Goal: Task Accomplishment & Management: Manage account settings

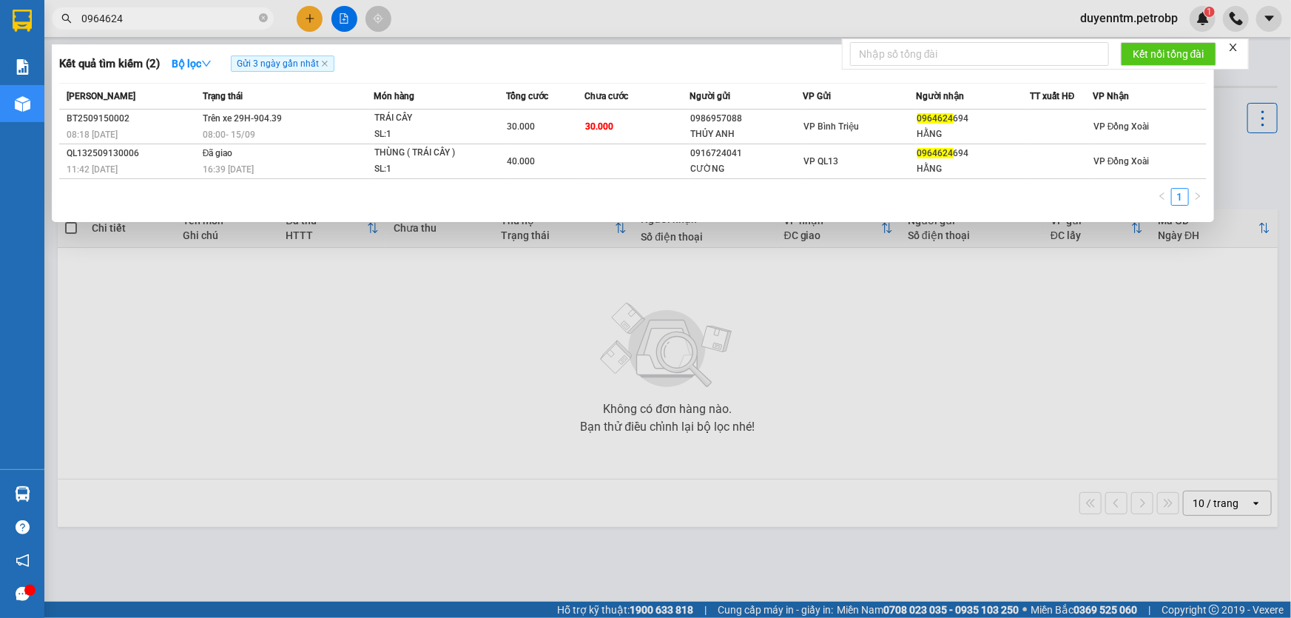
click at [449, 306] on div at bounding box center [645, 309] width 1291 height 618
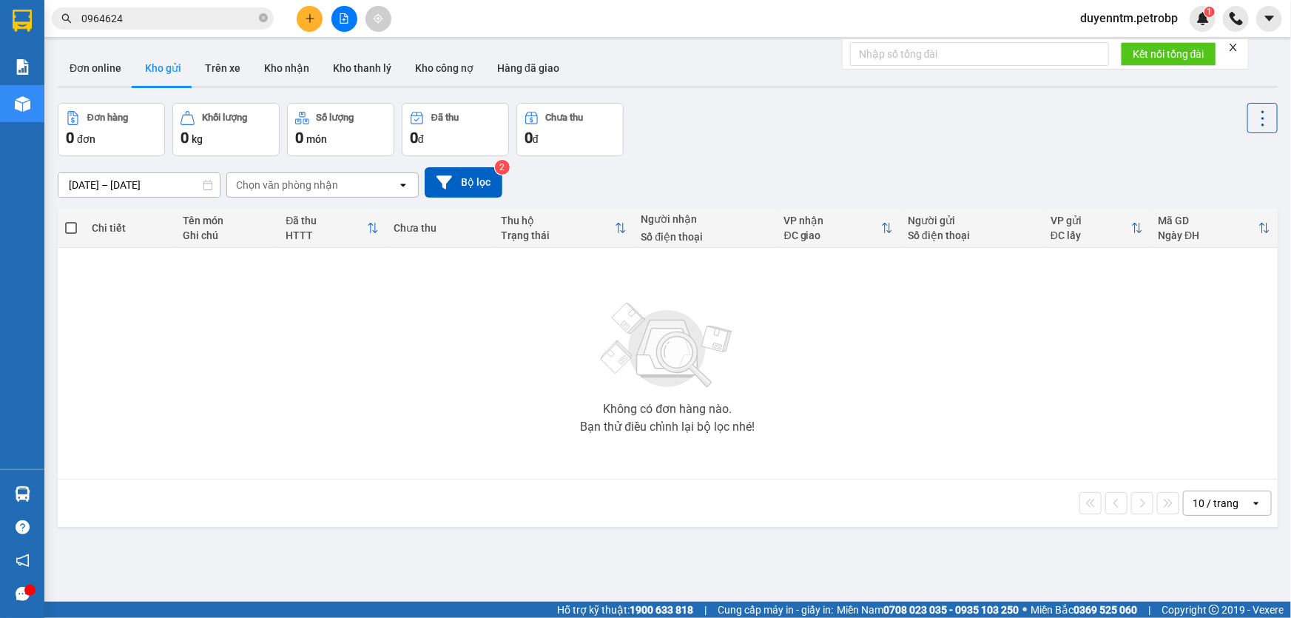
click at [340, 24] on button at bounding box center [344, 19] width 26 height 26
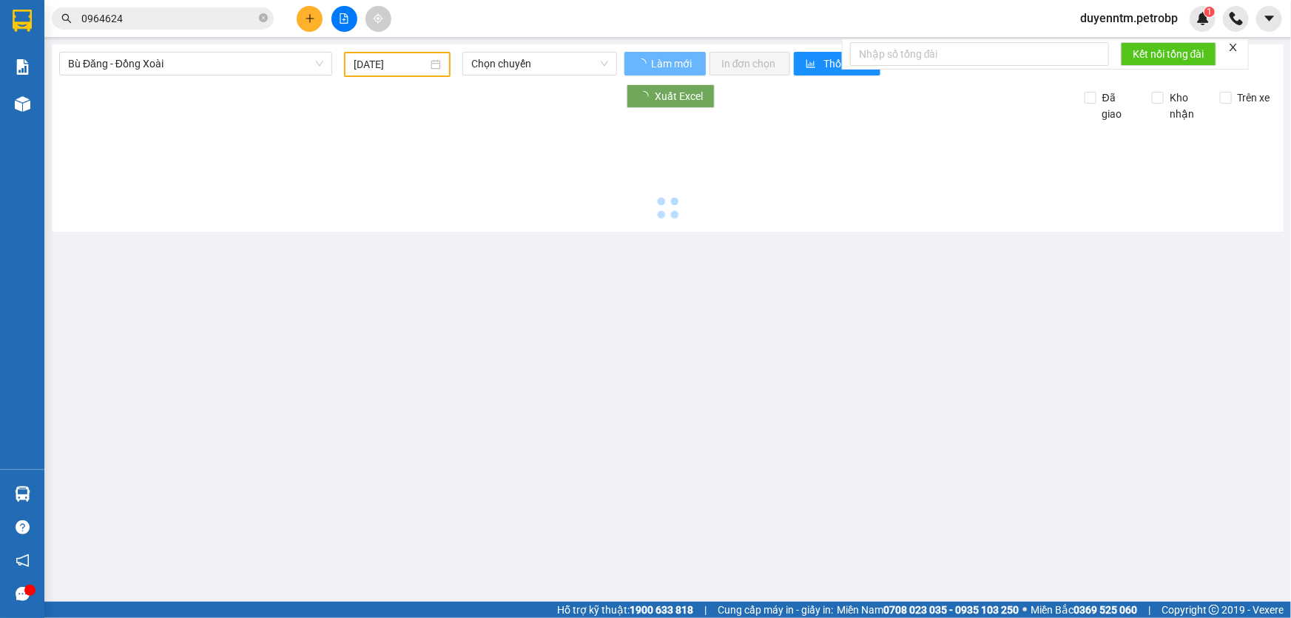
type input "[DATE]"
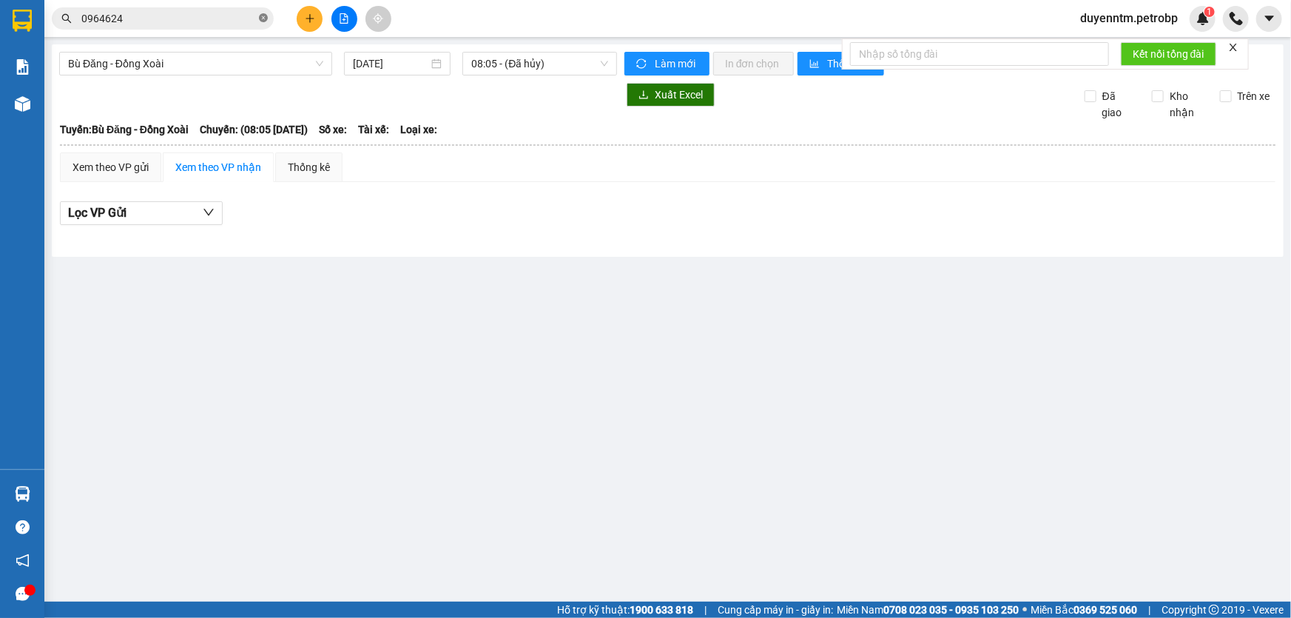
click at [264, 20] on icon "close-circle" at bounding box center [263, 17] width 9 height 9
click at [229, 9] on span at bounding box center [163, 18] width 222 height 22
click at [229, 15] on input "text" at bounding box center [168, 18] width 175 height 16
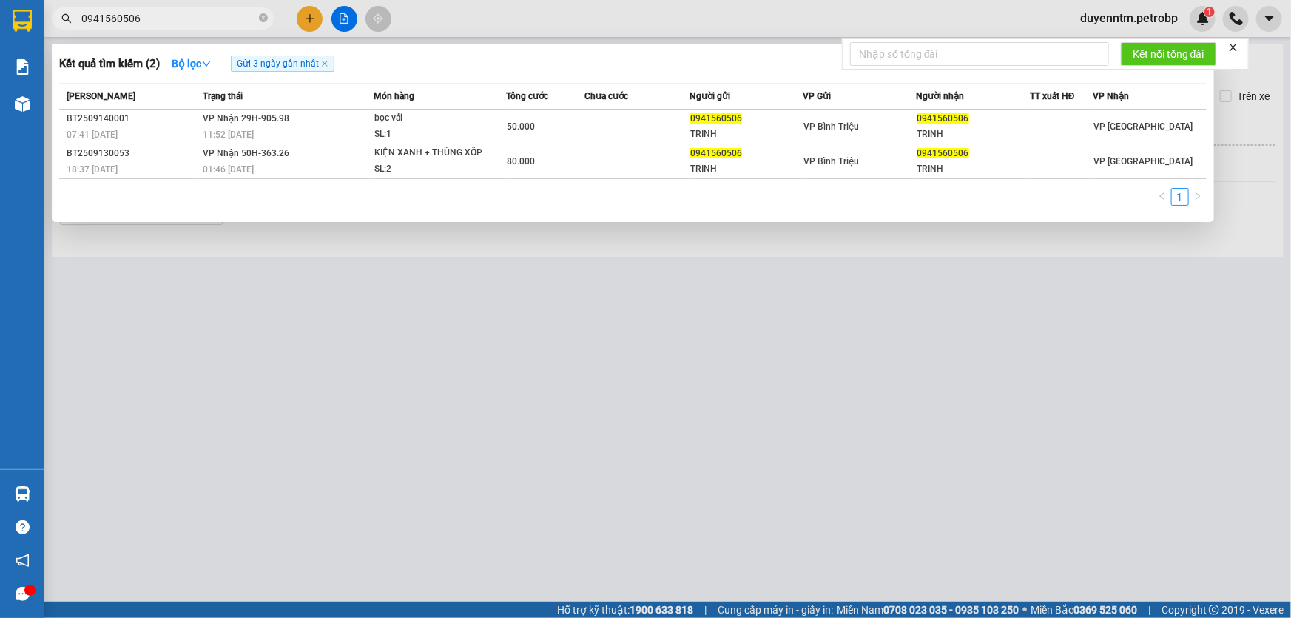
type input "0941560506"
click at [262, 19] on icon "close-circle" at bounding box center [263, 17] width 9 height 9
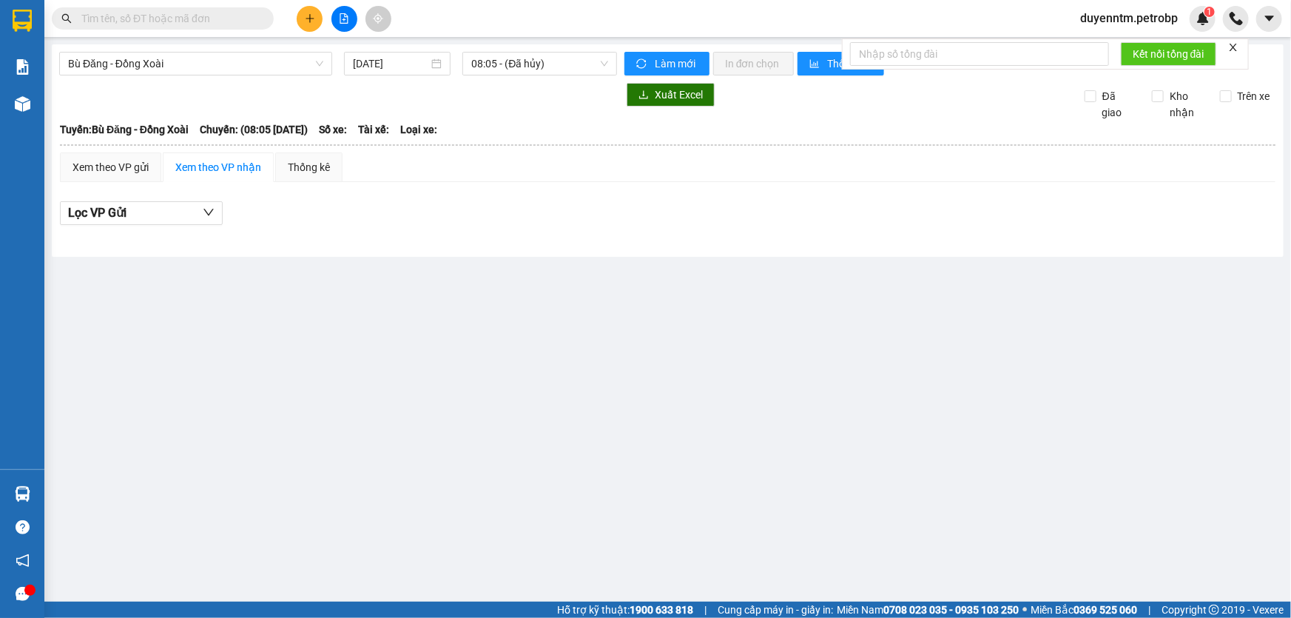
click at [225, 18] on input "text" at bounding box center [168, 18] width 175 height 16
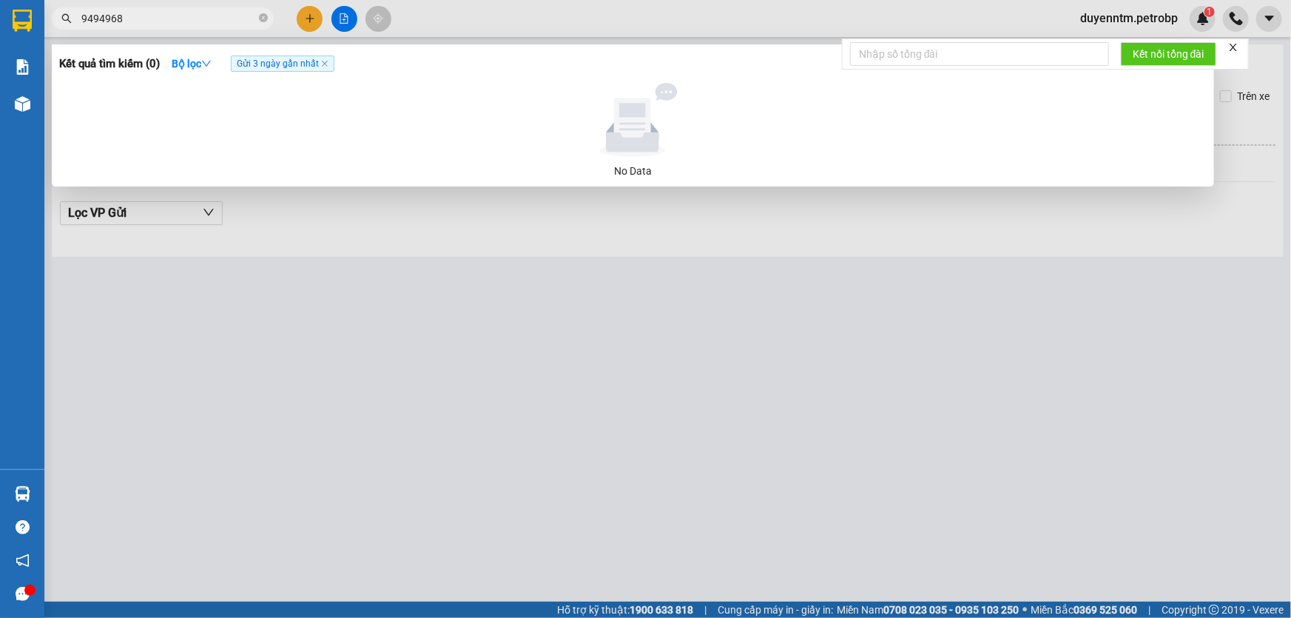
click at [81, 18] on input "9494968" at bounding box center [168, 18] width 175 height 16
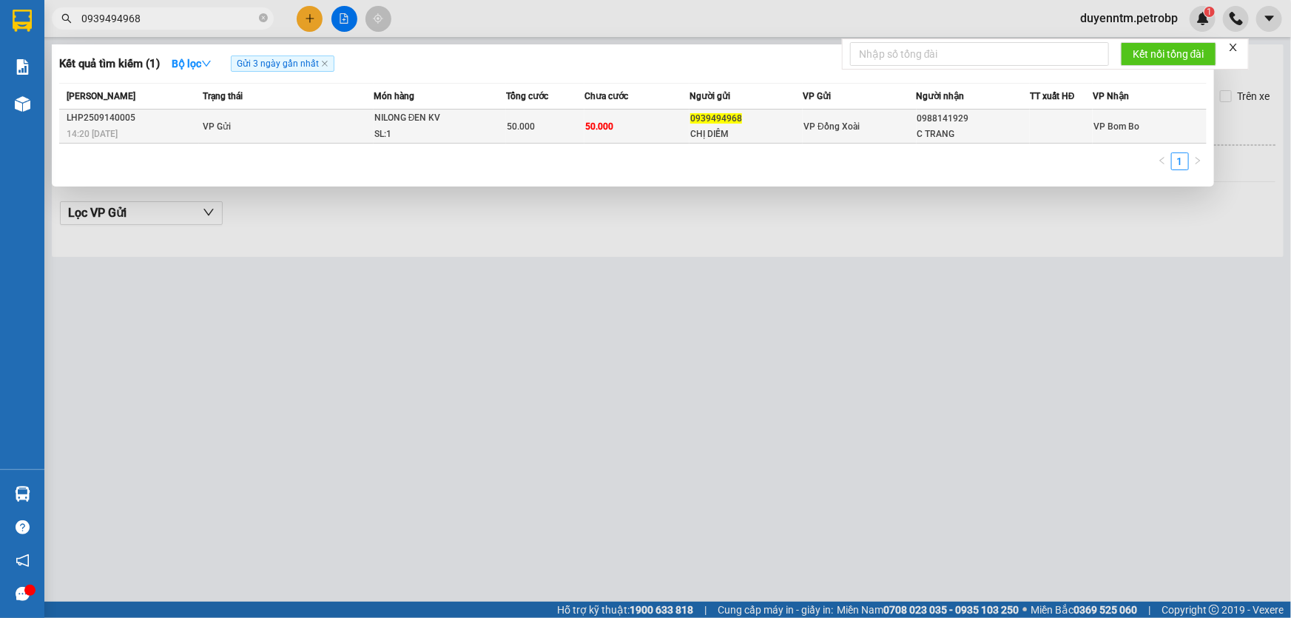
type input "0939494968"
click at [419, 122] on div "NILONG ĐEN KV" at bounding box center [429, 118] width 111 height 16
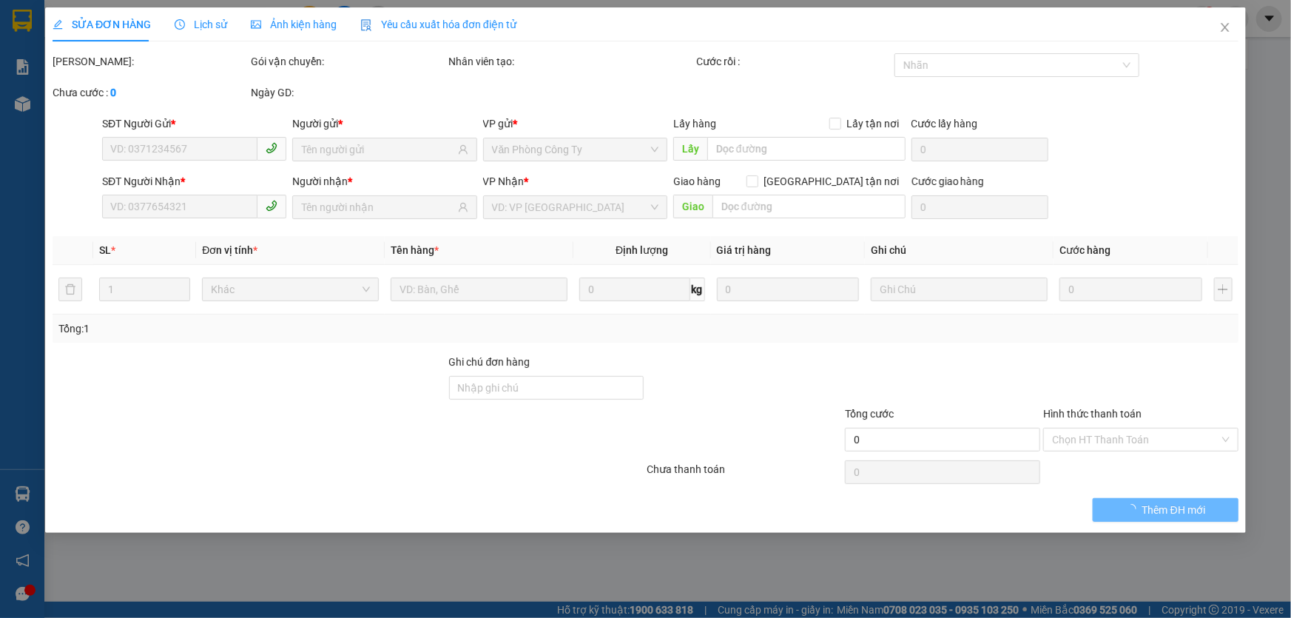
type input "0939494968"
type input "CHỊ DIỄM"
type input "0988141929"
type input "C TRANG"
type input "50.000"
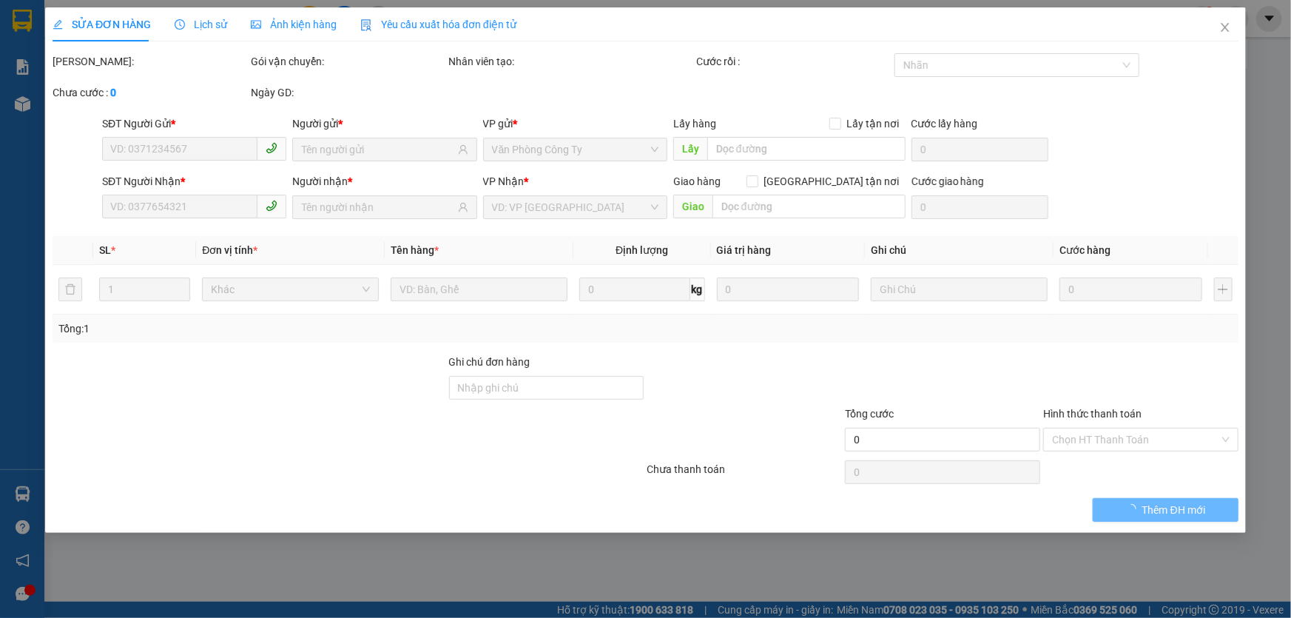
type input "50.000"
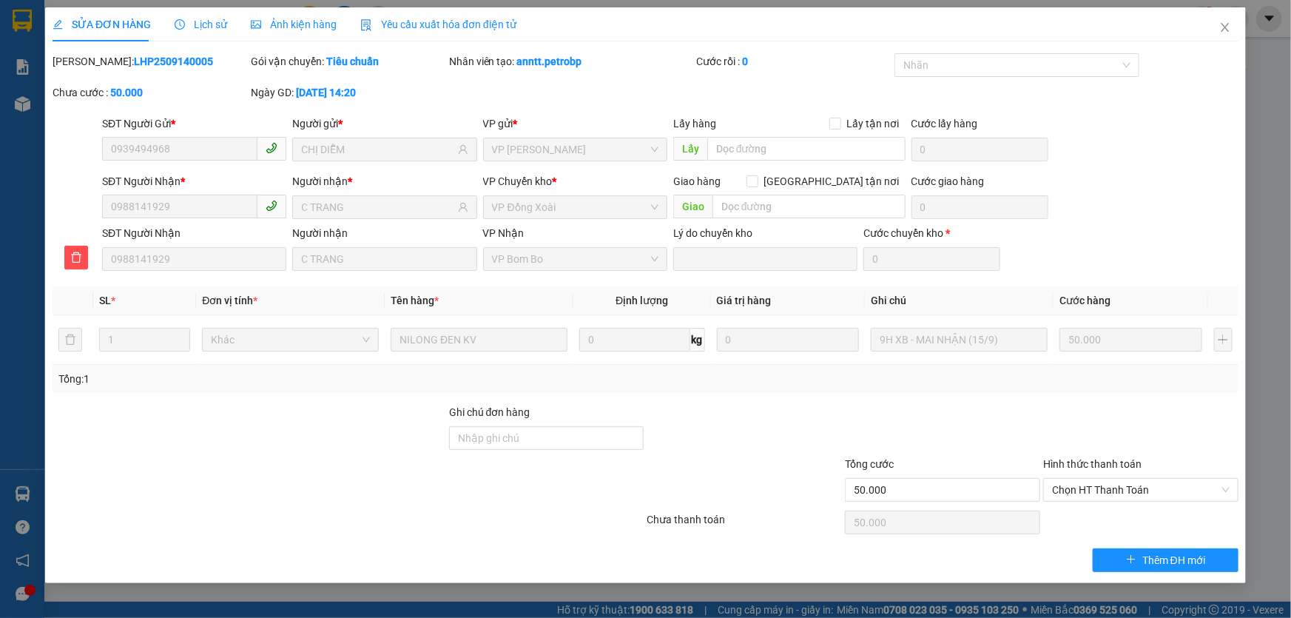
click at [184, 27] on span "Lịch sử" at bounding box center [201, 24] width 53 height 12
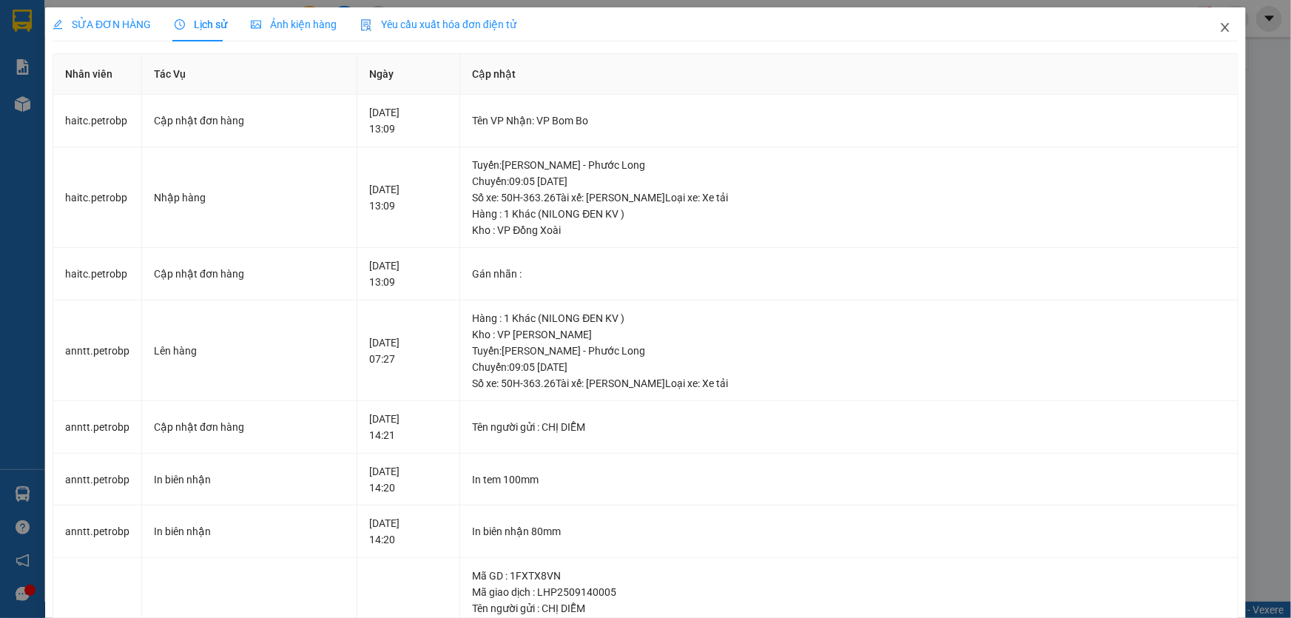
click at [1221, 30] on icon "close" at bounding box center [1225, 27] width 8 height 9
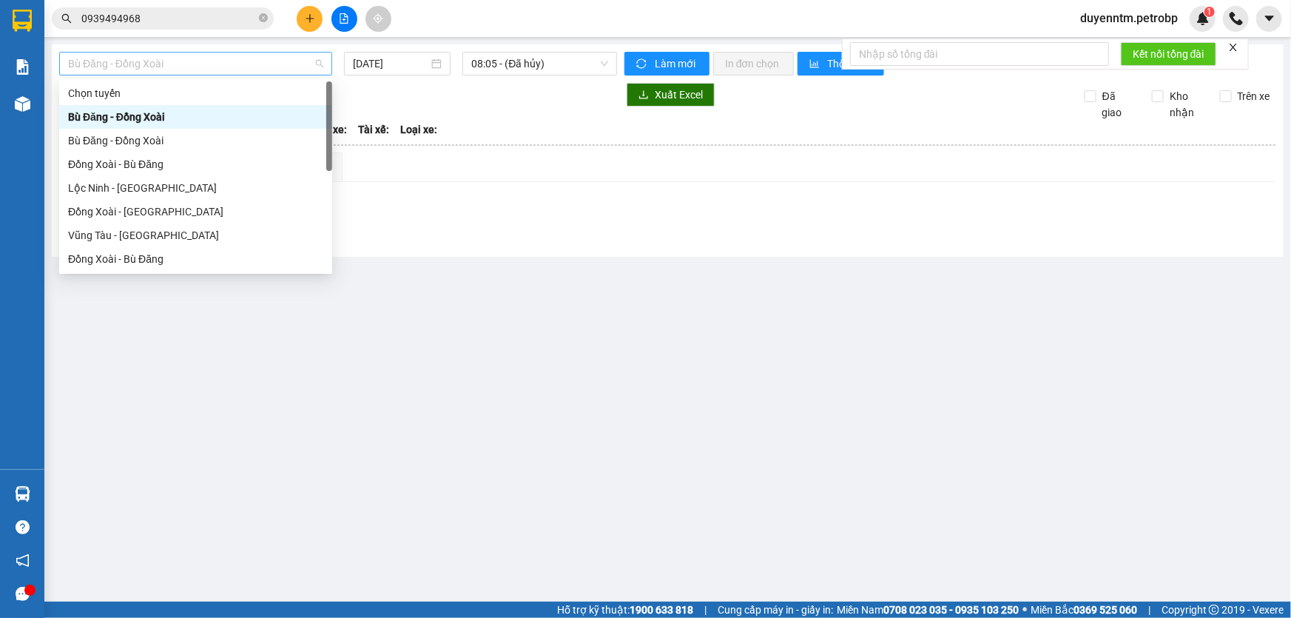
click at [174, 61] on span "Bù Đăng - Đồng Xoài" at bounding box center [195, 64] width 255 height 22
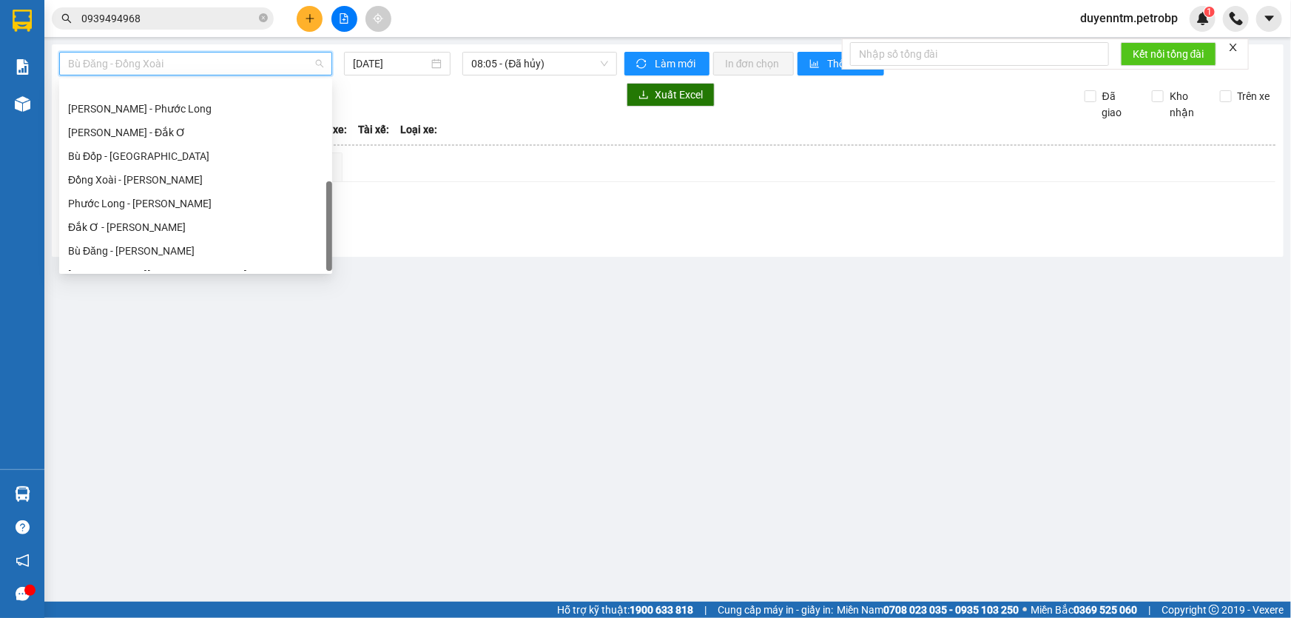
scroll to position [307, 0]
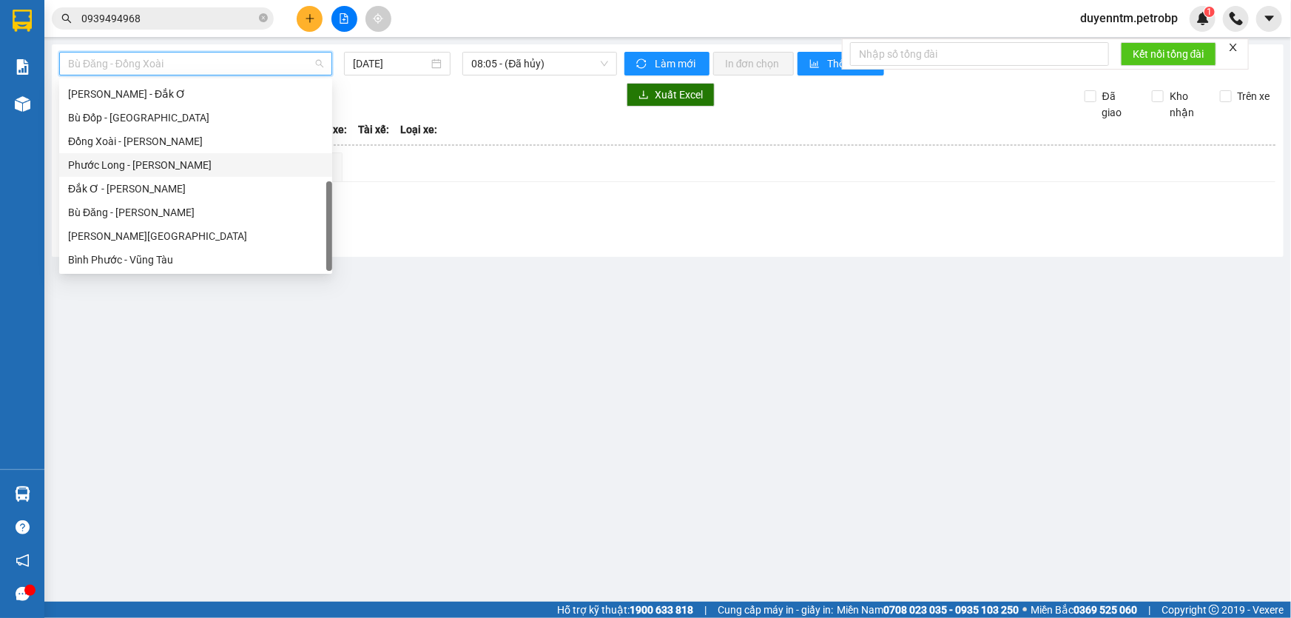
click at [118, 169] on div "Phước Long - [PERSON_NAME]" at bounding box center [195, 165] width 255 height 16
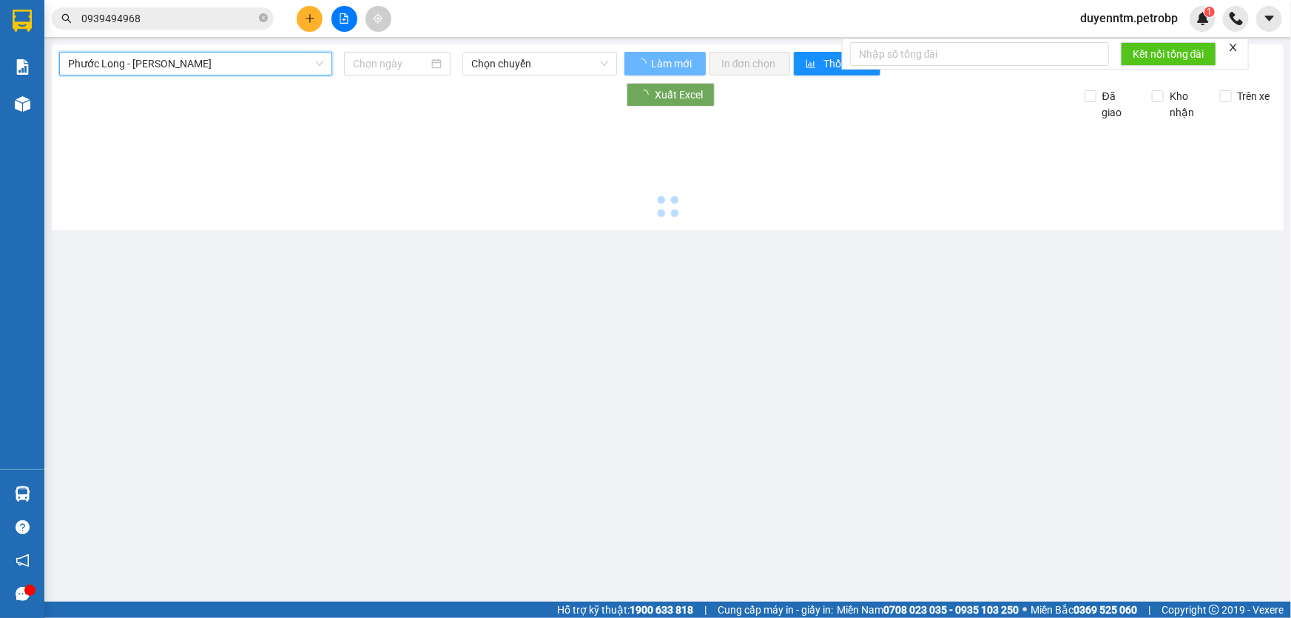
type input "[DATE]"
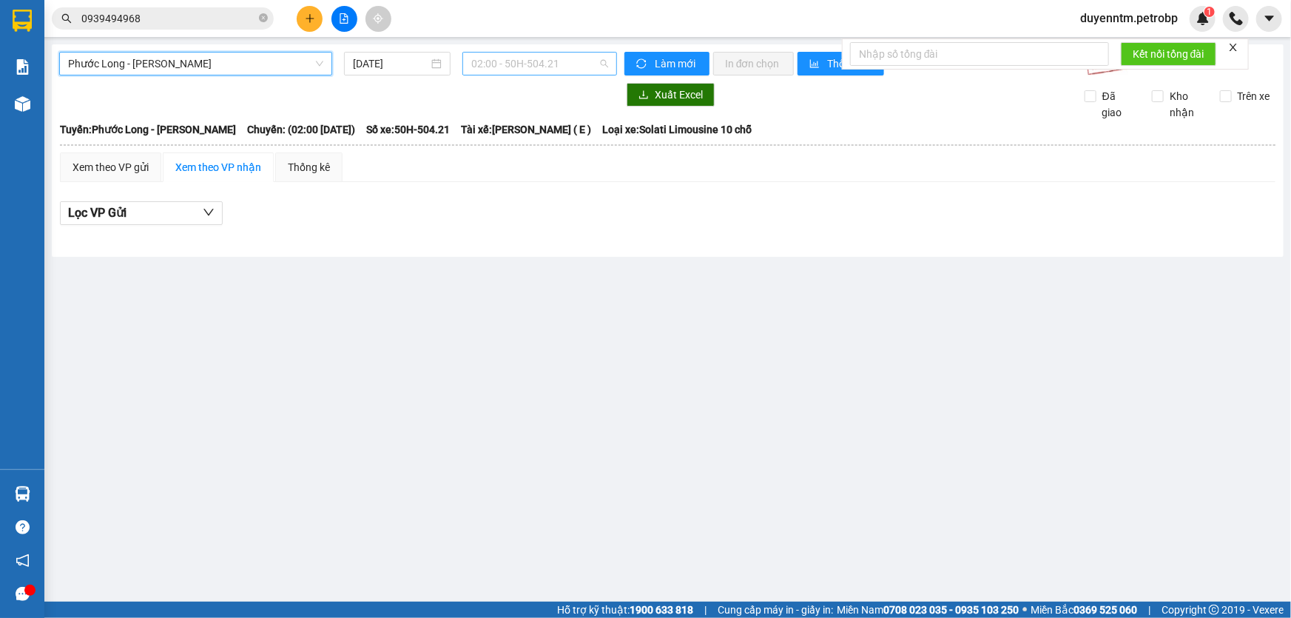
click at [510, 65] on span "02:00 - 50H-504.21" at bounding box center [539, 64] width 137 height 22
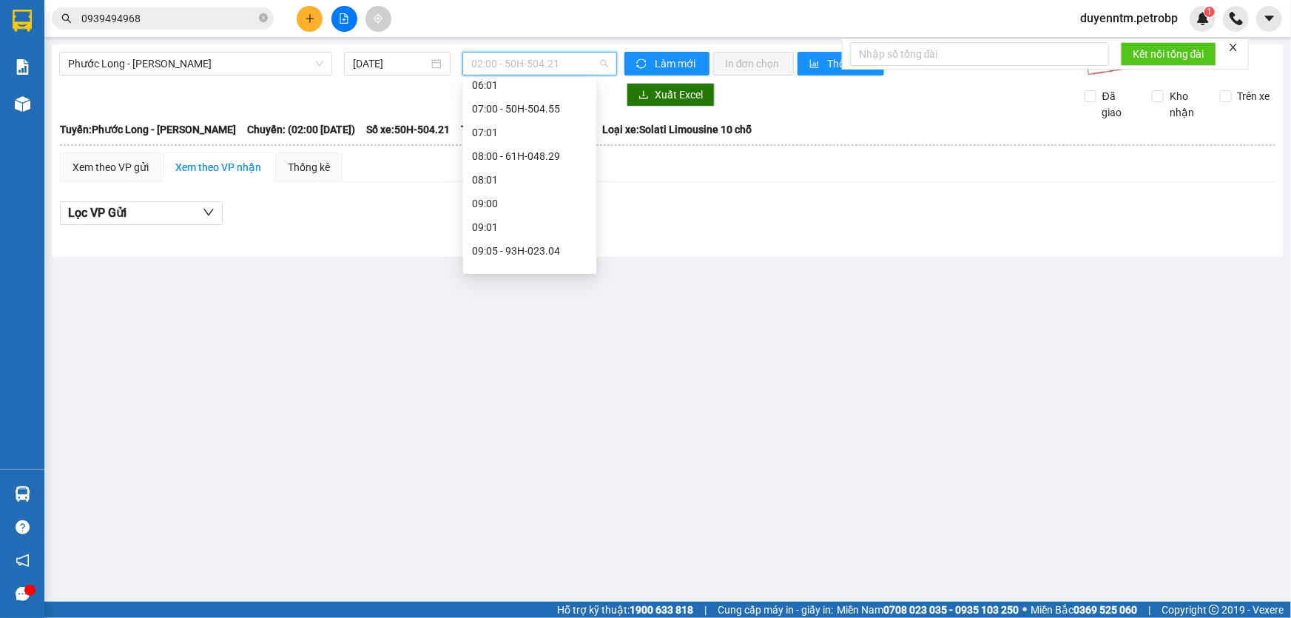
scroll to position [336, 0]
click at [536, 191] on div "09:05 - 93H-023.04" at bounding box center [529, 183] width 115 height 16
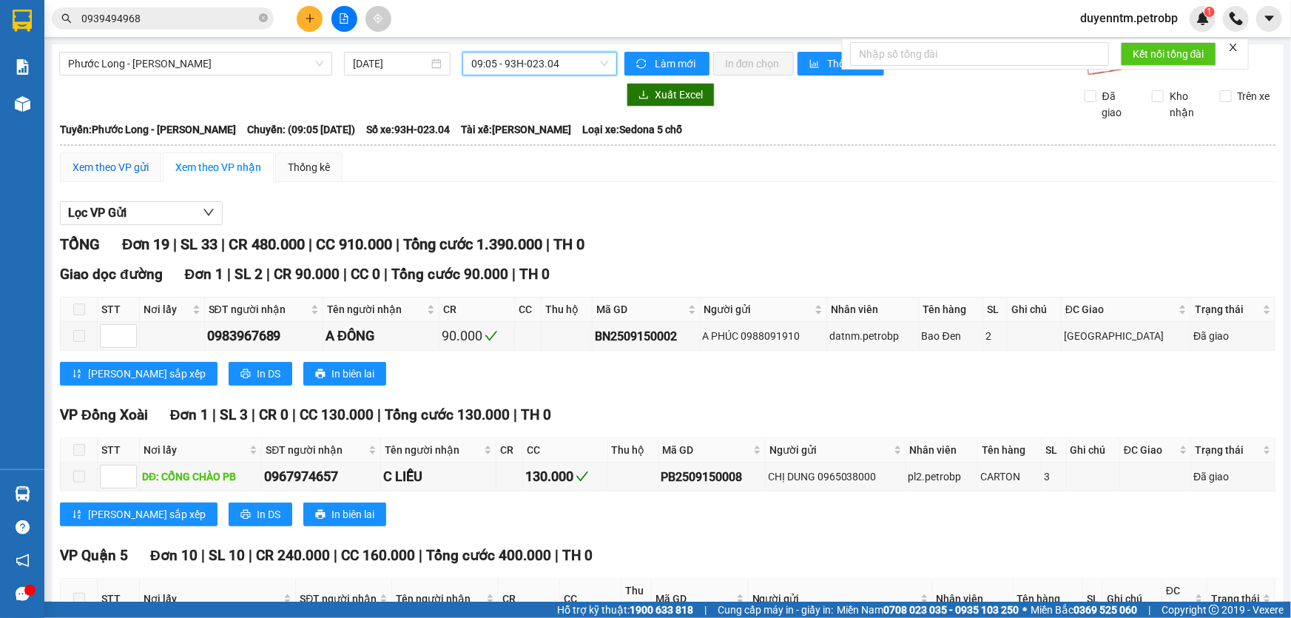
click at [112, 167] on div "Xem theo VP gửi" at bounding box center [110, 167] width 76 height 16
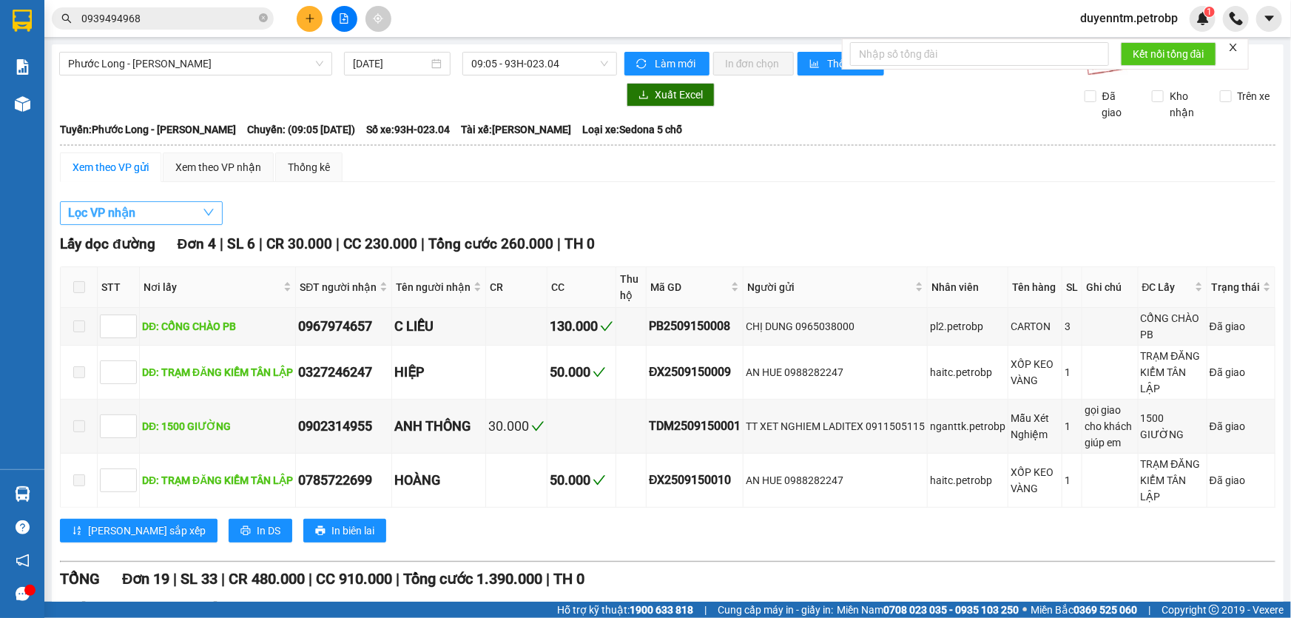
click at [129, 211] on span "Lọc VP nhận" at bounding box center [101, 212] width 67 height 18
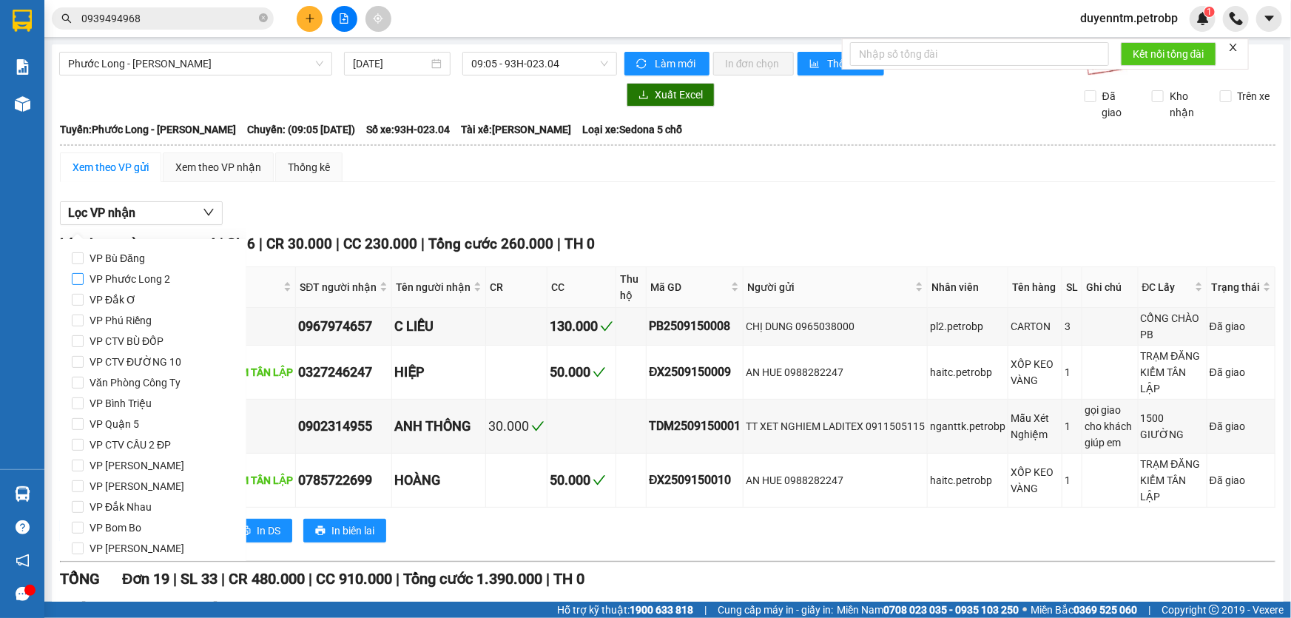
click at [151, 273] on span "VP Phước Long 2" at bounding box center [130, 279] width 92 height 21
click at [84, 273] on input "VP Phước Long 2" at bounding box center [78, 279] width 12 height 12
checkbox input "true"
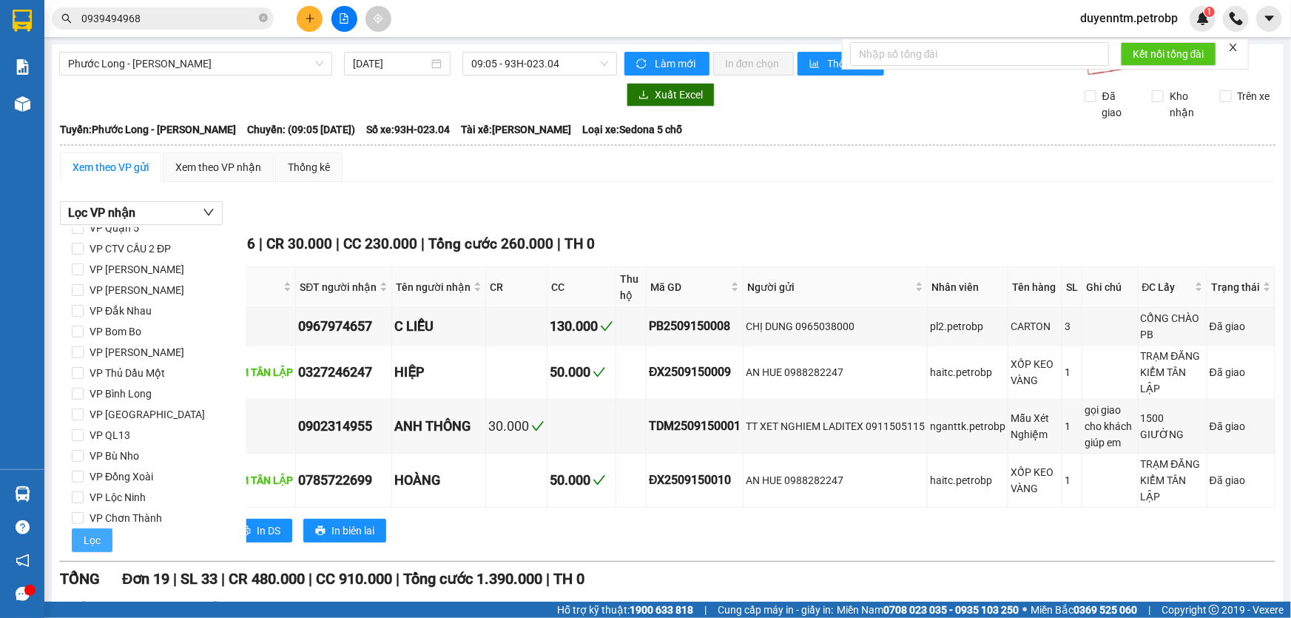
click at [90, 532] on span "Lọc" at bounding box center [92, 540] width 17 height 16
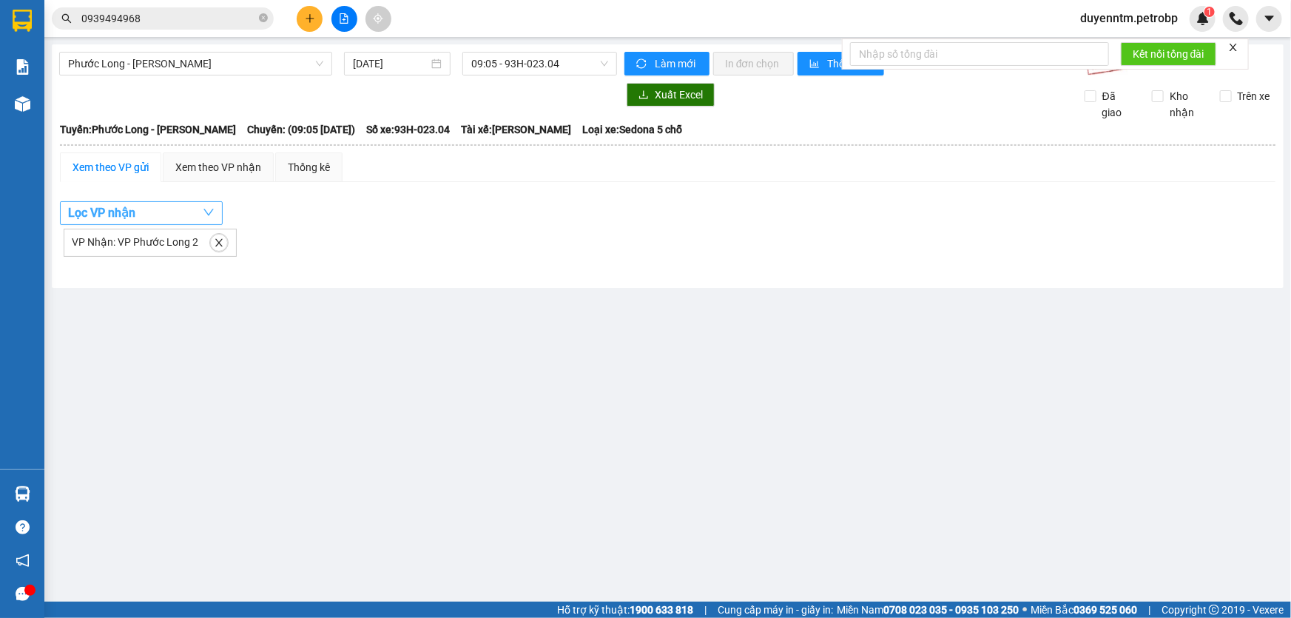
click at [178, 213] on button "Lọc VP nhận" at bounding box center [141, 213] width 163 height 24
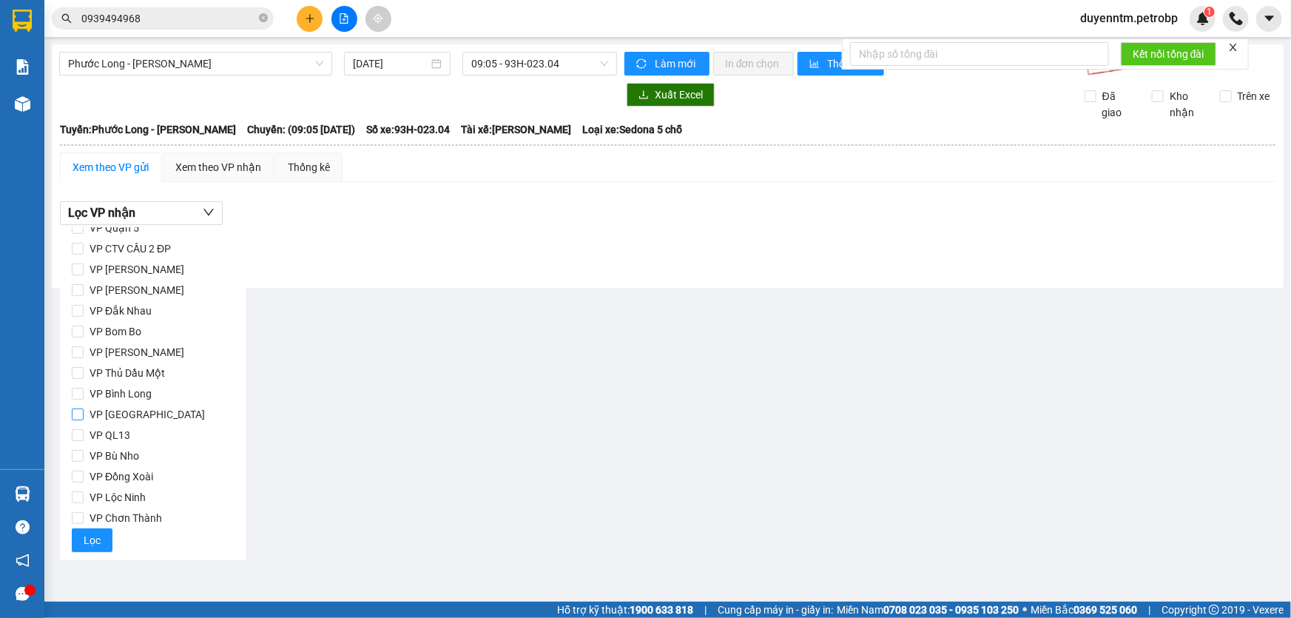
click at [129, 416] on span "VP [GEOGRAPHIC_DATA]" at bounding box center [147, 414] width 127 height 21
click at [84, 416] on input "VP [GEOGRAPHIC_DATA]" at bounding box center [78, 414] width 12 height 12
click at [98, 537] on span "Lọc" at bounding box center [92, 540] width 17 height 16
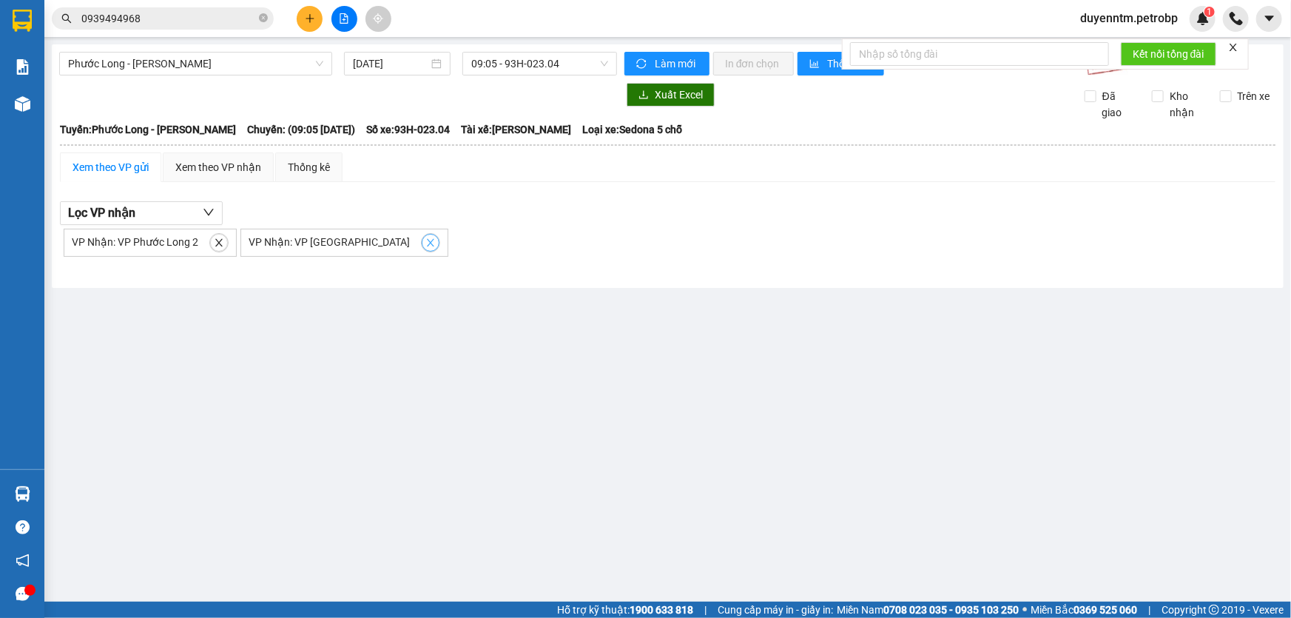
click at [425, 238] on icon "close" at bounding box center [430, 242] width 10 height 10
checkbox input "false"
click at [219, 239] on icon "close" at bounding box center [219, 242] width 10 height 10
checkbox input "false"
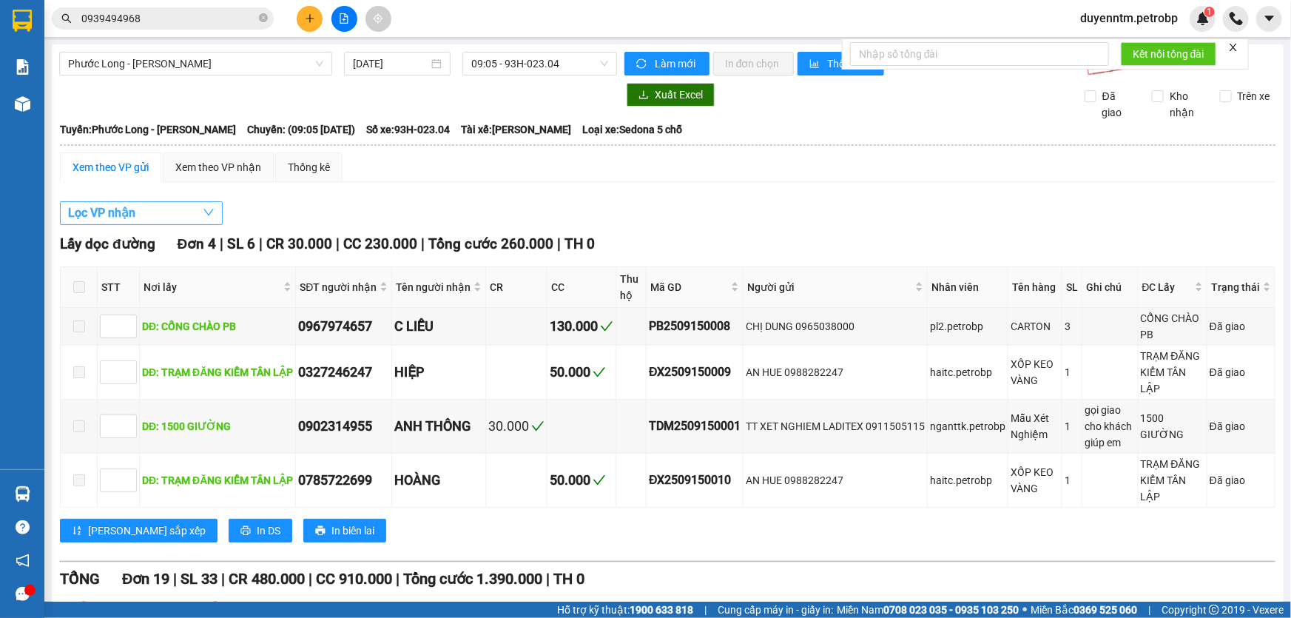
click at [192, 211] on button "Lọc VP nhận" at bounding box center [141, 213] width 163 height 24
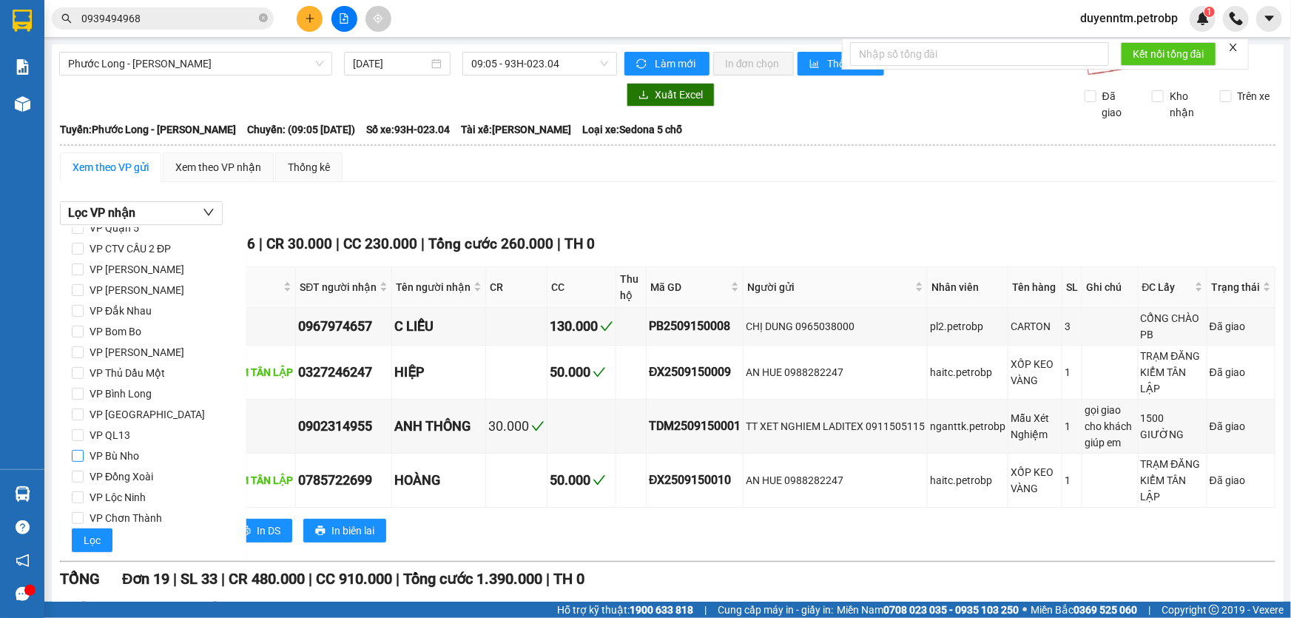
click at [121, 455] on span "VP Bù Nho" at bounding box center [114, 455] width 61 height 21
click at [84, 455] on input "VP Bù Nho" at bounding box center [78, 456] width 12 height 12
checkbox input "true"
click at [92, 541] on span "Lọc" at bounding box center [92, 540] width 17 height 16
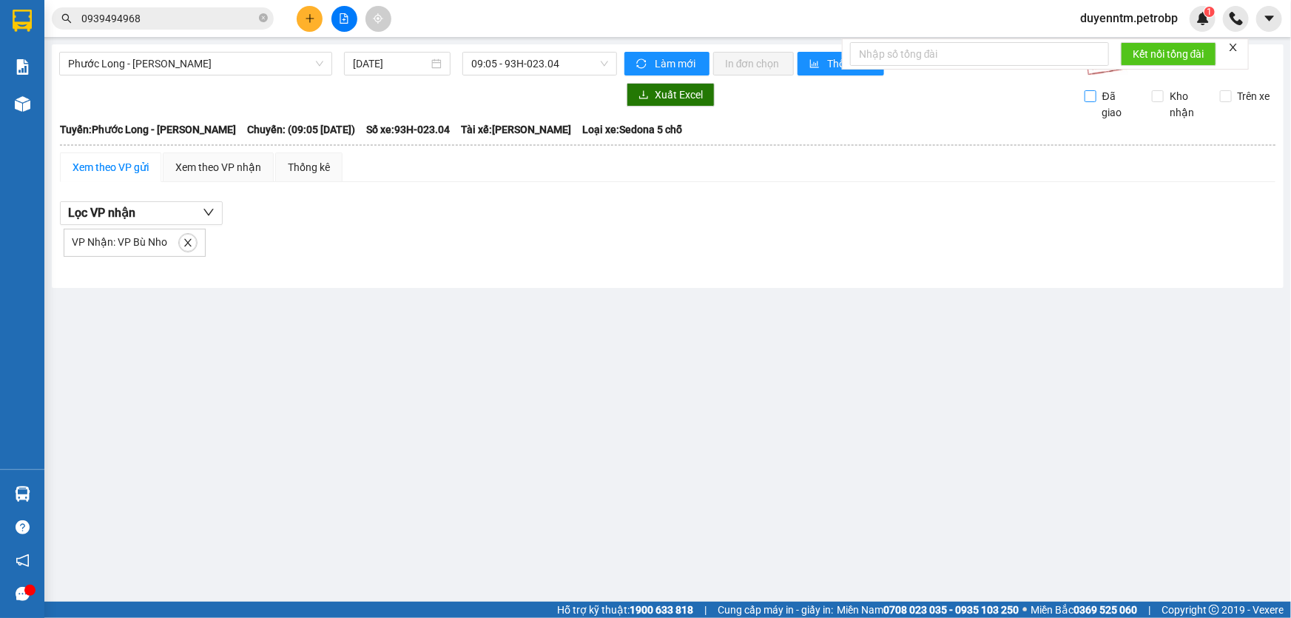
click at [1093, 91] on input "Đã giao" at bounding box center [1090, 96] width 12 height 12
checkbox input "true"
click at [1155, 93] on input "Kho nhận" at bounding box center [1158, 96] width 12 height 12
checkbox input "true"
click at [1226, 96] on input "Trên xe" at bounding box center [1226, 96] width 12 height 12
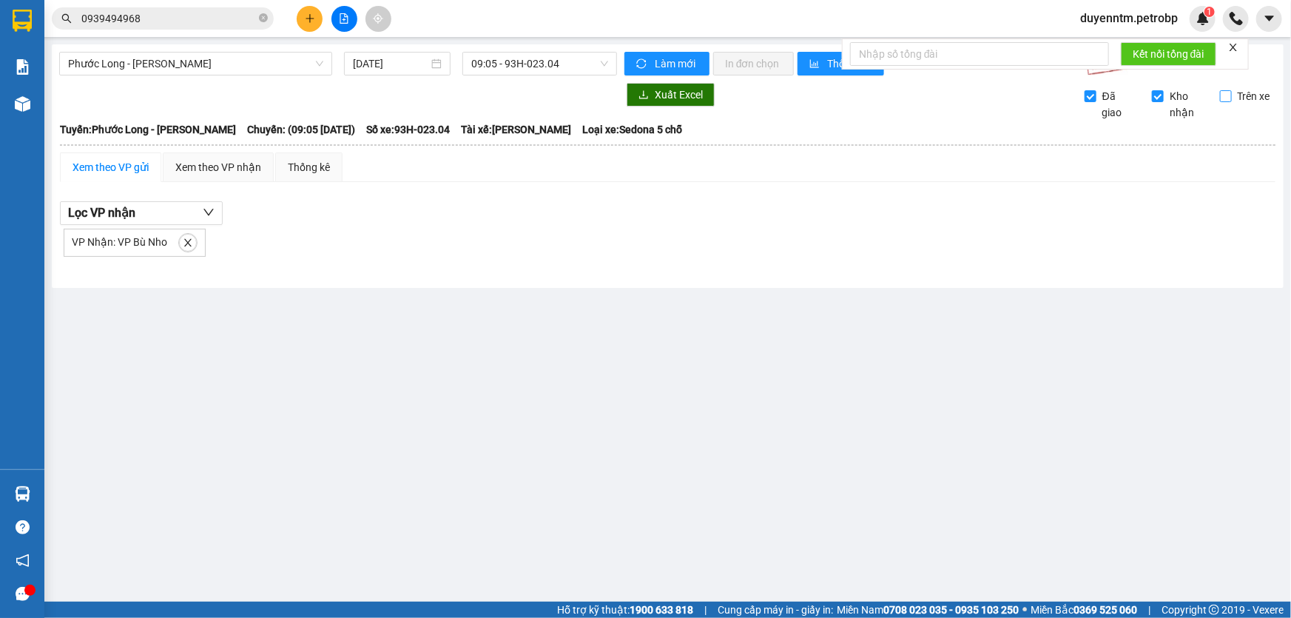
checkbox input "true"
click at [666, 61] on span "Làm mới" at bounding box center [676, 63] width 43 height 16
click at [183, 240] on icon "close" at bounding box center [188, 242] width 10 height 10
checkbox input "false"
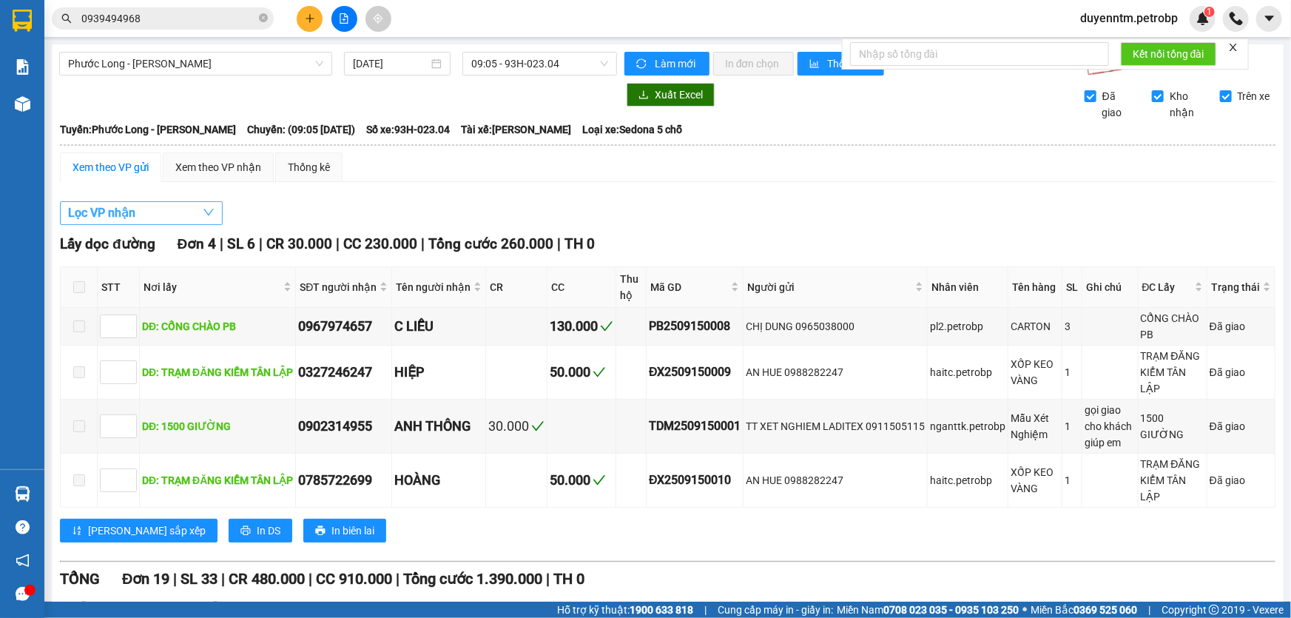
click at [182, 222] on button "Lọc VP nhận" at bounding box center [141, 213] width 163 height 24
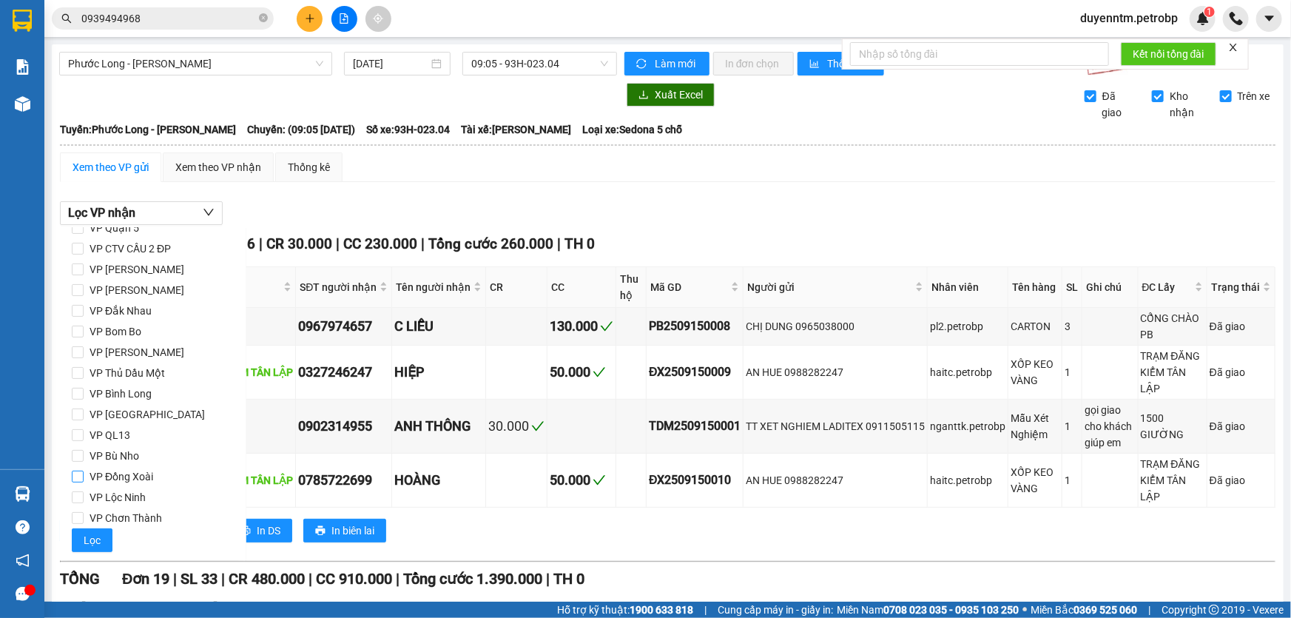
click at [133, 482] on span "VP Đồng Xoài" at bounding box center [121, 476] width 75 height 21
click at [84, 482] on input "VP Đồng Xoài" at bounding box center [78, 476] width 12 height 12
checkbox input "true"
click at [91, 543] on span "Lọc" at bounding box center [92, 540] width 17 height 16
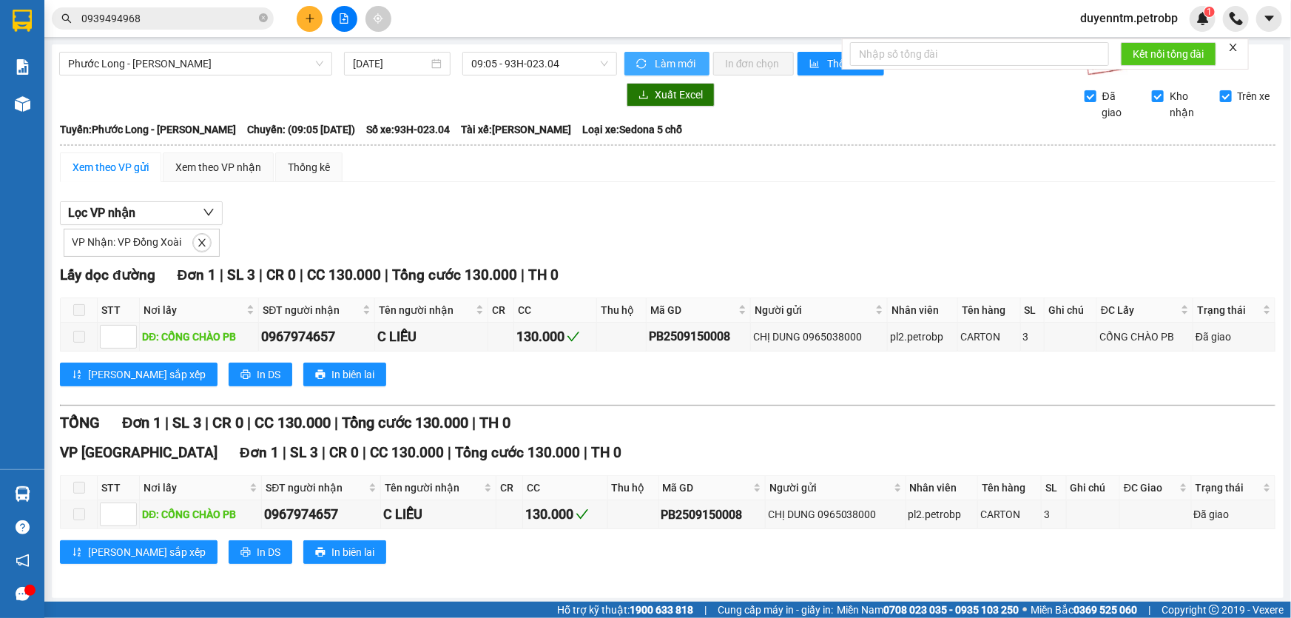
click at [655, 56] on span "Làm mới" at bounding box center [676, 63] width 43 height 16
drag, startPoint x: 728, startPoint y: 336, endPoint x: 642, endPoint y: 339, distance: 85.9
click at [642, 339] on tr "DĐ: CỔNG CHÀO PB 0967974657 C LIỄU 130.000 PB2509150008 CHỊ DUNG 0965038000 pl2…" at bounding box center [668, 337] width 1215 height 29
copy div "PB2509150008"
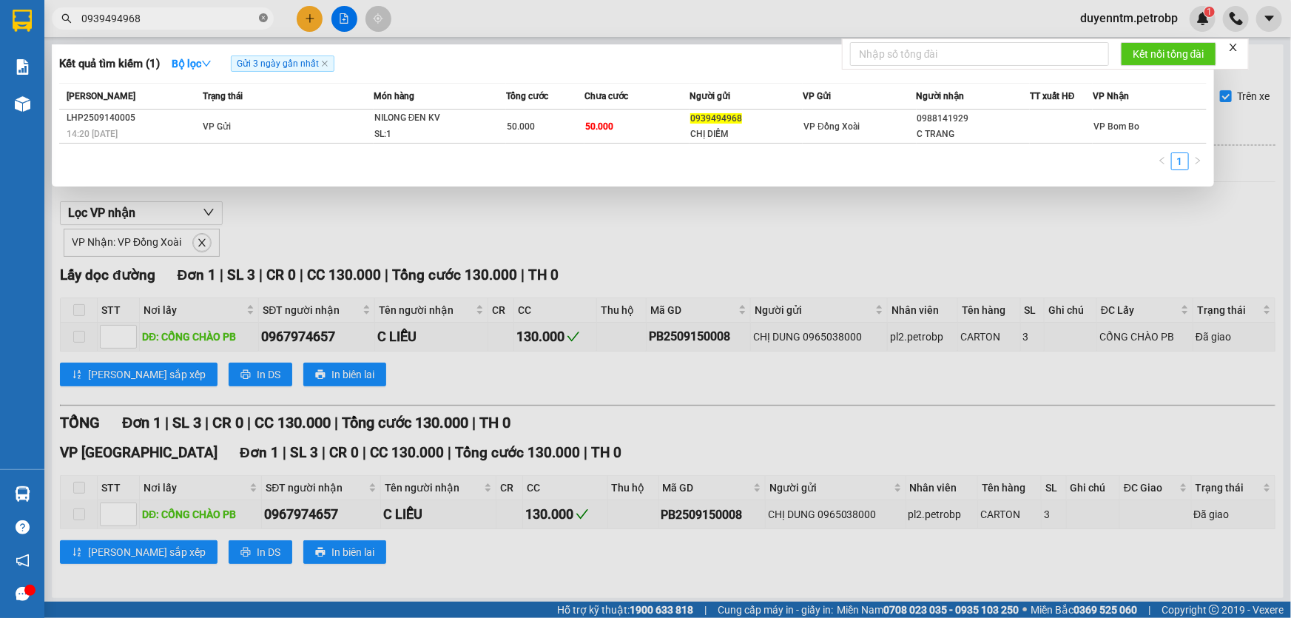
click at [267, 18] on icon "close-circle" at bounding box center [263, 17] width 9 height 9
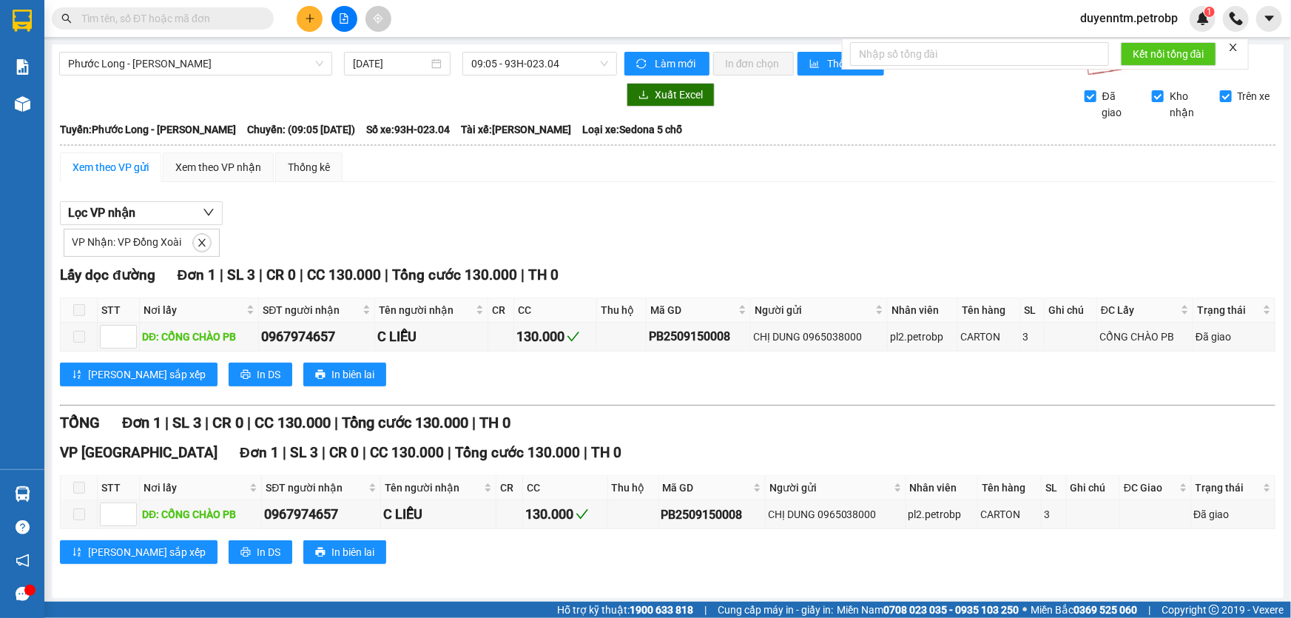
paste input "PB2509150008"
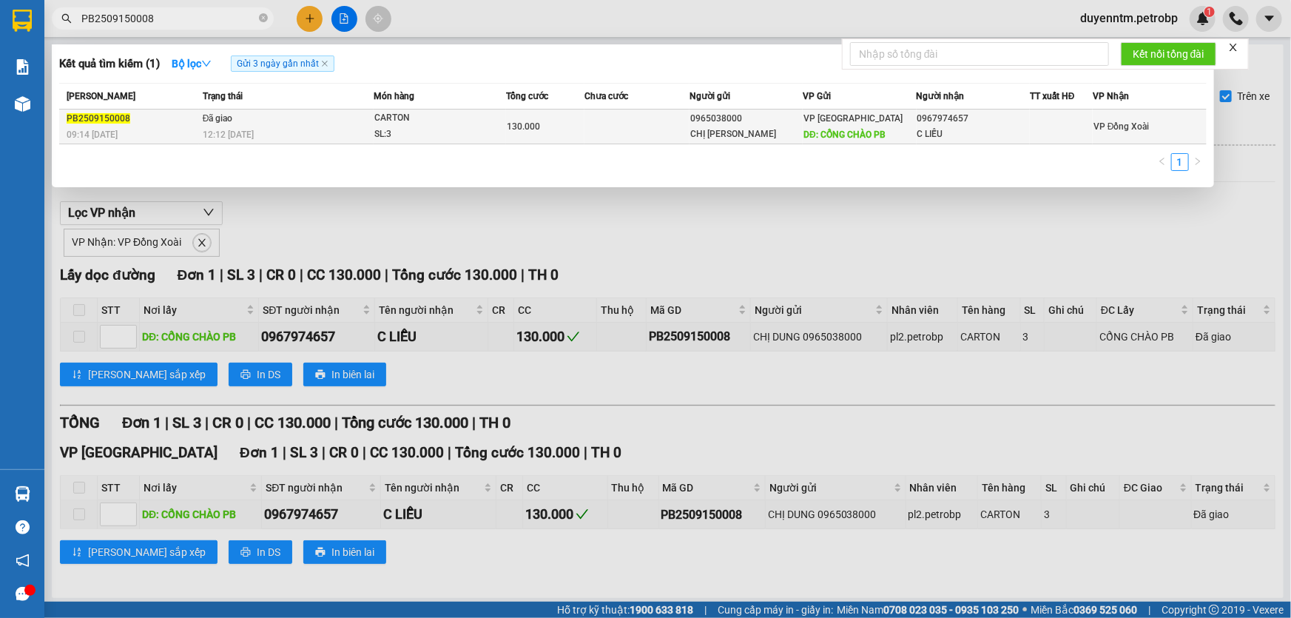
type input "PB2509150008"
click at [391, 124] on div "CARTON" at bounding box center [429, 118] width 111 height 16
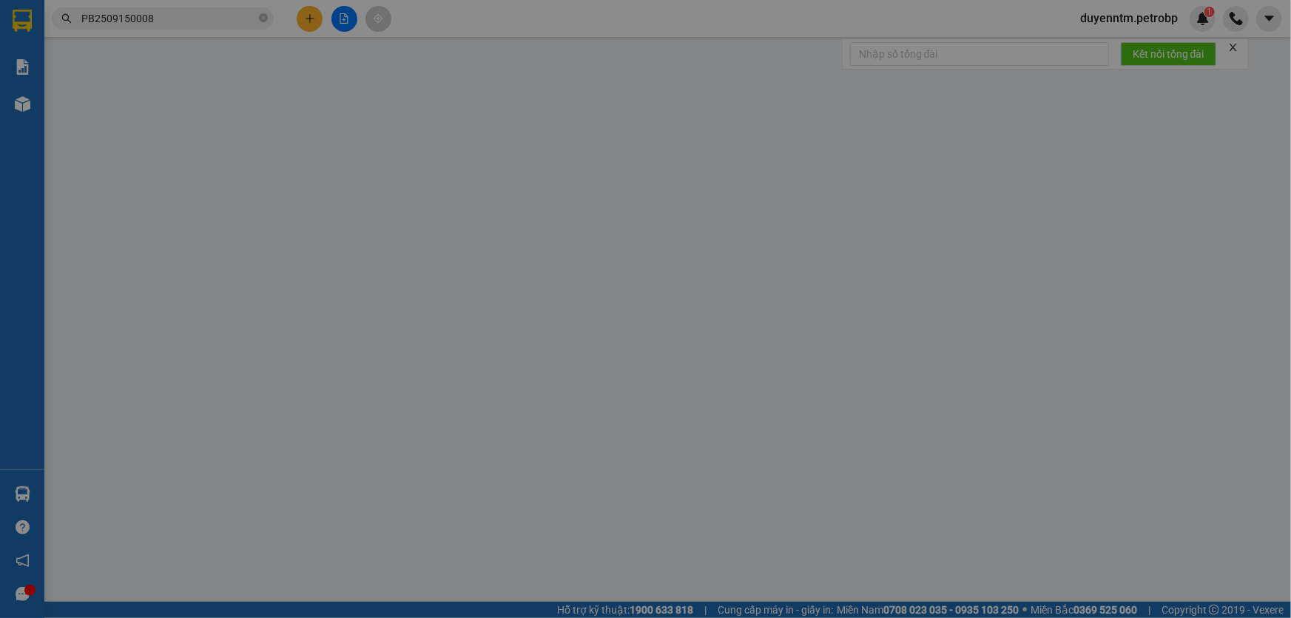
type input "0965038000"
type input "CHỊ [PERSON_NAME]"
type input "CỔNG CHÀO PB"
type input "0967974657"
type input "C LIỄU"
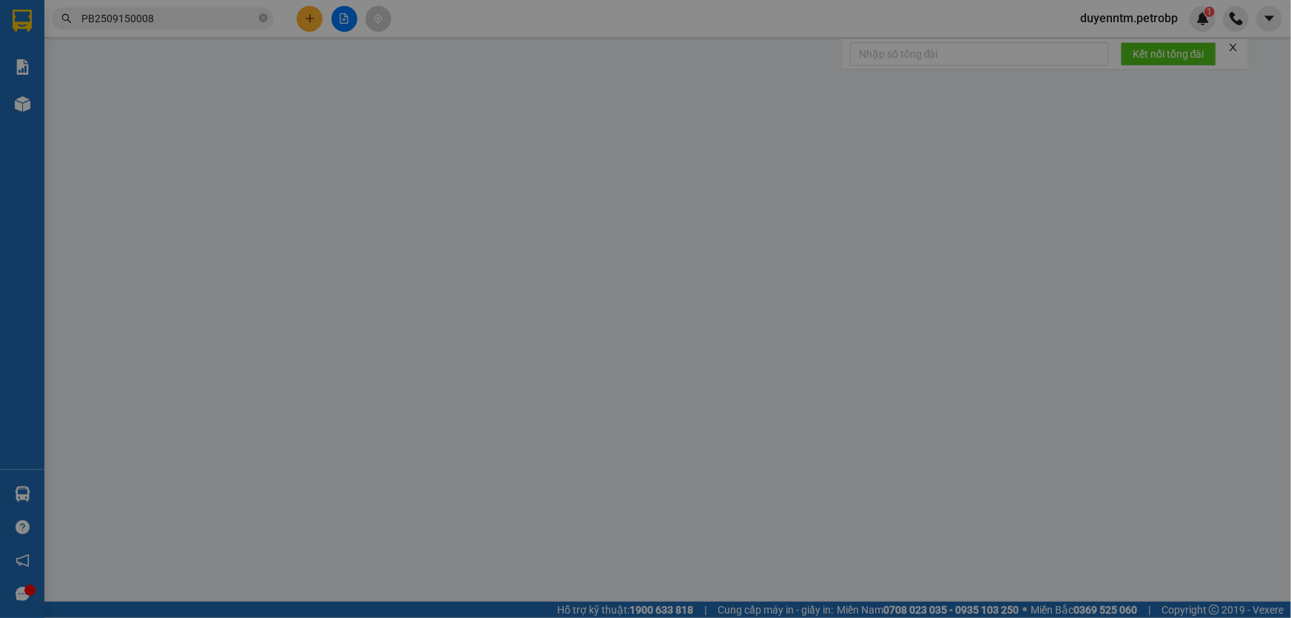
type input "130.000"
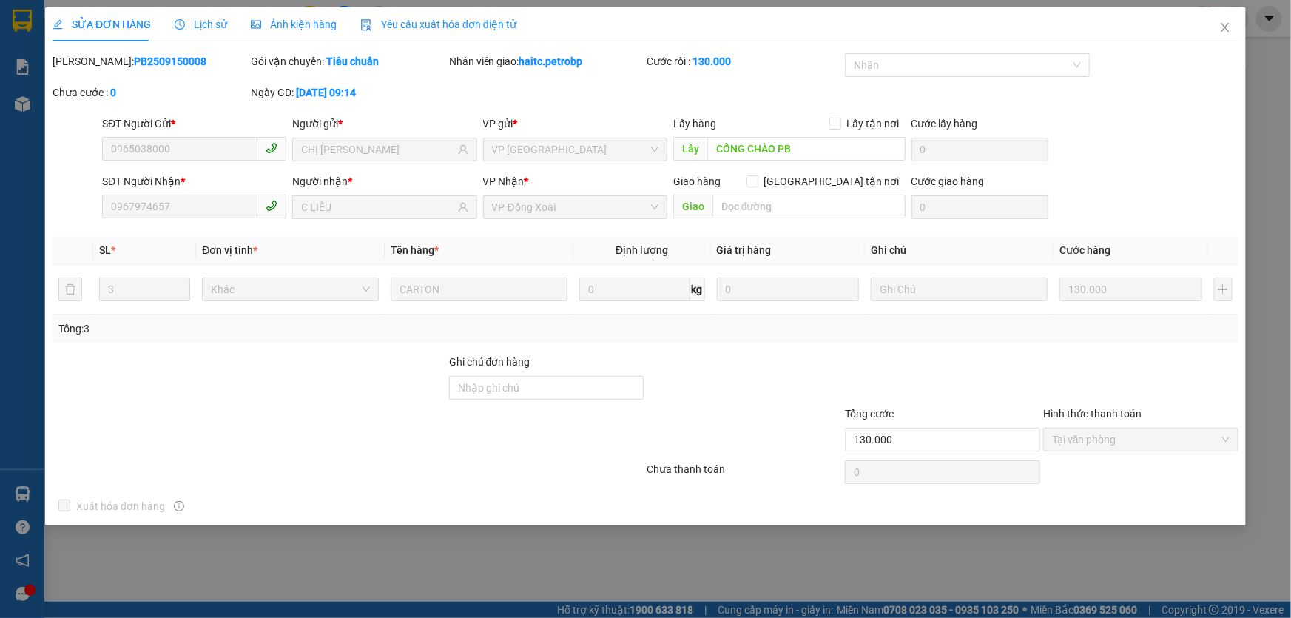
click at [217, 20] on span "Lịch sử" at bounding box center [201, 24] width 53 height 12
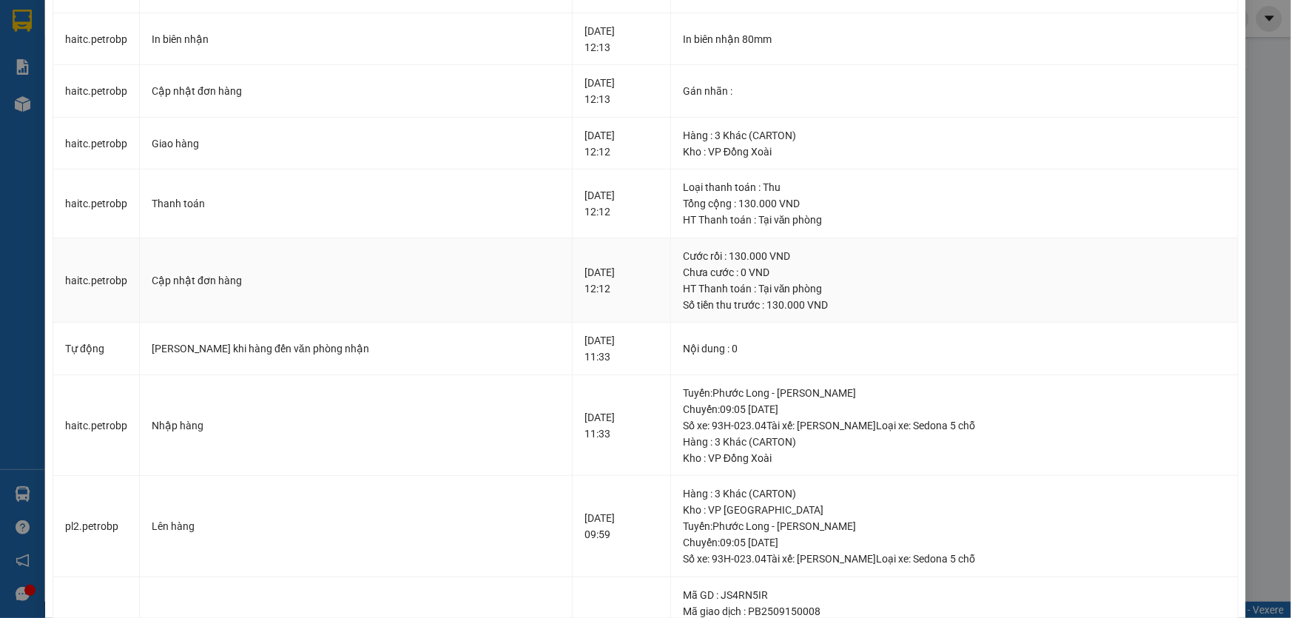
scroll to position [201, 0]
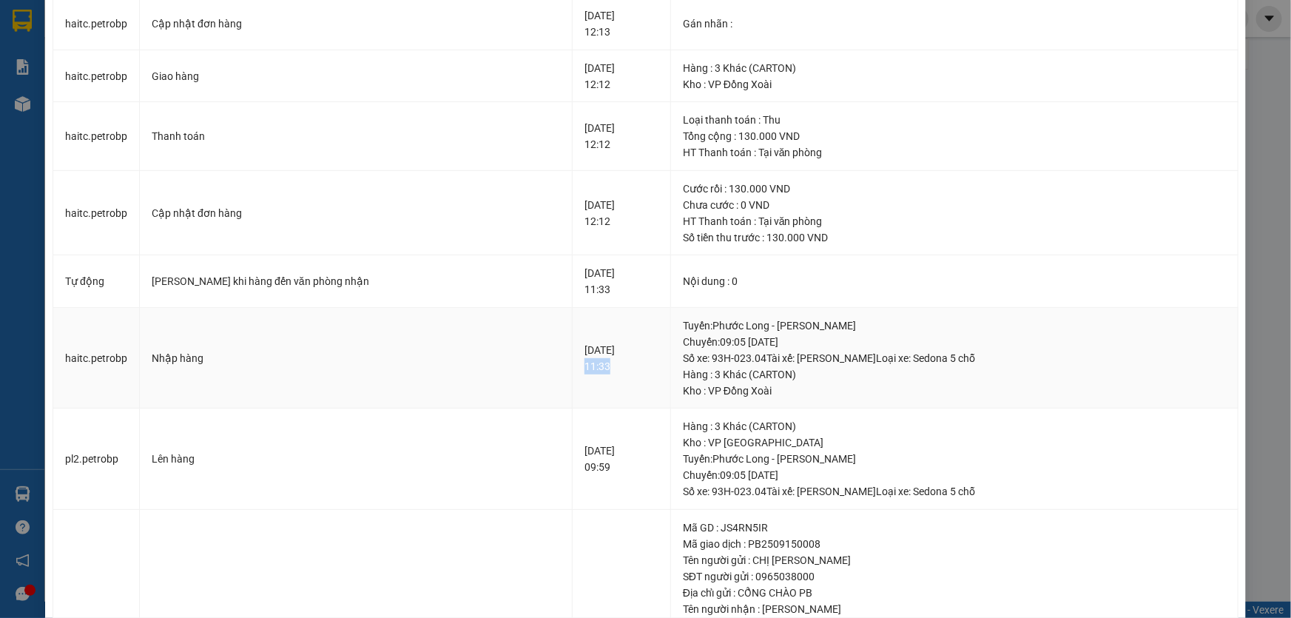
drag, startPoint x: 528, startPoint y: 363, endPoint x: 510, endPoint y: 363, distance: 17.8
click at [584, 363] on div "15-09-2025 11:33" at bounding box center [621, 358] width 74 height 33
copy div "11:33"
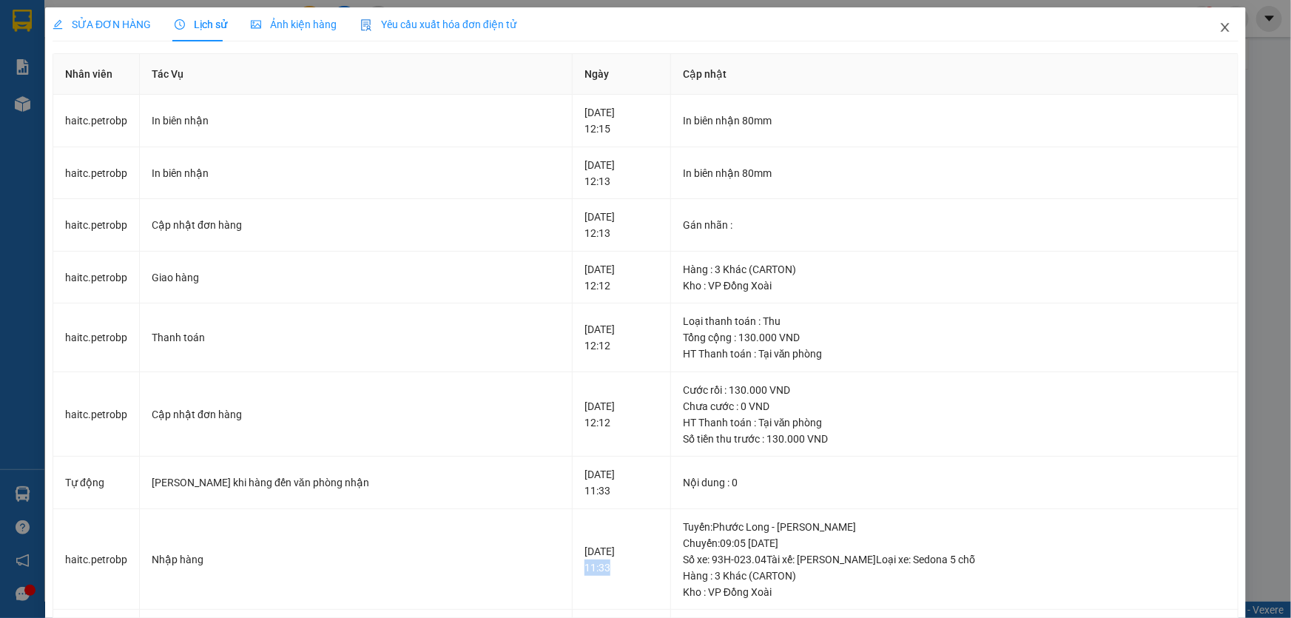
click at [1221, 31] on icon "close" at bounding box center [1225, 27] width 8 height 9
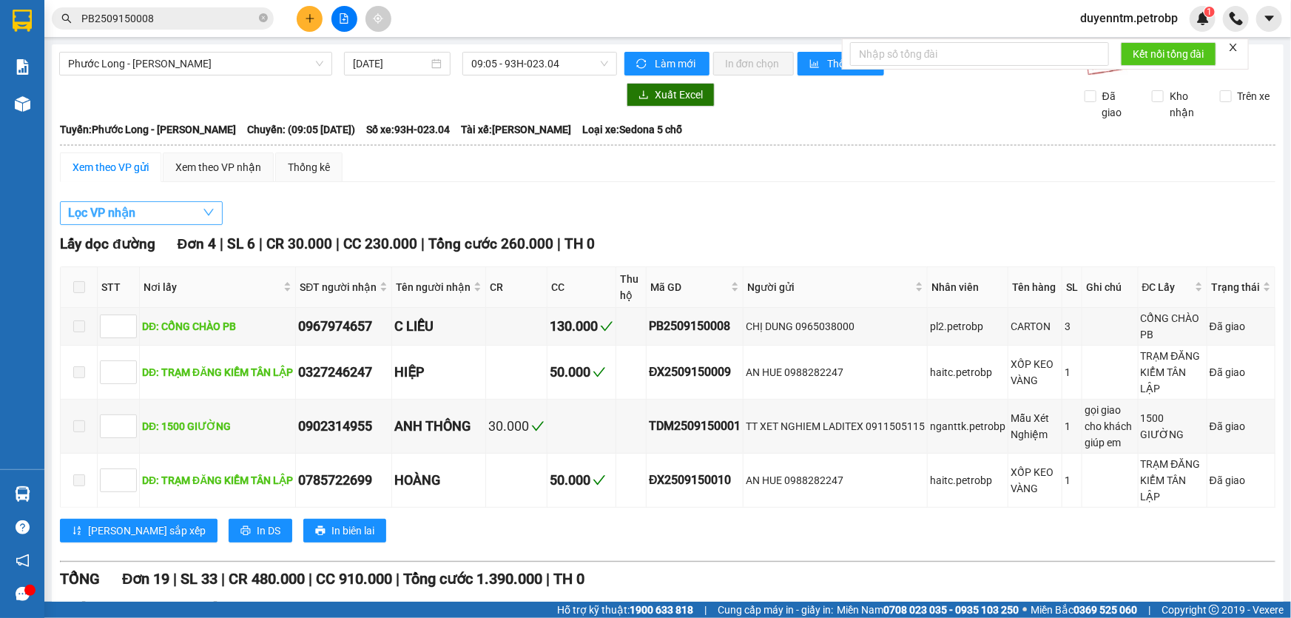
click at [190, 217] on button "Lọc VP nhận" at bounding box center [141, 213] width 163 height 24
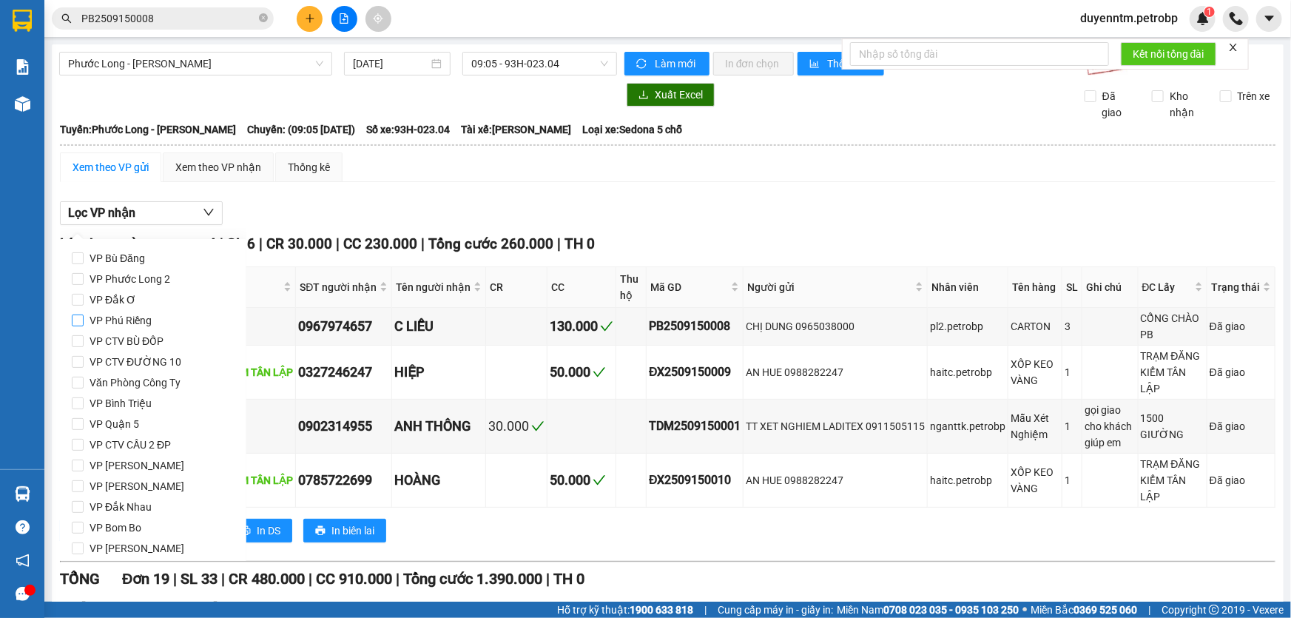
click at [129, 319] on span "VP Phú Riềng" at bounding box center [121, 320] width 74 height 21
click at [84, 319] on input "VP Phú Riềng" at bounding box center [78, 320] width 12 height 12
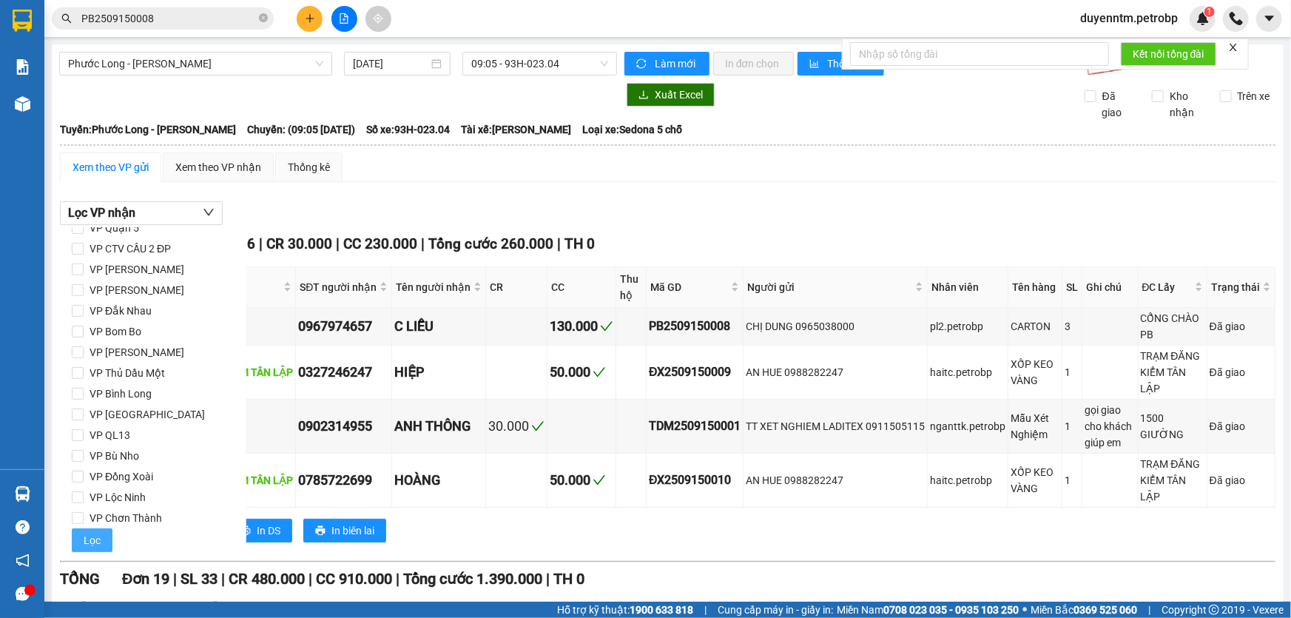
click at [87, 545] on span "Lọc" at bounding box center [92, 540] width 17 height 16
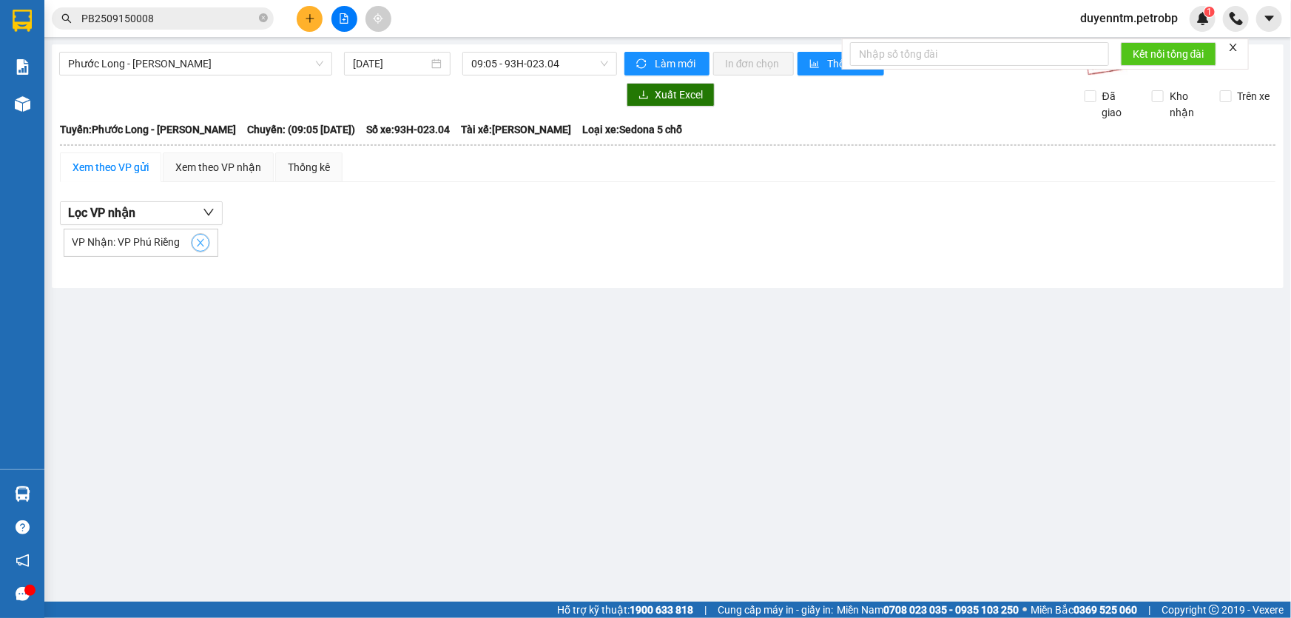
click at [195, 237] on icon "close" at bounding box center [200, 242] width 10 height 10
checkbox input "false"
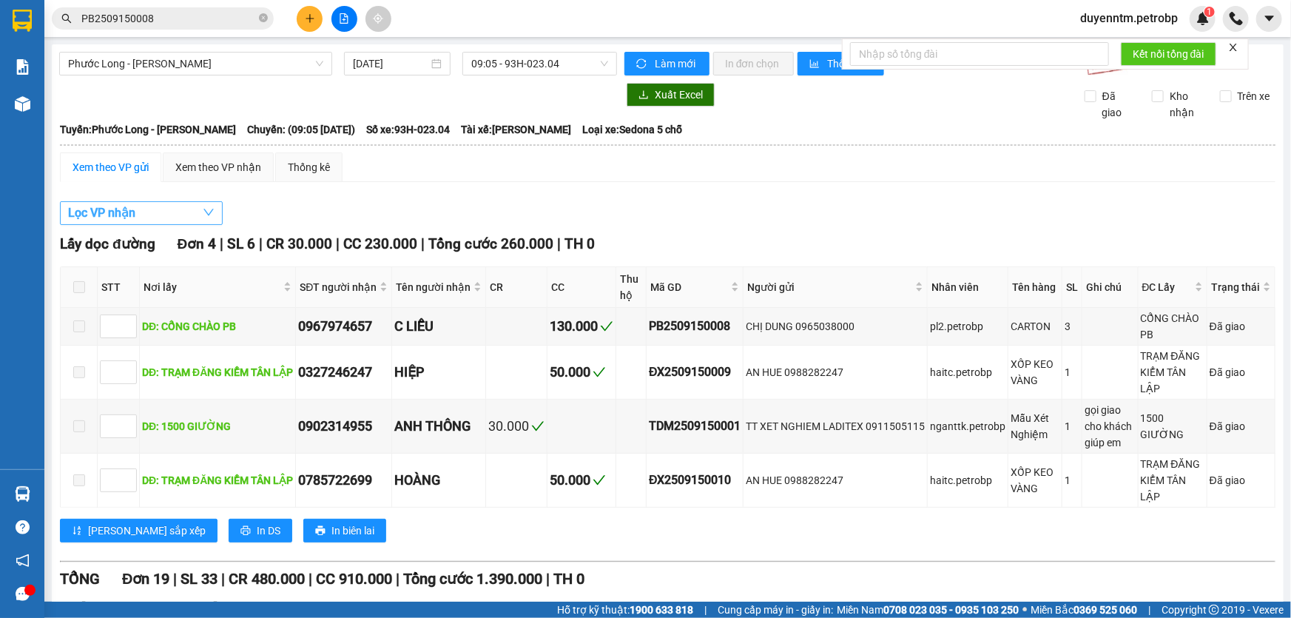
click at [156, 212] on button "Lọc VP nhận" at bounding box center [141, 213] width 163 height 24
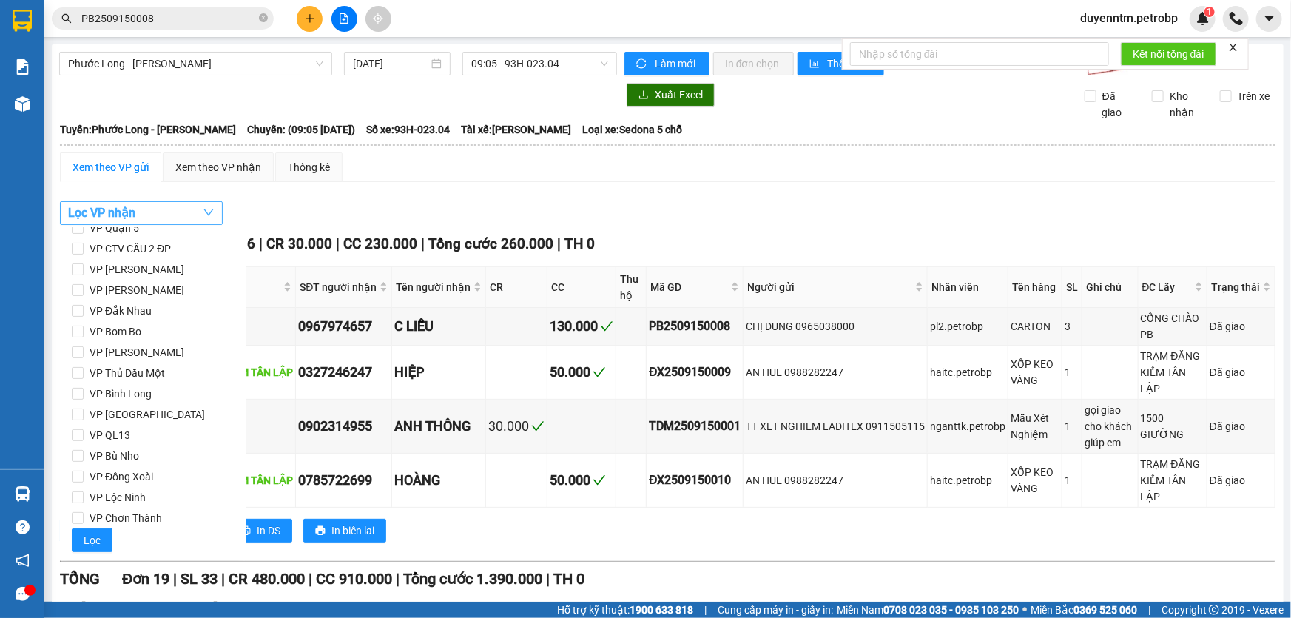
scroll to position [0, 0]
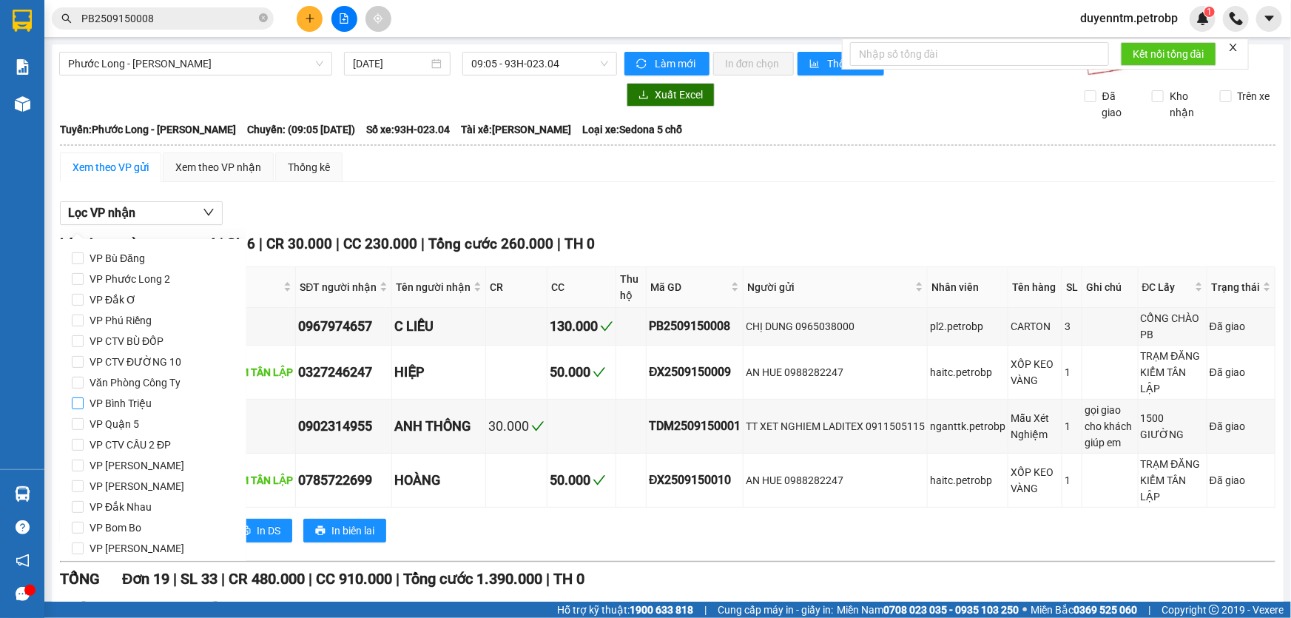
click at [132, 402] on span "VP Bình Triệu" at bounding box center [121, 403] width 74 height 21
click at [84, 402] on input "VP Bình Triệu" at bounding box center [78, 403] width 12 height 12
checkbox input "true"
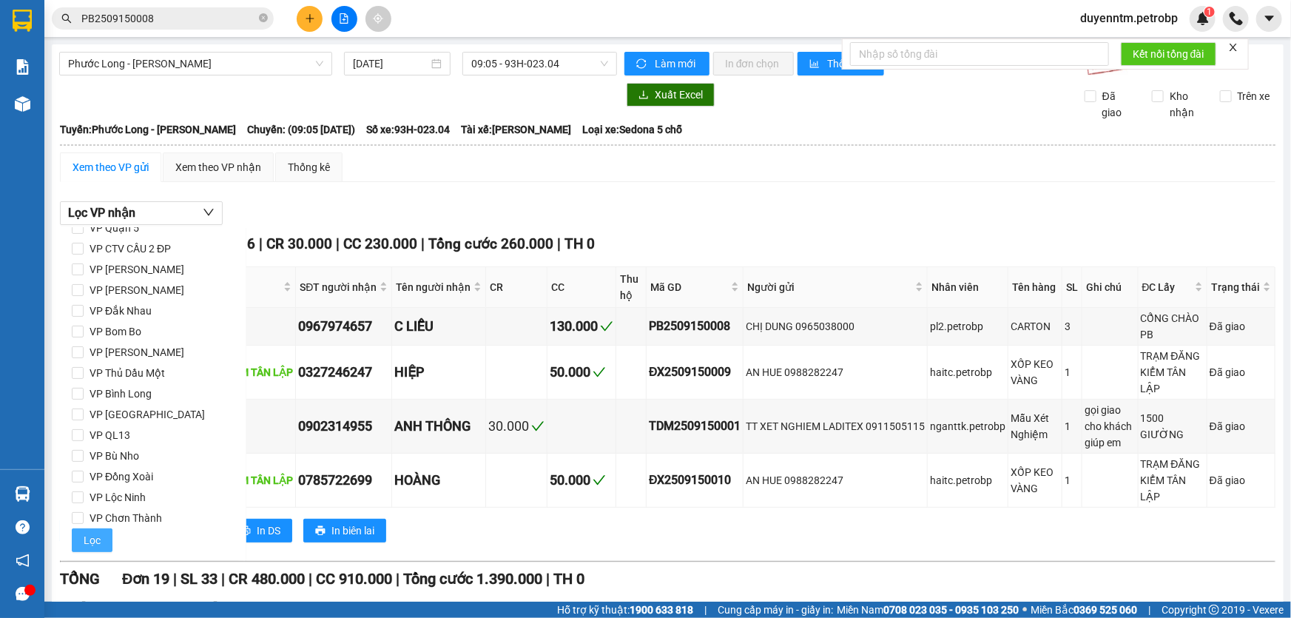
click at [95, 536] on span "Lọc" at bounding box center [92, 540] width 17 height 16
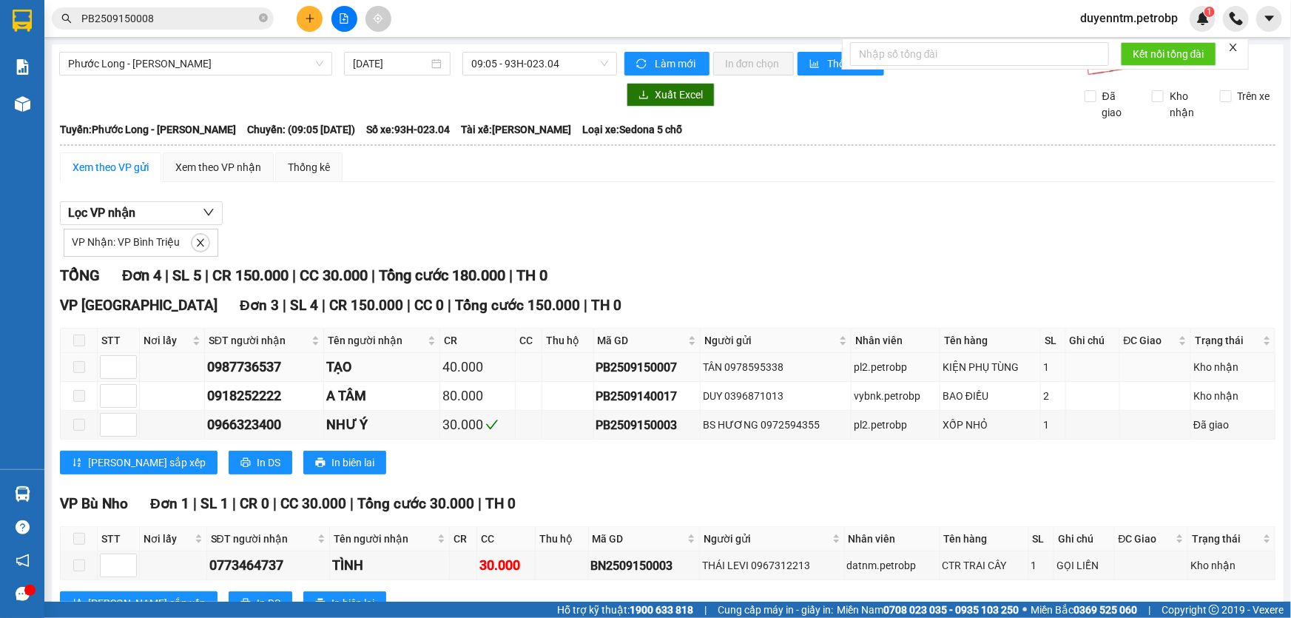
scroll to position [53, 0]
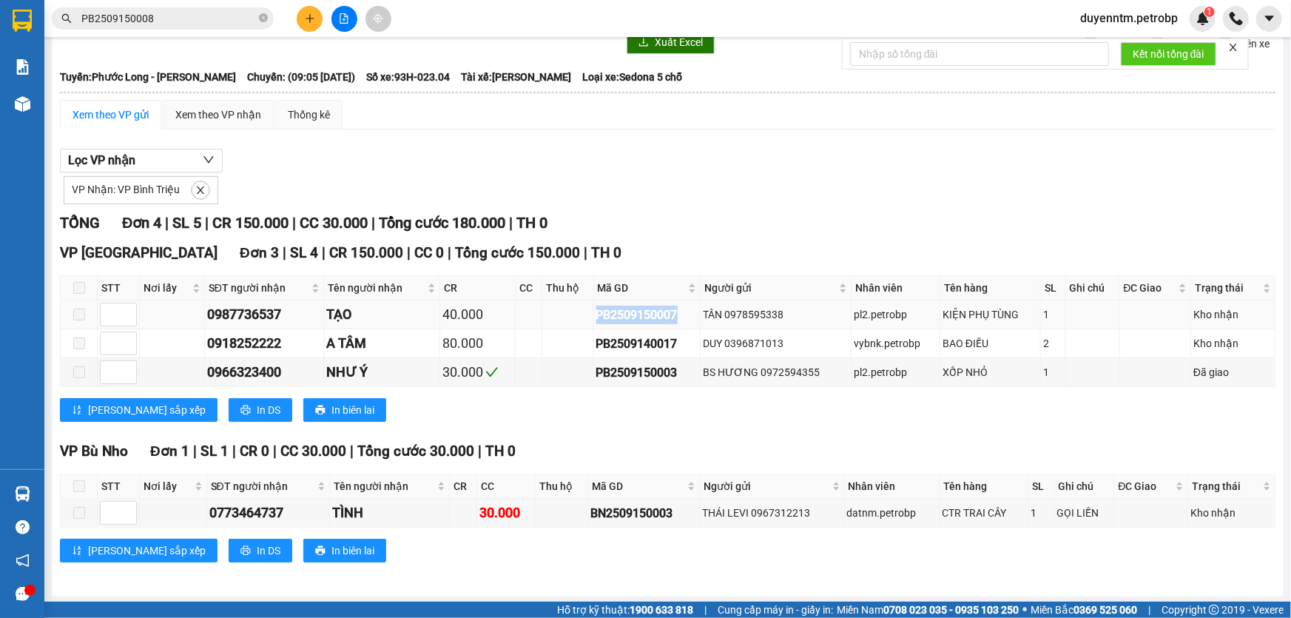
drag, startPoint x: 673, startPoint y: 311, endPoint x: 593, endPoint y: 312, distance: 79.9
click at [596, 312] on div "PB2509150007" at bounding box center [647, 315] width 102 height 18
copy div "PB2509150007"
click at [260, 15] on icon "close-circle" at bounding box center [263, 17] width 9 height 9
paste input "PB2509150007"
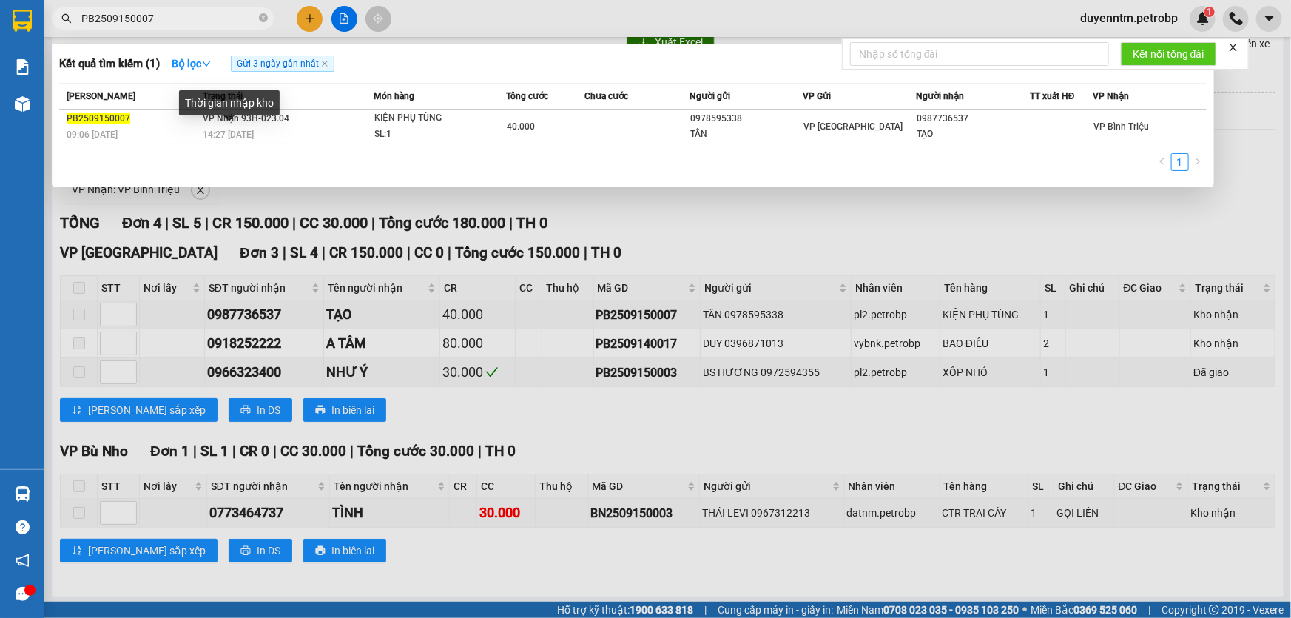
type input "PB2509150007"
click at [229, 121] on div "Thời gian nhập kho" at bounding box center [229, 108] width 101 height 36
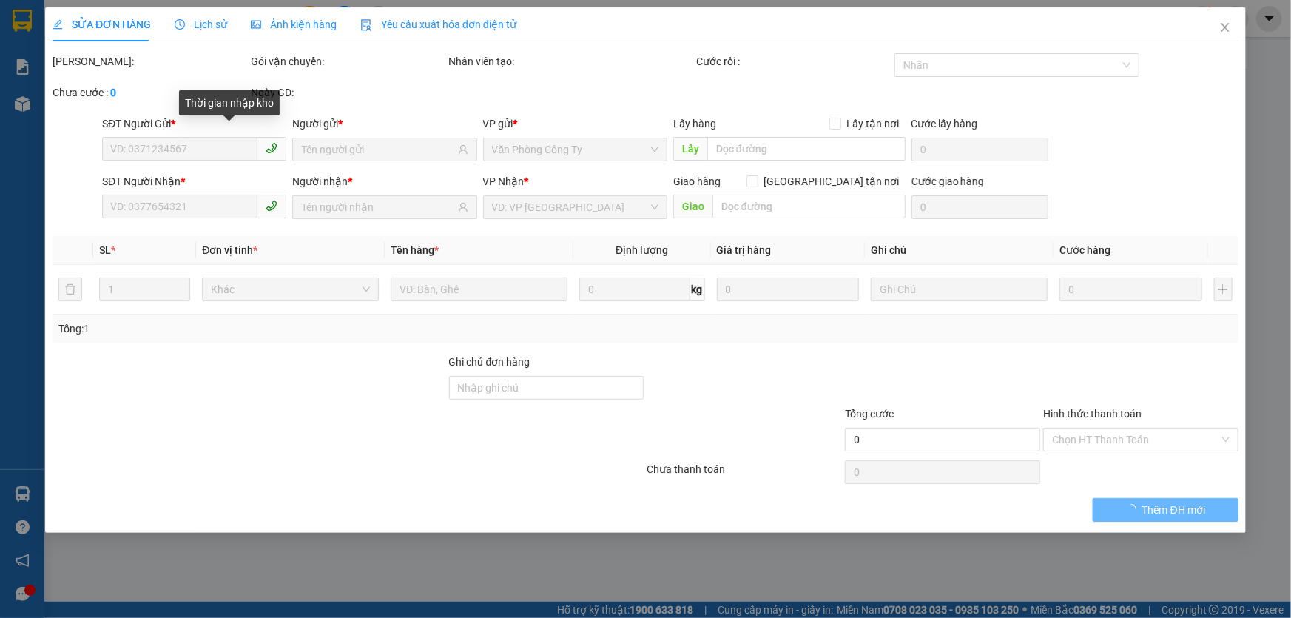
type input "0978595338"
type input "TÂN"
type input "0987736537"
type input "TẠO"
type input "40.000"
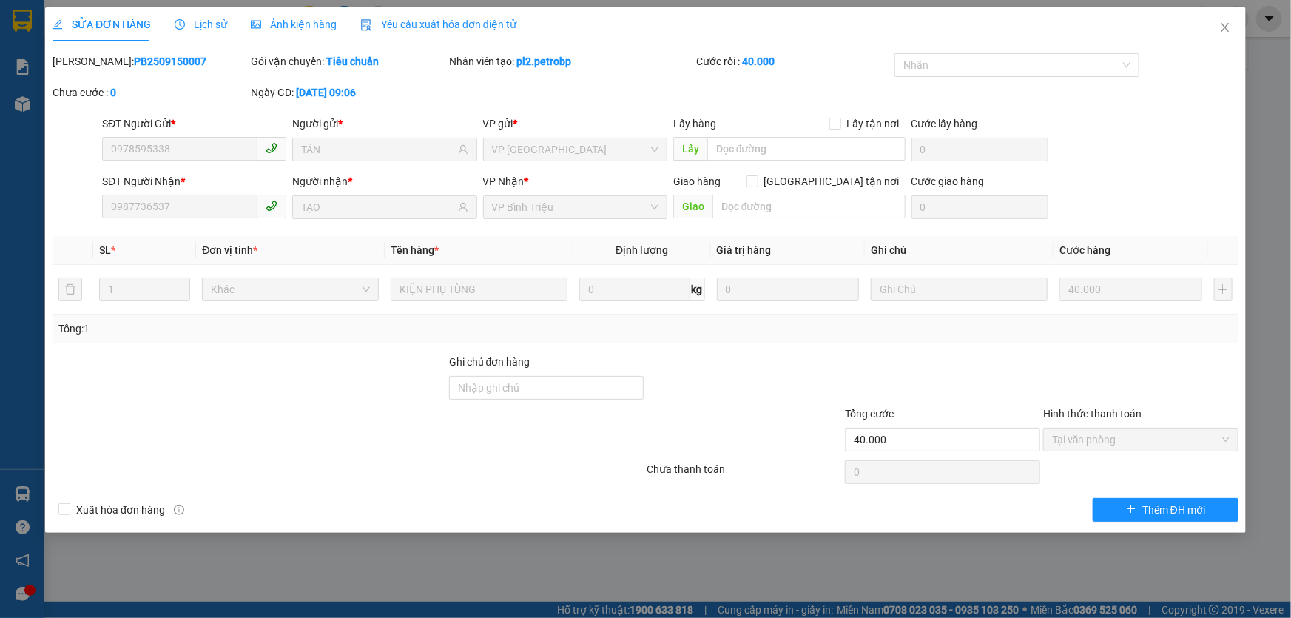
click at [200, 21] on span "Lịch sử" at bounding box center [201, 24] width 53 height 12
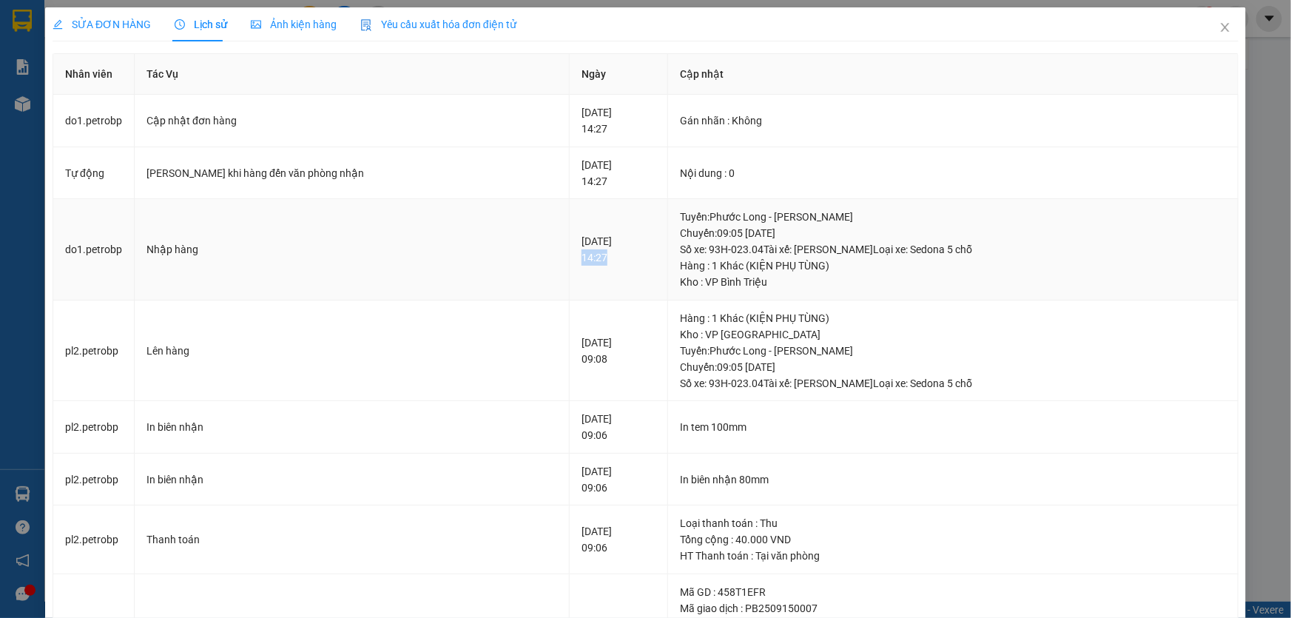
drag, startPoint x: 522, startPoint y: 259, endPoint x: 510, endPoint y: 258, distance: 11.9
click at [581, 258] on div "15-09-2025 14:27" at bounding box center [618, 249] width 74 height 33
copy div "14:27"
click at [1219, 27] on icon "close" at bounding box center [1225, 27] width 12 height 12
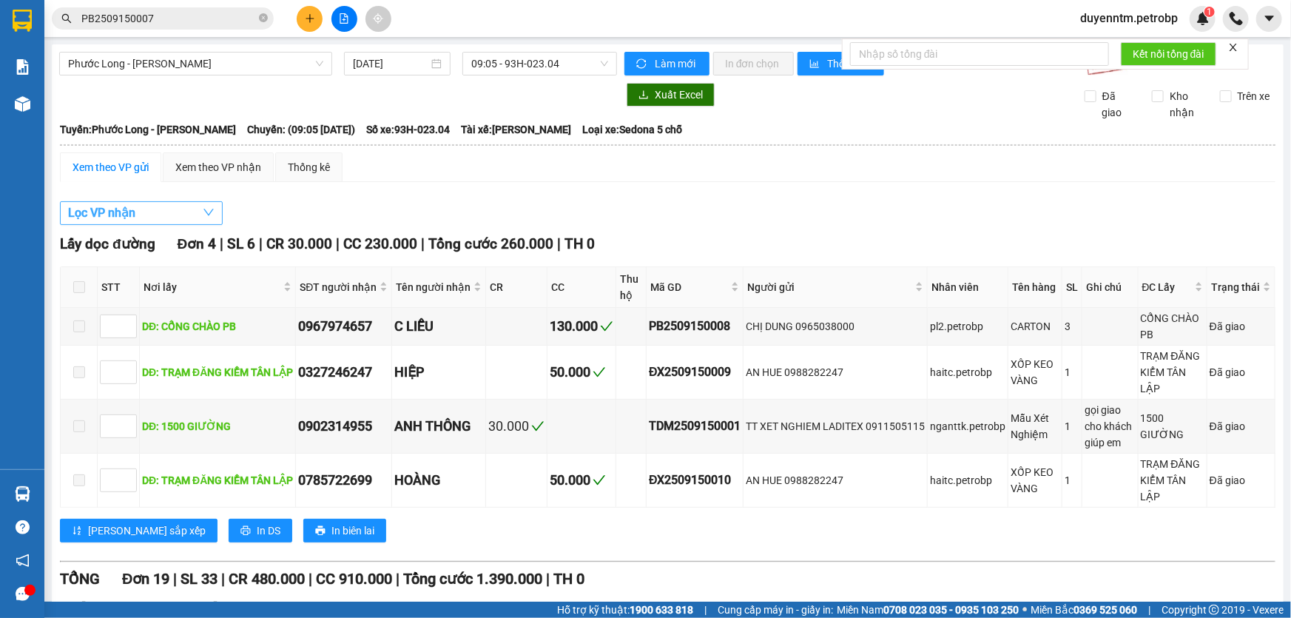
click at [155, 212] on button "Lọc VP nhận" at bounding box center [141, 213] width 163 height 24
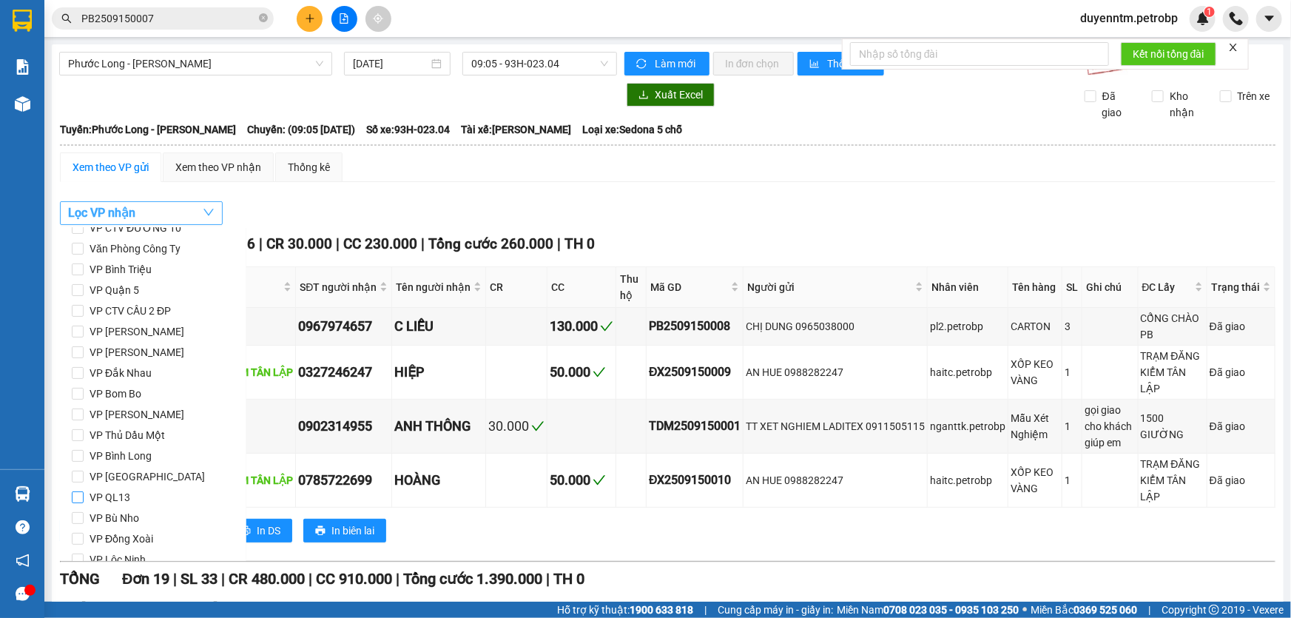
scroll to position [196, 0]
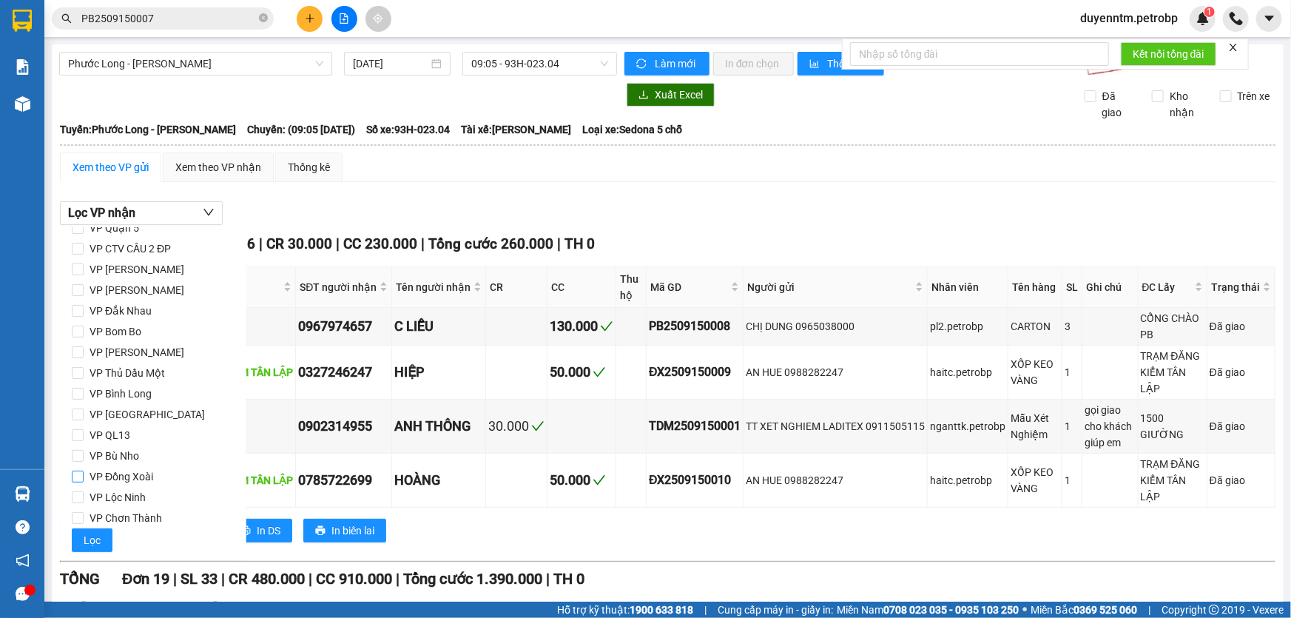
click at [135, 478] on span "VP Đồng Xoài" at bounding box center [121, 476] width 75 height 21
click at [84, 478] on input "VP Đồng Xoài" at bounding box center [78, 476] width 12 height 12
click at [95, 539] on span "Lọc" at bounding box center [92, 540] width 17 height 16
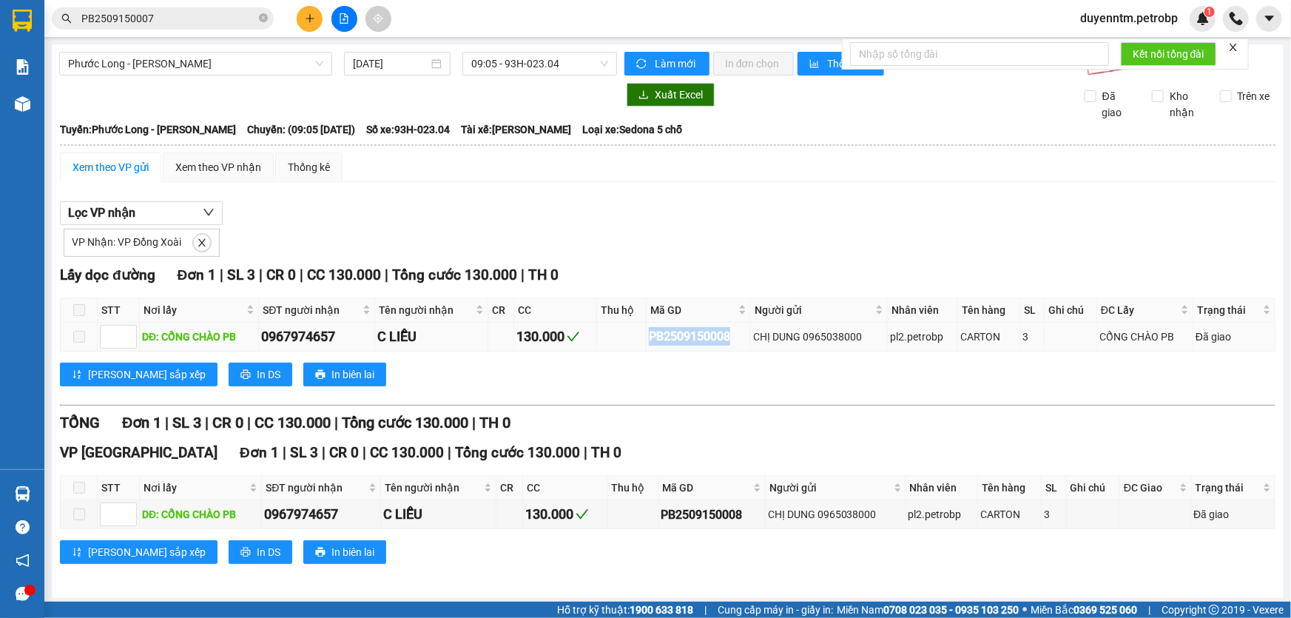
drag, startPoint x: 741, startPoint y: 342, endPoint x: 660, endPoint y: 334, distance: 81.9
click at [643, 336] on tr "DĐ: CỔNG CHÀO PB 0967974657 C LIỄU 130.000 PB2509150008 CHỊ DUNG 0965038000 pl2…" at bounding box center [668, 337] width 1215 height 29
copy div "PB2509150008"
click at [194, 244] on span "close" at bounding box center [202, 242] width 16 height 10
checkbox input "false"
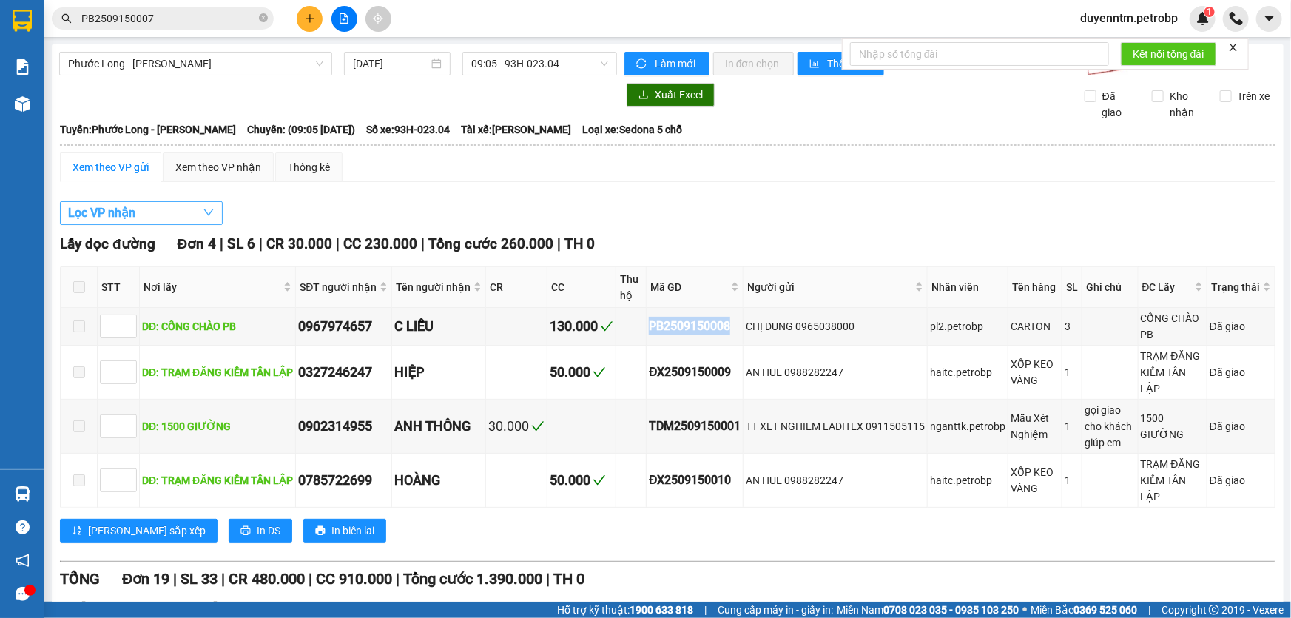
click at [145, 211] on button "Lọc VP nhận" at bounding box center [141, 213] width 163 height 24
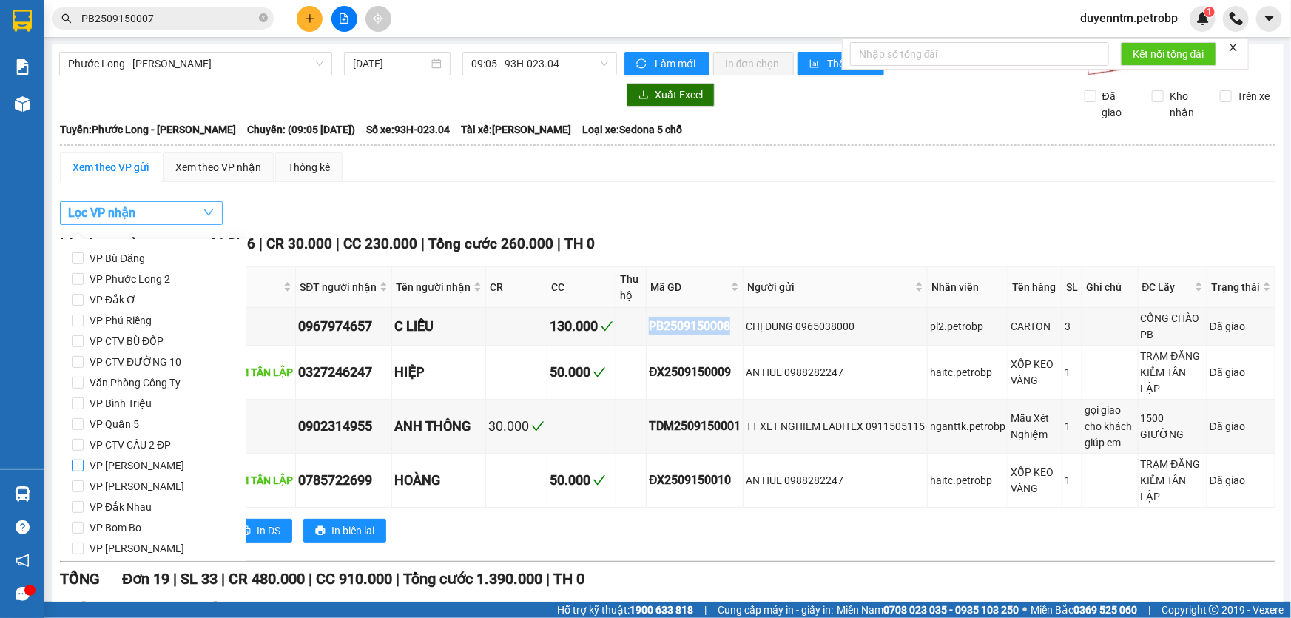
scroll to position [134, 0]
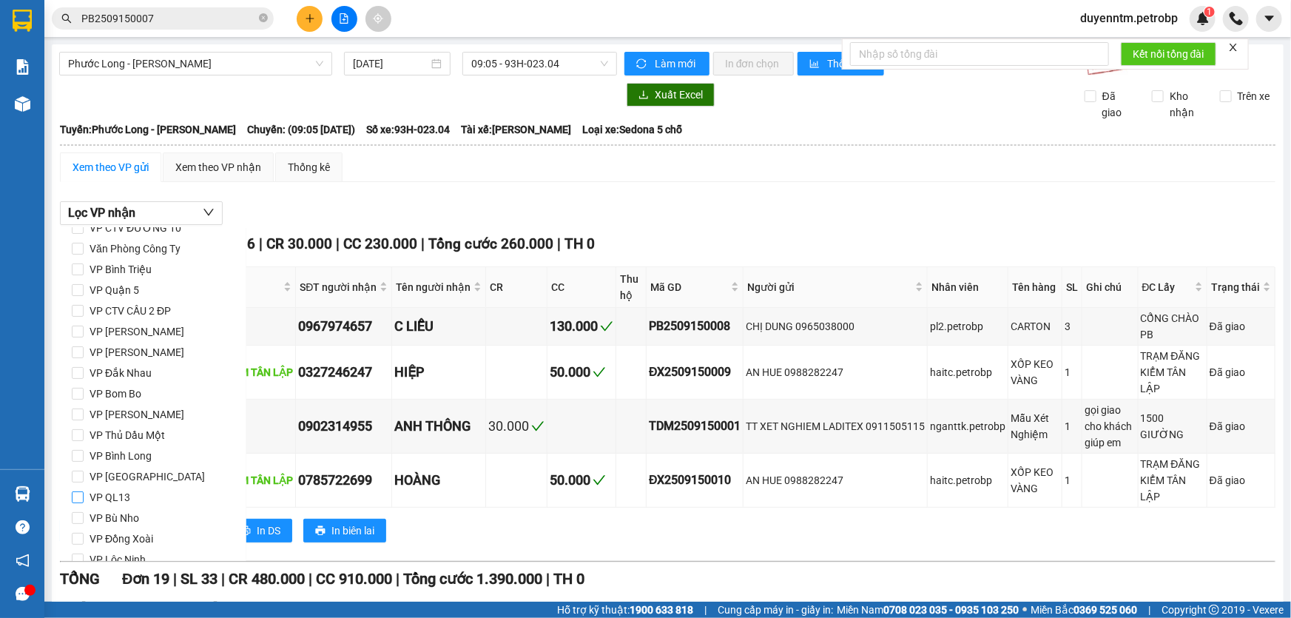
click at [118, 491] on span "VP QL13" at bounding box center [110, 497] width 53 height 21
click at [84, 491] on input "VP QL13" at bounding box center [78, 497] width 12 height 12
checkbox input "true"
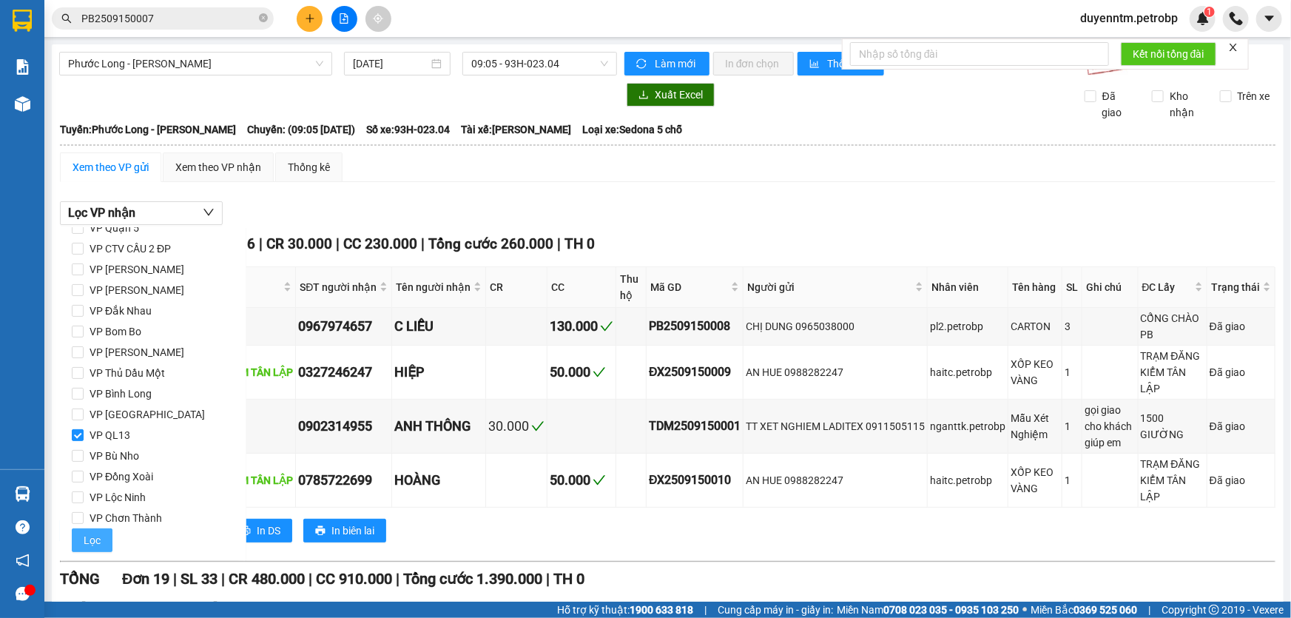
click at [91, 533] on span "Lọc" at bounding box center [92, 540] width 17 height 16
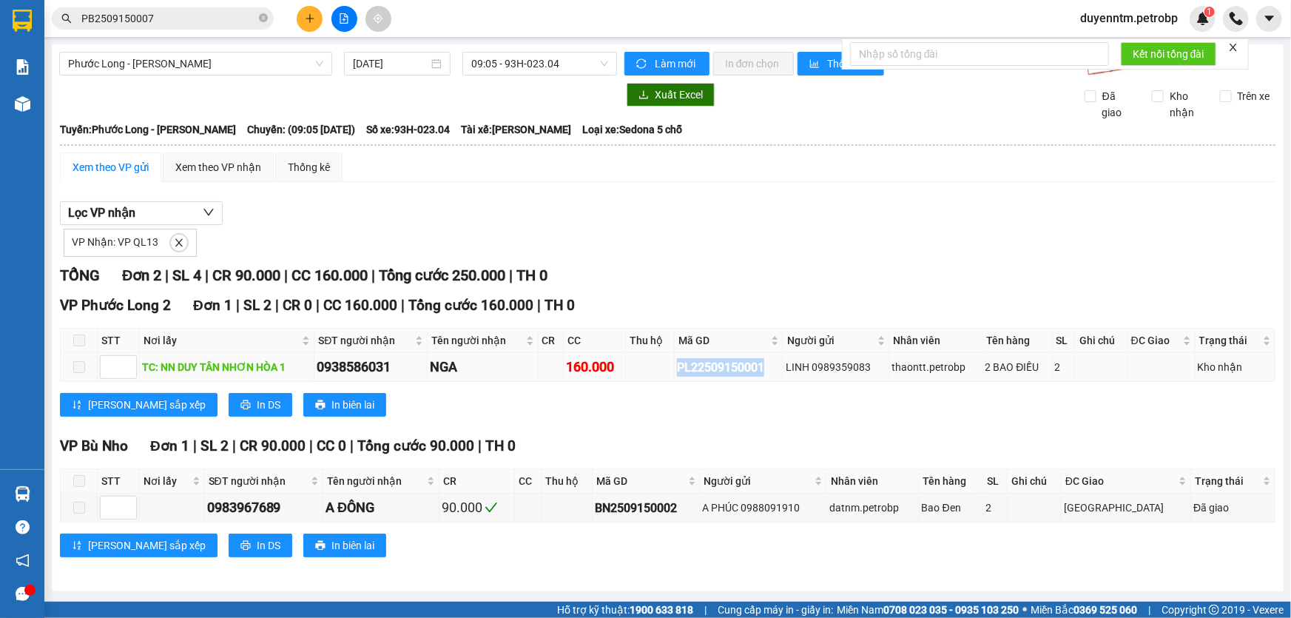
drag, startPoint x: 779, startPoint y: 363, endPoint x: 680, endPoint y: 368, distance: 99.2
click at [679, 368] on tr "TC: NN DUY TÂN NHƠN HÒA 1 0938586031 NGA 160.000 PL22509150001 LINH 0989359083 …" at bounding box center [668, 367] width 1215 height 29
drag, startPoint x: 682, startPoint y: 368, endPoint x: 237, endPoint y: 16, distance: 567.2
click at [264, 16] on icon "close-circle" at bounding box center [263, 17] width 9 height 9
paste input "PB2509150008"
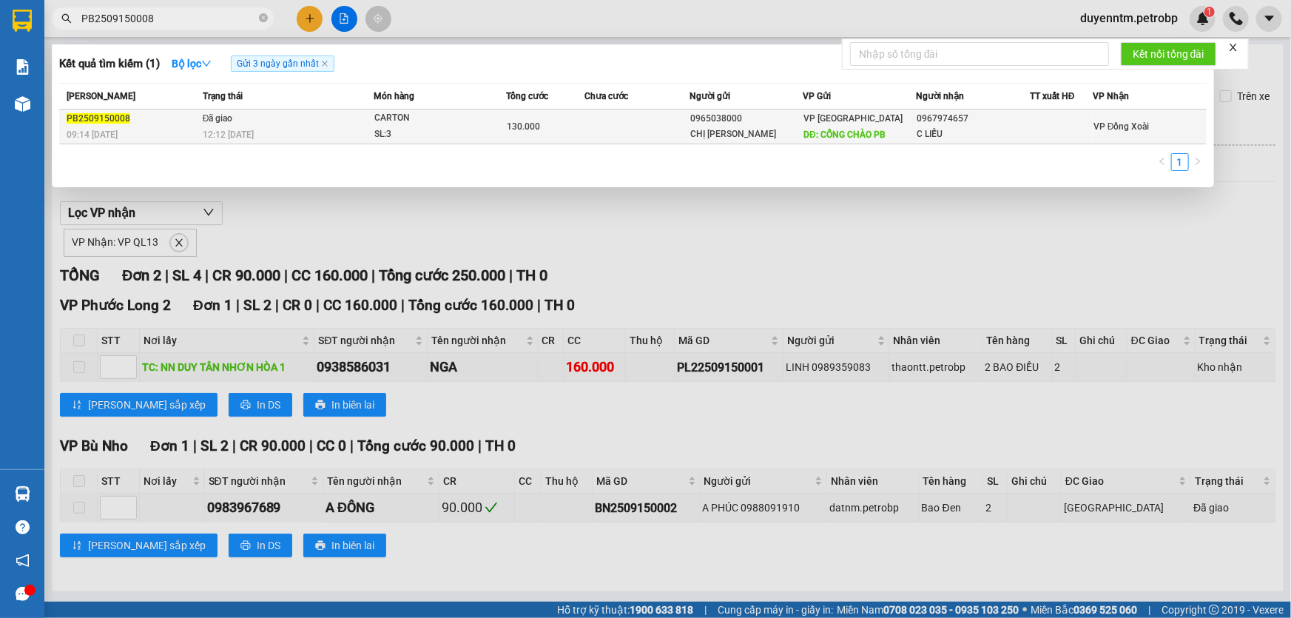
type input "PB2509150008"
click at [385, 123] on div "CARTON" at bounding box center [429, 118] width 111 height 16
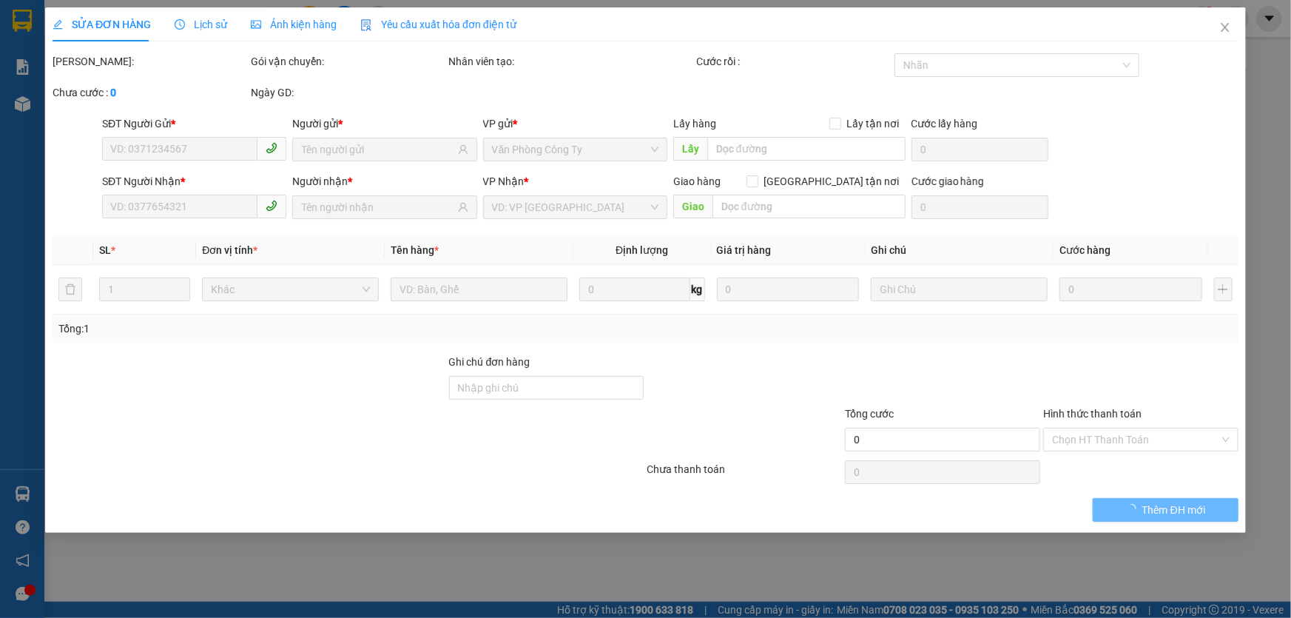
type input "0965038000"
type input "CHỊ [PERSON_NAME]"
type input "CỔNG CHÀO PB"
type input "0967974657"
type input "C LIỄU"
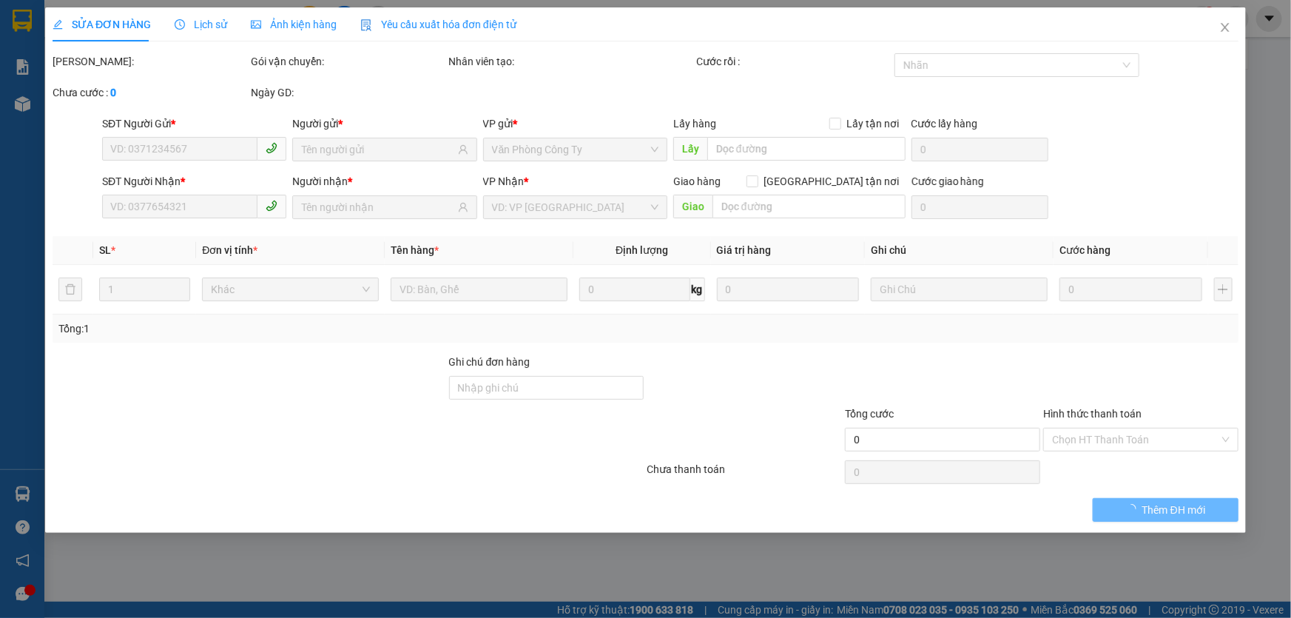
type input "130.000"
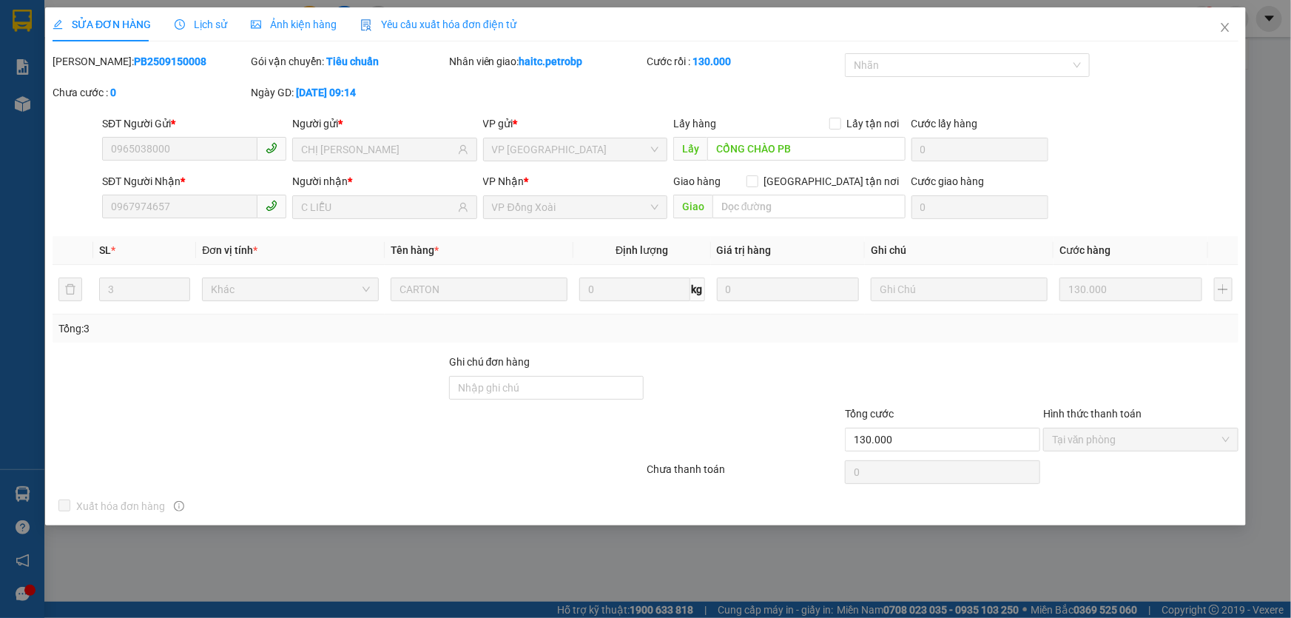
click at [201, 18] on span "Lịch sử" at bounding box center [201, 24] width 53 height 12
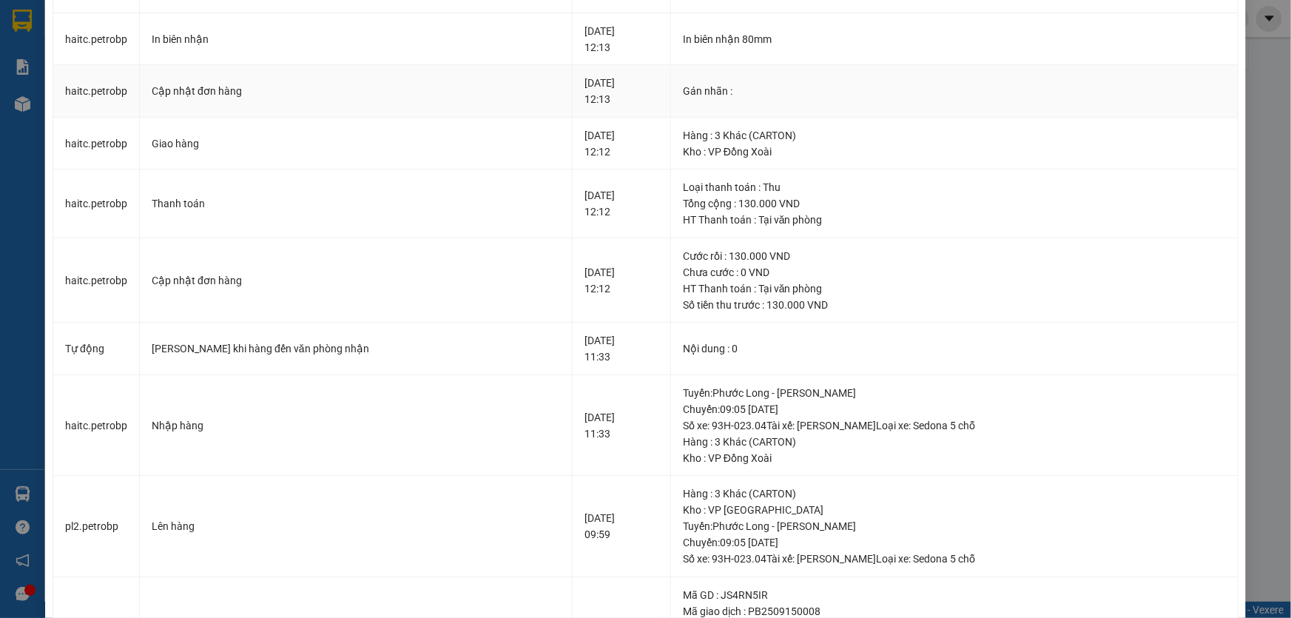
scroll to position [201, 0]
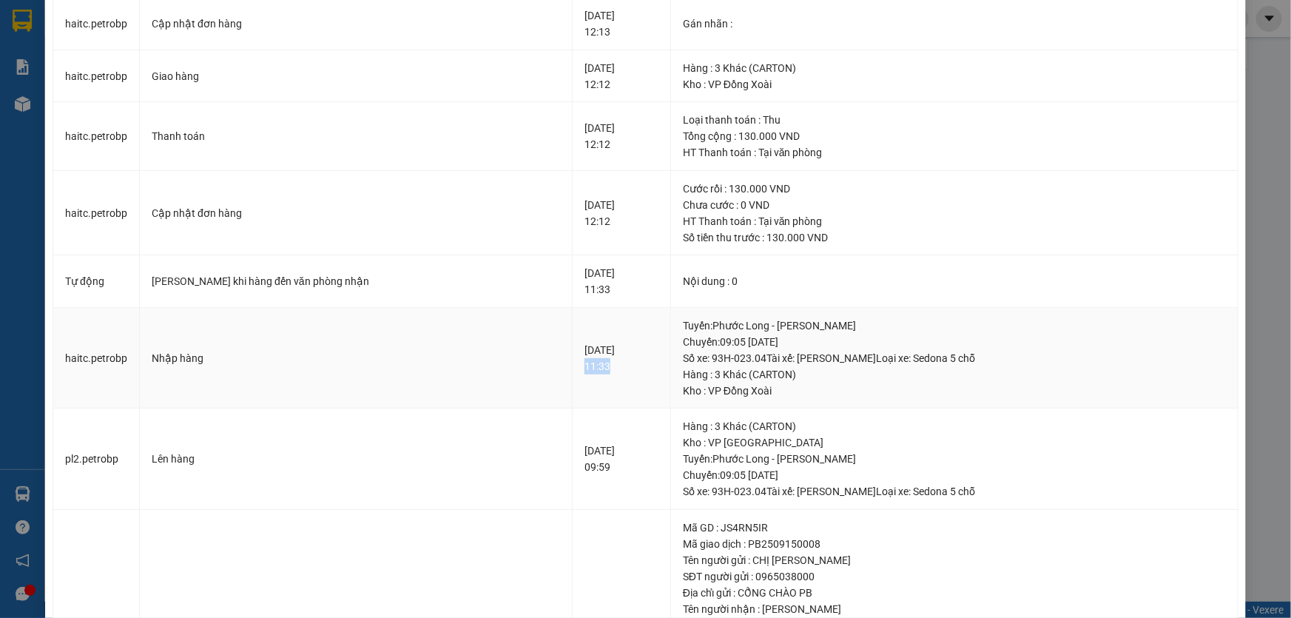
drag, startPoint x: 534, startPoint y: 369, endPoint x: 501, endPoint y: 370, distance: 33.3
click at [573, 370] on td "15-09-2025 11:33" at bounding box center [622, 358] width 98 height 101
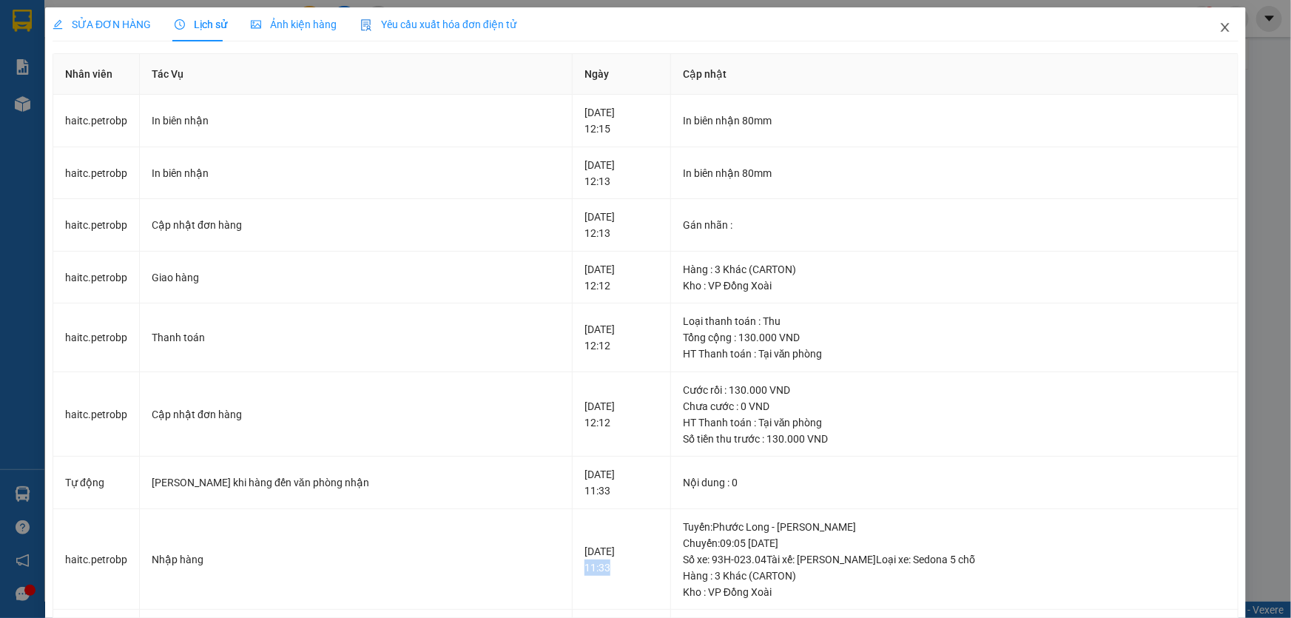
click at [1221, 29] on icon "close" at bounding box center [1225, 27] width 8 height 9
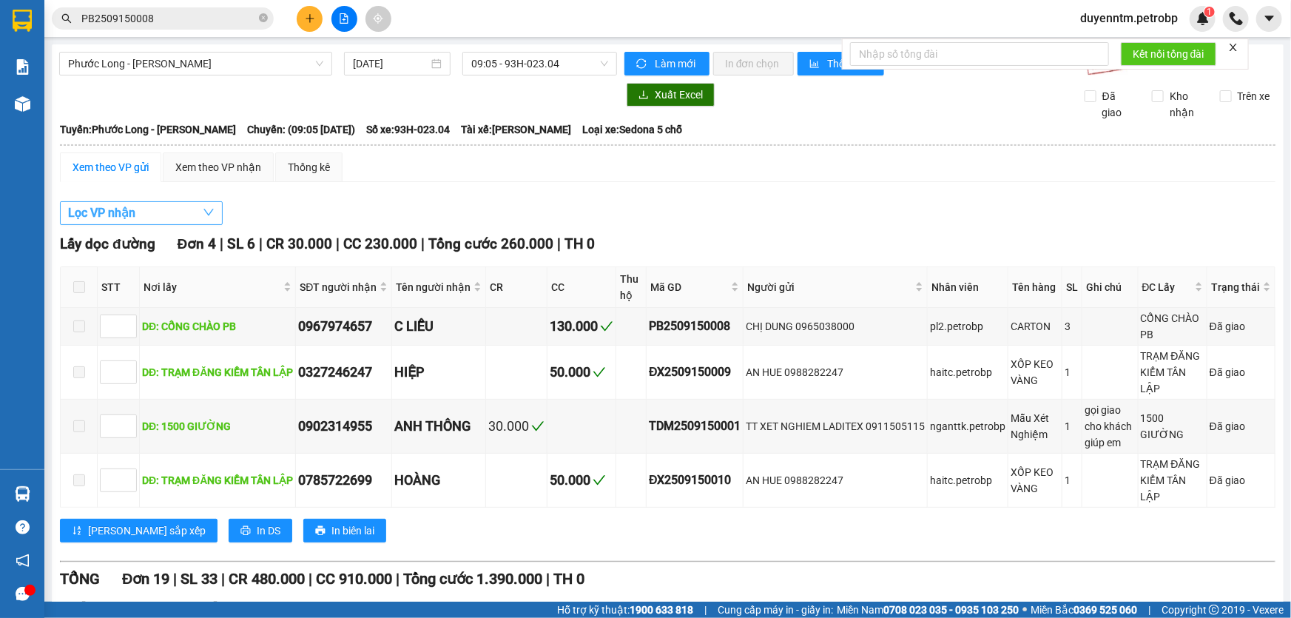
click at [135, 203] on span "Lọc VP nhận" at bounding box center [101, 212] width 67 height 18
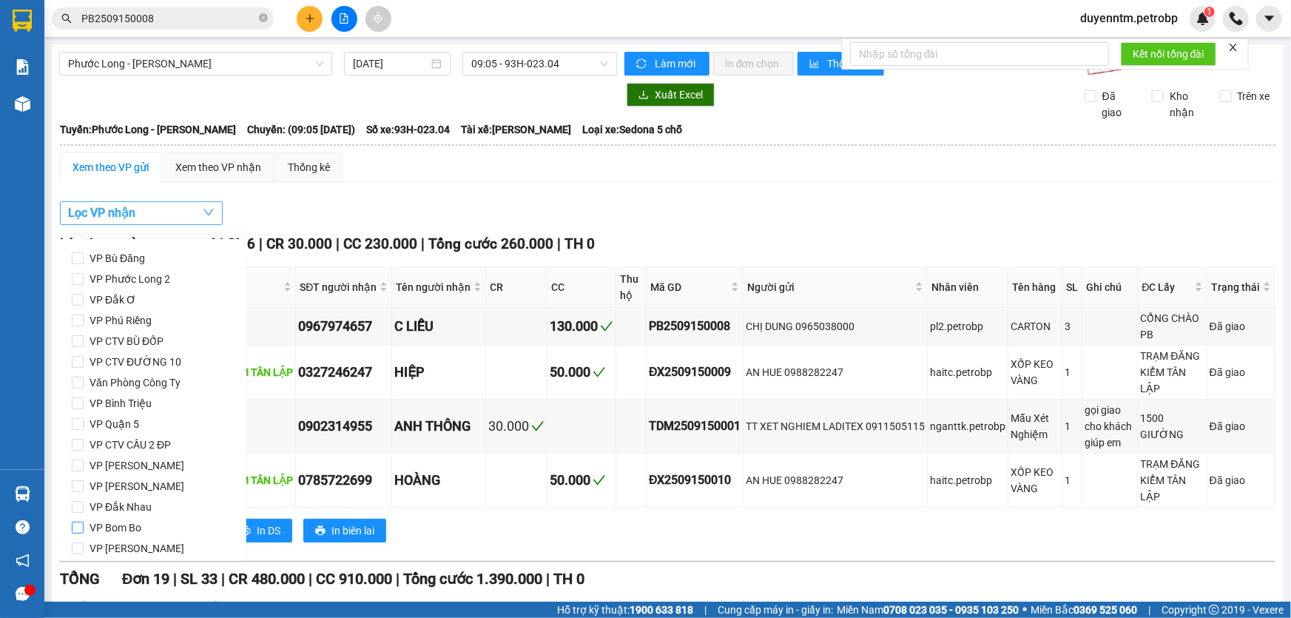
scroll to position [196, 0]
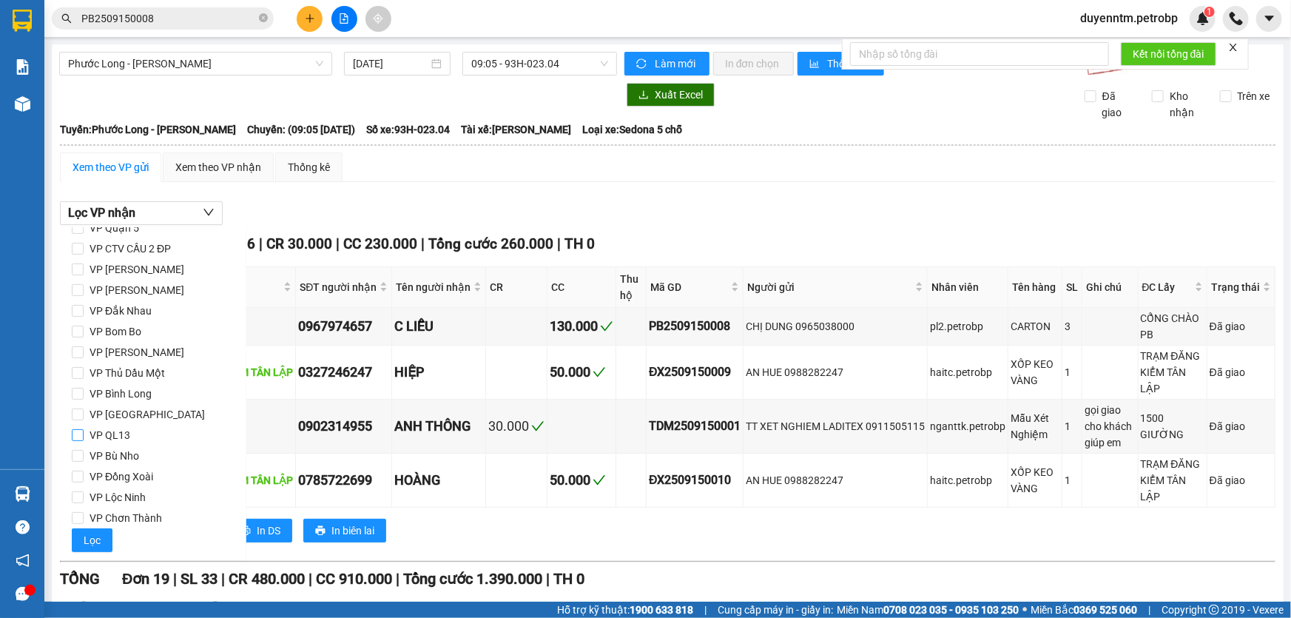
click at [123, 434] on span "VP QL13" at bounding box center [110, 435] width 53 height 21
click at [84, 434] on input "VP QL13" at bounding box center [78, 435] width 12 height 12
checkbox input "true"
click at [87, 545] on span "Lọc" at bounding box center [92, 540] width 17 height 16
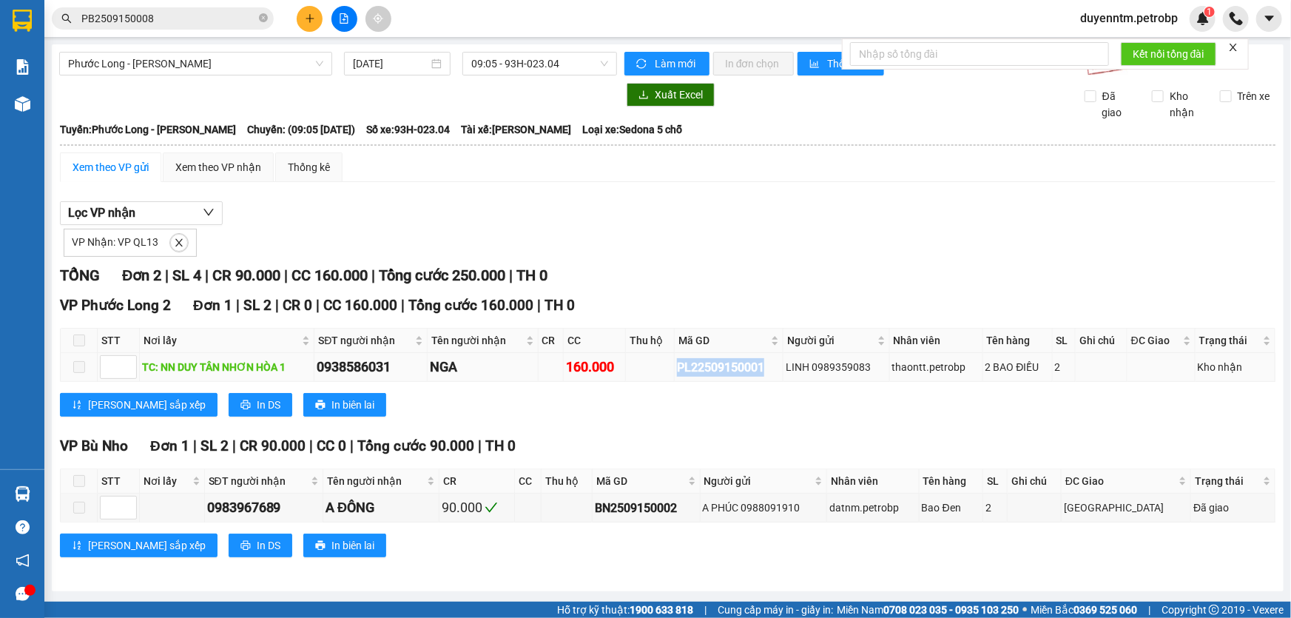
drag, startPoint x: 775, startPoint y: 362, endPoint x: 683, endPoint y: 362, distance: 92.5
click at [675, 362] on tr "TC: NN DUY TÂN NHƠN HÒA 1 0938586031 NGA 160.000 PL22509150001 LINH 0989359083 …" at bounding box center [668, 367] width 1215 height 29
copy div "PL22509150001"
click at [261, 19] on icon "close-circle" at bounding box center [263, 17] width 9 height 9
paste input "PL22509150001"
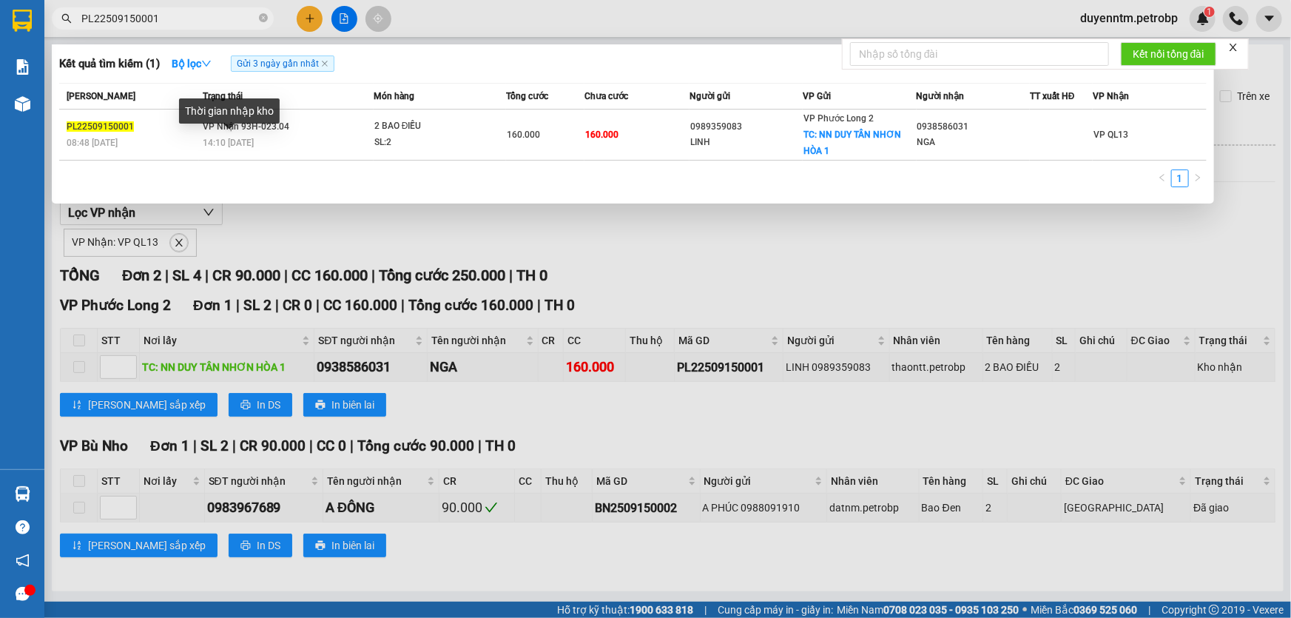
type input "PL22509150001"
click at [246, 126] on div "Thời gian nhập kho" at bounding box center [229, 116] width 101 height 36
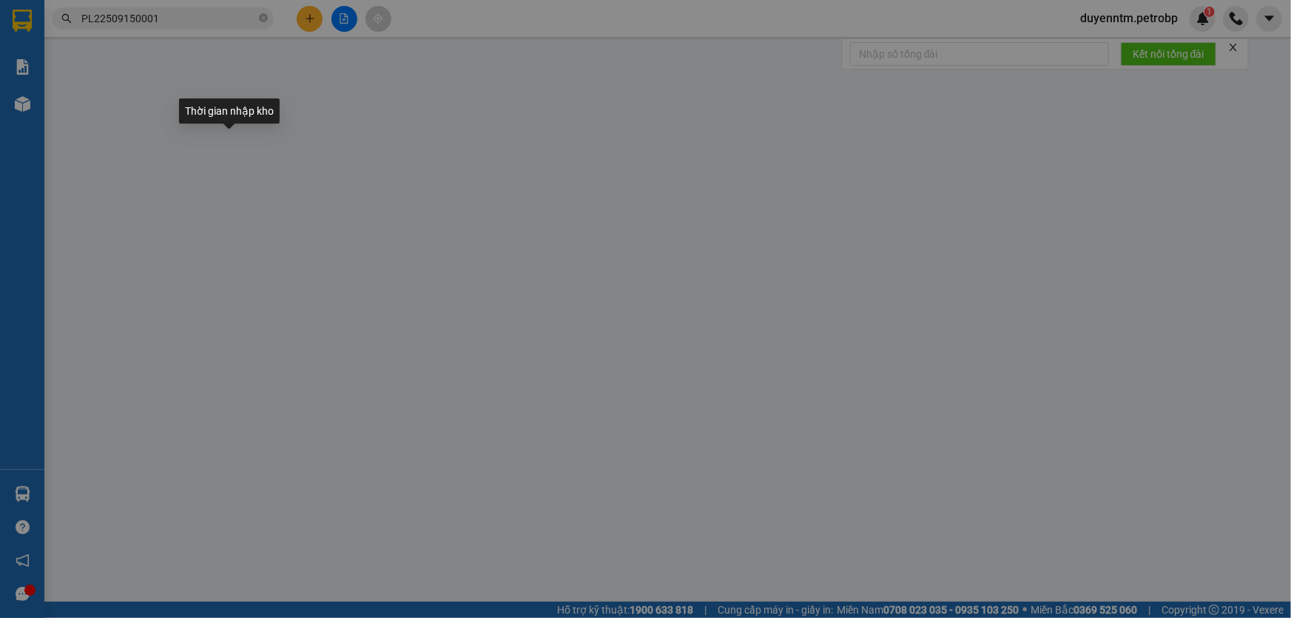
type input "0989359083"
type input "LINH"
checkbox input "true"
type input "NN DUY TÂN NHƠN HÒA 1"
type input "40.000"
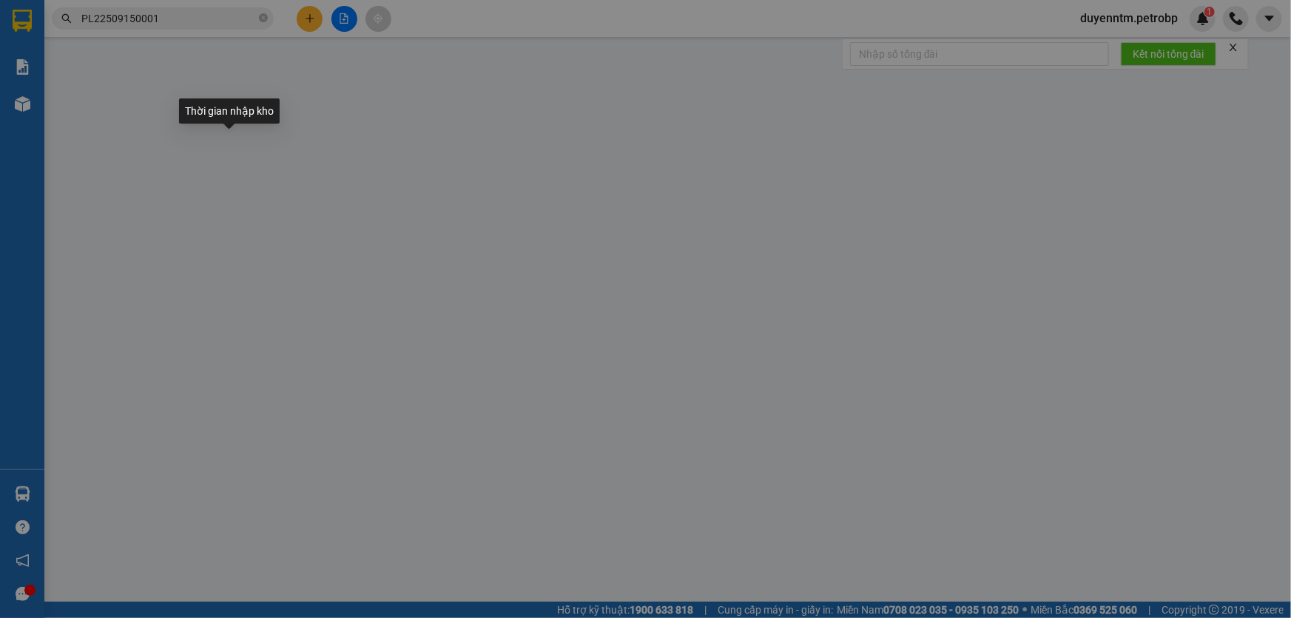
type input "0938586031"
type input "NGA"
type input "160.000"
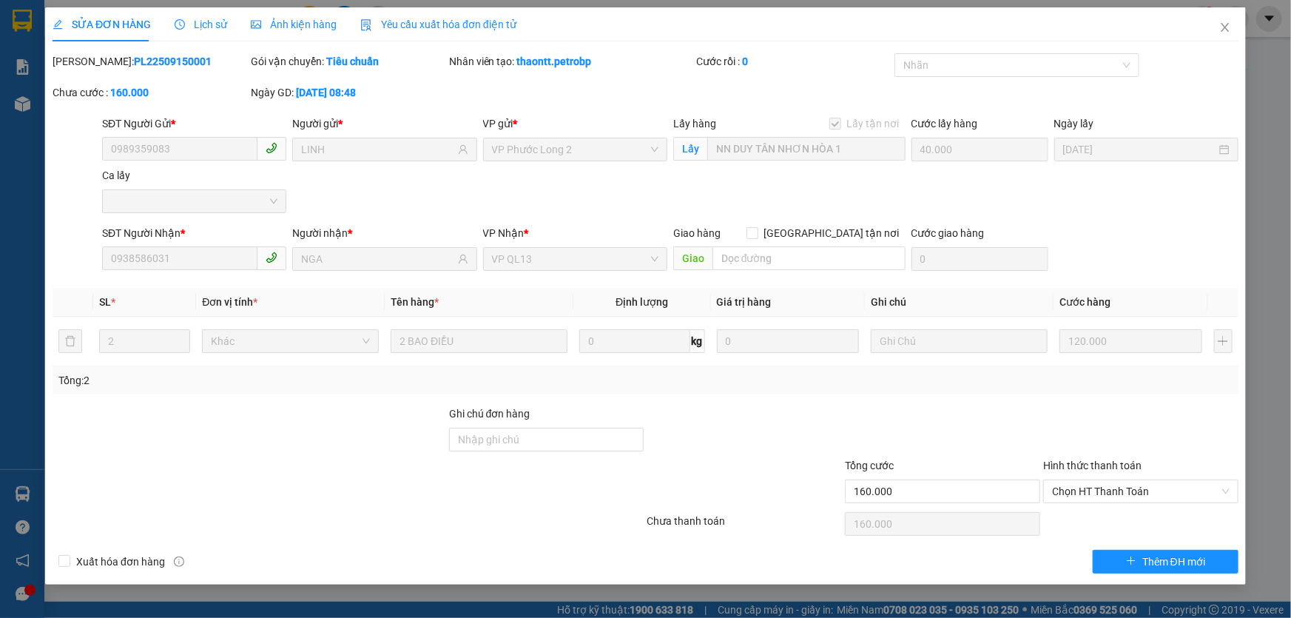
click at [195, 24] on span "Lịch sử" at bounding box center [201, 24] width 53 height 12
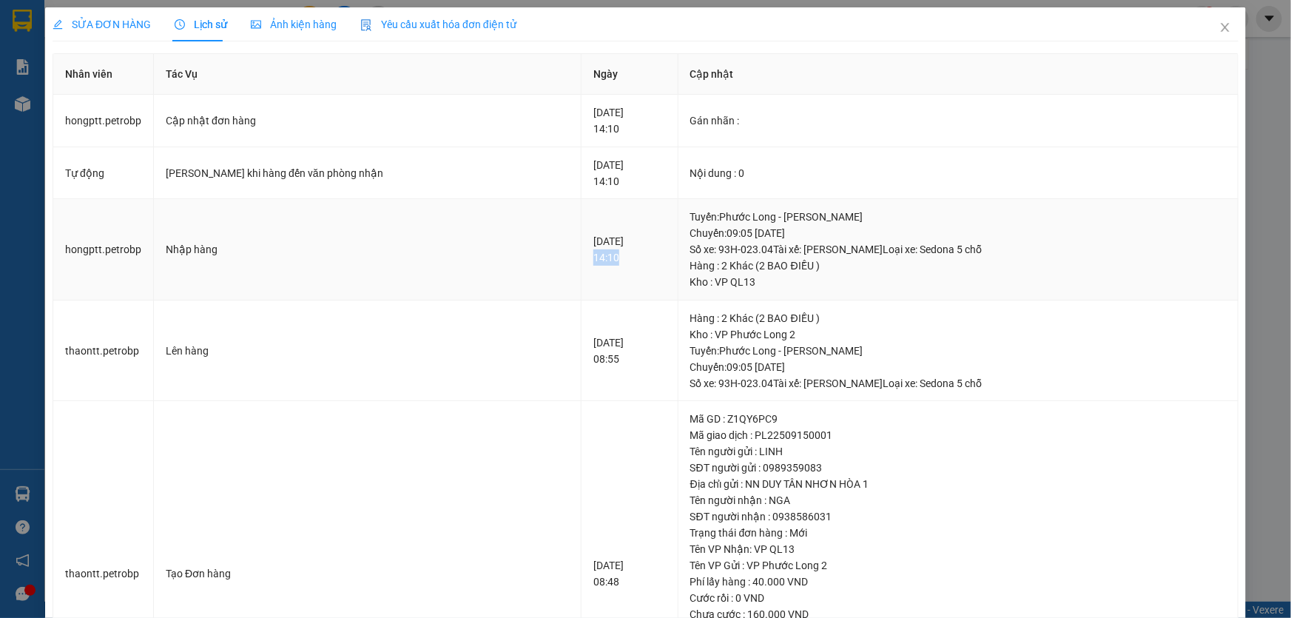
drag, startPoint x: 571, startPoint y: 259, endPoint x: 512, endPoint y: 257, distance: 59.2
click at [581, 257] on td "15-09-2025 14:10" at bounding box center [629, 249] width 97 height 101
copy div "14:10"
click at [1219, 26] on icon "close" at bounding box center [1225, 27] width 12 height 12
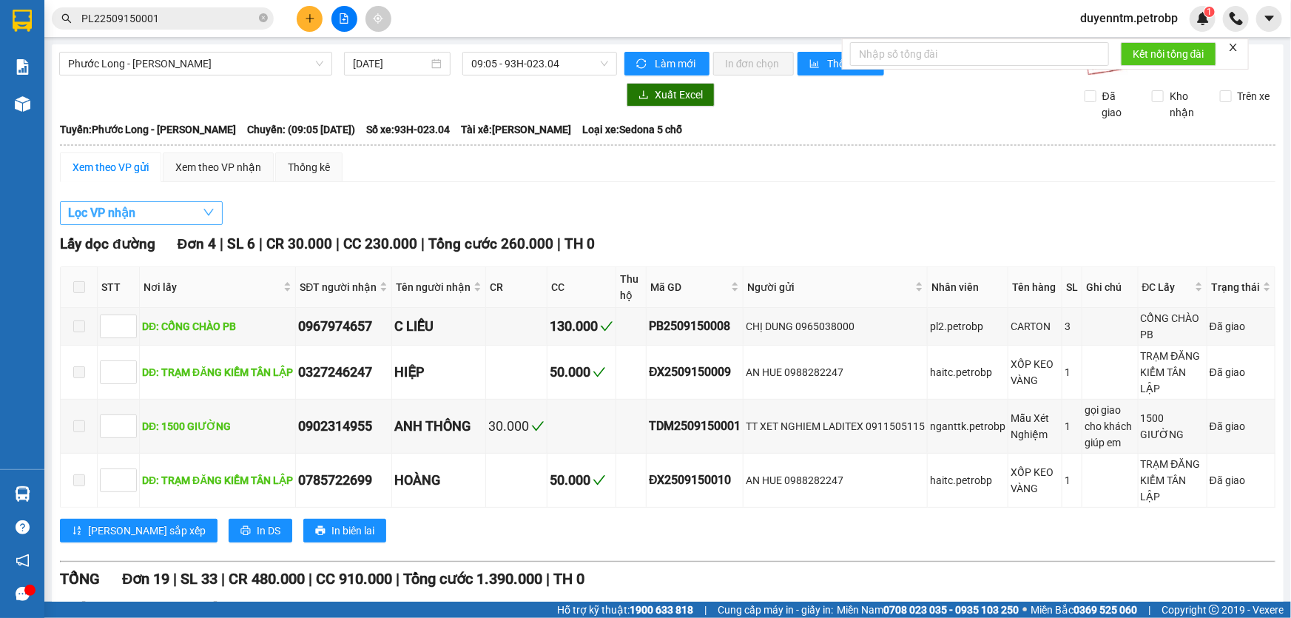
click at [155, 211] on button "Lọc VP nhận" at bounding box center [141, 213] width 163 height 24
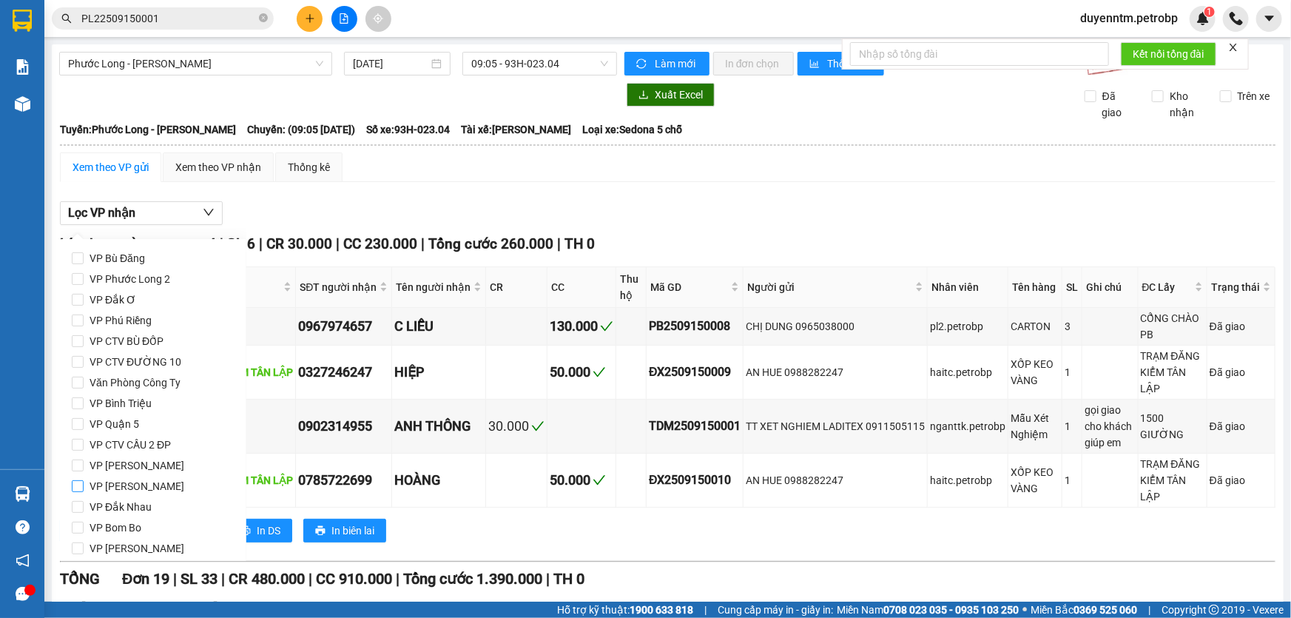
click at [164, 488] on span "VP [PERSON_NAME]" at bounding box center [137, 486] width 107 height 21
click at [84, 488] on input "VP [PERSON_NAME]" at bounding box center [78, 486] width 12 height 12
checkbox input "true"
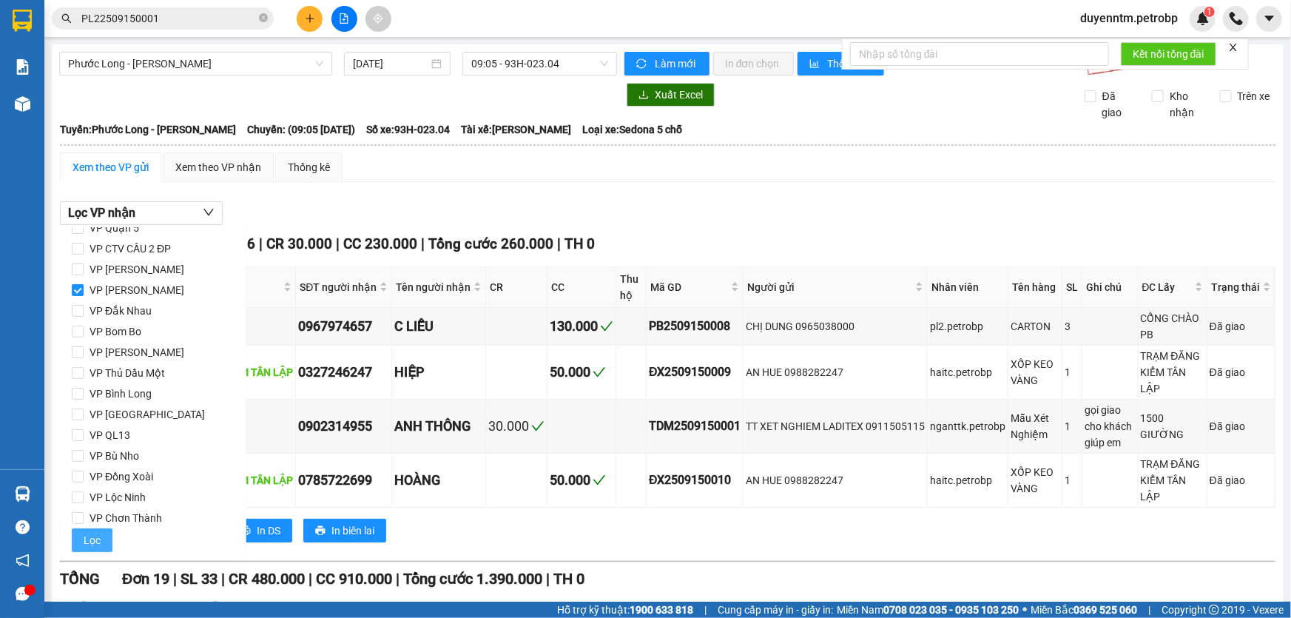
click at [88, 532] on span "Lọc" at bounding box center [92, 540] width 17 height 16
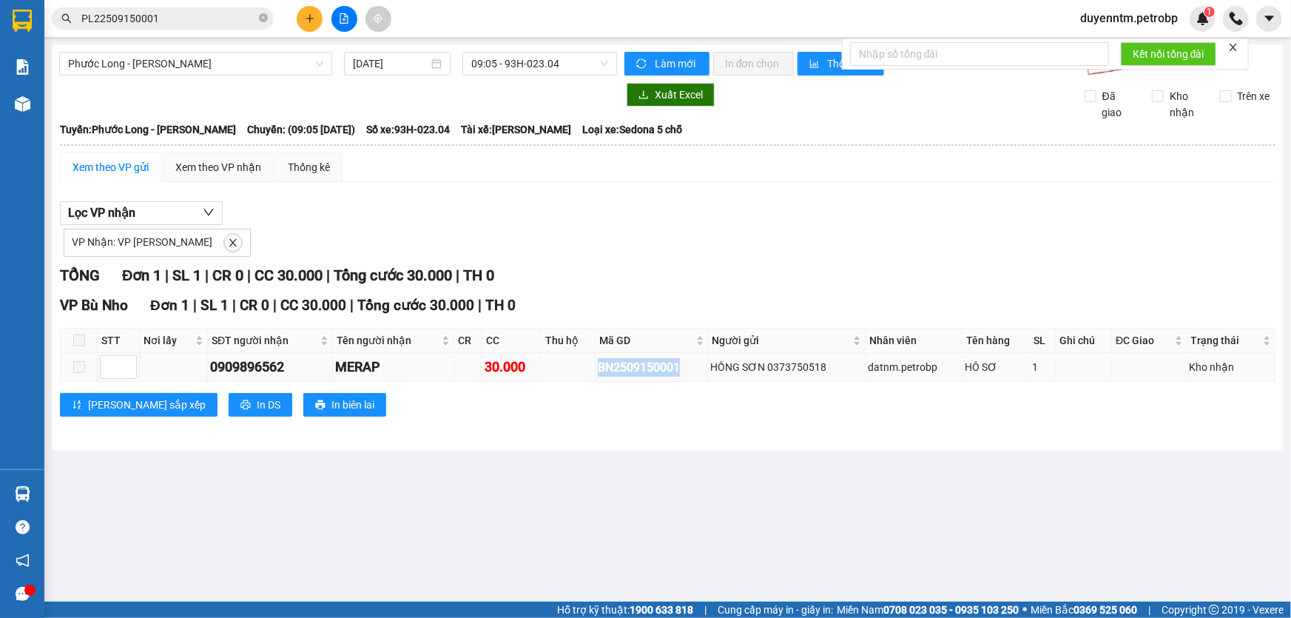
drag, startPoint x: 686, startPoint y: 368, endPoint x: 580, endPoint y: 369, distance: 106.5
click at [580, 369] on tr "0909896562 MERAP 30.000 BN2509150001 HỒNG SƠN 0373750518 datnm.petrobp HÔ SƠ 1 …" at bounding box center [668, 367] width 1215 height 29
drag, startPoint x: 649, startPoint y: 54, endPoint x: 665, endPoint y: 43, distance: 19.7
click at [652, 50] on div "Phước Long - Hồ Chí Minh 15/09/2025 09:05 - 93H-023.04 Làm mới In đơn chọn Thốn…" at bounding box center [668, 247] width 1232 height 406
copy div "BN2509150001"
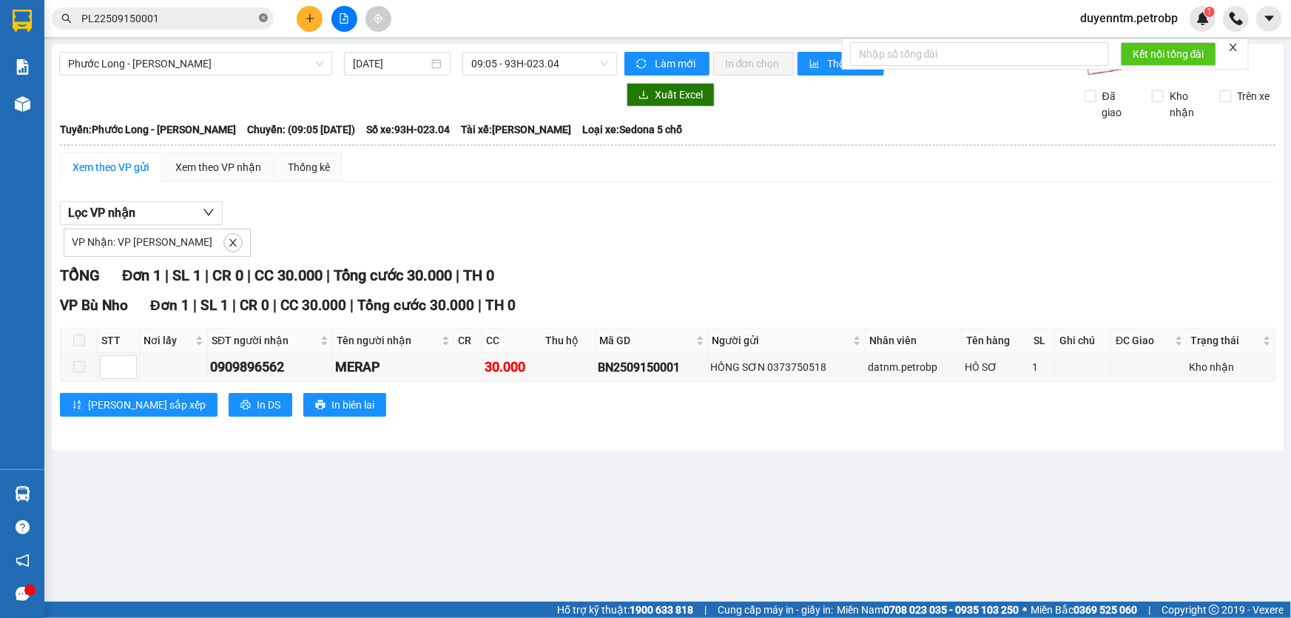
click at [262, 16] on icon "close-circle" at bounding box center [263, 17] width 9 height 9
paste input "BN2509150001"
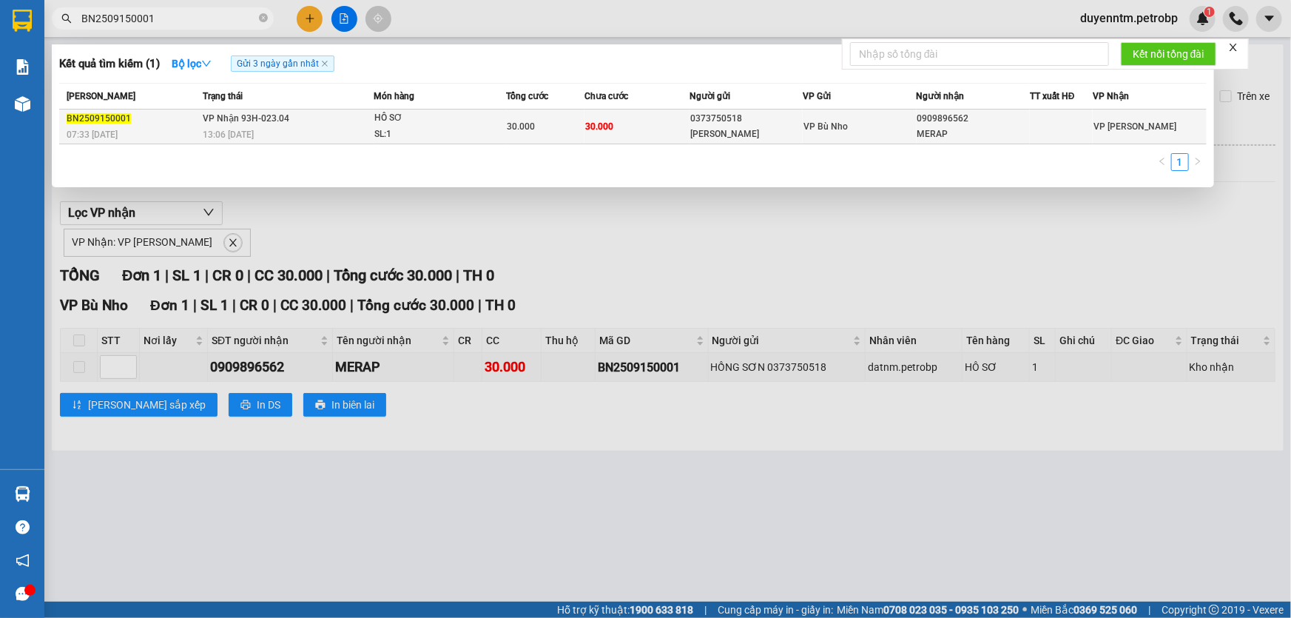
type input "BN2509150001"
click at [274, 114] on span "VP Nhận 93H-023.04" at bounding box center [246, 118] width 87 height 10
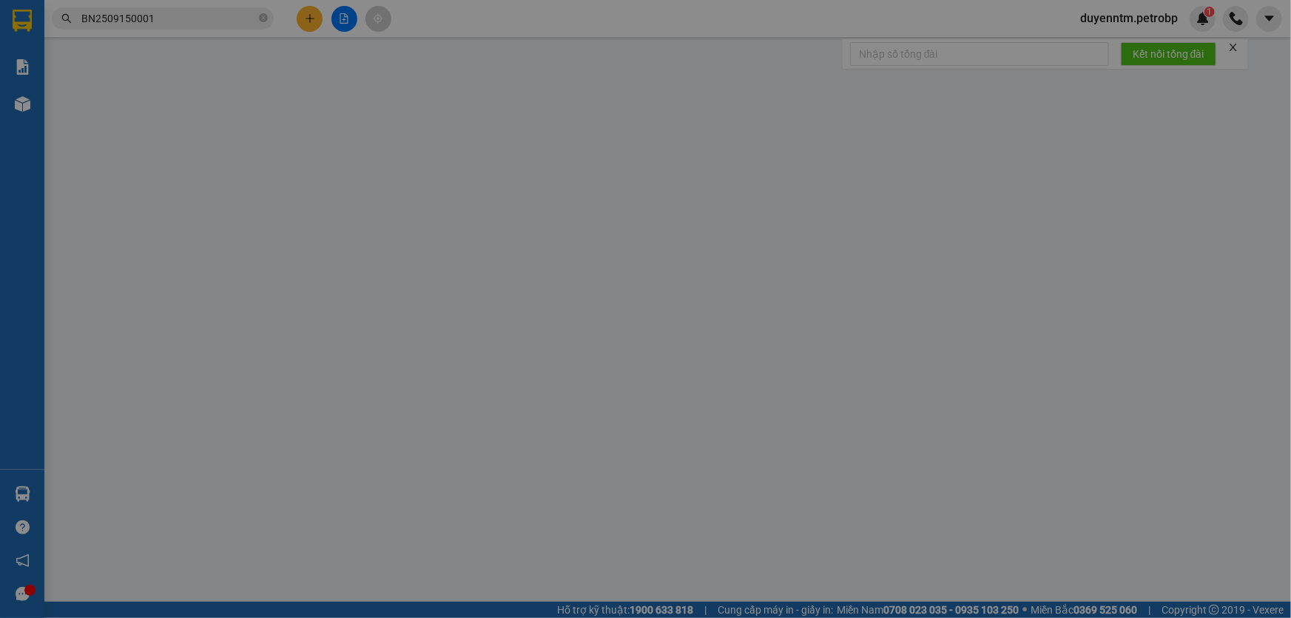
type input "0373750518"
type input "HỒNG SƠN"
type input "0909896562"
type input "MERAP"
type input "30.000"
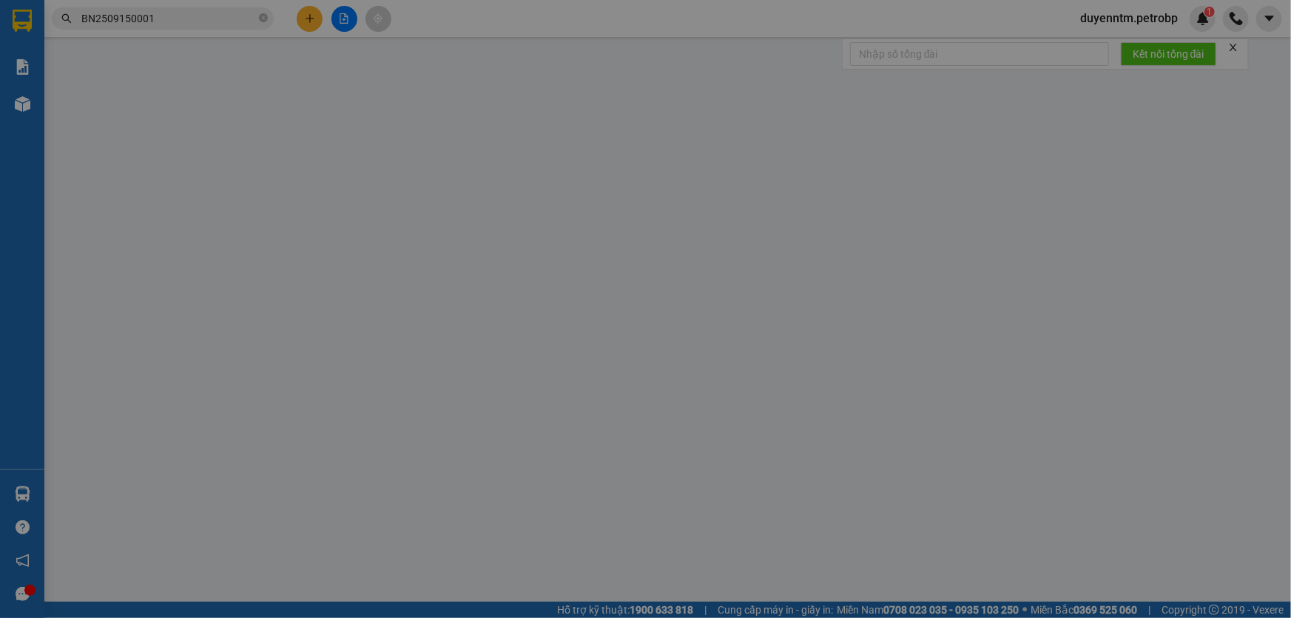
type input "30.000"
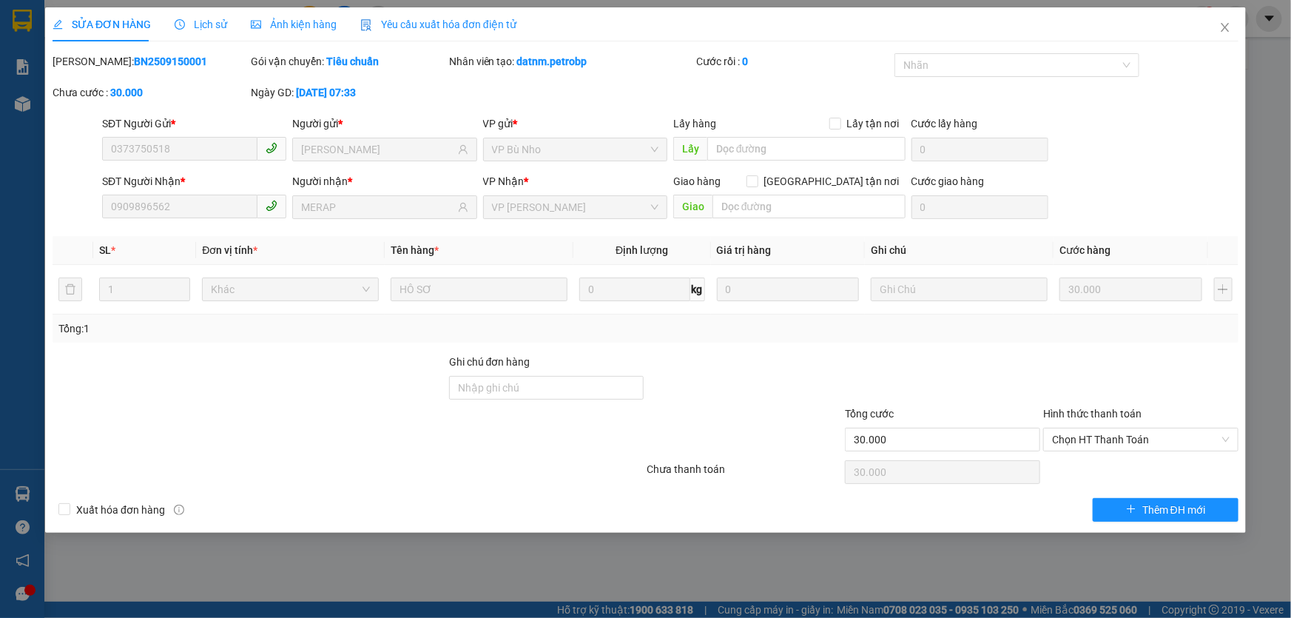
click at [209, 27] on span "Lịch sử" at bounding box center [201, 24] width 53 height 12
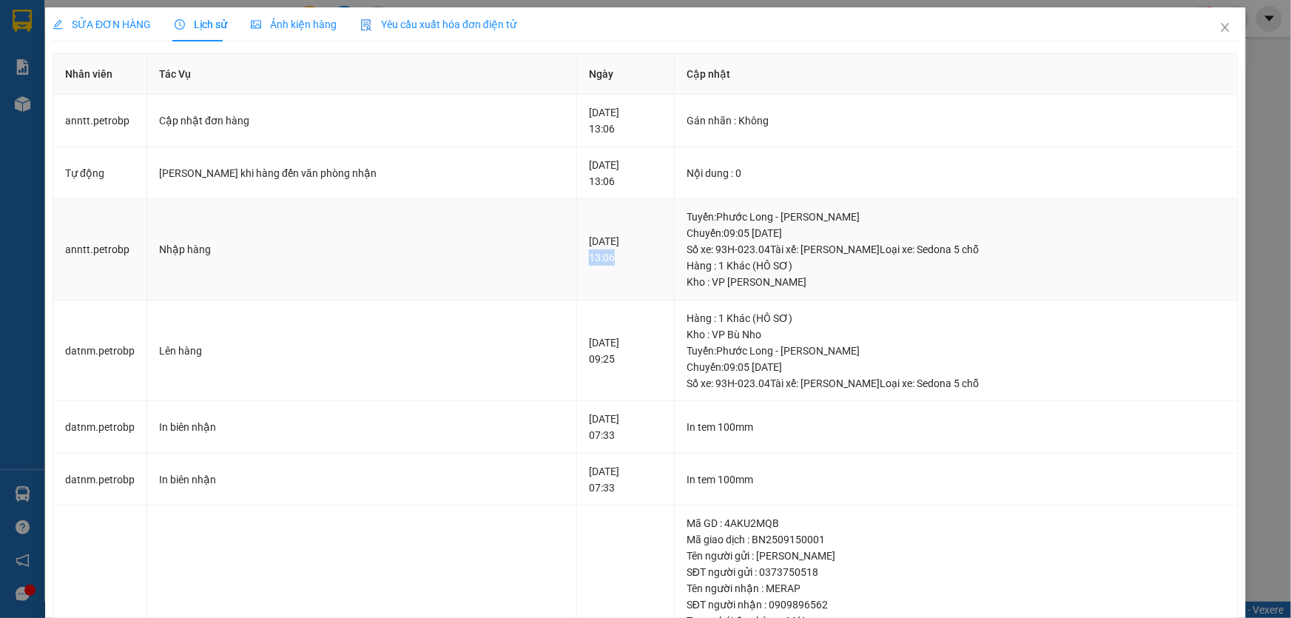
drag, startPoint x: 554, startPoint y: 257, endPoint x: 508, endPoint y: 253, distance: 46.0
click at [577, 253] on td "15-09-2025 13:06" at bounding box center [626, 249] width 98 height 101
copy div "13:06"
click at [1219, 23] on icon "close" at bounding box center [1225, 27] width 12 height 12
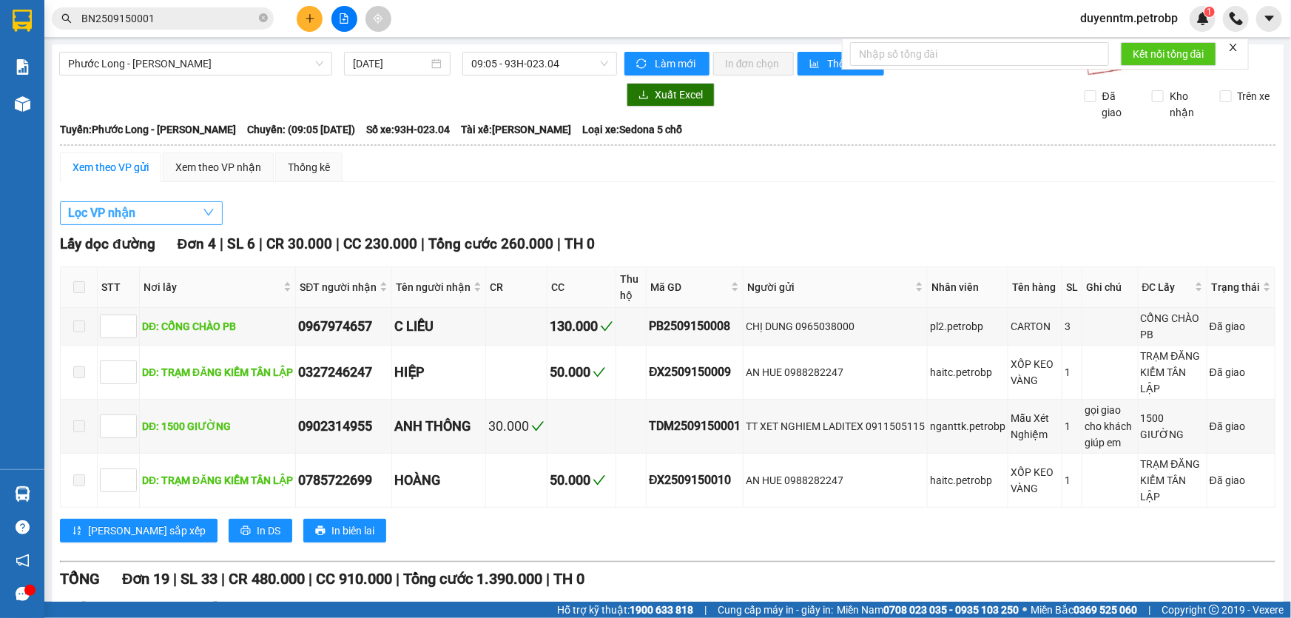
click at [138, 211] on button "Lọc VP nhận" at bounding box center [141, 213] width 163 height 24
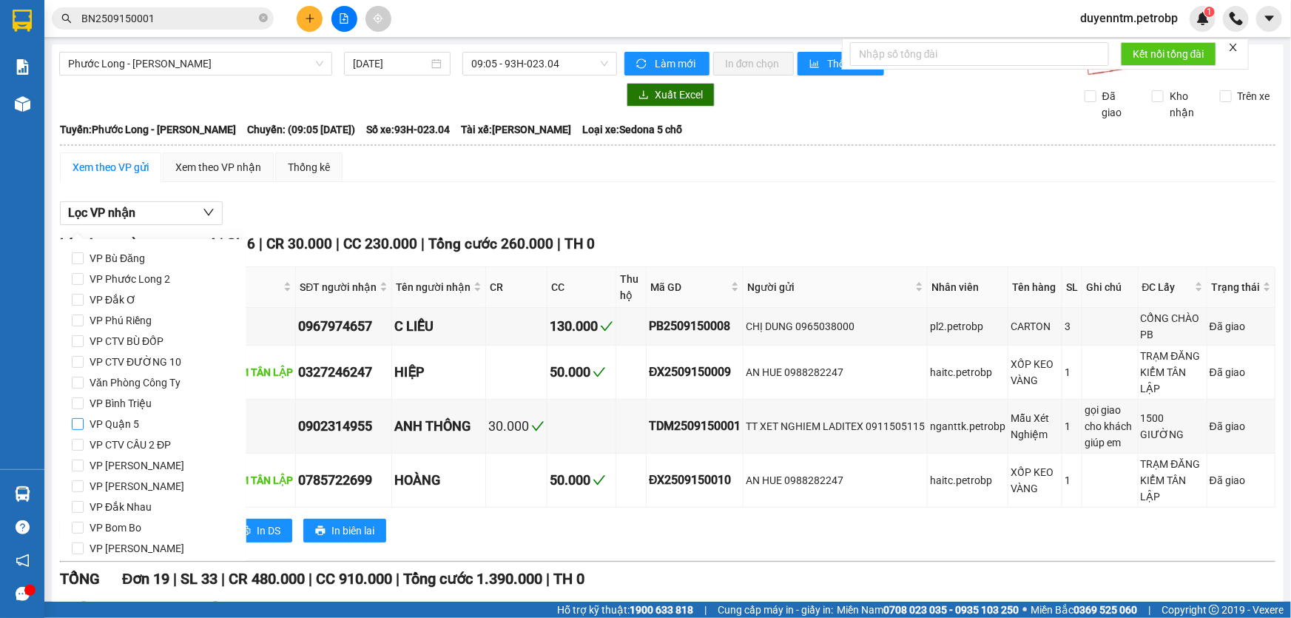
click at [133, 426] on span "VP Quận 5" at bounding box center [114, 423] width 61 height 21
click at [84, 426] on input "VP Quận 5" at bounding box center [78, 424] width 12 height 12
checkbox input "true"
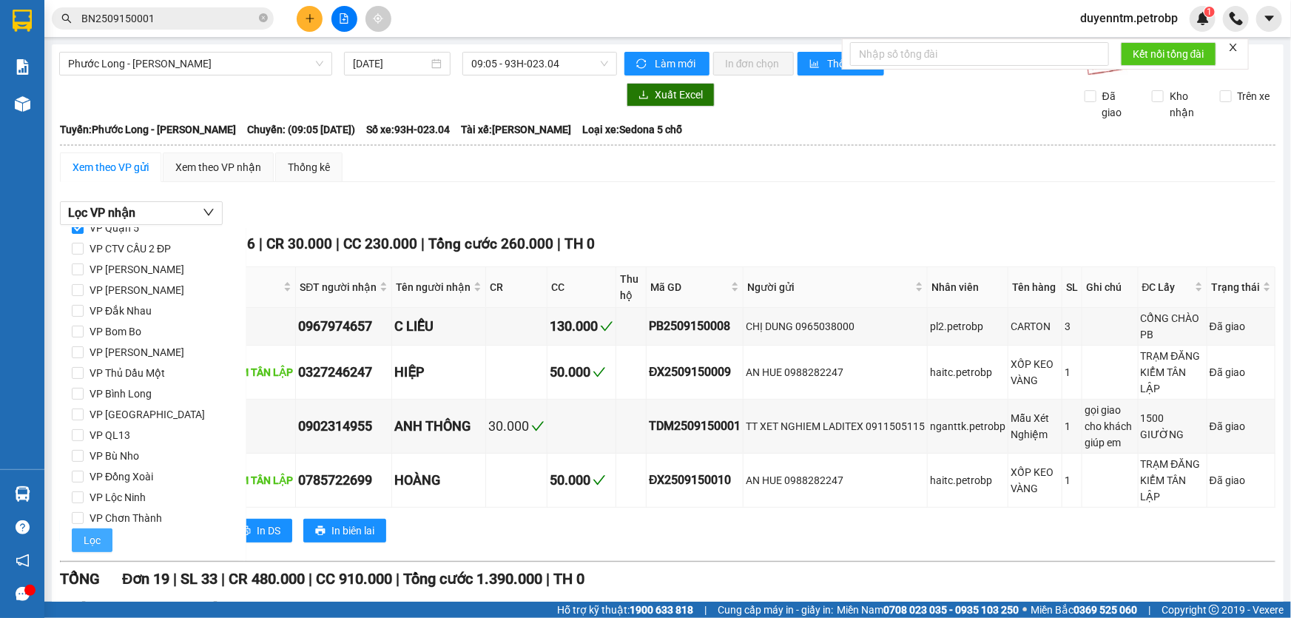
click at [101, 534] on button "Lọc" at bounding box center [92, 540] width 41 height 24
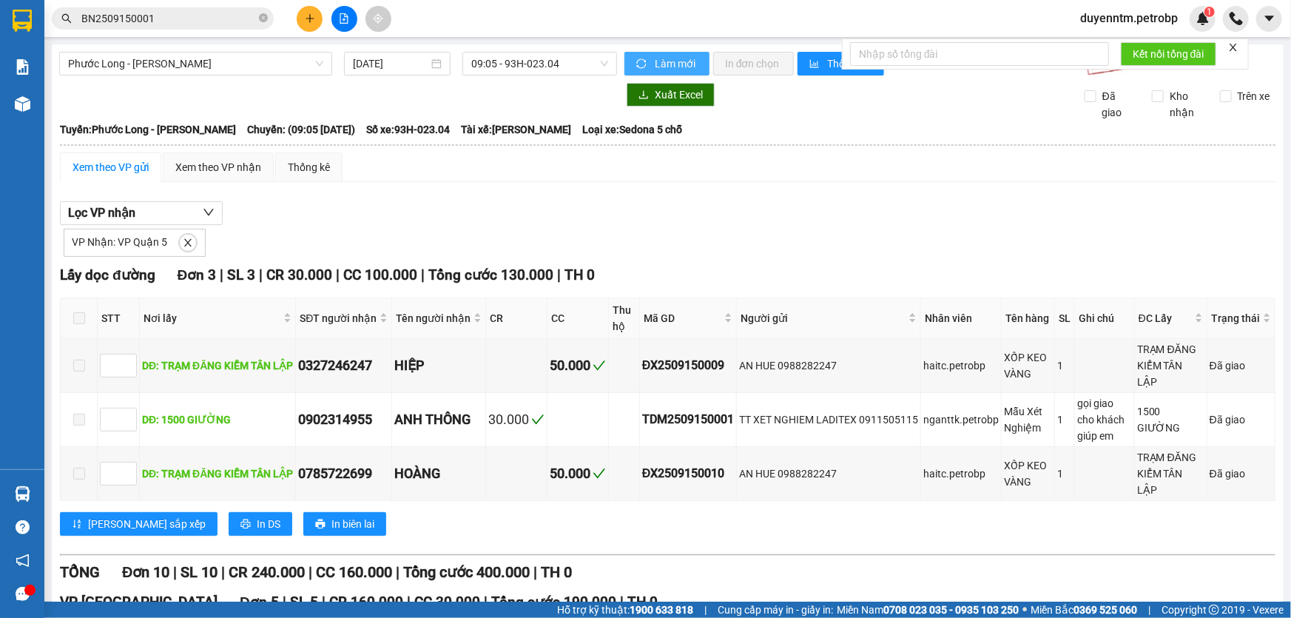
click at [675, 61] on span "Làm mới" at bounding box center [676, 63] width 43 height 16
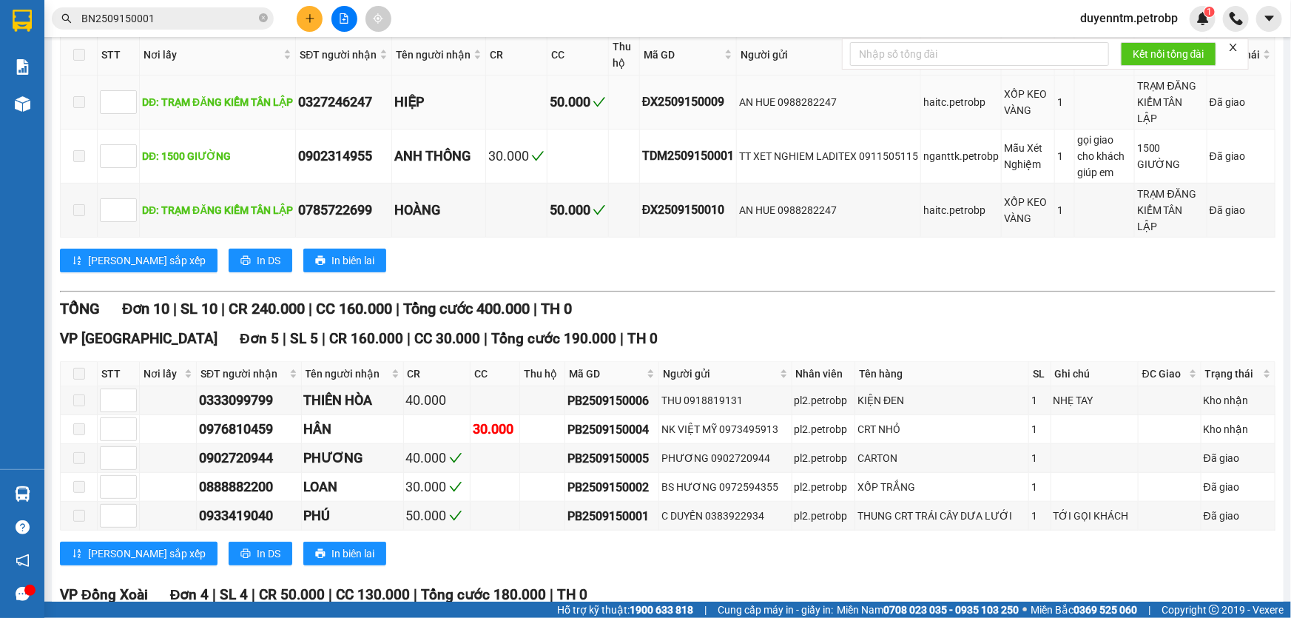
scroll to position [0, 0]
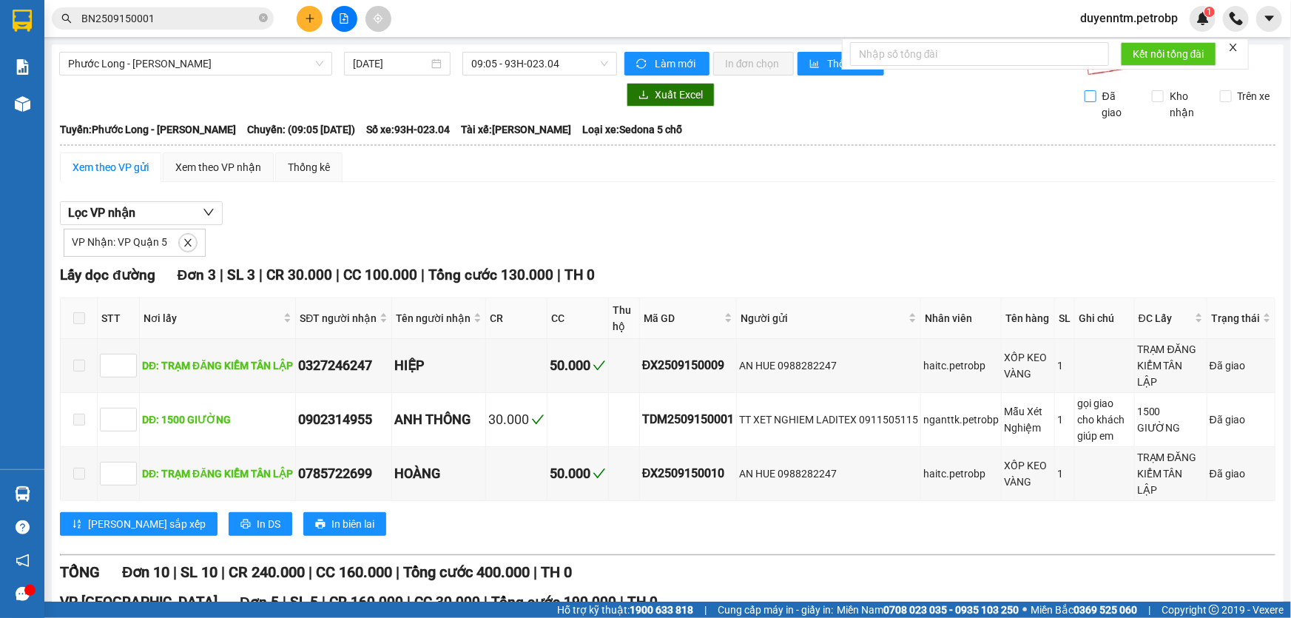
click at [1084, 97] on input "Đã giao" at bounding box center [1090, 96] width 12 height 12
checkbox input "true"
click at [1152, 94] on input "Kho nhận" at bounding box center [1158, 96] width 12 height 12
checkbox input "false"
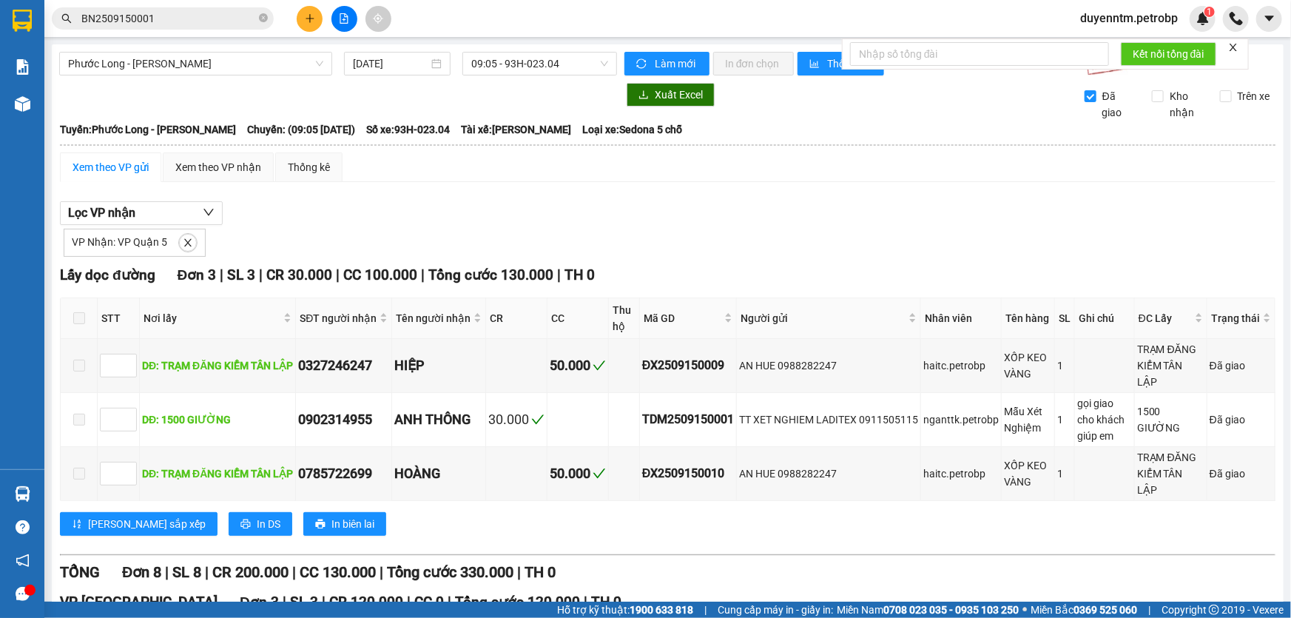
click at [1084, 96] on input "Đã giao" at bounding box center [1090, 96] width 12 height 12
checkbox input "false"
click at [1220, 91] on input "Trên xe" at bounding box center [1226, 96] width 12 height 12
checkbox input "true"
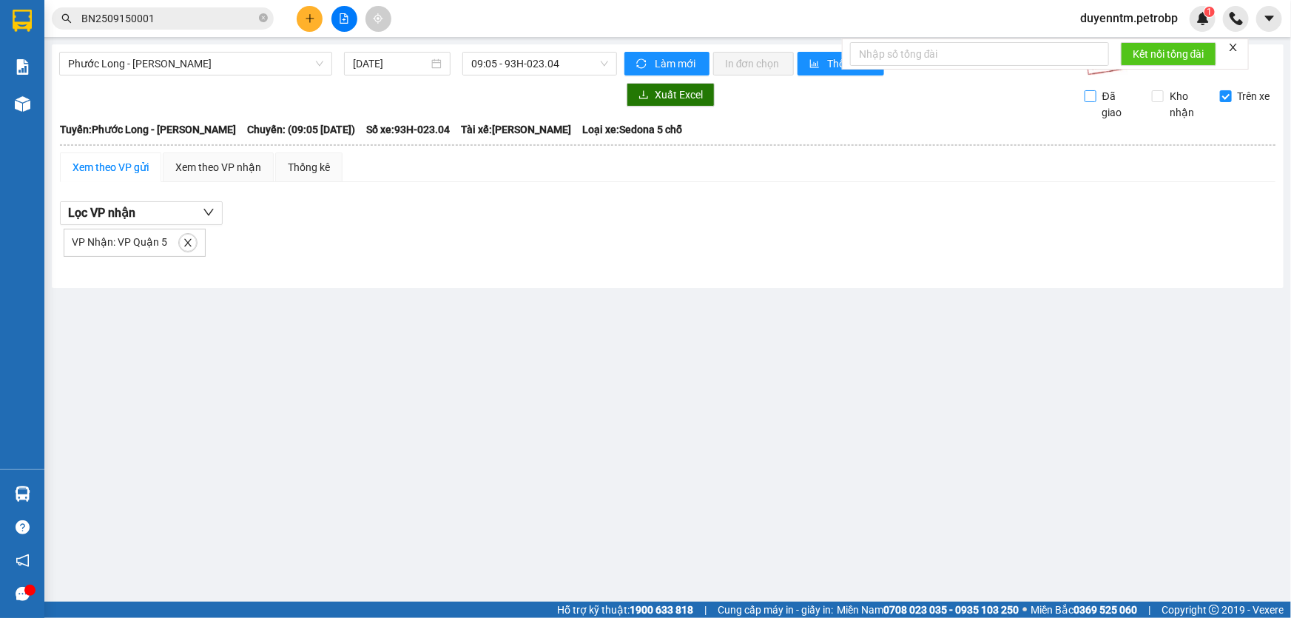
click at [1089, 95] on input "Đã giao" at bounding box center [1090, 96] width 12 height 12
checkbox input "true"
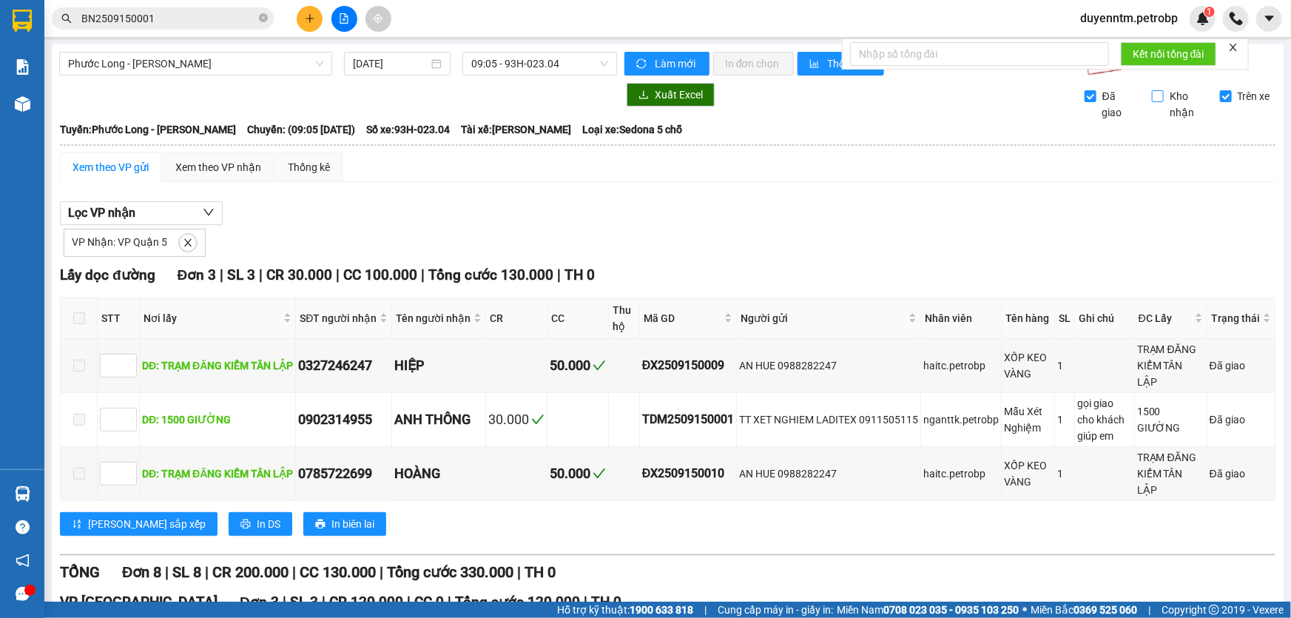
click at [1164, 90] on span "Kho nhận" at bounding box center [1186, 104] width 44 height 33
click at [1156, 90] on input "Kho nhận" at bounding box center [1158, 96] width 12 height 12
checkbox input "true"
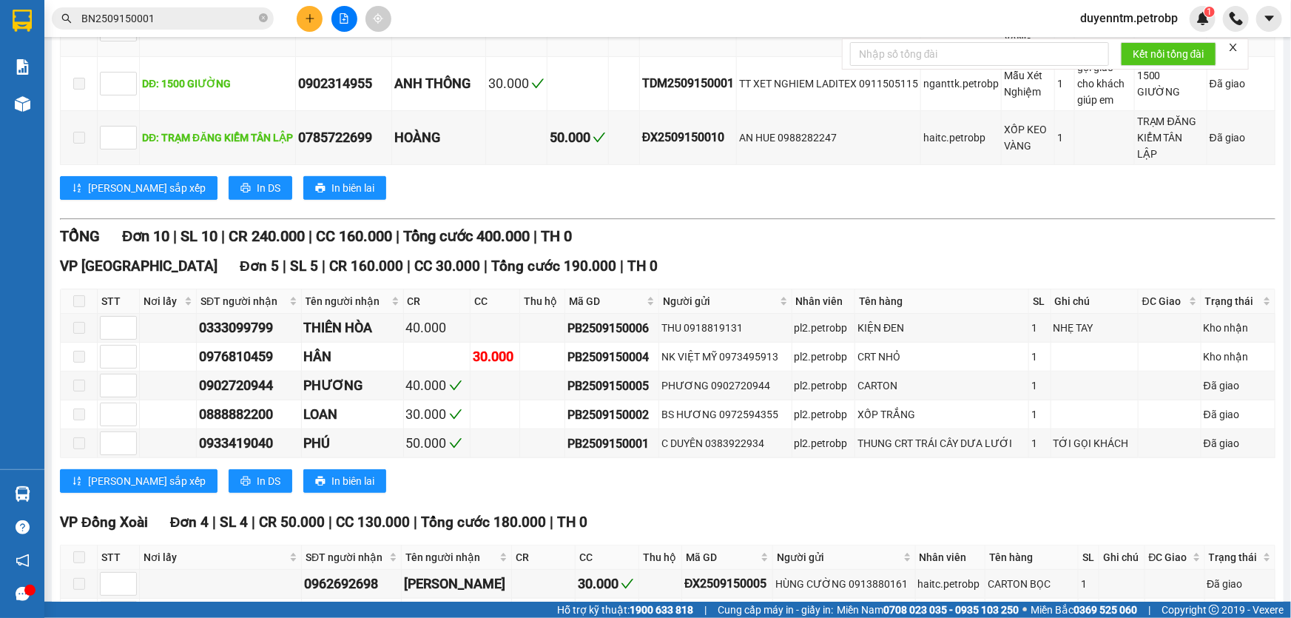
scroll to position [403, 0]
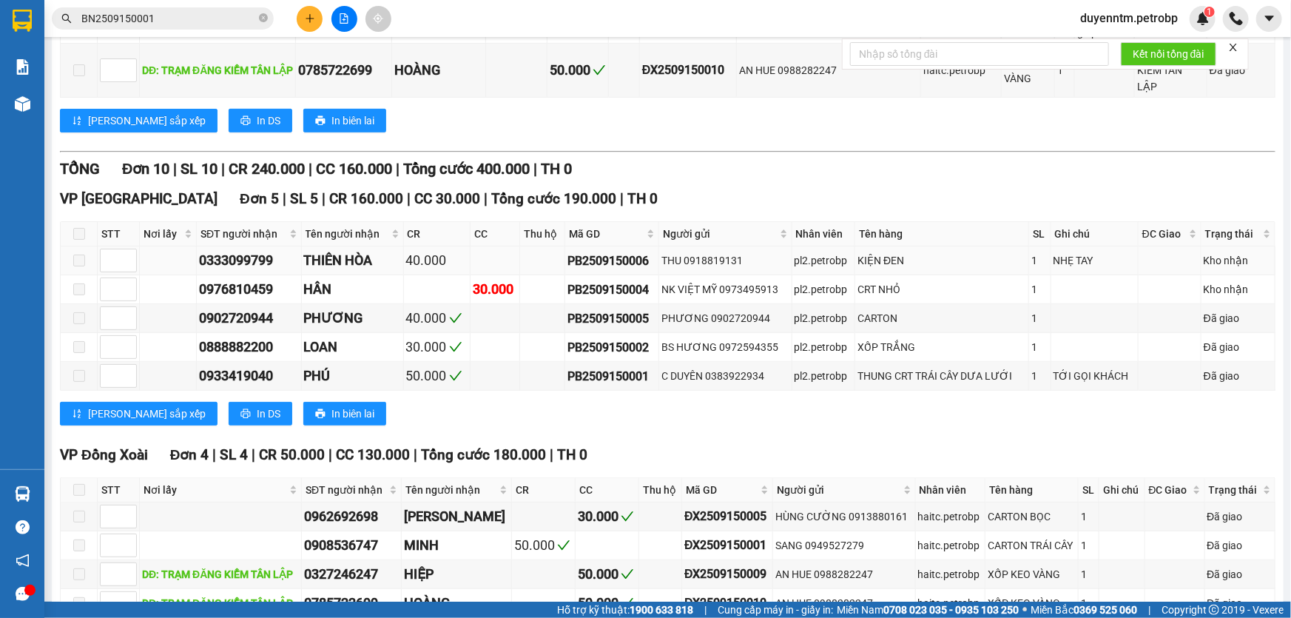
click at [656, 252] on div "PB2509150006" at bounding box center [611, 261] width 89 height 18
drag, startPoint x: 647, startPoint y: 226, endPoint x: 563, endPoint y: 227, distance: 84.3
click at [565, 246] on td "PB2509150006" at bounding box center [612, 260] width 94 height 29
copy div "PB2509150006"
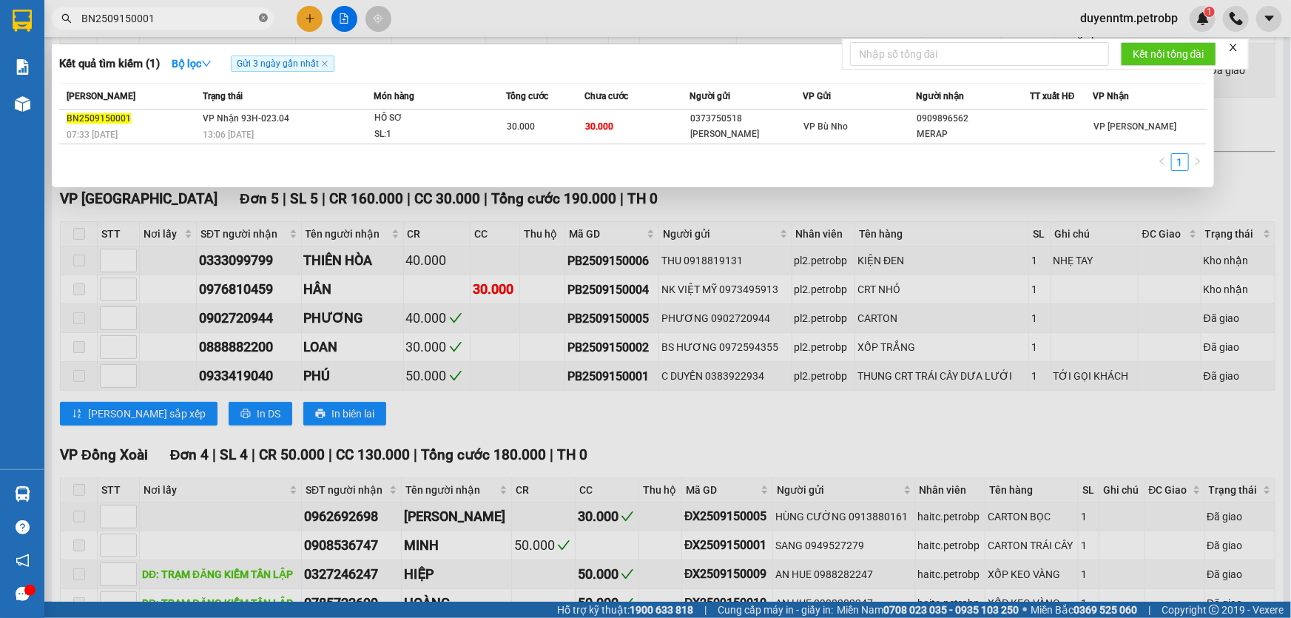
click at [263, 12] on span at bounding box center [263, 19] width 9 height 14
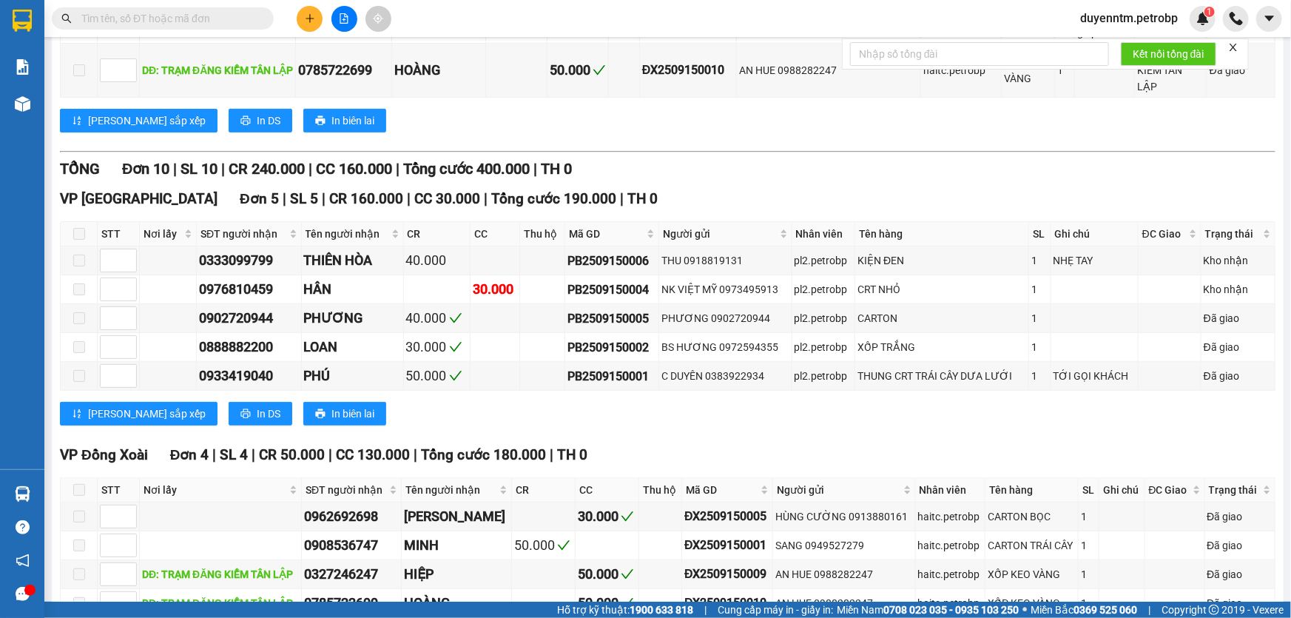
paste input "PB2509150006"
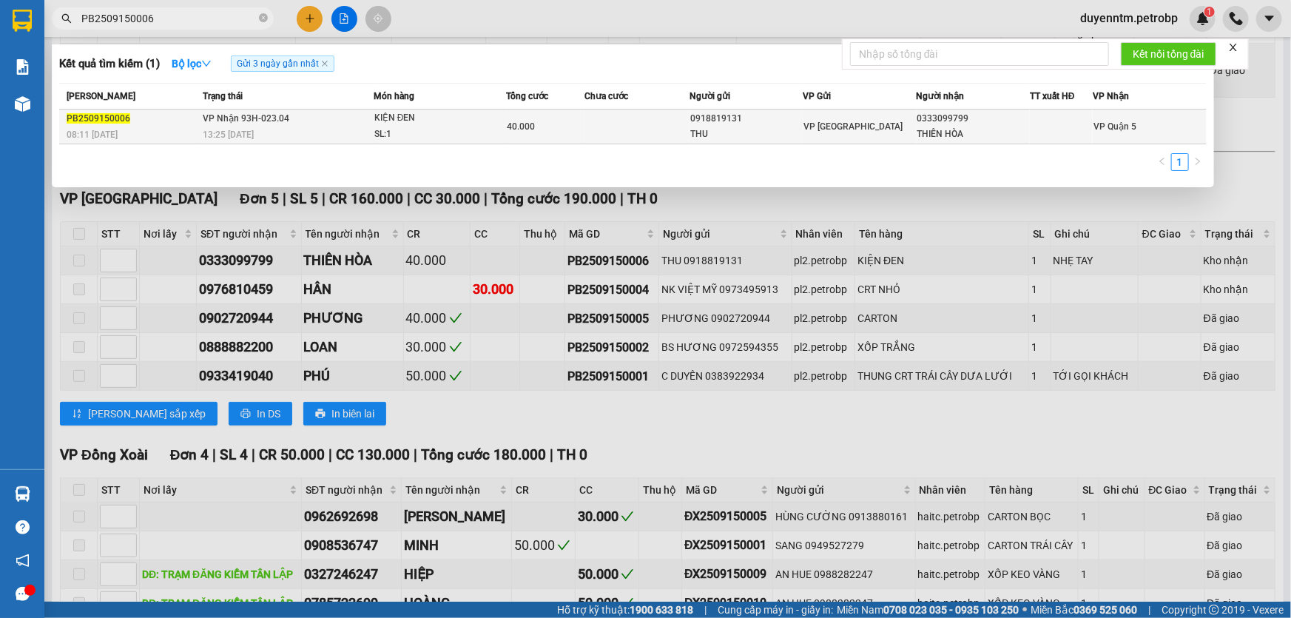
type input "PB2509150006"
click at [264, 116] on span "VP Nhận 93H-023.04" at bounding box center [246, 118] width 87 height 10
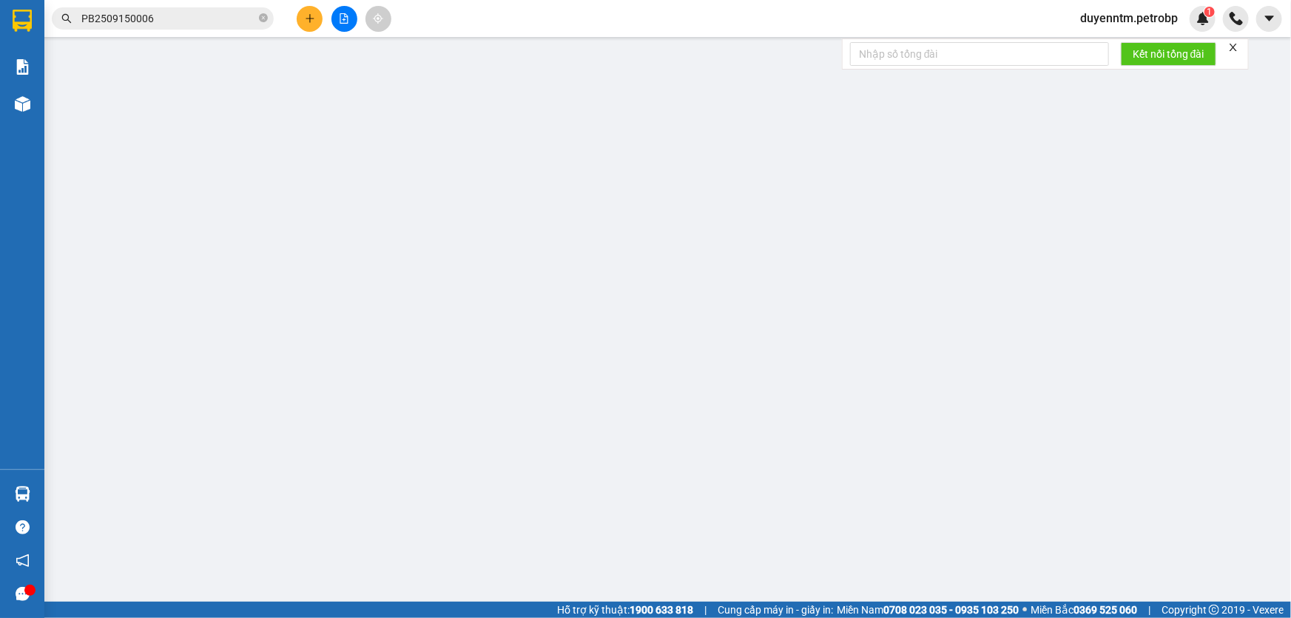
type input "0918819131"
type input "THU"
type input "0333099799"
type input "THIÊN HÒA"
type input "40.000"
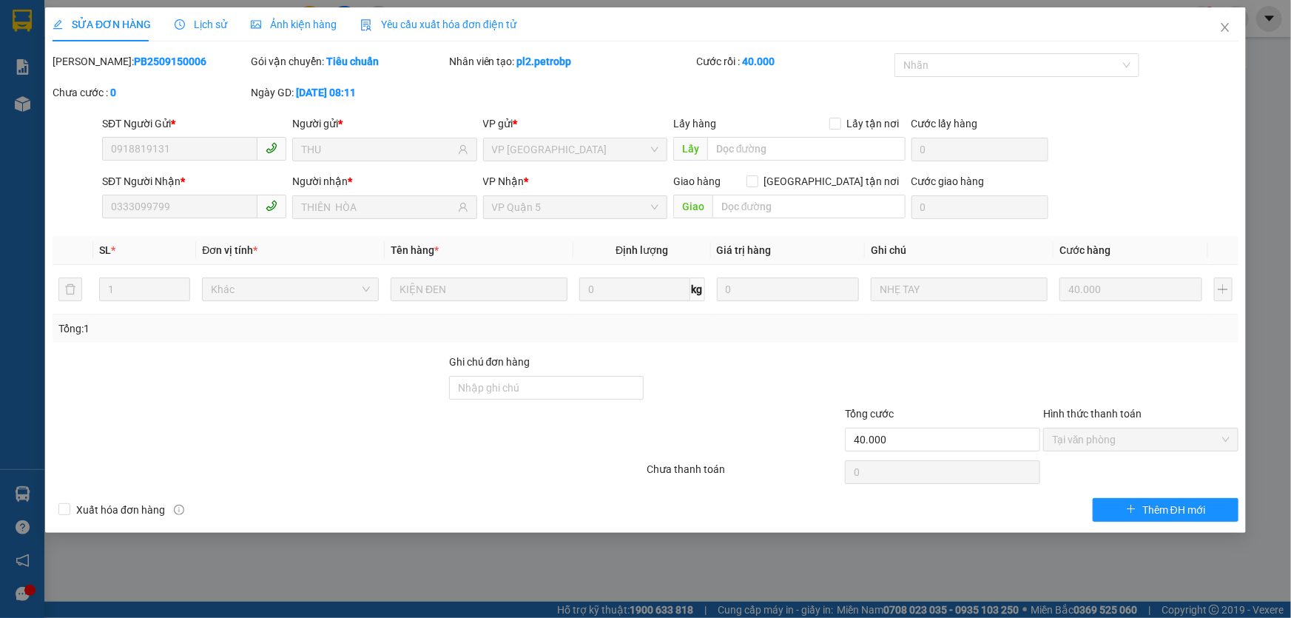
click at [206, 18] on span "Lịch sử" at bounding box center [201, 24] width 53 height 12
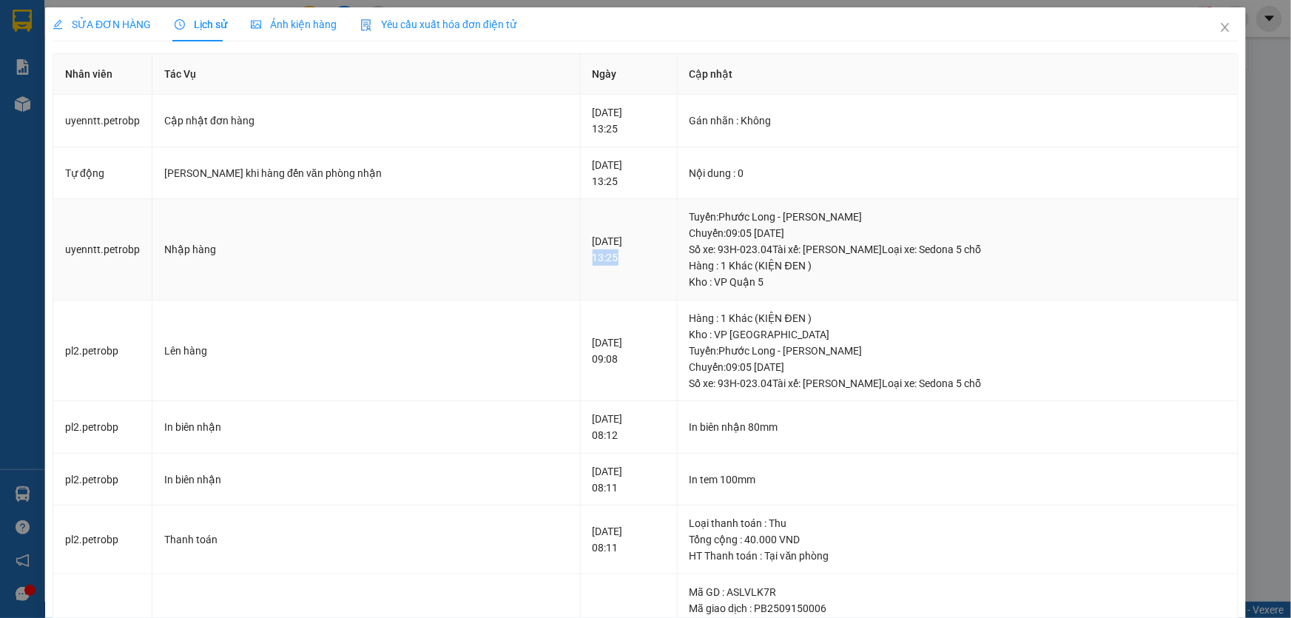
drag, startPoint x: 556, startPoint y: 262, endPoint x: 518, endPoint y: 254, distance: 38.6
click at [581, 254] on td "15-09-2025 13:25" at bounding box center [629, 249] width 97 height 101
click at [1219, 30] on icon "close" at bounding box center [1225, 27] width 12 height 12
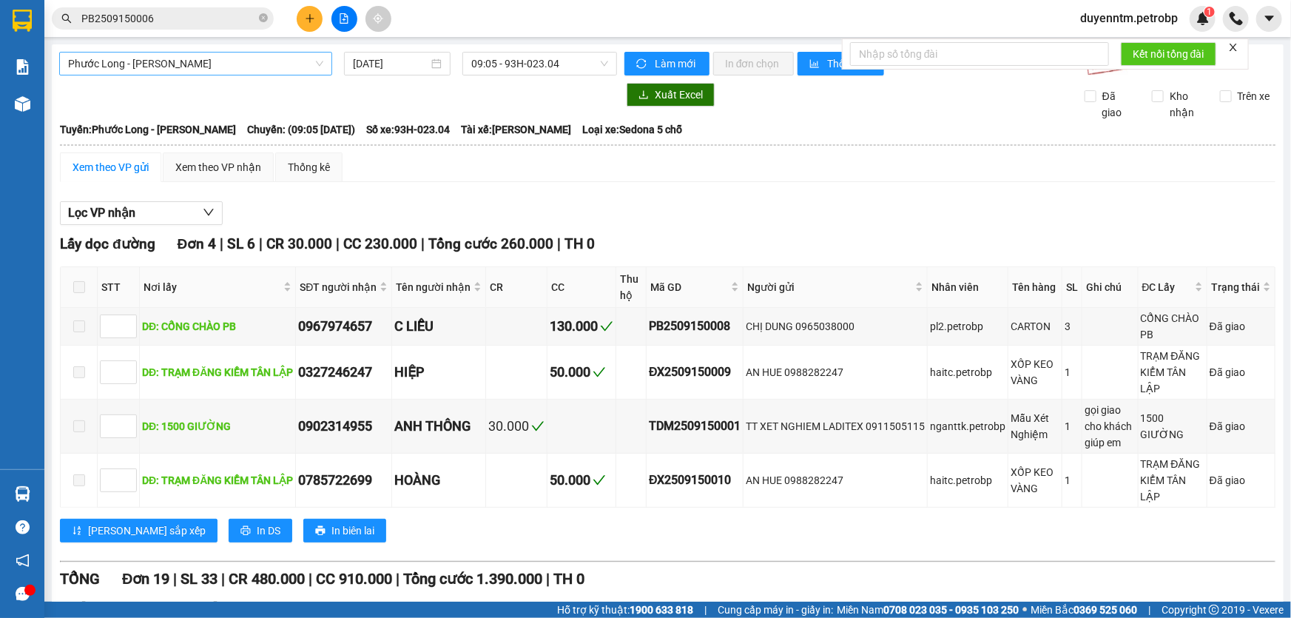
click at [200, 57] on span "Phước Long - [PERSON_NAME]" at bounding box center [195, 64] width 255 height 22
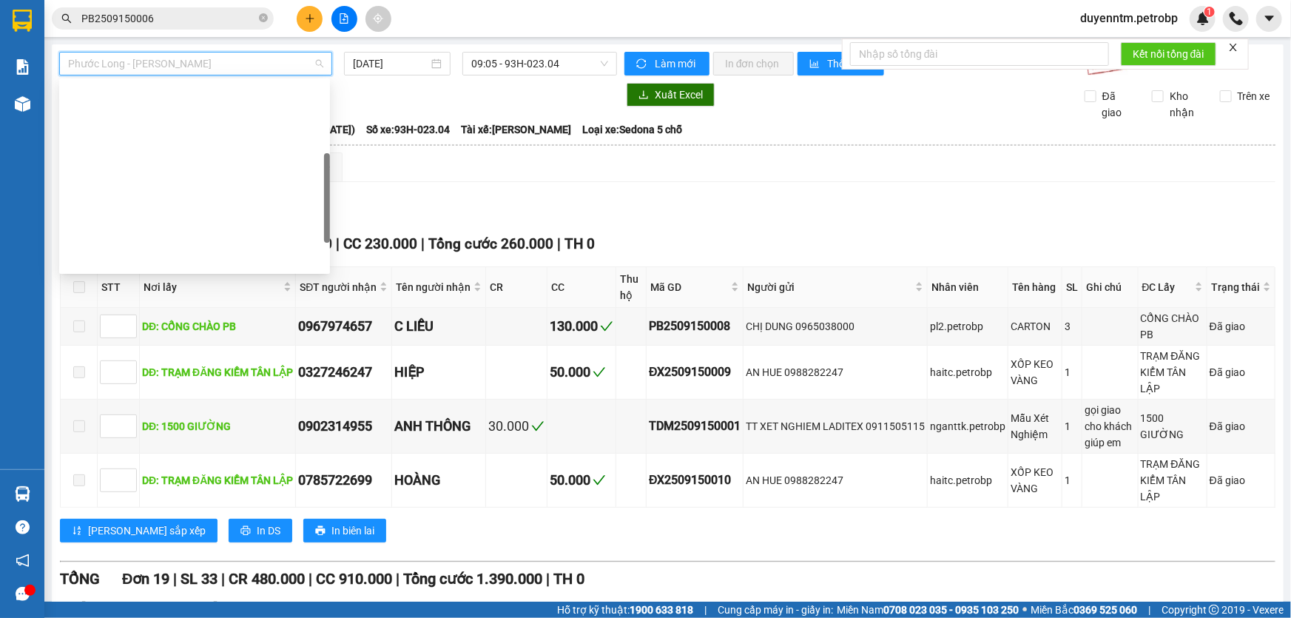
scroll to position [213, 0]
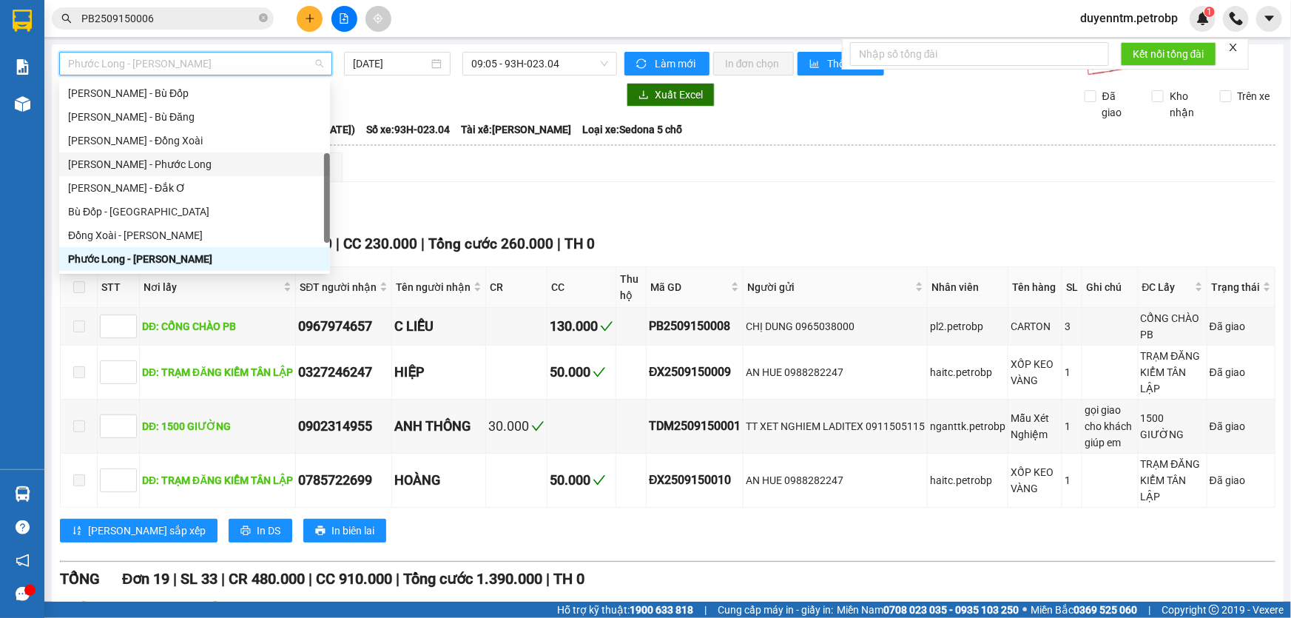
click at [152, 162] on div "[PERSON_NAME] - Phước Long" at bounding box center [194, 164] width 253 height 16
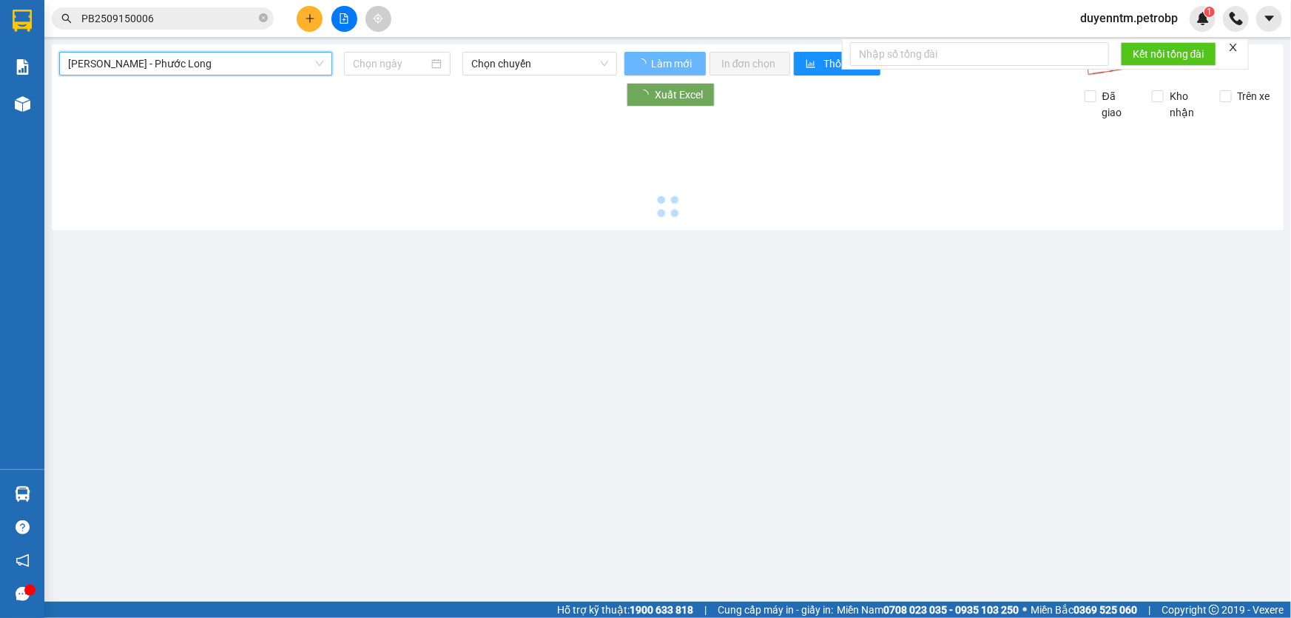
type input "[DATE]"
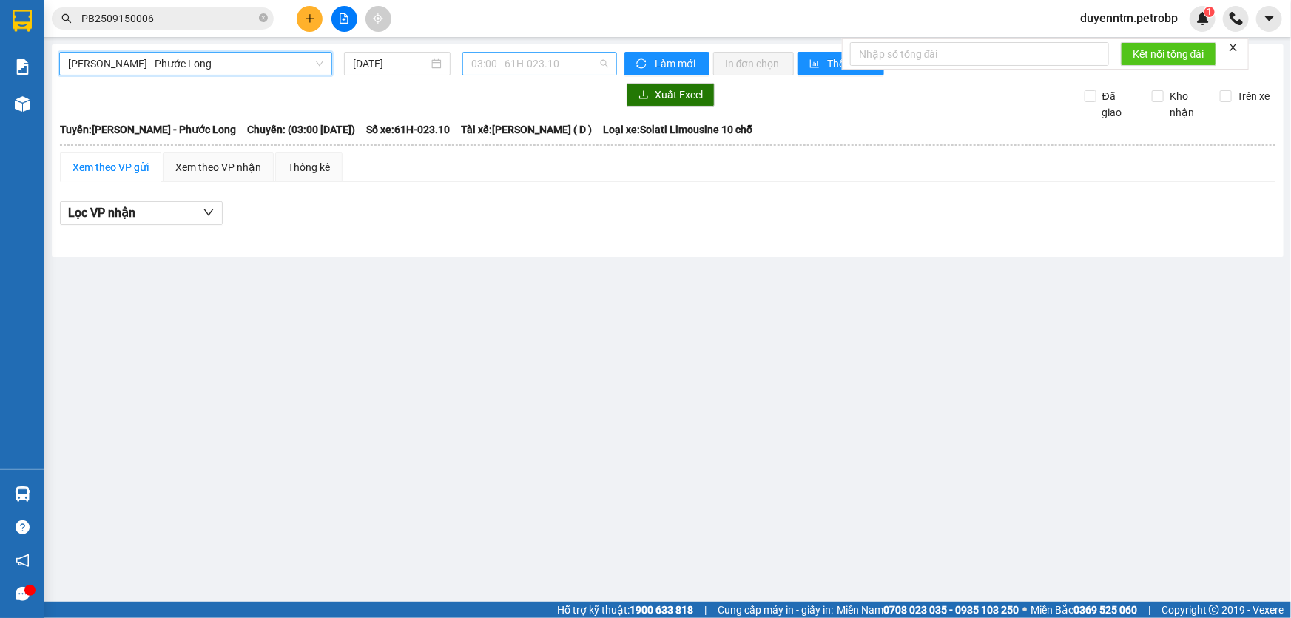
click at [523, 63] on span "03:00 - 61H-023.10" at bounding box center [539, 64] width 137 height 22
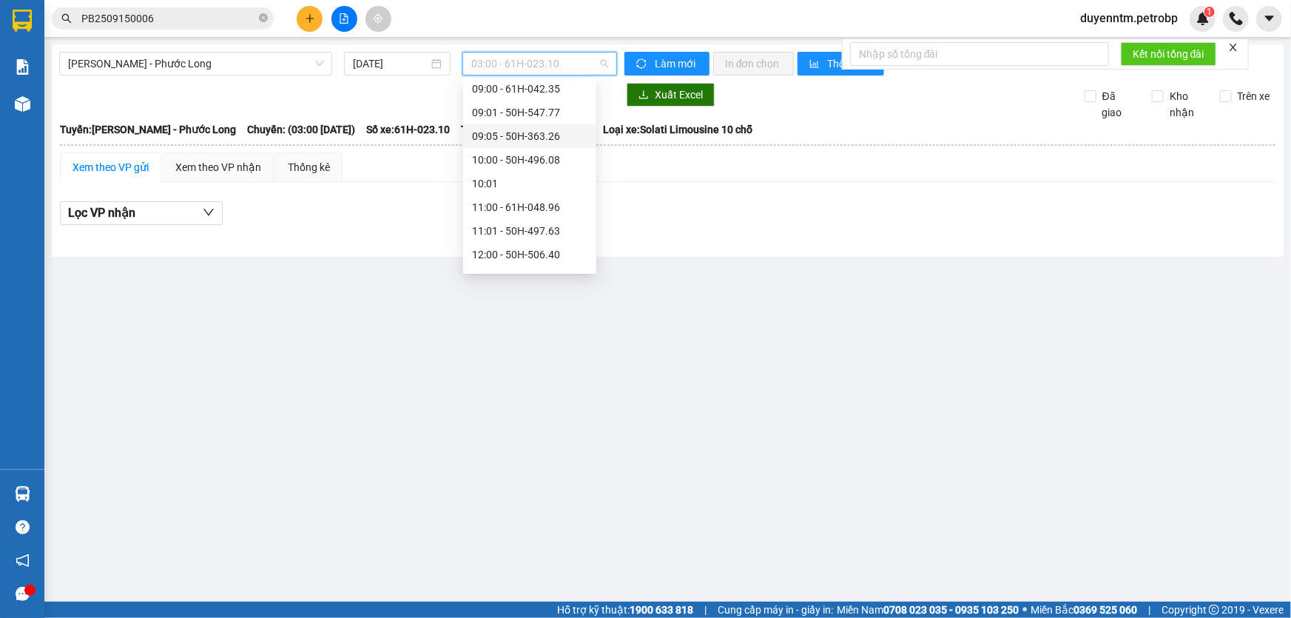
scroll to position [403, 0]
click at [265, 21] on icon "close-circle" at bounding box center [263, 17] width 9 height 9
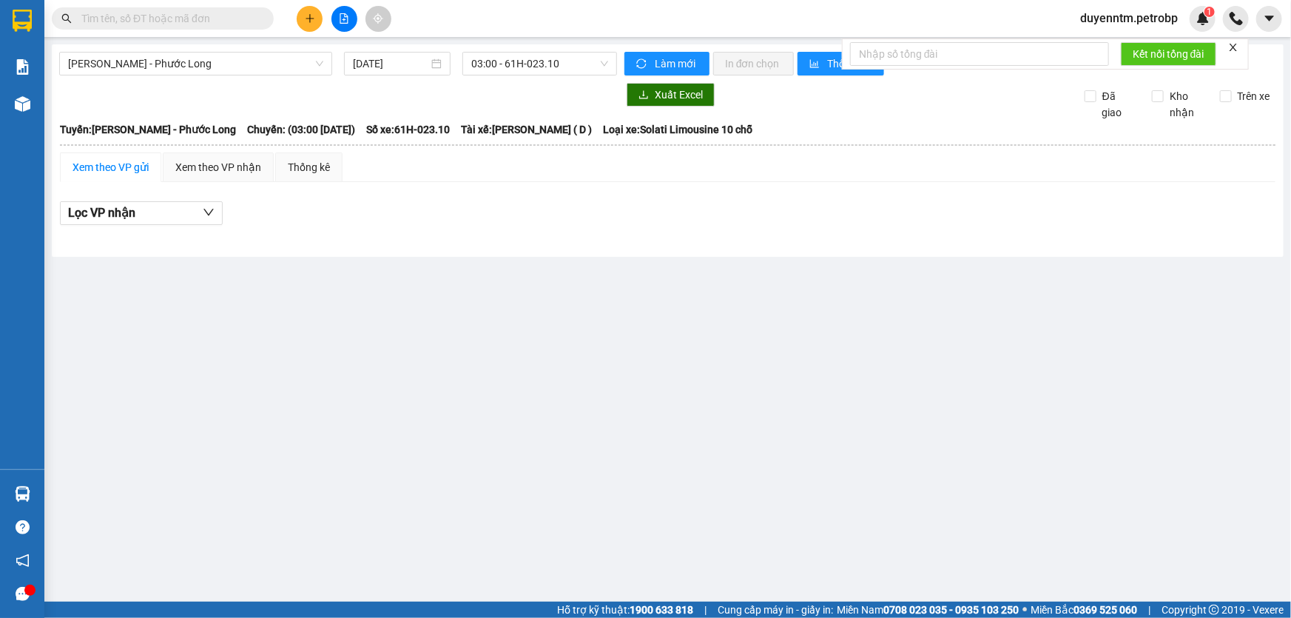
click at [215, 18] on input "text" at bounding box center [168, 18] width 175 height 16
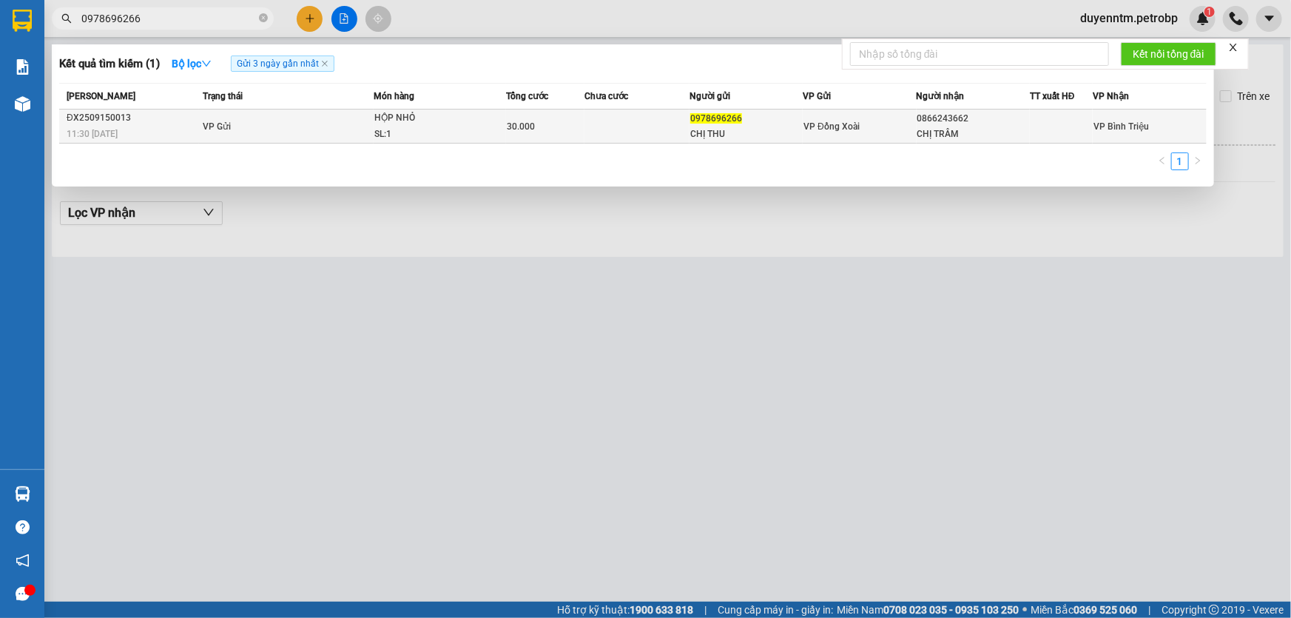
type input "0978696266"
click at [405, 123] on div "HỘP NHỎ" at bounding box center [429, 118] width 111 height 16
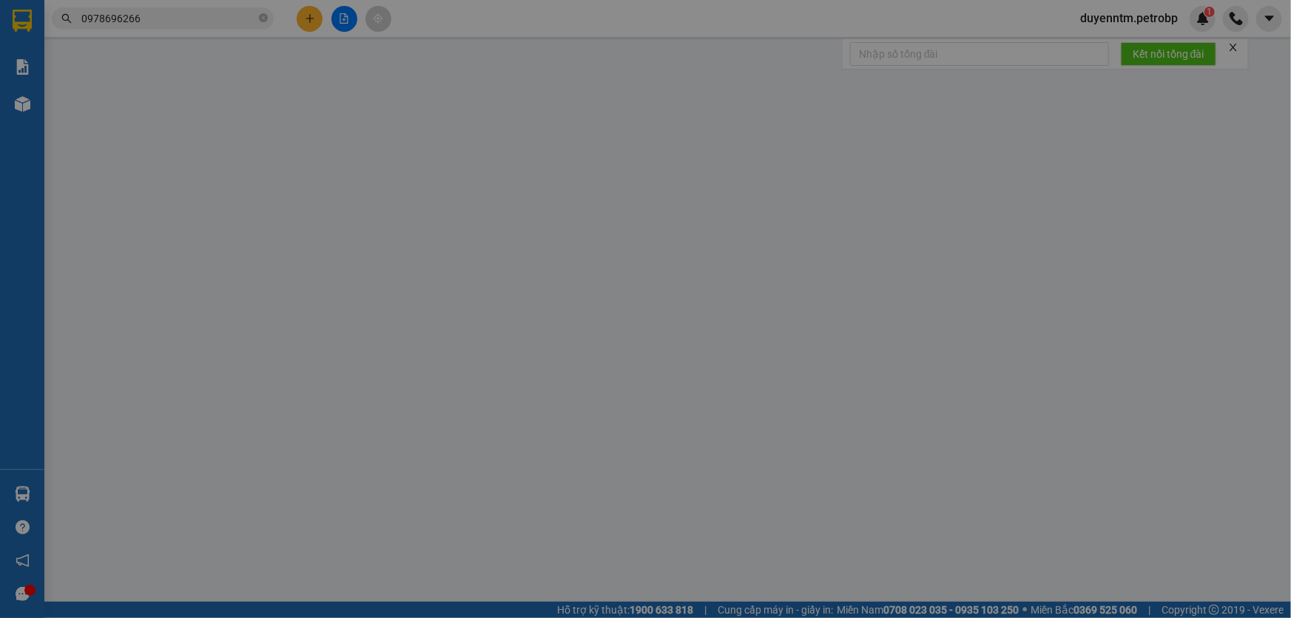
type input "0978696266"
type input "CHỊ THU"
type input "0866243662"
type input "CHỊ TRÂM"
type input "30.000"
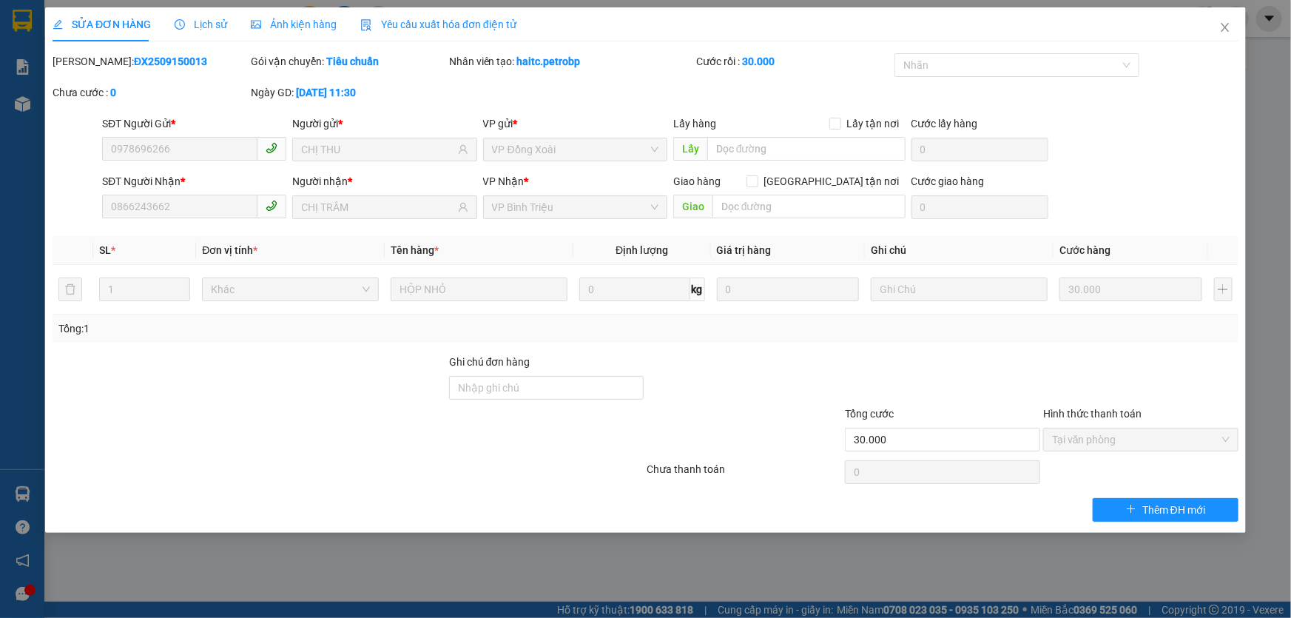
click at [199, 20] on span "Lịch sử" at bounding box center [201, 24] width 53 height 12
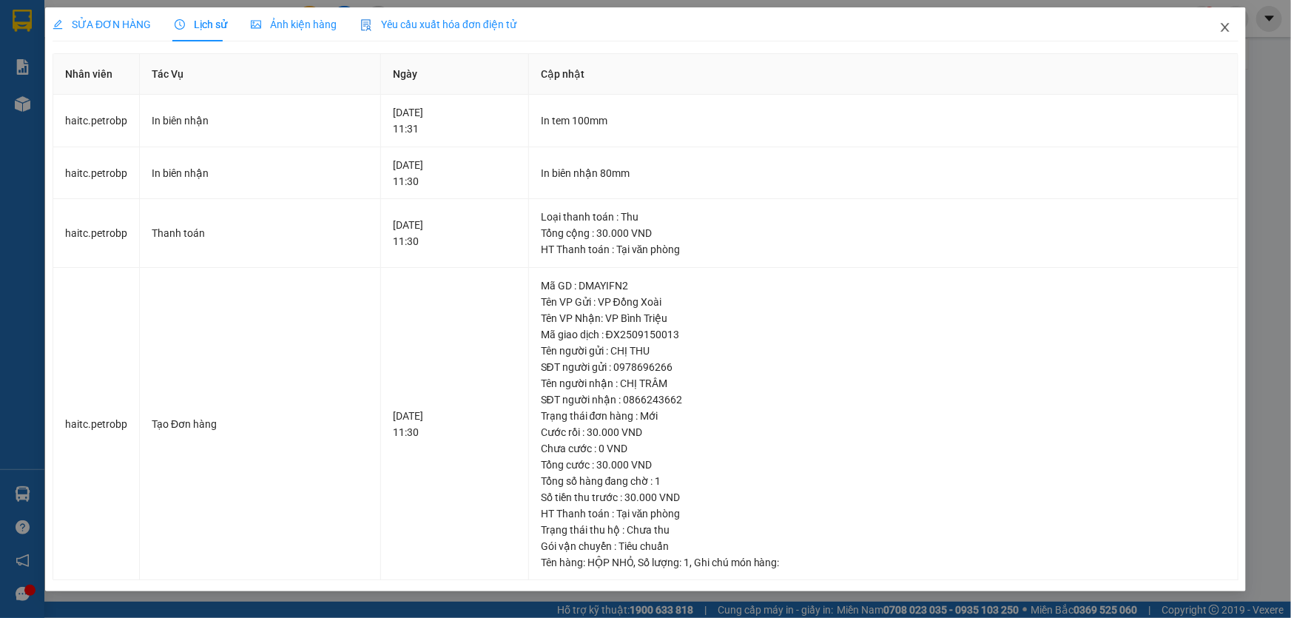
click at [1223, 27] on icon "close" at bounding box center [1225, 27] width 8 height 9
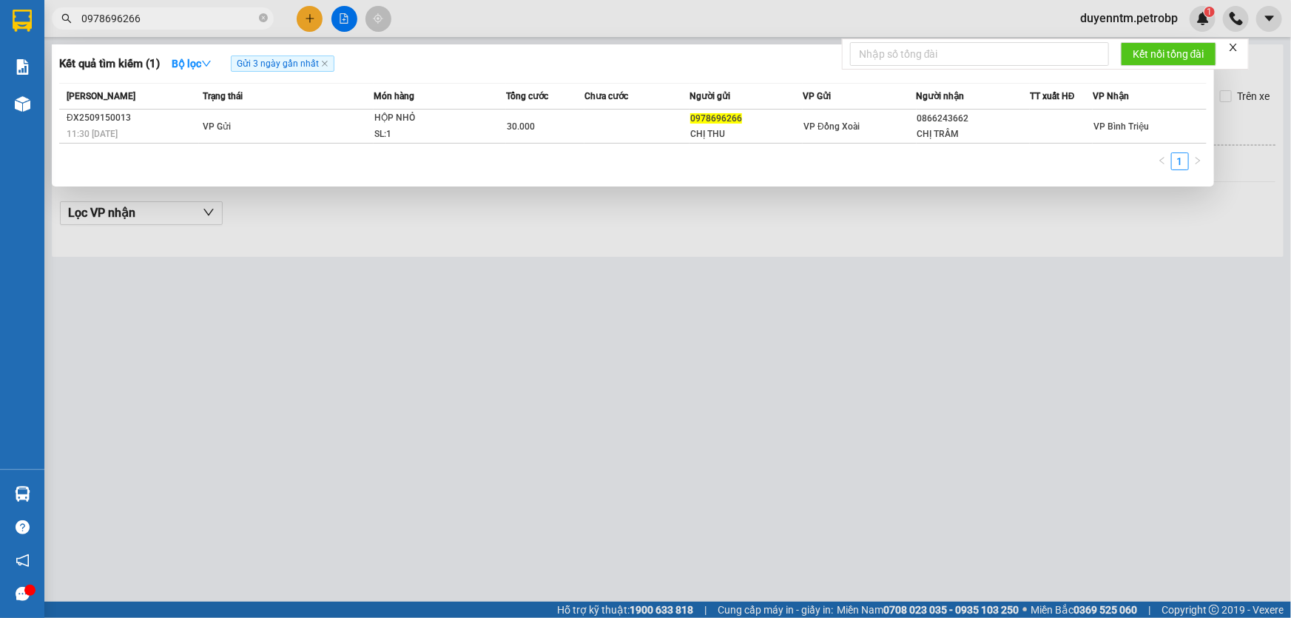
click at [196, 19] on input "0978696266" at bounding box center [168, 18] width 175 height 16
click at [317, 235] on div at bounding box center [645, 309] width 1291 height 618
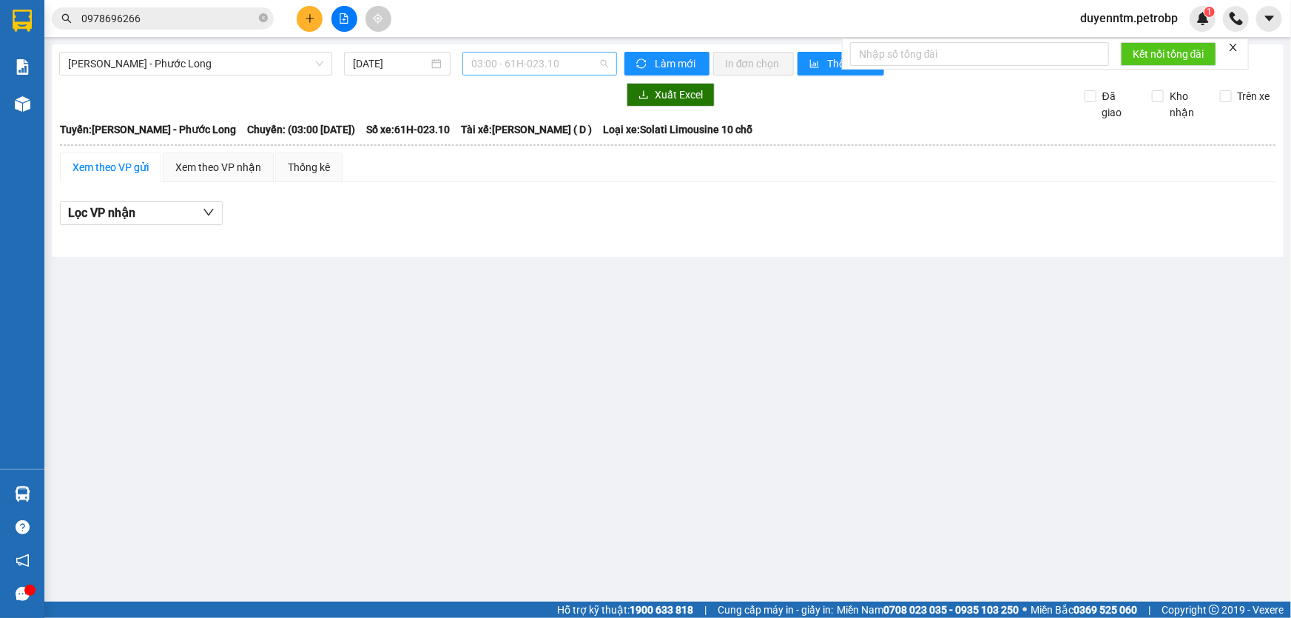
click at [541, 61] on span "03:00 - 61H-023.10" at bounding box center [539, 64] width 137 height 22
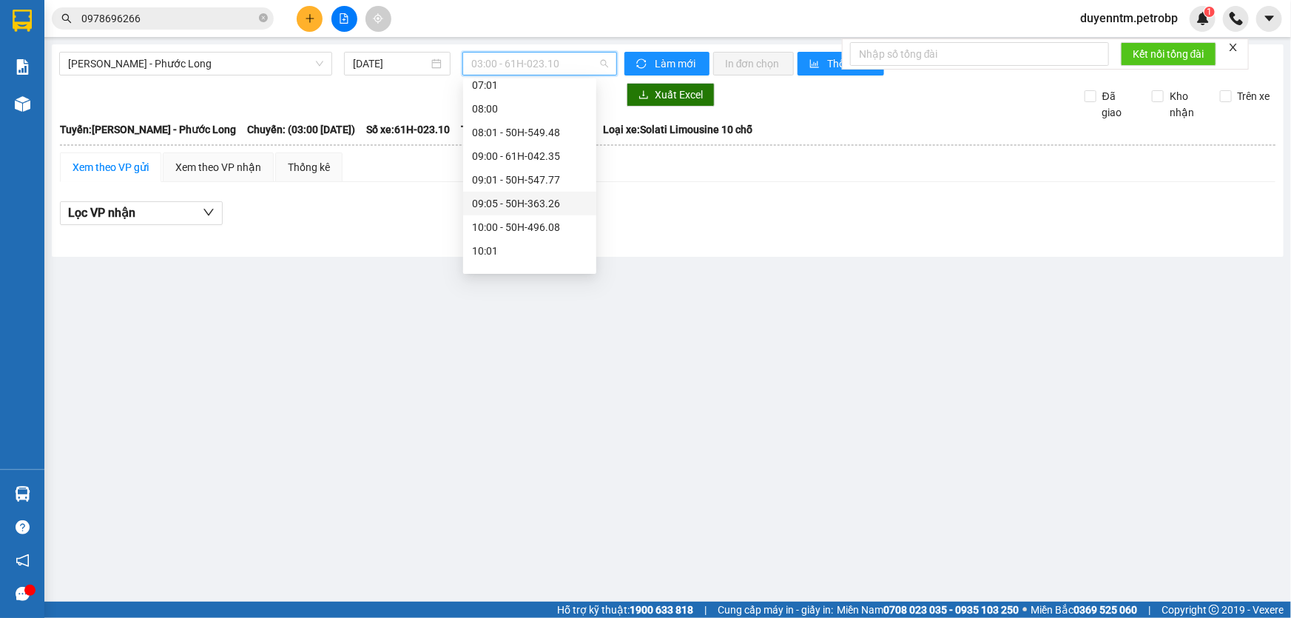
scroll to position [336, 0]
click at [537, 138] on div "09:05 - 50H-363.26" at bounding box center [529, 136] width 115 height 16
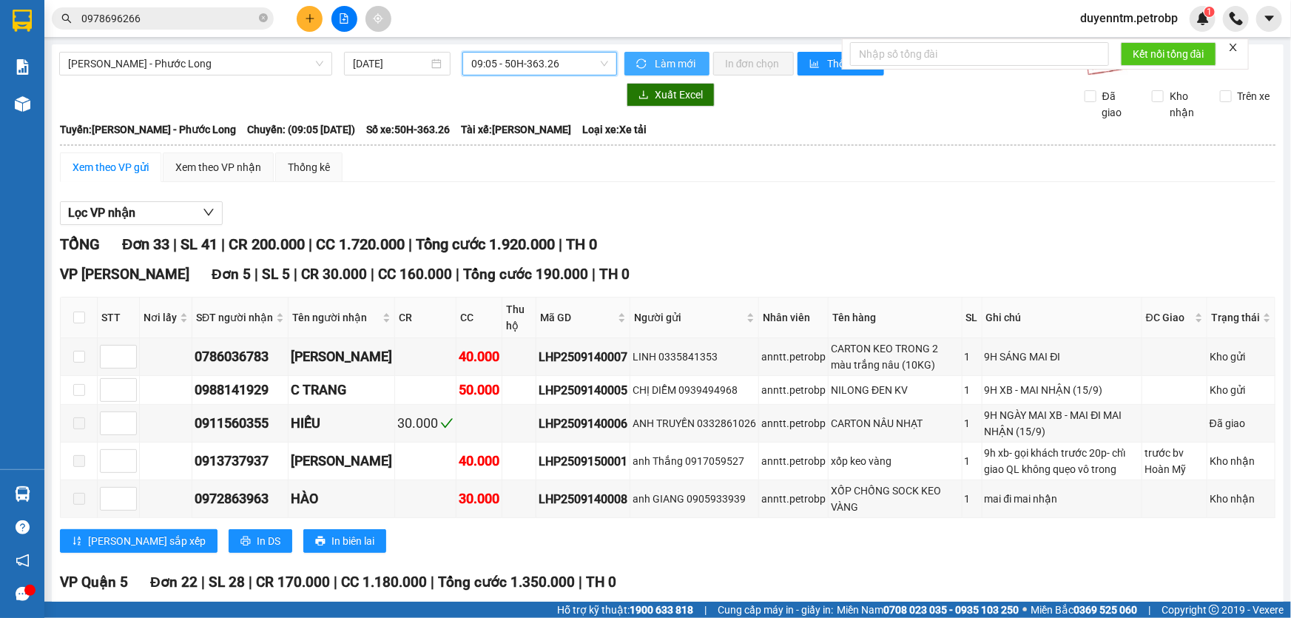
click at [655, 67] on span "Làm mới" at bounding box center [676, 63] width 43 height 16
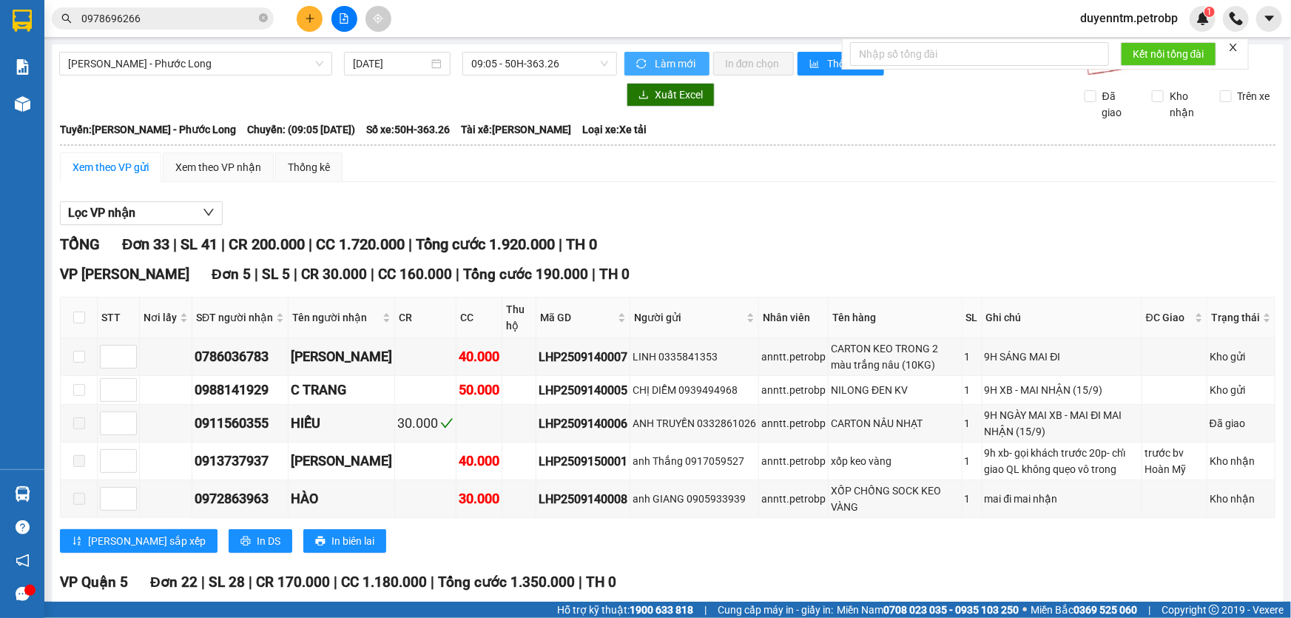
click at [655, 67] on span "Làm mới" at bounding box center [676, 63] width 43 height 16
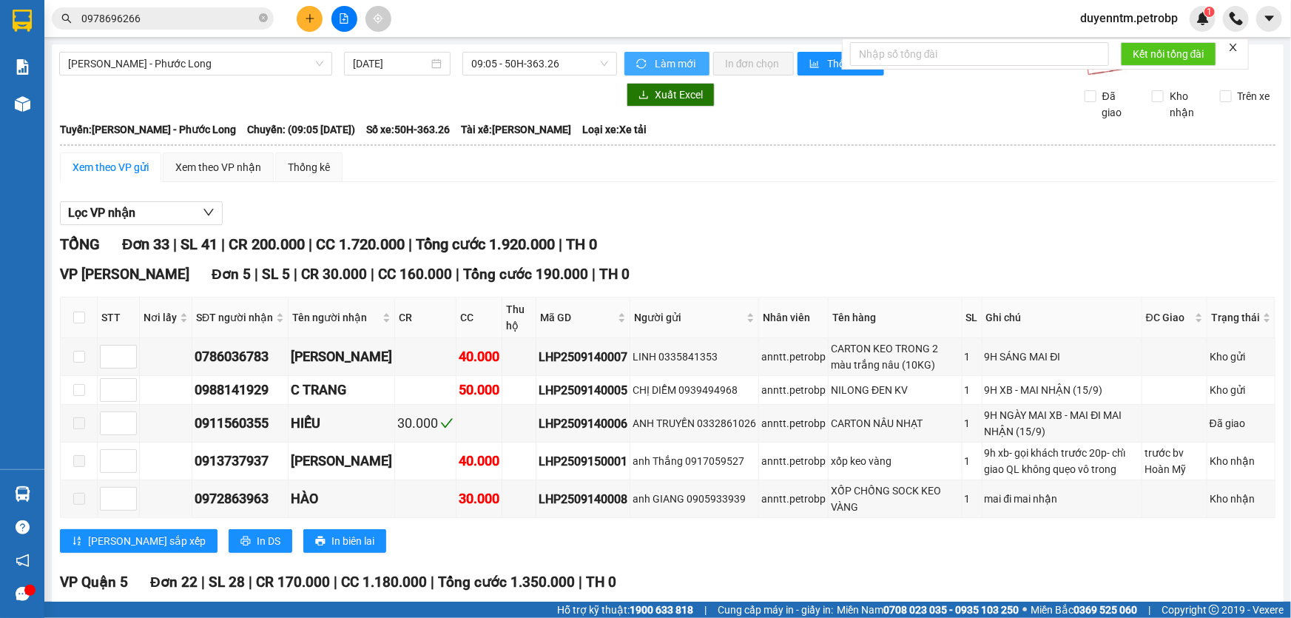
click at [640, 68] on icon "sync" at bounding box center [641, 63] width 10 height 10
click at [153, 225] on div at bounding box center [667, 225] width 1215 height 1
click at [152, 204] on button "Lọc VP nhận" at bounding box center [141, 213] width 163 height 24
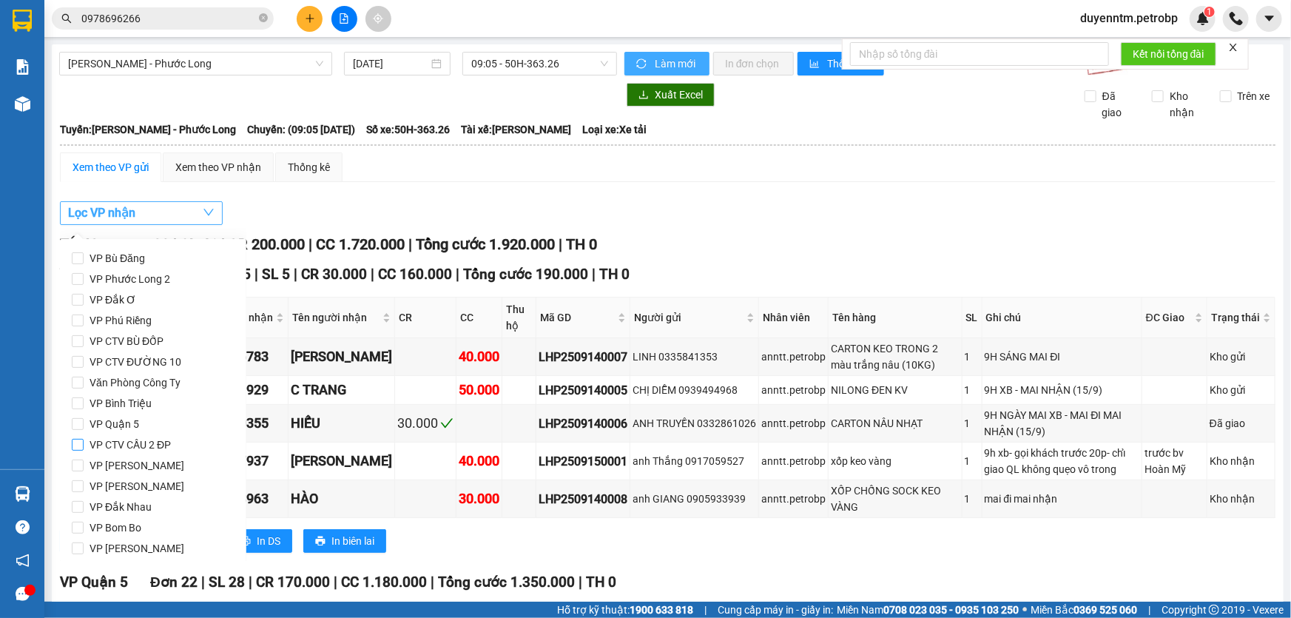
scroll to position [134, 0]
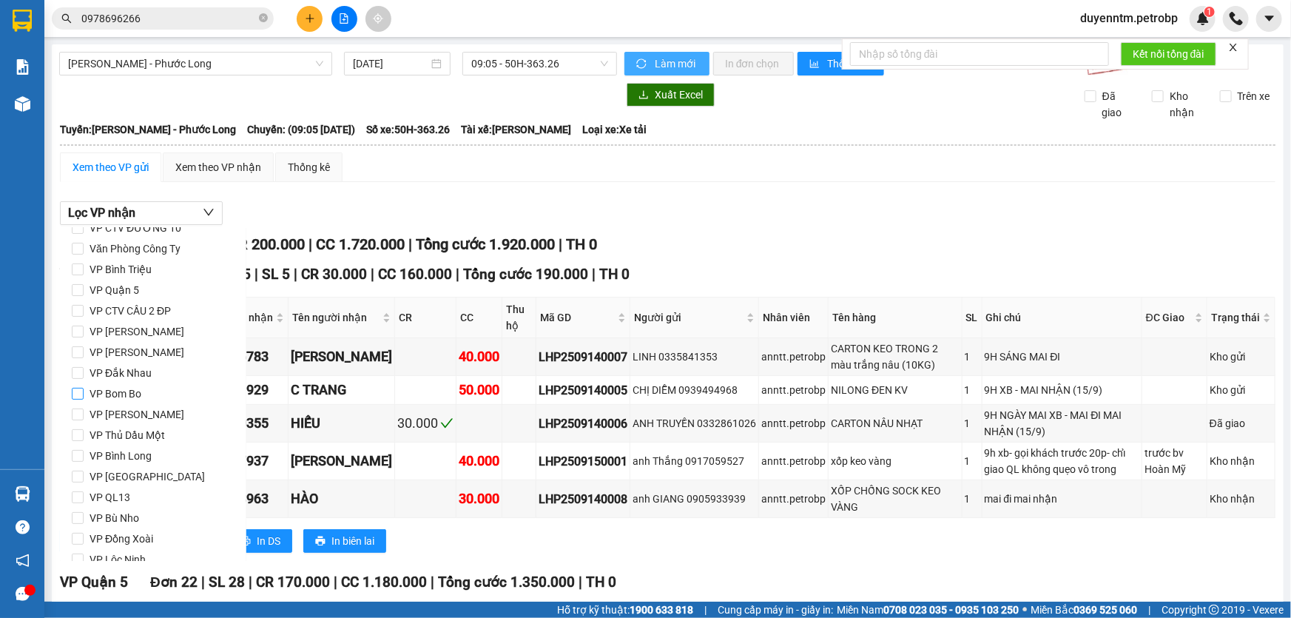
click at [162, 354] on span "VP [PERSON_NAME]" at bounding box center [137, 352] width 107 height 21
click at [84, 354] on input "VP [PERSON_NAME]" at bounding box center [78, 352] width 12 height 12
checkbox input "true"
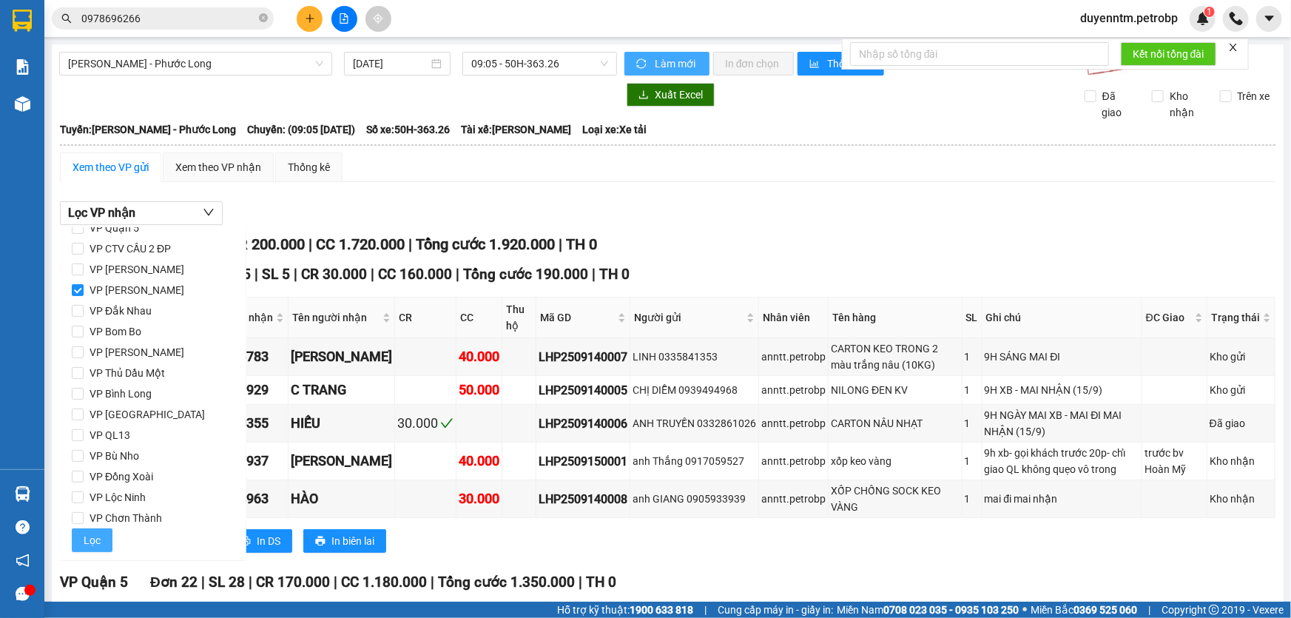
click at [89, 537] on span "Lọc" at bounding box center [92, 540] width 17 height 16
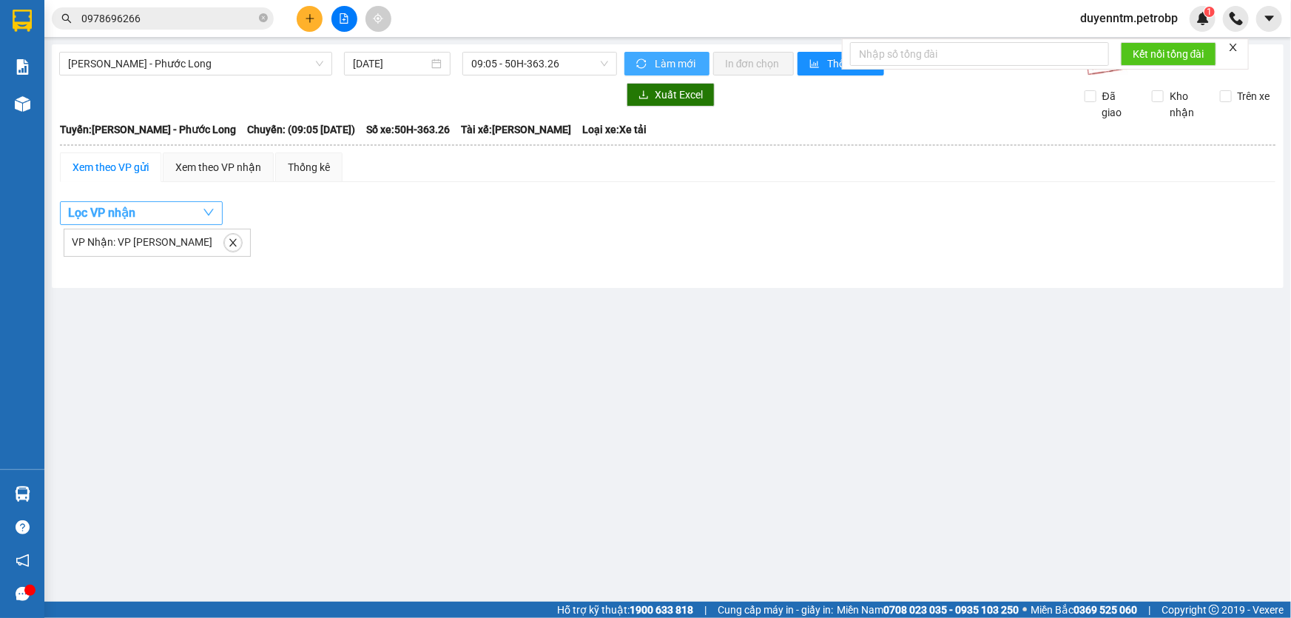
click at [181, 206] on button "Lọc VP nhận" at bounding box center [141, 213] width 163 height 24
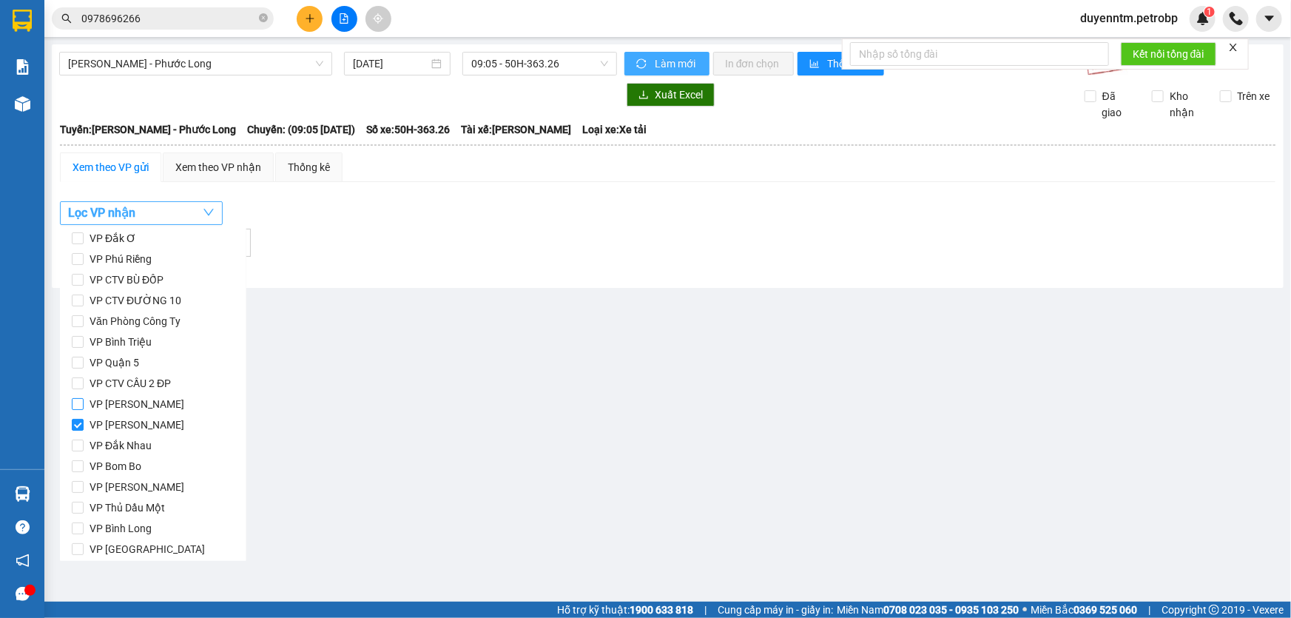
scroll to position [0, 0]
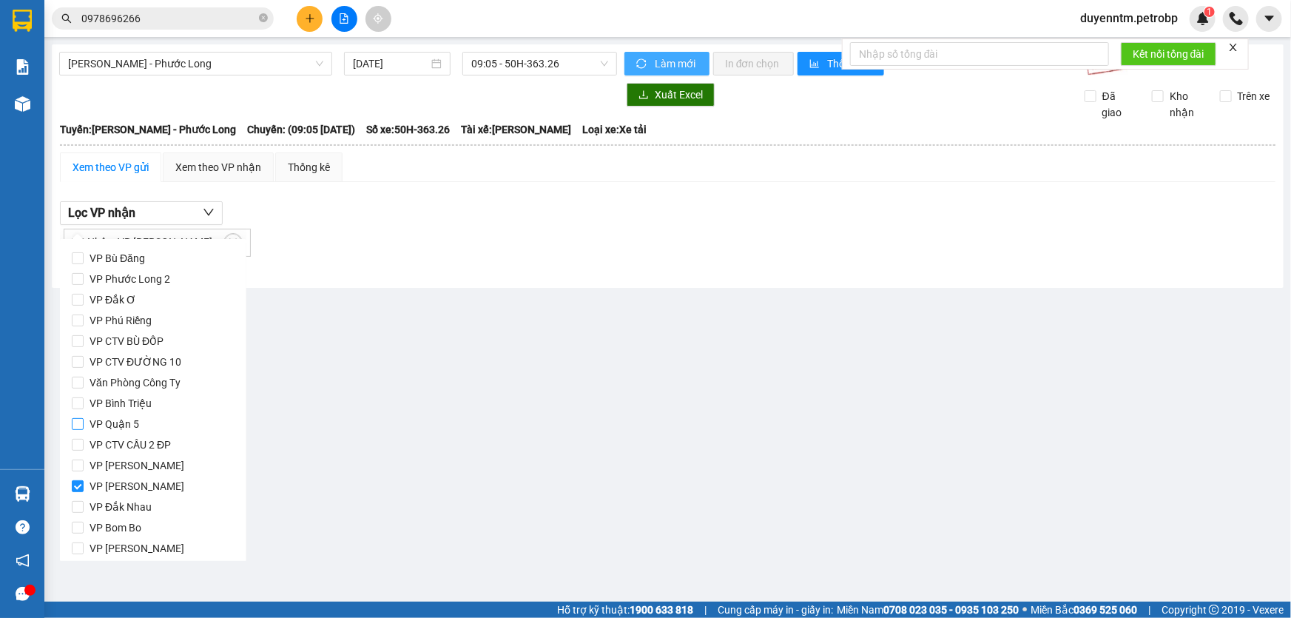
click at [143, 423] on span "VP Quận 5" at bounding box center [114, 423] width 61 height 21
click at [84, 423] on input "VP Quận 5" at bounding box center [78, 424] width 12 height 12
checkbox input "true"
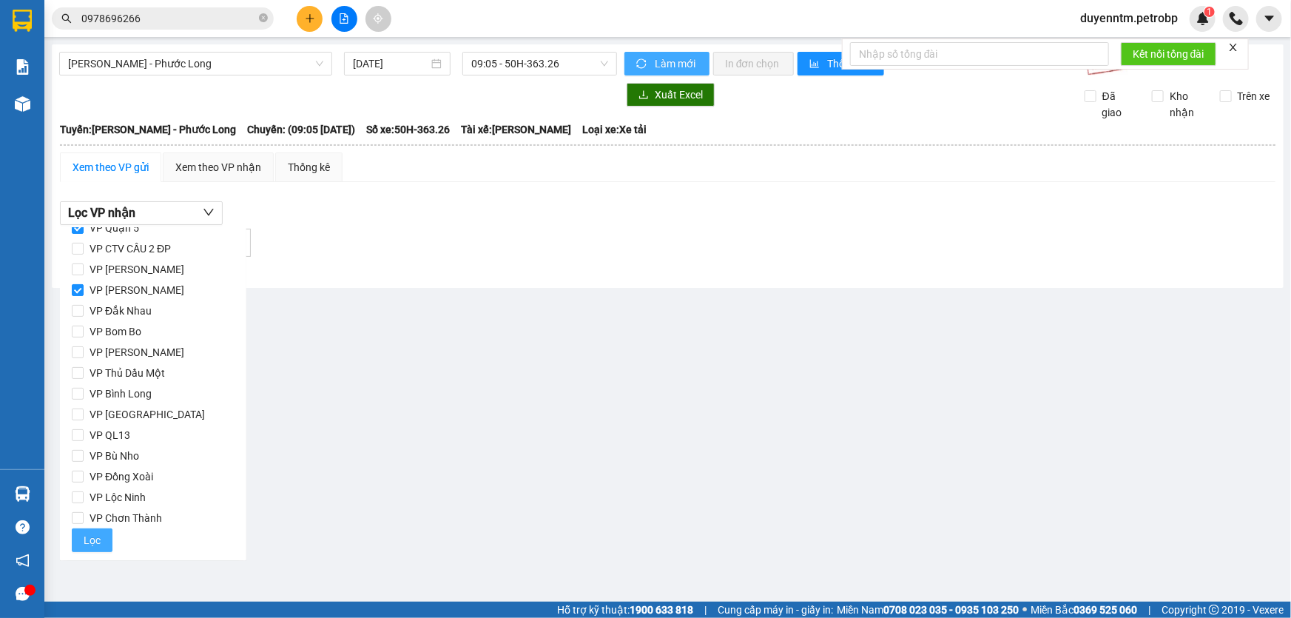
click at [96, 538] on span "Lọc" at bounding box center [92, 540] width 17 height 16
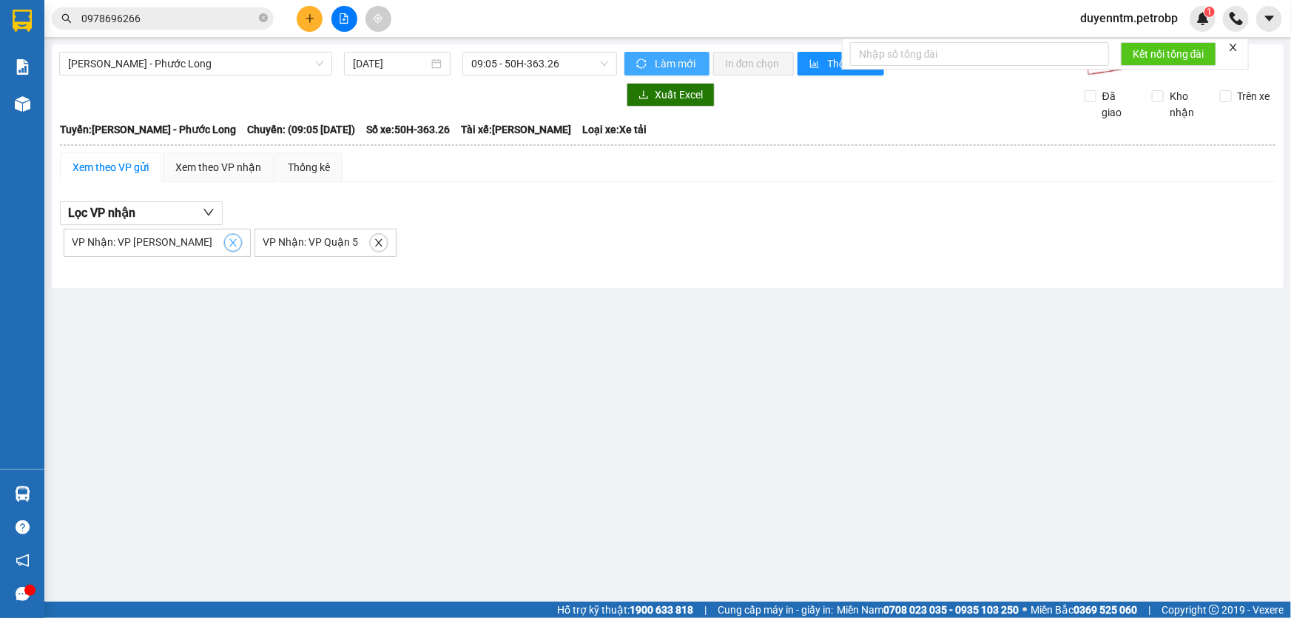
click at [229, 240] on icon "close" at bounding box center [232, 242] width 7 height 7
checkbox input "false"
click at [186, 245] on icon "close" at bounding box center [188, 242] width 10 height 10
checkbox input "false"
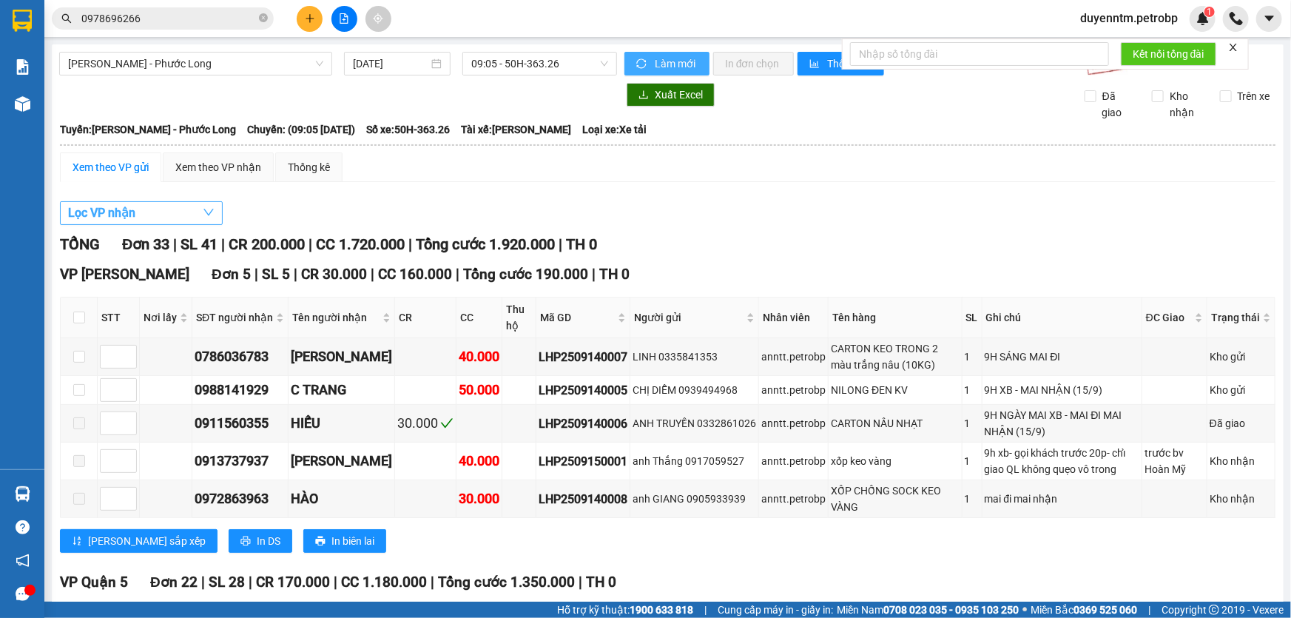
click at [155, 222] on button "Lọc VP nhận" at bounding box center [141, 213] width 163 height 24
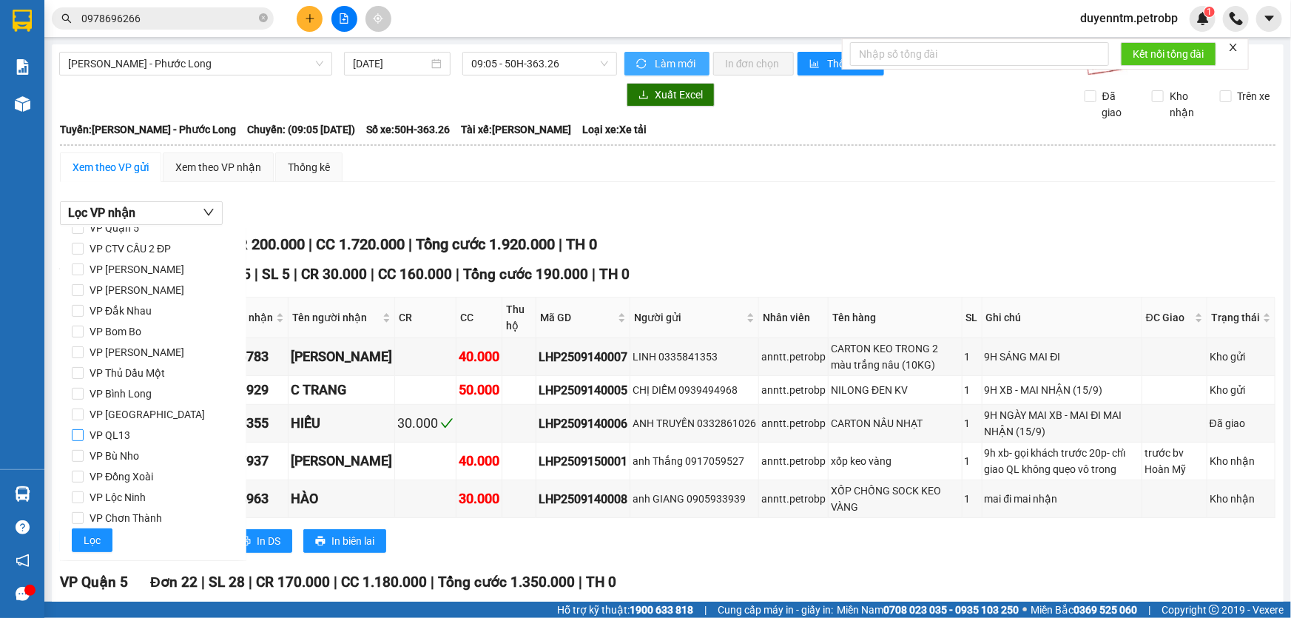
click at [139, 430] on label "VP QL13" at bounding box center [153, 435] width 163 height 21
click at [84, 430] on input "VP QL13" at bounding box center [78, 435] width 12 height 12
click at [90, 539] on span "Lọc" at bounding box center [92, 540] width 17 height 16
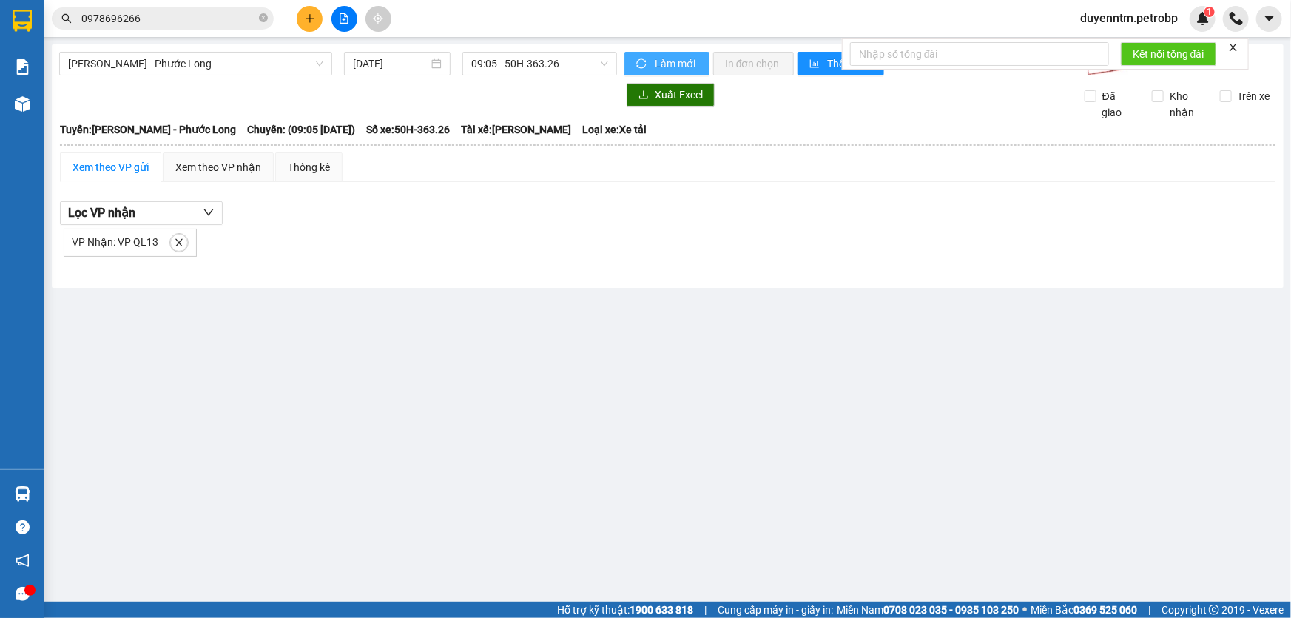
click at [670, 65] on span "Làm mới" at bounding box center [676, 63] width 43 height 16
click at [161, 215] on button "Lọc VP nhận" at bounding box center [141, 213] width 163 height 24
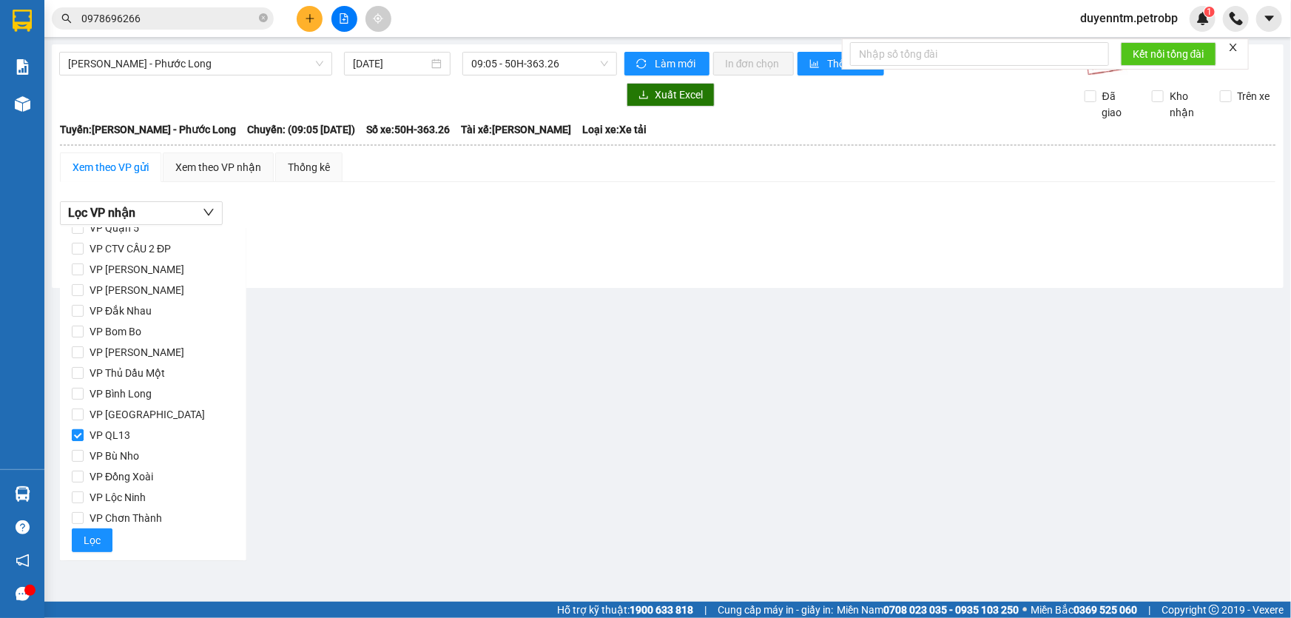
click at [124, 435] on span "VP QL13" at bounding box center [110, 435] width 53 height 21
click at [84, 435] on input "VP QL13" at bounding box center [78, 435] width 12 height 12
checkbox input "false"
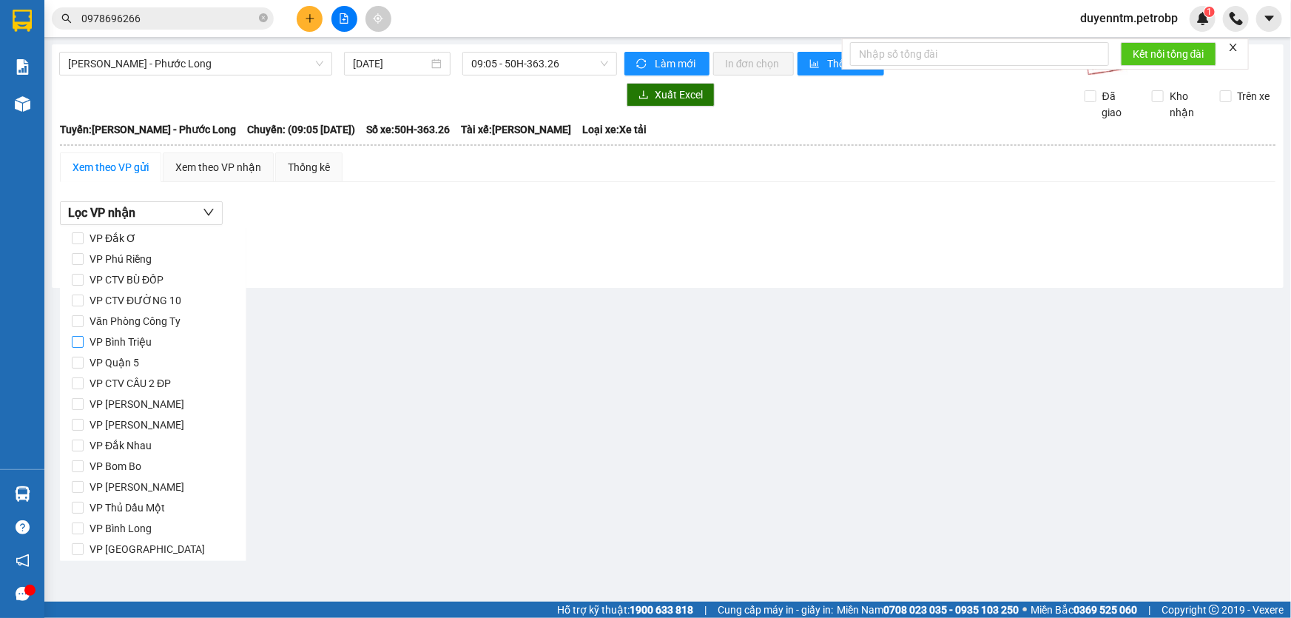
click at [132, 341] on span "VP Bình Triệu" at bounding box center [121, 341] width 74 height 21
click at [84, 341] on input "VP Bình Triệu" at bounding box center [78, 342] width 12 height 12
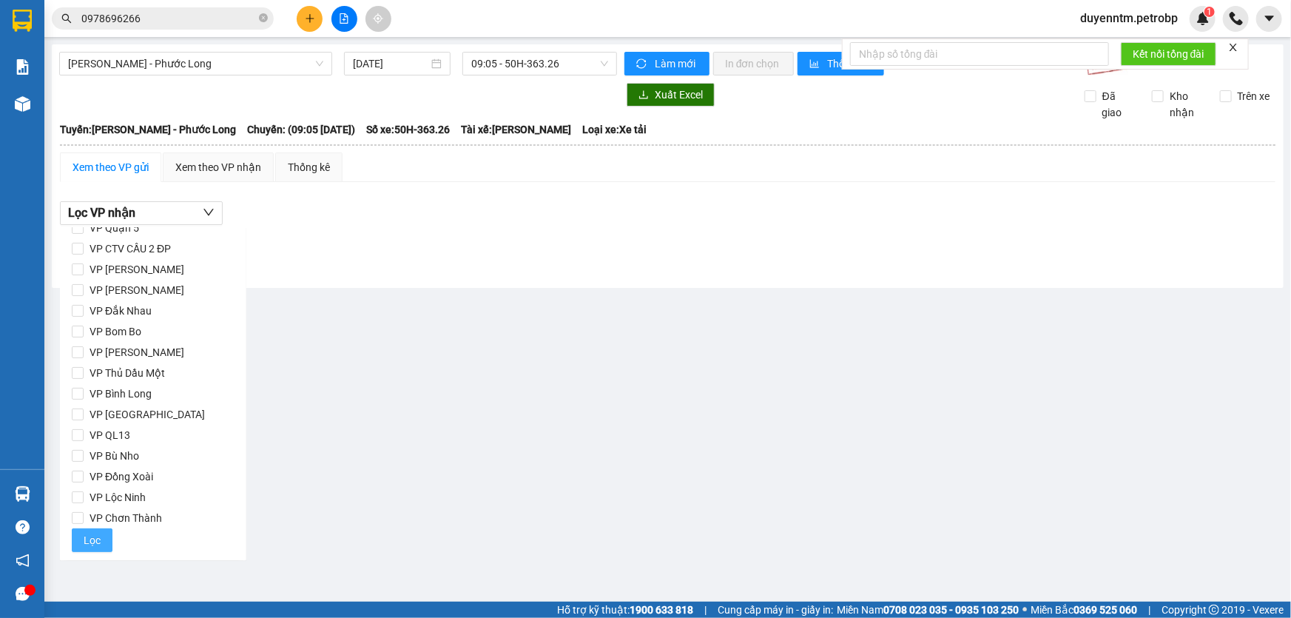
click at [98, 536] on span "Lọc" at bounding box center [92, 540] width 17 height 16
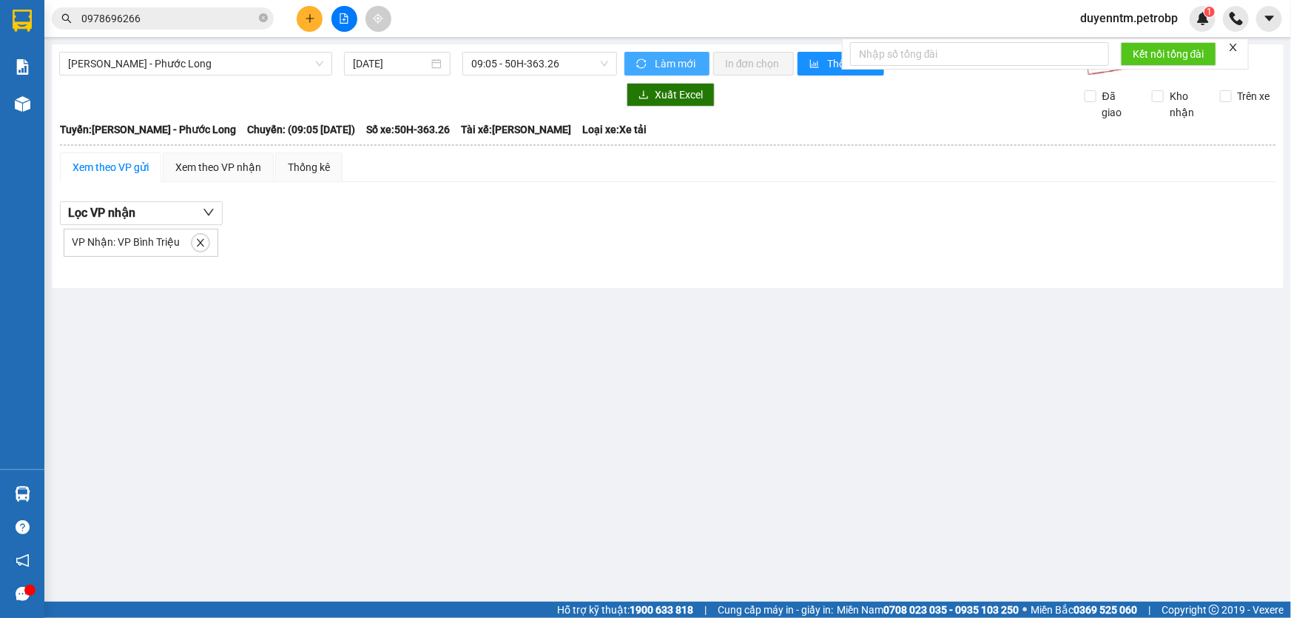
click at [657, 61] on span "Làm mới" at bounding box center [676, 63] width 43 height 16
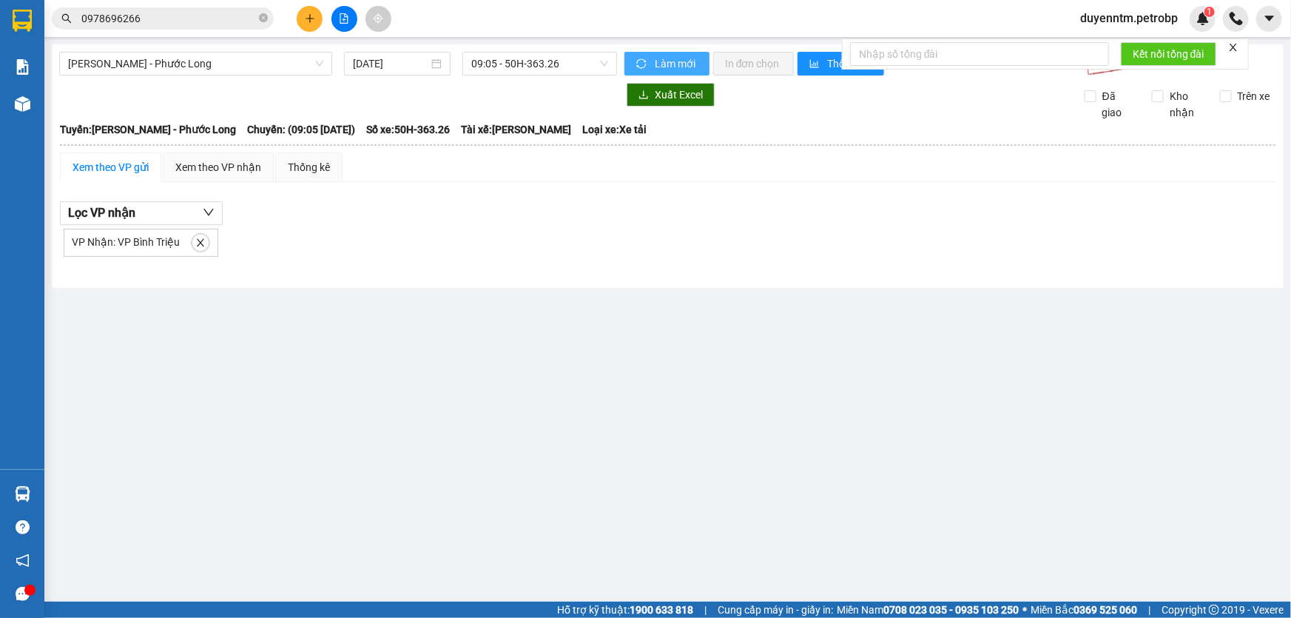
click at [657, 61] on span "Làm mới" at bounding box center [676, 63] width 43 height 16
click at [195, 240] on icon "close" at bounding box center [200, 242] width 10 height 10
checkbox input "false"
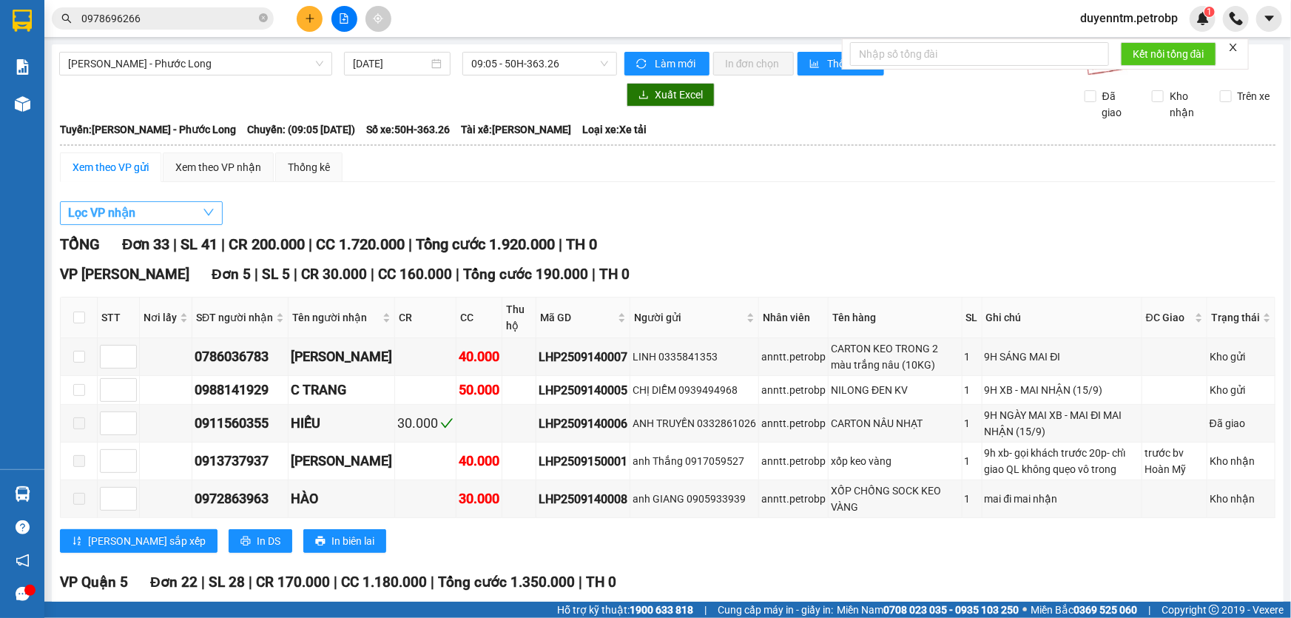
click at [182, 207] on button "Lọc VP nhận" at bounding box center [141, 213] width 163 height 24
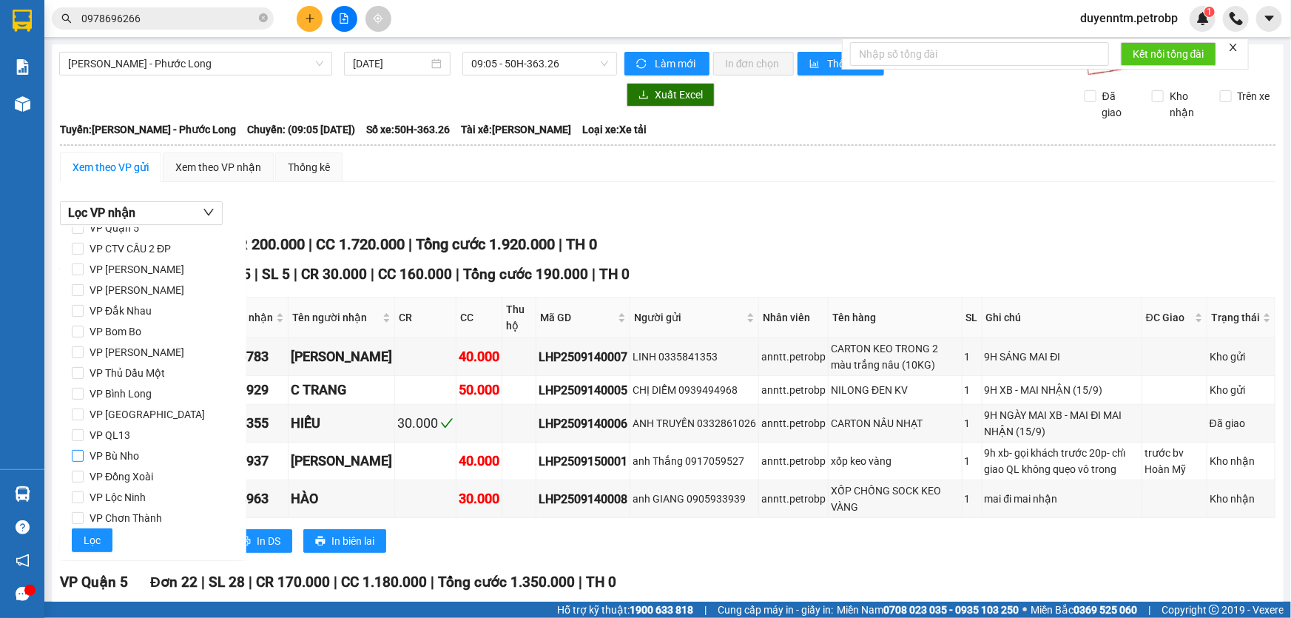
click at [107, 453] on span "VP Bù Nho" at bounding box center [114, 455] width 61 height 21
click at [84, 453] on input "VP Bù Nho" at bounding box center [78, 456] width 12 height 12
click at [89, 538] on span "Lọc" at bounding box center [92, 540] width 17 height 16
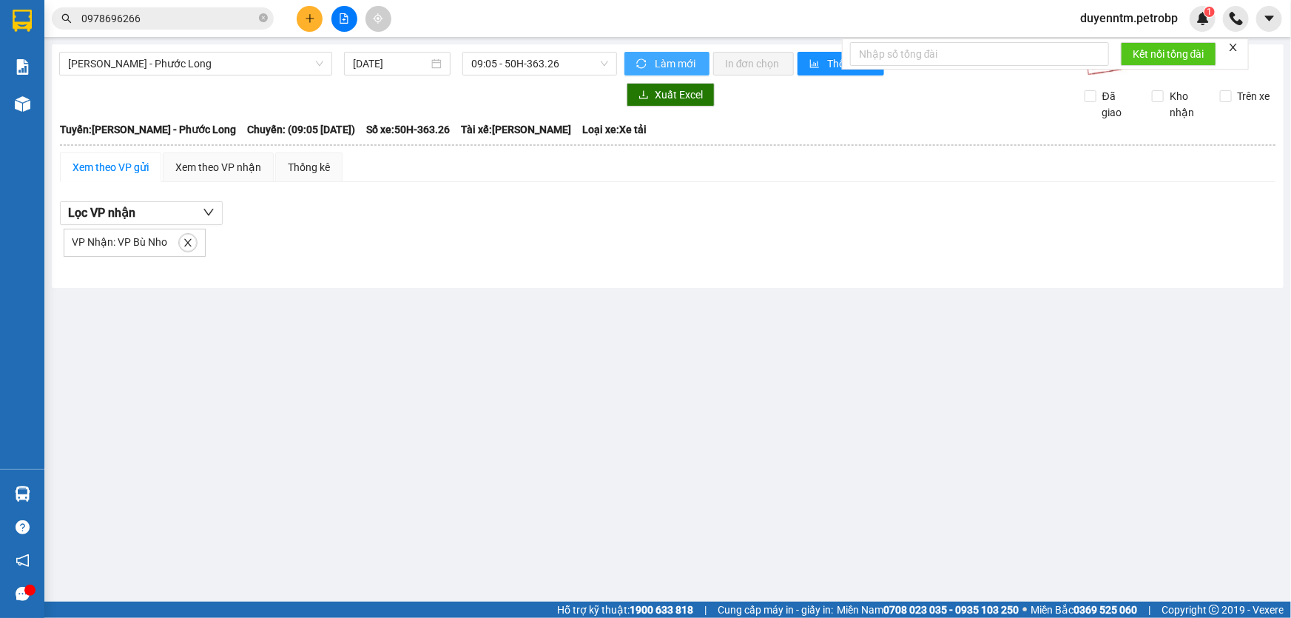
click at [652, 61] on button "Làm mới" at bounding box center [666, 64] width 85 height 24
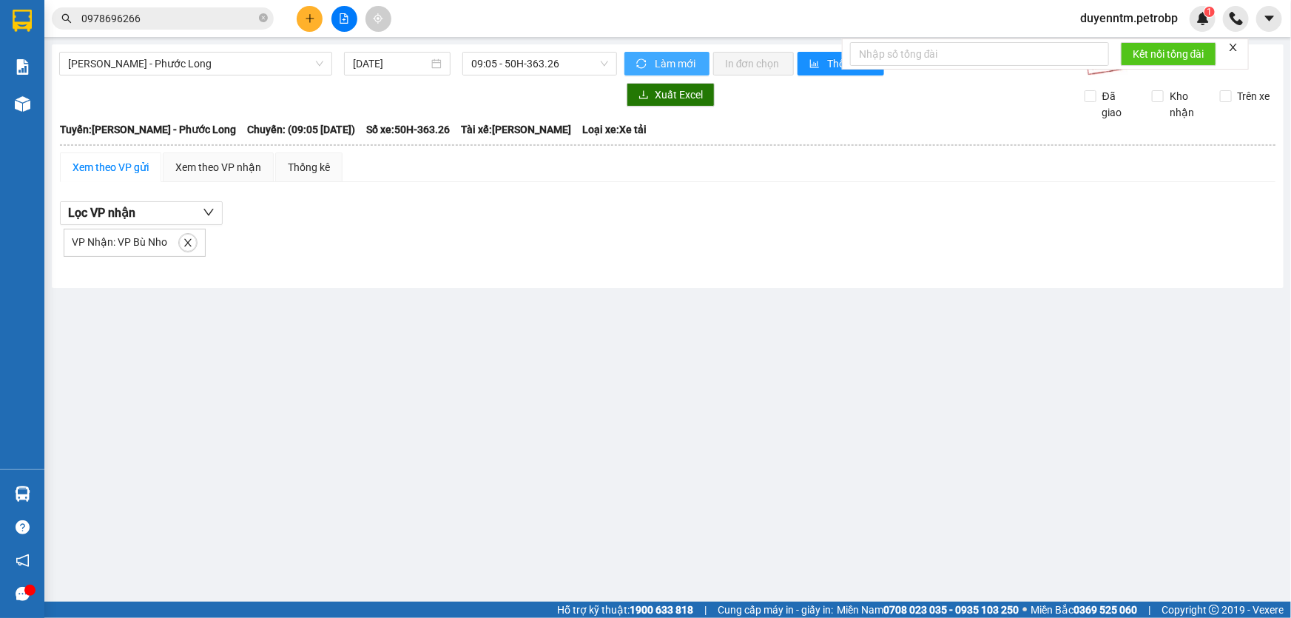
click at [652, 61] on button "Làm mới" at bounding box center [666, 64] width 85 height 24
click at [176, 236] on div "VP Nhận: VP Bù Nho" at bounding box center [135, 243] width 142 height 28
drag, startPoint x: 183, startPoint y: 239, endPoint x: 177, endPoint y: 215, distance: 24.6
click at [184, 239] on icon "close" at bounding box center [187, 242] width 7 height 7
checkbox input "false"
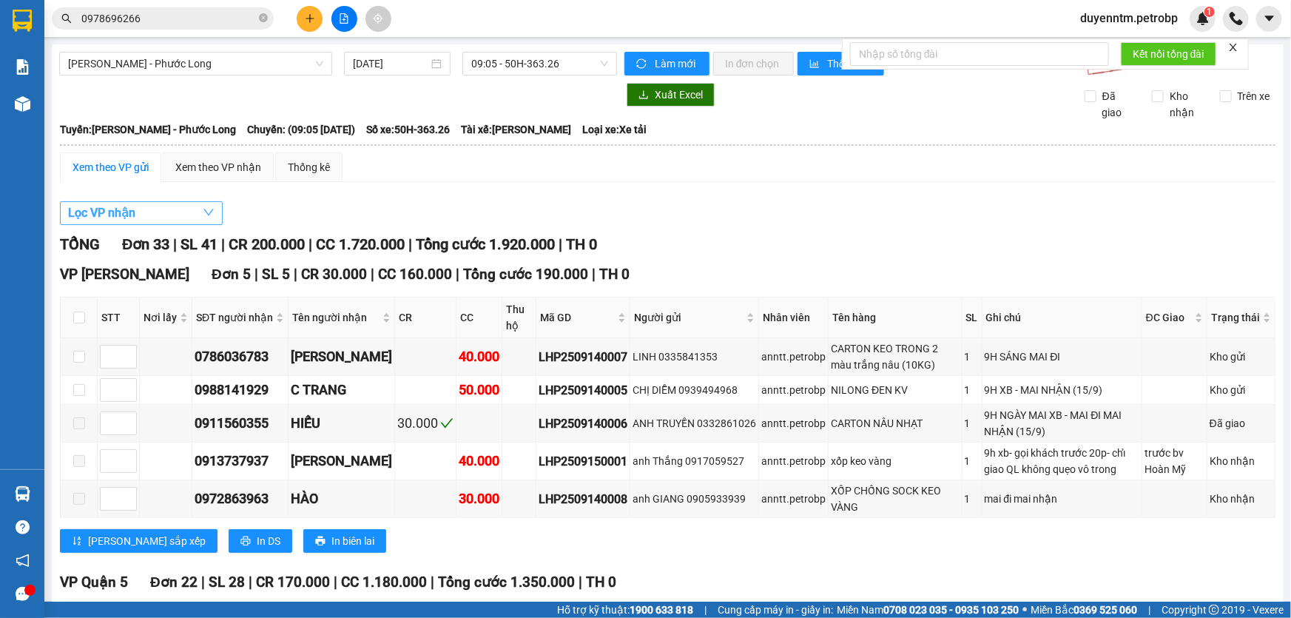
click at [177, 215] on button "Lọc VP nhận" at bounding box center [141, 213] width 163 height 24
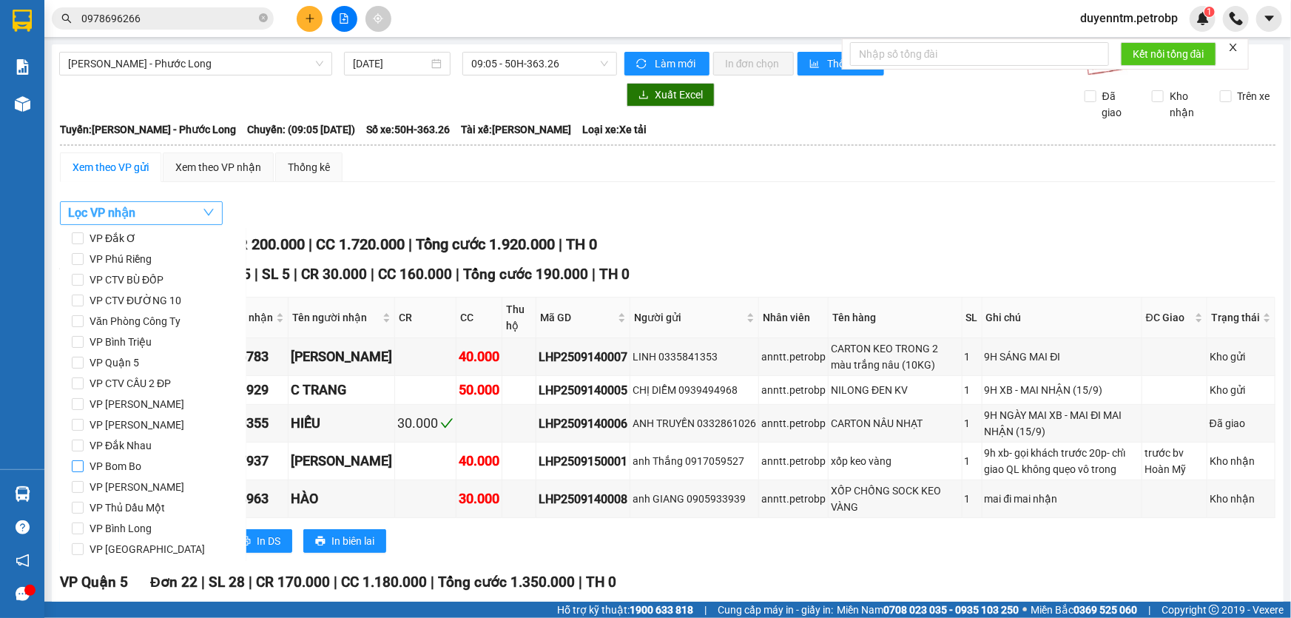
scroll to position [0, 0]
click at [136, 322] on span "VP Phú Riềng" at bounding box center [121, 320] width 74 height 21
click at [84, 322] on input "VP Phú Riềng" at bounding box center [78, 320] width 12 height 12
checkbox input "true"
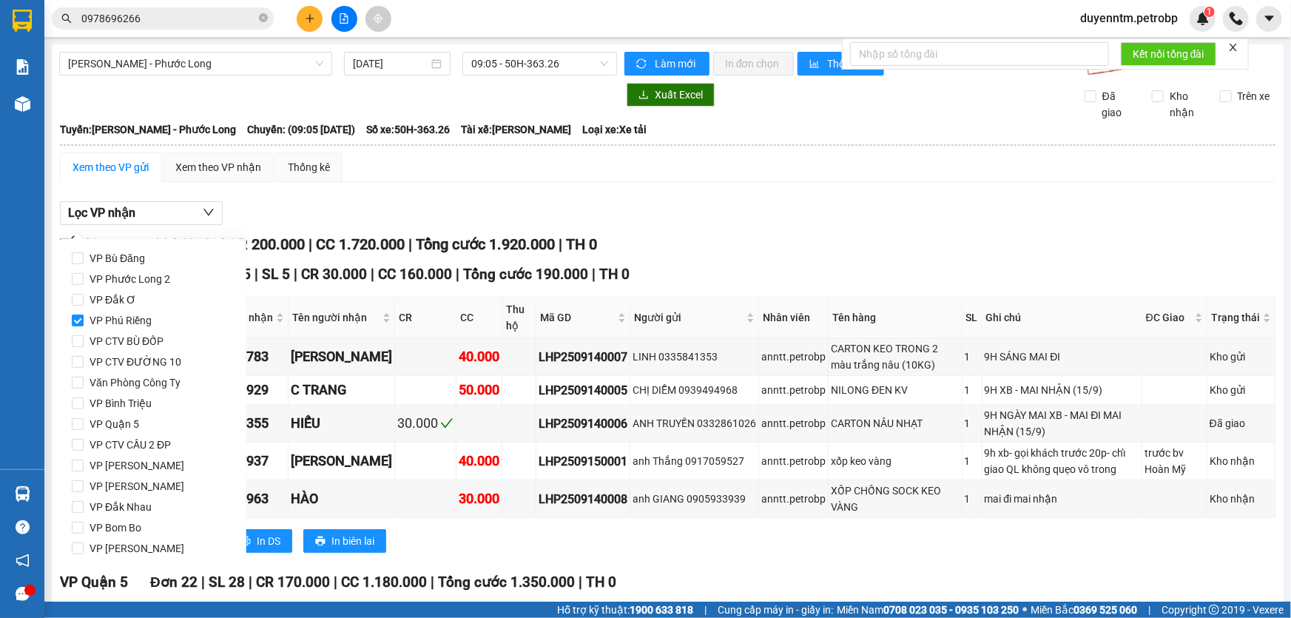
scroll to position [196, 0]
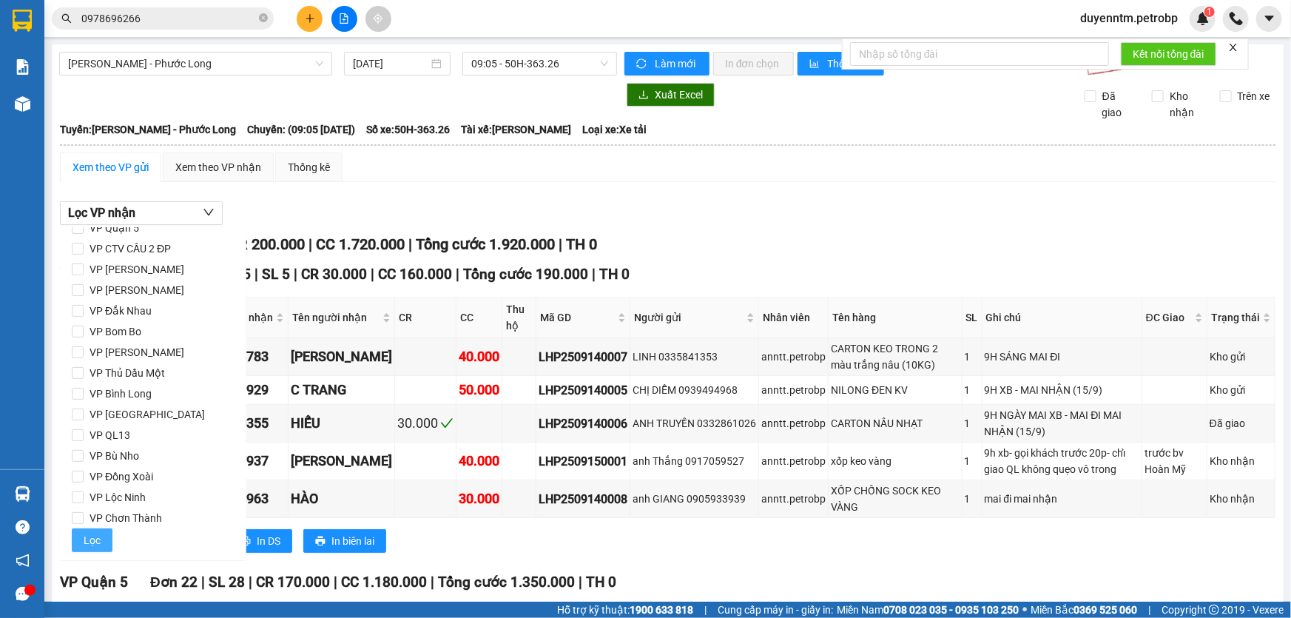
click at [96, 538] on span "Lọc" at bounding box center [92, 540] width 17 height 16
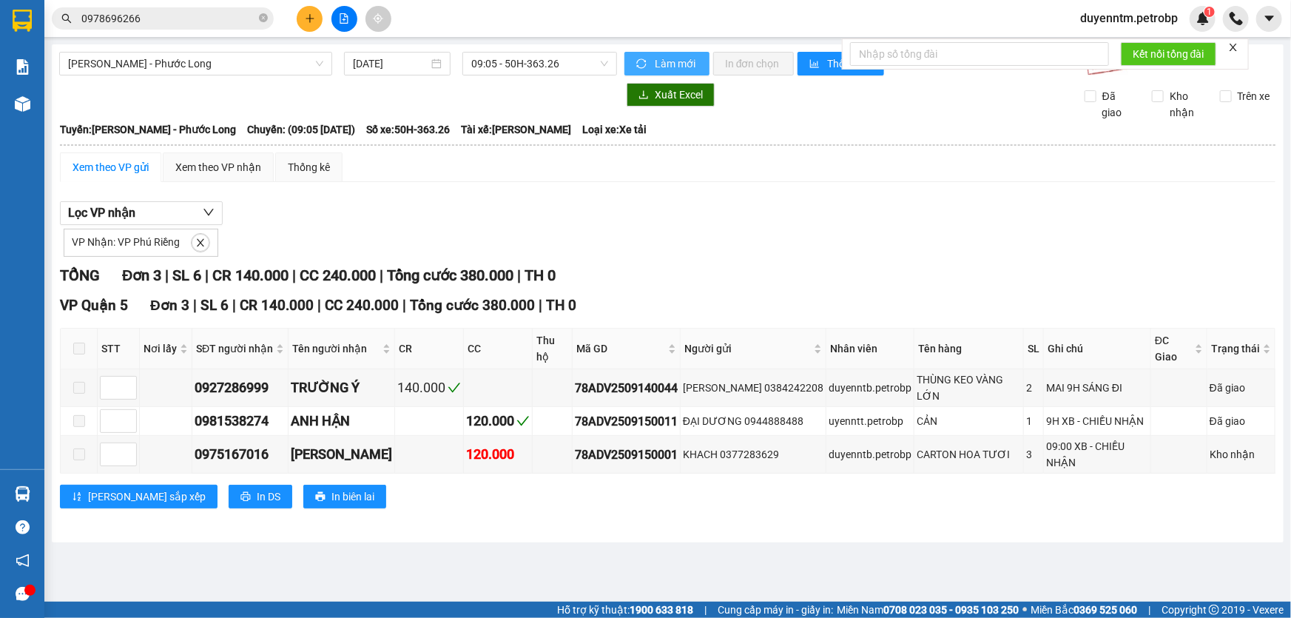
click at [661, 58] on span "Làm mới" at bounding box center [676, 63] width 43 height 16
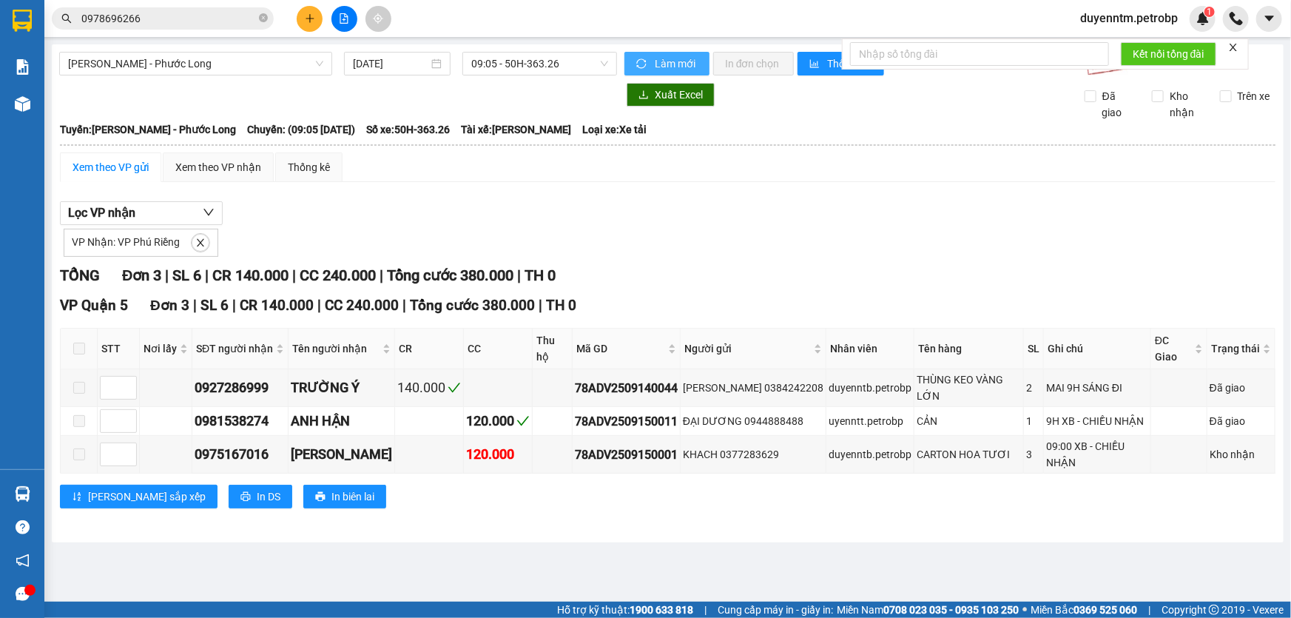
click at [661, 58] on span "Làm mới" at bounding box center [676, 63] width 43 height 16
drag, startPoint x: 678, startPoint y: 422, endPoint x: 556, endPoint y: 422, distance: 121.3
click at [556, 436] on tr "0975167016 THẢO HƯƠNG 120.000 78ADV2509150001 KHACH 0377283629 duyenntb.petrobp…" at bounding box center [668, 455] width 1215 height 38
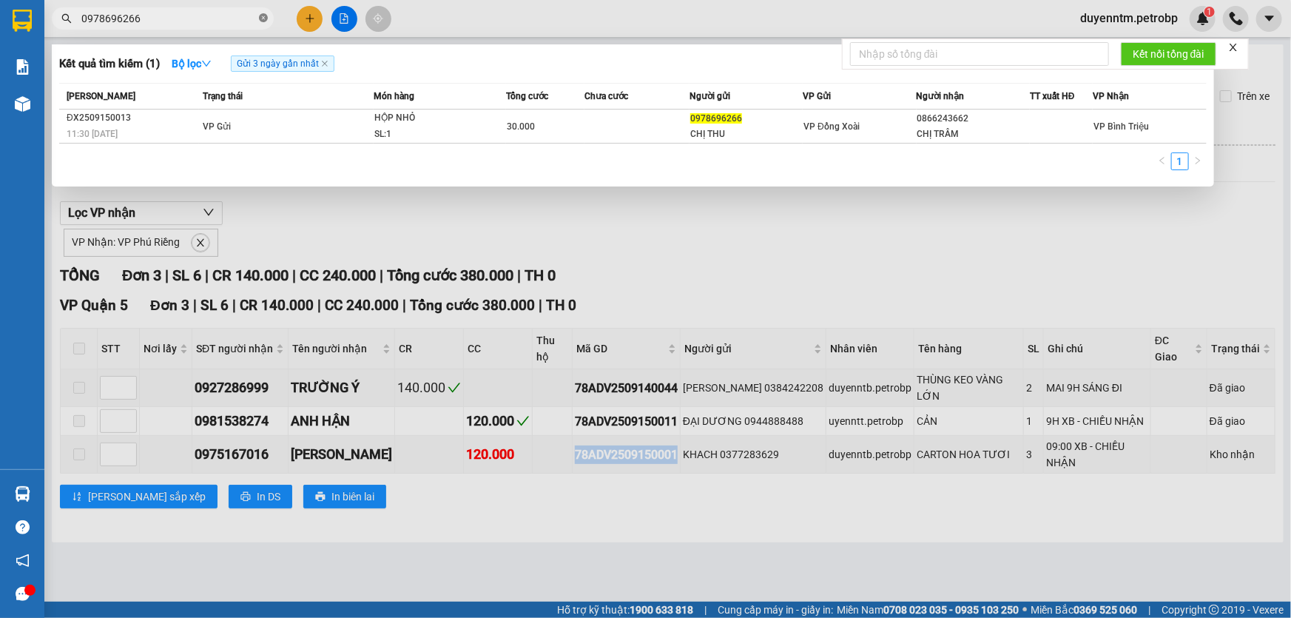
click at [261, 14] on icon "close-circle" at bounding box center [263, 17] width 9 height 9
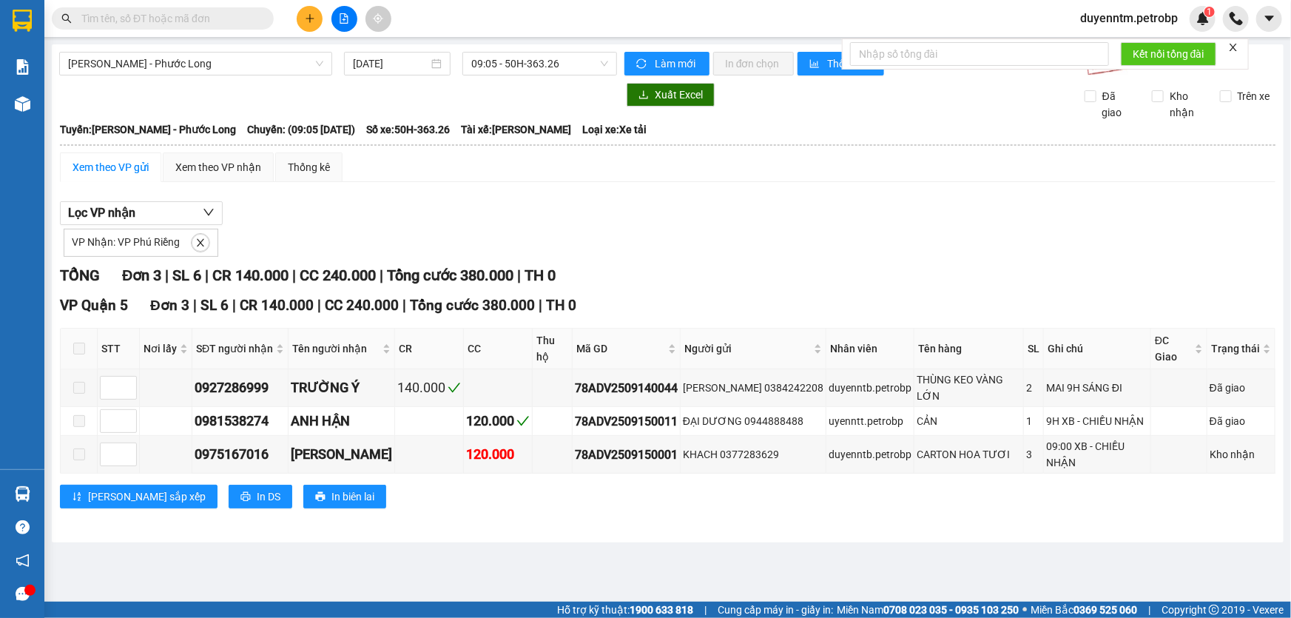
paste input "78ADV2509150001"
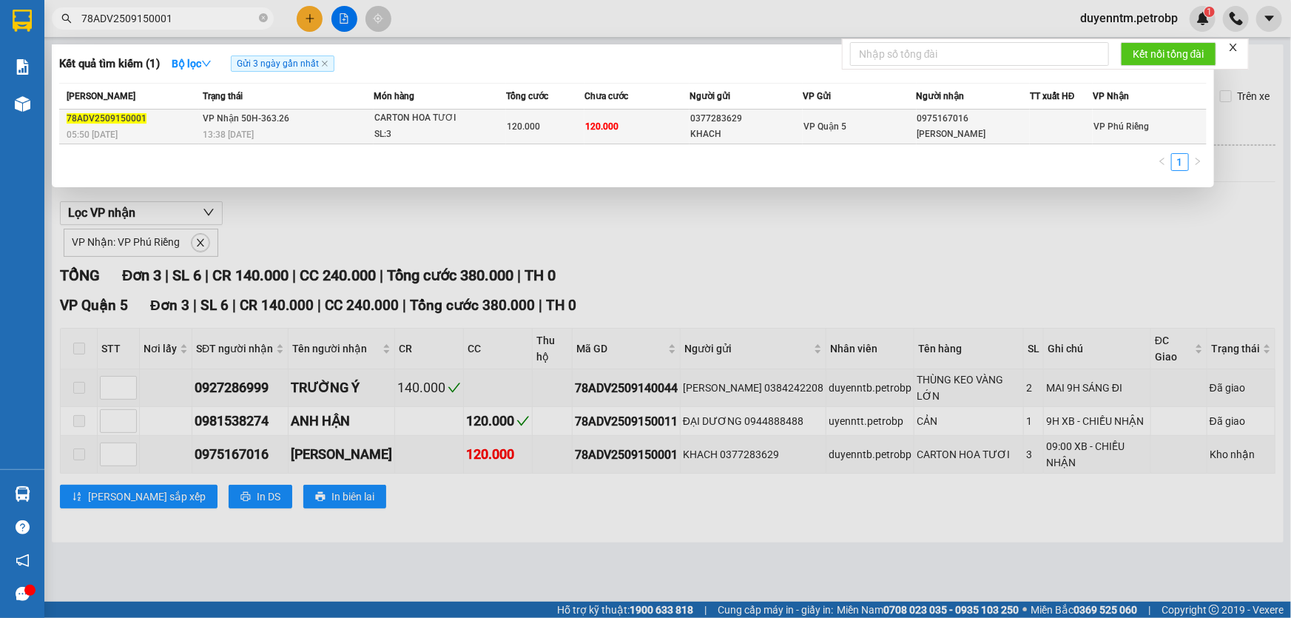
type input "78ADV2509150001"
click at [402, 118] on div "CARTON HOA TƯƠI" at bounding box center [429, 118] width 111 height 16
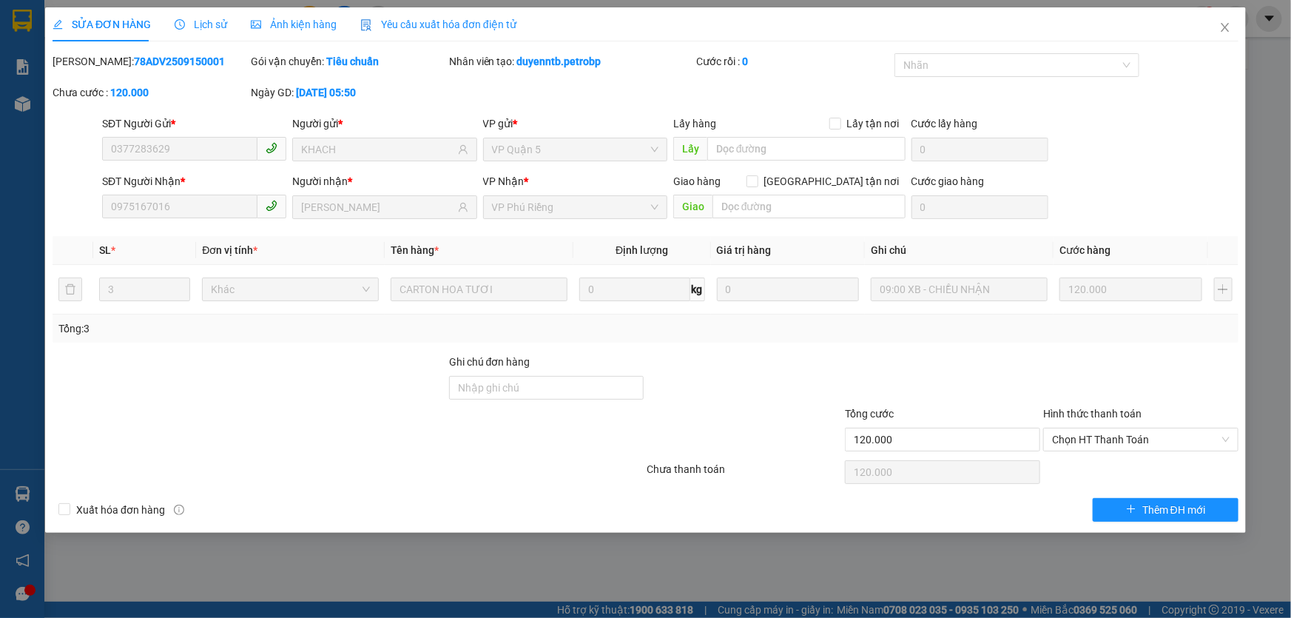
click at [213, 21] on span "Lịch sử" at bounding box center [201, 24] width 53 height 12
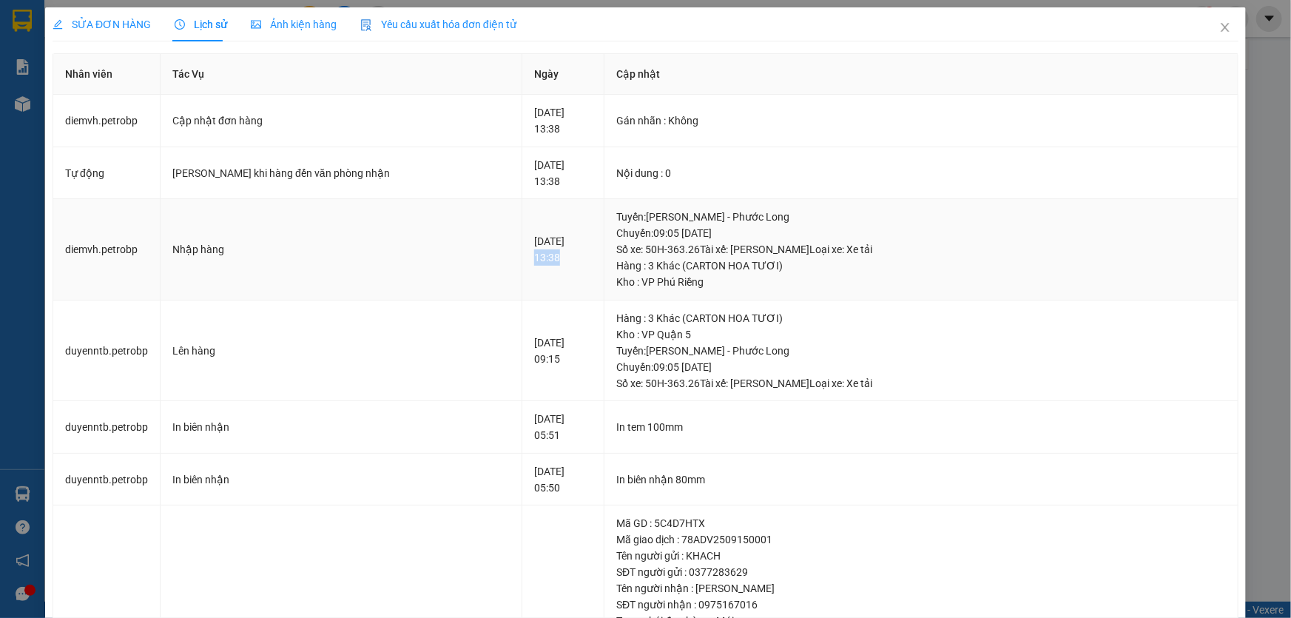
drag, startPoint x: 510, startPoint y: 261, endPoint x: 471, endPoint y: 258, distance: 39.3
click at [522, 258] on td "15-09-2025 13:38" at bounding box center [563, 249] width 82 height 101
click at [1219, 25] on icon "close" at bounding box center [1225, 27] width 12 height 12
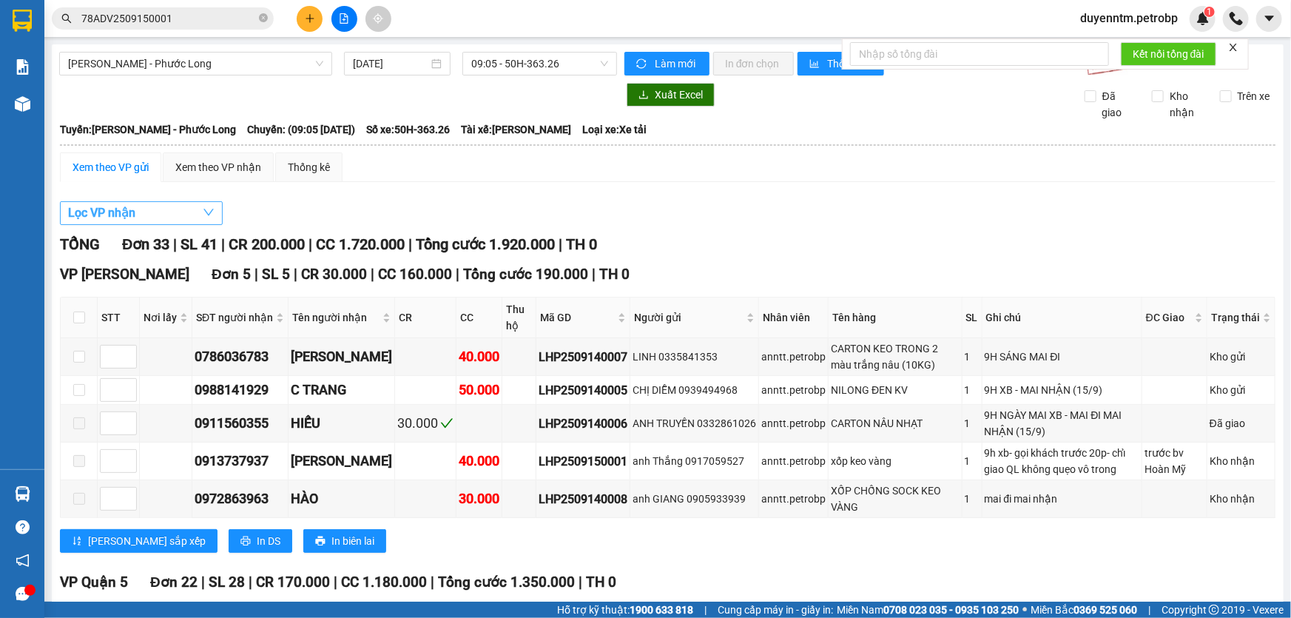
click at [162, 210] on button "Lọc VP nhận" at bounding box center [141, 213] width 163 height 24
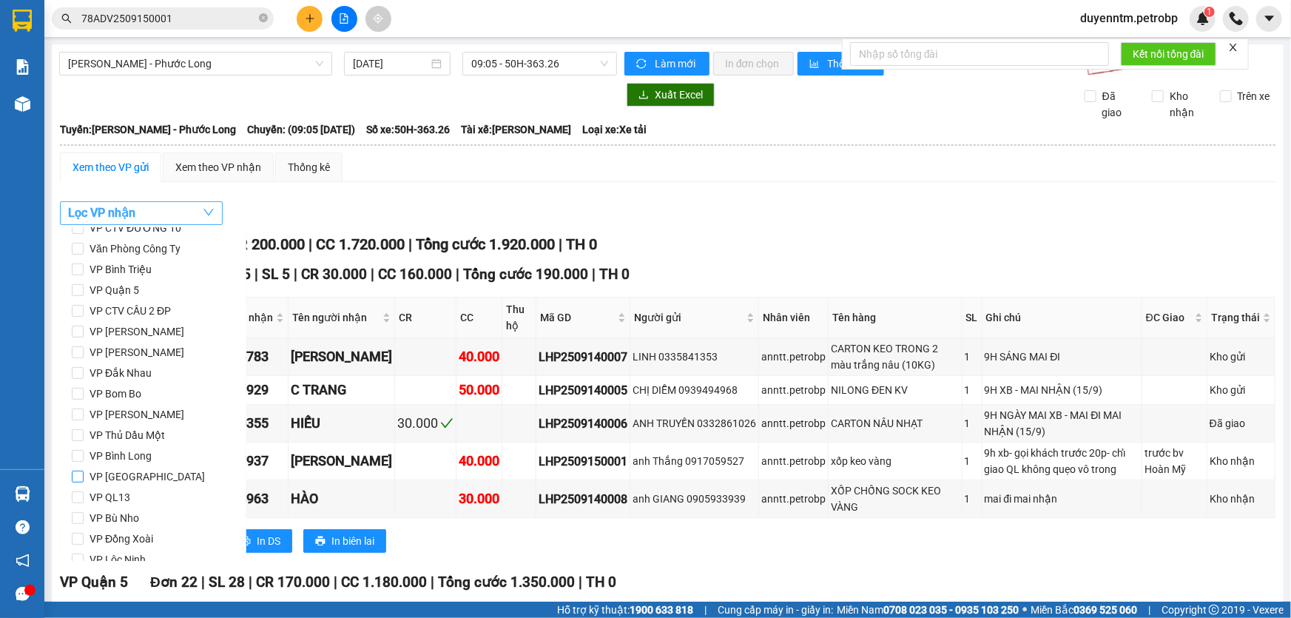
scroll to position [196, 0]
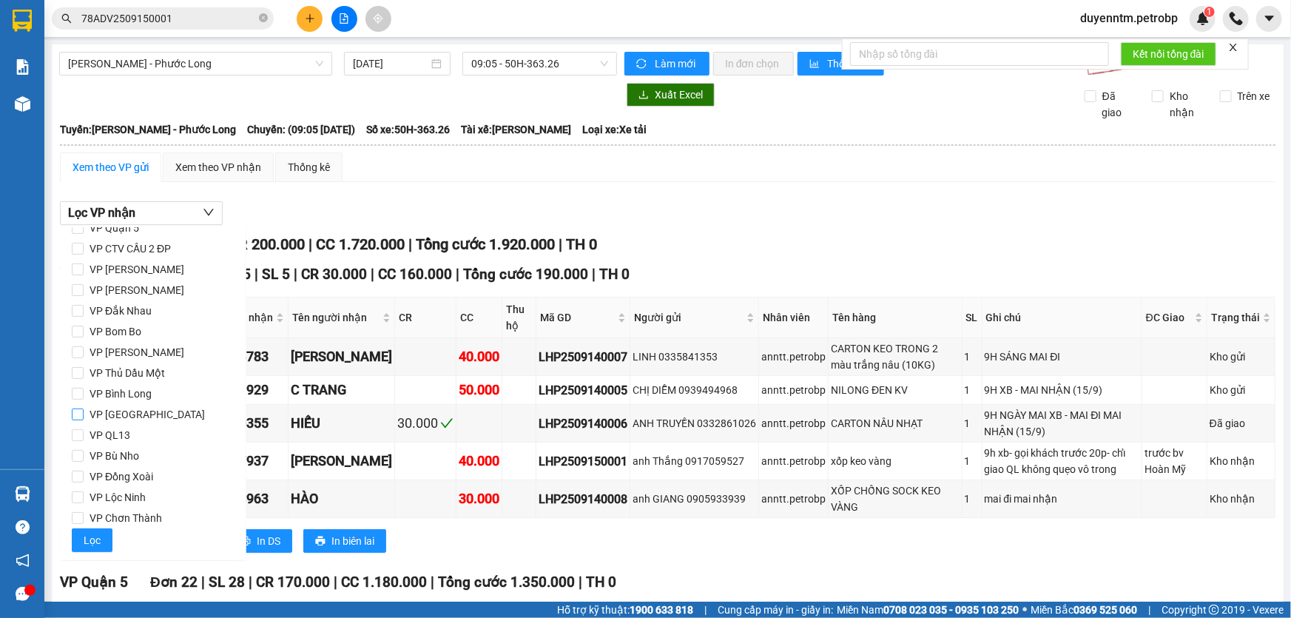
click at [138, 413] on span "VP [GEOGRAPHIC_DATA]" at bounding box center [147, 414] width 127 height 21
click at [84, 413] on input "VP [GEOGRAPHIC_DATA]" at bounding box center [78, 414] width 12 height 12
checkbox input "true"
drag, startPoint x: 92, startPoint y: 539, endPoint x: 107, endPoint y: 530, distance: 16.6
click at [92, 537] on span "Lọc" at bounding box center [92, 540] width 17 height 16
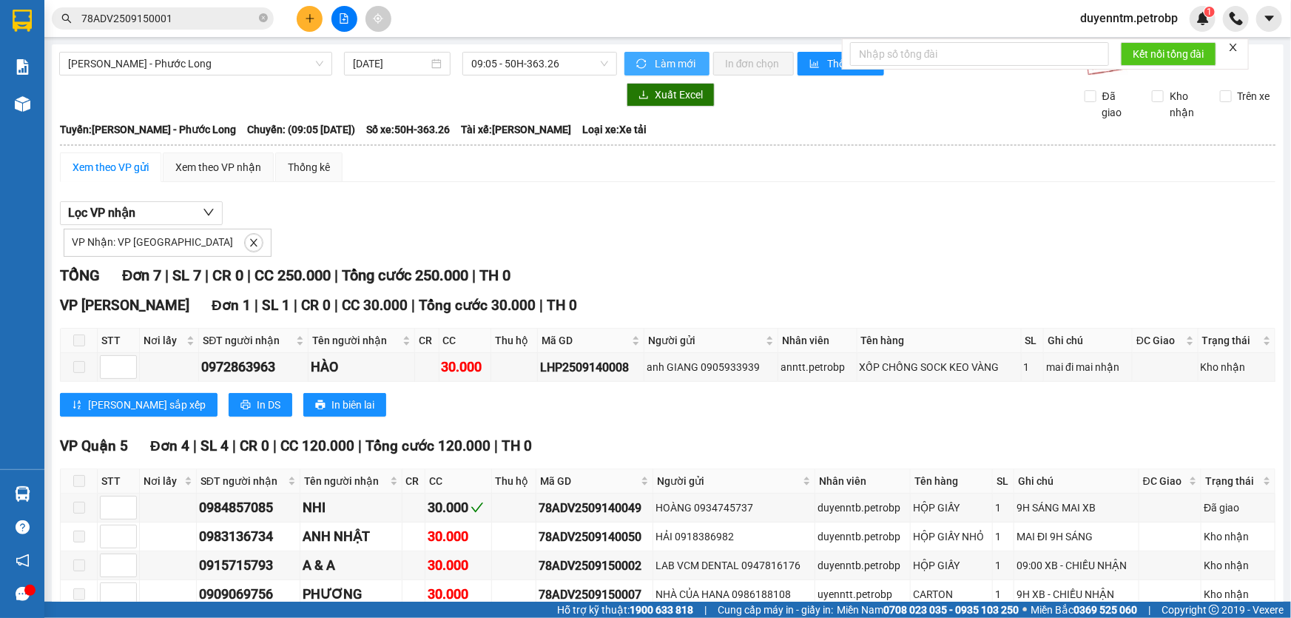
click at [642, 64] on span "sync" at bounding box center [642, 64] width 13 height 12
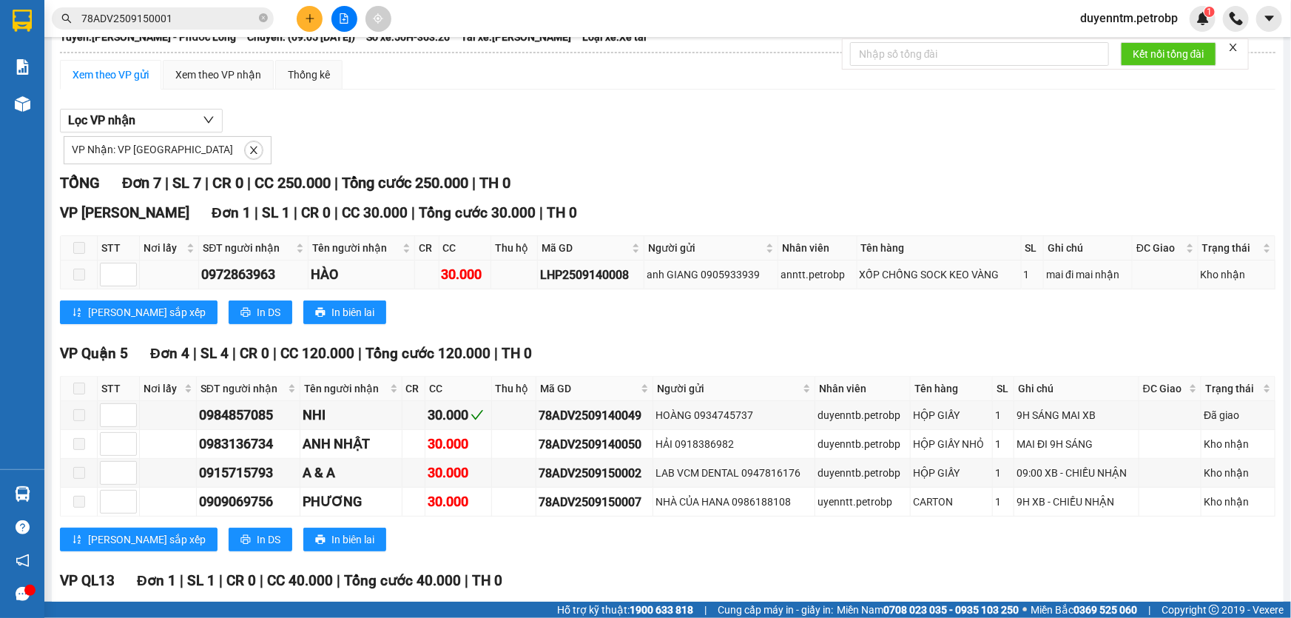
scroll to position [0, 0]
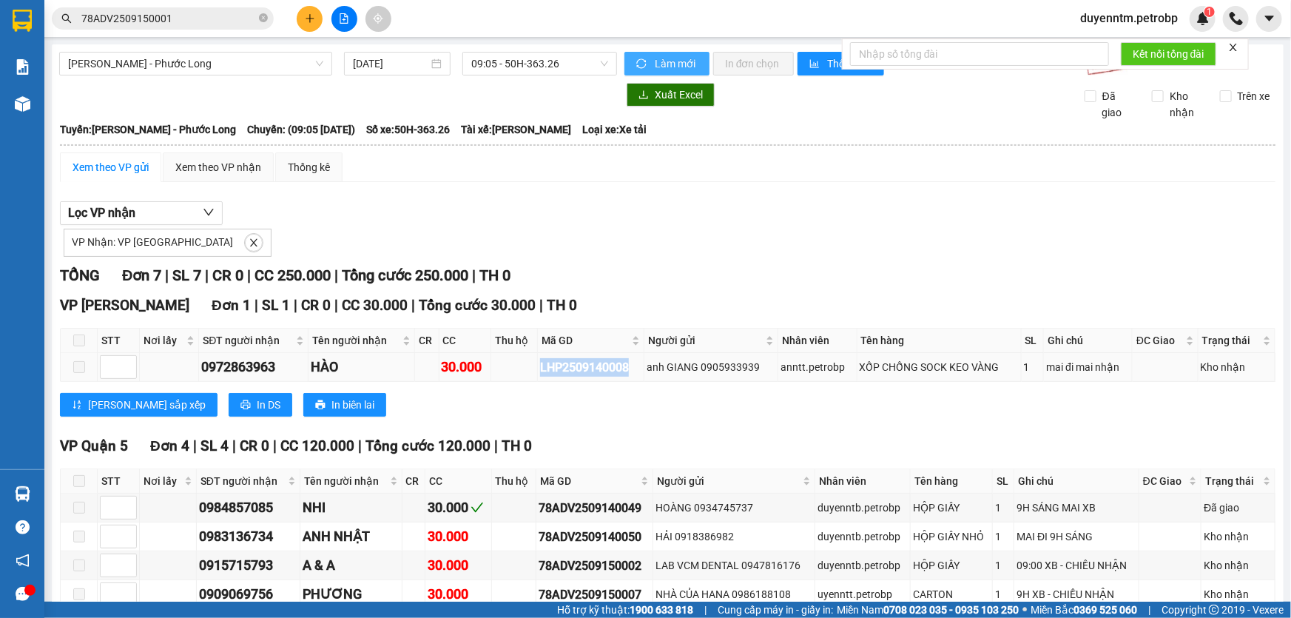
drag, startPoint x: 627, startPoint y: 363, endPoint x: 522, endPoint y: 367, distance: 104.4
click at [522, 367] on tr "0972863963 HÀO 30.000 LHP2509140008 anh GIANG 0905933939 anntt.petrobp XỐP CHỐN…" at bounding box center [668, 367] width 1215 height 29
click at [264, 17] on icon "close-circle" at bounding box center [263, 17] width 9 height 9
paste input "LHP2509140008"
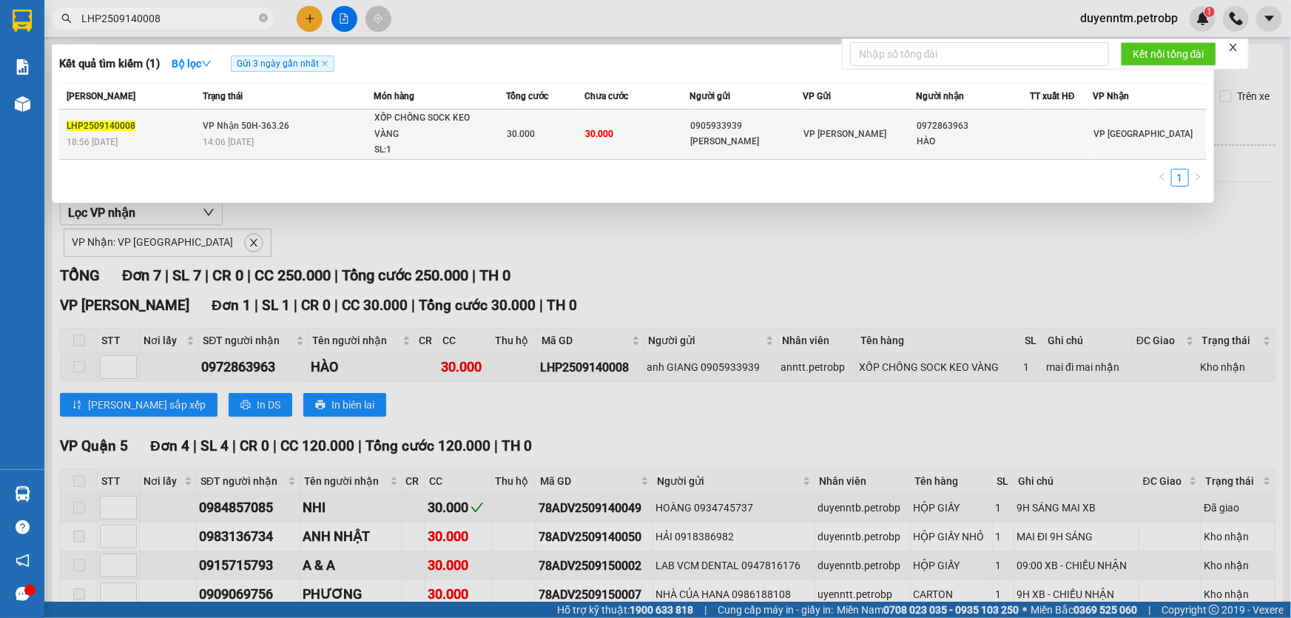
type input "LHP2509140008"
click at [262, 124] on span "VP Nhận 50H-363.26" at bounding box center [246, 126] width 87 height 10
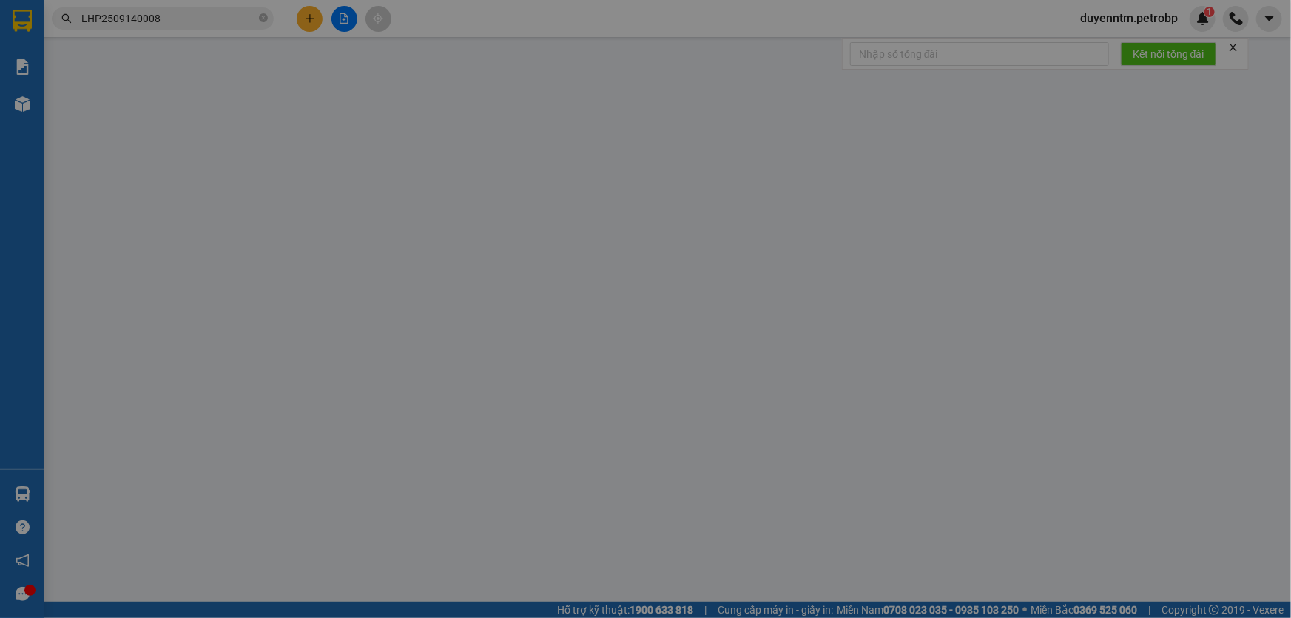
type input "0905933939"
type input "anh GIANG"
type input "0972863963"
type input "HÀO"
type input "30.000"
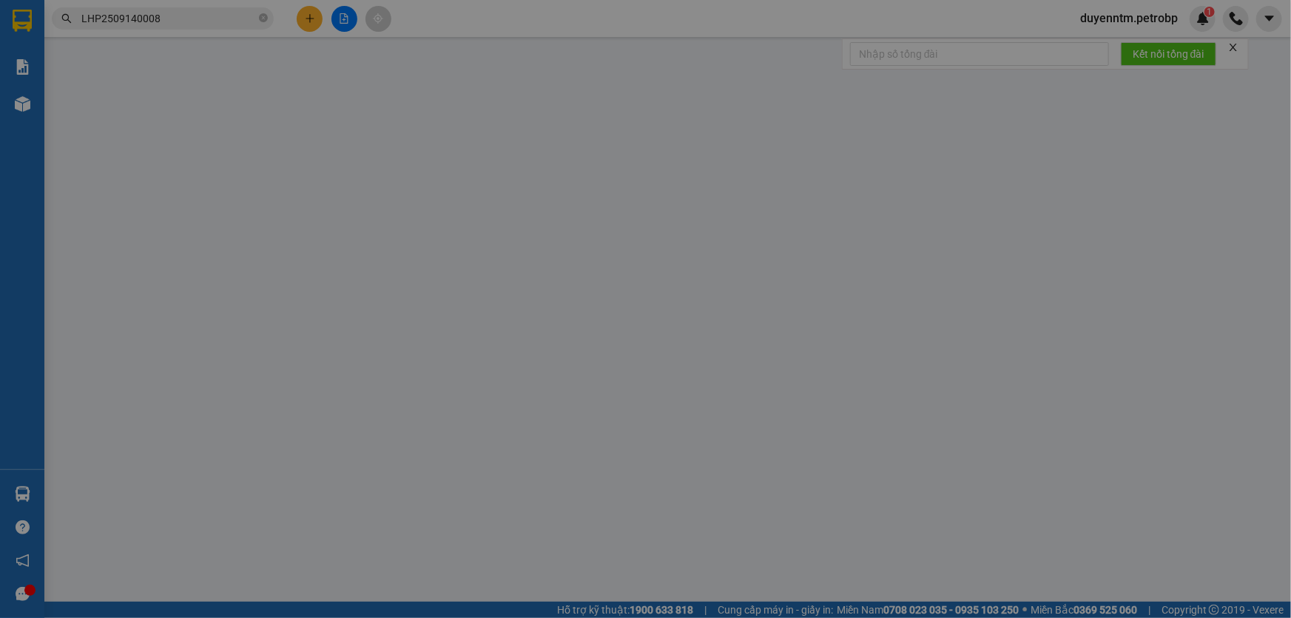
type input "30.000"
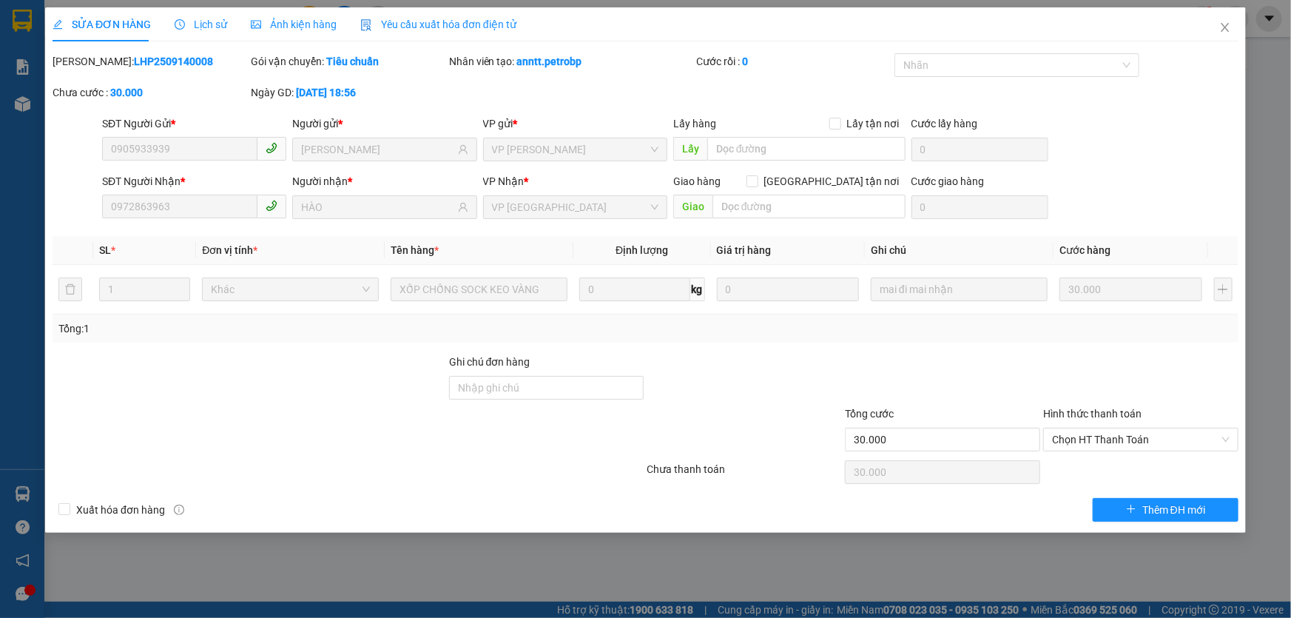
click at [205, 23] on span "Lịch sử" at bounding box center [201, 24] width 53 height 12
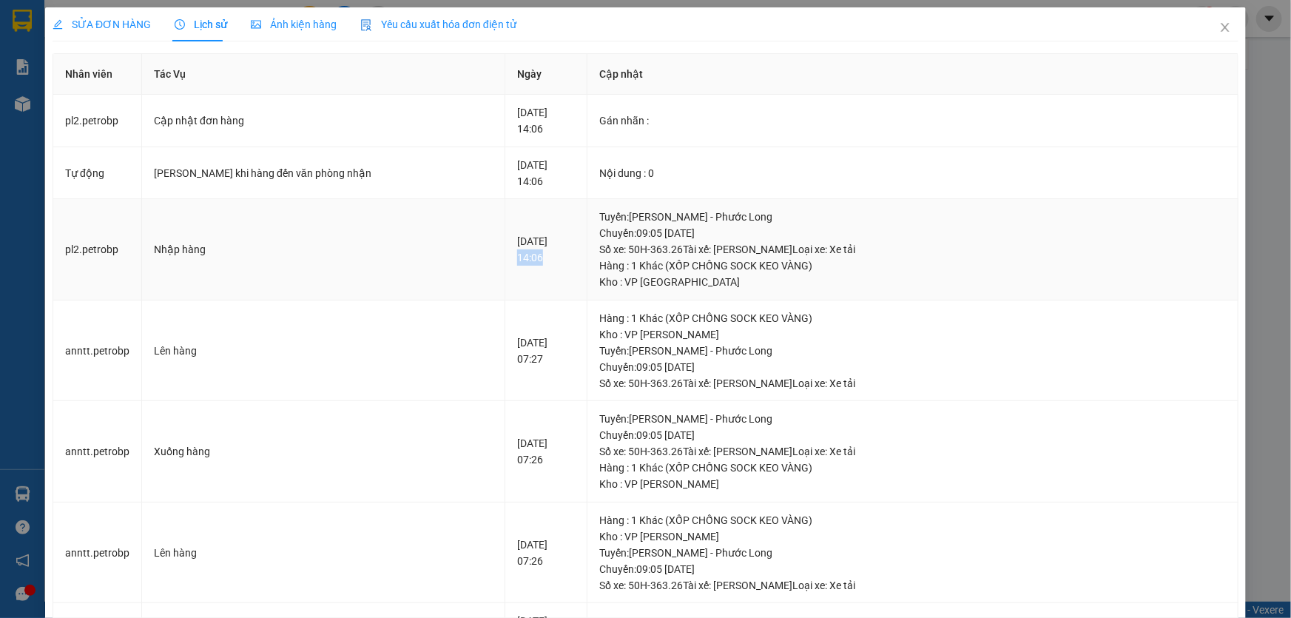
drag, startPoint x: 485, startPoint y: 258, endPoint x: 452, endPoint y: 260, distance: 32.6
click at [505, 260] on td "15-09-2025 14:06" at bounding box center [546, 249] width 82 height 101
click at [1221, 26] on icon "close" at bounding box center [1225, 27] width 8 height 9
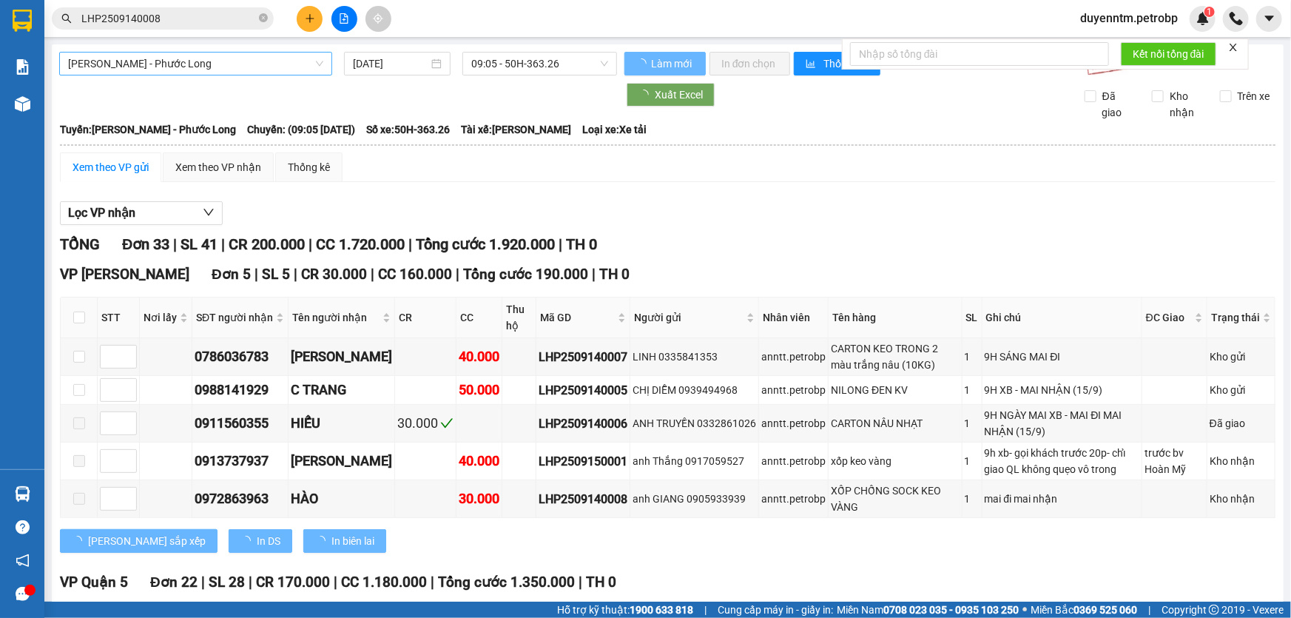
click at [223, 56] on span "[PERSON_NAME] - Phước Long" at bounding box center [195, 64] width 255 height 22
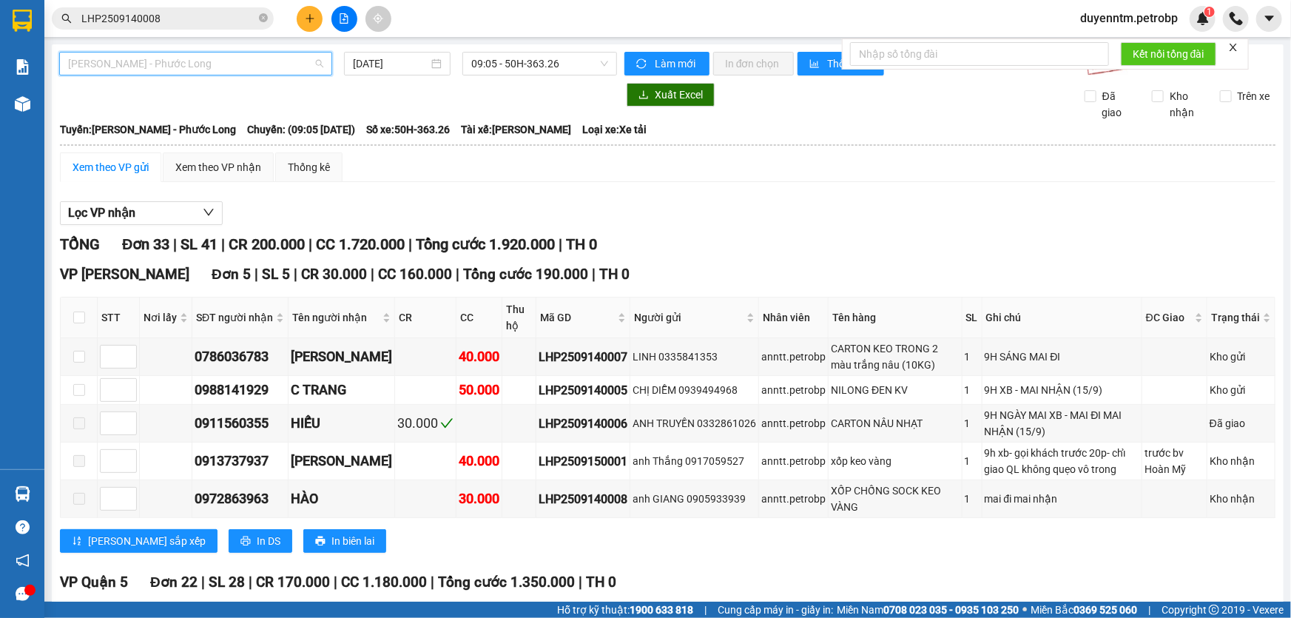
scroll to position [118, 0]
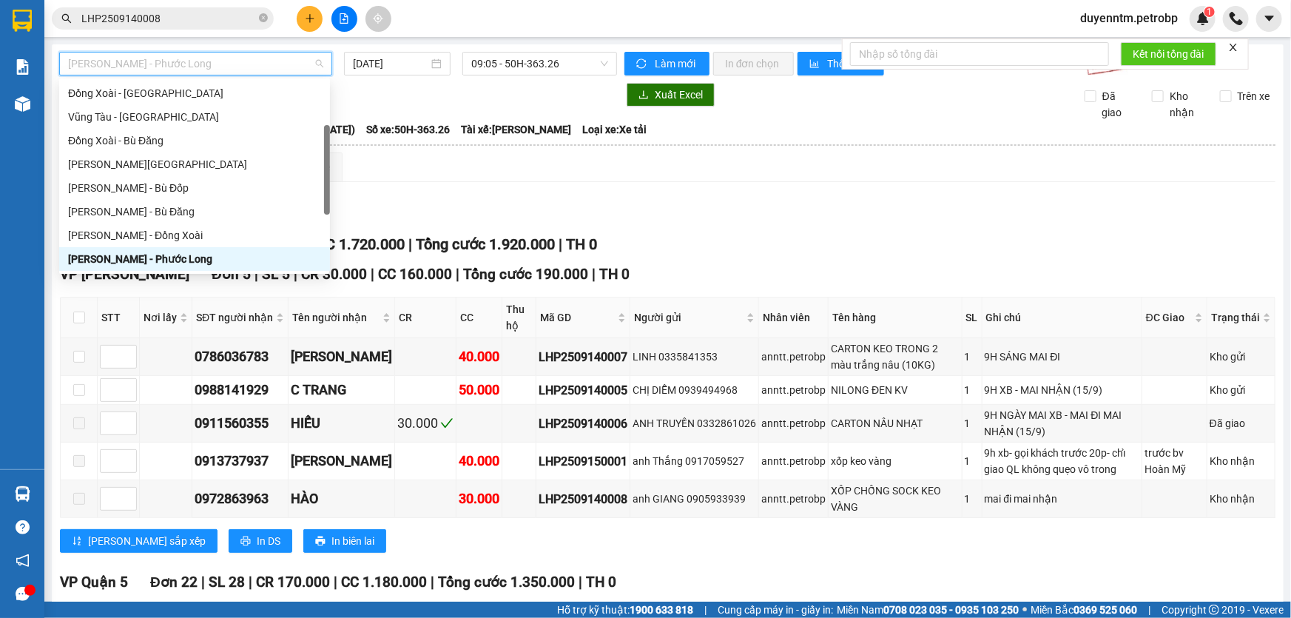
click at [442, 92] on div at bounding box center [338, 95] width 558 height 24
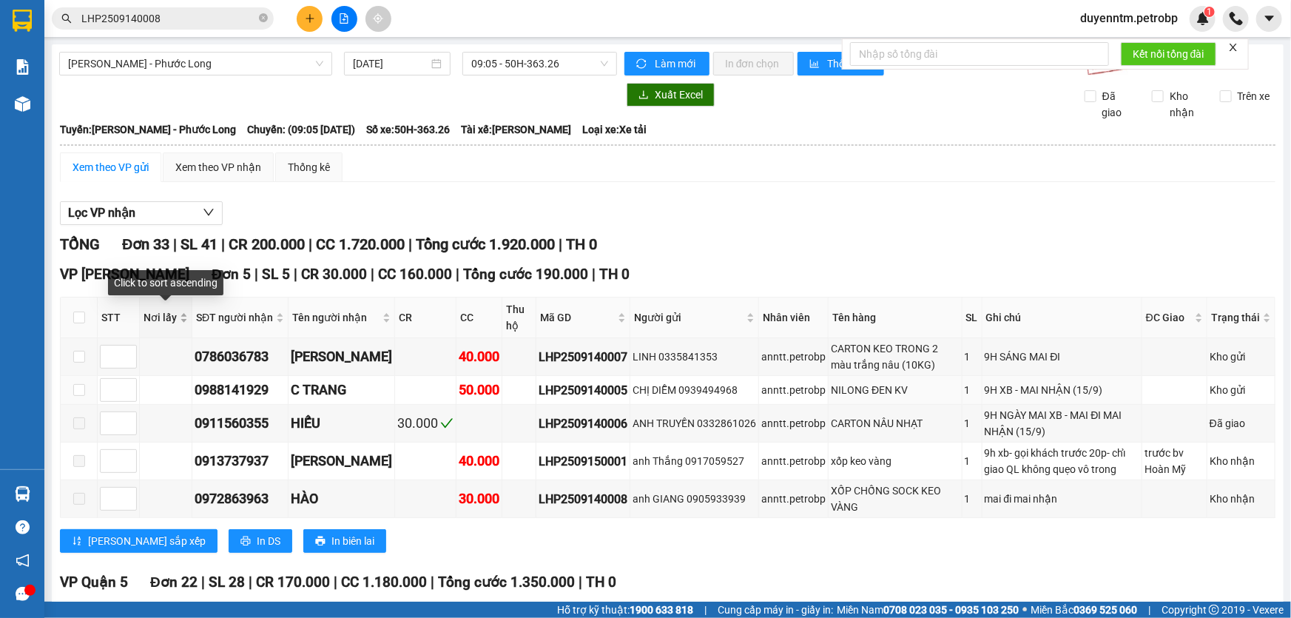
scroll to position [67, 0]
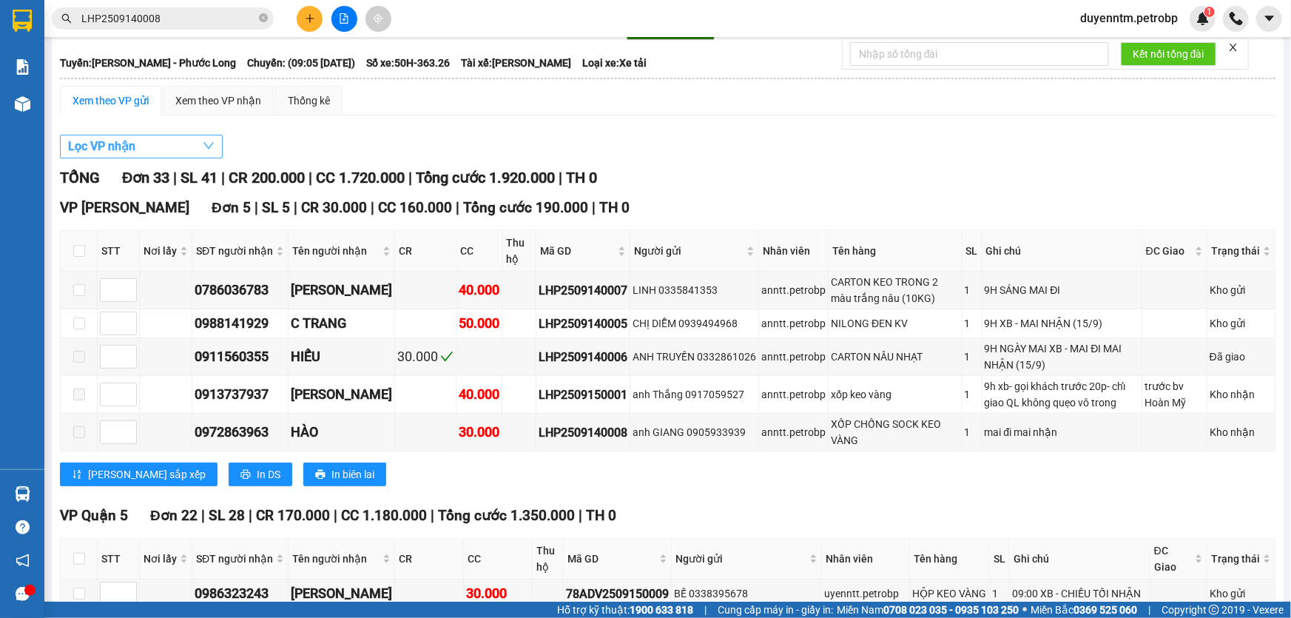
click at [161, 141] on button "Lọc VP nhận" at bounding box center [141, 147] width 163 height 24
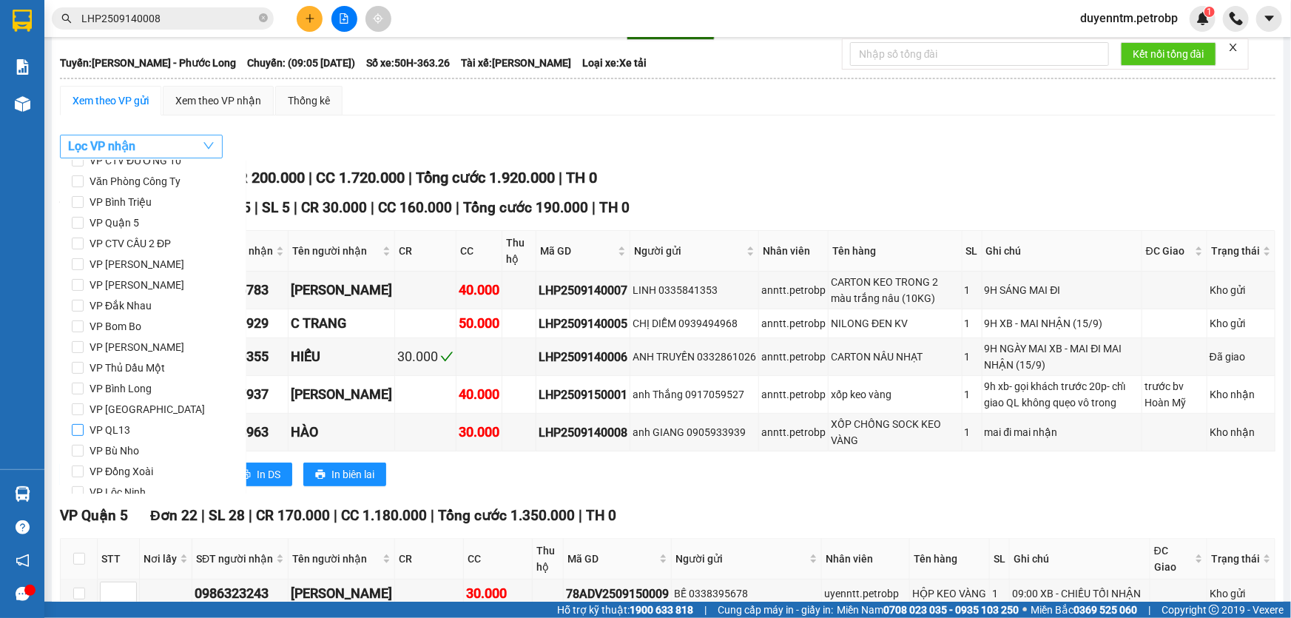
scroll to position [195, 0]
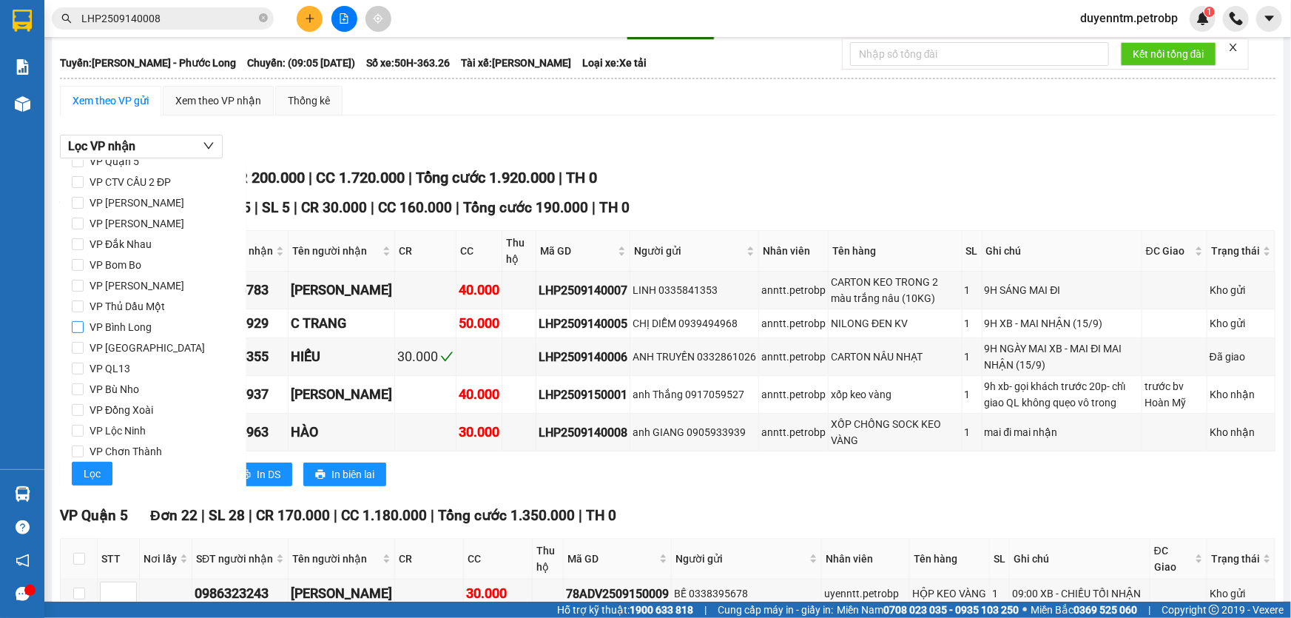
click at [132, 325] on span "VP Bình Long" at bounding box center [121, 327] width 74 height 21
click at [84, 325] on input "VP Bình Long" at bounding box center [78, 327] width 12 height 12
click at [133, 330] on span "VP Bình Long" at bounding box center [121, 327] width 74 height 21
click at [84, 330] on input "VP Bình Long" at bounding box center [78, 327] width 12 height 12
checkbox input "false"
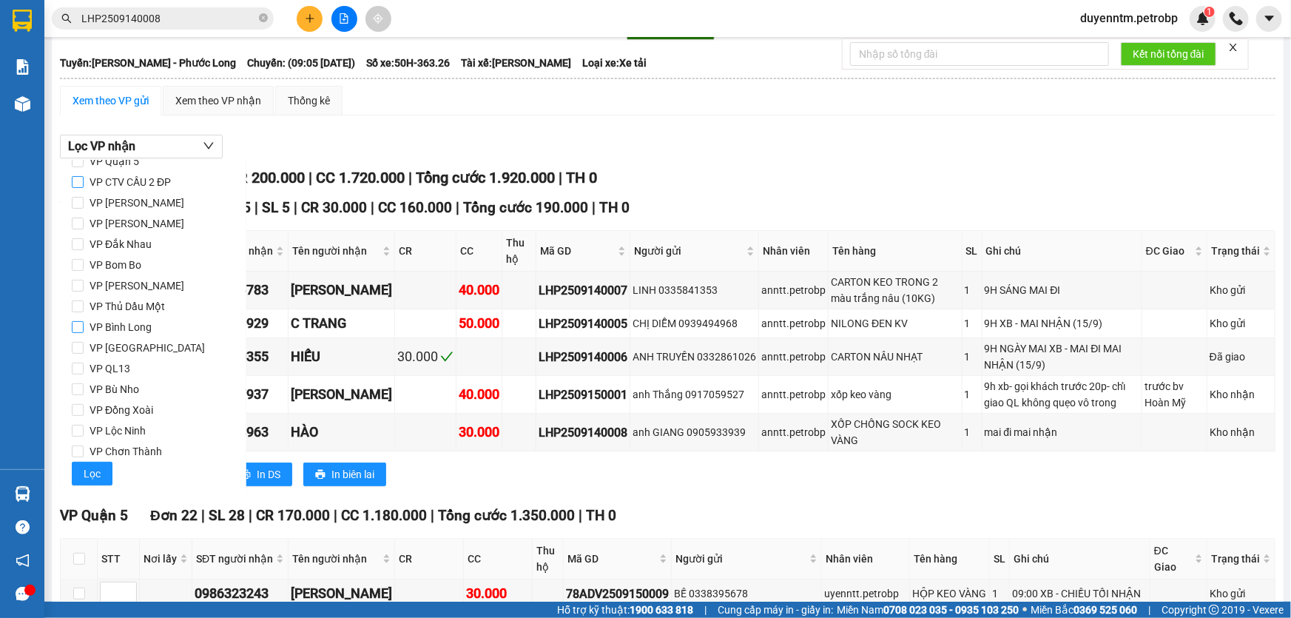
scroll to position [0, 0]
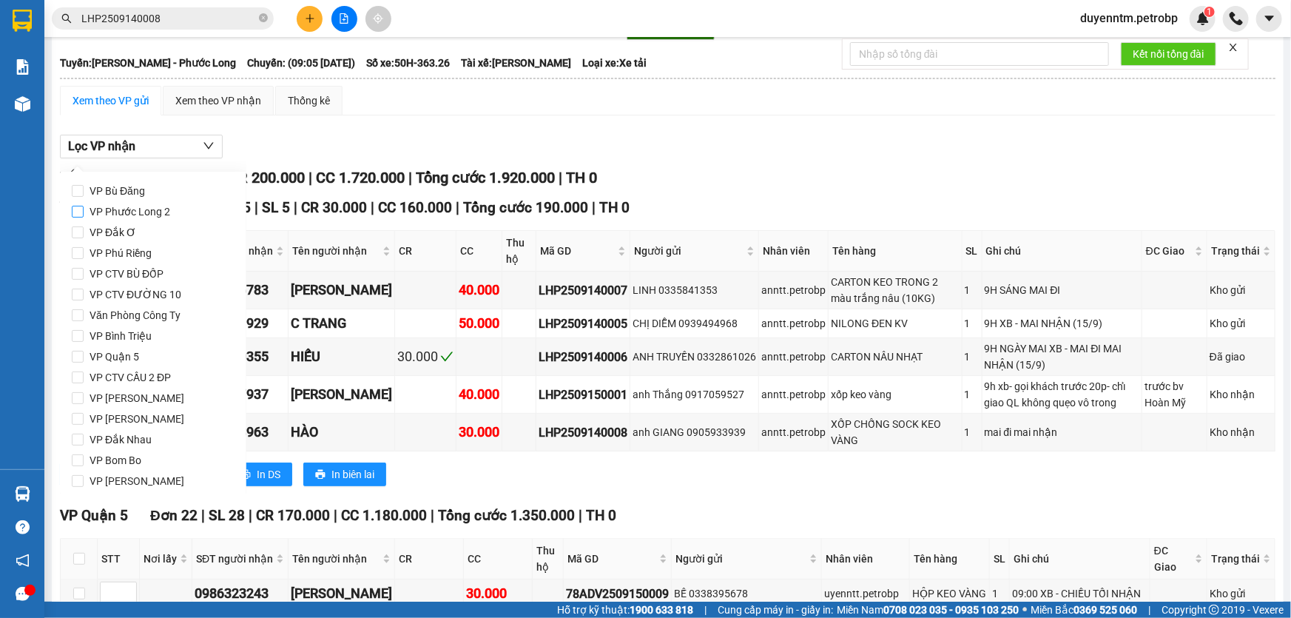
click at [139, 217] on span "VP Phước Long 2" at bounding box center [130, 211] width 92 height 21
click at [84, 217] on input "VP Phước Long 2" at bounding box center [78, 212] width 12 height 12
checkbox input "true"
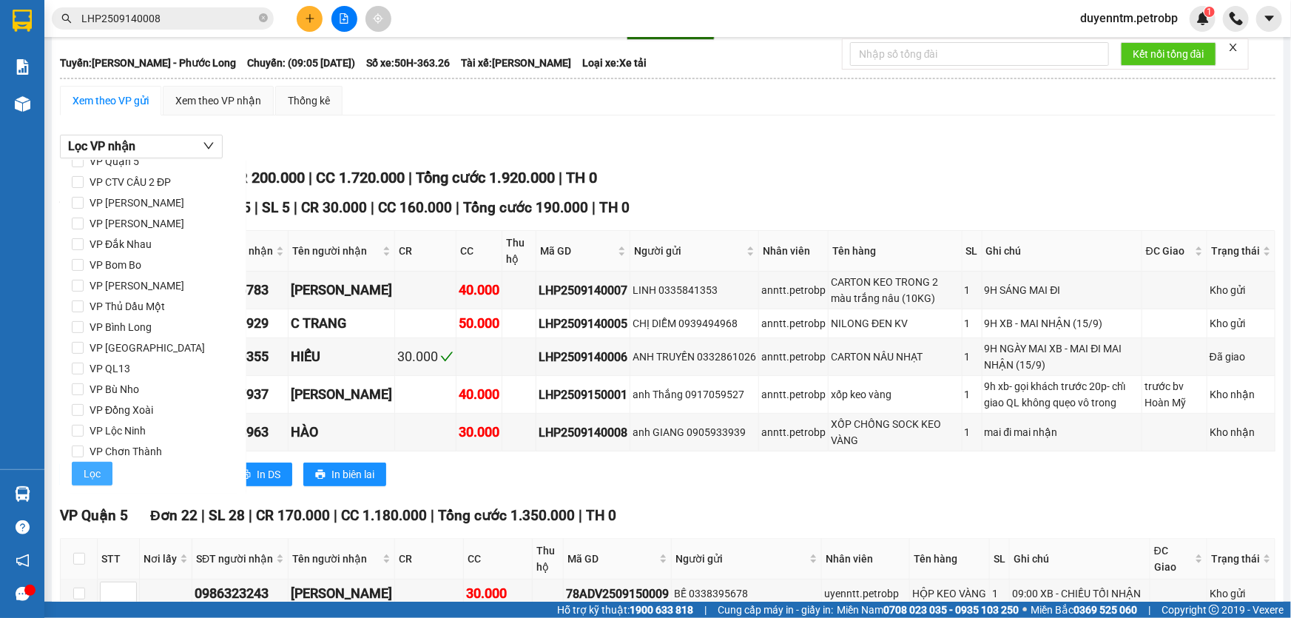
click at [99, 468] on button "Lọc" at bounding box center [92, 474] width 41 height 24
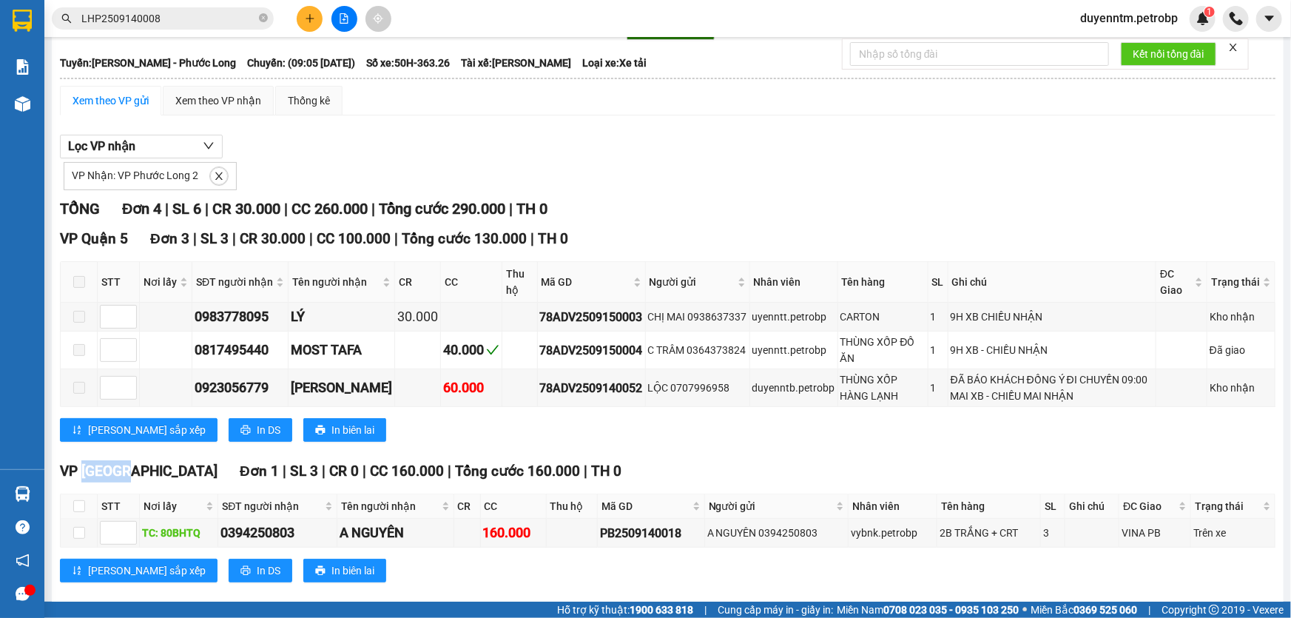
click at [99, 468] on span "VP [GEOGRAPHIC_DATA]" at bounding box center [139, 470] width 158 height 17
click at [294, 154] on div "Lọc VP nhận VP Nhận: VP Phước Long 2" at bounding box center [667, 162] width 1215 height 55
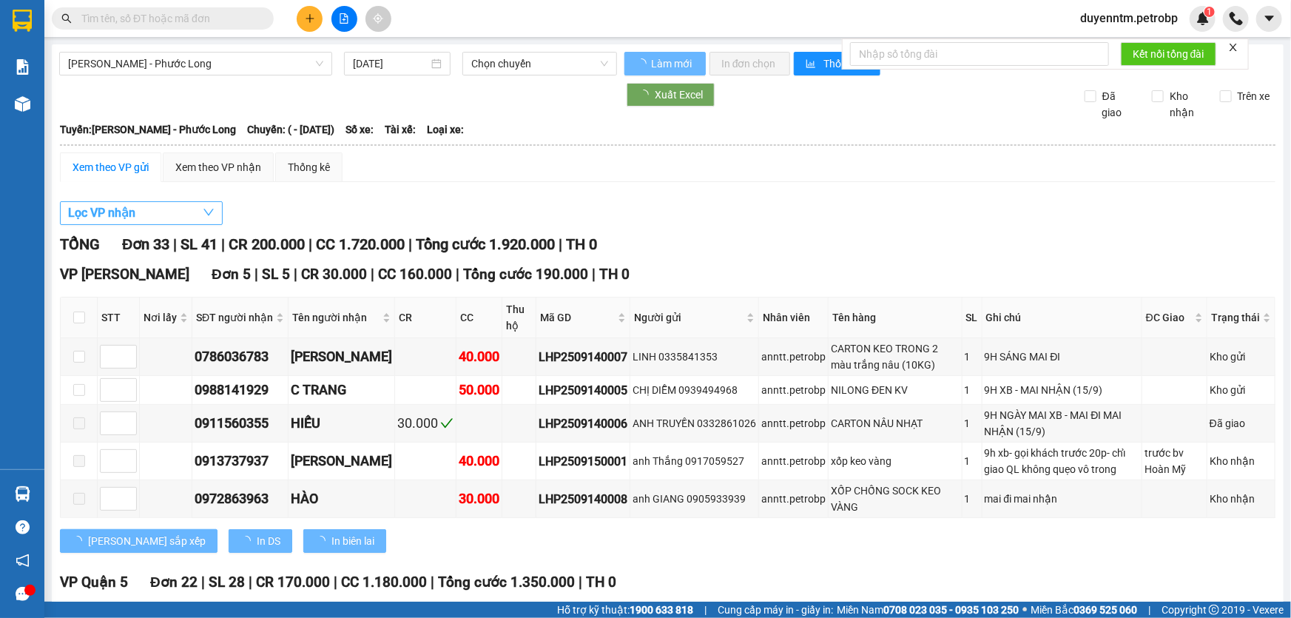
click at [147, 206] on button "Lọc VP nhận" at bounding box center [141, 213] width 163 height 24
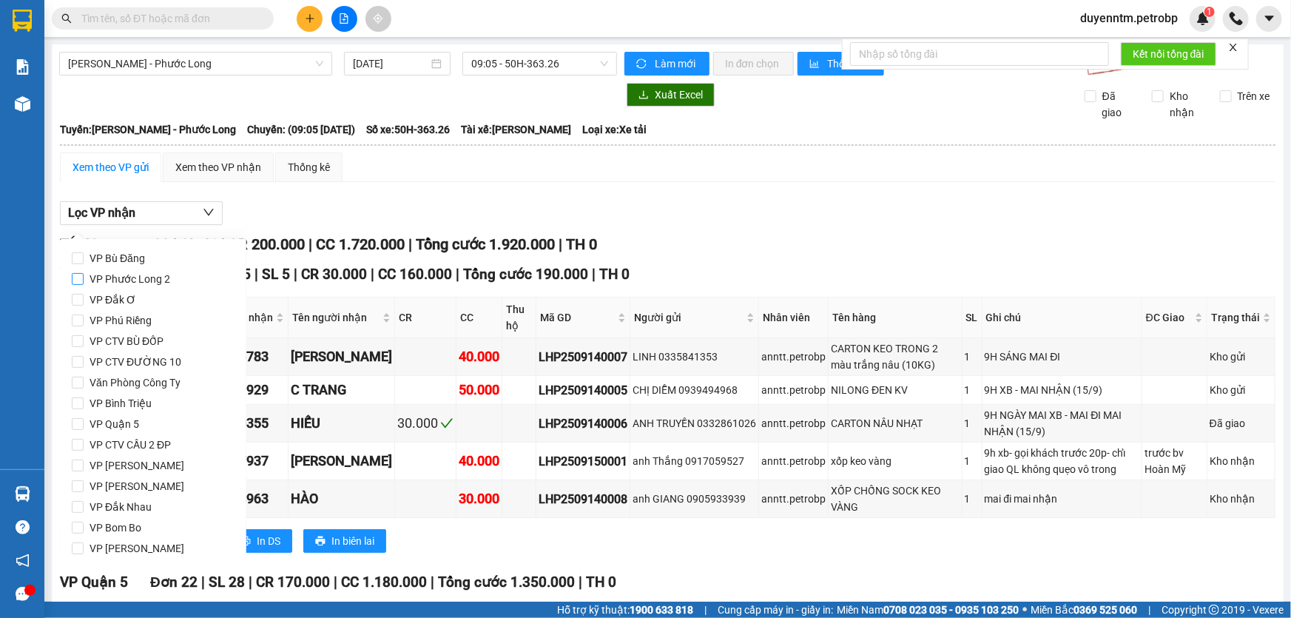
click at [136, 281] on span "VP Phước Long 2" at bounding box center [130, 279] width 92 height 21
click at [84, 281] on input "VP Phước Long 2" at bounding box center [78, 279] width 12 height 12
checkbox input "true"
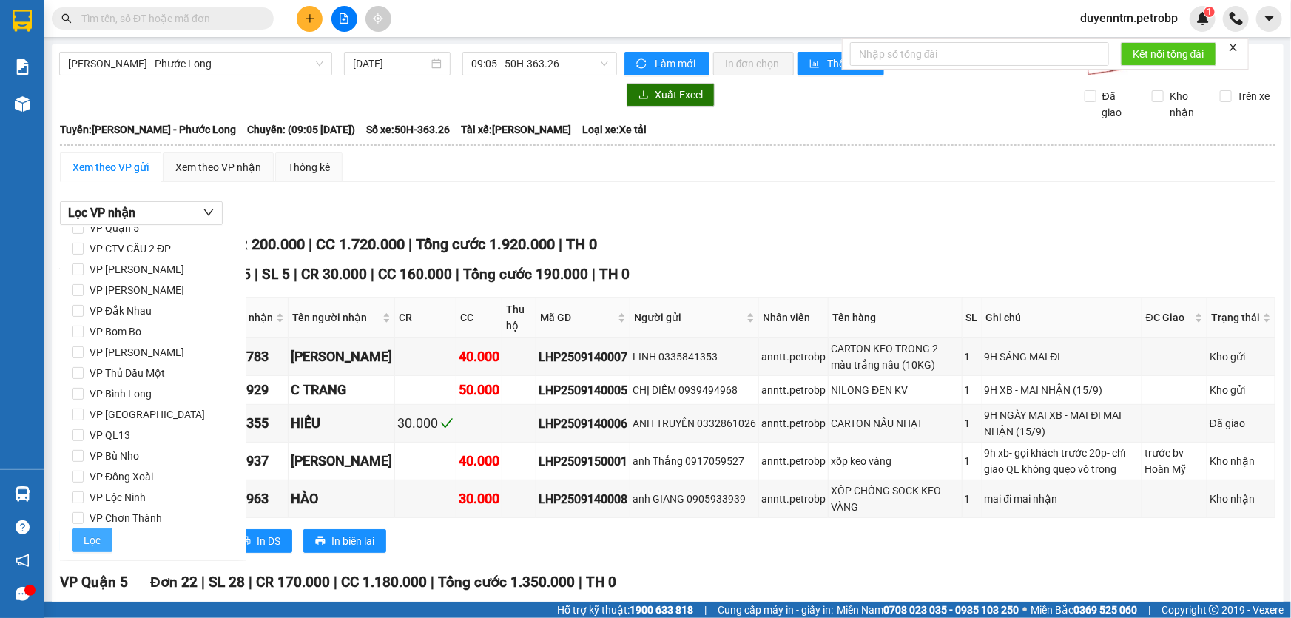
click at [101, 538] on button "Lọc" at bounding box center [92, 540] width 41 height 24
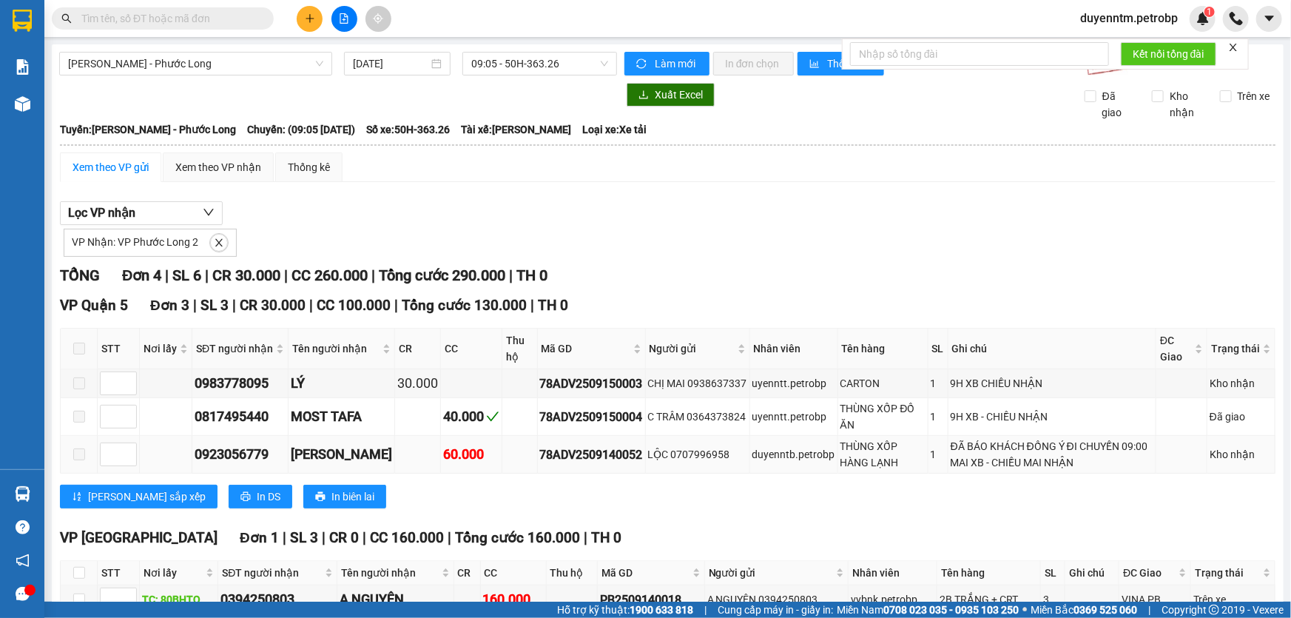
scroll to position [87, 0]
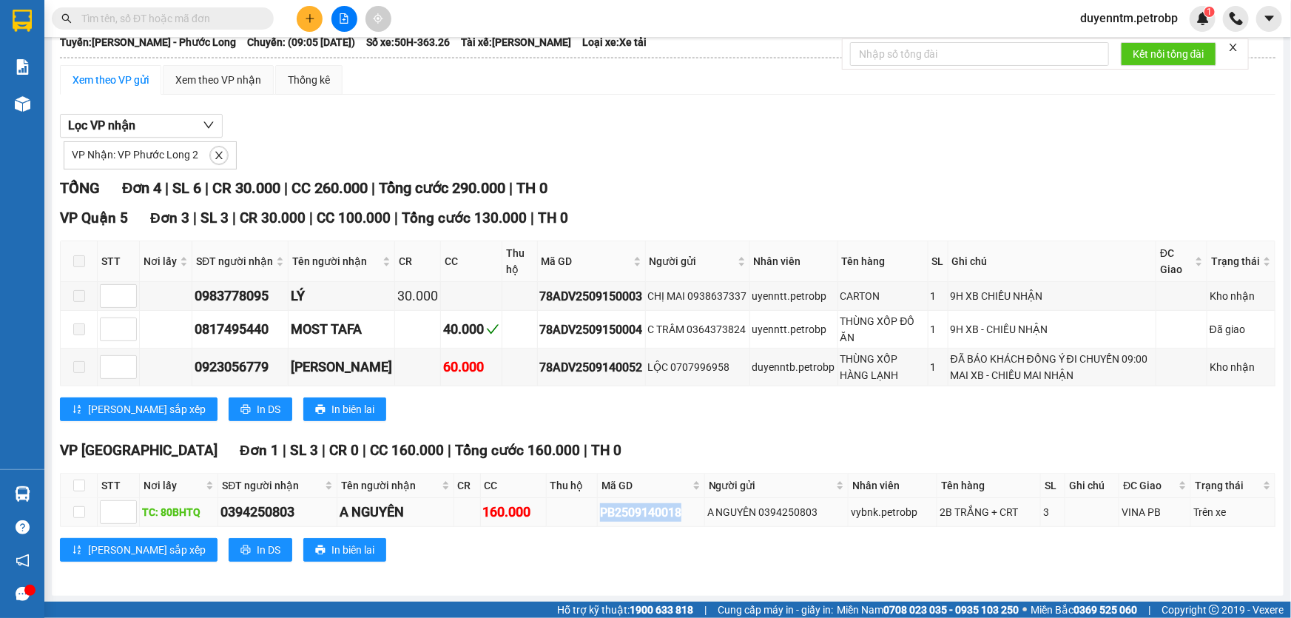
drag, startPoint x: 678, startPoint y: 511, endPoint x: 595, endPoint y: 511, distance: 82.1
click at [600, 511] on div "PB2509140018" at bounding box center [651, 512] width 102 height 18
copy div "PB2509140018"
paste input "PB2509140018"
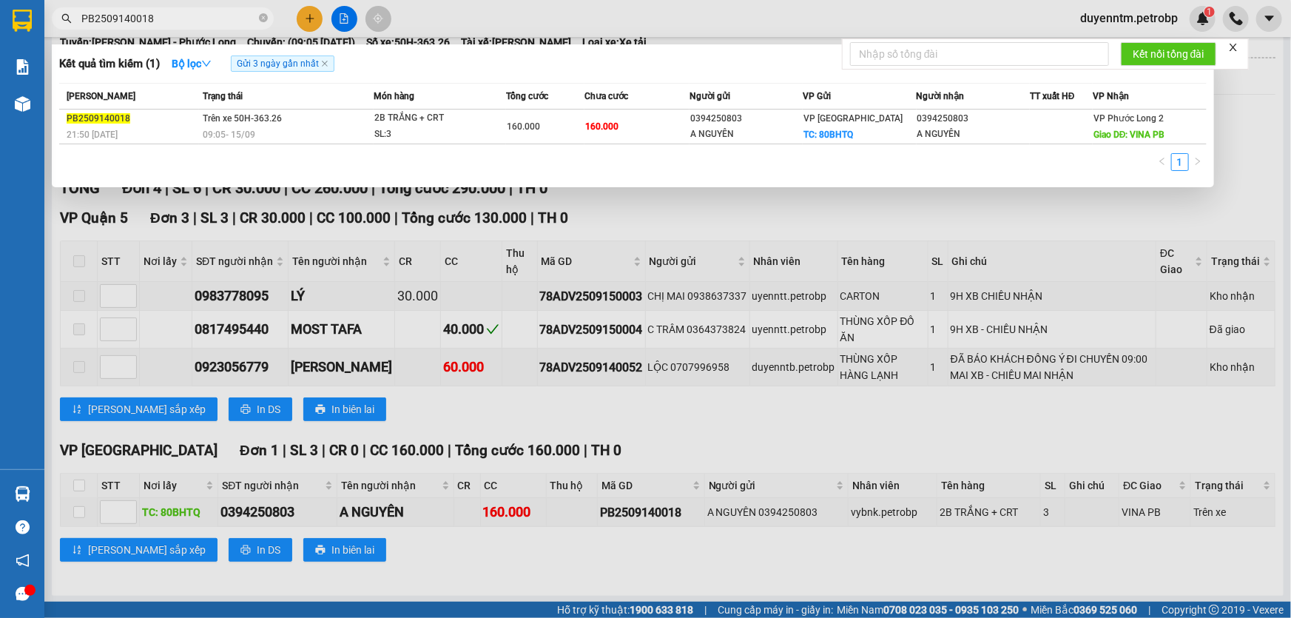
type input "PB2509140018"
click at [670, 223] on div at bounding box center [645, 309] width 1291 height 618
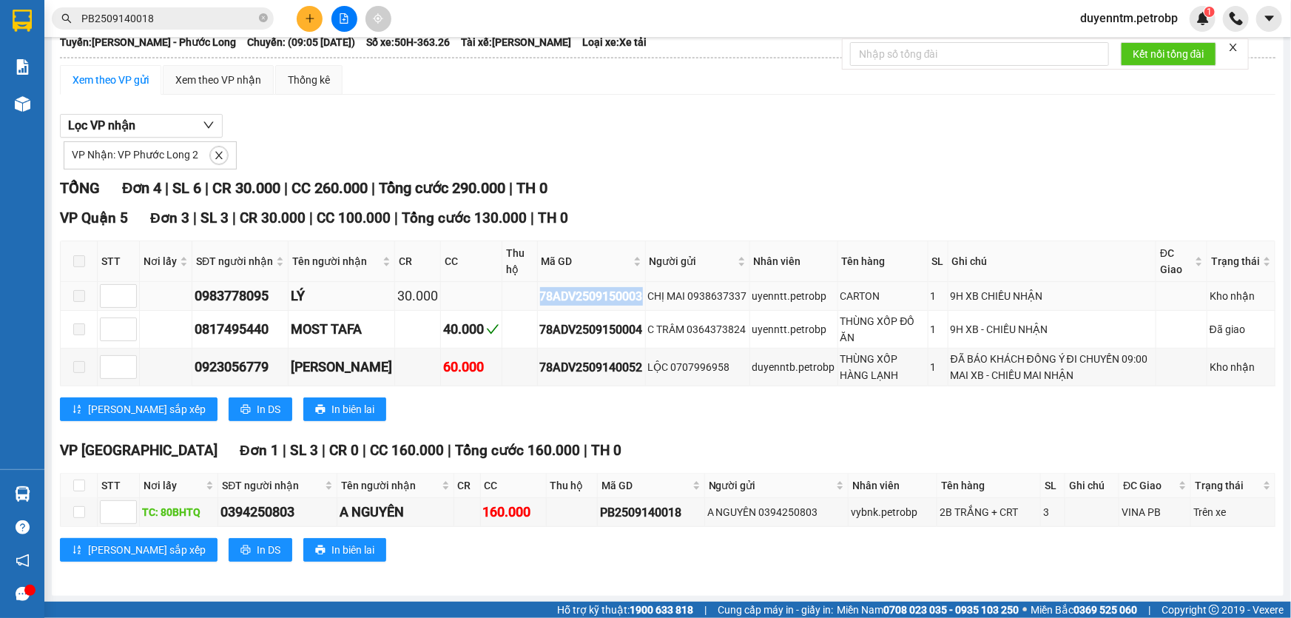
drag, startPoint x: 629, startPoint y: 294, endPoint x: 530, endPoint y: 294, distance: 98.4
click at [538, 296] on td "78ADV2509150003" at bounding box center [592, 296] width 108 height 29
copy div "78ADV2509150003"
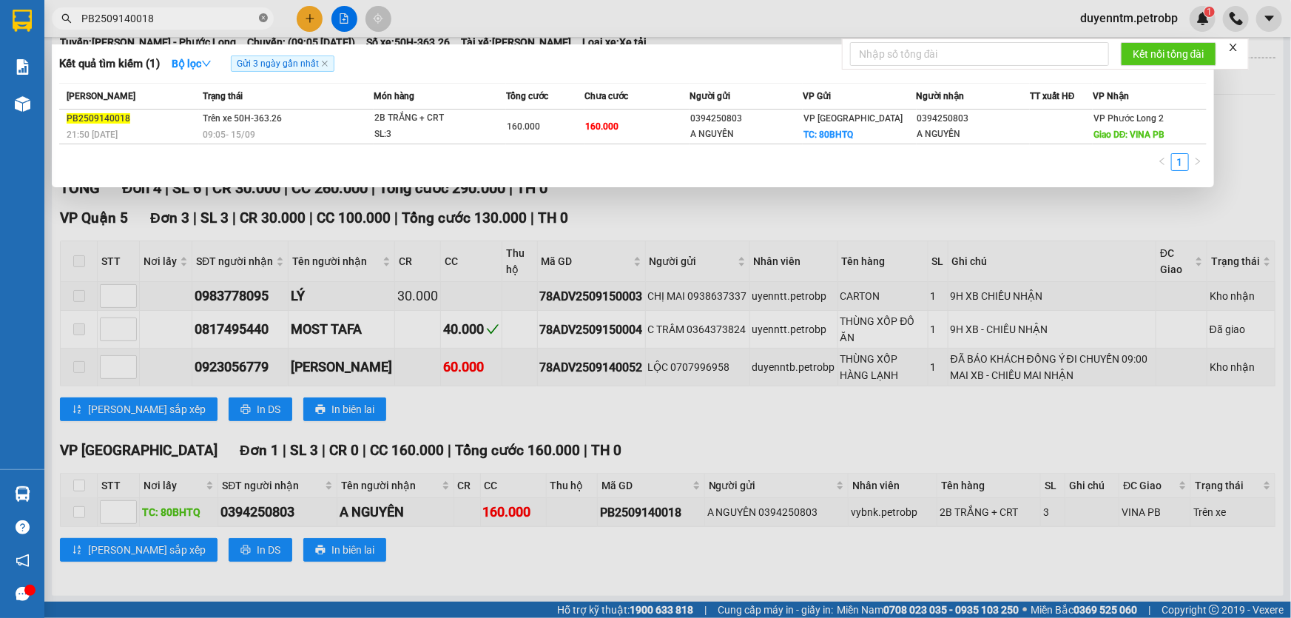
click at [266, 20] on icon "close-circle" at bounding box center [263, 17] width 9 height 9
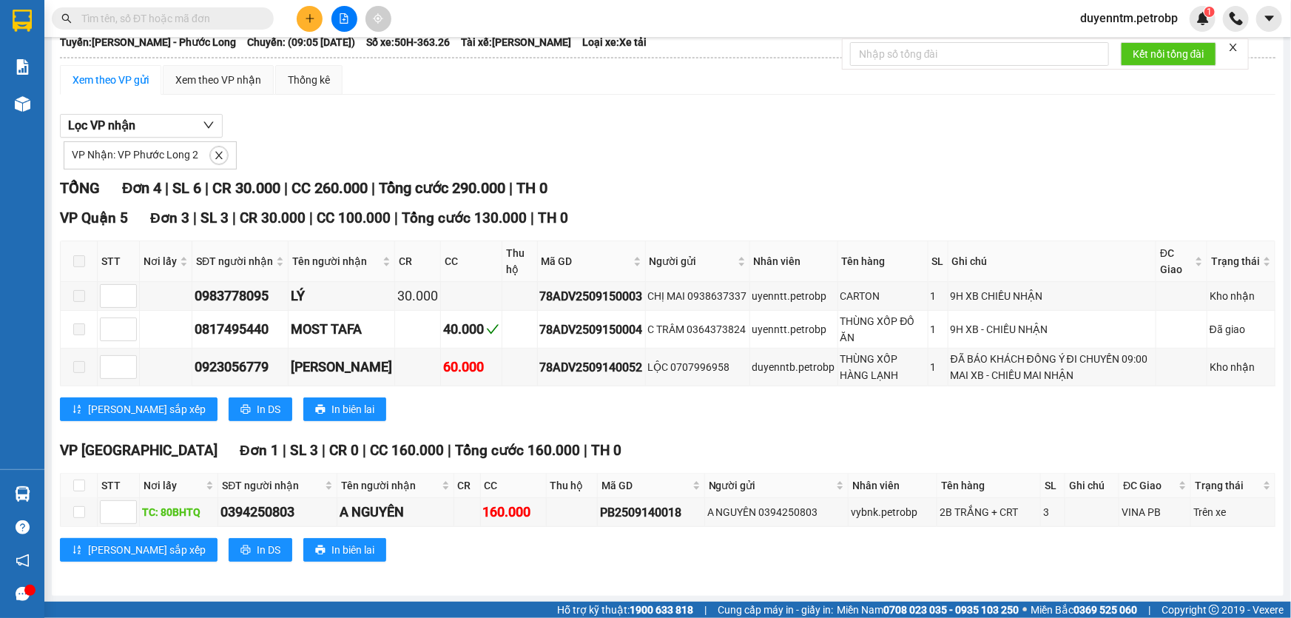
paste input "78ADV2509150003"
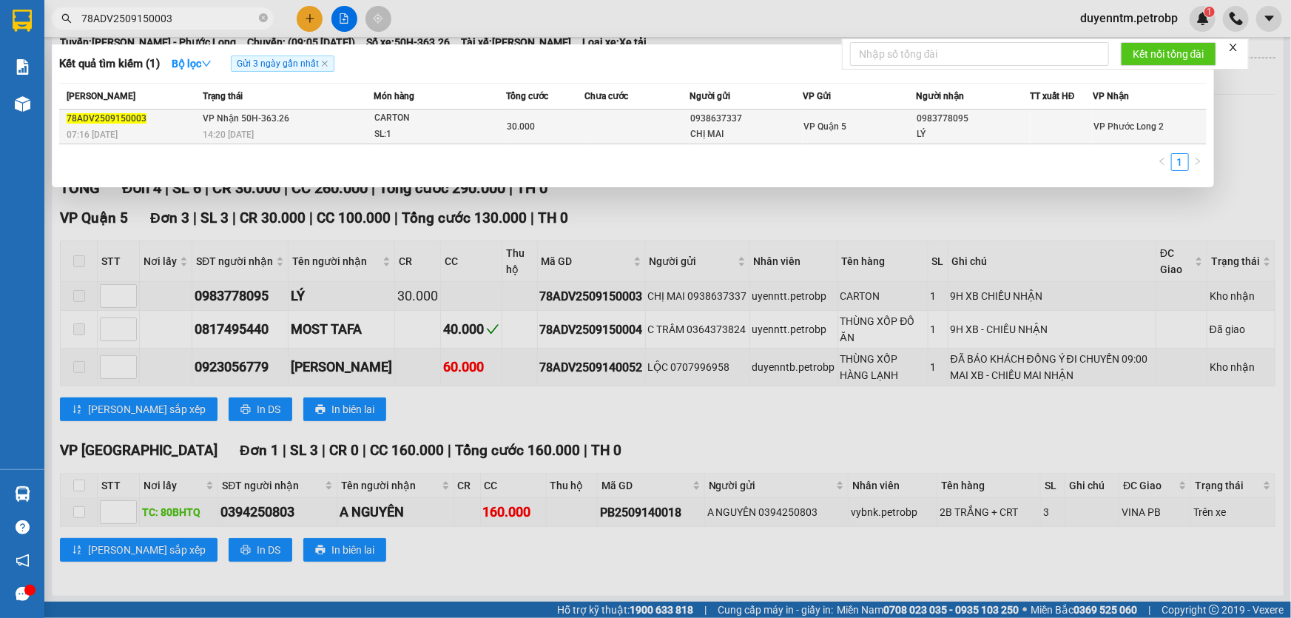
type input "78ADV2509150003"
click at [234, 118] on span "VP Nhận 50H-363.26" at bounding box center [246, 118] width 87 height 10
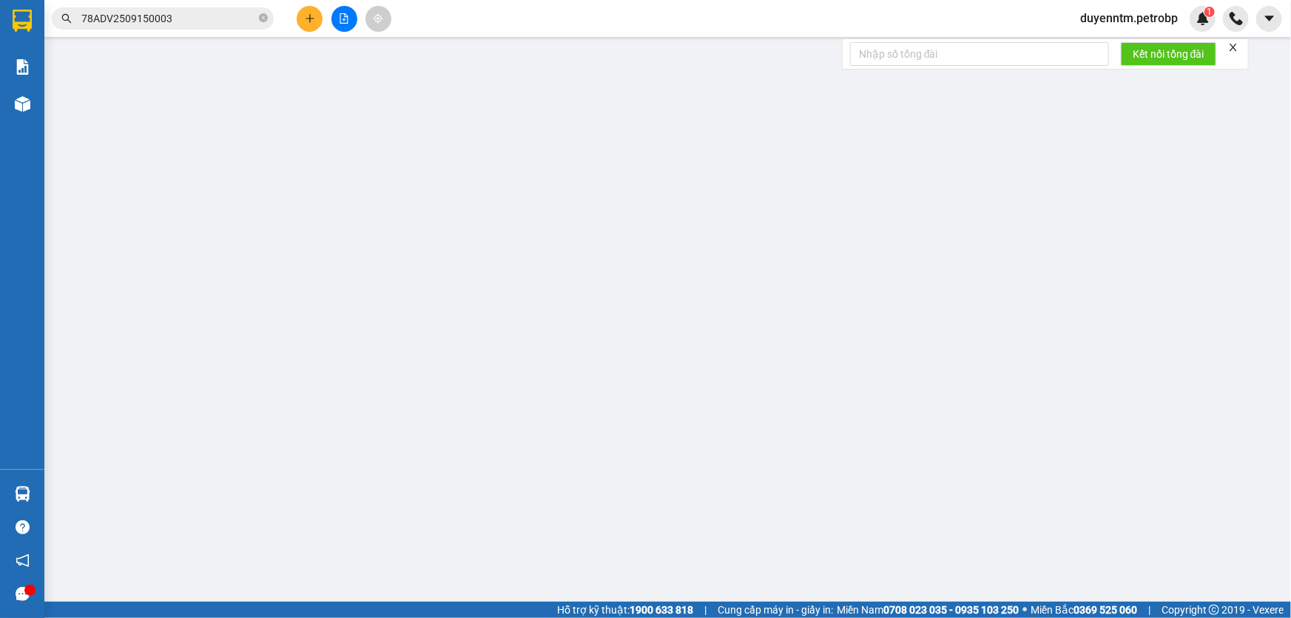
type input "0938637337"
type input "CHỊ MAI"
type input "0983778095"
type input "LÝ"
type input "30.000"
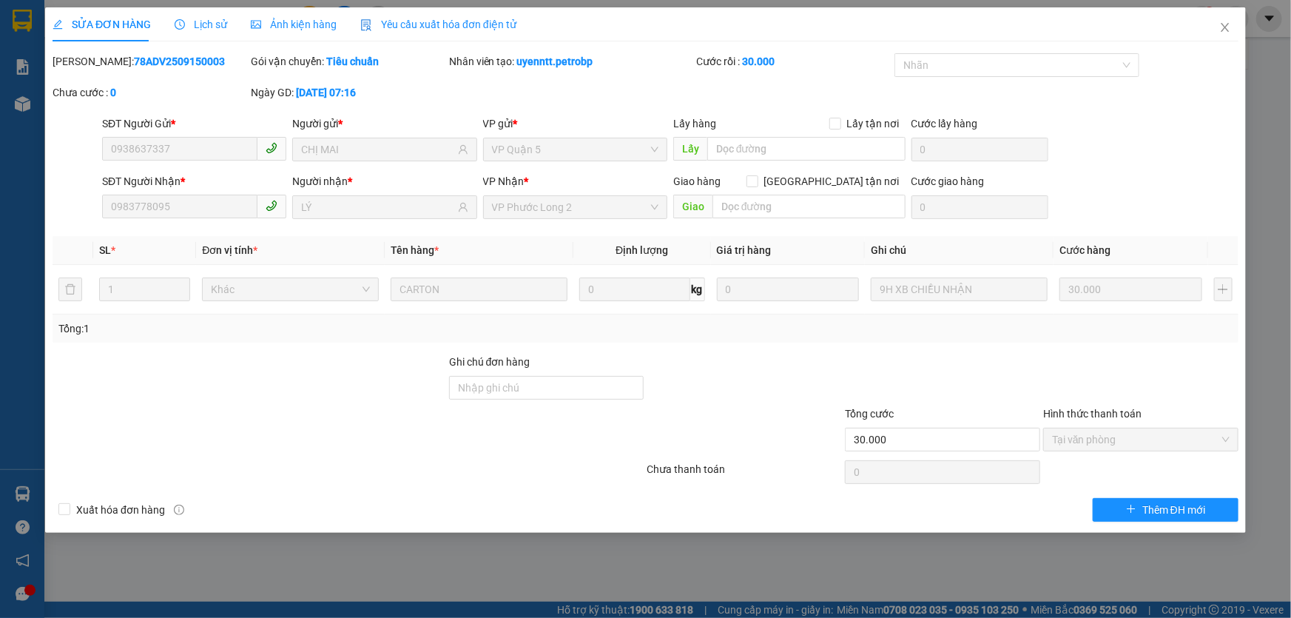
click at [203, 30] on span "Lịch sử" at bounding box center [201, 24] width 53 height 12
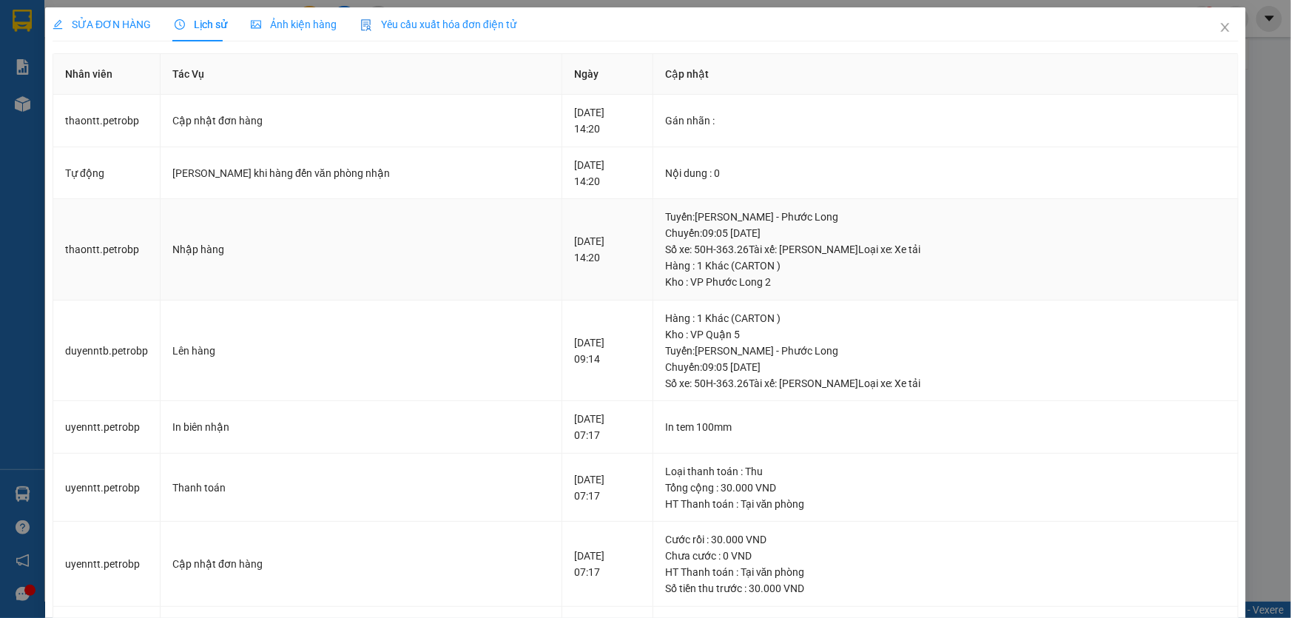
drag, startPoint x: 561, startPoint y: 259, endPoint x: 481, endPoint y: 251, distance: 81.0
click at [481, 251] on tr "thaontt.petrobp Nhập hàng 15-09-2025 14:20 Tuyến : Hồ Chí Minh - Phước Long Ch…" at bounding box center [645, 249] width 1185 height 101
click at [574, 261] on div "15-09-2025 14:20" at bounding box center [607, 249] width 67 height 33
drag, startPoint x: 533, startPoint y: 257, endPoint x: 507, endPoint y: 257, distance: 25.9
click at [562, 257] on td "15-09-2025 14:20" at bounding box center [607, 249] width 91 height 101
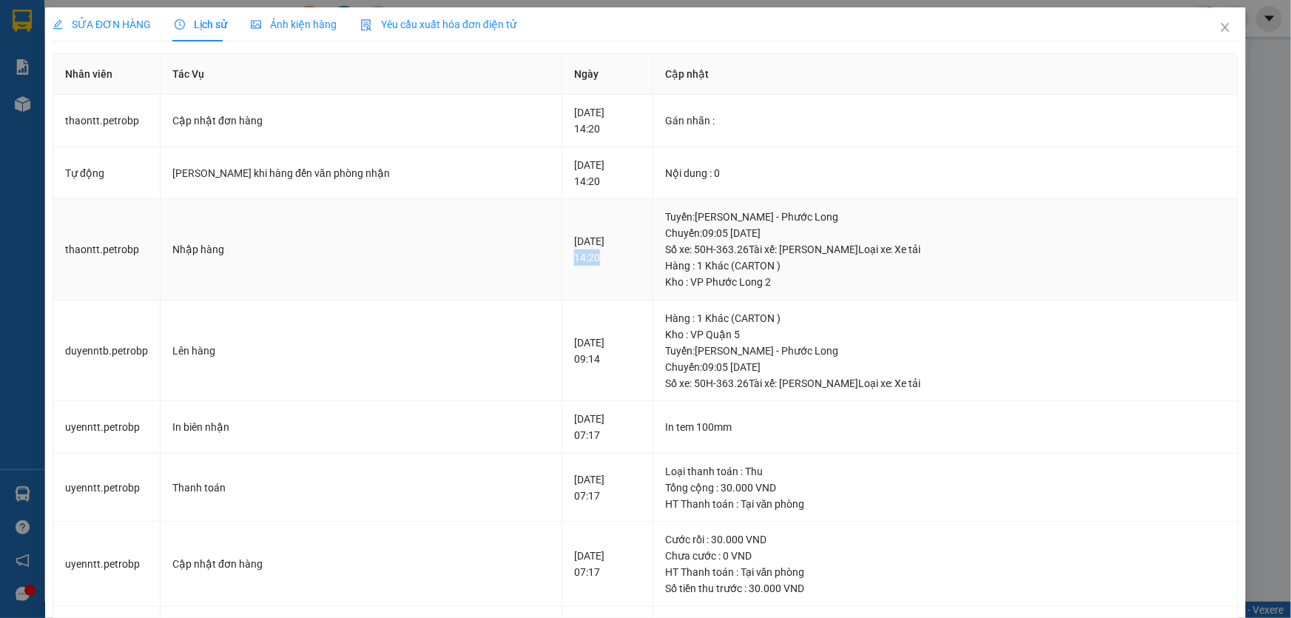
copy div "14:20"
click at [1219, 24] on icon "close" at bounding box center [1225, 27] width 12 height 12
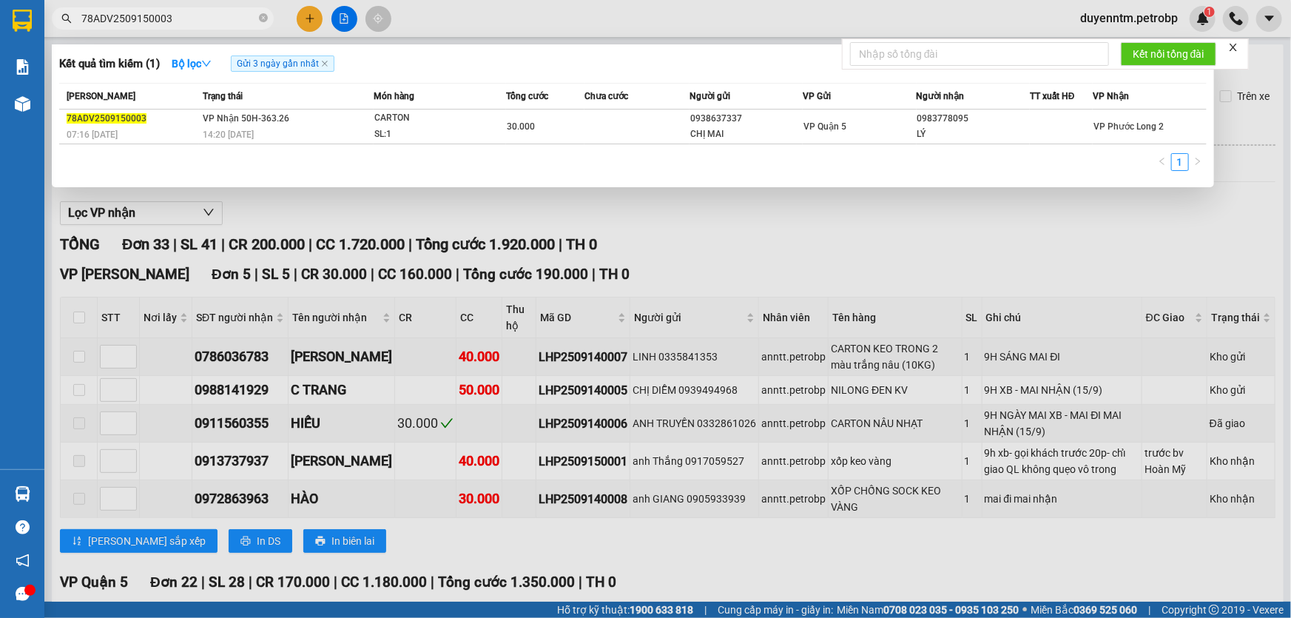
click at [172, 18] on input "78ADV2509150003" at bounding box center [168, 18] width 175 height 16
paste input "93E.00177"
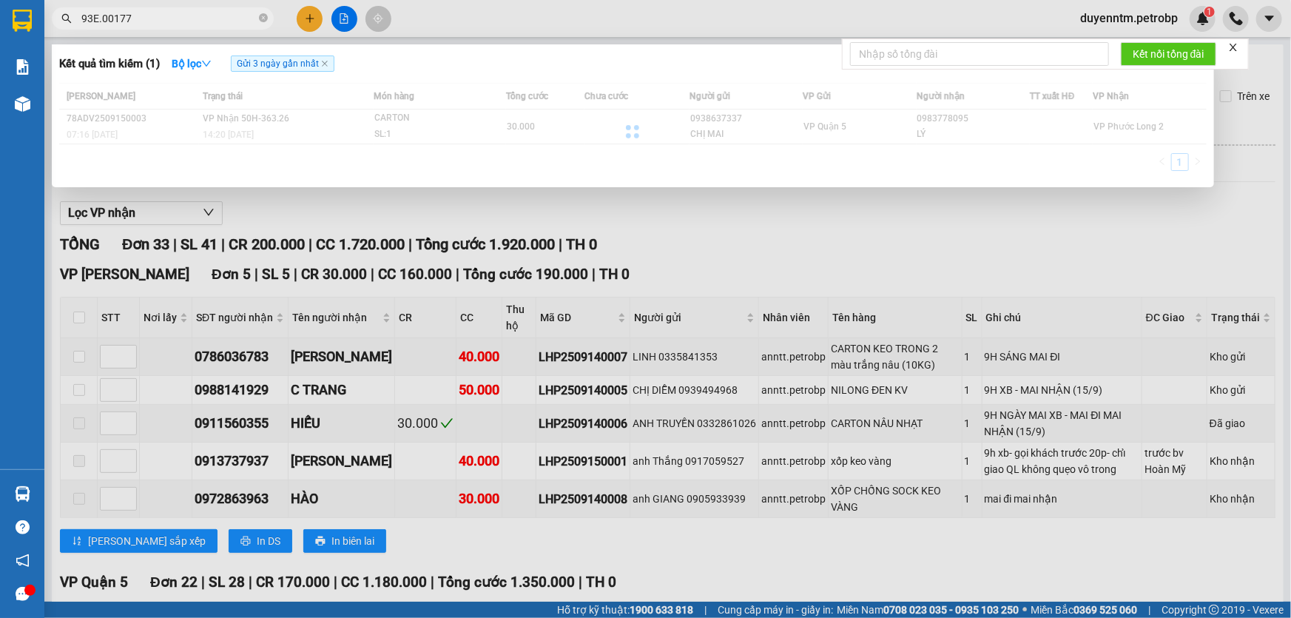
type input "93E.00177"
click at [368, 210] on div at bounding box center [645, 309] width 1291 height 618
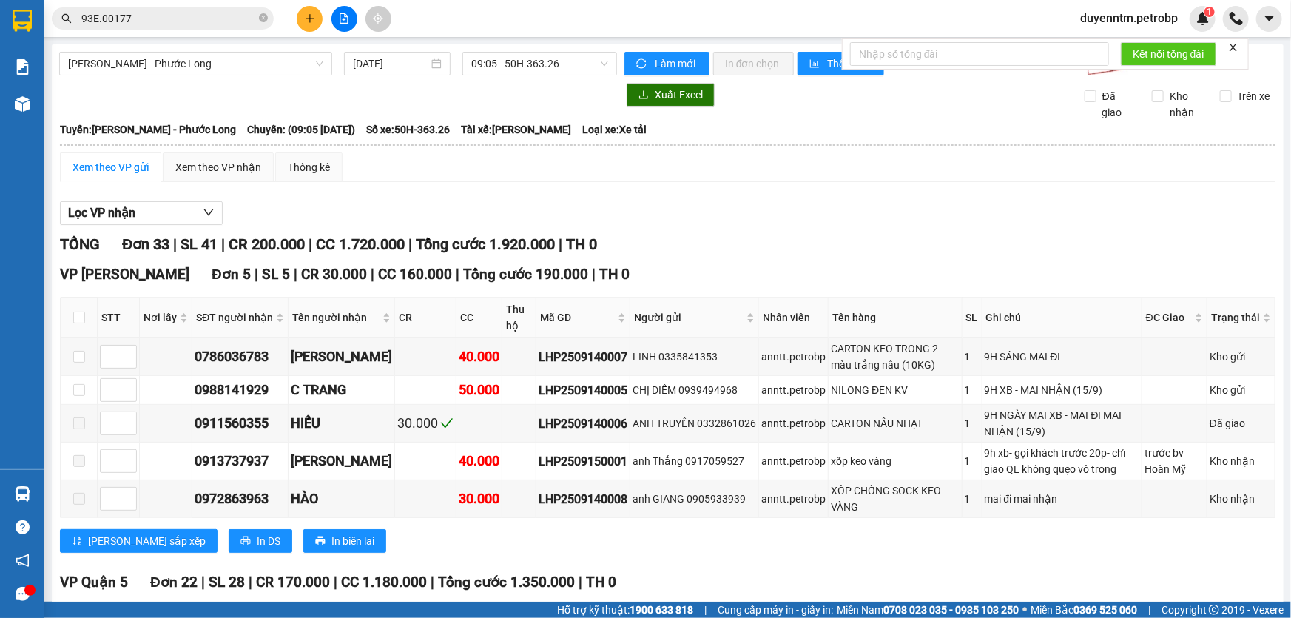
click at [268, 20] on span "93E.00177" at bounding box center [163, 18] width 222 height 22
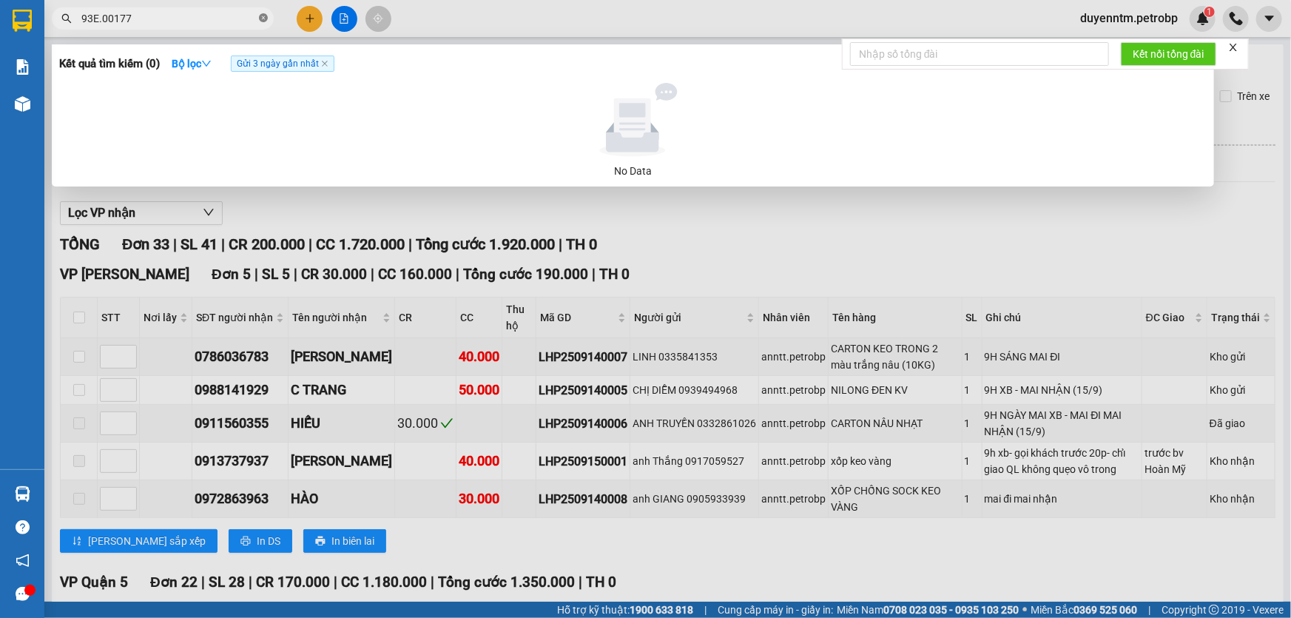
click at [264, 18] on icon "close-circle" at bounding box center [263, 17] width 9 height 9
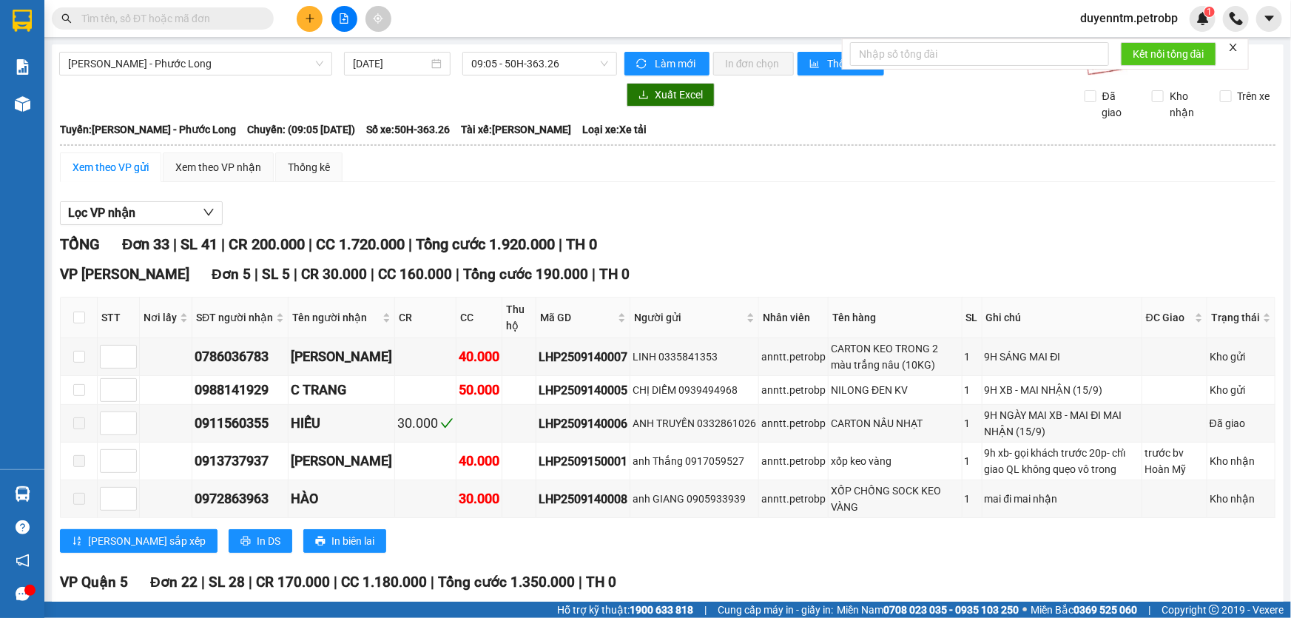
click at [189, 15] on input "text" at bounding box center [168, 18] width 175 height 16
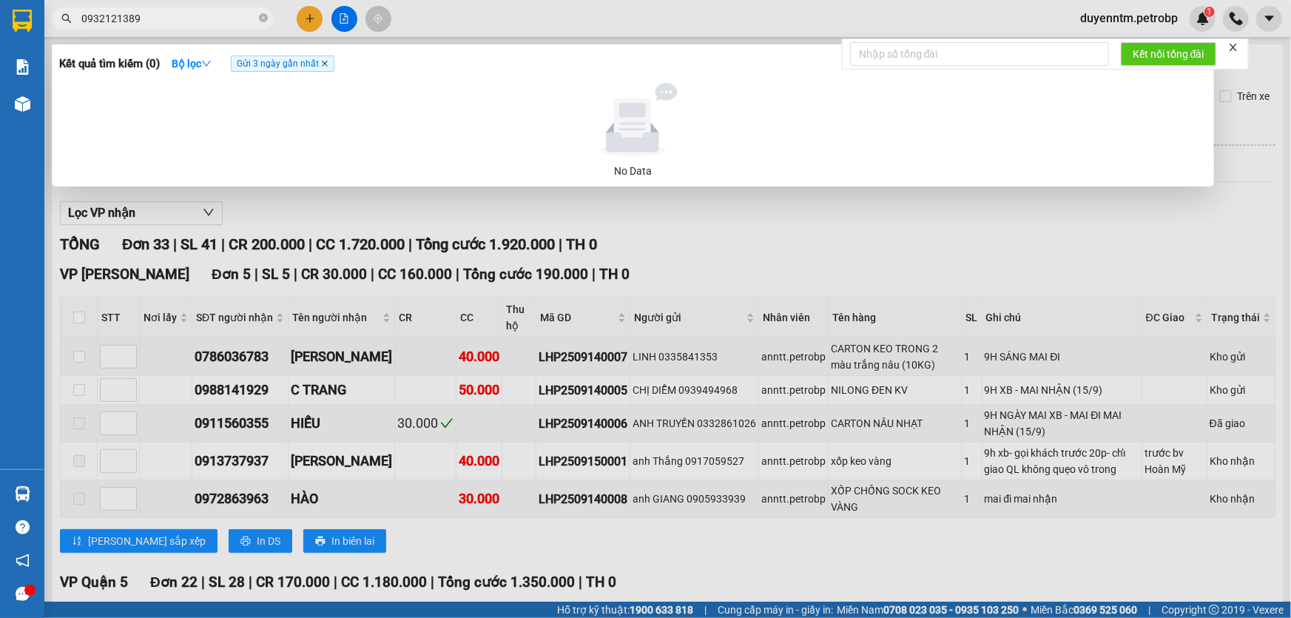
type input "0932121389"
click at [328, 66] on icon "close" at bounding box center [325, 64] width 6 height 6
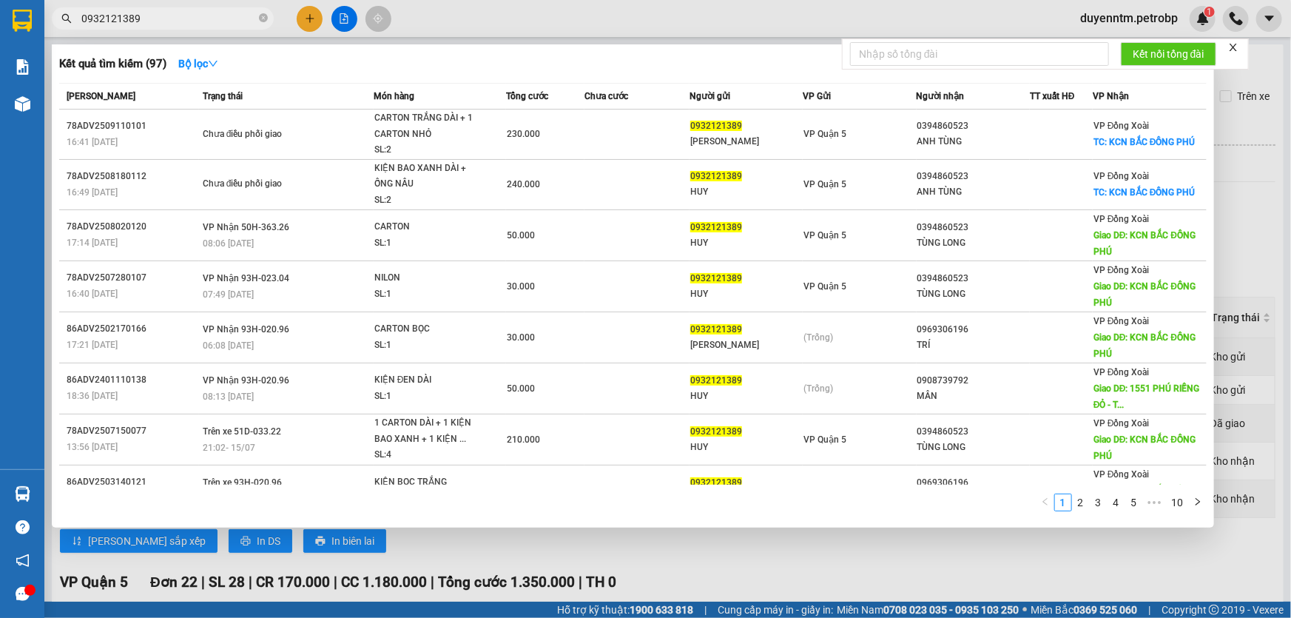
click at [158, 24] on input "0932121389" at bounding box center [168, 18] width 175 height 16
click at [433, 11] on div at bounding box center [645, 309] width 1291 height 618
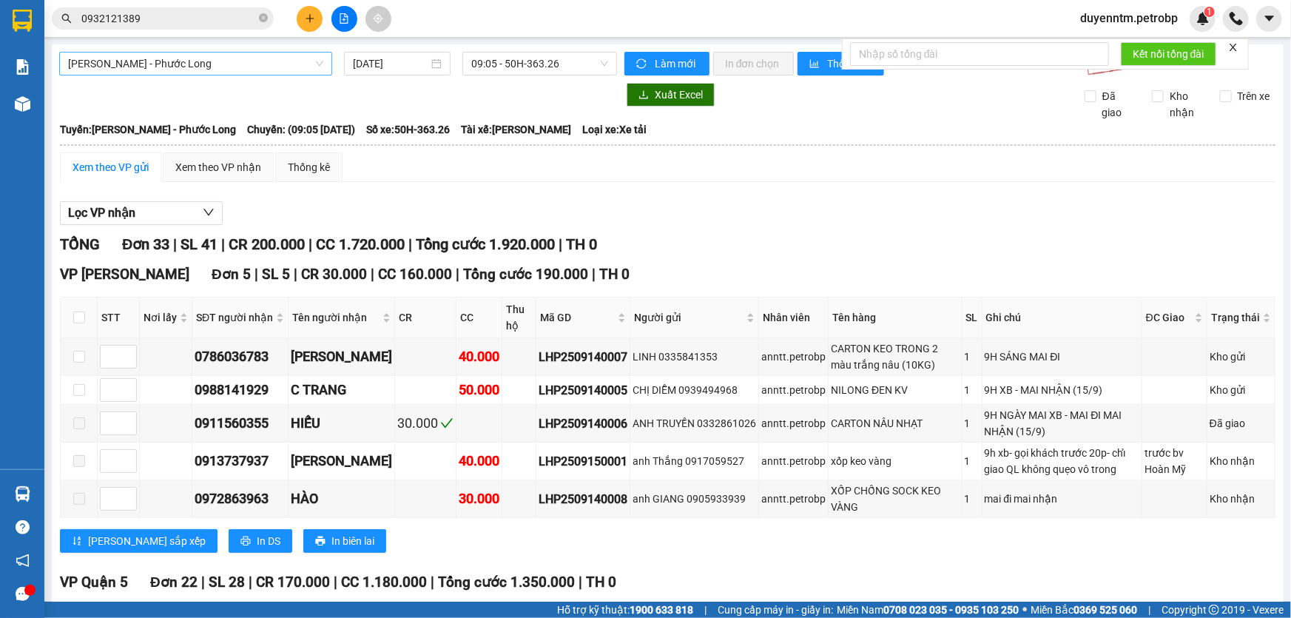
click at [203, 62] on span "[PERSON_NAME] - Phước Long" at bounding box center [195, 64] width 255 height 22
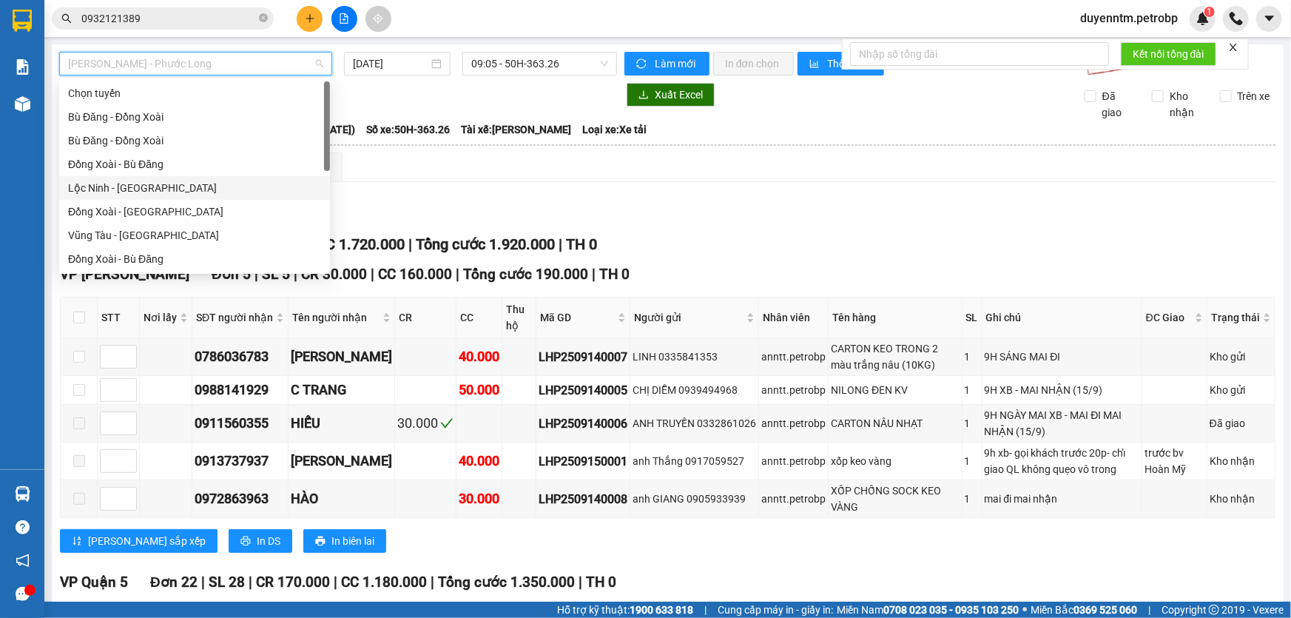
click at [143, 187] on div "Lộc Ninh - [GEOGRAPHIC_DATA]" at bounding box center [194, 188] width 253 height 16
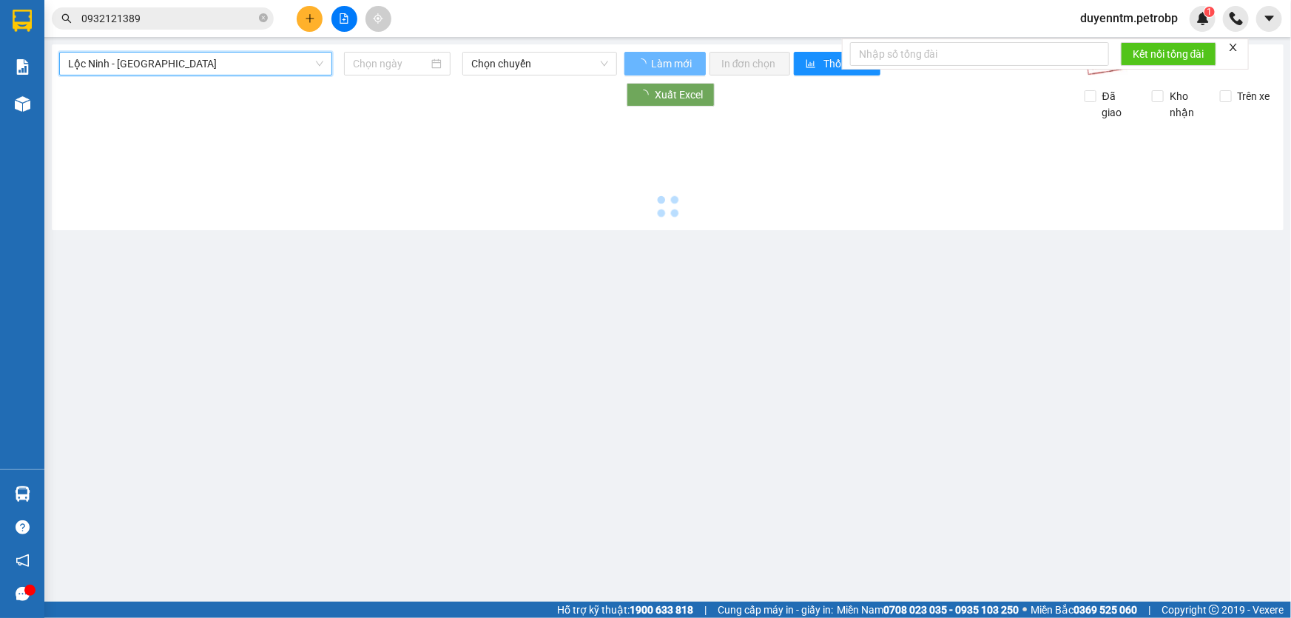
type input "[DATE]"
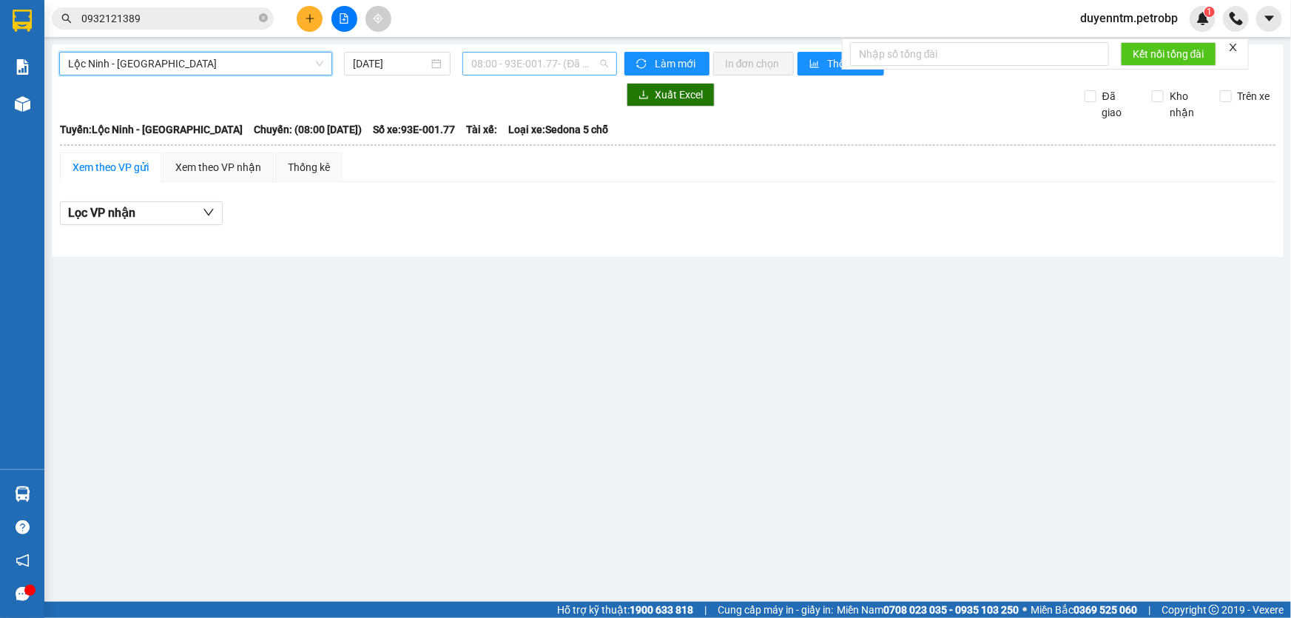
click at [495, 61] on span "08:00 - 93E-001.77 - (Đã hủy)" at bounding box center [539, 64] width 137 height 22
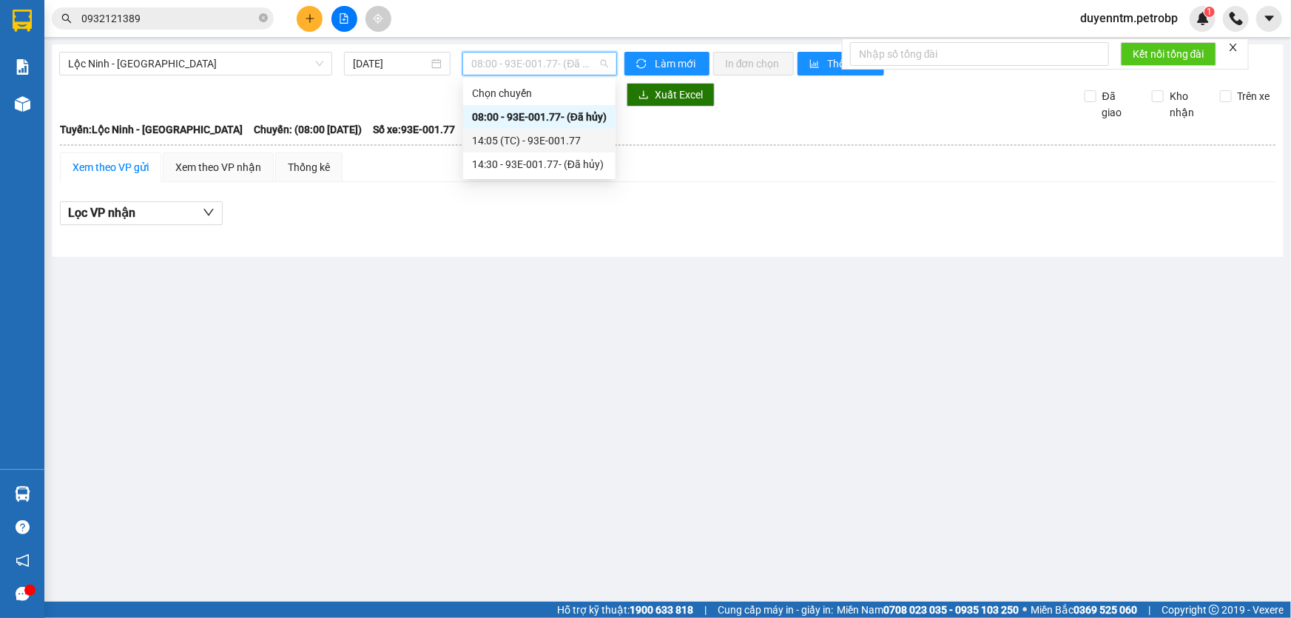
click at [507, 138] on div "14:05 (TC) - 93E-001.77" at bounding box center [539, 140] width 135 height 16
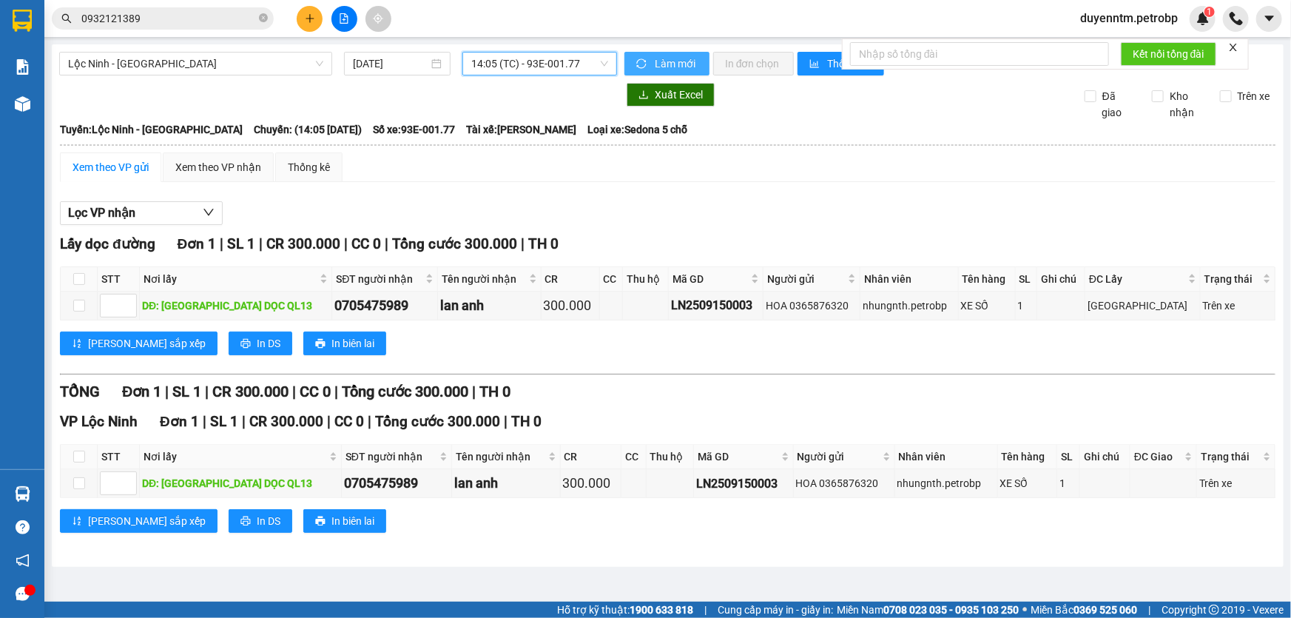
click at [679, 64] on span "Làm mới" at bounding box center [676, 63] width 43 height 16
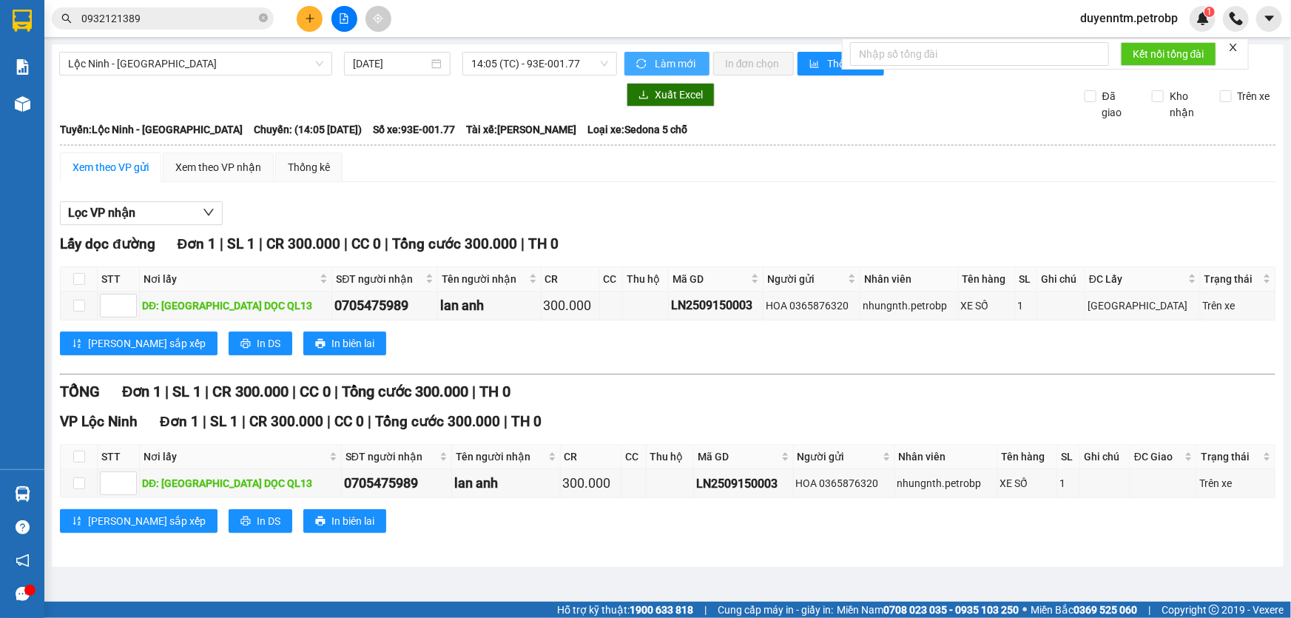
click at [679, 64] on span "Làm mới" at bounding box center [676, 63] width 43 height 16
click at [126, 222] on span "Lọc VP nhận" at bounding box center [101, 212] width 67 height 18
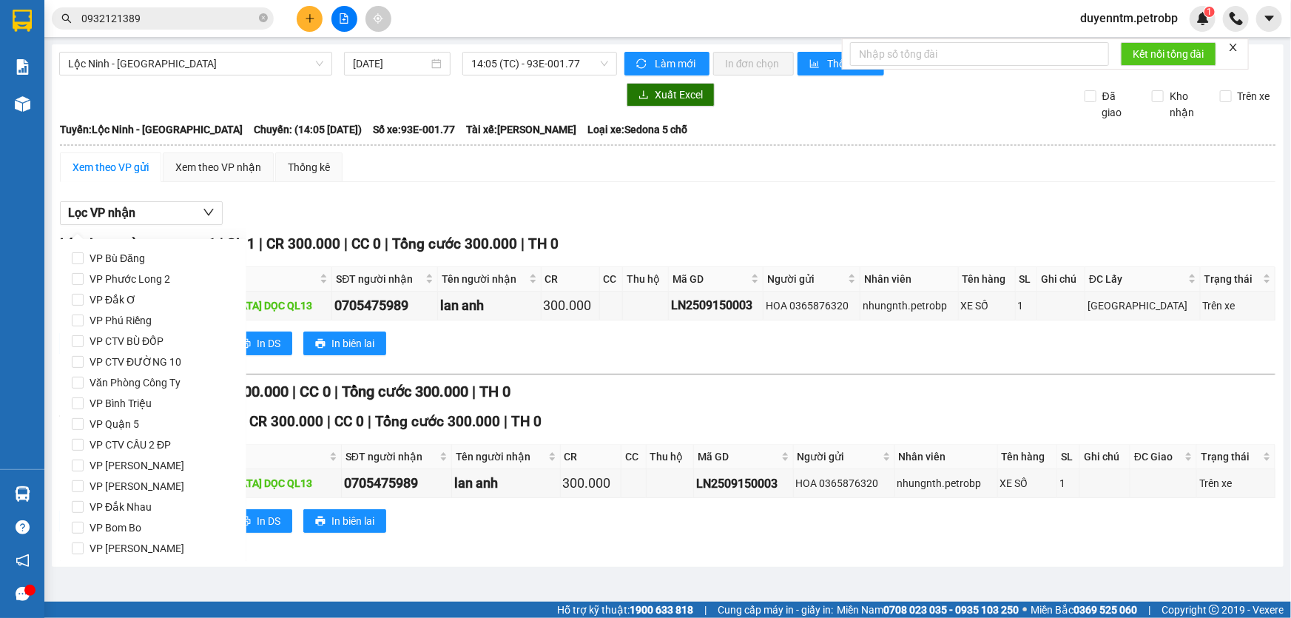
click at [635, 192] on div "Xem theo VP gửi Xem theo VP nhận Thống kê Lọc VP nhận Lấy dọc đường Đơn 1 | SL …" at bounding box center [667, 351] width 1215 height 399
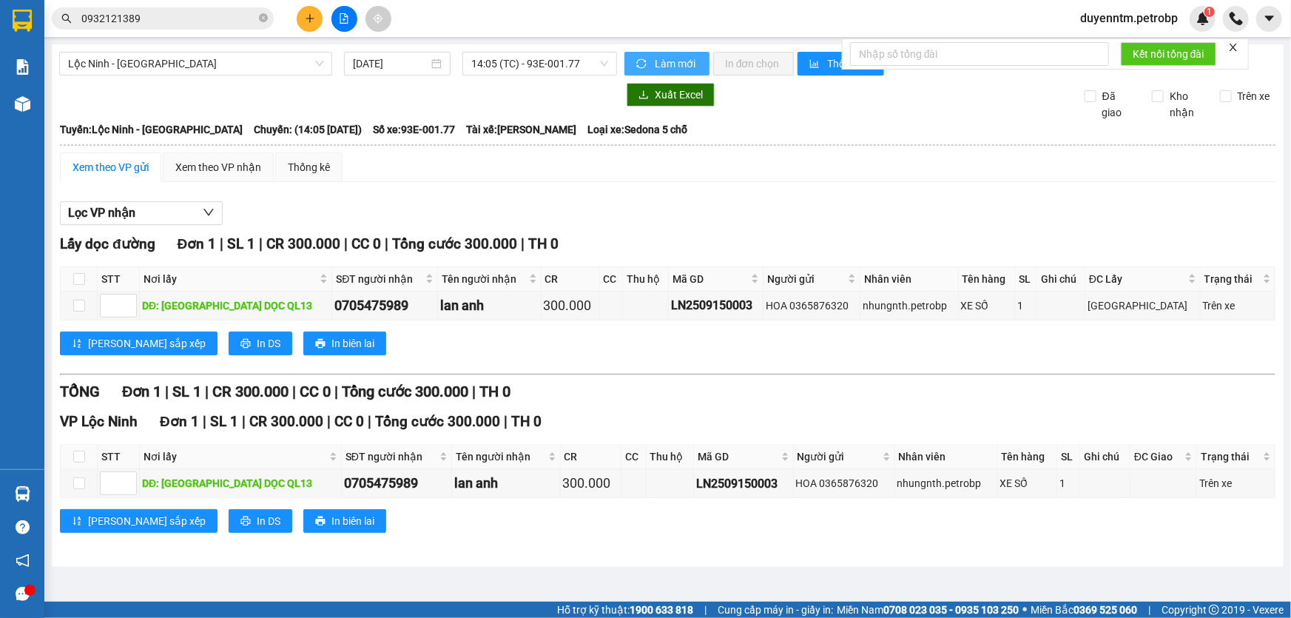
click at [669, 64] on span "Làm mới" at bounding box center [676, 63] width 43 height 16
click at [146, 206] on button "Lọc VP nhận" at bounding box center [141, 213] width 163 height 24
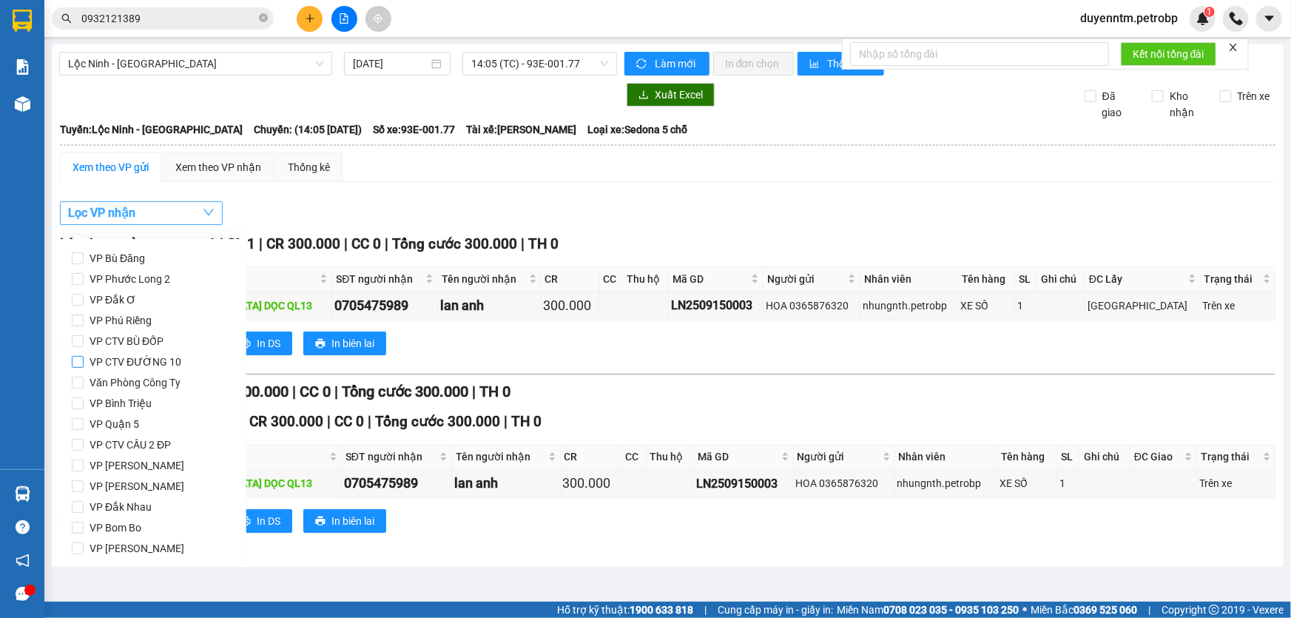
scroll to position [196, 0]
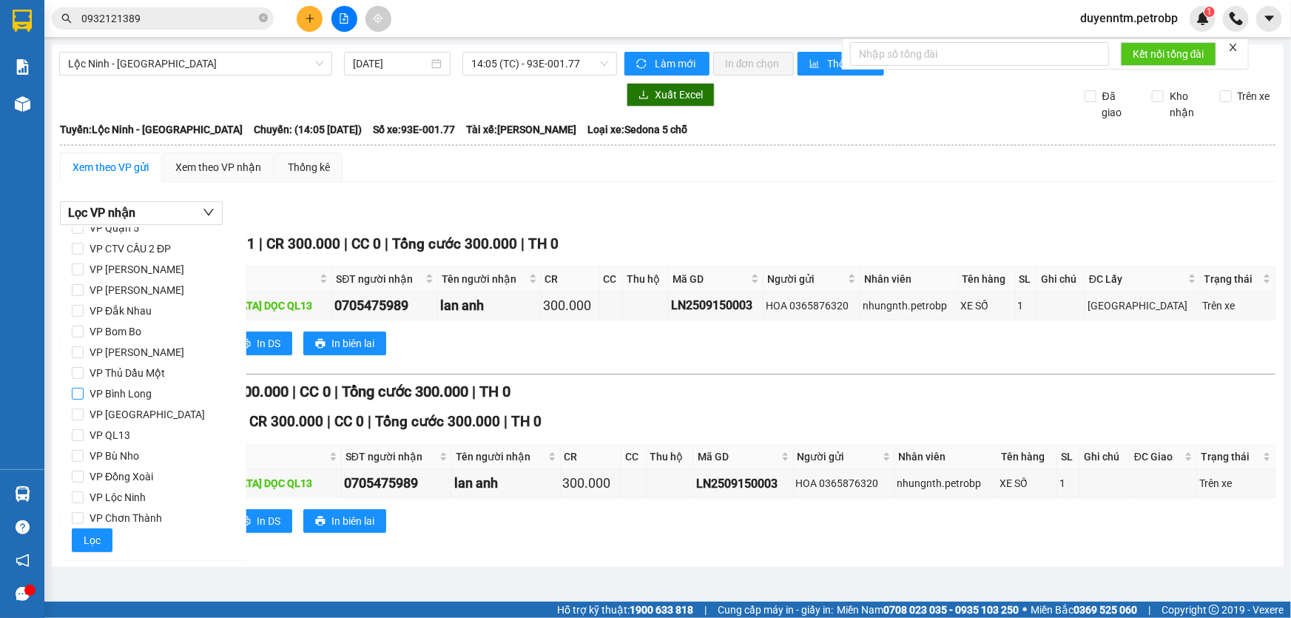
click at [144, 392] on span "VP Bình Long" at bounding box center [121, 393] width 74 height 21
click at [84, 392] on input "VP Bình Long" at bounding box center [78, 394] width 12 height 12
click at [93, 536] on span "Lọc" at bounding box center [92, 540] width 17 height 16
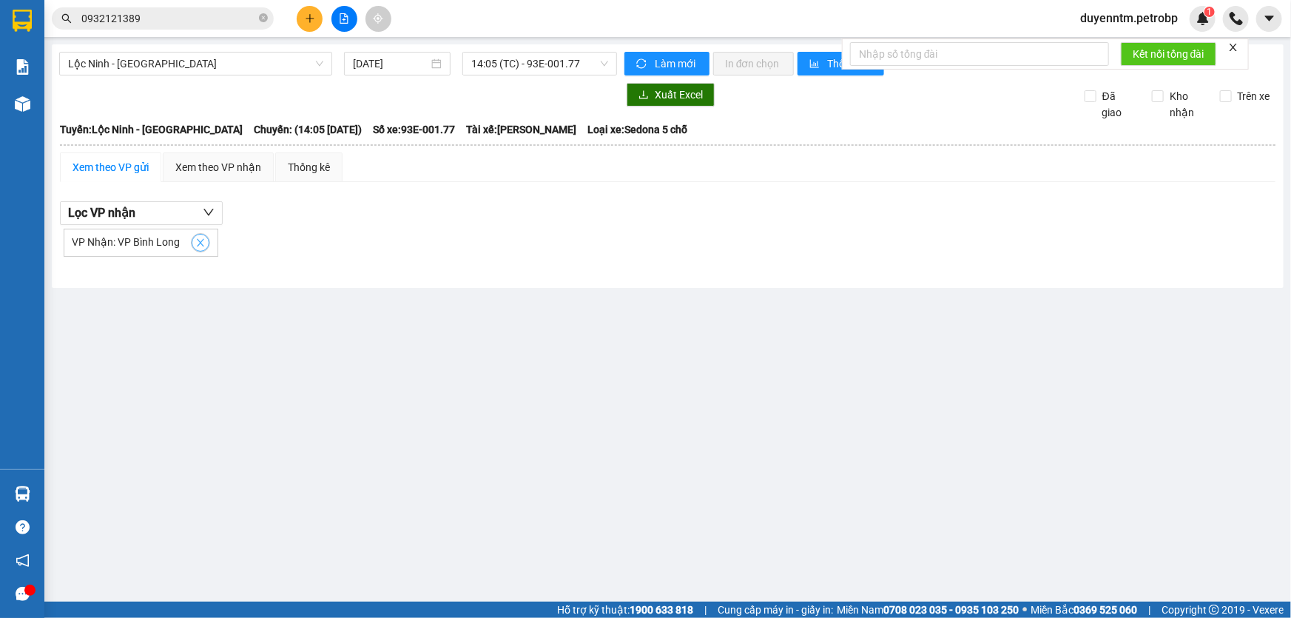
click at [192, 242] on span "close" at bounding box center [200, 242] width 16 height 10
checkbox input "false"
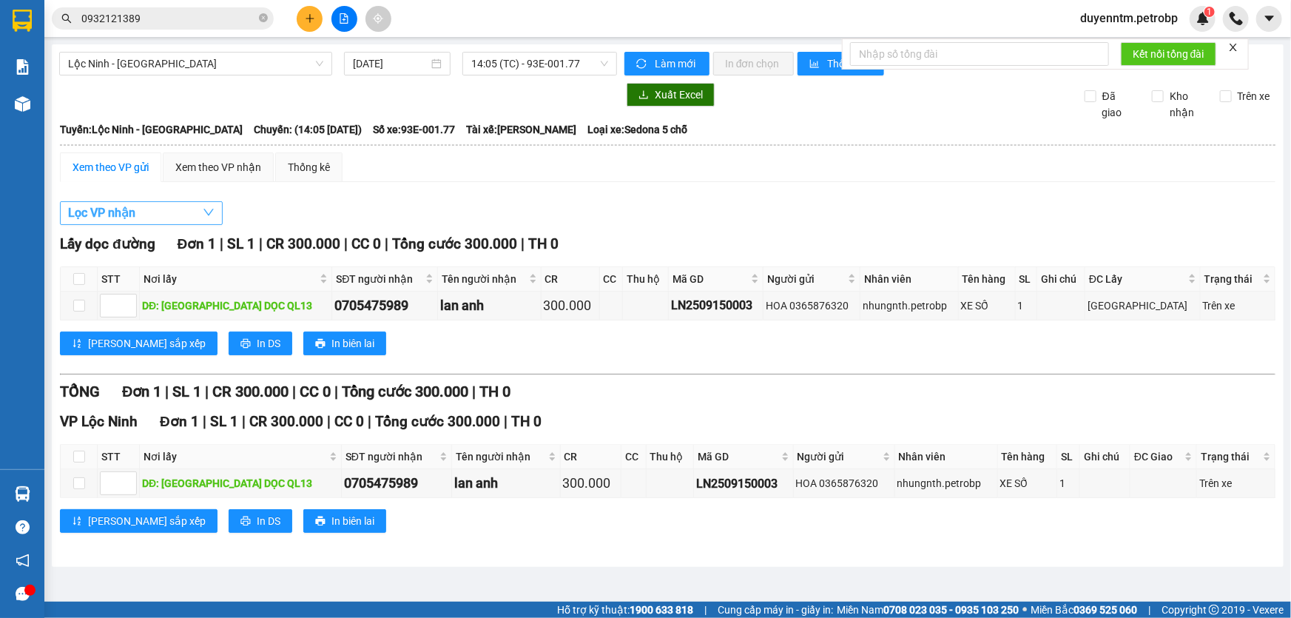
click at [168, 219] on button "Lọc VP nhận" at bounding box center [141, 213] width 163 height 24
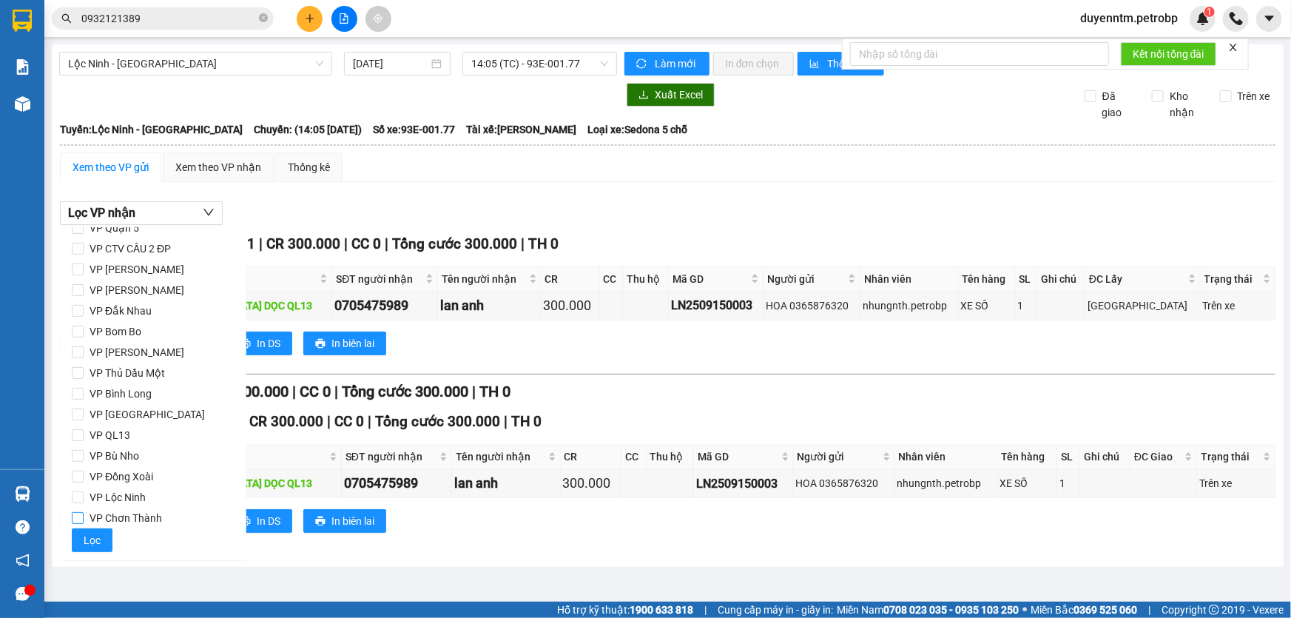
click at [134, 510] on span "VP Chơn Thành" at bounding box center [126, 517] width 84 height 21
click at [84, 512] on input "VP Chơn Thành" at bounding box center [78, 518] width 12 height 12
checkbox input "true"
click at [97, 541] on span "Lọc" at bounding box center [92, 540] width 17 height 16
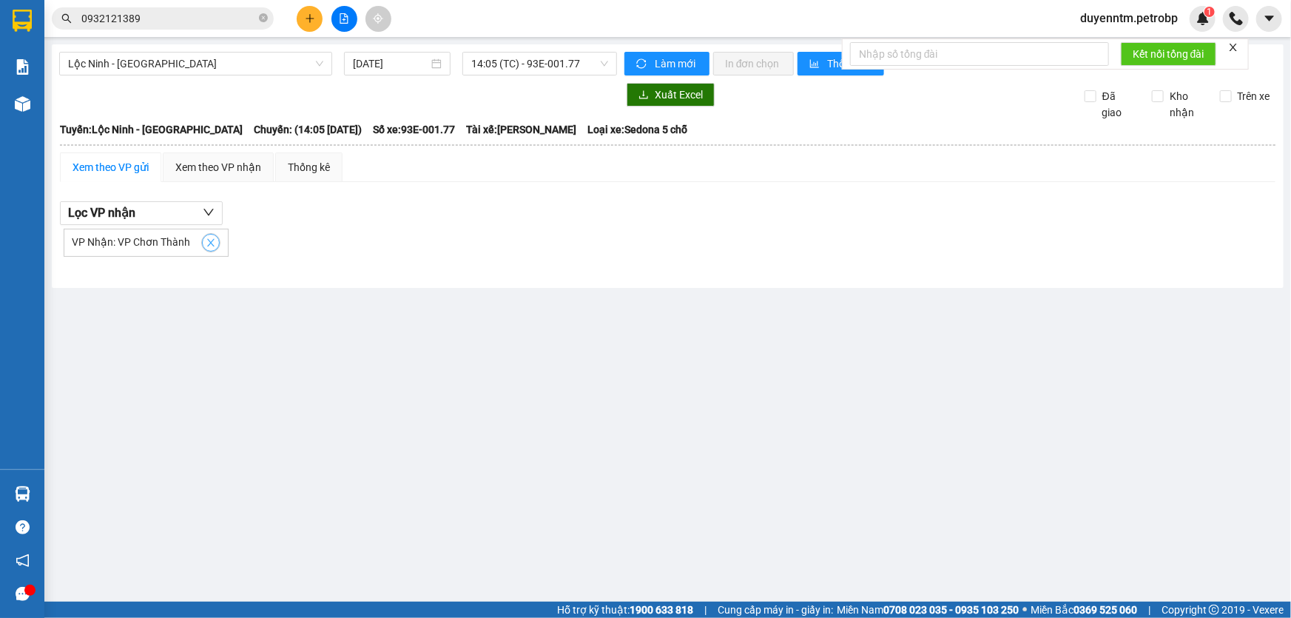
click at [206, 245] on icon "close" at bounding box center [211, 242] width 10 height 10
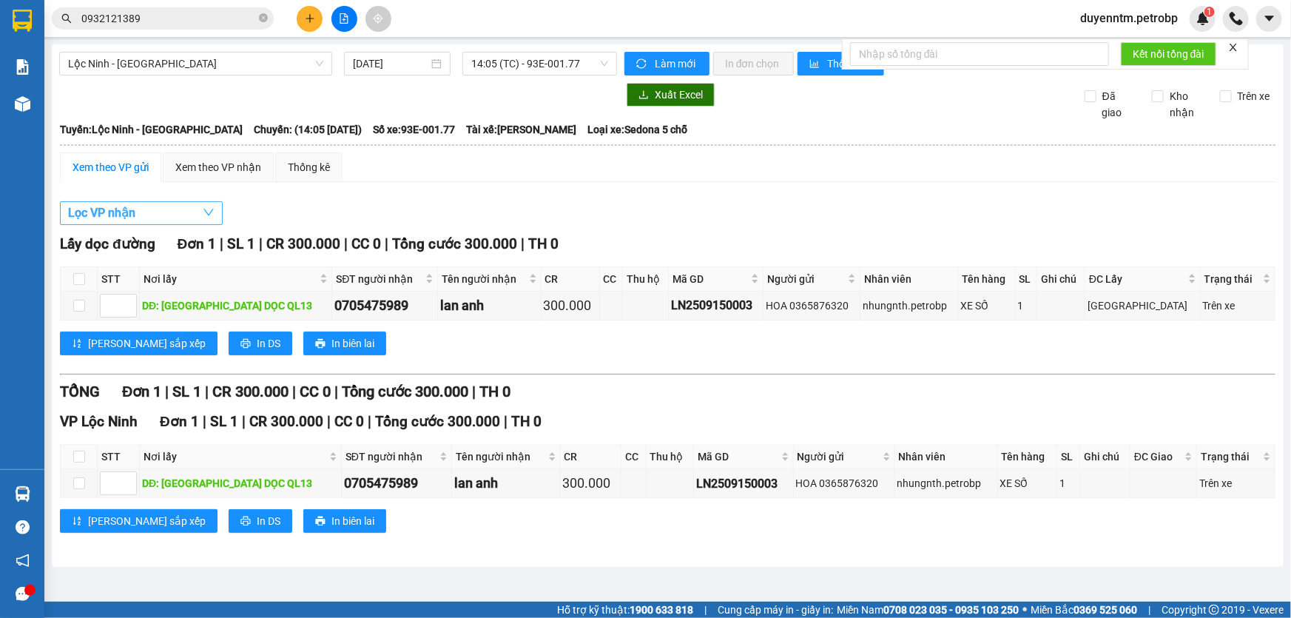
click at [169, 216] on button "Lọc VP nhận" at bounding box center [141, 213] width 163 height 24
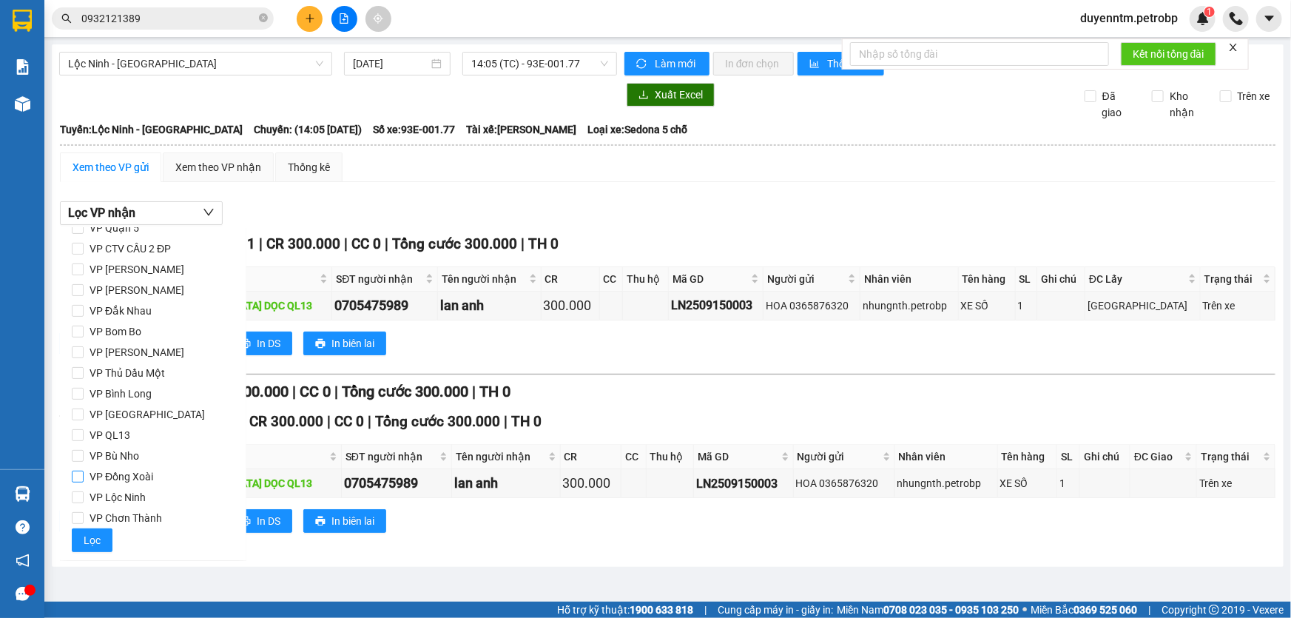
click at [113, 479] on span "VP Đồng Xoài" at bounding box center [121, 476] width 75 height 21
click at [84, 479] on input "VP Đồng Xoài" at bounding box center [78, 476] width 12 height 12
checkbox input "true"
click at [101, 541] on button "Lọc" at bounding box center [92, 540] width 41 height 24
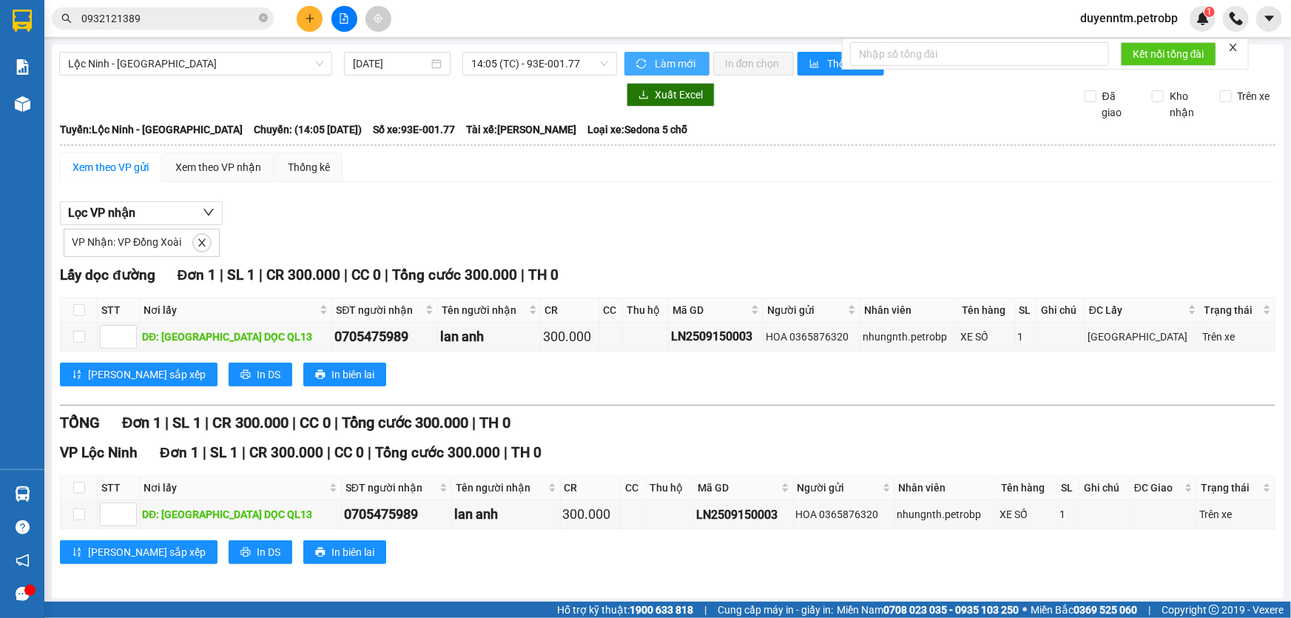
click at [636, 64] on icon "sync" at bounding box center [641, 63] width 10 height 10
click at [641, 55] on button "Làm mới" at bounding box center [666, 64] width 85 height 24
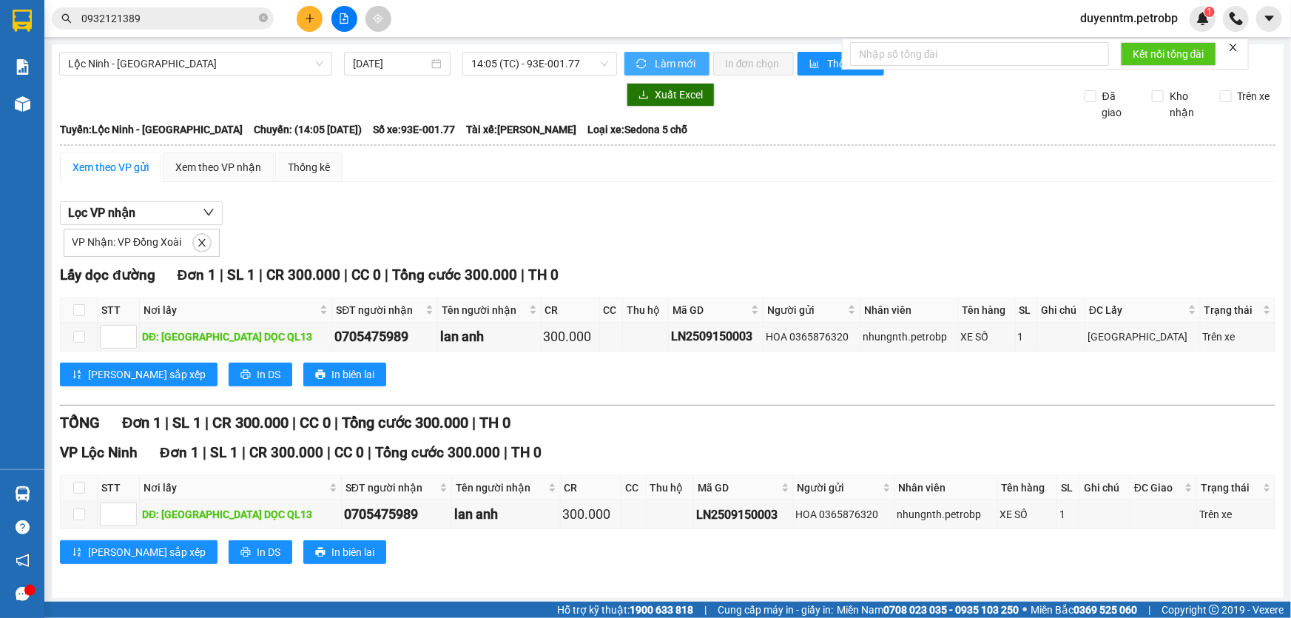
click at [641, 55] on button "Làm mới" at bounding box center [666, 64] width 85 height 24
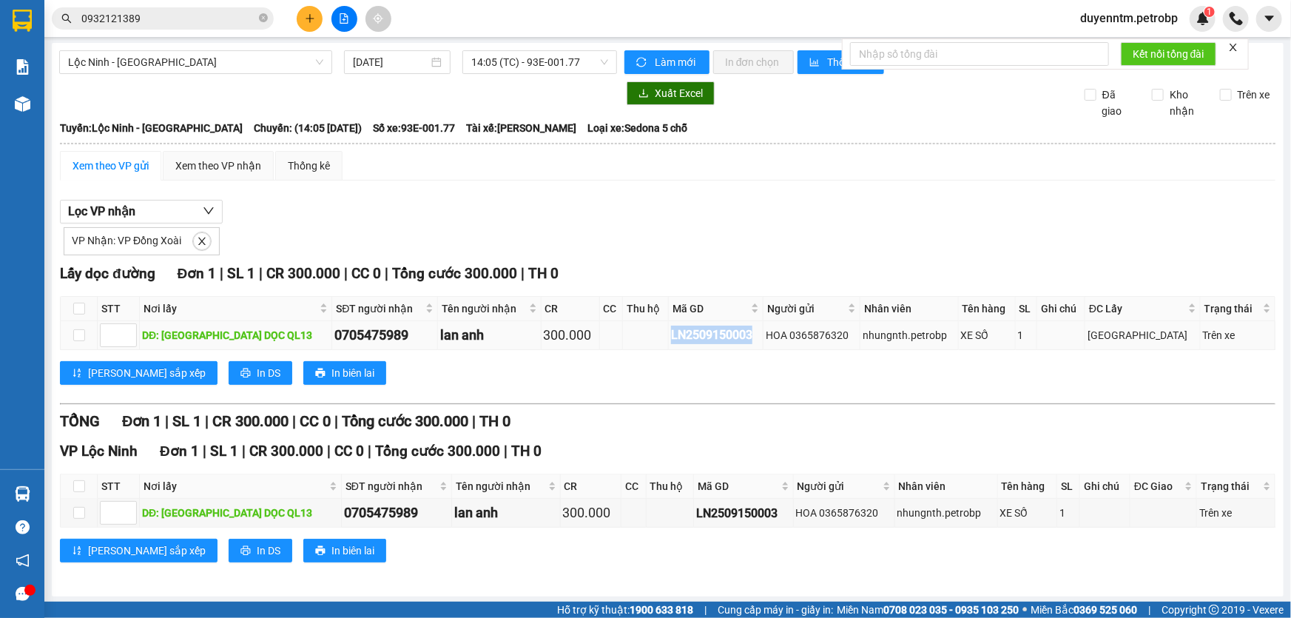
drag, startPoint x: 723, startPoint y: 332, endPoint x: 639, endPoint y: 331, distance: 84.3
click at [671, 331] on div "LN2509150003" at bounding box center [716, 334] width 90 height 18
copy div "LN2509150003"
click at [260, 15] on icon "close-circle" at bounding box center [263, 17] width 9 height 9
paste input "LN2509150003"
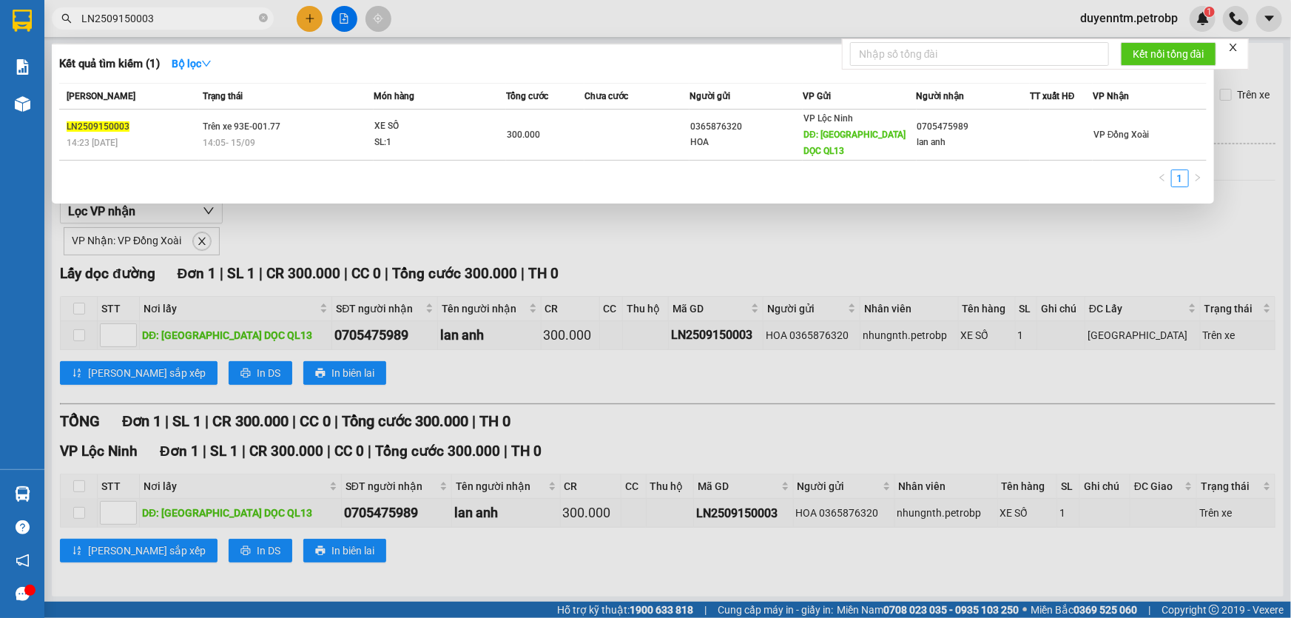
type input "LN2509150003"
click at [587, 219] on div at bounding box center [645, 309] width 1291 height 618
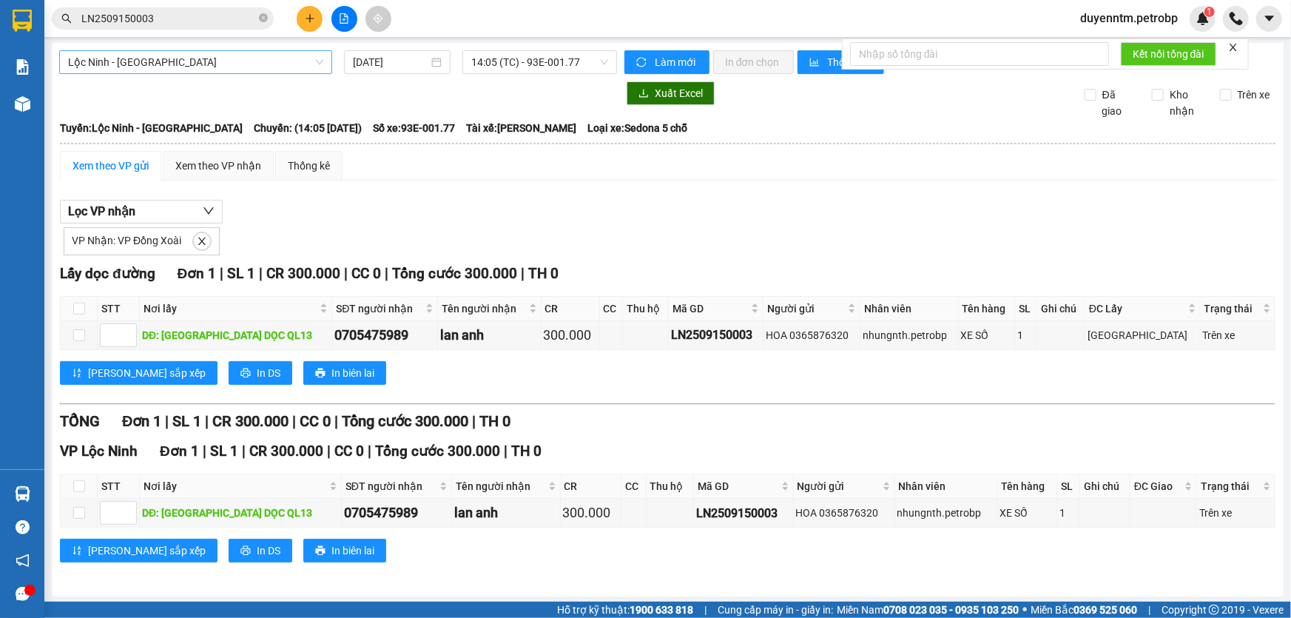
click at [178, 67] on span "Lộc Ninh - [GEOGRAPHIC_DATA]" at bounding box center [195, 62] width 255 height 22
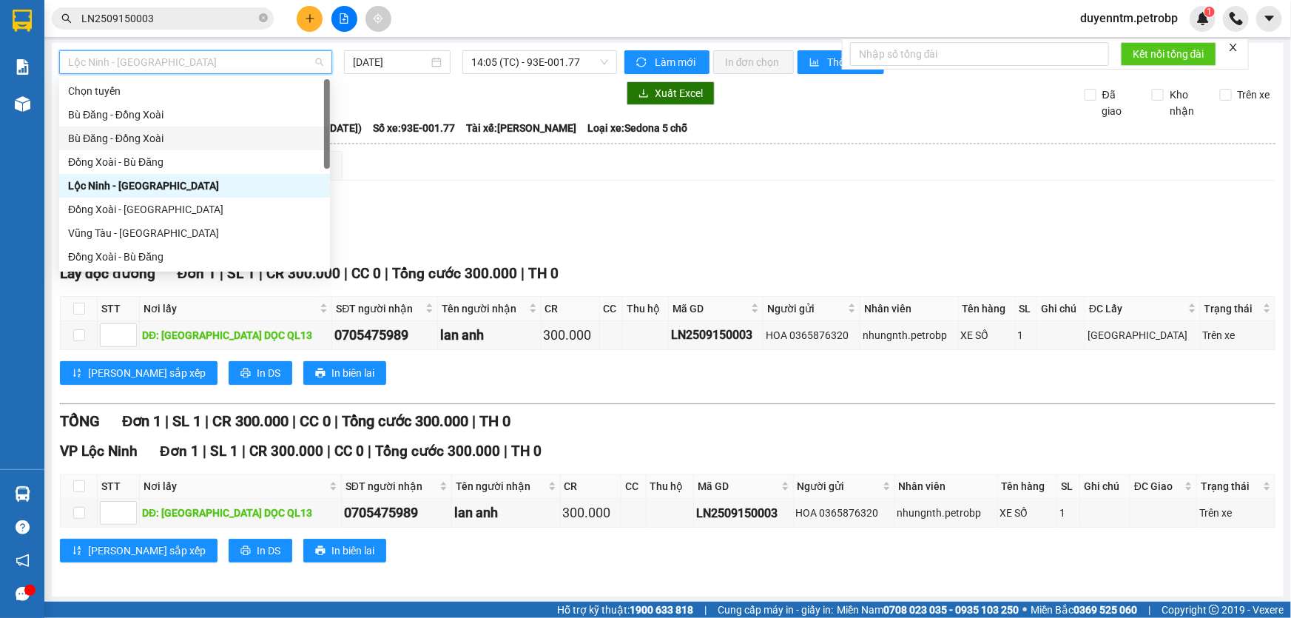
click at [125, 140] on div "Bù Đăng - Đồng Xoài" at bounding box center [194, 138] width 253 height 16
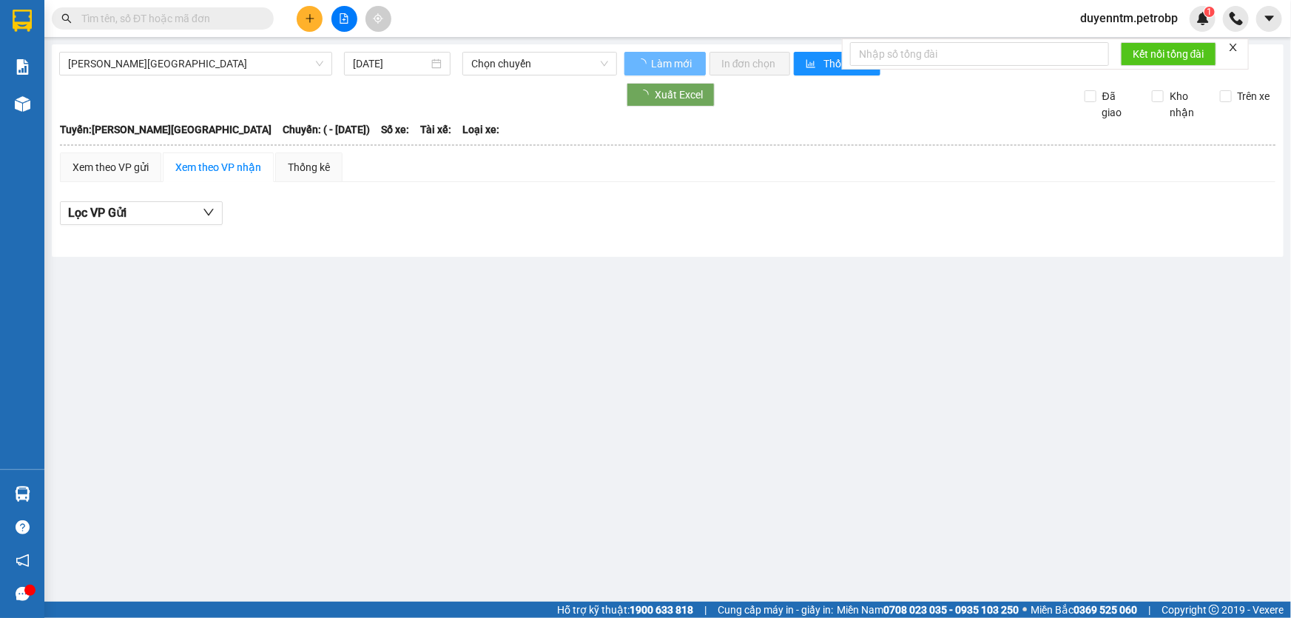
type input "[DATE]"
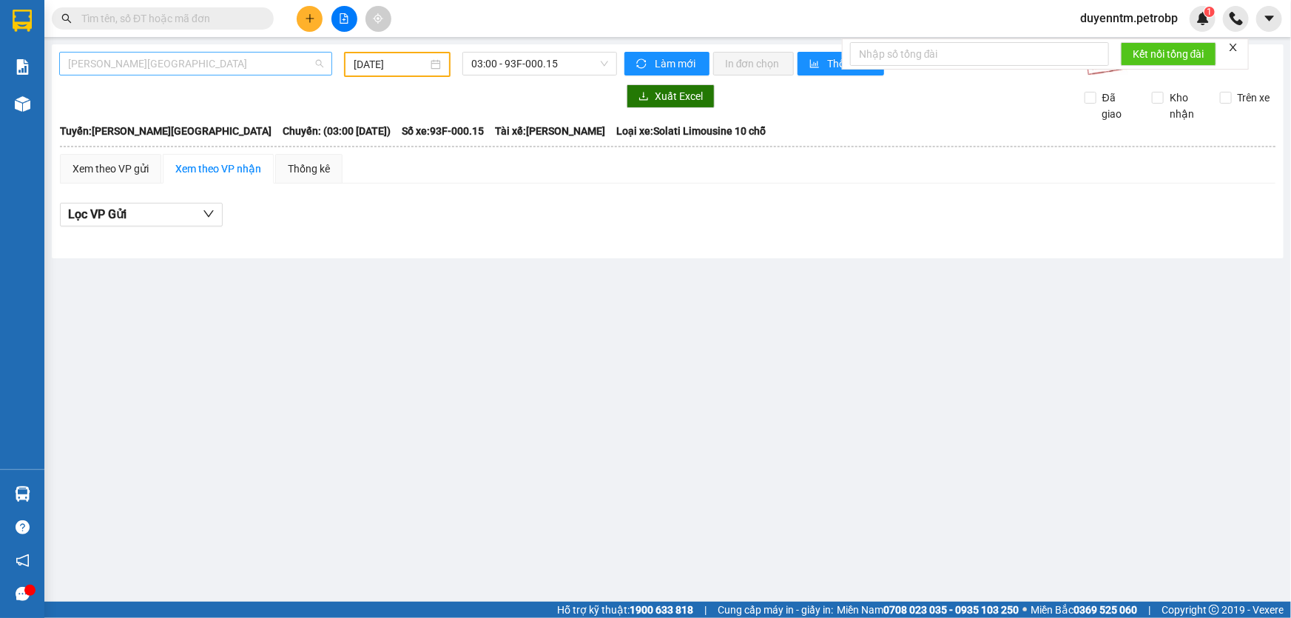
click at [175, 59] on span "[PERSON_NAME][GEOGRAPHIC_DATA]" at bounding box center [195, 64] width 255 height 22
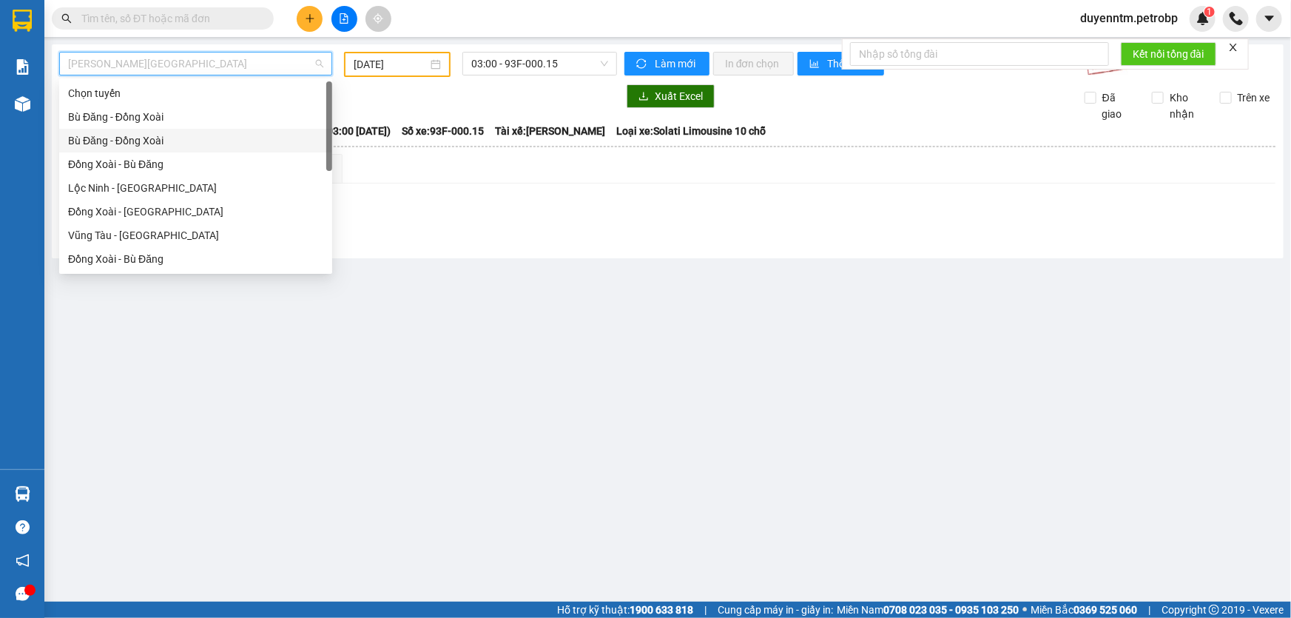
click at [144, 141] on div "Bù Đăng - Đồng Xoài" at bounding box center [195, 140] width 255 height 16
type input "[DATE]"
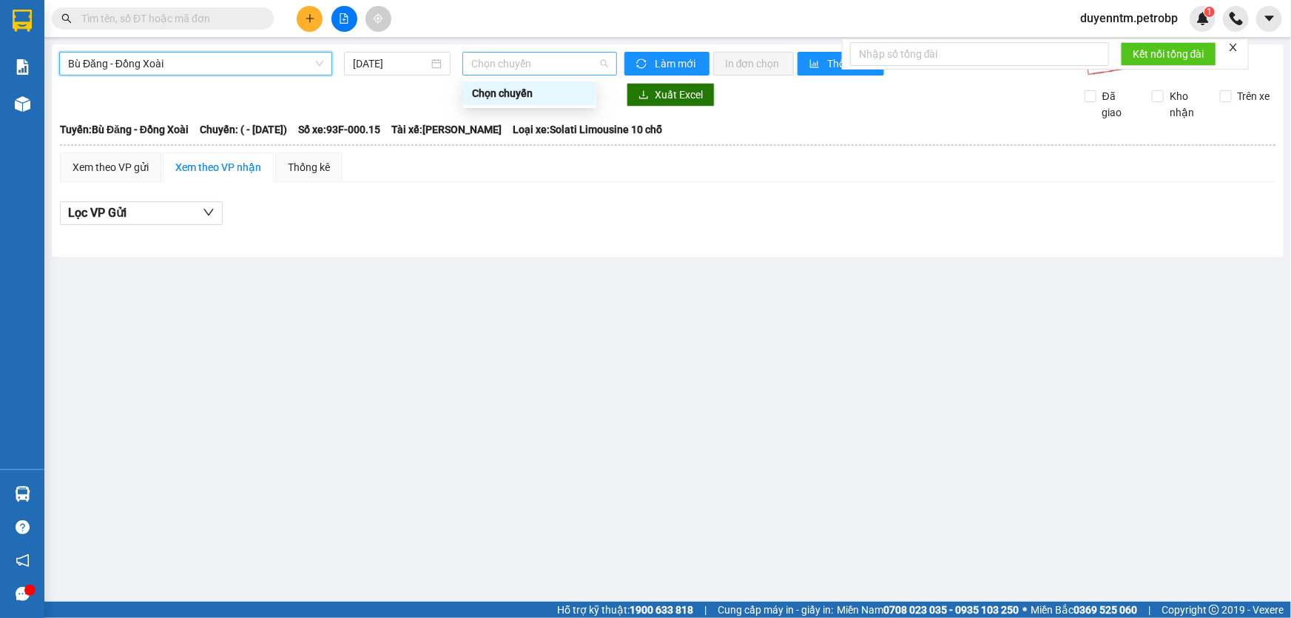
click at [498, 67] on span "Chọn chuyến" at bounding box center [539, 64] width 137 height 22
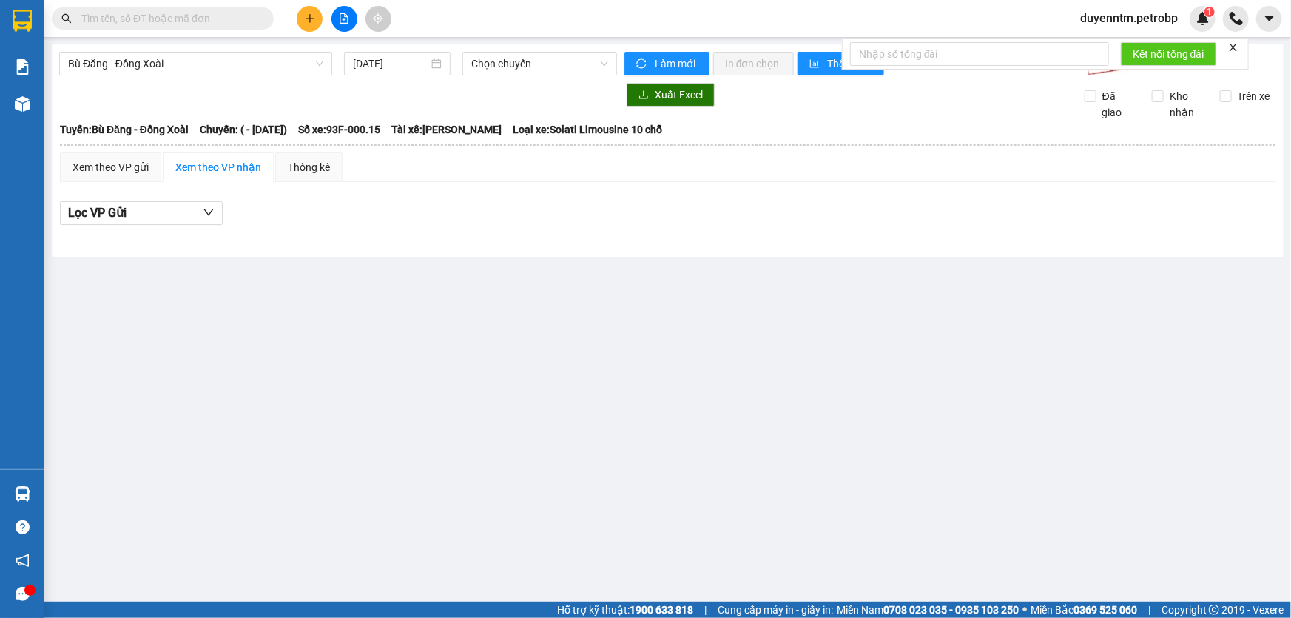
click at [340, 220] on div "Lọc VP Gửi" at bounding box center [667, 213] width 1215 height 24
click at [525, 60] on span "Chọn chuyến" at bounding box center [539, 64] width 137 height 22
click at [521, 94] on div "Chọn chuyến" at bounding box center [529, 93] width 115 height 16
click at [561, 268] on main "Bù Đăng - Đồng Xoài 15/09/2025 Chọn chuyến Chọn chuyến Làm mới In đơn chọn Thốn…" at bounding box center [645, 300] width 1291 height 601
click at [349, 16] on button at bounding box center [344, 19] width 26 height 26
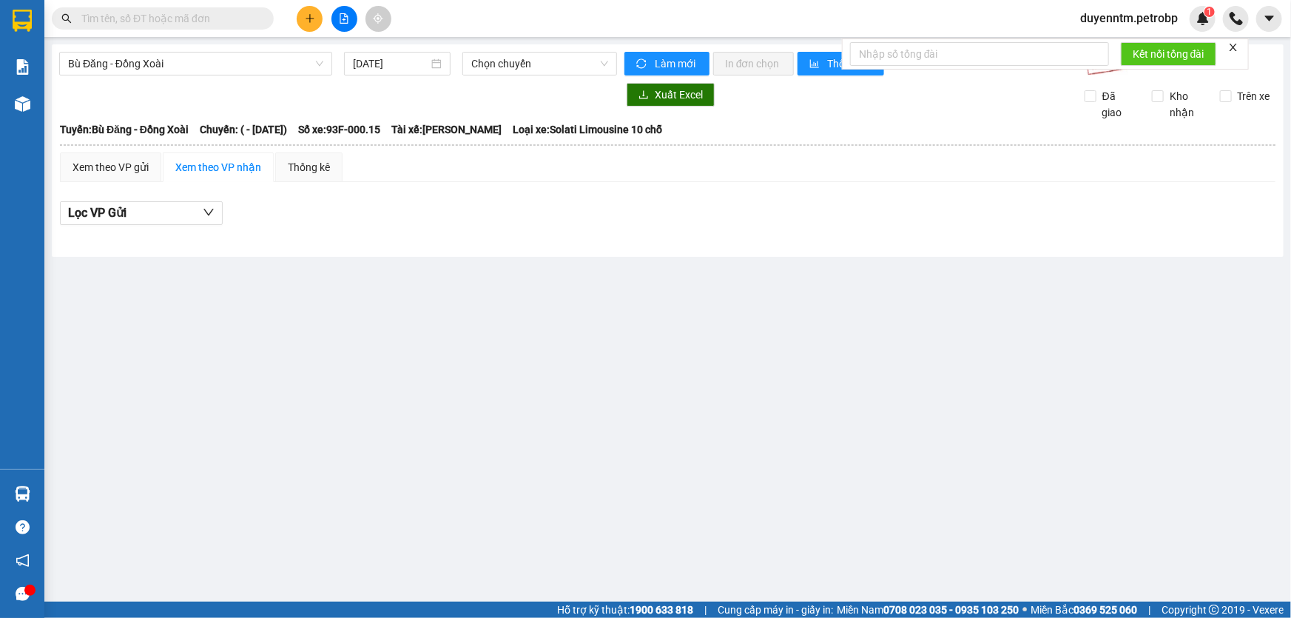
click at [345, 16] on icon "file-add" at bounding box center [344, 18] width 8 height 10
click at [506, 59] on span "Chọn chuyến" at bounding box center [539, 64] width 137 height 22
click at [126, 58] on span "Bù Đăng - Đồng Xoài" at bounding box center [195, 64] width 255 height 22
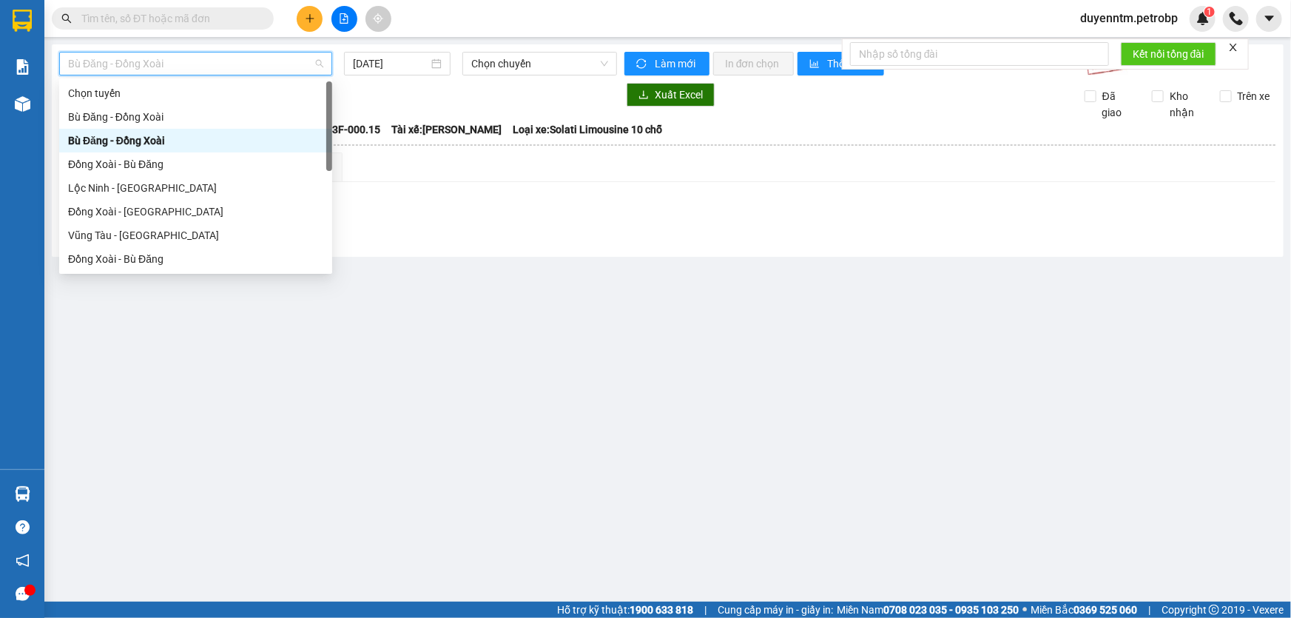
click at [120, 141] on div "Bù Đăng - Đồng Xoài" at bounding box center [195, 140] width 255 height 16
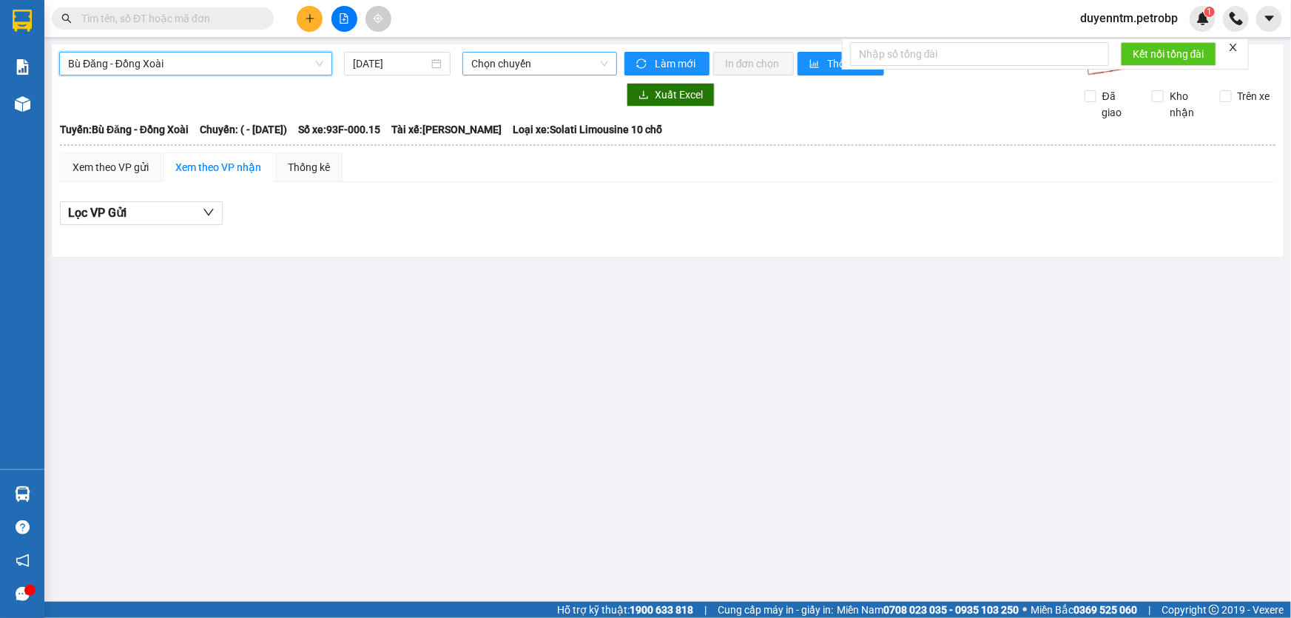
click at [522, 70] on span "Chọn chuyến" at bounding box center [539, 64] width 137 height 22
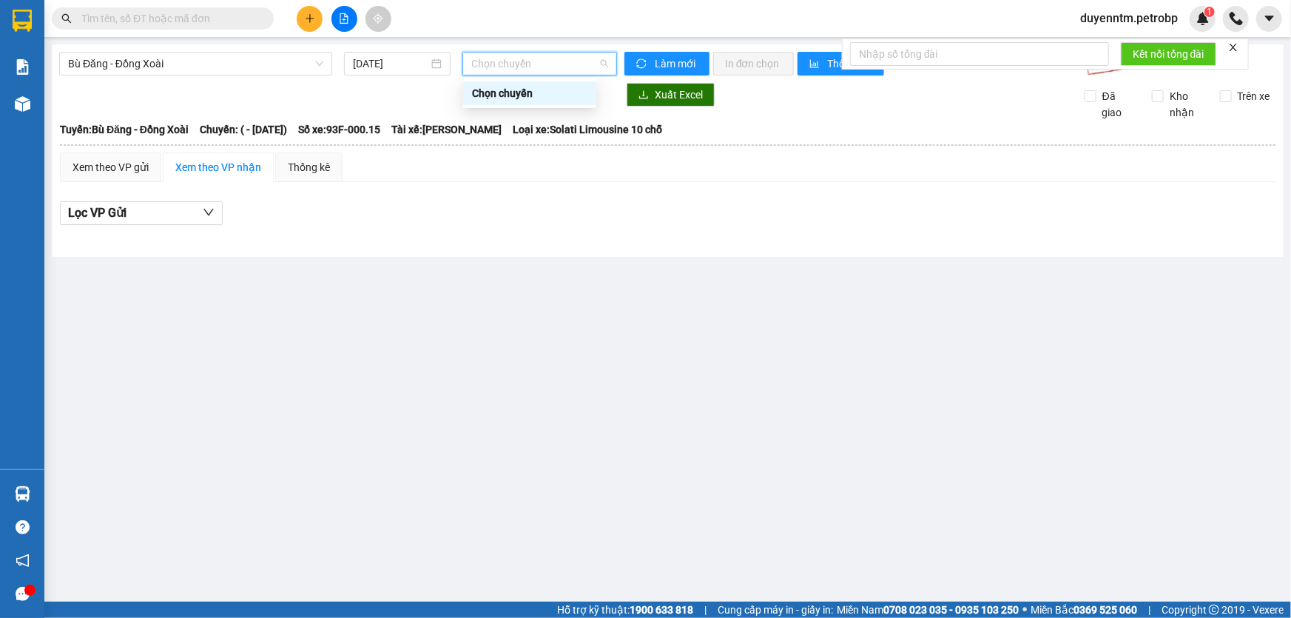
click at [520, 97] on div "Chọn chuyến" at bounding box center [529, 93] width 115 height 16
click at [541, 183] on div "Xem theo VP gửi Xem theo VP nhận Thống kê Lọc VP Gửi" at bounding box center [667, 196] width 1215 height 89
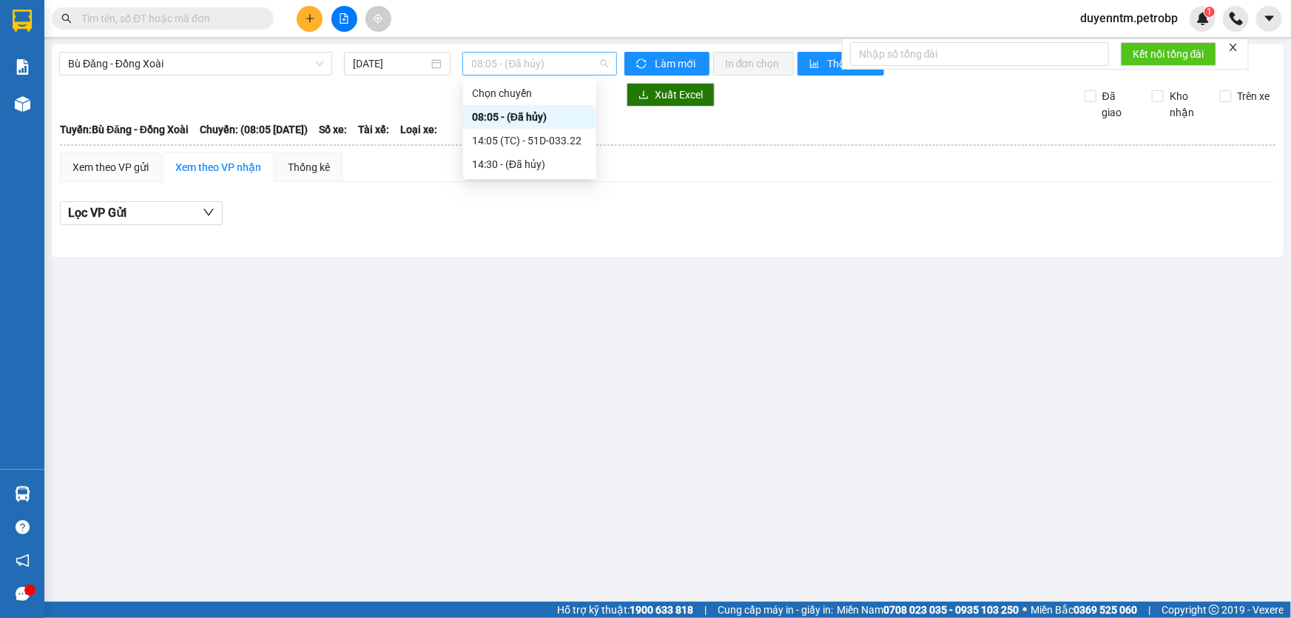
click at [523, 67] on span "08:05 - (Đã hủy)" at bounding box center [539, 64] width 137 height 22
click at [539, 141] on div "14:05 (TC) - 51D-033.22" at bounding box center [529, 140] width 115 height 16
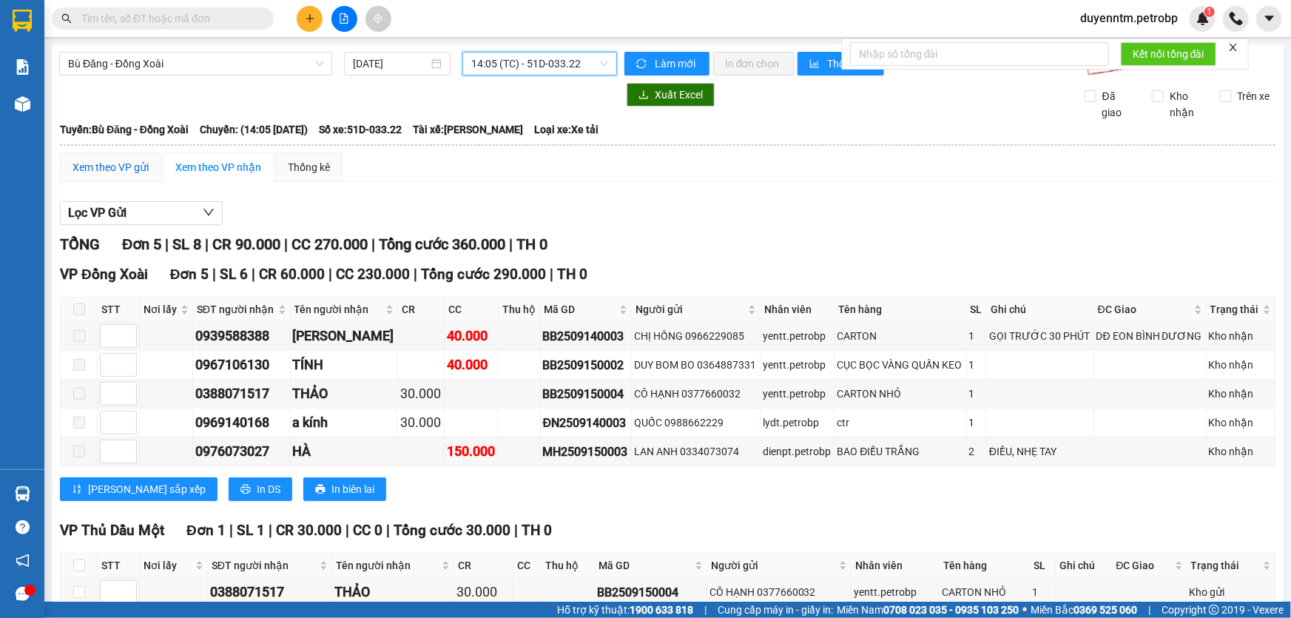
click at [132, 175] on div "Xem theo VP gửi" at bounding box center [110, 167] width 76 height 16
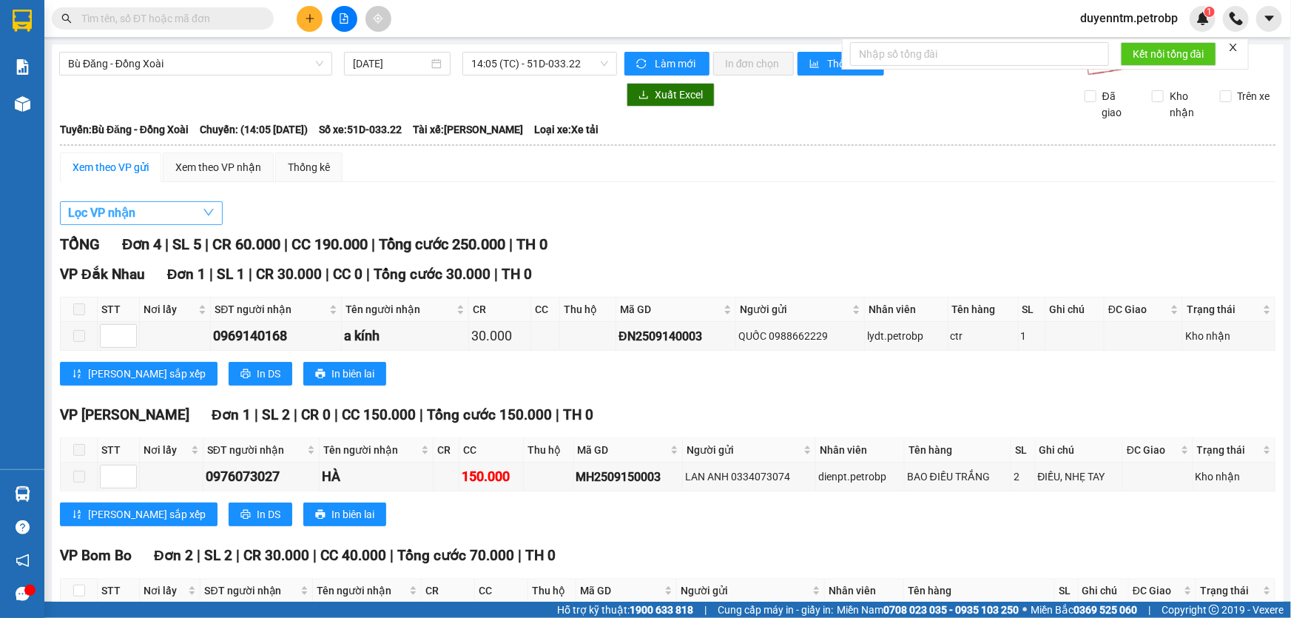
click at [166, 213] on button "Lọc VP nhận" at bounding box center [141, 213] width 163 height 24
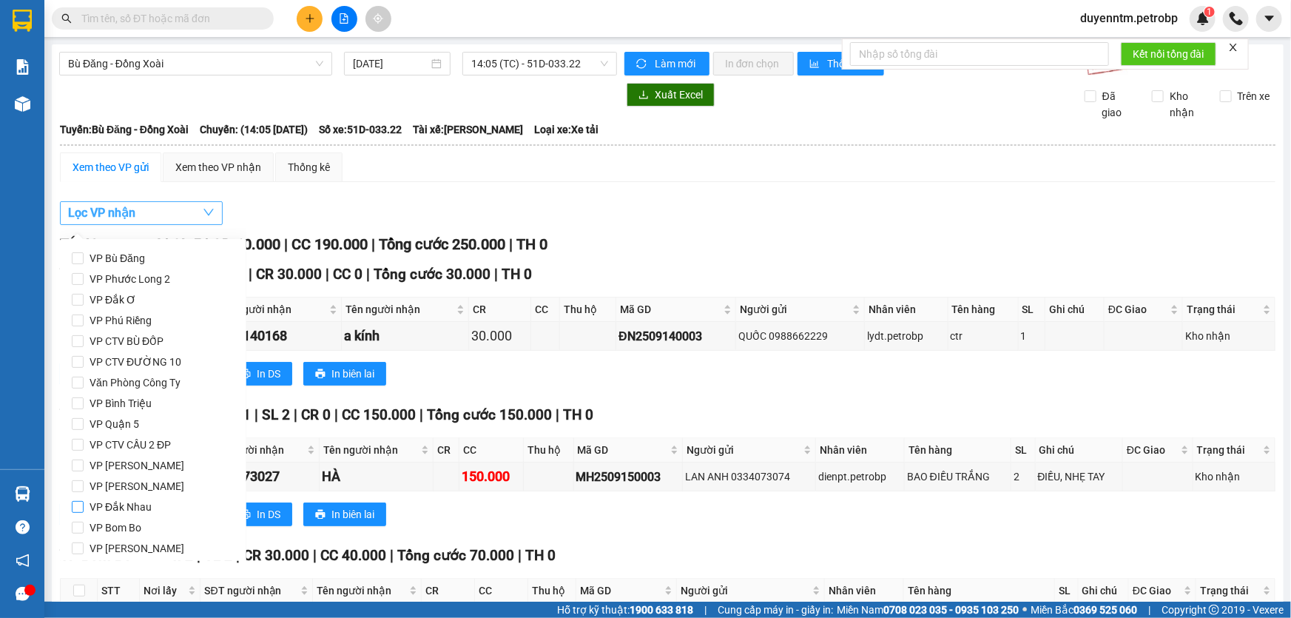
scroll to position [196, 0]
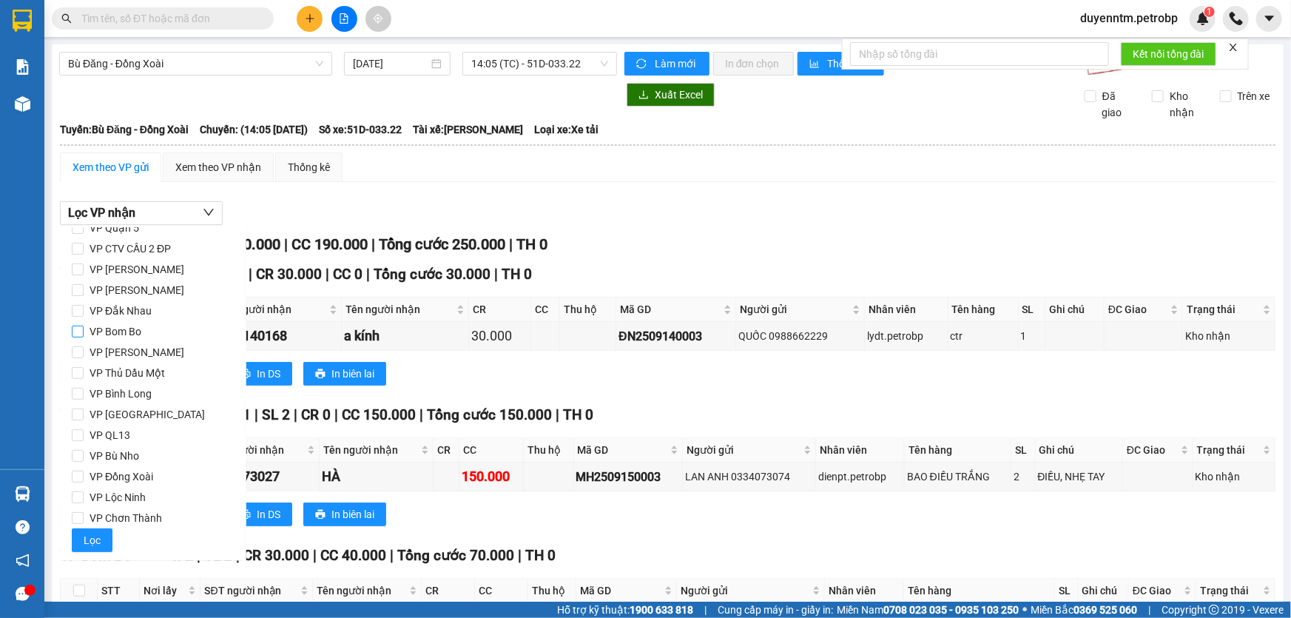
click at [134, 329] on span "VP Bom Bo" at bounding box center [116, 331] width 64 height 21
click at [84, 329] on input "VP Bom Bo" at bounding box center [78, 331] width 12 height 12
click at [98, 532] on span "Lọc" at bounding box center [92, 540] width 17 height 16
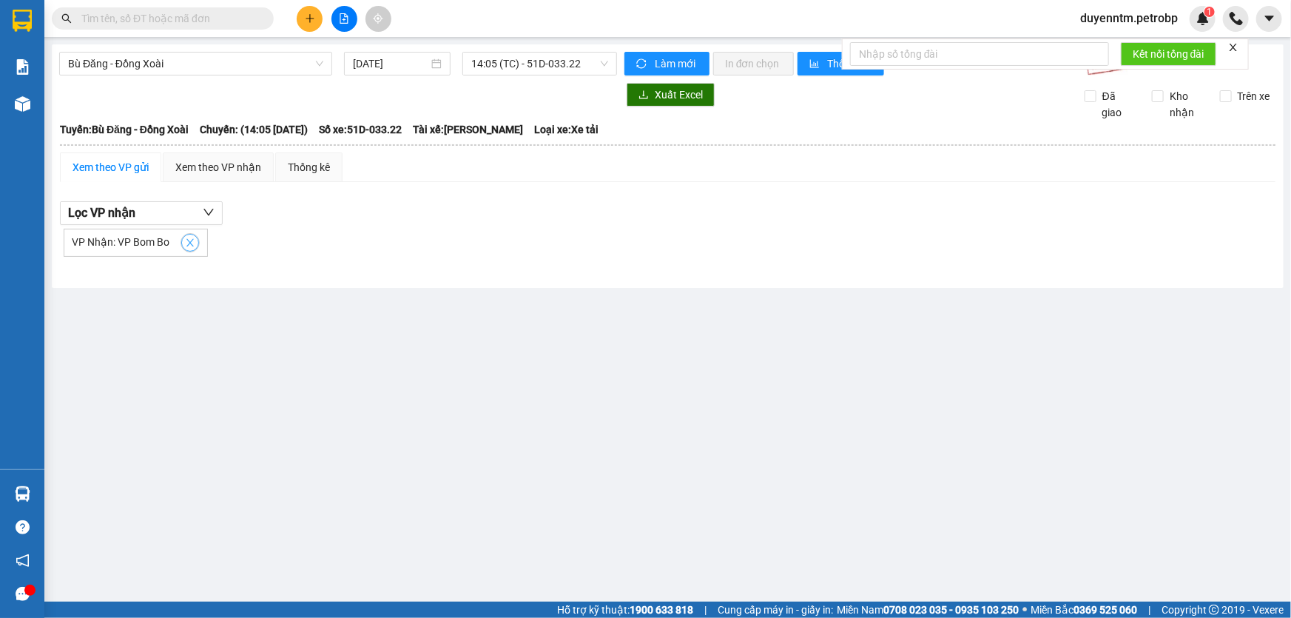
click at [192, 242] on icon "close" at bounding box center [190, 242] width 10 height 10
checkbox input "false"
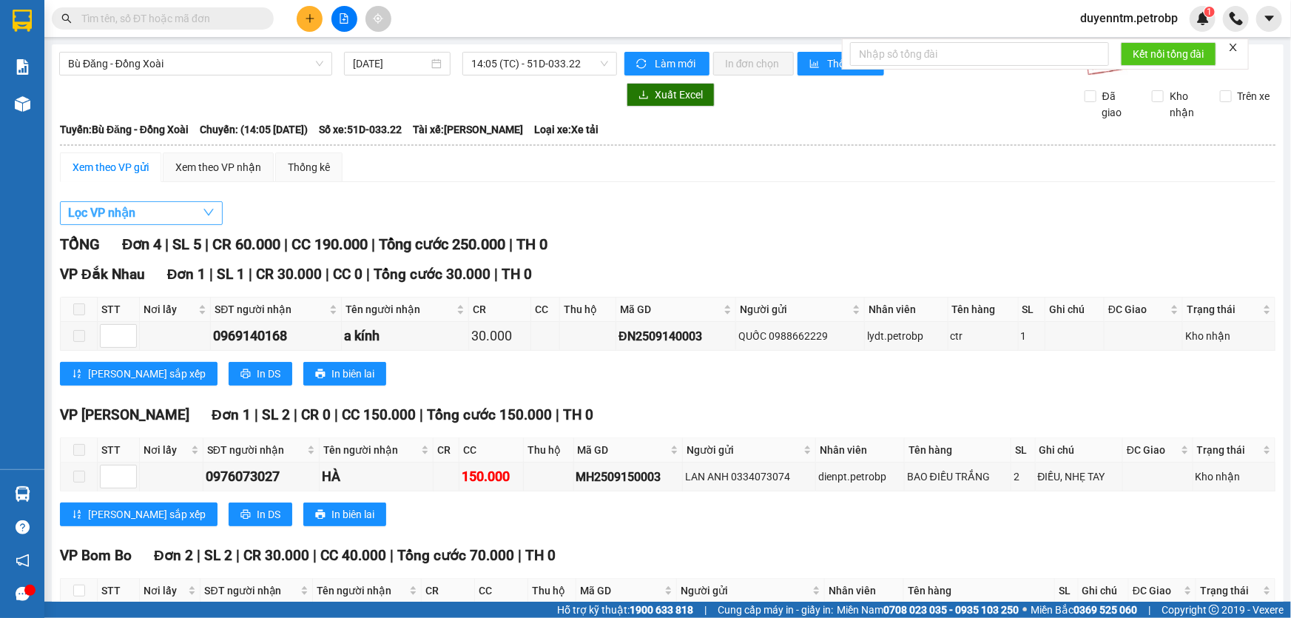
click at [186, 217] on button "Lọc VP nhận" at bounding box center [141, 213] width 163 height 24
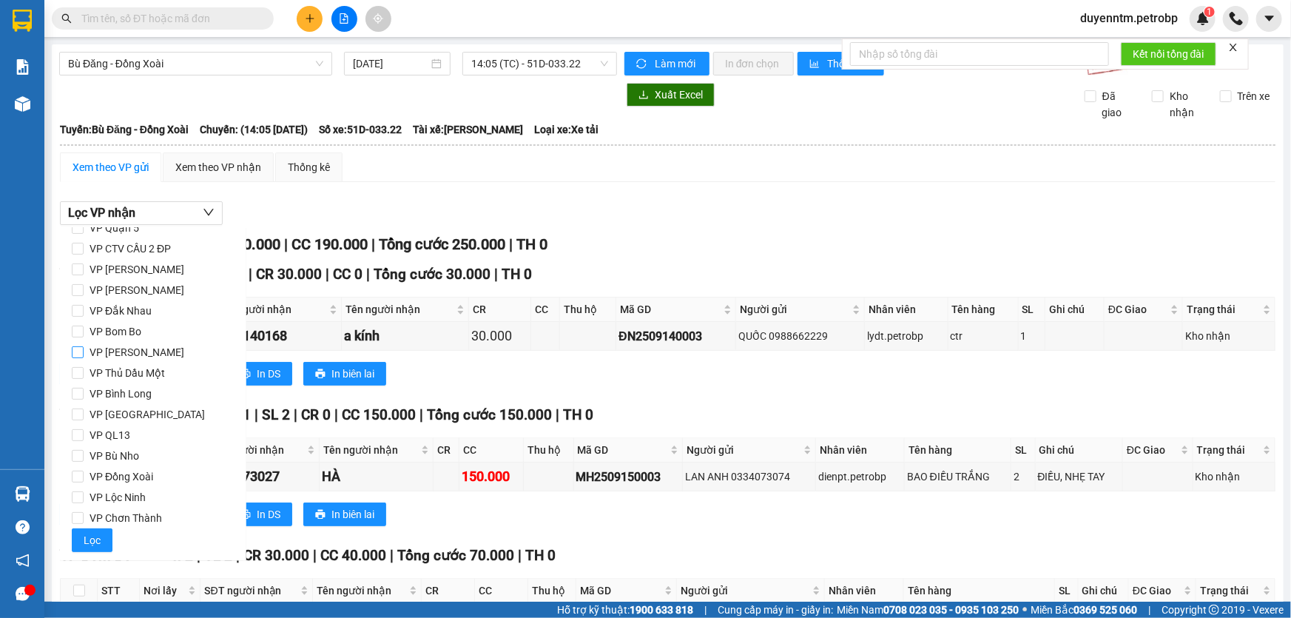
click at [119, 347] on span "VP [PERSON_NAME]" at bounding box center [137, 352] width 107 height 21
click at [84, 347] on input "VP [PERSON_NAME]" at bounding box center [78, 352] width 12 height 12
click at [89, 533] on span "Lọc" at bounding box center [92, 540] width 17 height 16
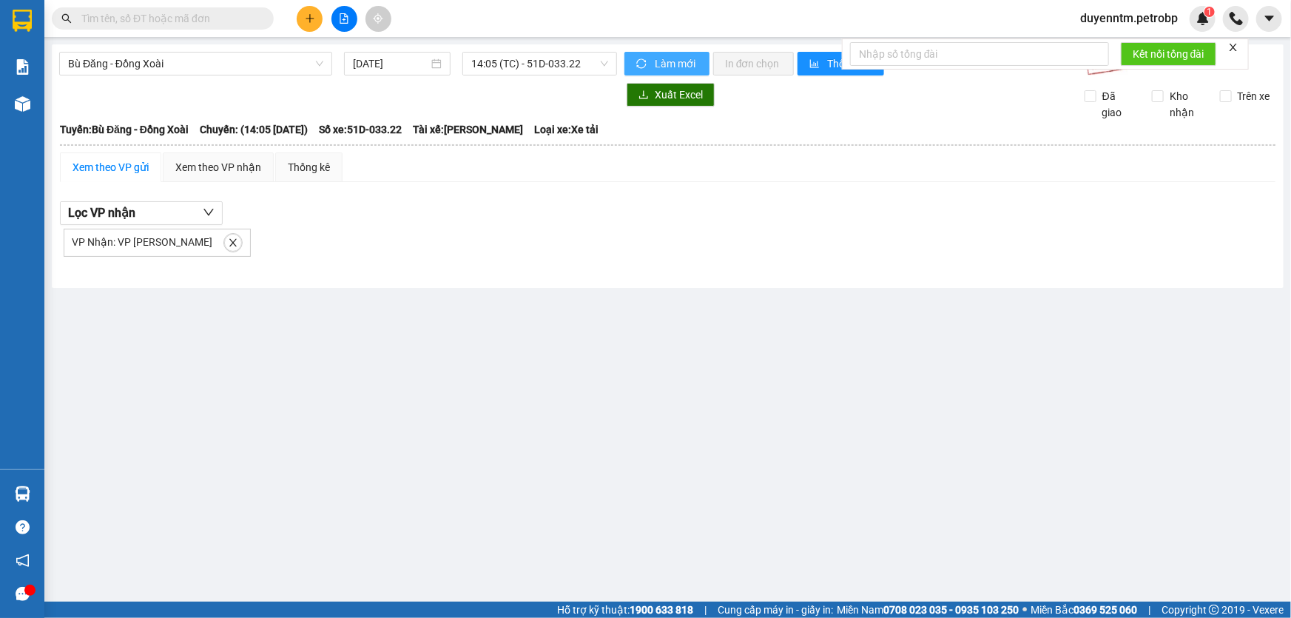
click at [666, 62] on span "Làm mới" at bounding box center [676, 63] width 43 height 16
click at [136, 210] on button "Lọc VP nhận" at bounding box center [141, 213] width 163 height 24
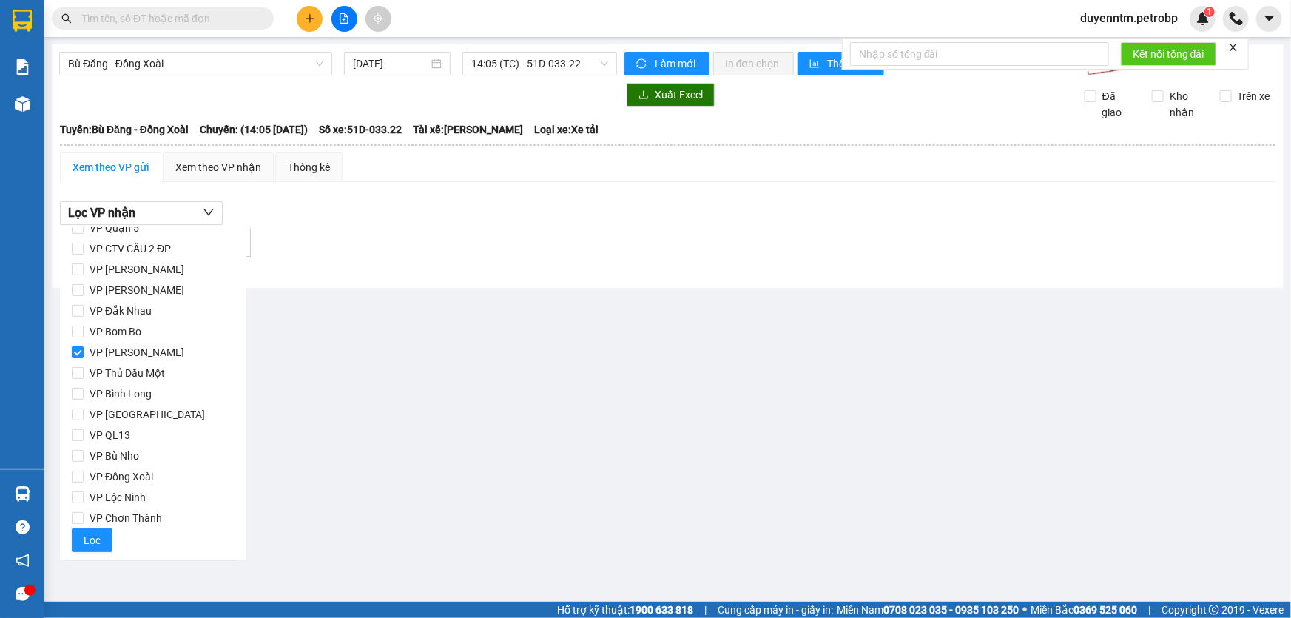
click at [131, 351] on span "VP [PERSON_NAME]" at bounding box center [137, 352] width 107 height 21
click at [84, 351] on input "VP [PERSON_NAME]" at bounding box center [78, 352] width 12 height 12
checkbox input "false"
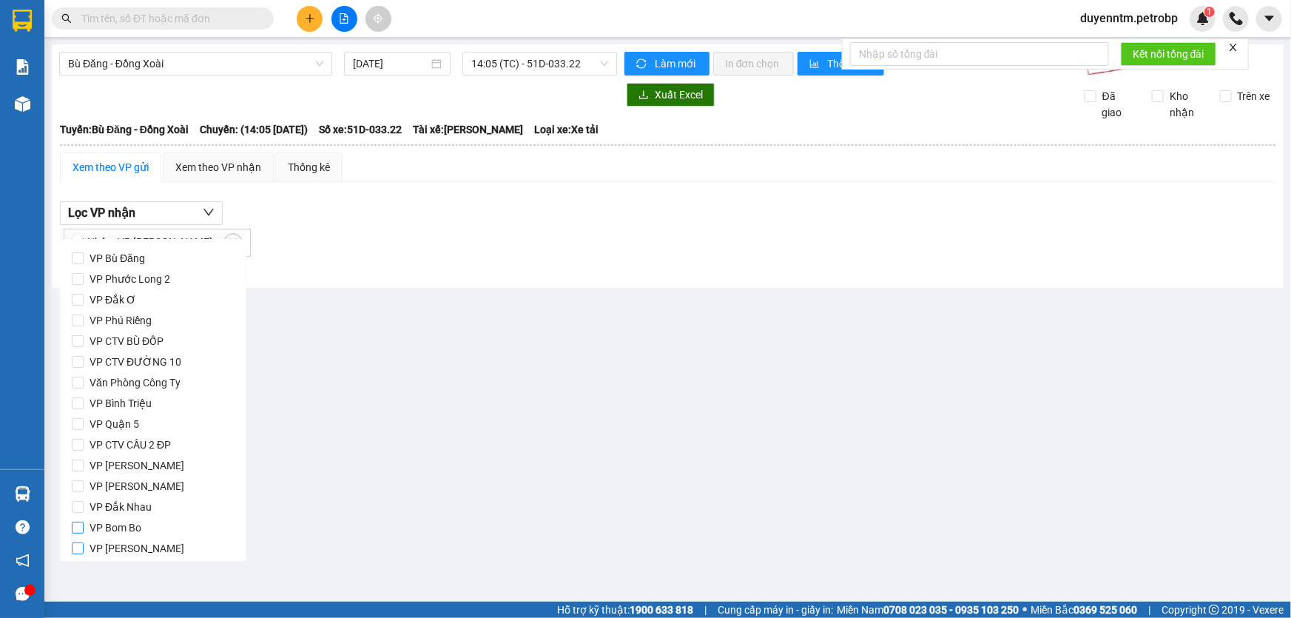
scroll to position [67, 0]
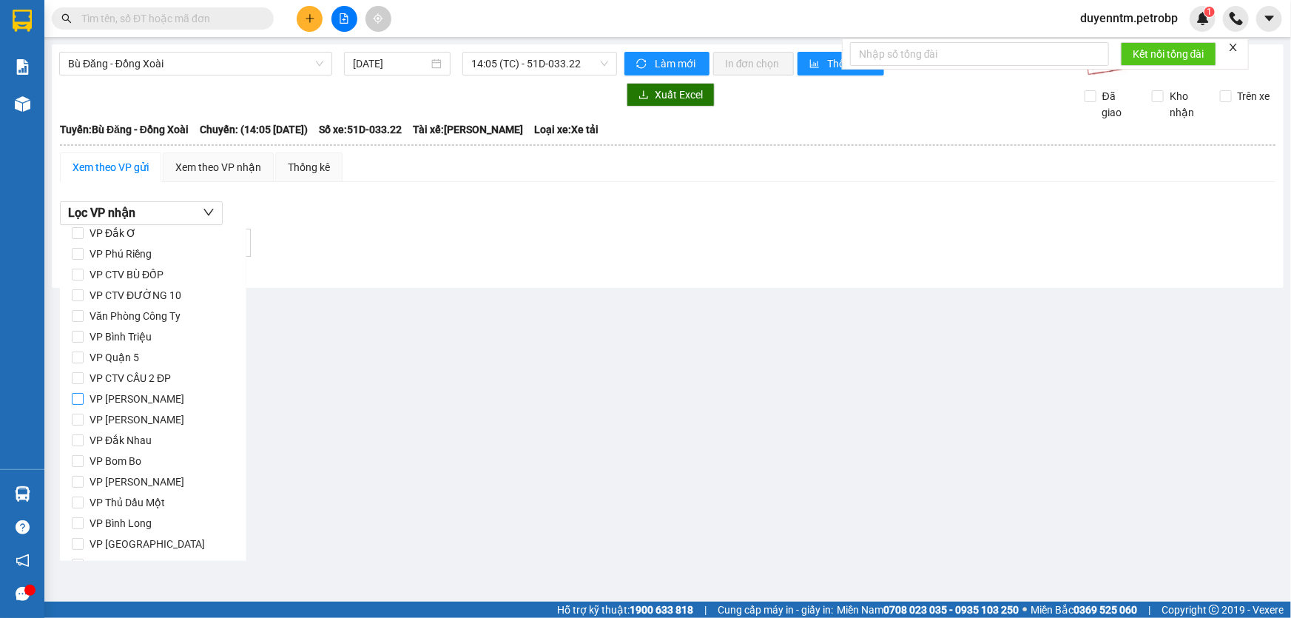
click at [133, 399] on span "VP [PERSON_NAME]" at bounding box center [137, 398] width 107 height 21
click at [84, 399] on input "VP [PERSON_NAME]" at bounding box center [78, 399] width 12 height 12
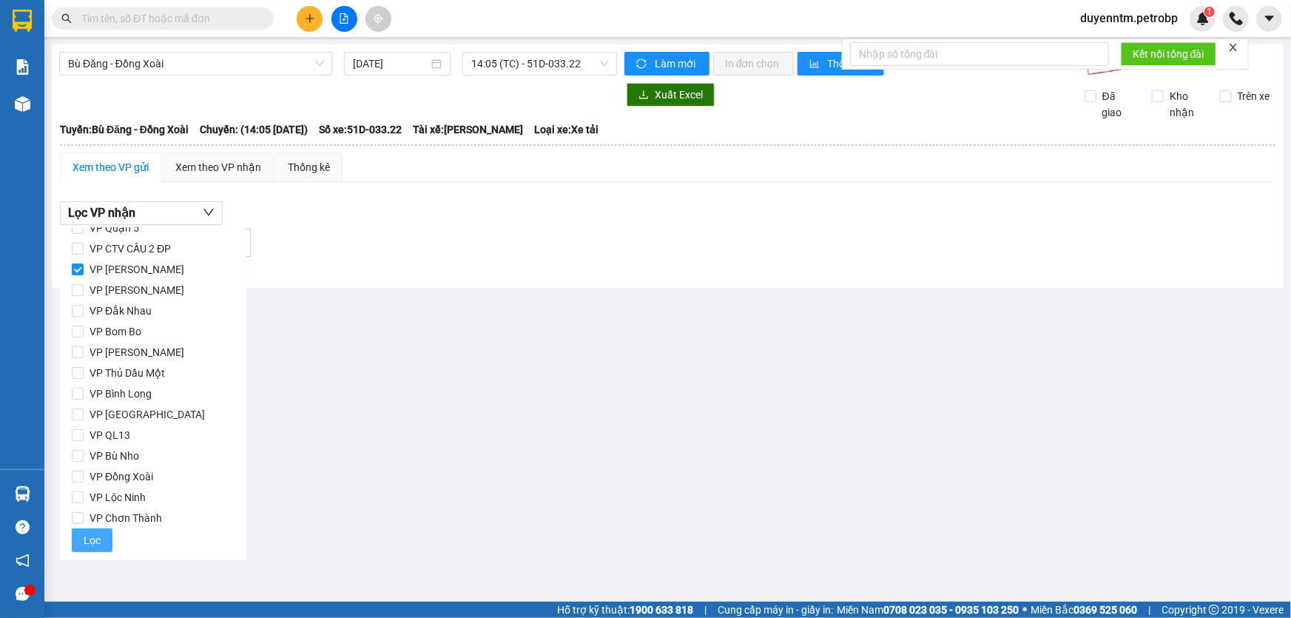
click at [89, 541] on span "Lọc" at bounding box center [92, 540] width 17 height 16
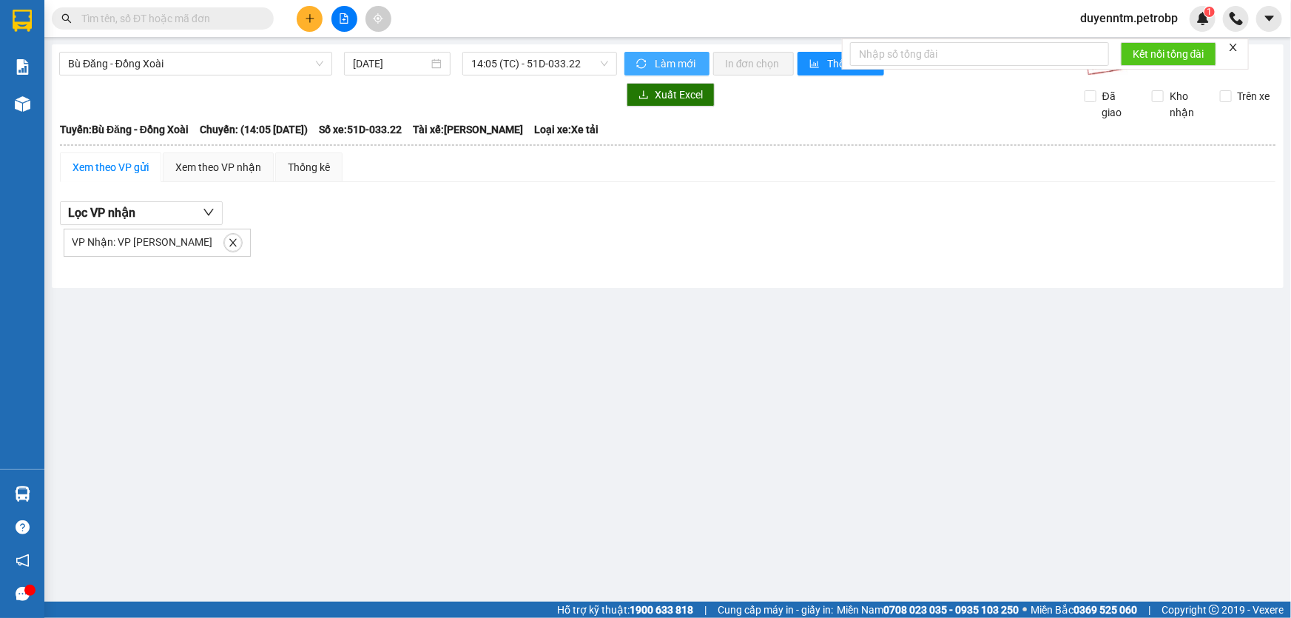
click at [646, 55] on button "Làm mới" at bounding box center [666, 64] width 85 height 24
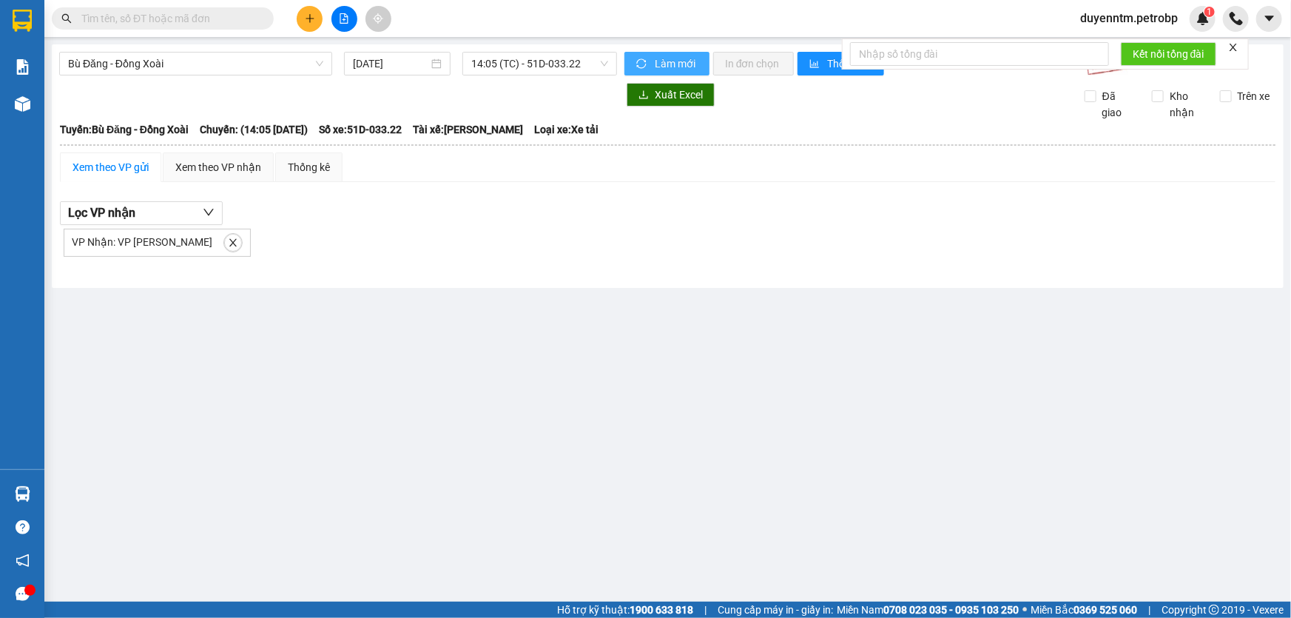
click at [646, 55] on button "Làm mới" at bounding box center [666, 64] width 85 height 24
click at [643, 58] on icon "loading" at bounding box center [641, 63] width 10 height 10
click at [228, 240] on icon "close" at bounding box center [233, 242] width 10 height 10
checkbox input "false"
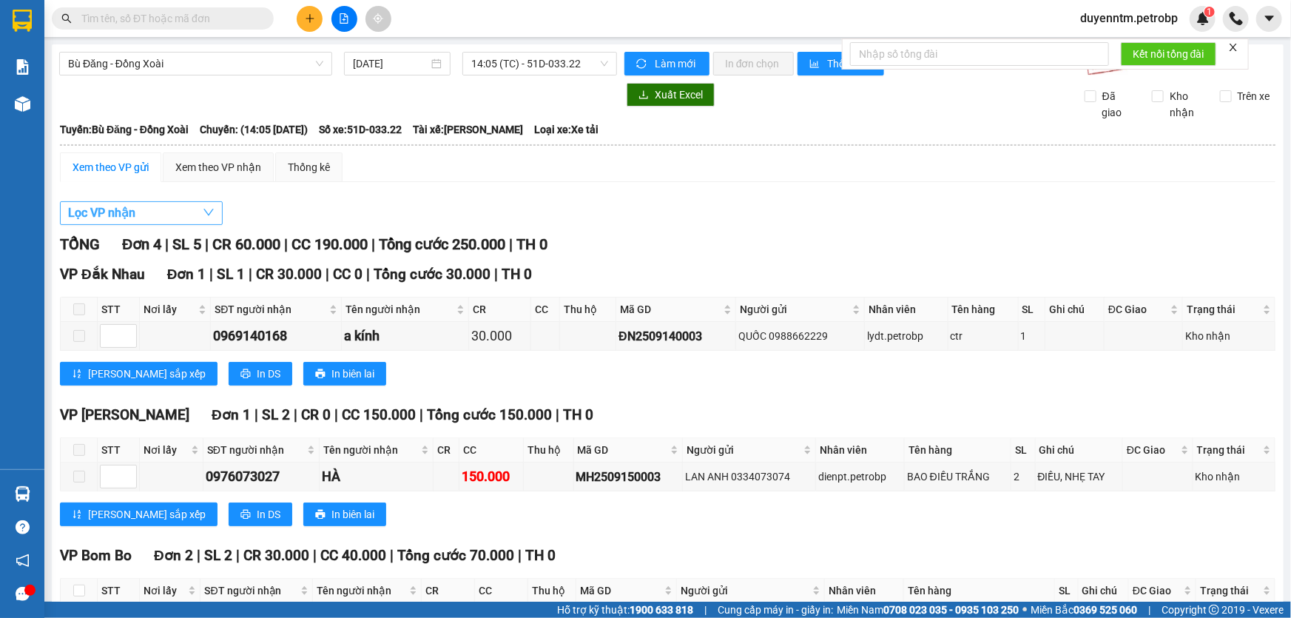
click at [164, 207] on button "Lọc VP nhận" at bounding box center [141, 213] width 163 height 24
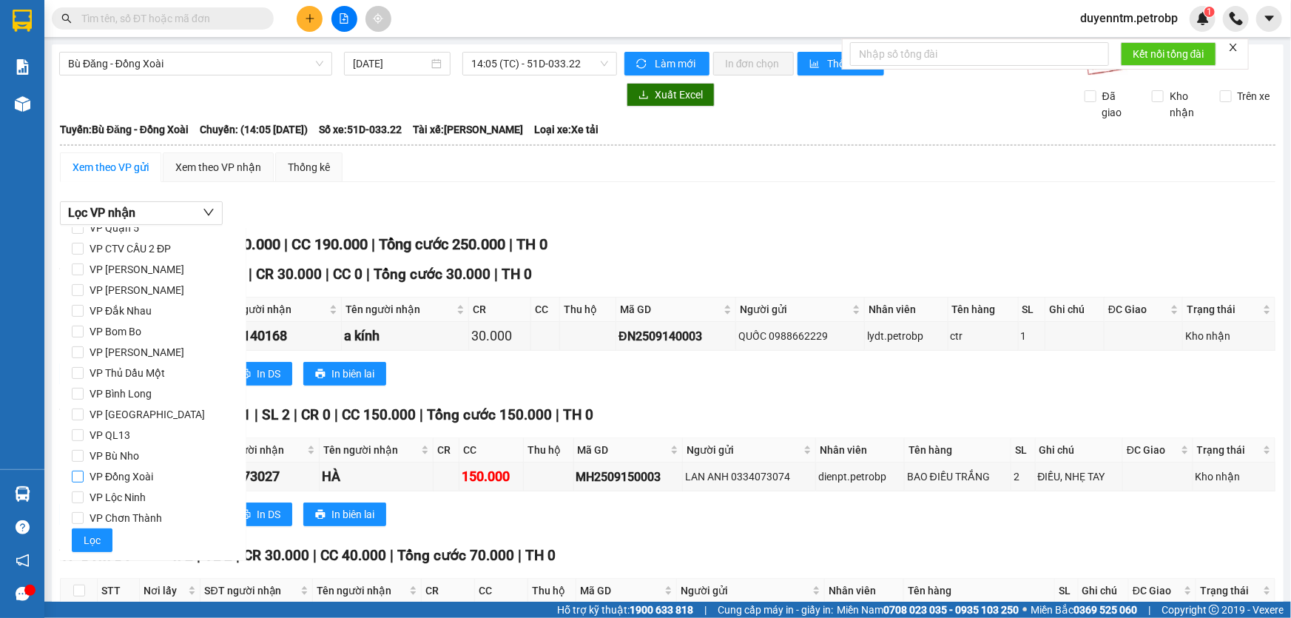
click at [111, 479] on span "VP Đồng Xoài" at bounding box center [121, 476] width 75 height 21
click at [84, 479] on input "VP Đồng Xoài" at bounding box center [78, 476] width 12 height 12
checkbox input "true"
click at [95, 545] on span "Lọc" at bounding box center [92, 540] width 17 height 16
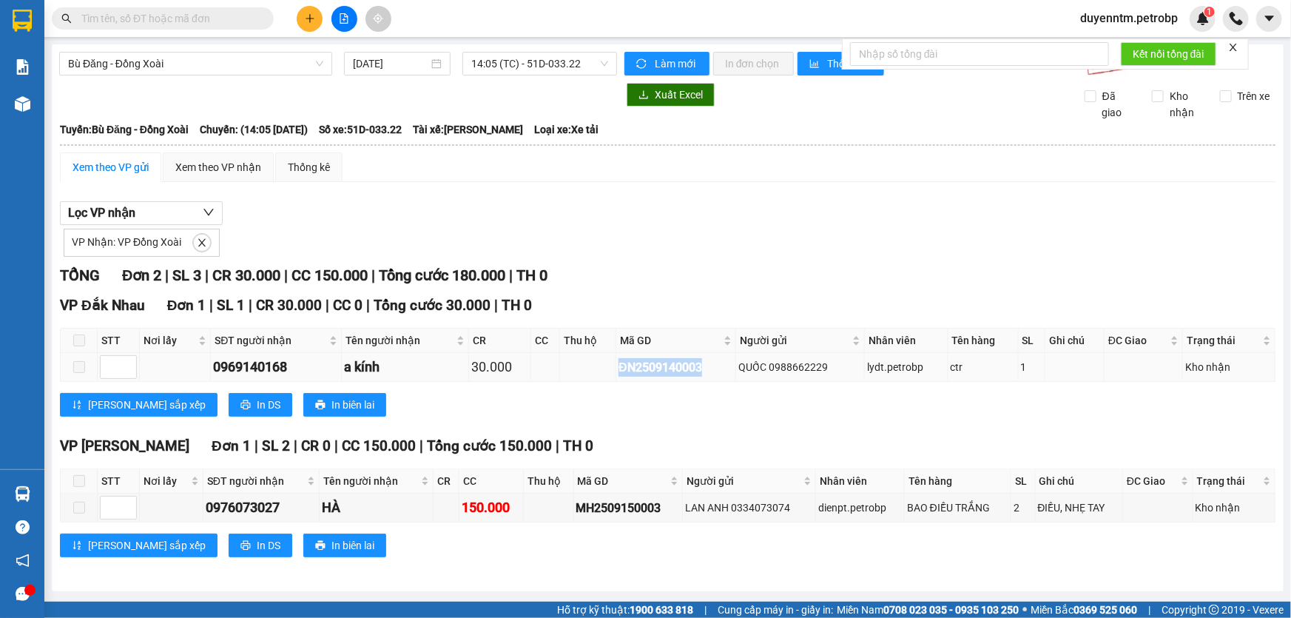
drag, startPoint x: 706, startPoint y: 364, endPoint x: 600, endPoint y: 367, distance: 105.8
click at [600, 367] on tr "0969140168 a kính 30.000 ĐN2509140003 QUỐC 0988662229 lydt.petrobp ctr 1 Kho nh…" at bounding box center [668, 367] width 1215 height 29
copy div "ĐN2509140003"
paste input "ĐN2509140003"
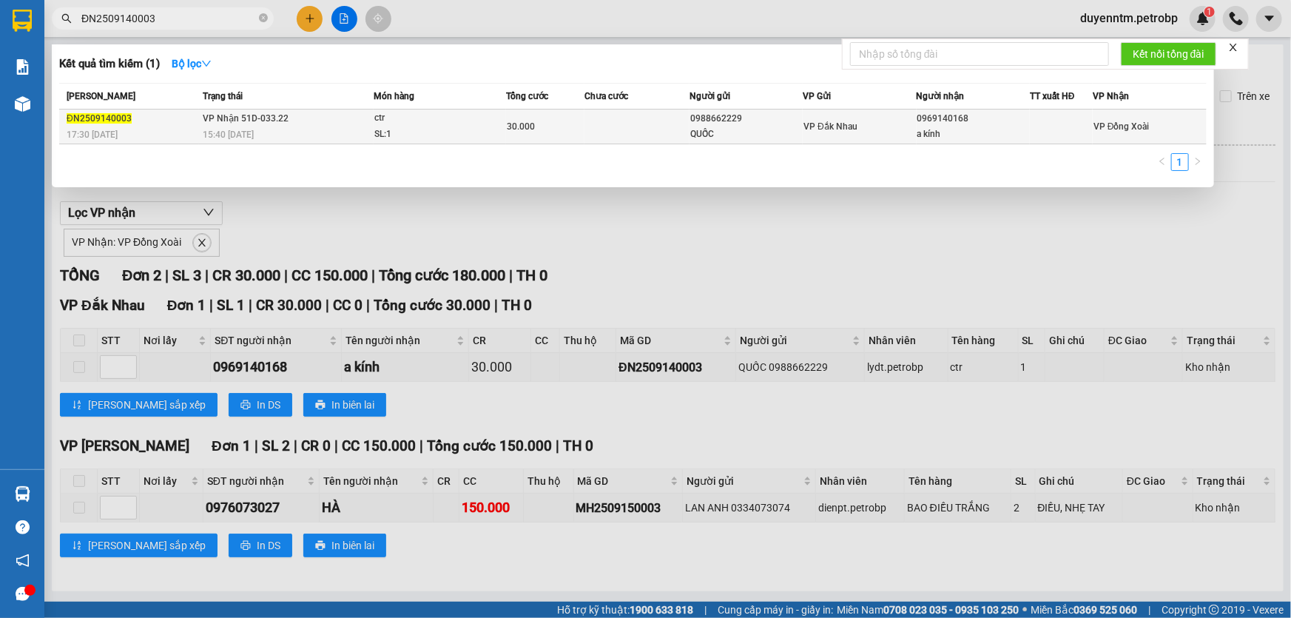
type input "ĐN2509140003"
click at [262, 123] on span "VP Nhận 51D-033.22" at bounding box center [246, 118] width 86 height 10
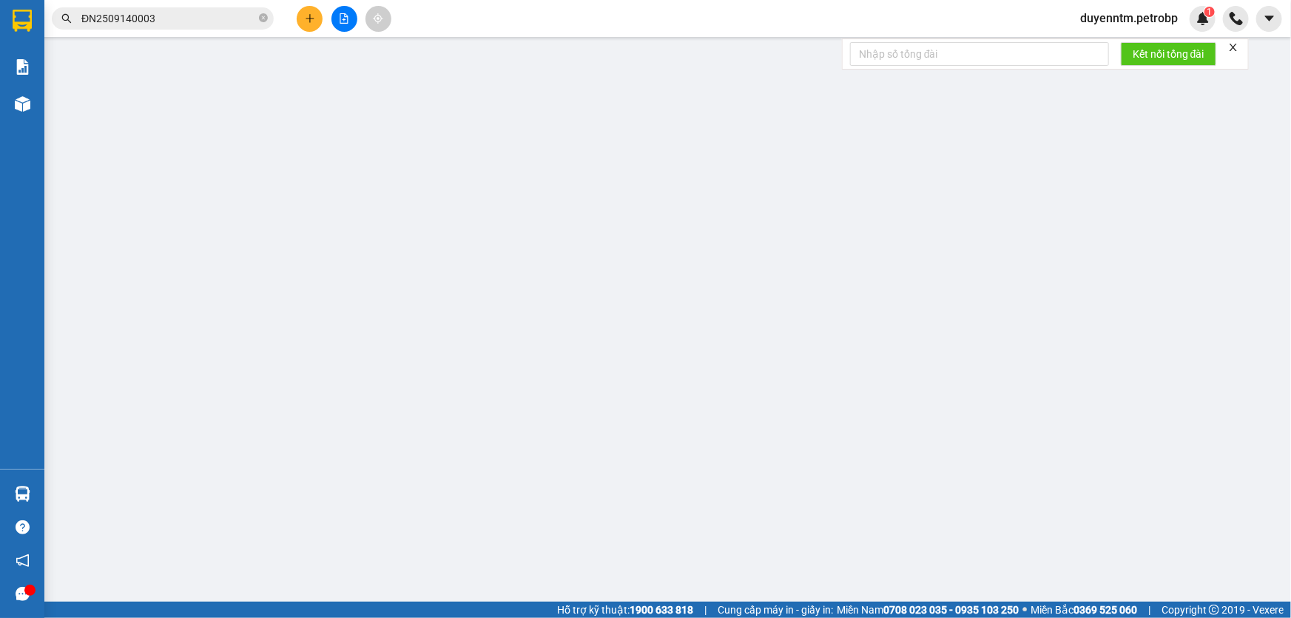
type input "0988662229"
type input "QUỐC"
type input "0969140168"
type input "a kính"
type input "30.000"
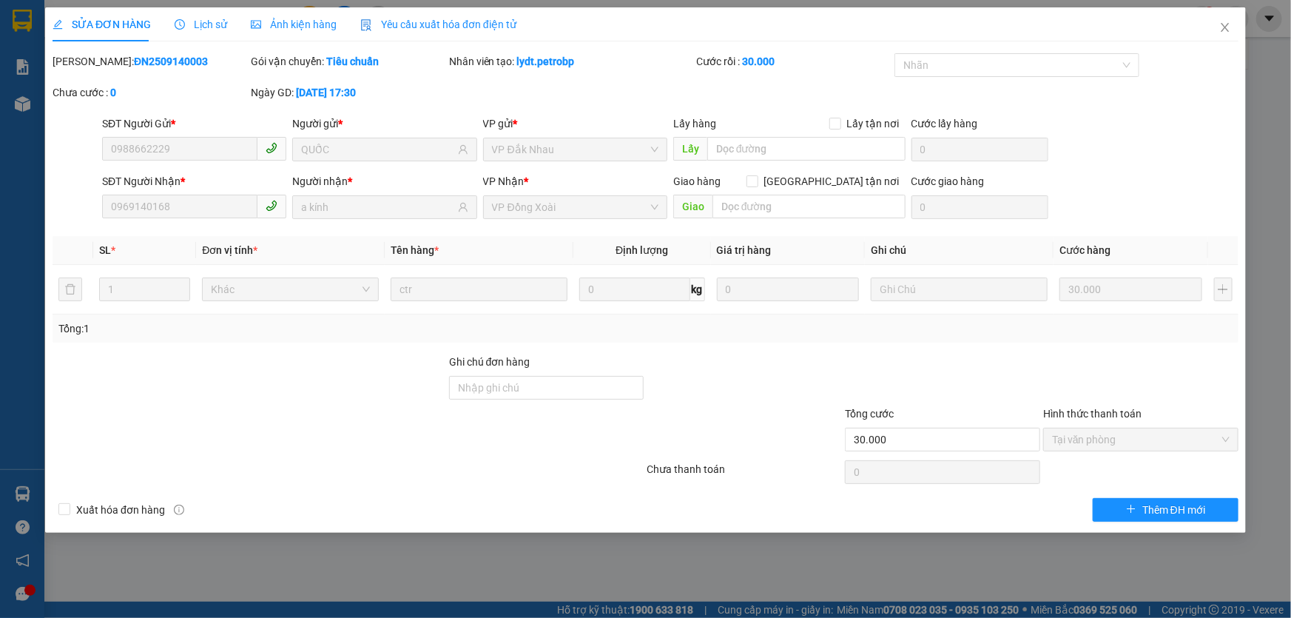
click at [200, 23] on span "Lịch sử" at bounding box center [201, 24] width 53 height 12
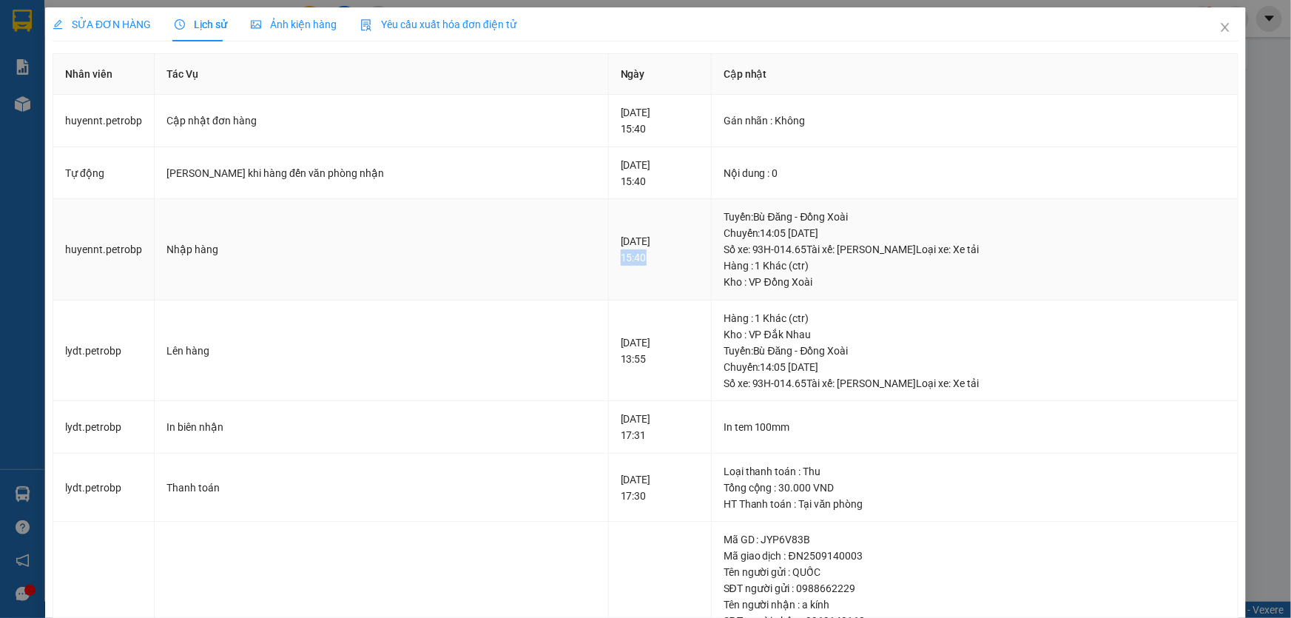
drag, startPoint x: 573, startPoint y: 262, endPoint x: 539, endPoint y: 255, distance: 34.7
click at [609, 257] on td "15-09-2025 15:40" at bounding box center [660, 249] width 103 height 101
copy div "15:40"
click at [1219, 30] on icon "close" at bounding box center [1225, 27] width 12 height 12
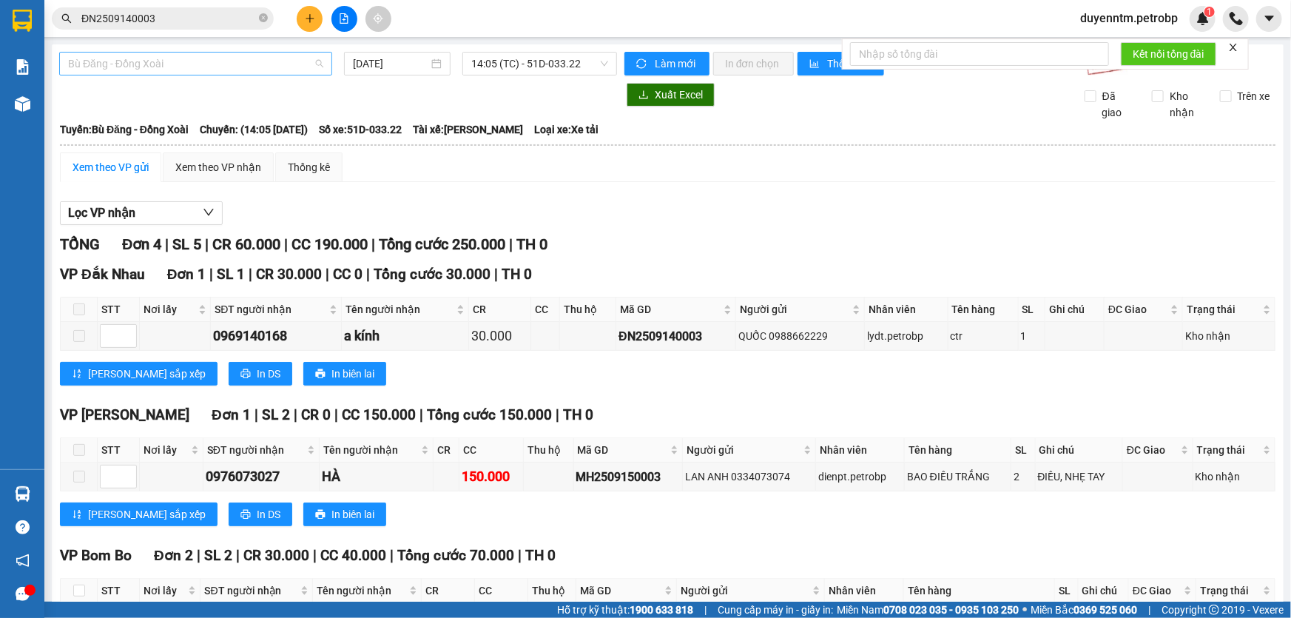
click at [186, 58] on span "Bù Đăng - Đồng Xoài" at bounding box center [195, 64] width 255 height 22
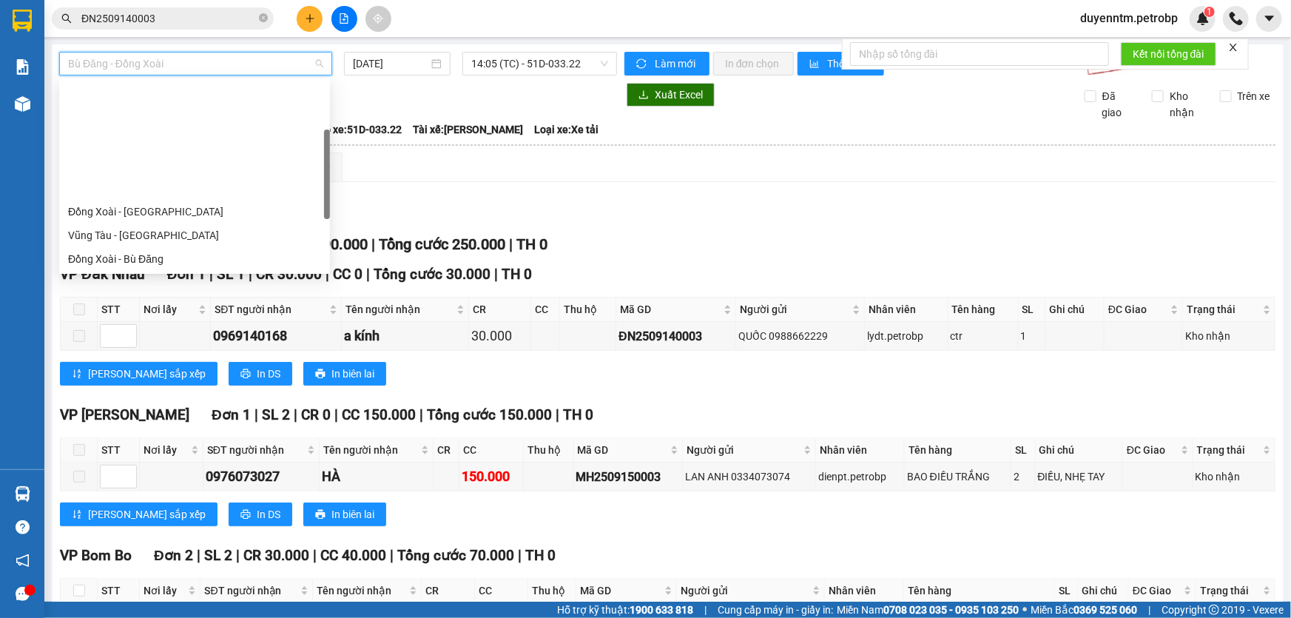
scroll to position [134, 0]
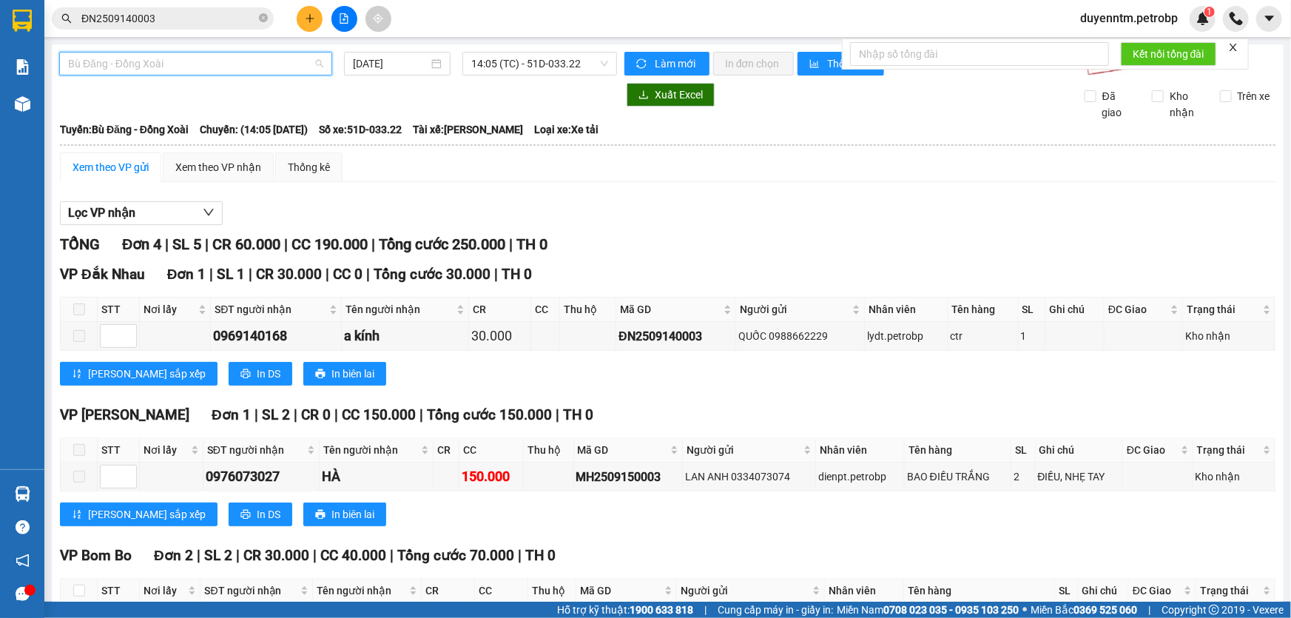
click at [228, 71] on span "Bù Đăng - Đồng Xoài" at bounding box center [195, 64] width 255 height 22
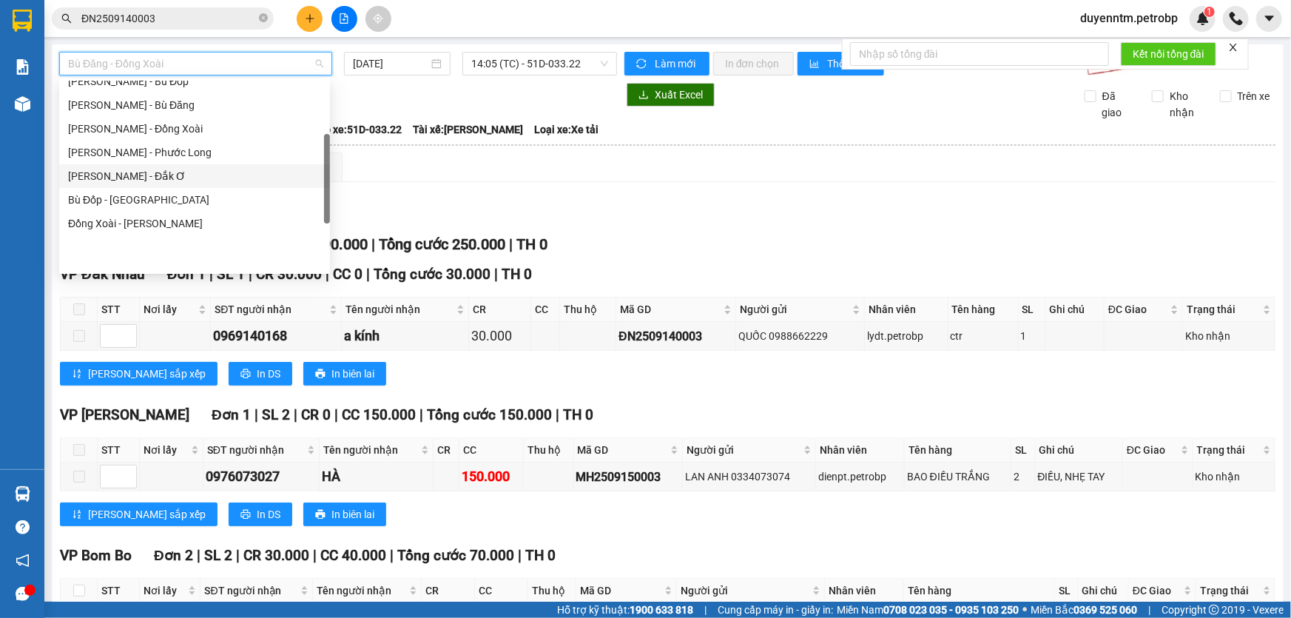
scroll to position [90, 0]
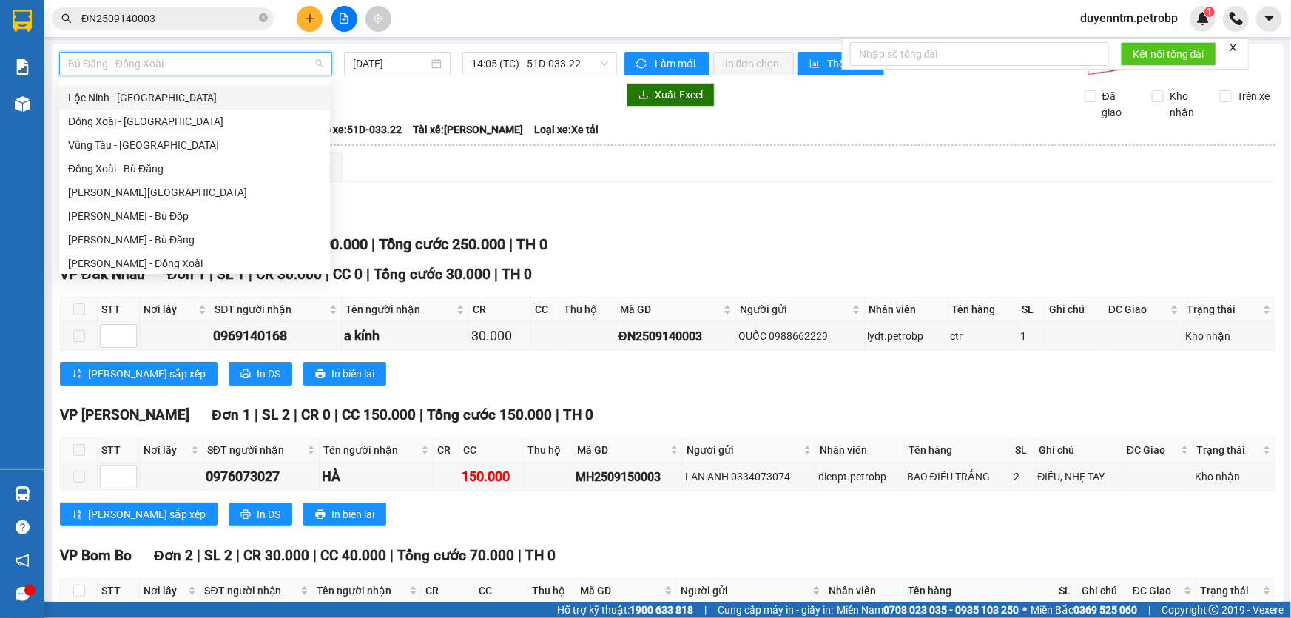
click at [155, 101] on div "Lộc Ninh - [GEOGRAPHIC_DATA]" at bounding box center [194, 98] width 253 height 16
type input "[DATE]"
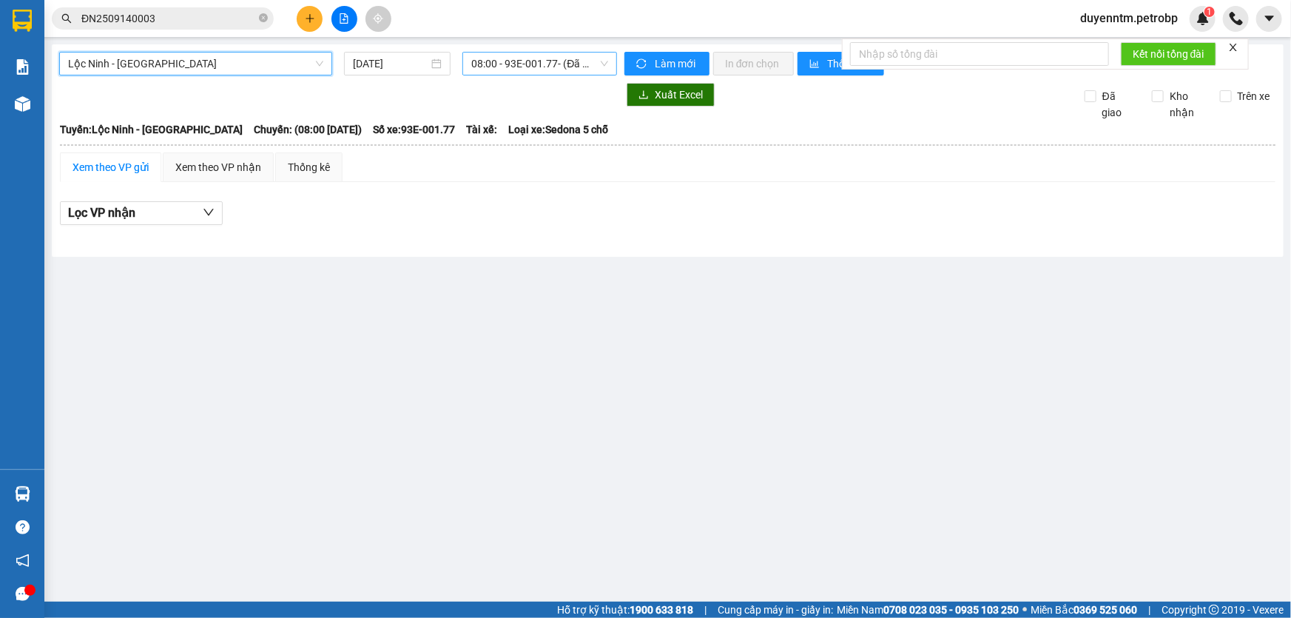
click at [510, 58] on span "08:00 - 93E-001.77 - (Đã hủy)" at bounding box center [539, 64] width 137 height 22
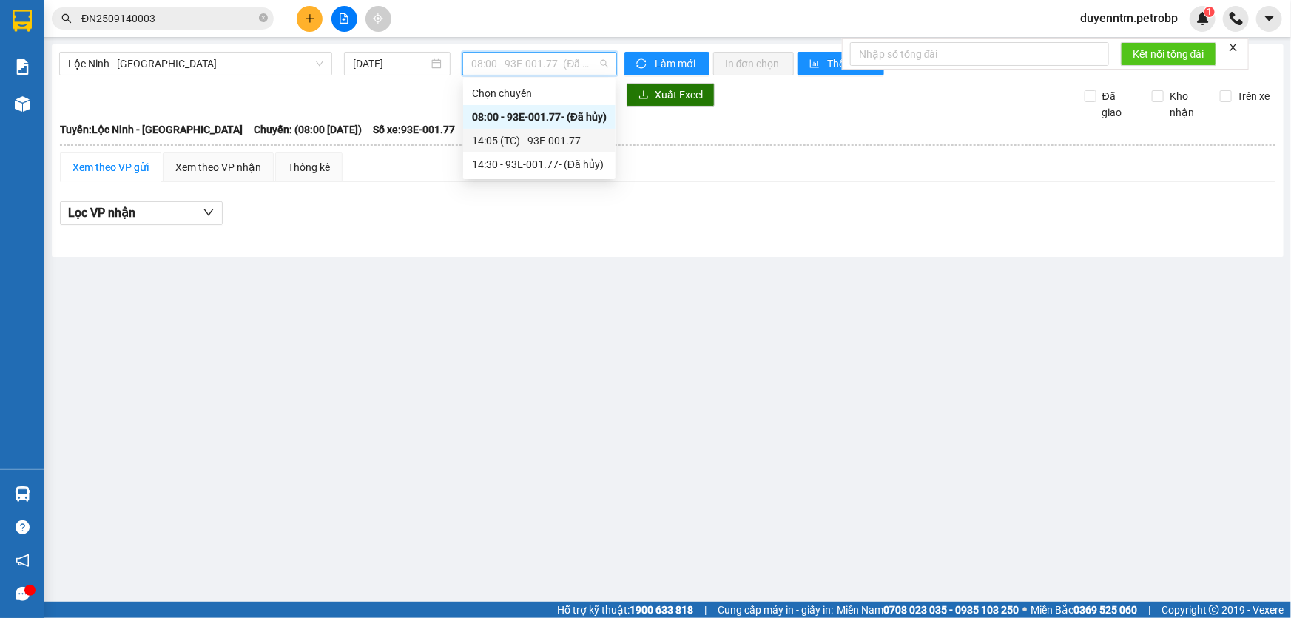
click at [526, 145] on div "14:05 (TC) - 93E-001.77" at bounding box center [539, 140] width 135 height 16
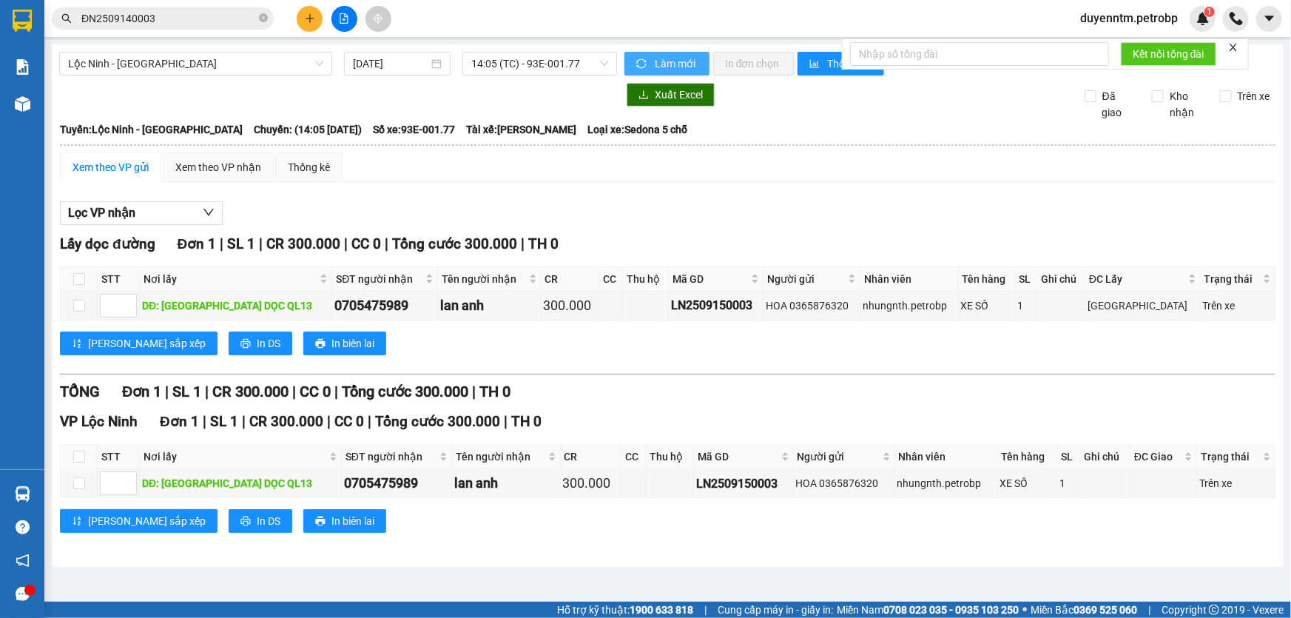
click at [636, 60] on icon "sync" at bounding box center [641, 63] width 10 height 10
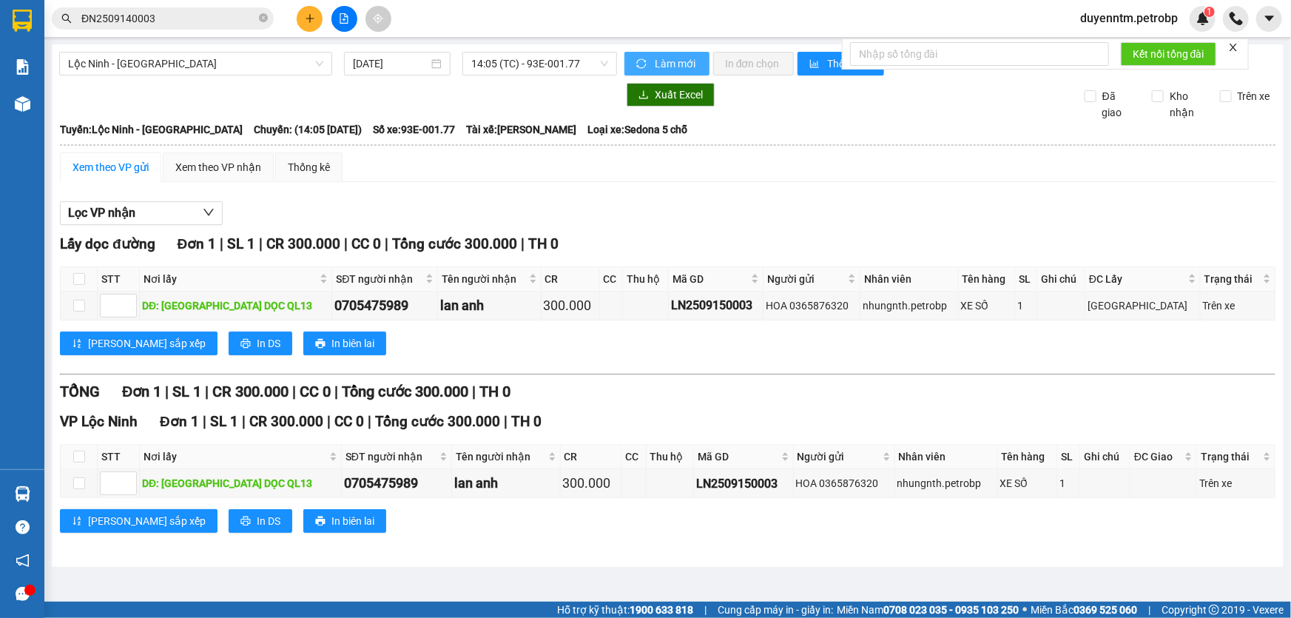
click at [636, 60] on icon "sync" at bounding box center [641, 63] width 10 height 10
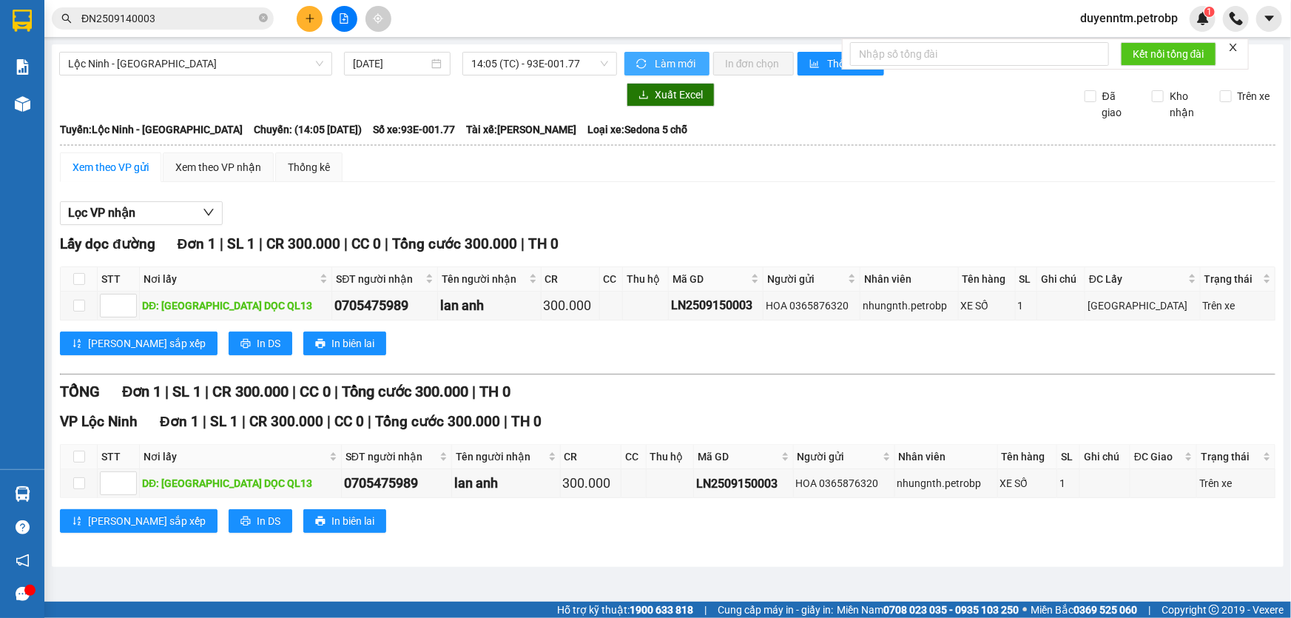
click at [636, 60] on icon "sync" at bounding box center [641, 63] width 10 height 10
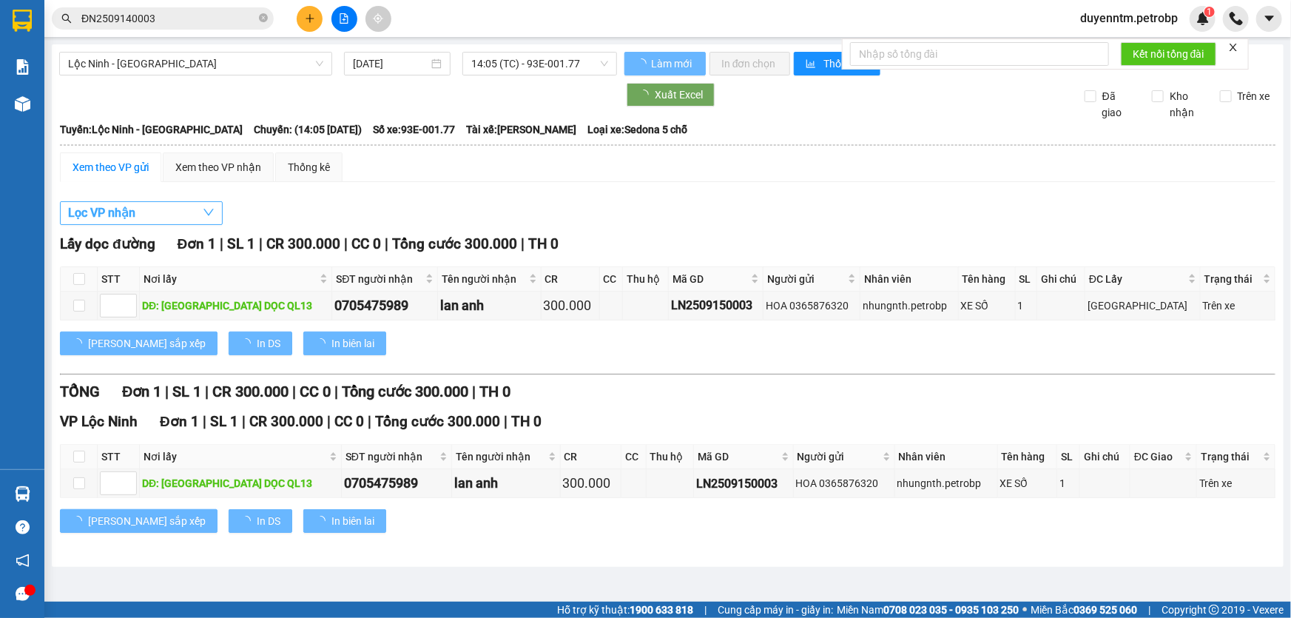
click at [117, 217] on span "Lọc VP nhận" at bounding box center [101, 212] width 67 height 18
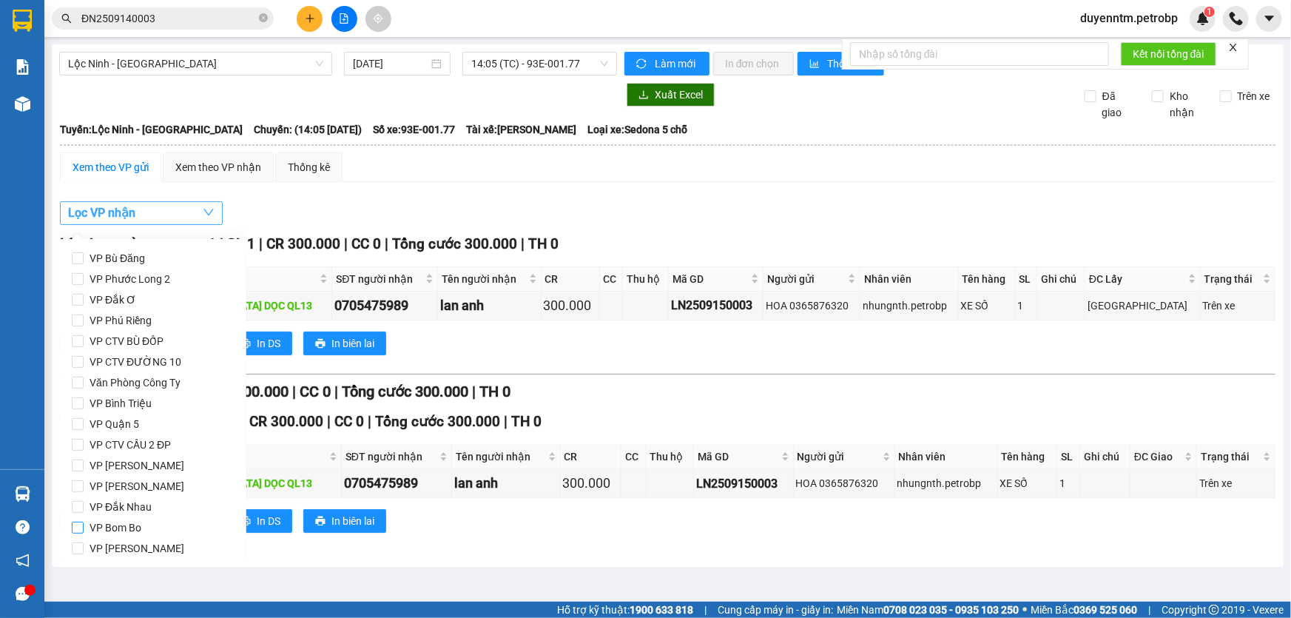
scroll to position [196, 0]
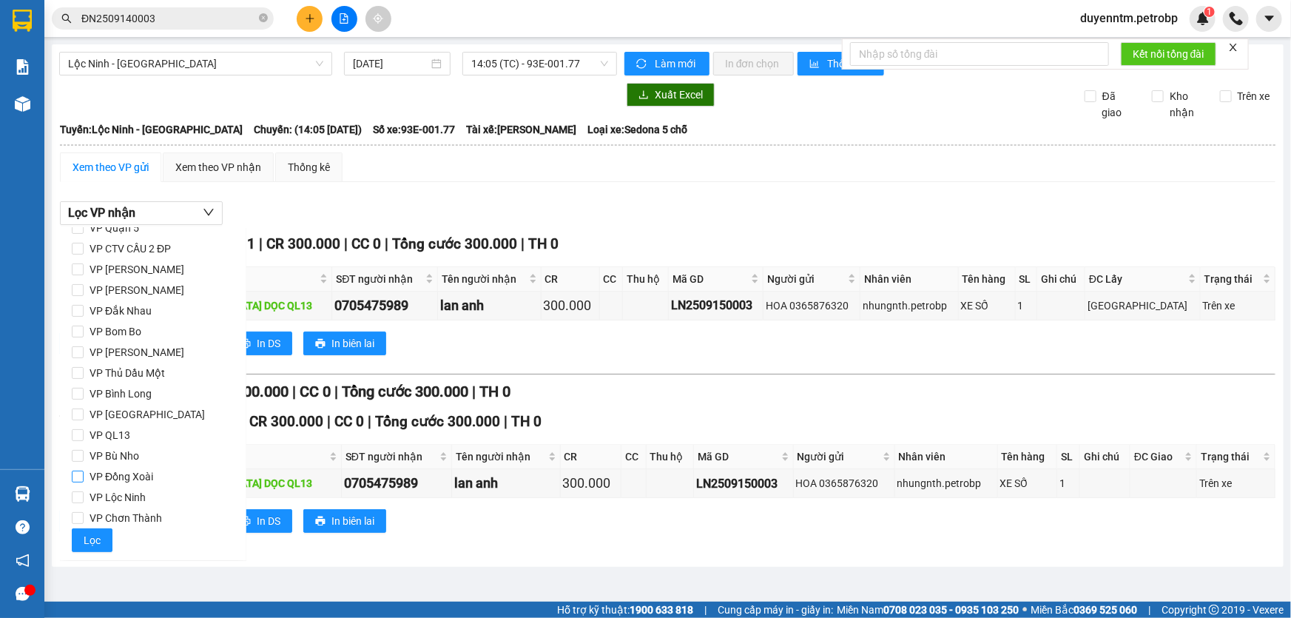
click at [115, 474] on span "VP Đồng Xoài" at bounding box center [121, 476] width 75 height 21
click at [84, 474] on input "VP Đồng Xoài" at bounding box center [78, 476] width 12 height 12
checkbox input "true"
click at [92, 534] on span "Lọc" at bounding box center [92, 540] width 17 height 16
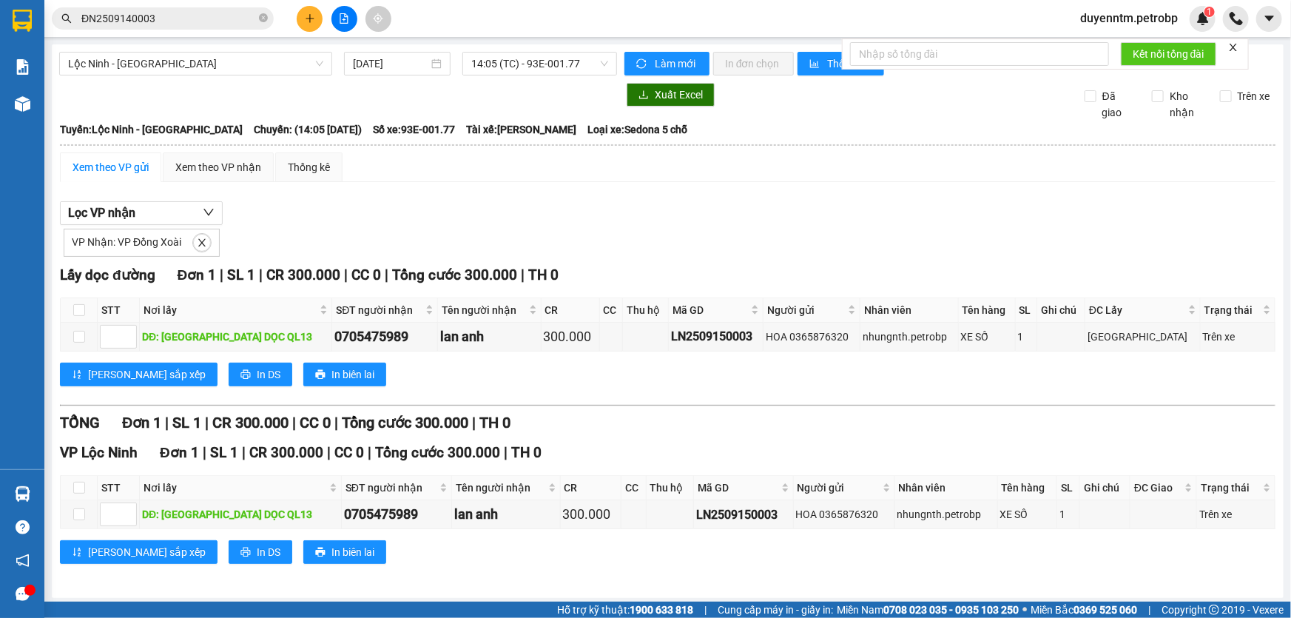
scroll to position [1, 0]
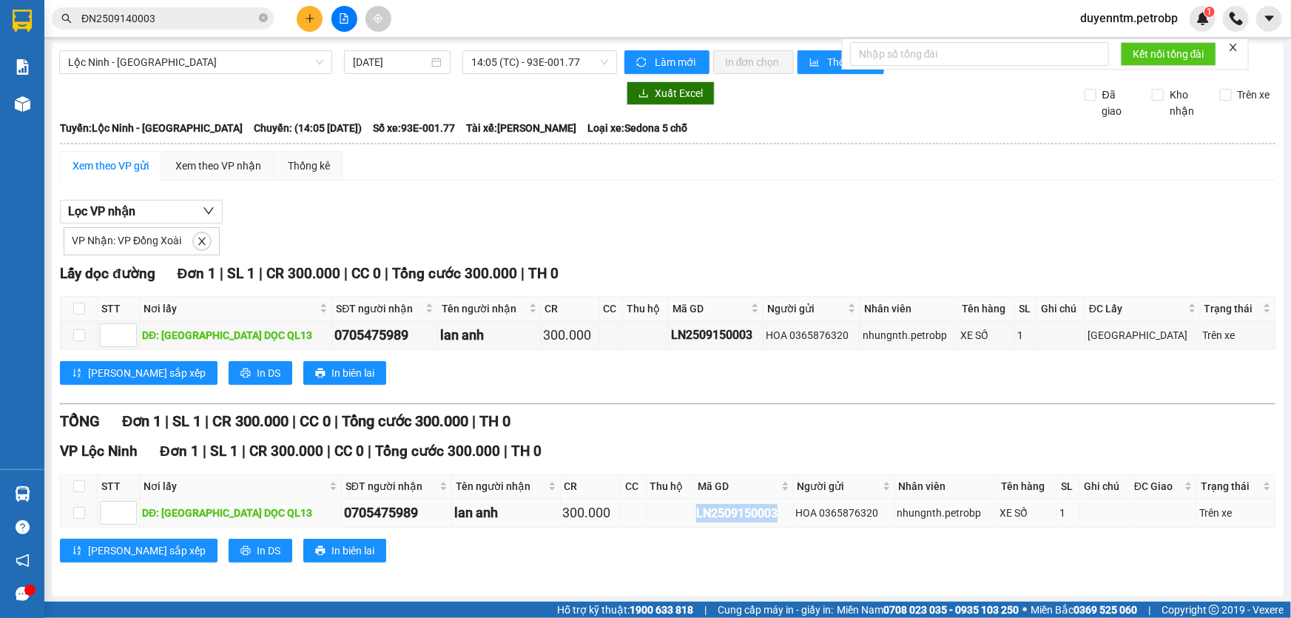
drag, startPoint x: 761, startPoint y: 507, endPoint x: 669, endPoint y: 511, distance: 92.5
click at [669, 511] on tr "DĐ: CHỢ LỘC THÁI DỌC QL13 0705475989 lan anh 300.000 LN2509150003 HOA 036587632…" at bounding box center [668, 513] width 1215 height 29
drag, startPoint x: 669, startPoint y: 511, endPoint x: 742, endPoint y: 536, distance: 77.4
click at [742, 539] on div "Lưu sắp xếp In DS In biên lai" at bounding box center [667, 551] width 1215 height 24
drag, startPoint x: 757, startPoint y: 509, endPoint x: 667, endPoint y: 516, distance: 89.8
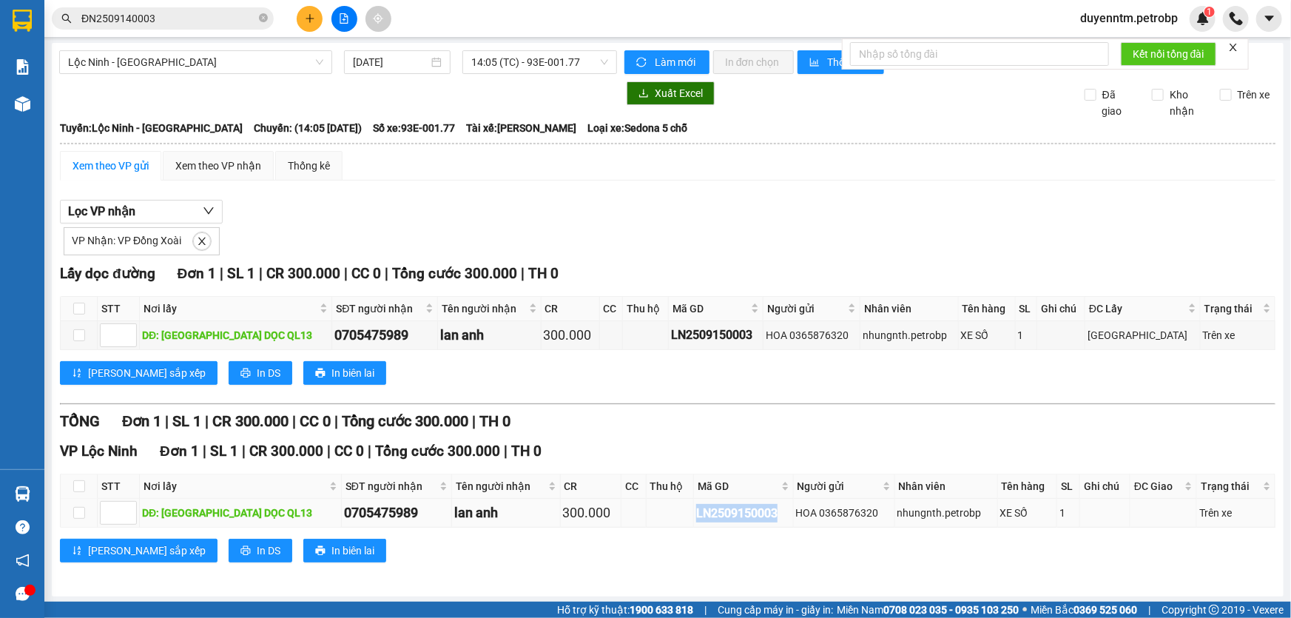
click at [667, 516] on tr "DĐ: CHỢ LỘC THÁI DỌC QL13 0705475989 lan anh 300.000 LN2509150003 HOA 036587632…" at bounding box center [668, 513] width 1215 height 29
drag, startPoint x: 667, startPoint y: 516, endPoint x: 723, endPoint y: 522, distance: 56.5
click at [720, 527] on div "VP Lộc Ninh Đơn 1 | SL 1 | CR 300.000 | CC 0 | Tổng cước 300.000 | TH 0 STT Nơ…" at bounding box center [667, 506] width 1215 height 133
drag, startPoint x: 755, startPoint y: 508, endPoint x: 672, endPoint y: 520, distance: 83.7
click at [694, 520] on td "LN2509150003" at bounding box center [744, 513] width 100 height 29
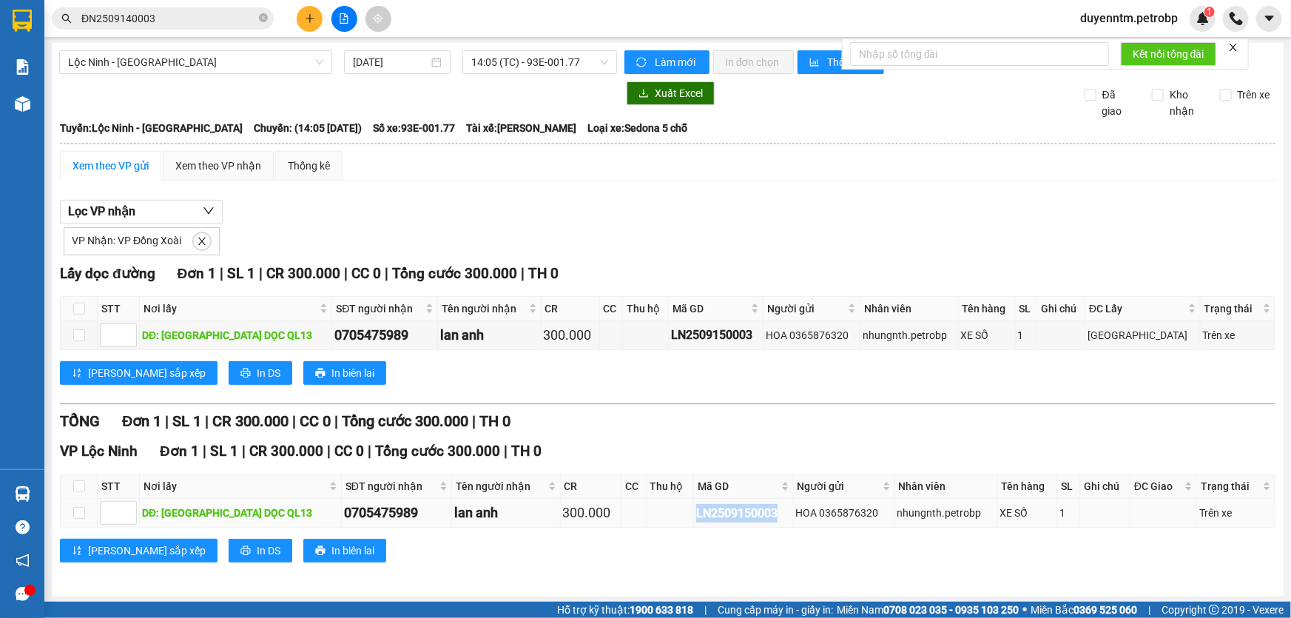
copy div "LN2509150003"
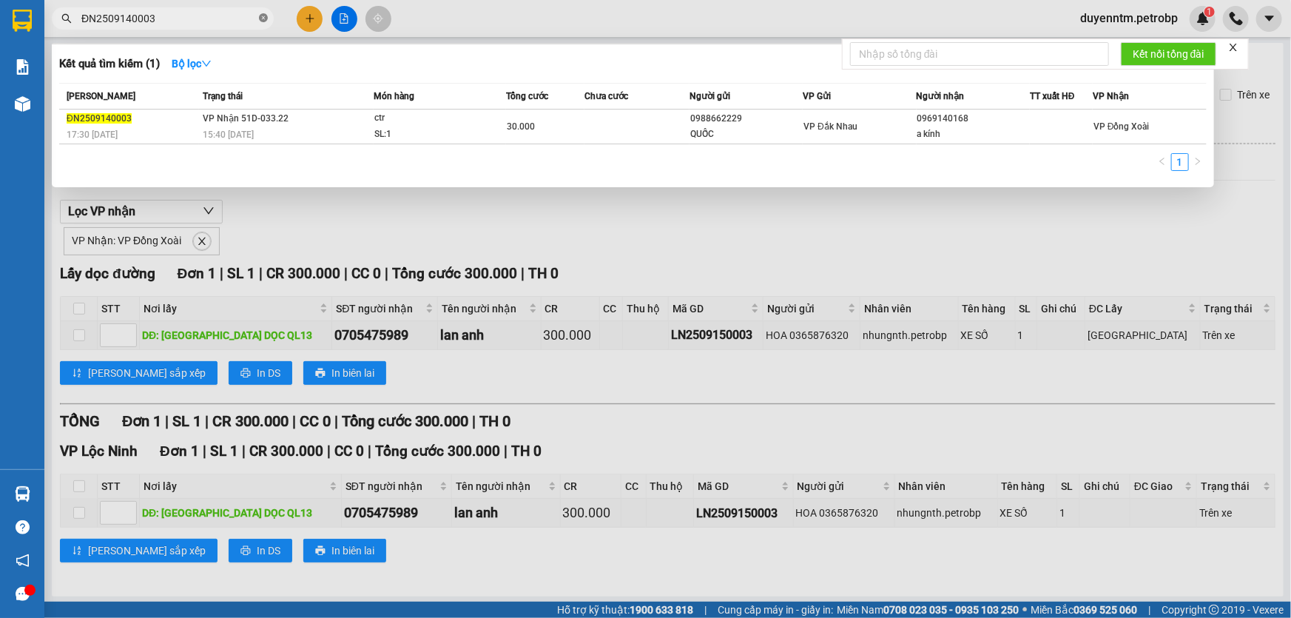
click at [260, 16] on icon "close-circle" at bounding box center [263, 17] width 9 height 9
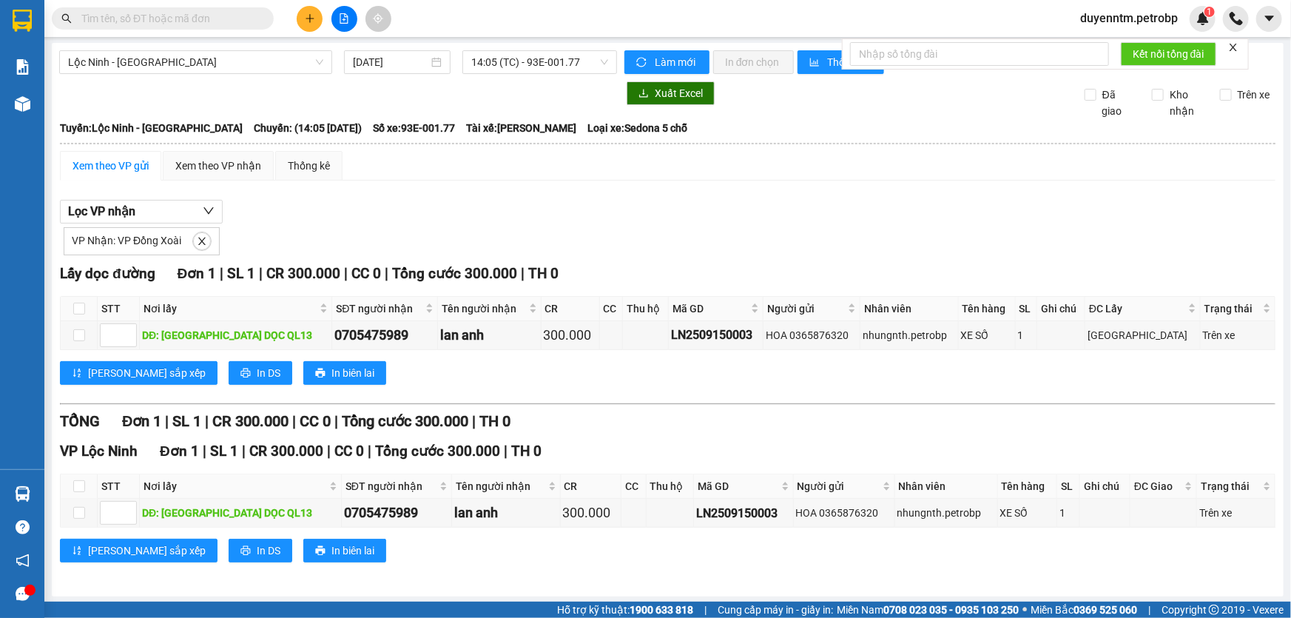
paste input "LN2509150003"
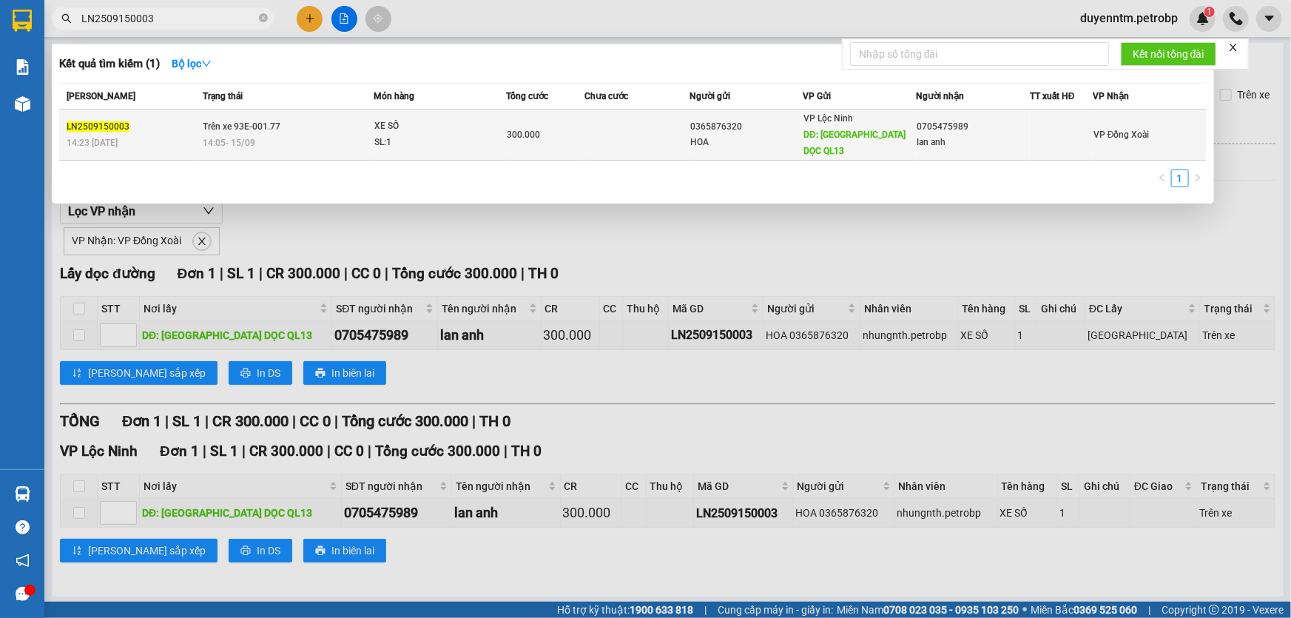
type input "LN2509150003"
click at [259, 129] on span "Trên xe 93E-001.77" at bounding box center [242, 126] width 78 height 10
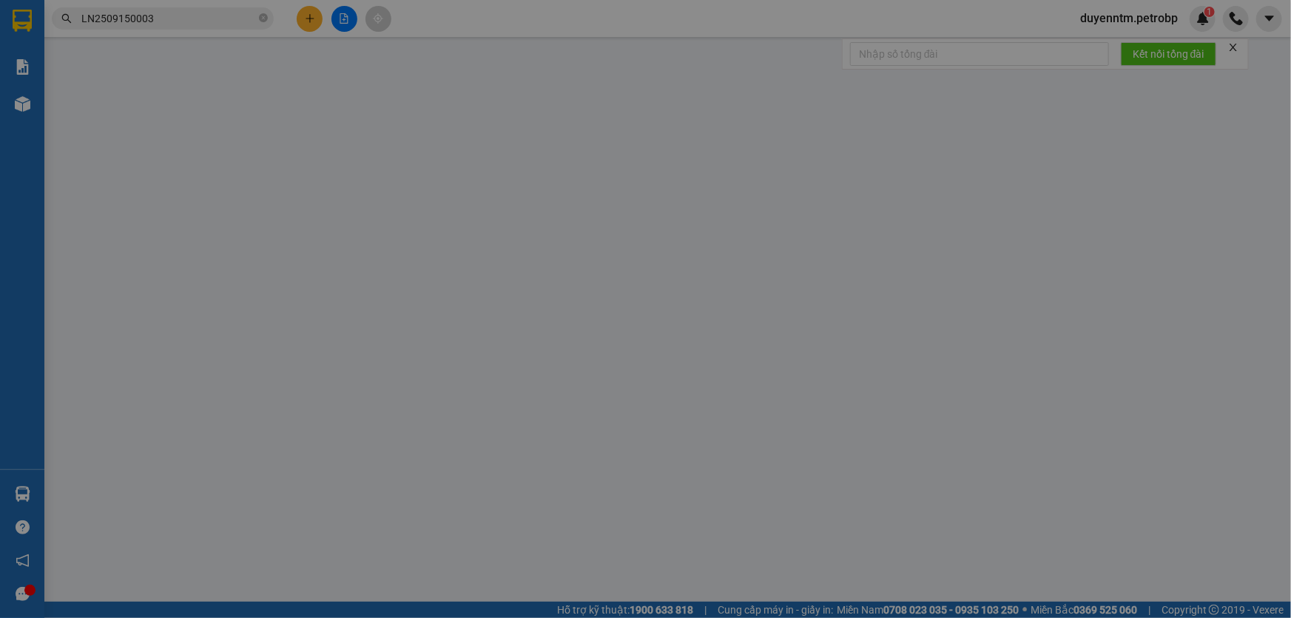
type input "0365876320"
type input "HOA"
type input "CHỢ LỘC THÁI DỌC QL13"
type input "0705475989"
type input "lan anh"
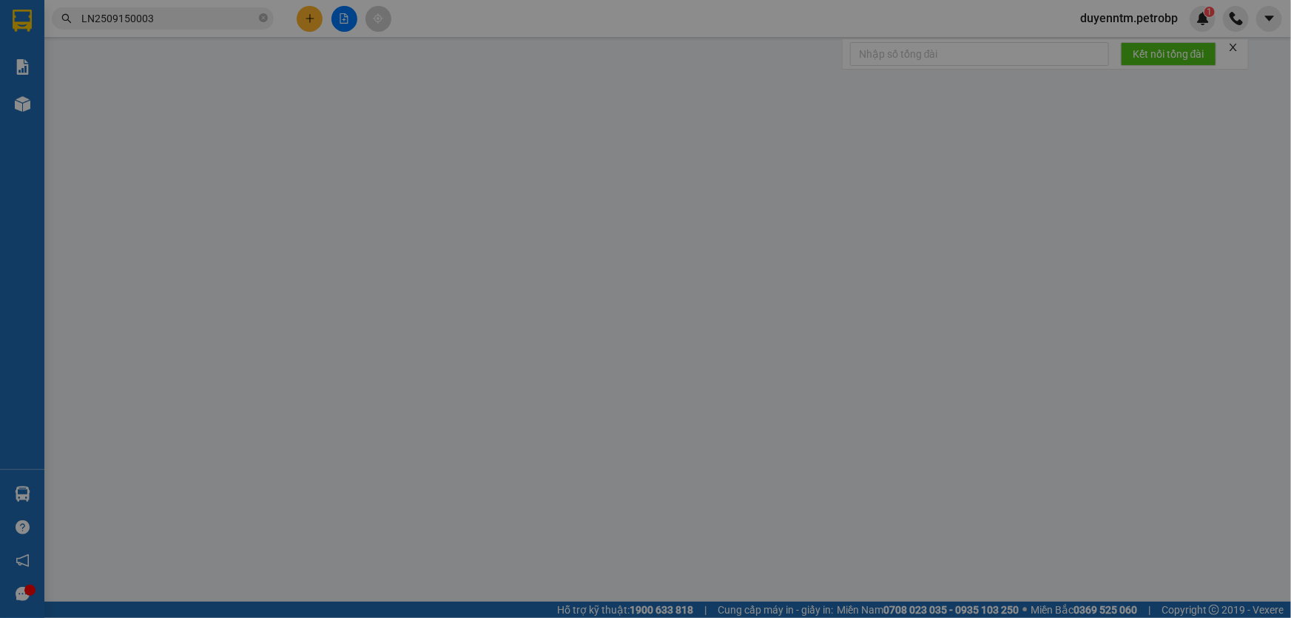
type input "300.000"
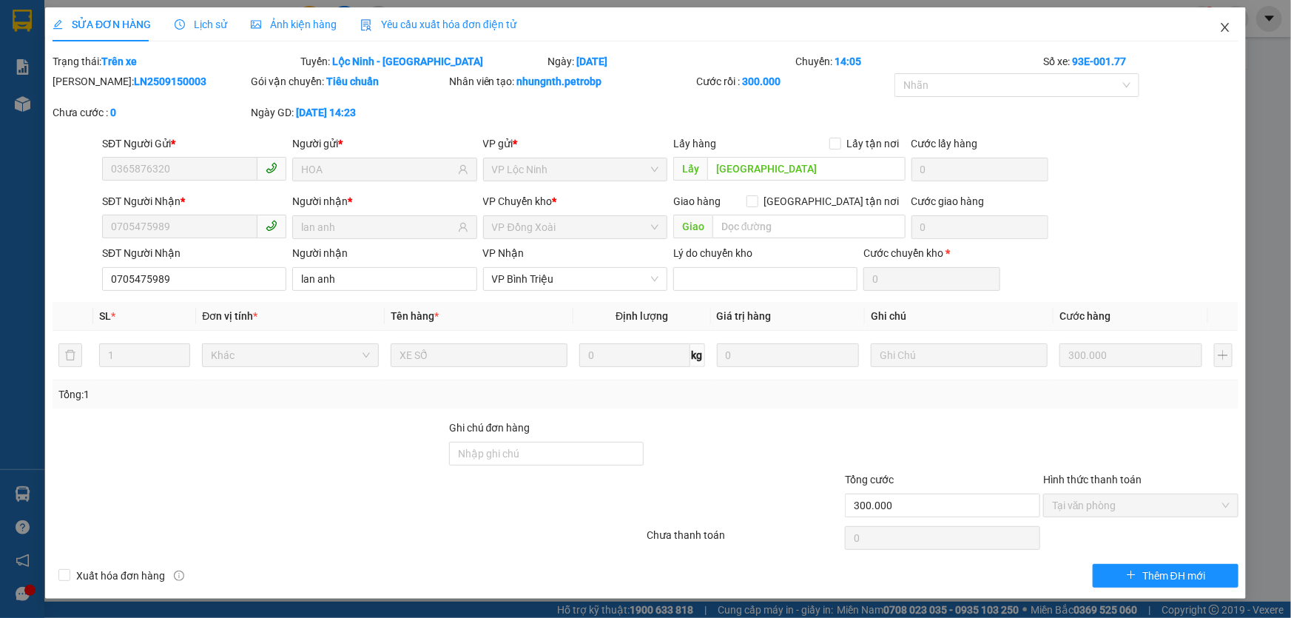
click at [1228, 27] on icon "close" at bounding box center [1225, 27] width 12 height 12
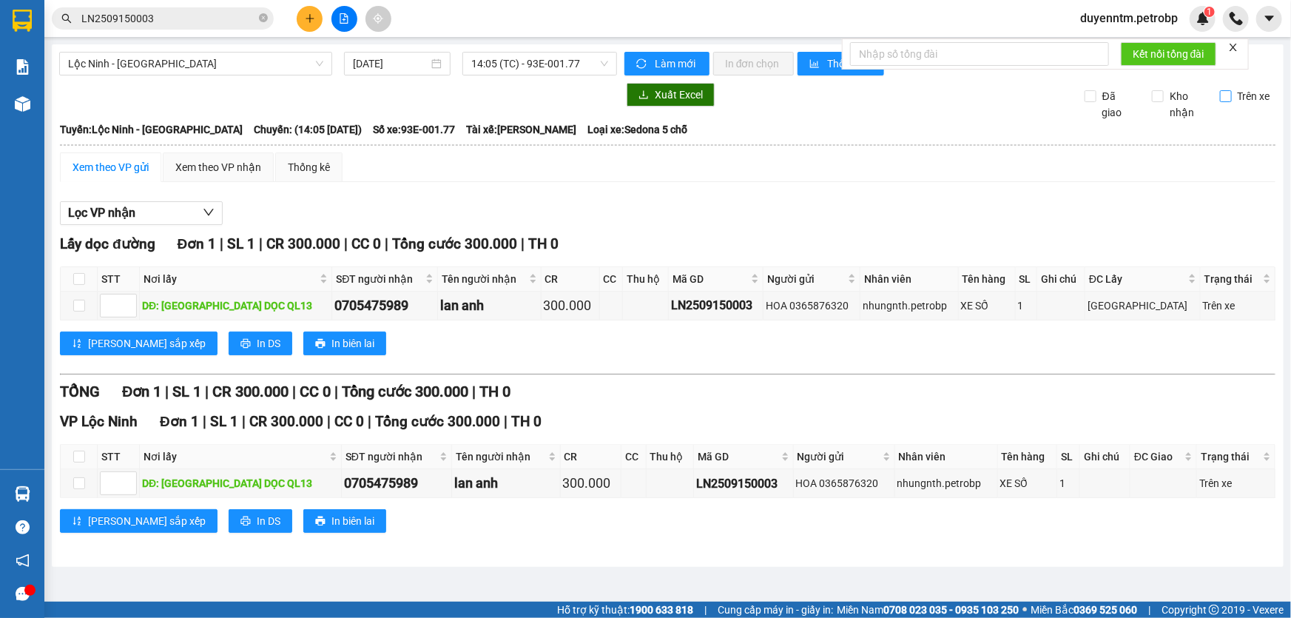
click at [1226, 95] on input "Trên xe" at bounding box center [1226, 96] width 12 height 12
checkbox input "true"
click at [1169, 96] on span "Kho nhận" at bounding box center [1186, 104] width 44 height 33
click at [1164, 96] on input "Kho nhận" at bounding box center [1158, 96] width 12 height 12
checkbox input "true"
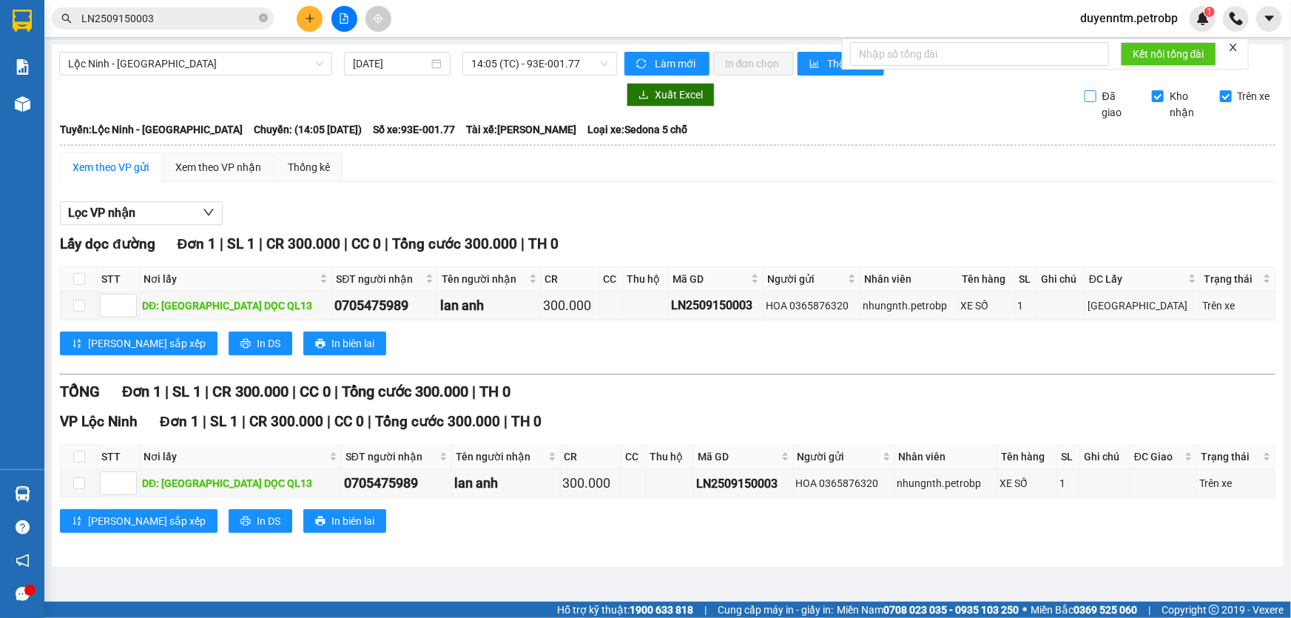
click at [1090, 96] on input "Đã giao" at bounding box center [1090, 96] width 12 height 12
checkbox input "true"
click at [667, 65] on span "Làm mới" at bounding box center [676, 63] width 43 height 16
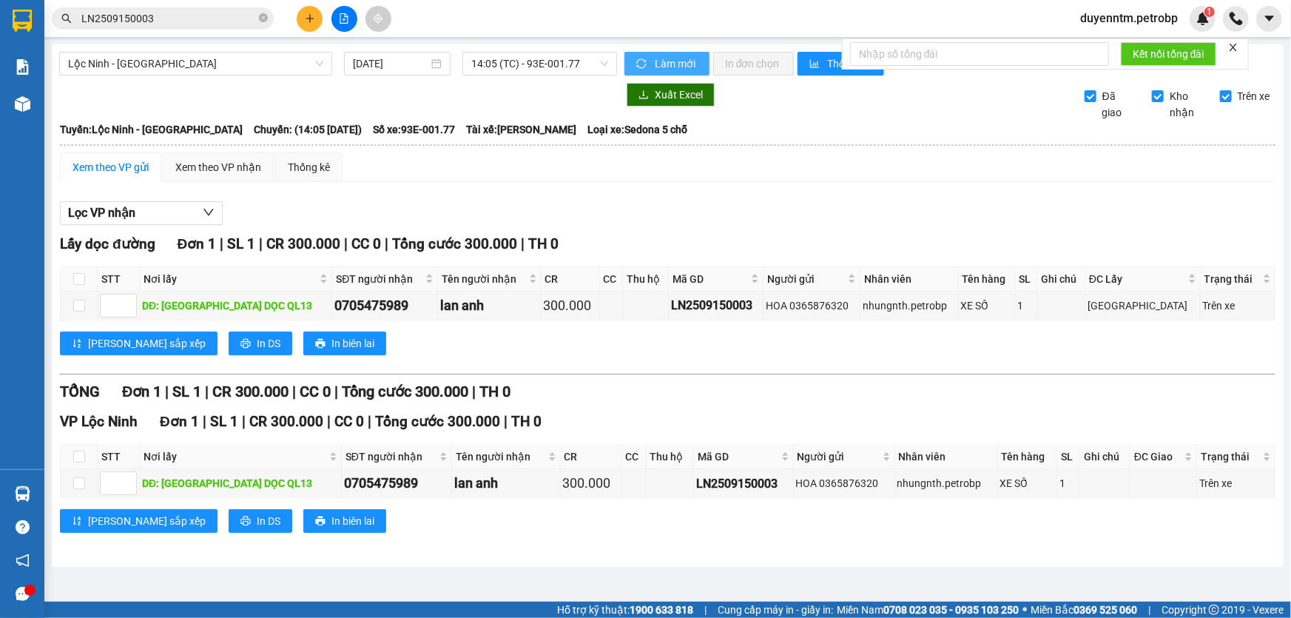
click at [667, 65] on span "Làm mới" at bounding box center [676, 63] width 43 height 16
drag, startPoint x: 723, startPoint y: 306, endPoint x: 646, endPoint y: 302, distance: 77.8
click at [632, 304] on tr "DĐ: CHỢ LỘC THÁI DỌC QL13 0705475989 lan anh 300.000 LN2509150003 HOA 036587632…" at bounding box center [668, 305] width 1215 height 29
copy div "LN2509150003"
click at [125, 211] on span "Lọc VP nhận" at bounding box center [101, 212] width 67 height 18
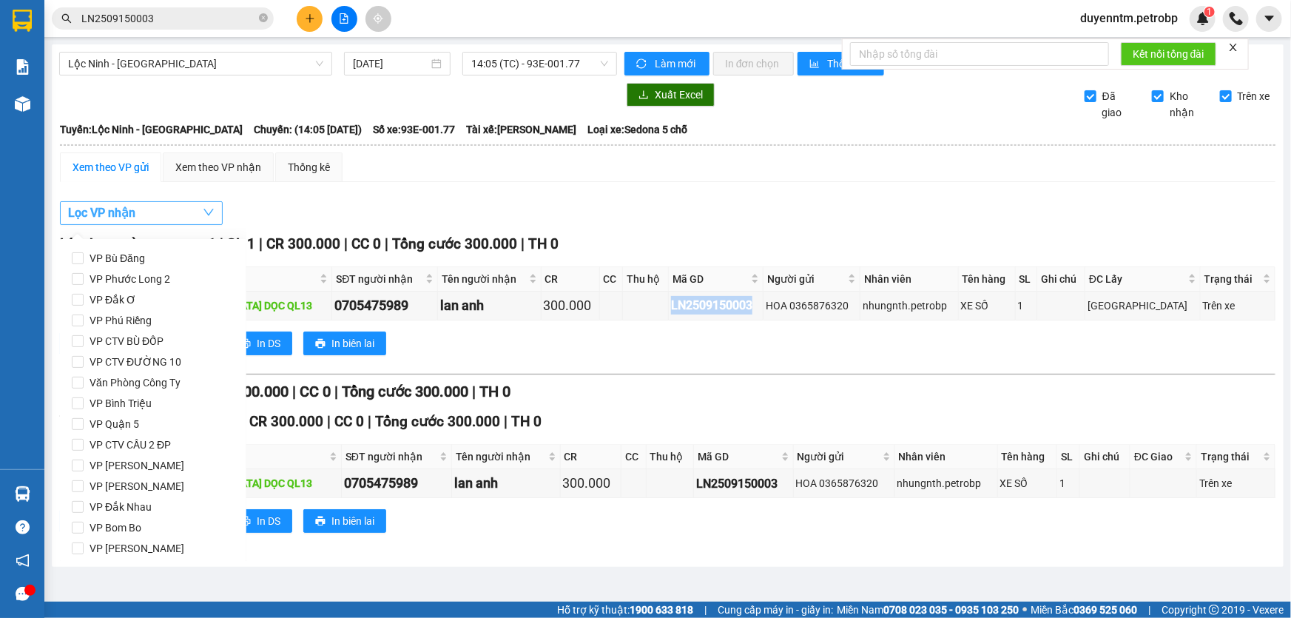
scroll to position [196, 0]
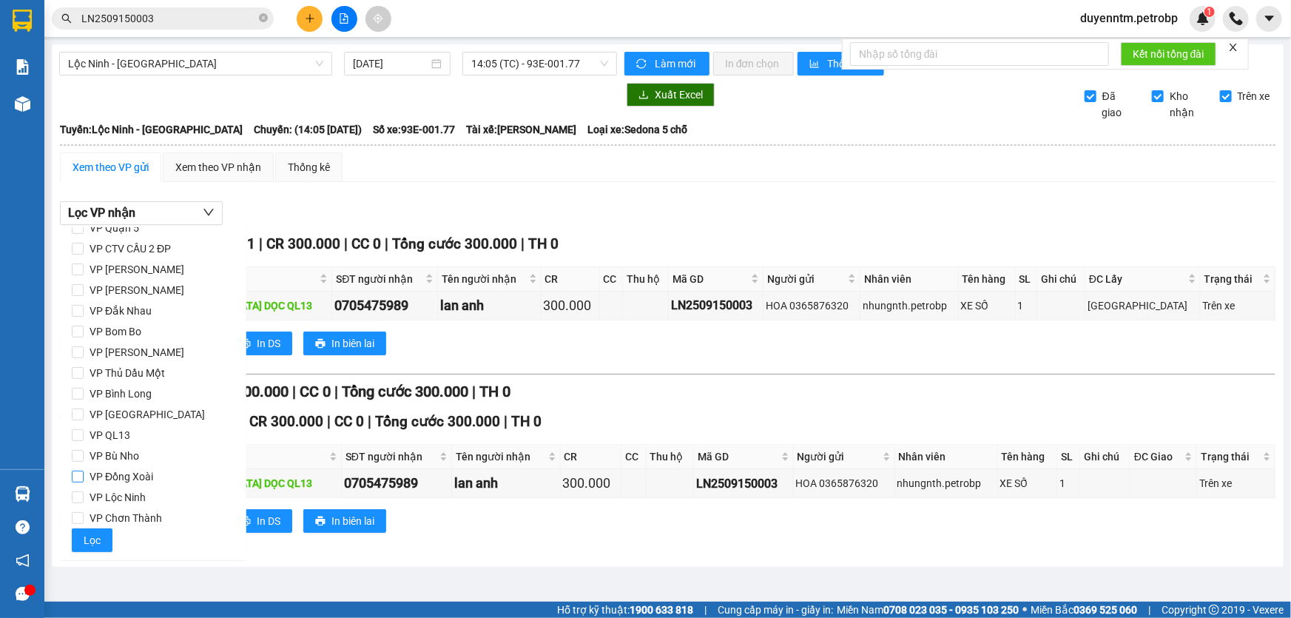
click at [151, 480] on span "VP Đồng Xoài" at bounding box center [121, 476] width 75 height 21
click at [84, 480] on input "VP Đồng Xoài" at bounding box center [78, 476] width 12 height 12
checkbox input "true"
click at [86, 540] on span "Lọc" at bounding box center [92, 540] width 17 height 16
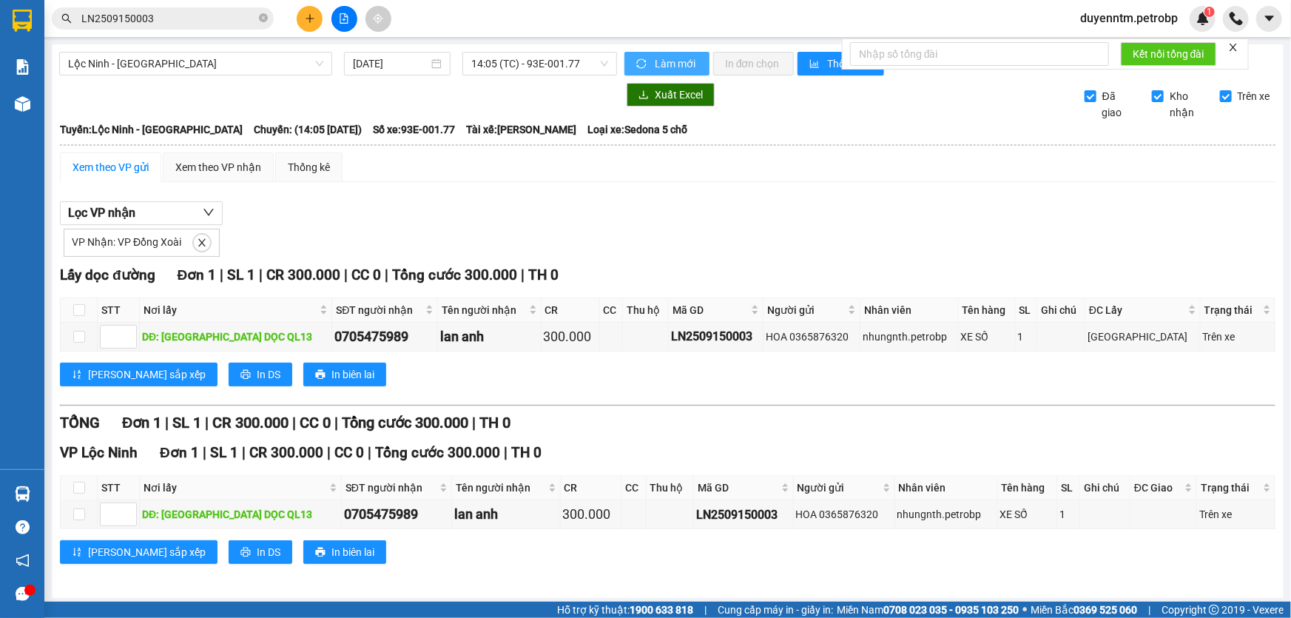
click at [661, 58] on span "Làm mới" at bounding box center [676, 63] width 43 height 16
drag, startPoint x: 719, startPoint y: 337, endPoint x: 635, endPoint y: 340, distance: 83.6
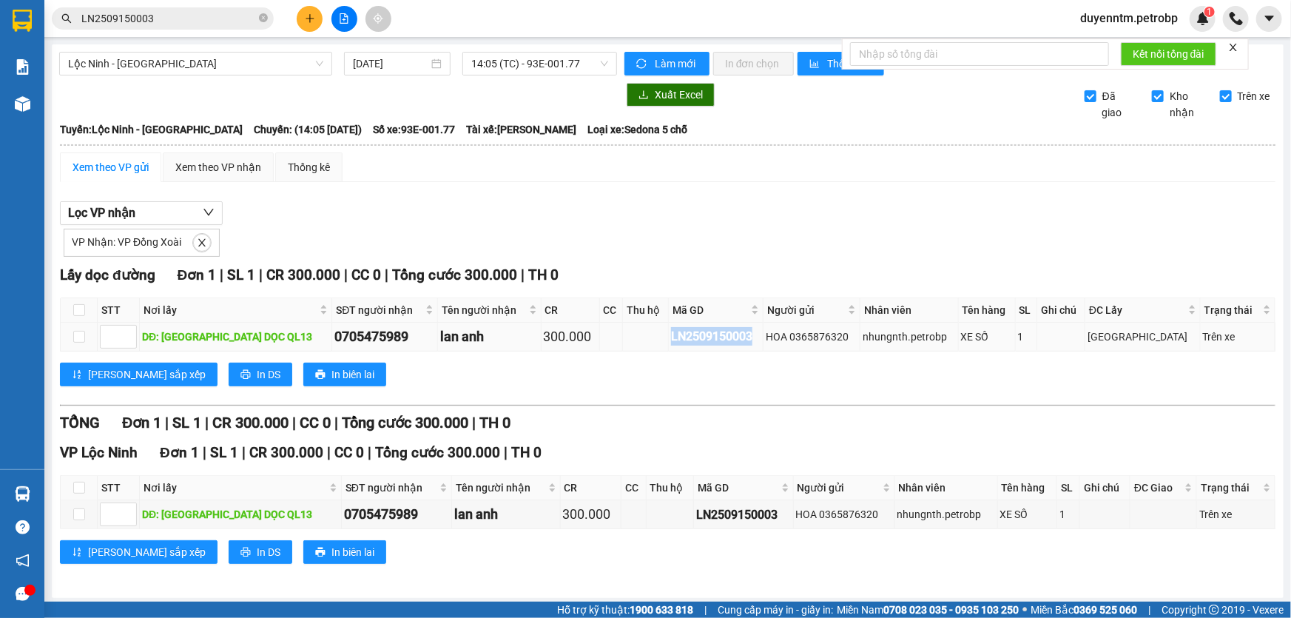
click at [669, 340] on td "LN2509150003" at bounding box center [716, 337] width 95 height 29
copy div "LN2509150003"
click at [762, 515] on div "LN2509150003" at bounding box center [743, 514] width 95 height 18
click at [751, 541] on div "Lưu sắp xếp In DS In biên lai" at bounding box center [667, 552] width 1215 height 24
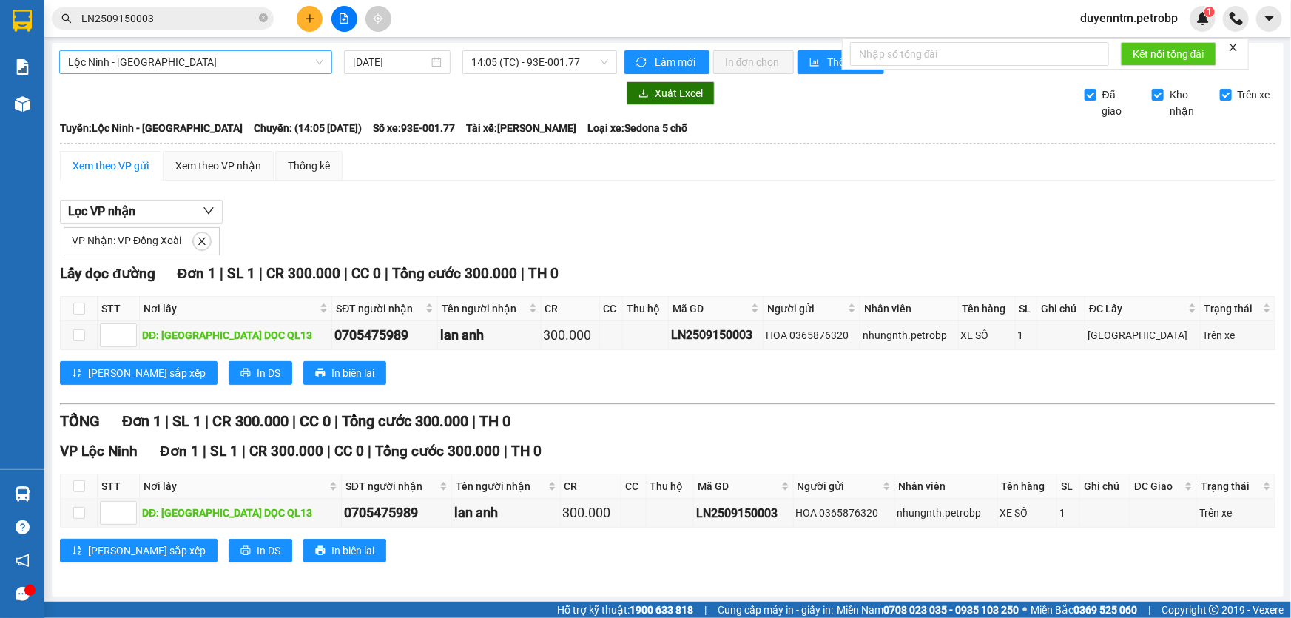
scroll to position [0, 0]
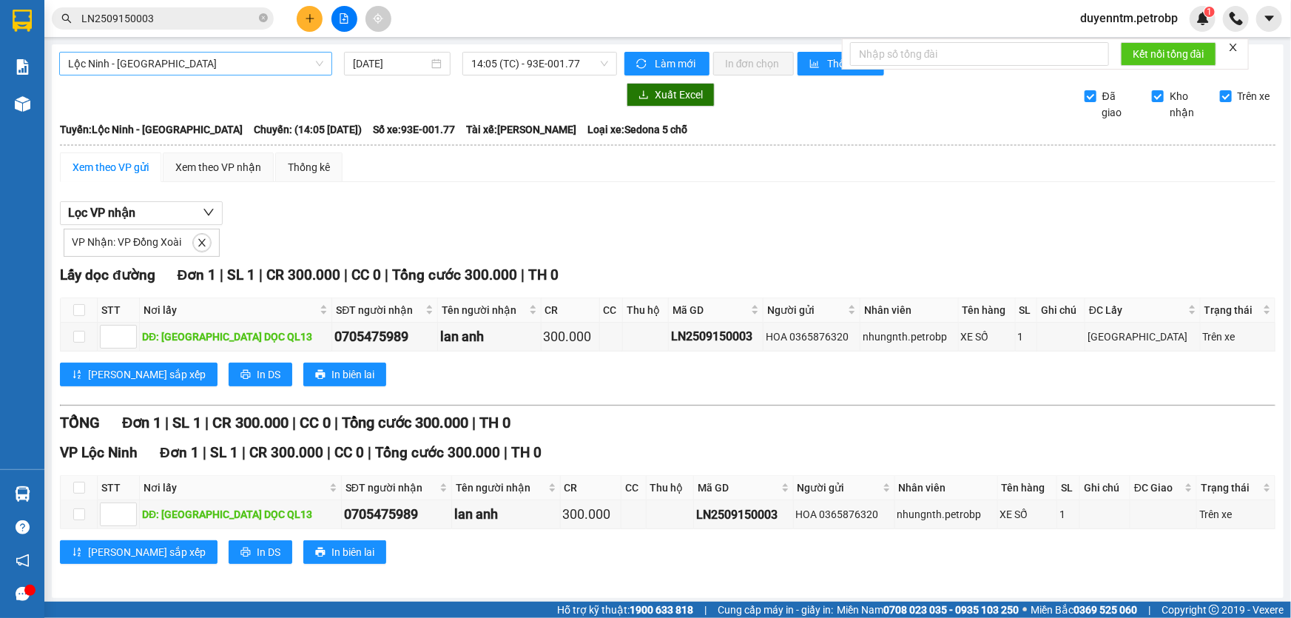
click at [189, 63] on span "Lộc Ninh - [GEOGRAPHIC_DATA]" at bounding box center [195, 64] width 255 height 22
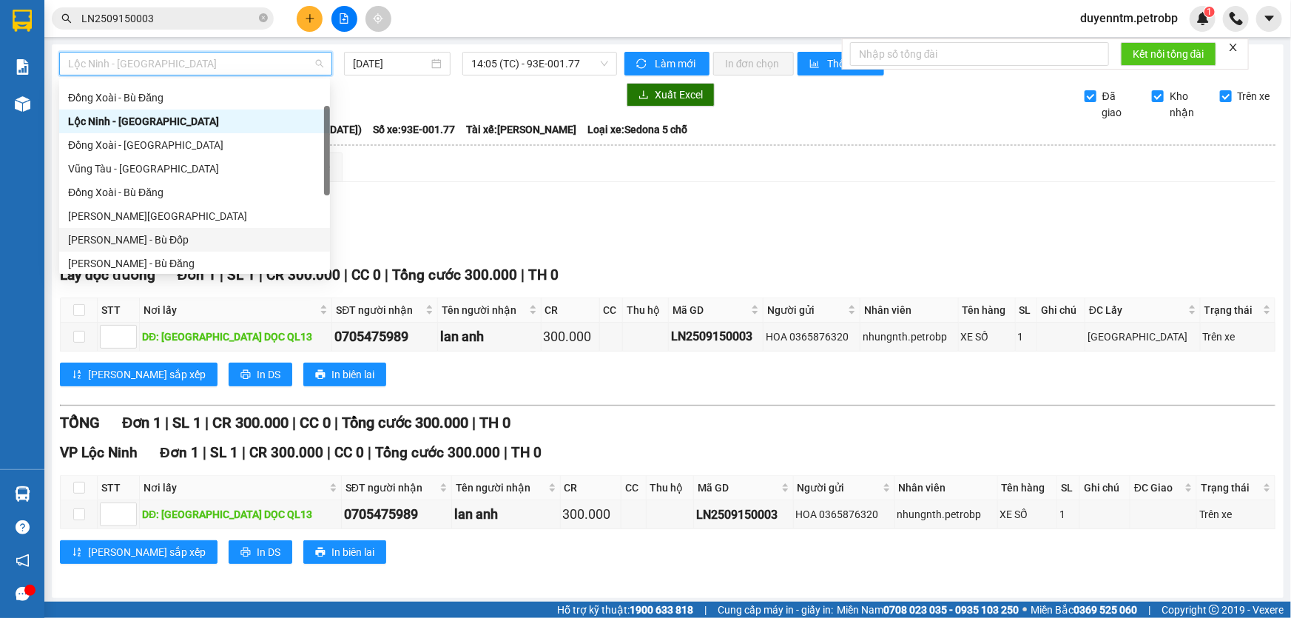
scroll to position [134, 0]
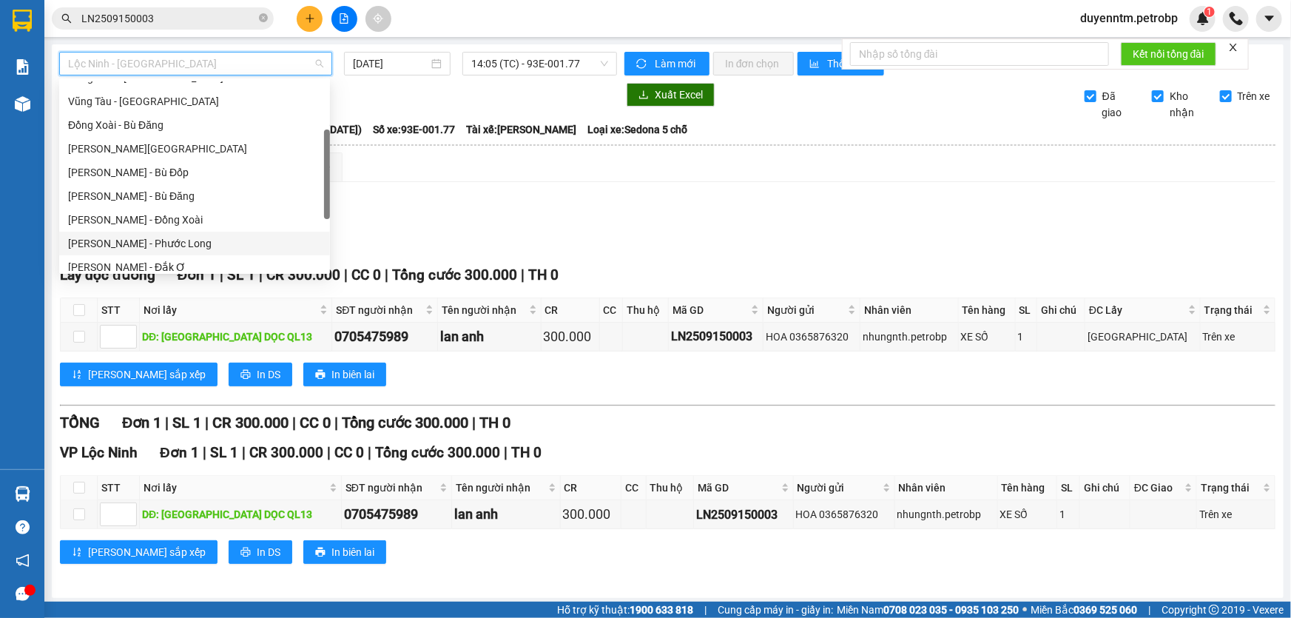
click at [175, 240] on div "[PERSON_NAME] - Phước Long" at bounding box center [194, 243] width 253 height 16
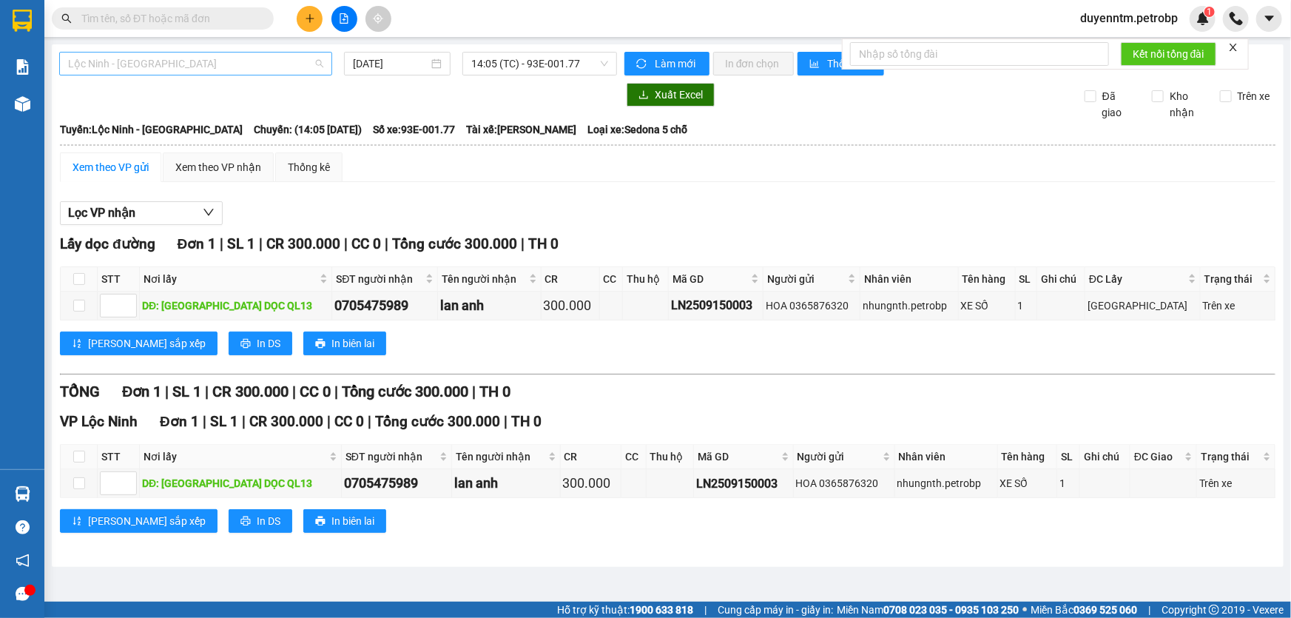
click at [179, 65] on span "Lộc Ninh - [GEOGRAPHIC_DATA]" at bounding box center [195, 64] width 255 height 22
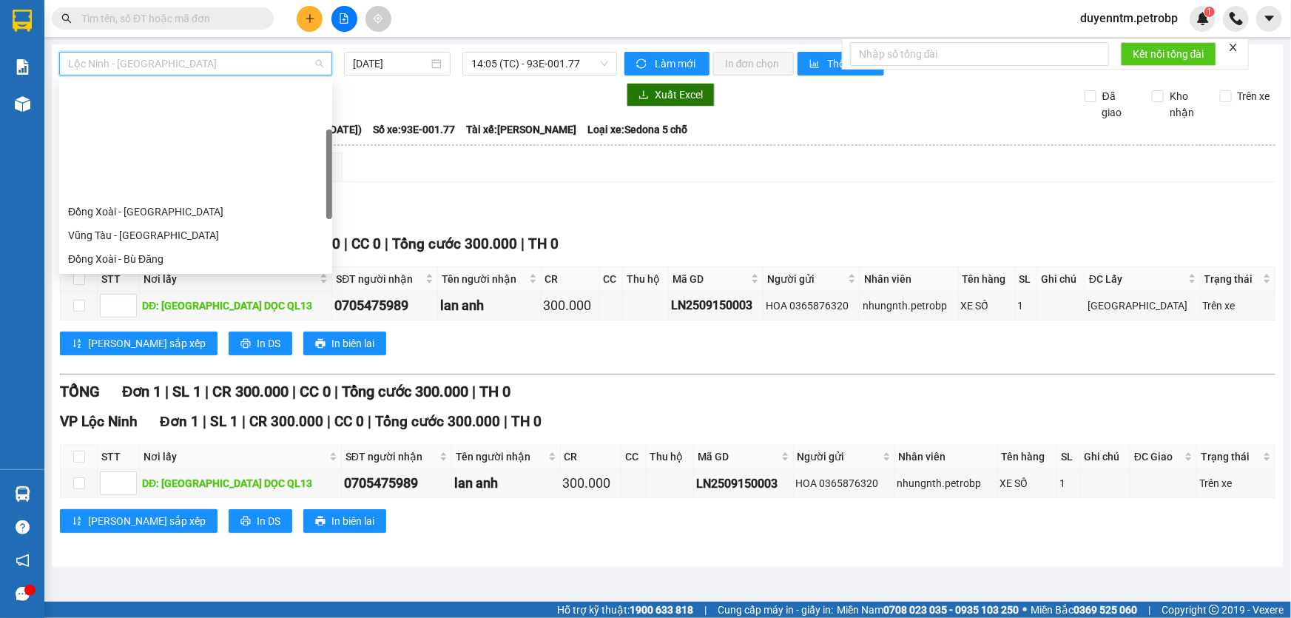
scroll to position [134, 0]
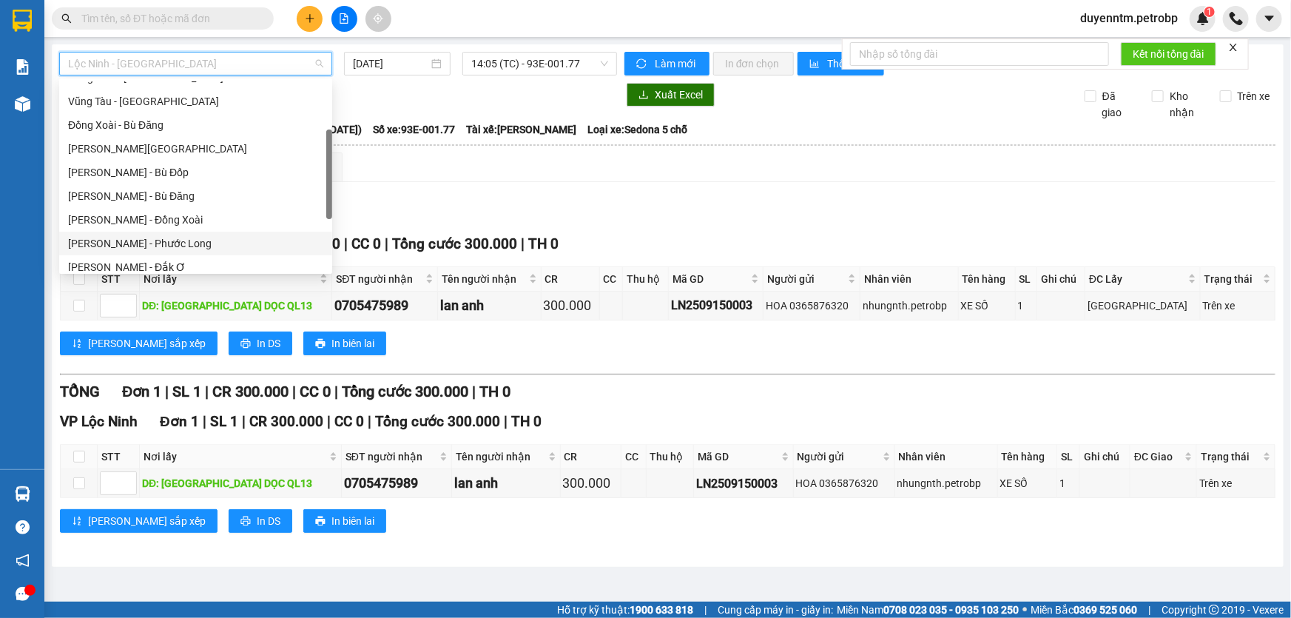
click at [151, 237] on div "[PERSON_NAME] - Phước Long" at bounding box center [195, 243] width 255 height 16
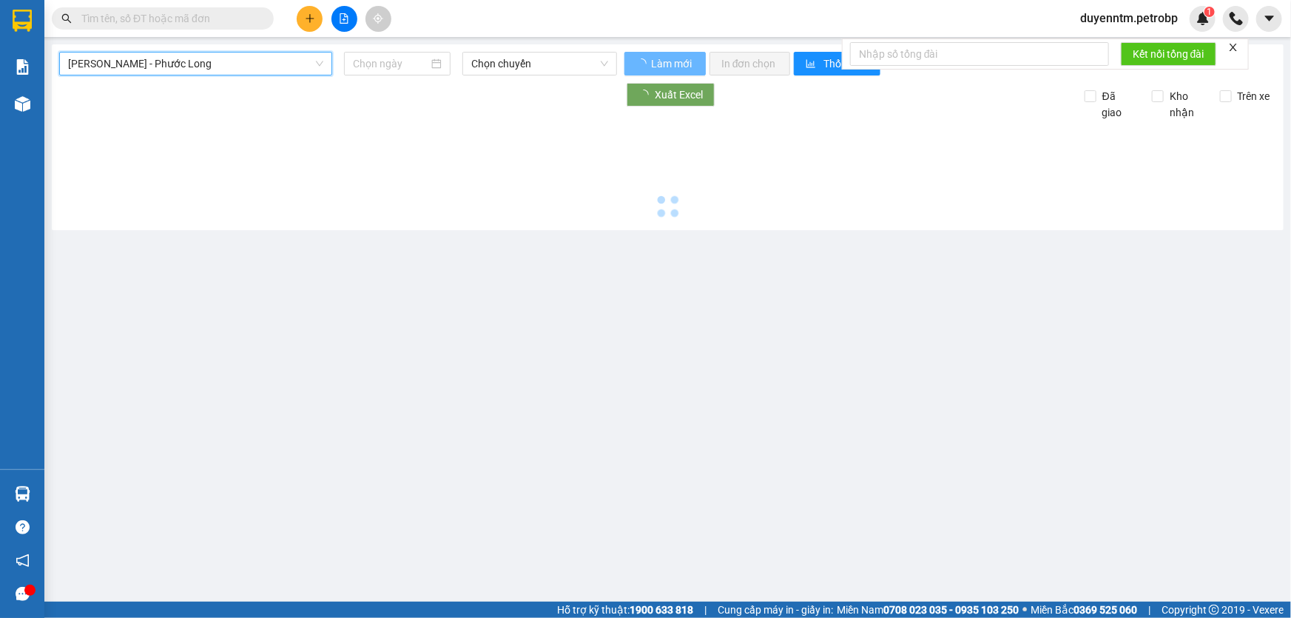
type input "[DATE]"
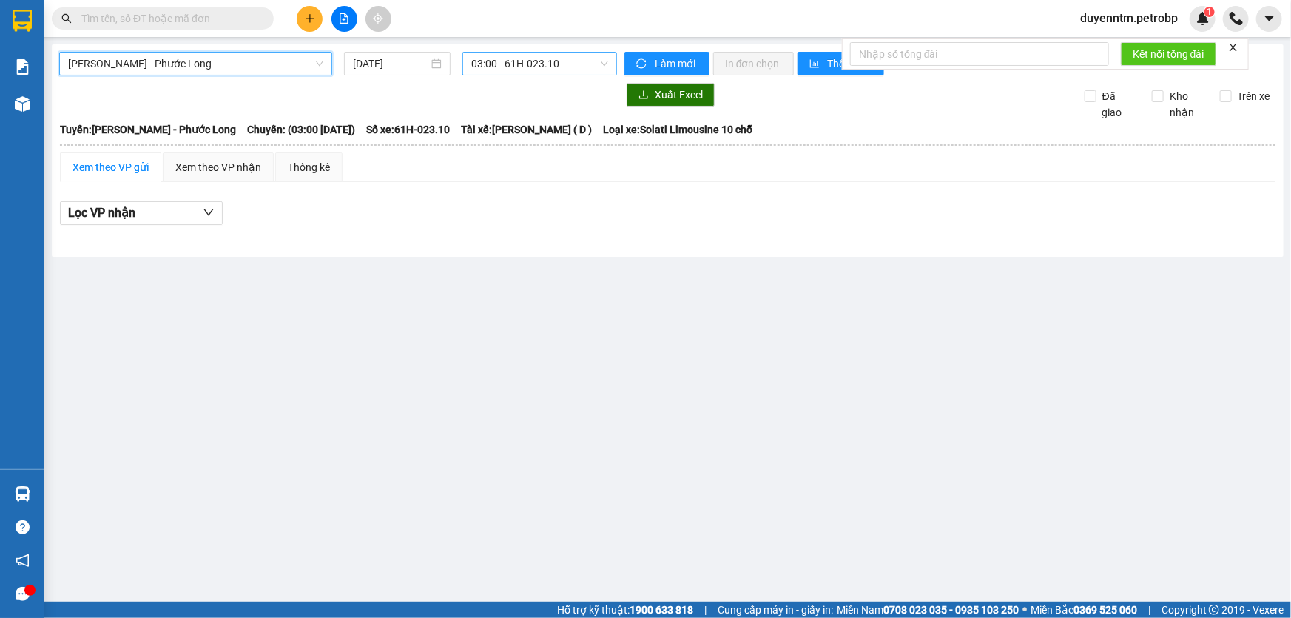
click at [503, 67] on span "03:00 - 61H-023.10" at bounding box center [539, 64] width 137 height 22
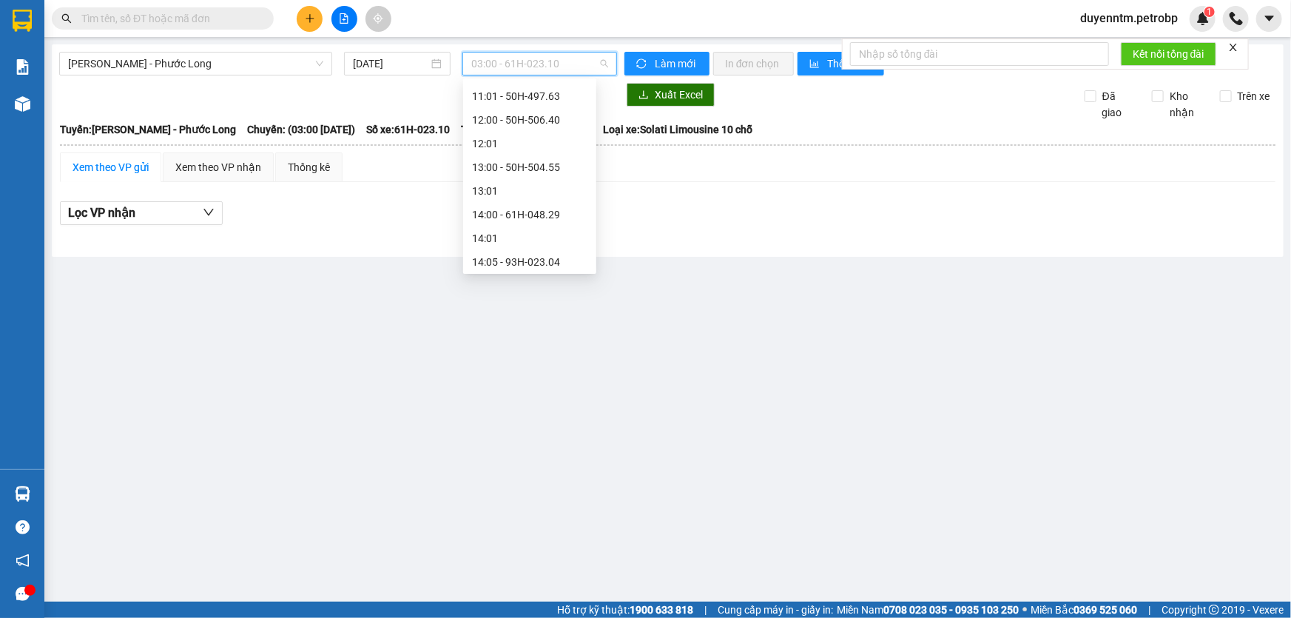
scroll to position [538, 0]
click at [535, 194] on div "14:05 - 93H-023.04" at bounding box center [529, 194] width 115 height 16
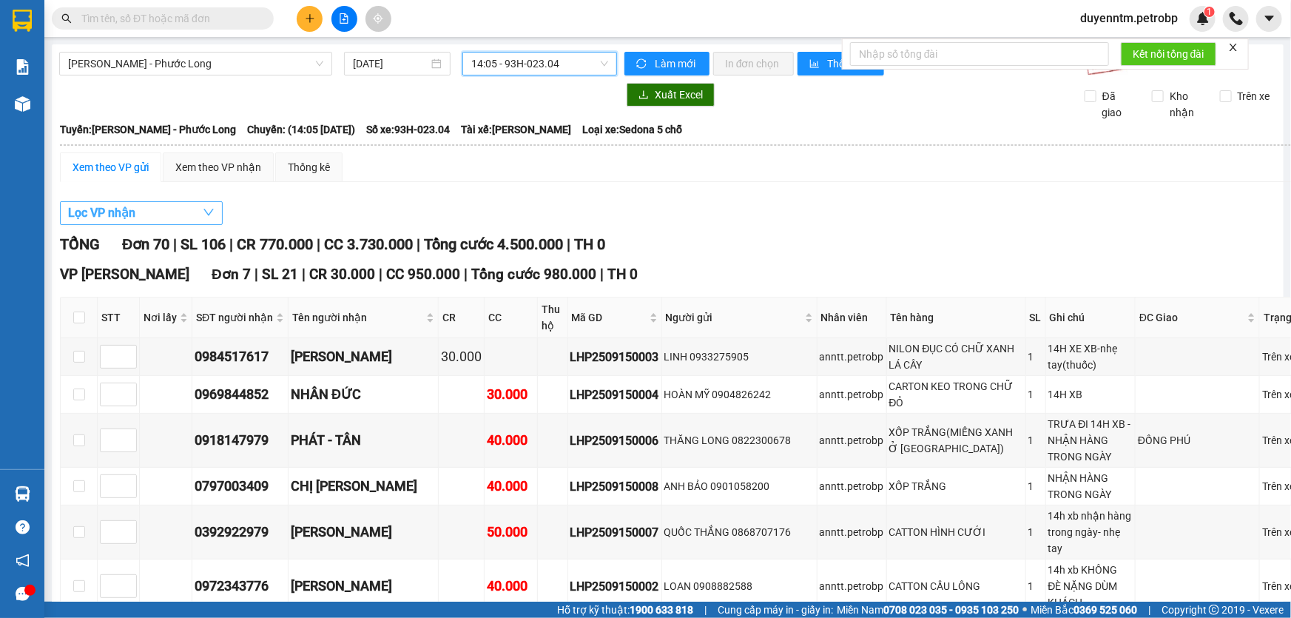
click at [163, 211] on button "Lọc VP nhận" at bounding box center [141, 213] width 163 height 24
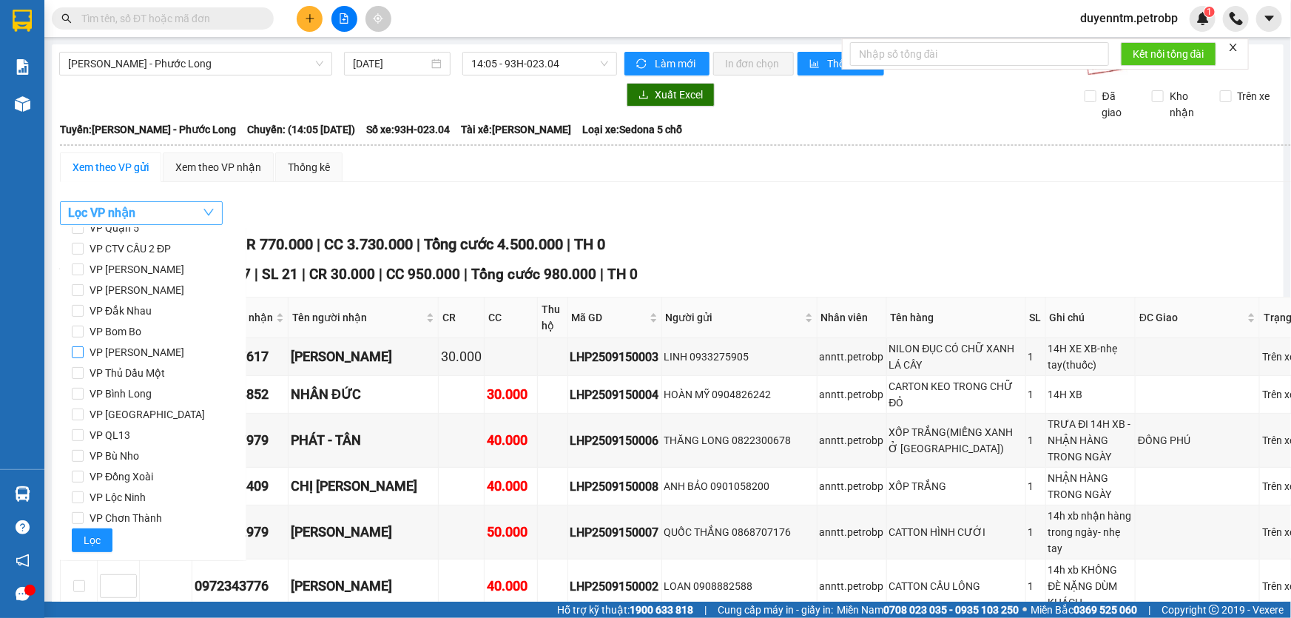
scroll to position [61, 0]
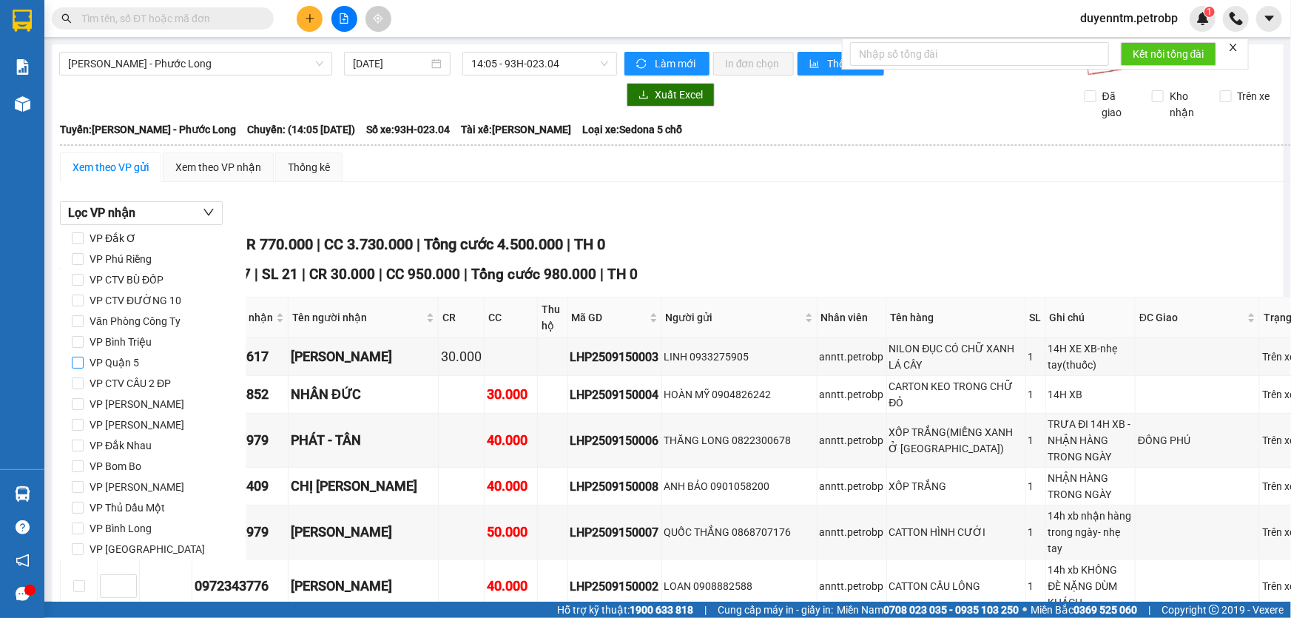
click at [134, 367] on span "VP Quận 5" at bounding box center [114, 362] width 61 height 21
click at [84, 367] on input "VP Quận 5" at bounding box center [78, 363] width 12 height 12
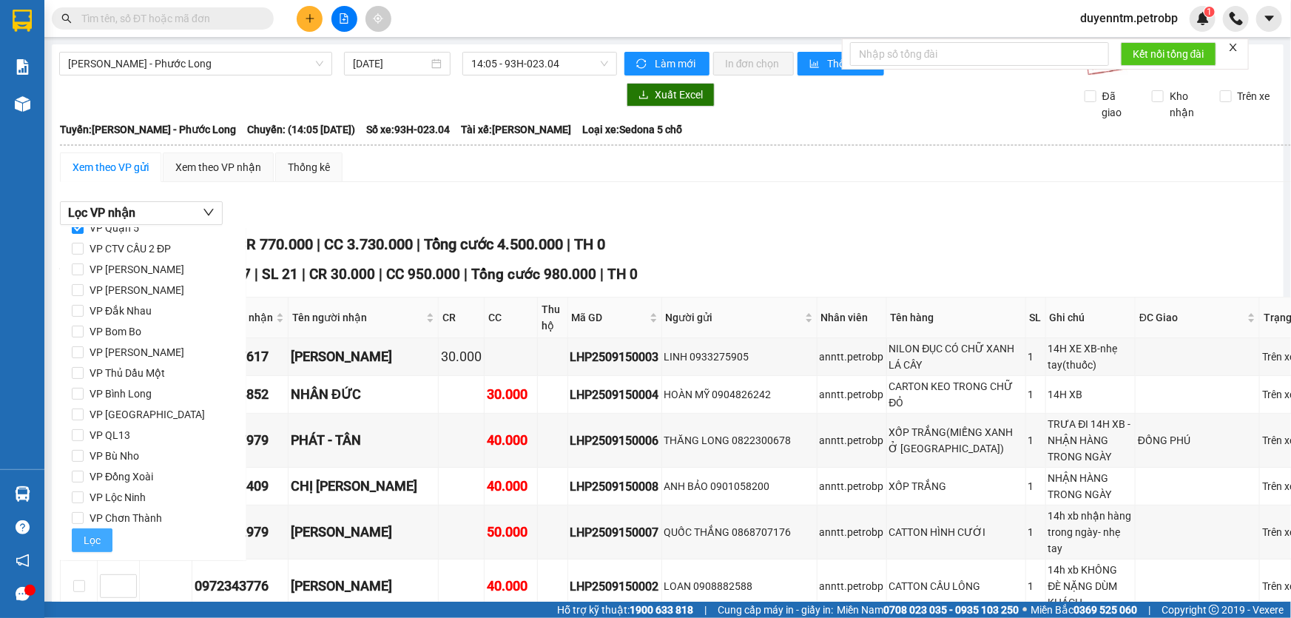
click at [109, 537] on button "Lọc" at bounding box center [92, 540] width 41 height 24
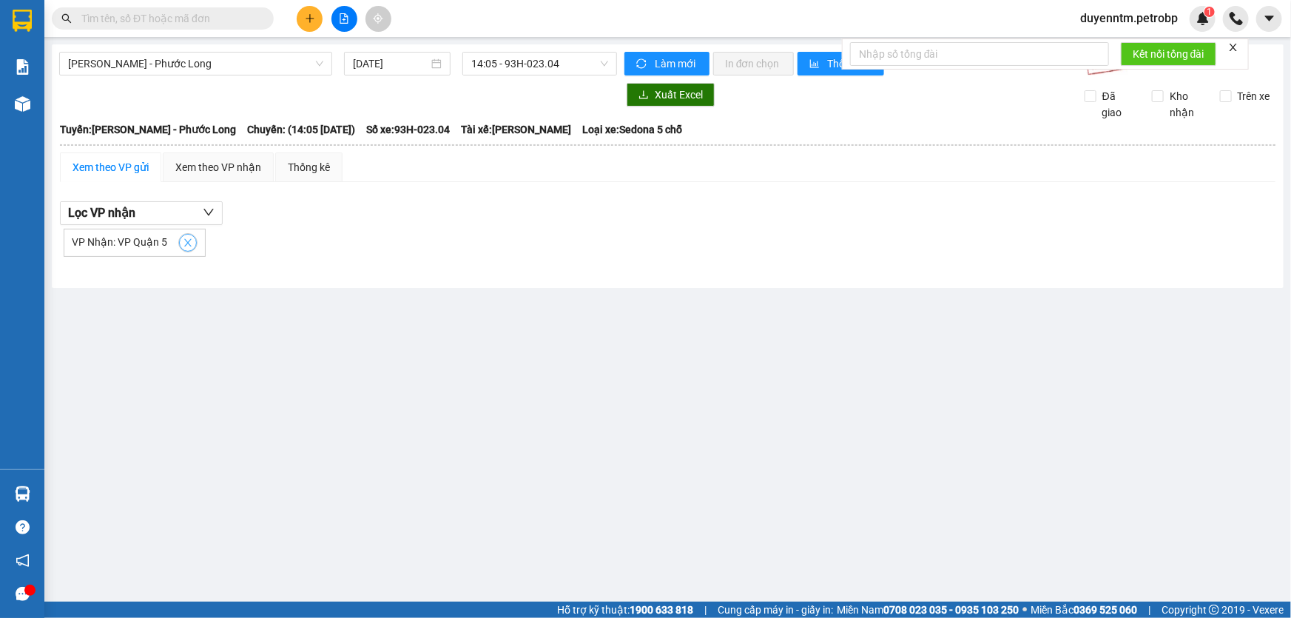
click at [184, 244] on icon "close" at bounding box center [188, 242] width 10 height 10
checkbox input "false"
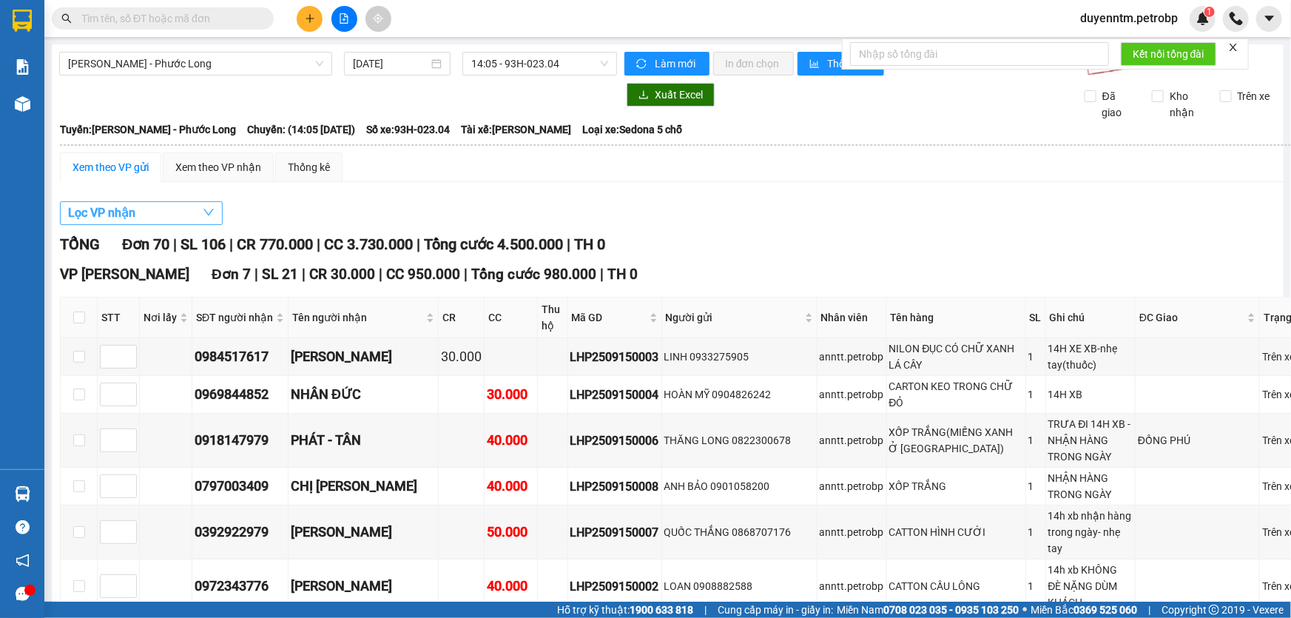
click at [178, 215] on button "Lọc VP nhận" at bounding box center [141, 213] width 163 height 24
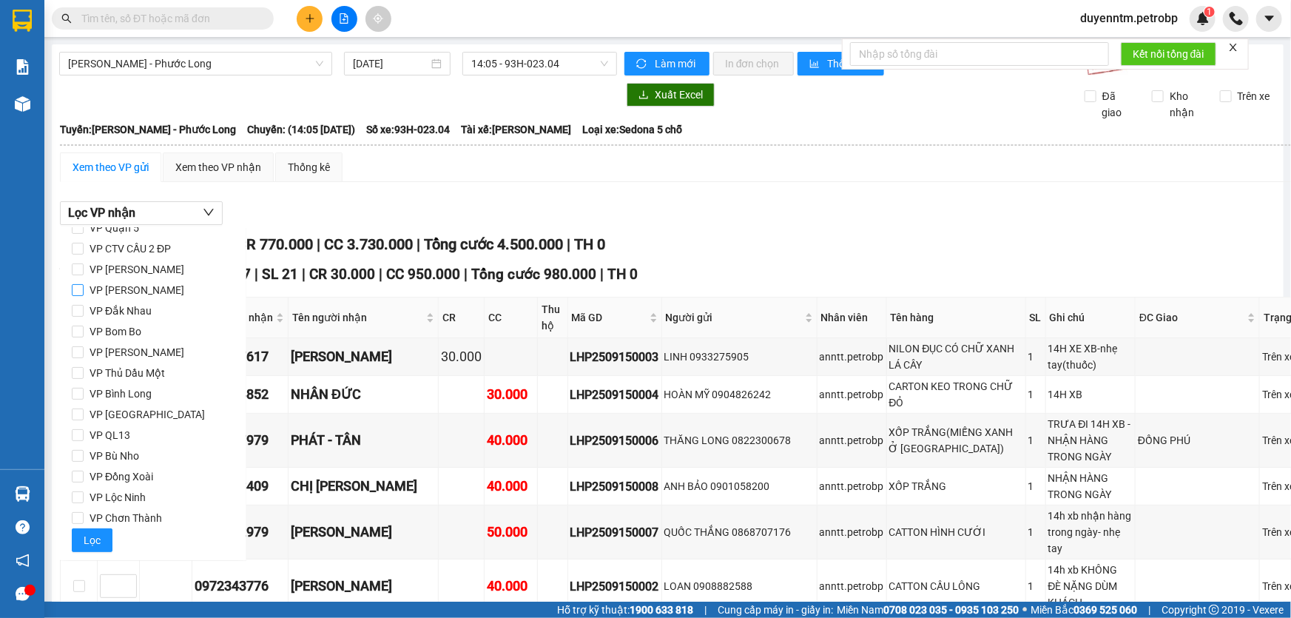
click at [155, 289] on span "VP [PERSON_NAME]" at bounding box center [137, 290] width 107 height 21
click at [84, 289] on input "VP [PERSON_NAME]" at bounding box center [78, 290] width 12 height 12
click at [98, 539] on span "Lọc" at bounding box center [92, 540] width 17 height 16
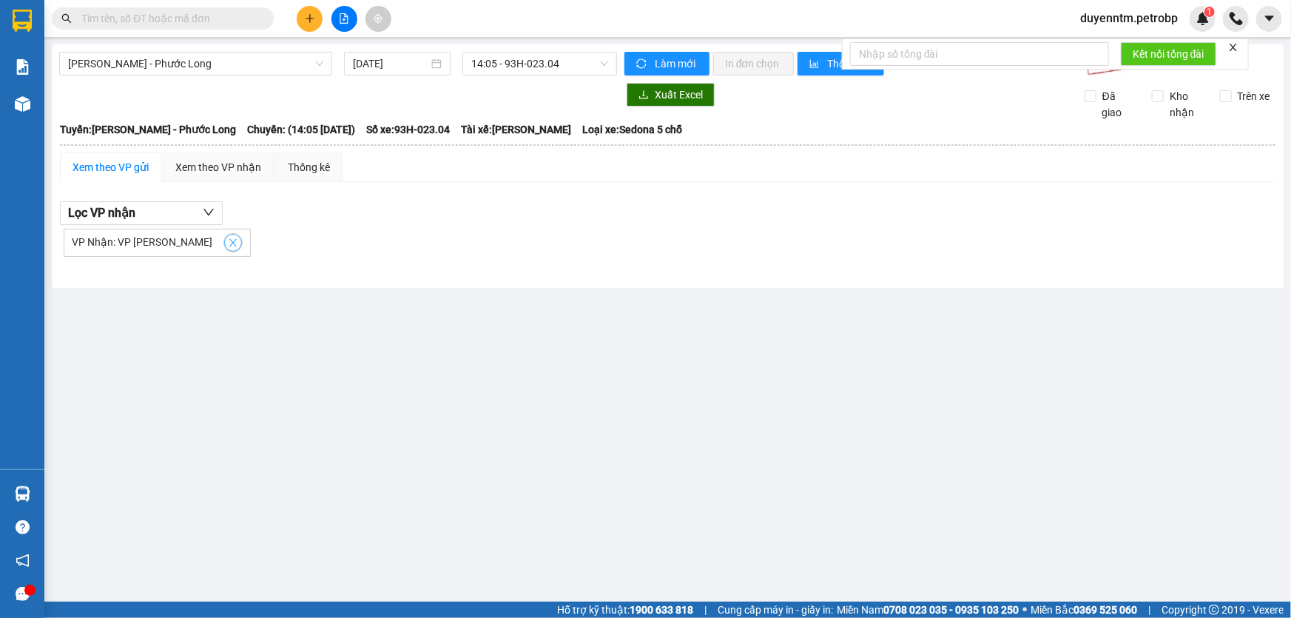
click at [229, 243] on icon "close" at bounding box center [232, 242] width 7 height 7
checkbox input "false"
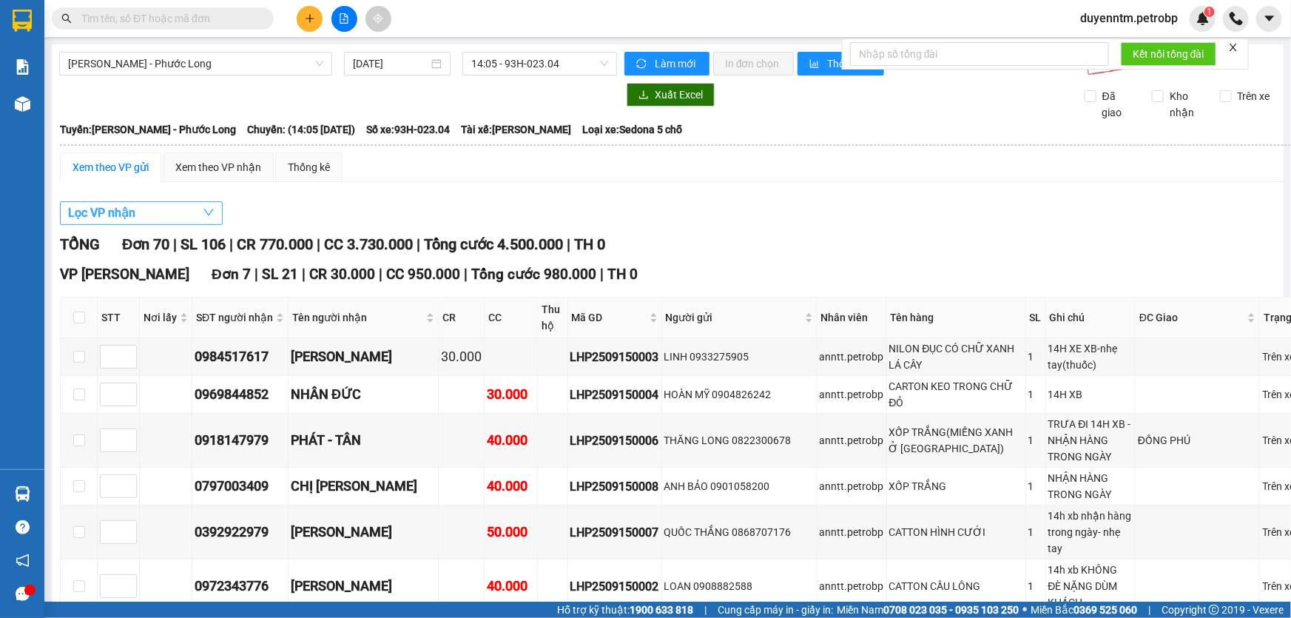
click at [171, 215] on button "Lọc VP nhận" at bounding box center [141, 213] width 163 height 24
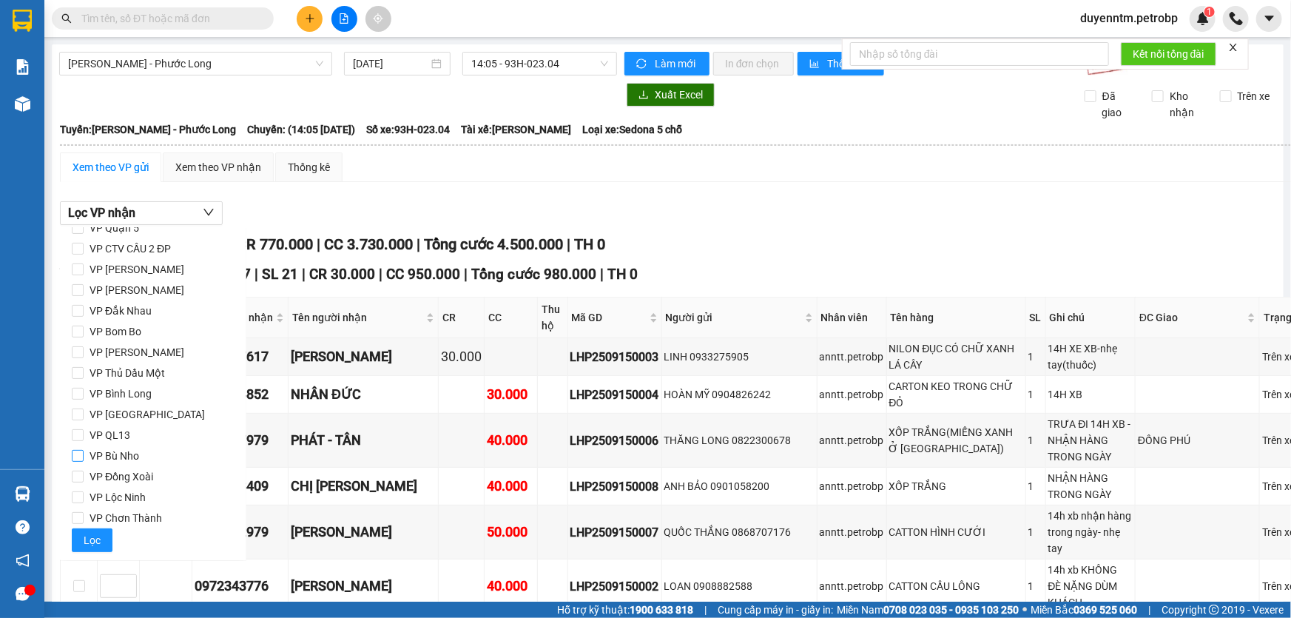
click at [124, 453] on span "VP Bù Nho" at bounding box center [114, 455] width 61 height 21
click at [84, 453] on input "VP Bù Nho" at bounding box center [78, 456] width 12 height 12
checkbox input "true"
click at [118, 436] on span "VP QL13" at bounding box center [110, 435] width 53 height 21
click at [84, 436] on input "VP QL13" at bounding box center [78, 435] width 12 height 12
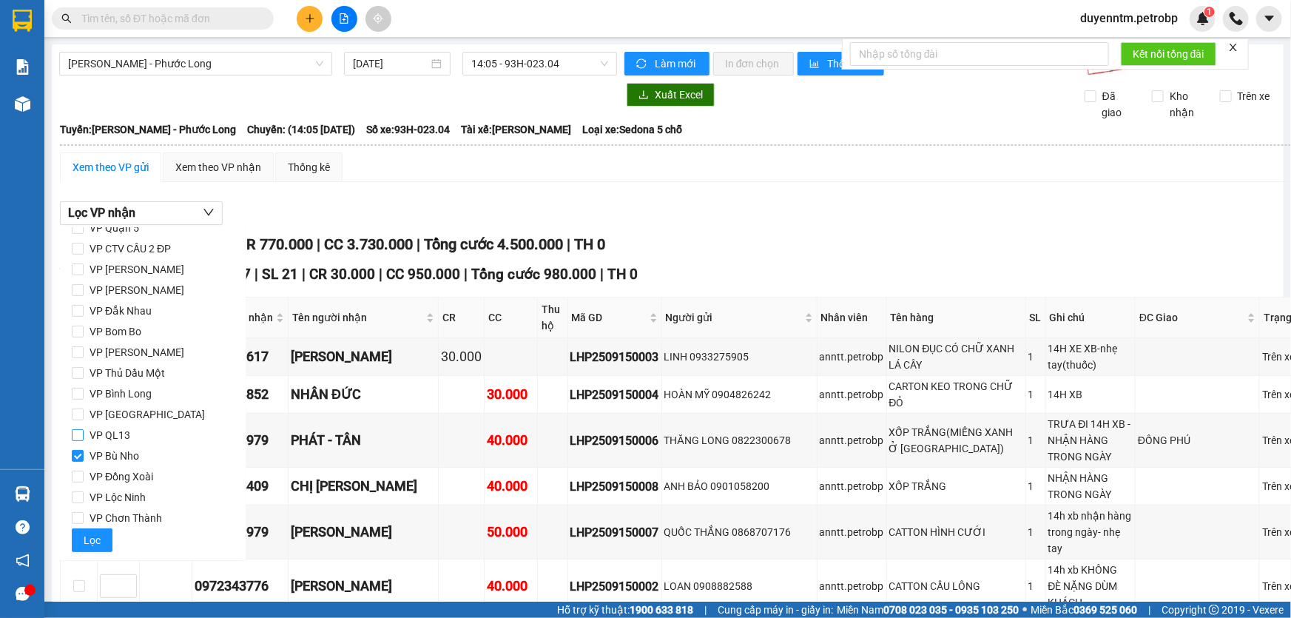
checkbox input "true"
click at [117, 454] on span "VP Bù Nho" at bounding box center [114, 455] width 61 height 21
click at [84, 454] on input "VP Bù Nho" at bounding box center [78, 456] width 12 height 12
checkbox input "false"
drag, startPoint x: 87, startPoint y: 540, endPoint x: 122, endPoint y: 524, distance: 38.1
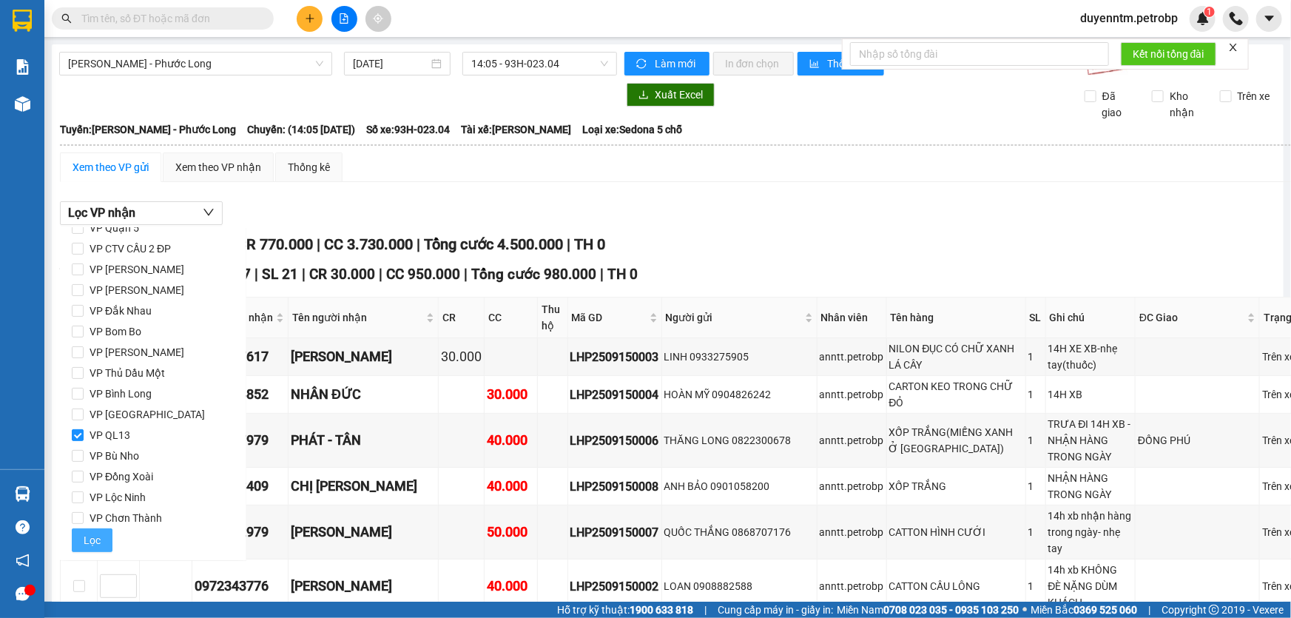
click at [87, 540] on span "Lọc" at bounding box center [92, 540] width 17 height 16
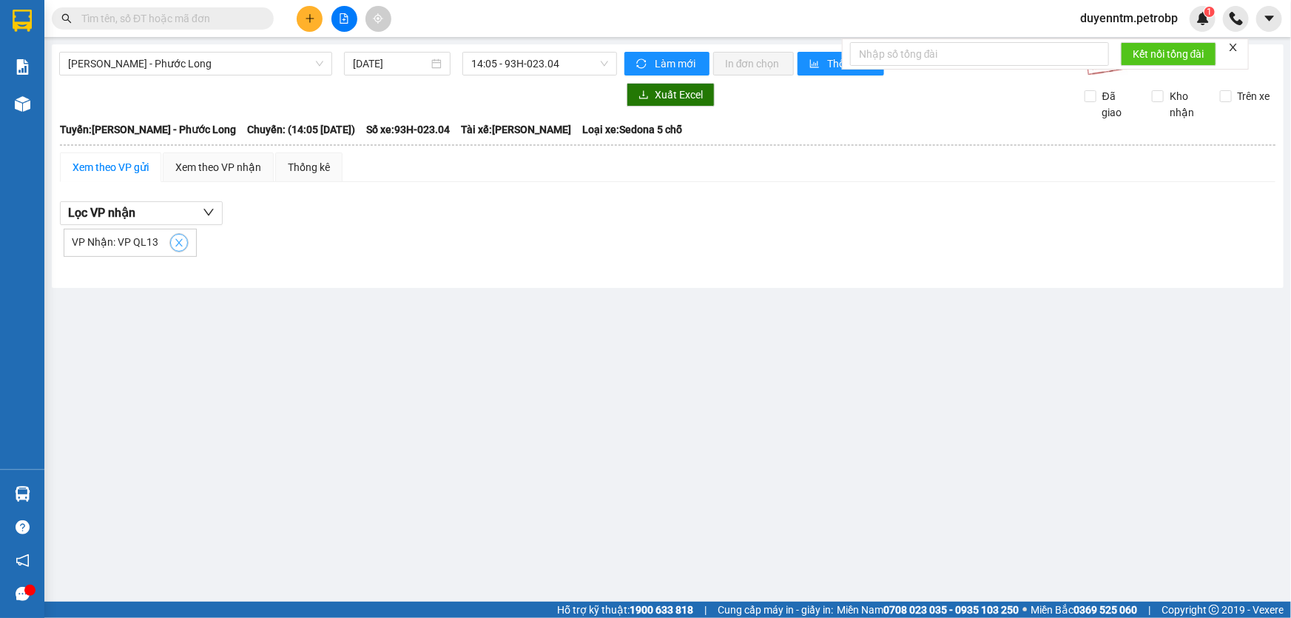
click at [175, 243] on icon "close" at bounding box center [179, 242] width 10 height 10
checkbox input "false"
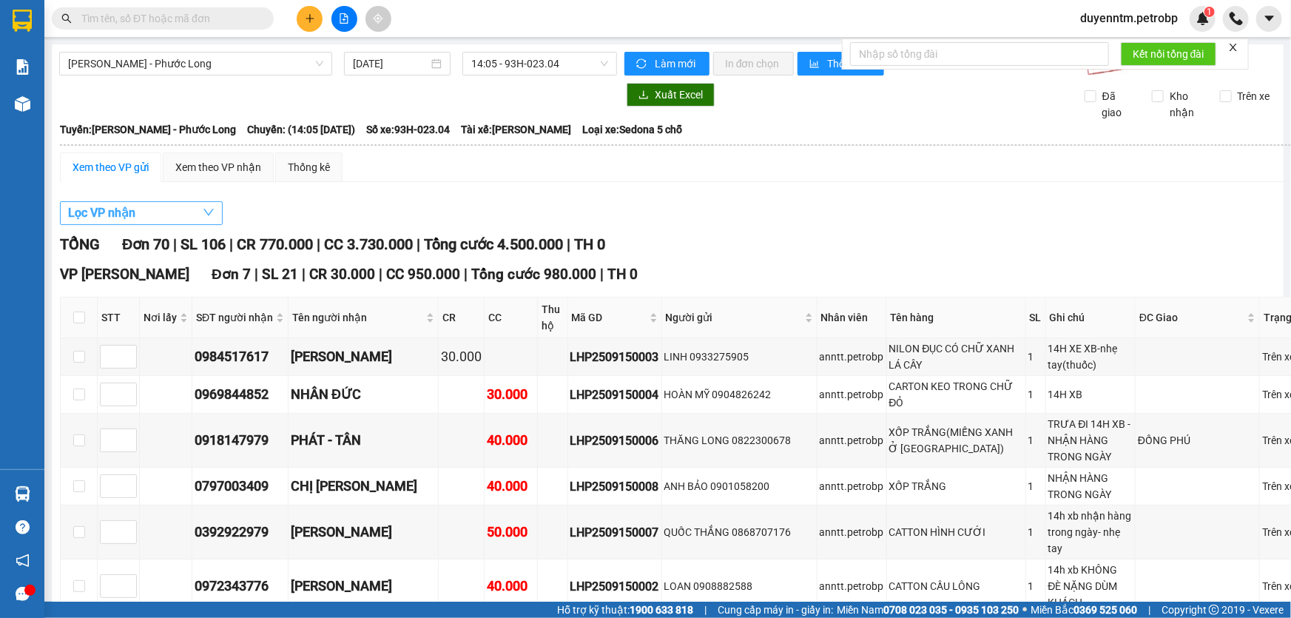
click at [174, 208] on button "Lọc VP nhận" at bounding box center [141, 213] width 163 height 24
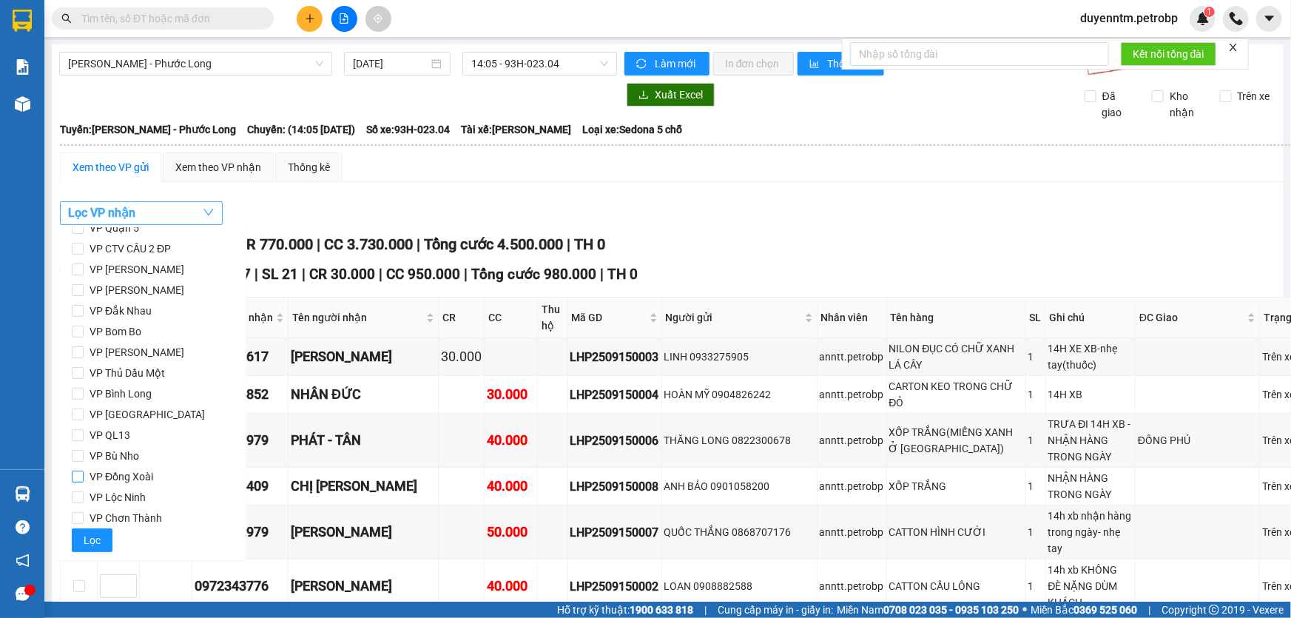
scroll to position [129, 0]
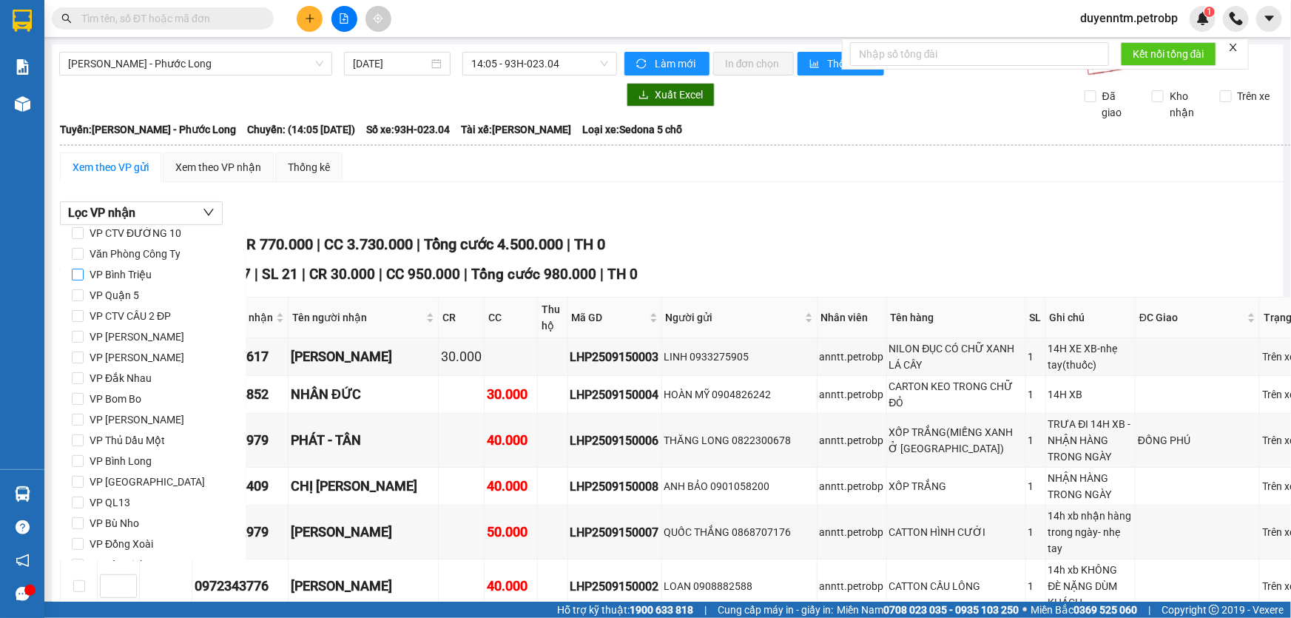
click at [138, 280] on span "VP Bình Triệu" at bounding box center [121, 274] width 74 height 21
click at [84, 280] on input "VP Bình Triệu" at bounding box center [78, 275] width 12 height 12
checkbox input "true"
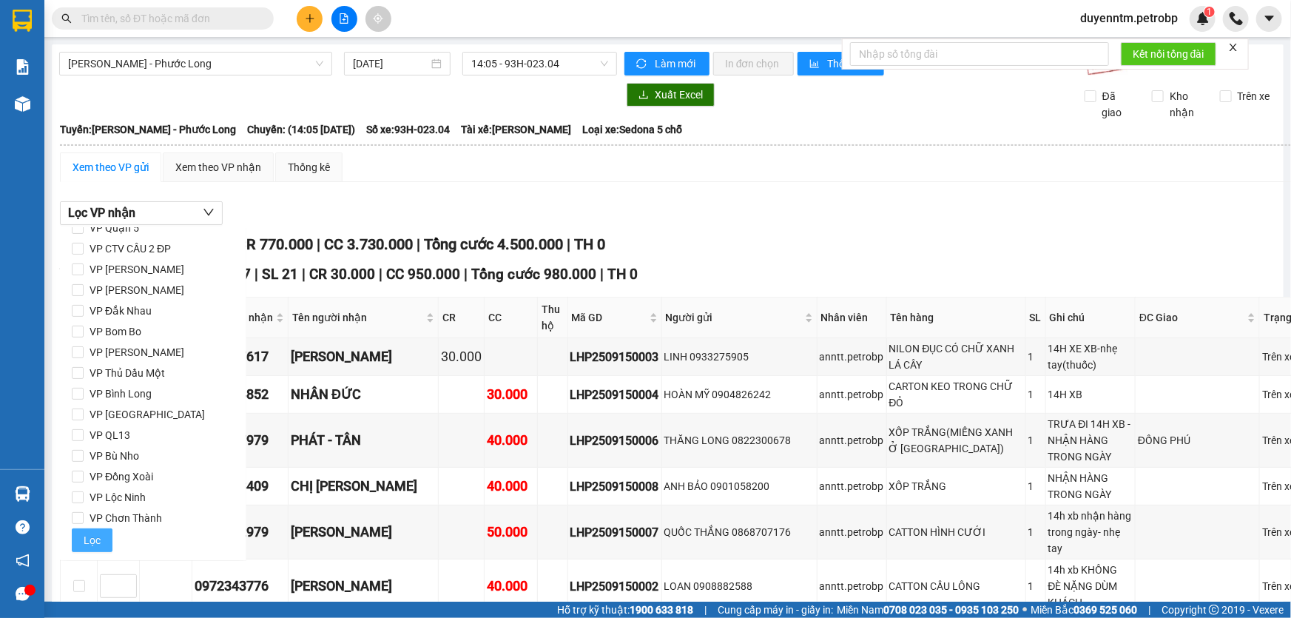
click at [99, 536] on button "Lọc" at bounding box center [92, 540] width 41 height 24
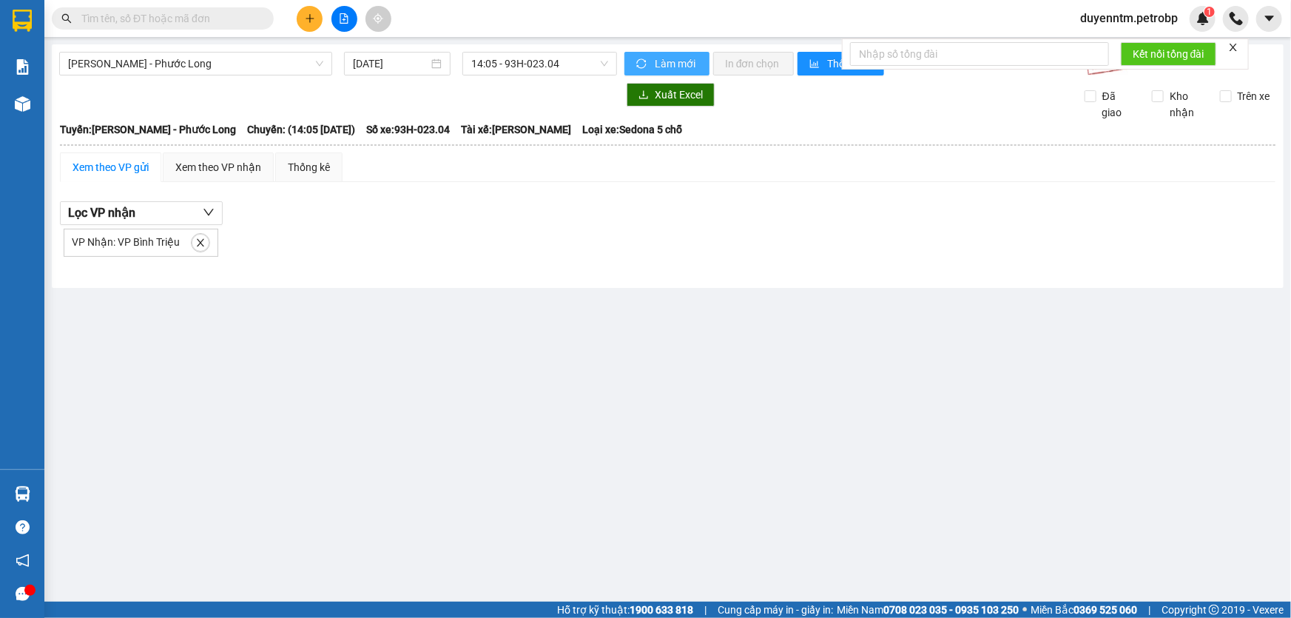
click at [672, 58] on span "Làm mới" at bounding box center [676, 63] width 43 height 16
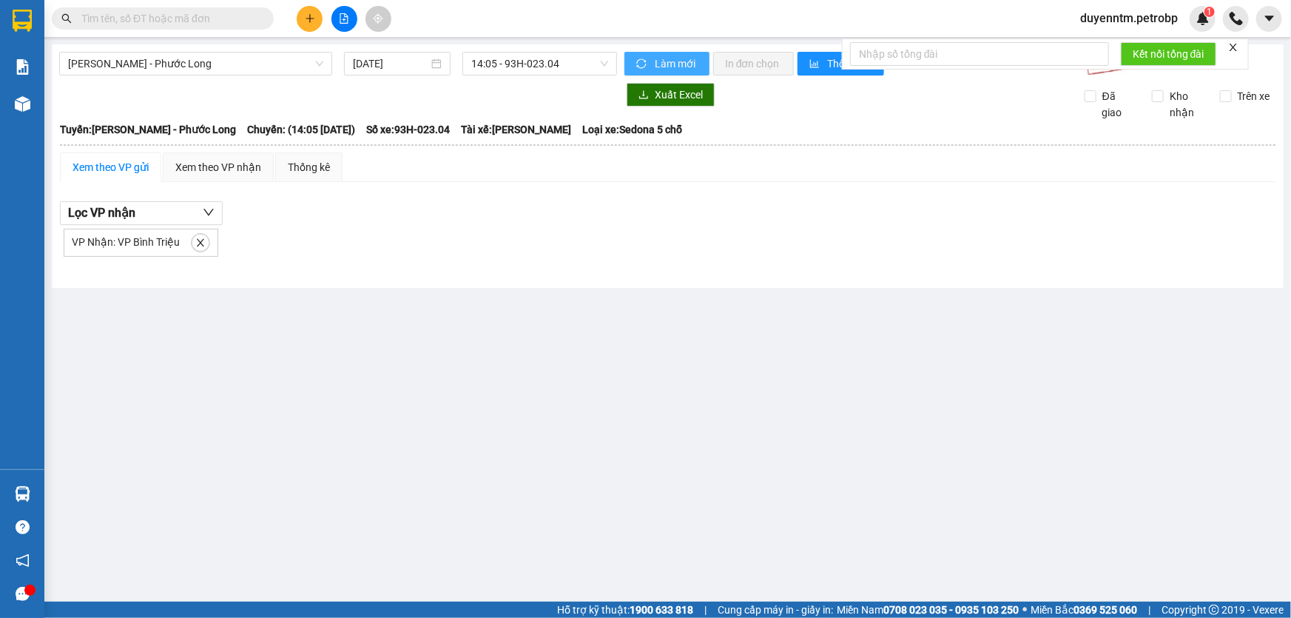
click at [672, 58] on span "Làm mới" at bounding box center [676, 63] width 43 height 16
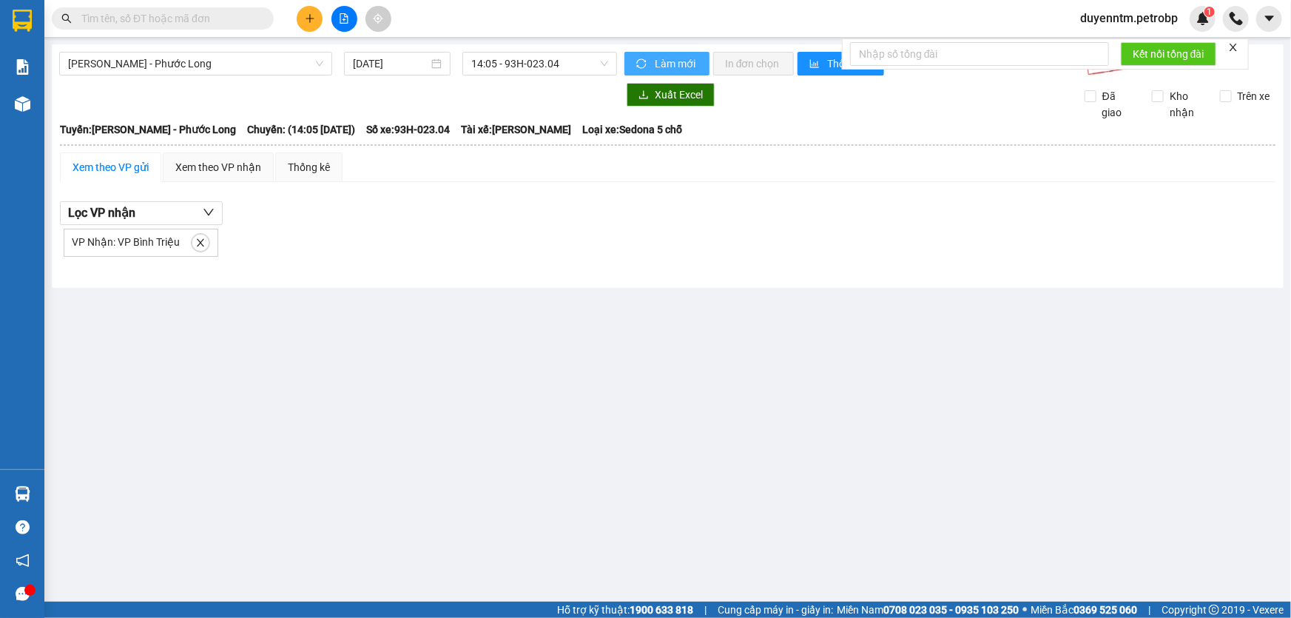
click at [672, 58] on span "Làm mới" at bounding box center [676, 63] width 43 height 16
click at [186, 61] on span "[PERSON_NAME] - Phước Long" at bounding box center [195, 64] width 255 height 22
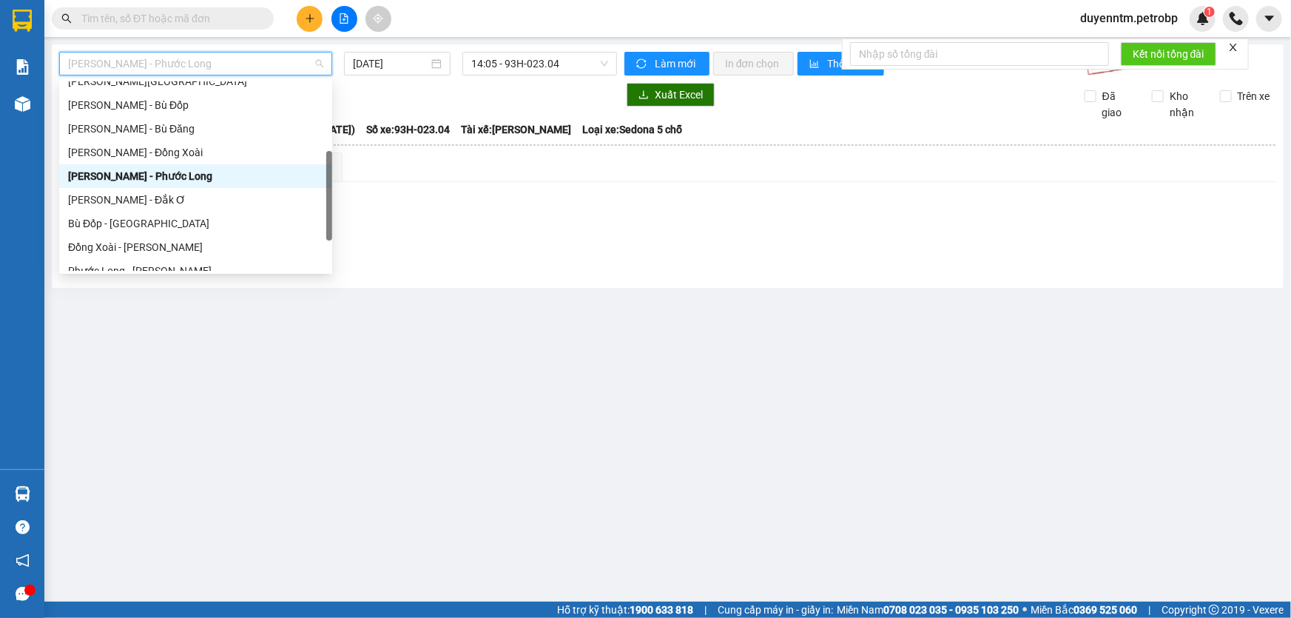
scroll to position [307, 0]
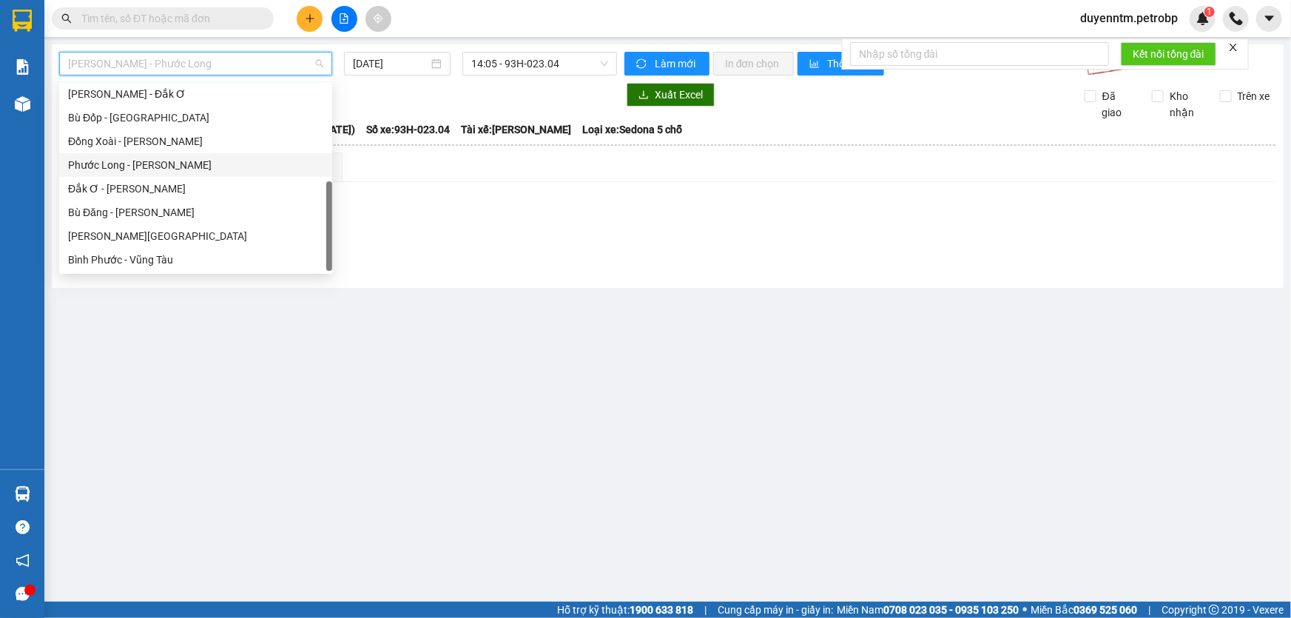
click at [164, 161] on div "Phước Long - [PERSON_NAME]" at bounding box center [195, 165] width 255 height 16
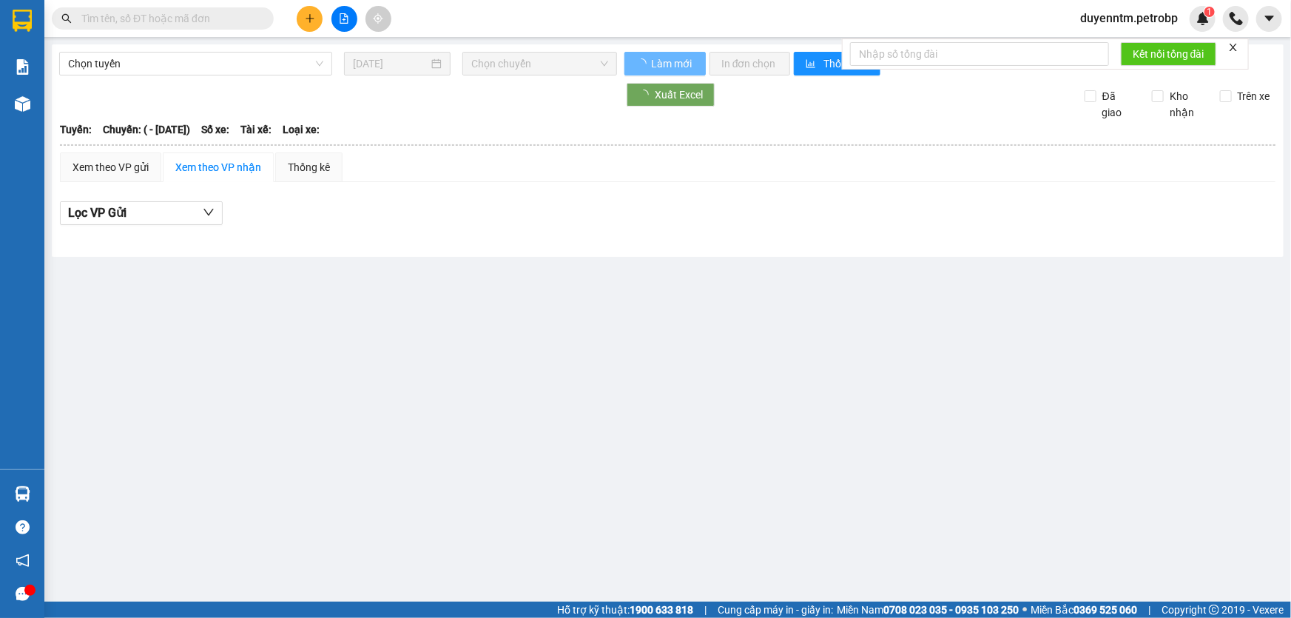
type input "[DATE]"
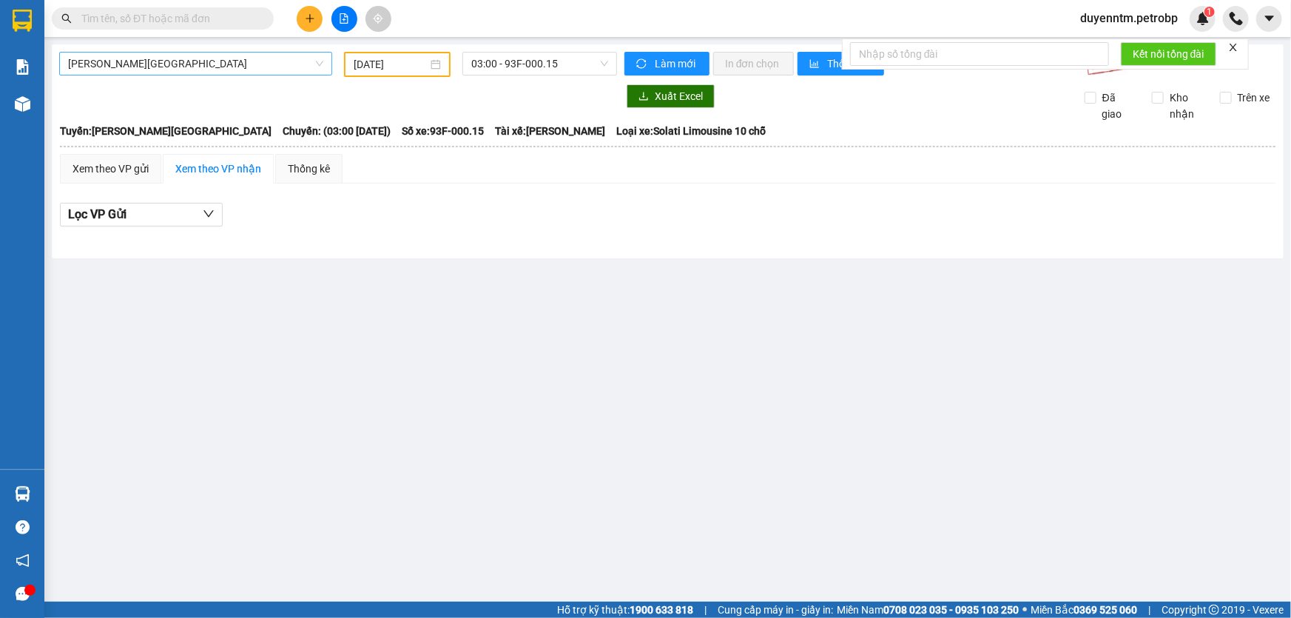
click at [219, 61] on span "[PERSON_NAME][GEOGRAPHIC_DATA]" at bounding box center [195, 64] width 255 height 22
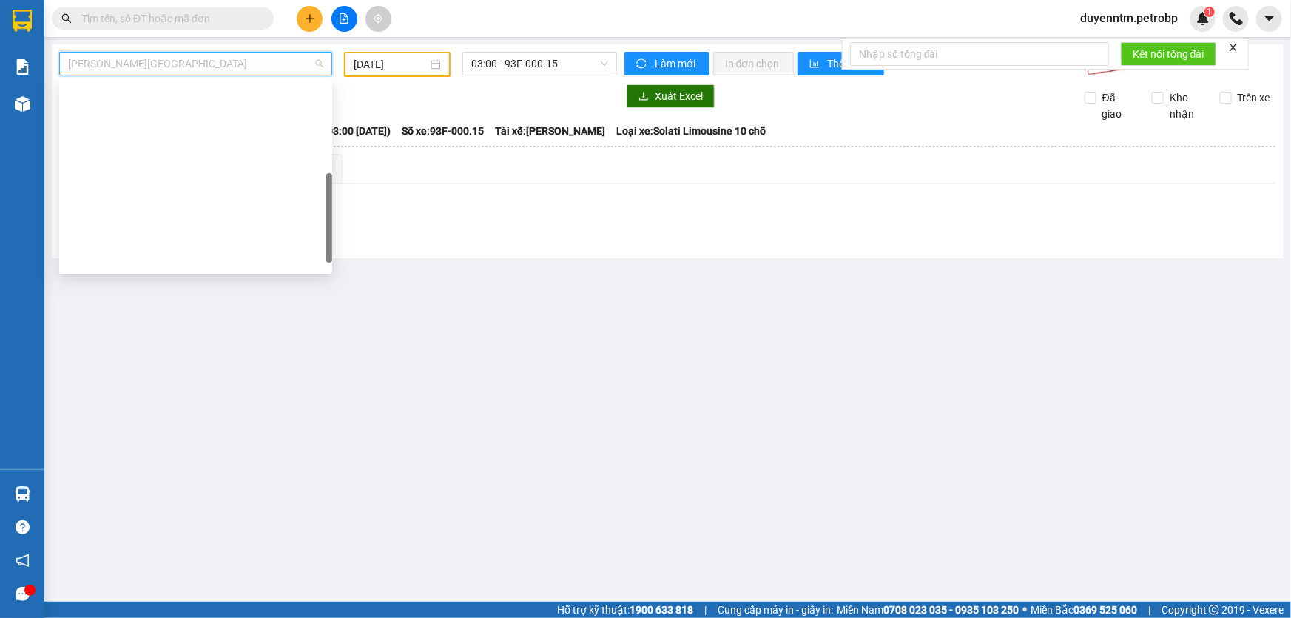
scroll to position [283, 0]
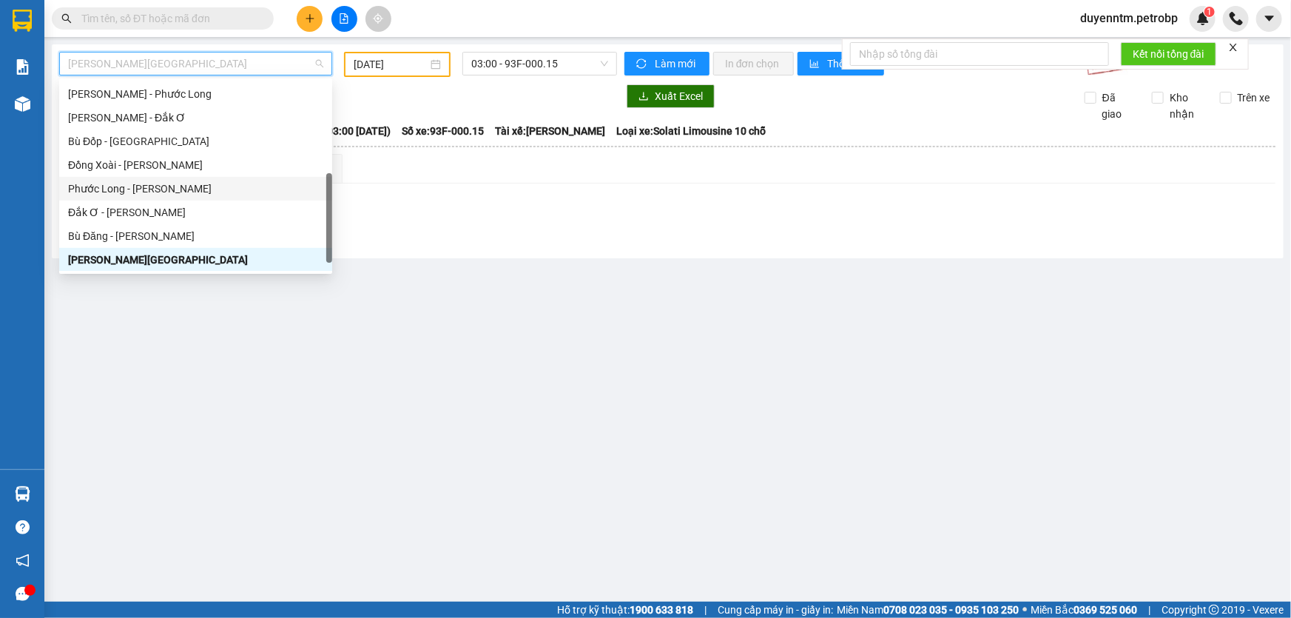
click at [172, 183] on div "Phước Long - [PERSON_NAME]" at bounding box center [195, 188] width 255 height 16
type input "[DATE]"
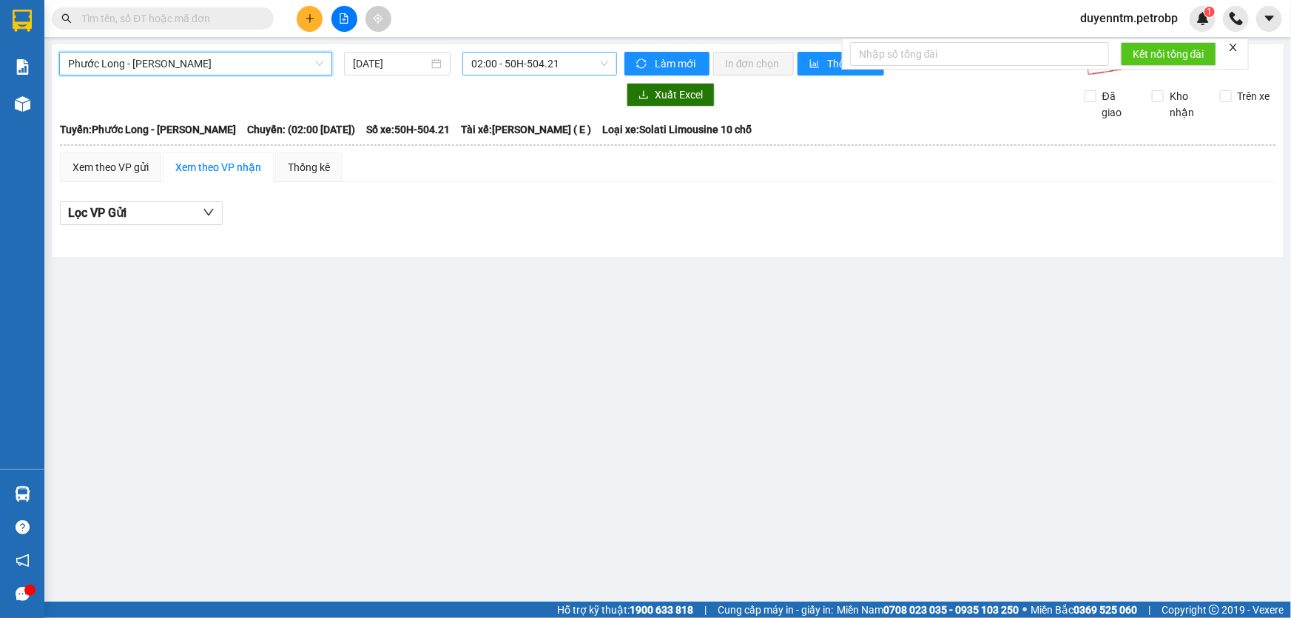
click at [500, 67] on span "02:00 - 50H-504.21" at bounding box center [539, 64] width 137 height 22
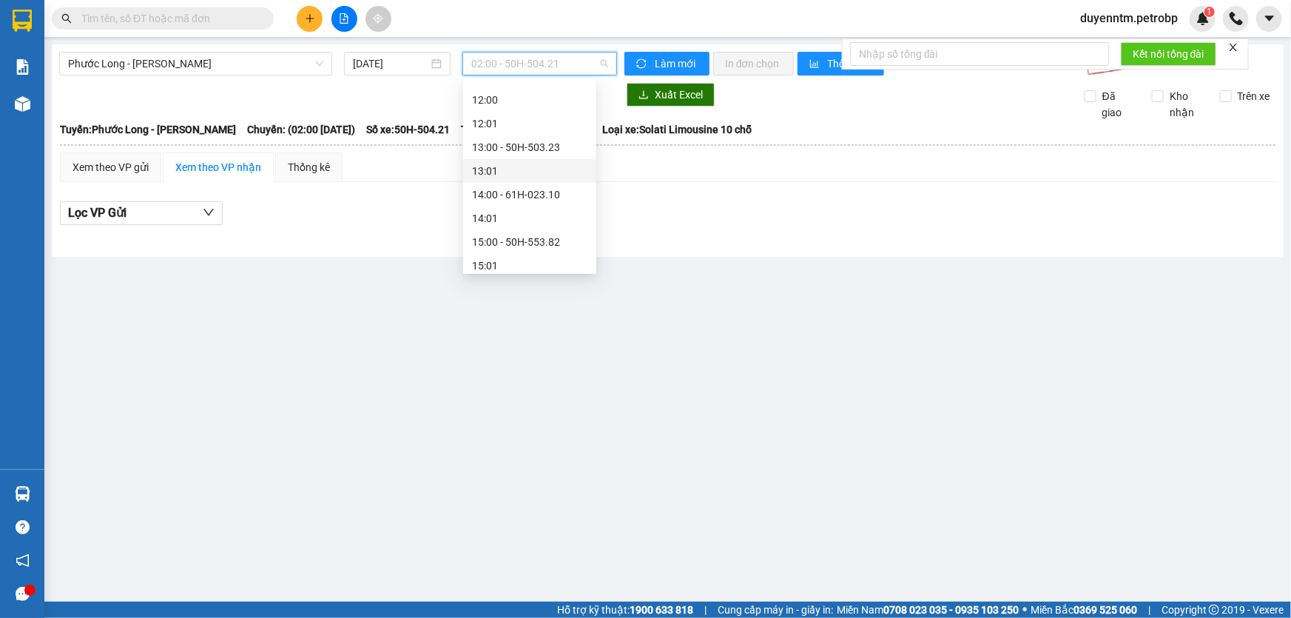
scroll to position [605, 0]
click at [519, 229] on div "15:05 - 50H-074.37" at bounding box center [529, 222] width 115 height 16
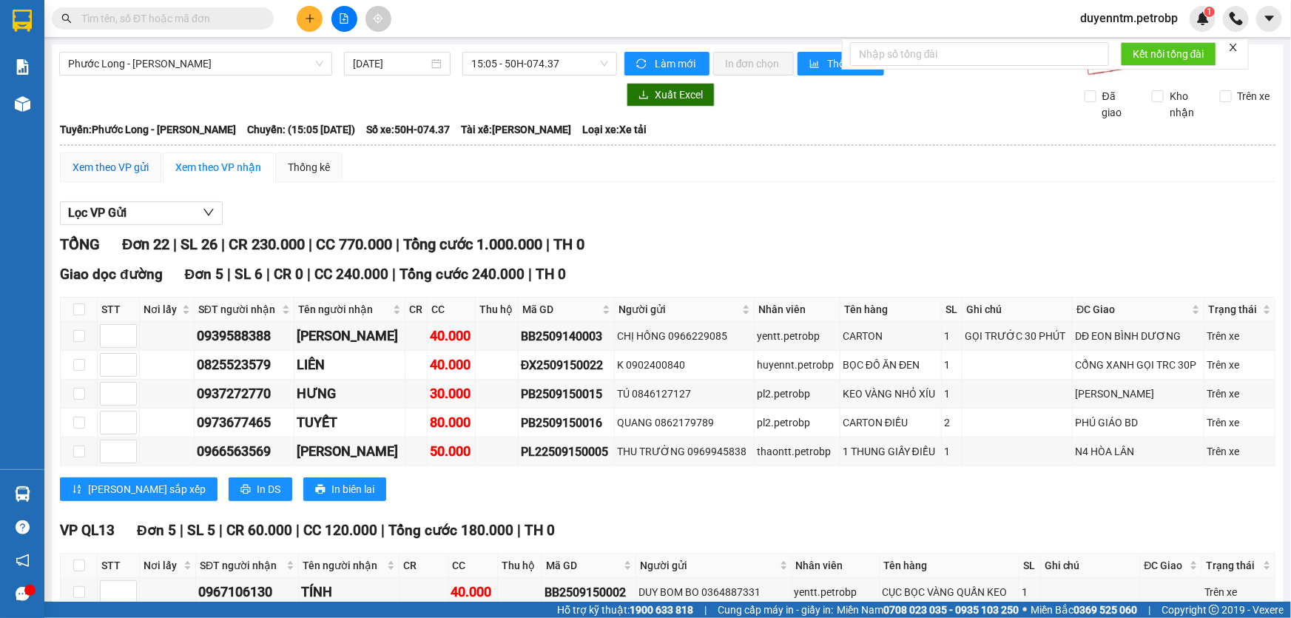
click at [117, 169] on div "Xem theo VP gửi" at bounding box center [110, 167] width 76 height 16
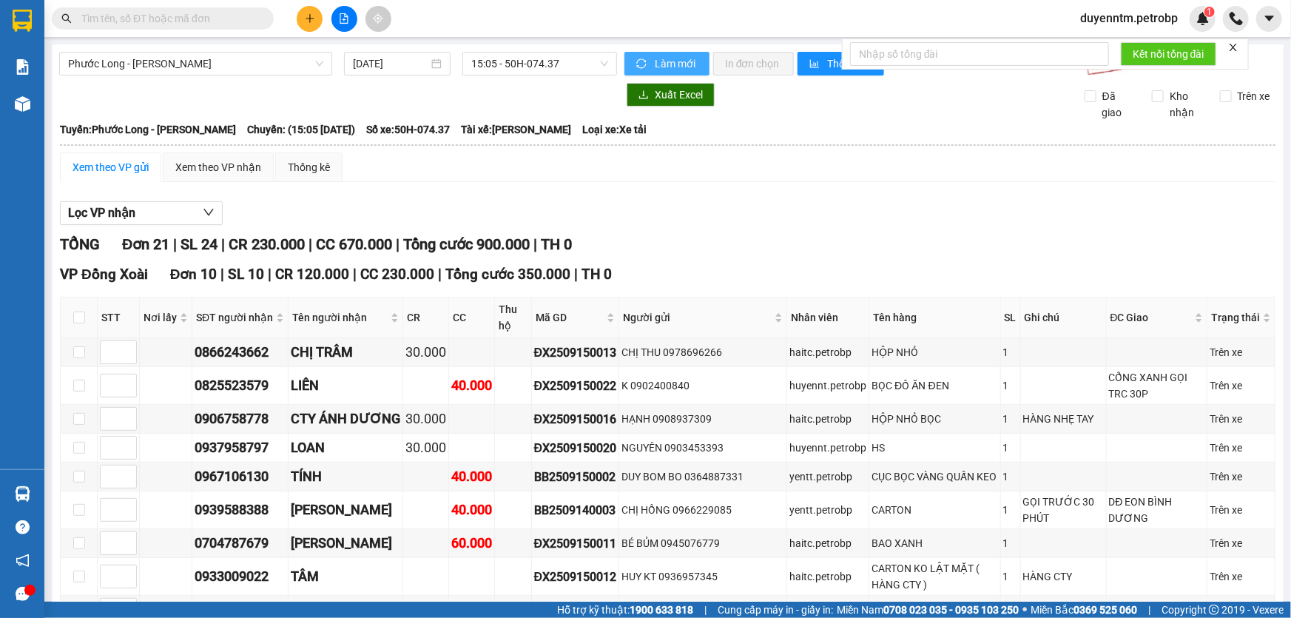
click at [645, 64] on button "Làm mới" at bounding box center [666, 64] width 85 height 24
click at [101, 209] on span "Lọc VP nhận" at bounding box center [101, 212] width 67 height 18
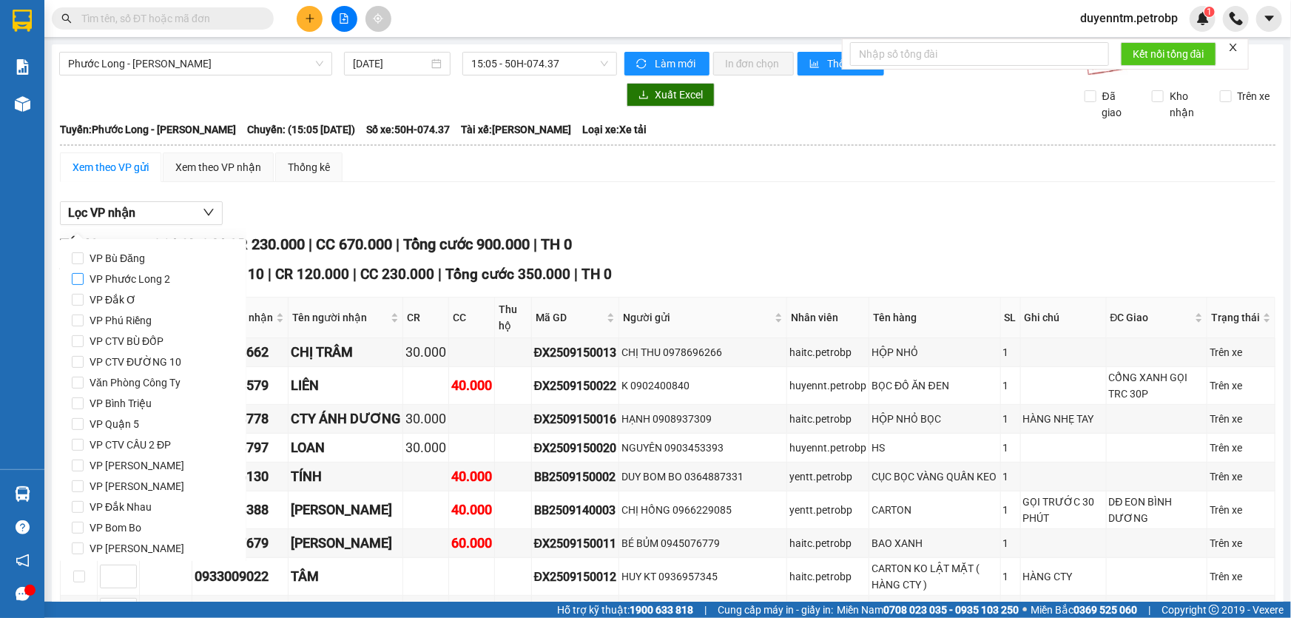
click at [156, 281] on span "VP Phước Long 2" at bounding box center [130, 279] width 92 height 21
click at [84, 281] on input "VP Phước Long 2" at bounding box center [78, 279] width 12 height 12
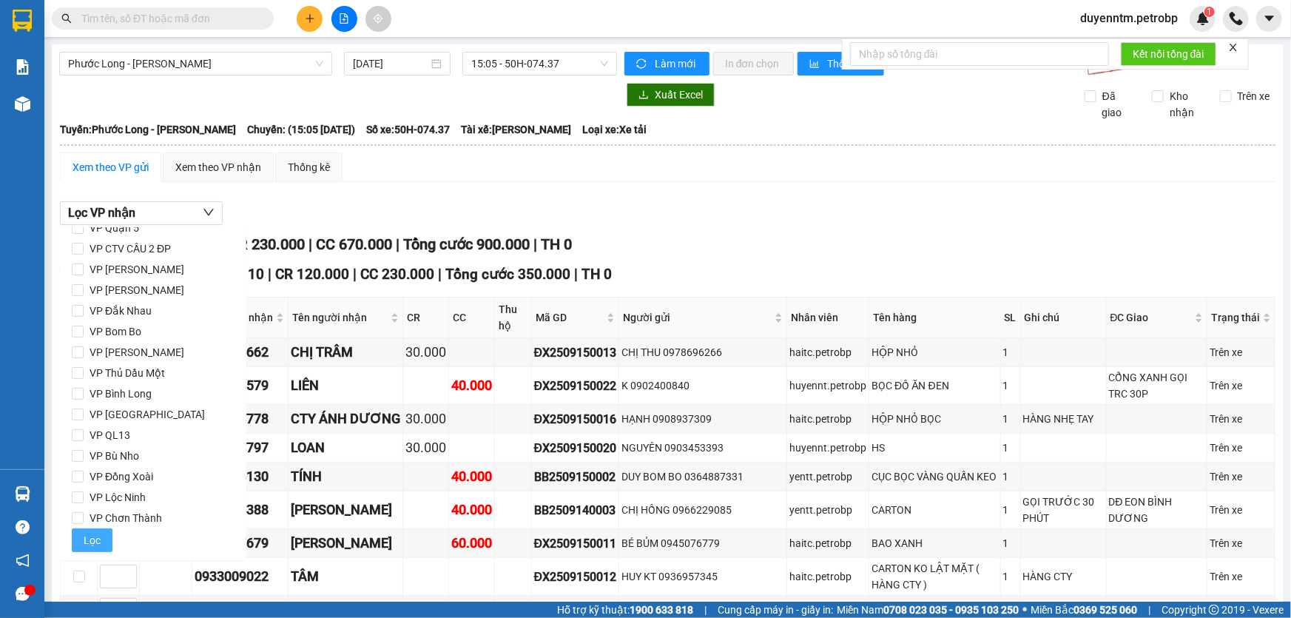
click at [101, 540] on button "Lọc" at bounding box center [92, 540] width 41 height 24
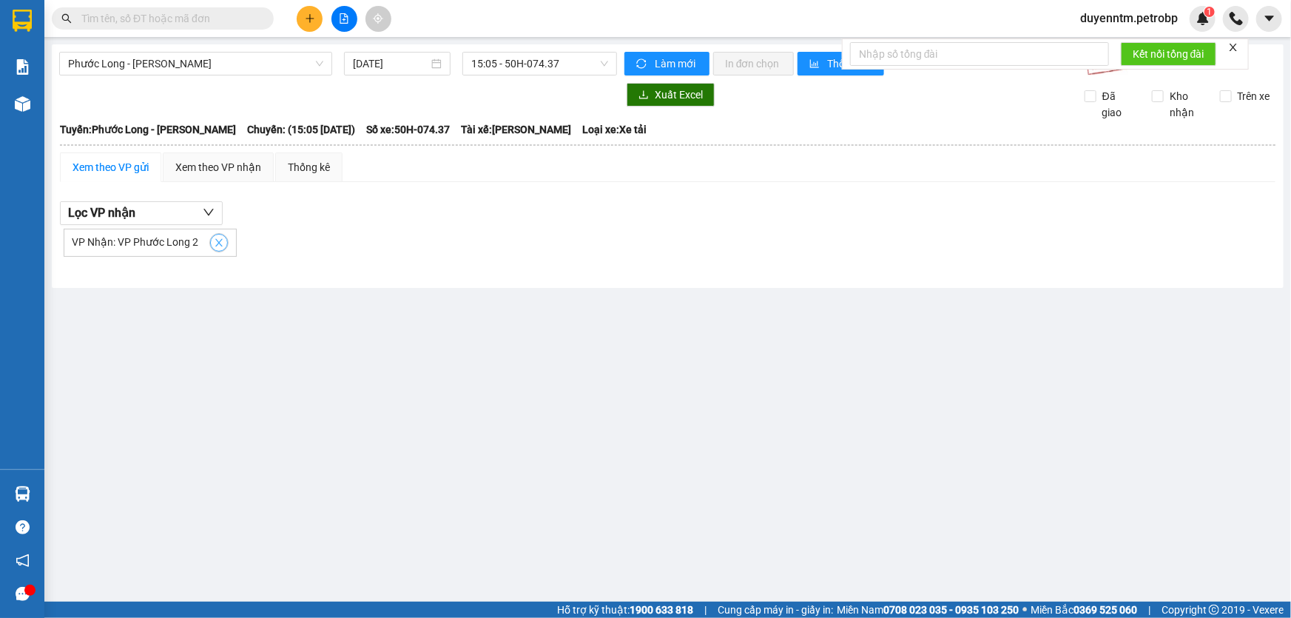
click at [215, 240] on icon "close" at bounding box center [218, 242] width 7 height 7
checkbox input "false"
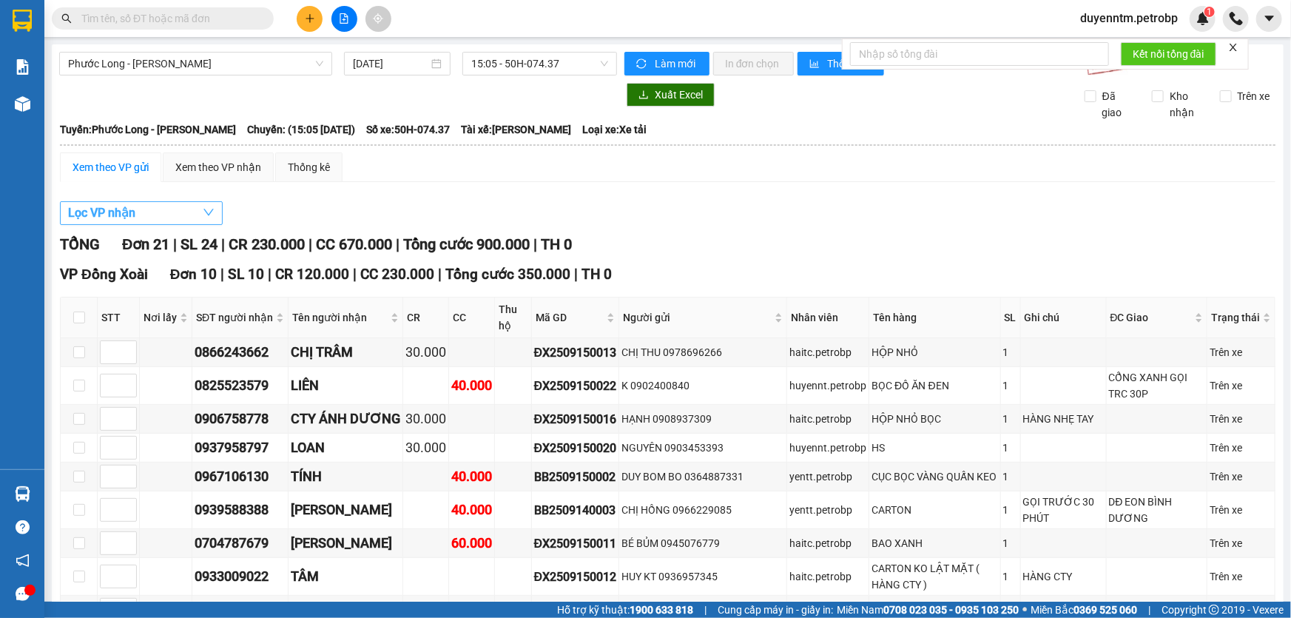
click at [175, 213] on button "Lọc VP nhận" at bounding box center [141, 213] width 163 height 24
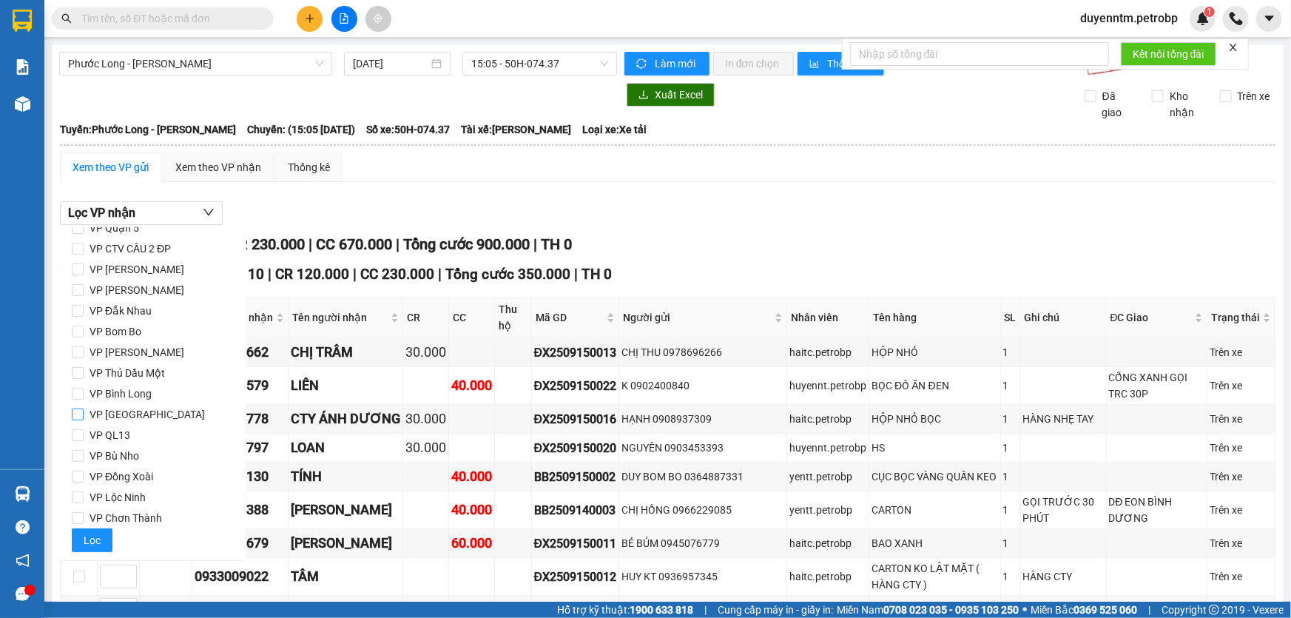
click at [159, 418] on span "VP [GEOGRAPHIC_DATA]" at bounding box center [147, 414] width 127 height 21
click at [84, 418] on input "VP [GEOGRAPHIC_DATA]" at bounding box center [78, 414] width 12 height 12
checkbox input "true"
click at [92, 538] on span "Lọc" at bounding box center [92, 540] width 17 height 16
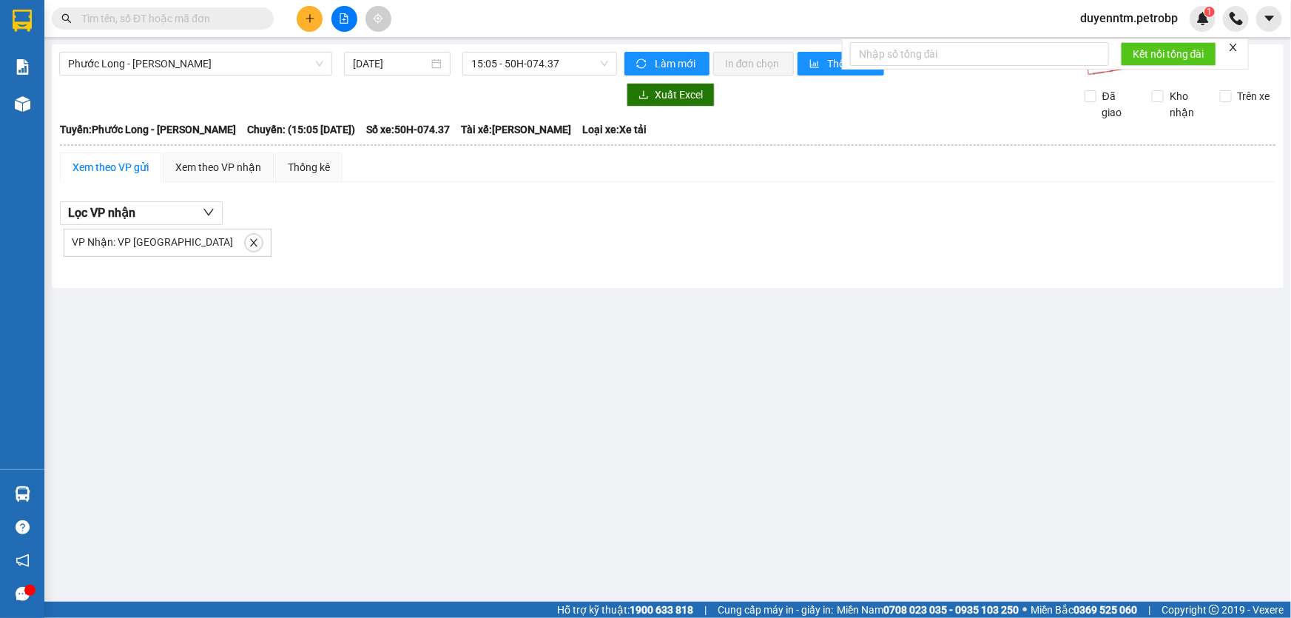
click at [244, 234] on span at bounding box center [253, 242] width 19 height 19
click at [249, 245] on icon "close" at bounding box center [254, 242] width 10 height 10
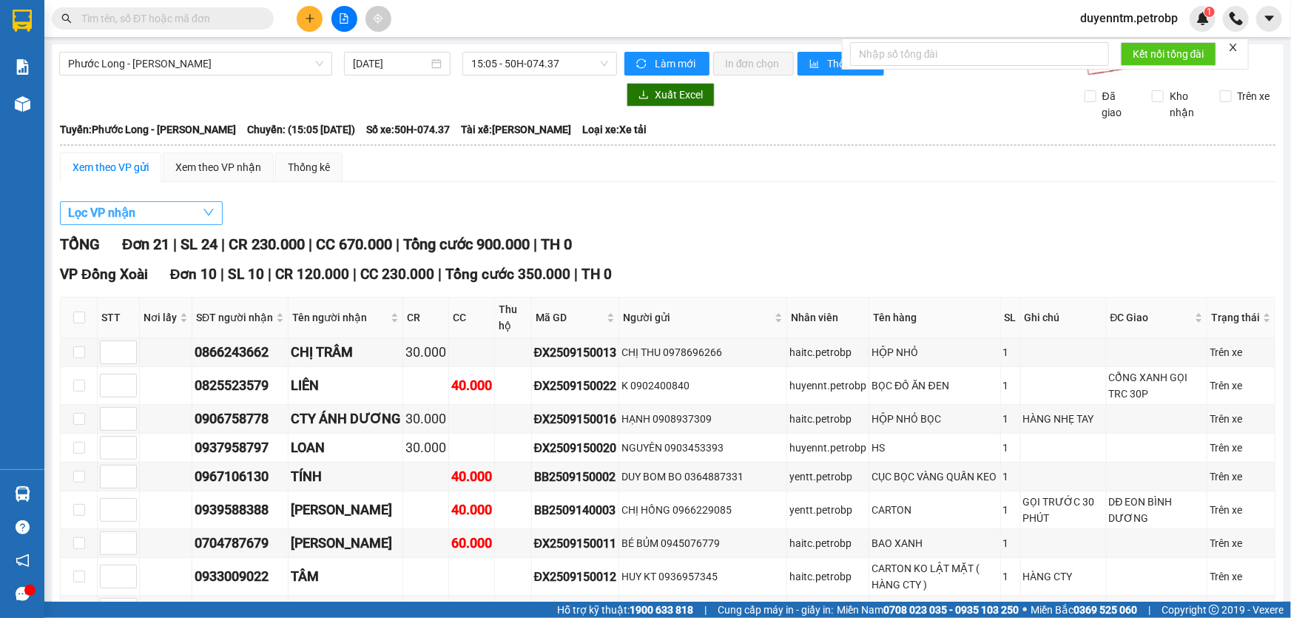
click at [198, 211] on button "Lọc VP nhận" at bounding box center [141, 213] width 163 height 24
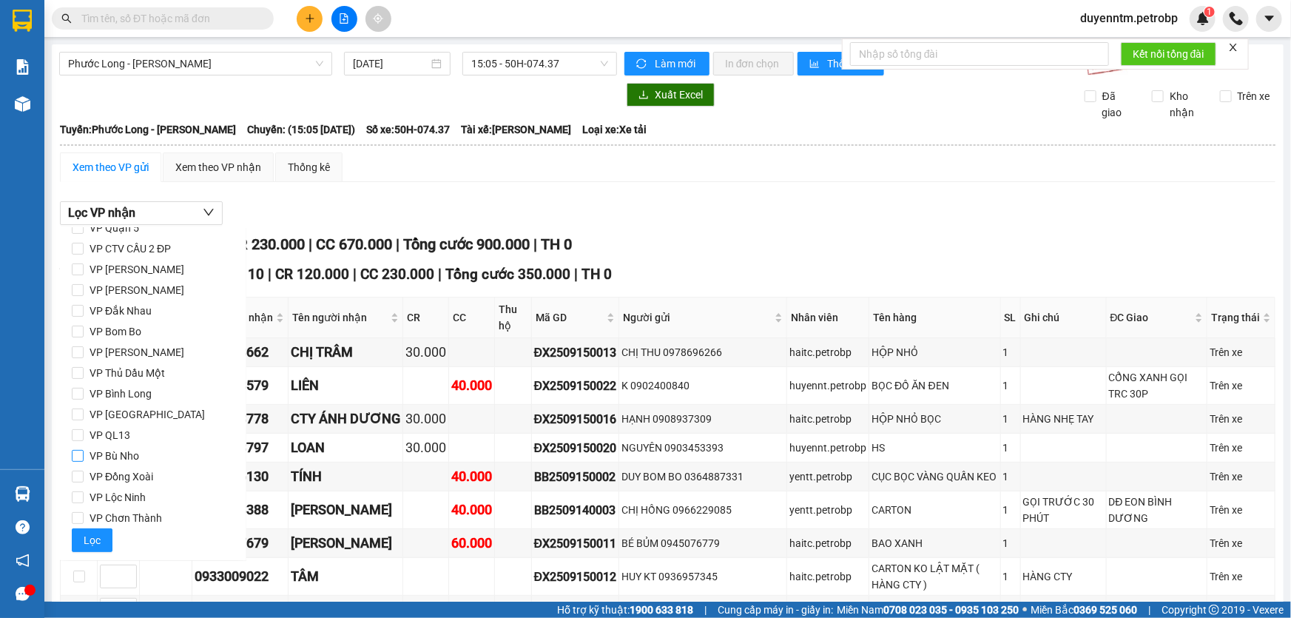
click at [132, 462] on span "VP Bù Nho" at bounding box center [114, 455] width 61 height 21
click at [84, 462] on input "VP Bù Nho" at bounding box center [78, 456] width 12 height 12
click at [109, 536] on button "Lọc" at bounding box center [92, 540] width 41 height 24
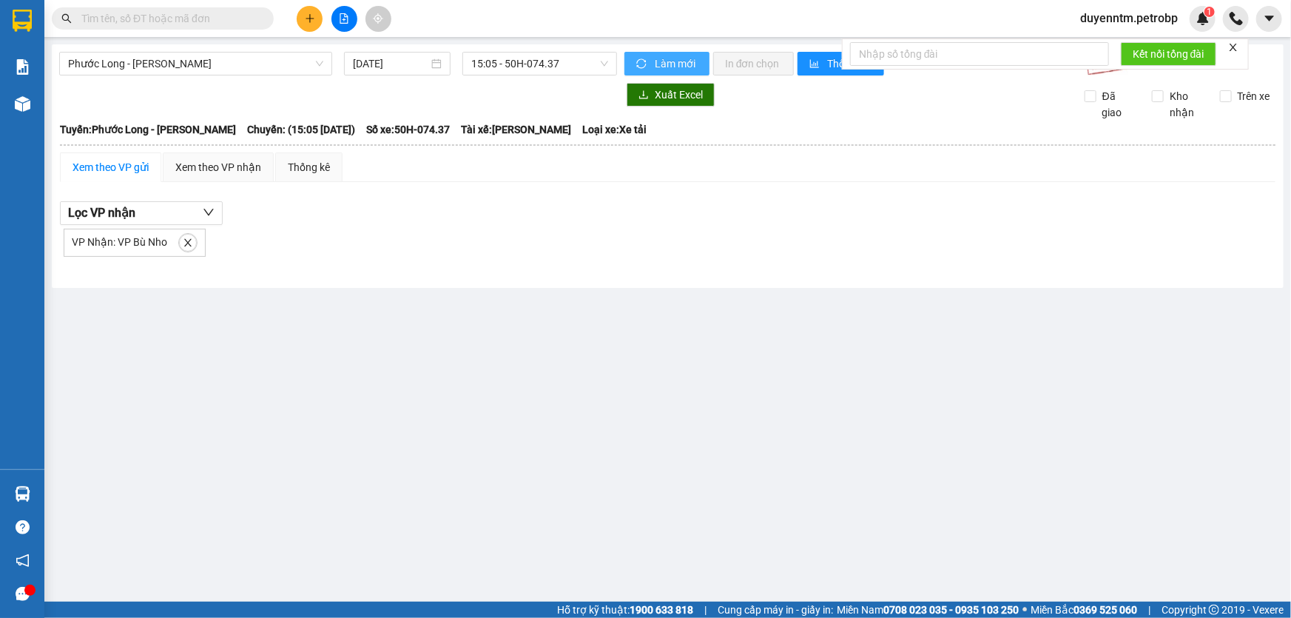
click at [659, 61] on span "Làm mới" at bounding box center [676, 63] width 43 height 16
click at [187, 237] on icon "close" at bounding box center [188, 242] width 10 height 10
checkbox input "false"
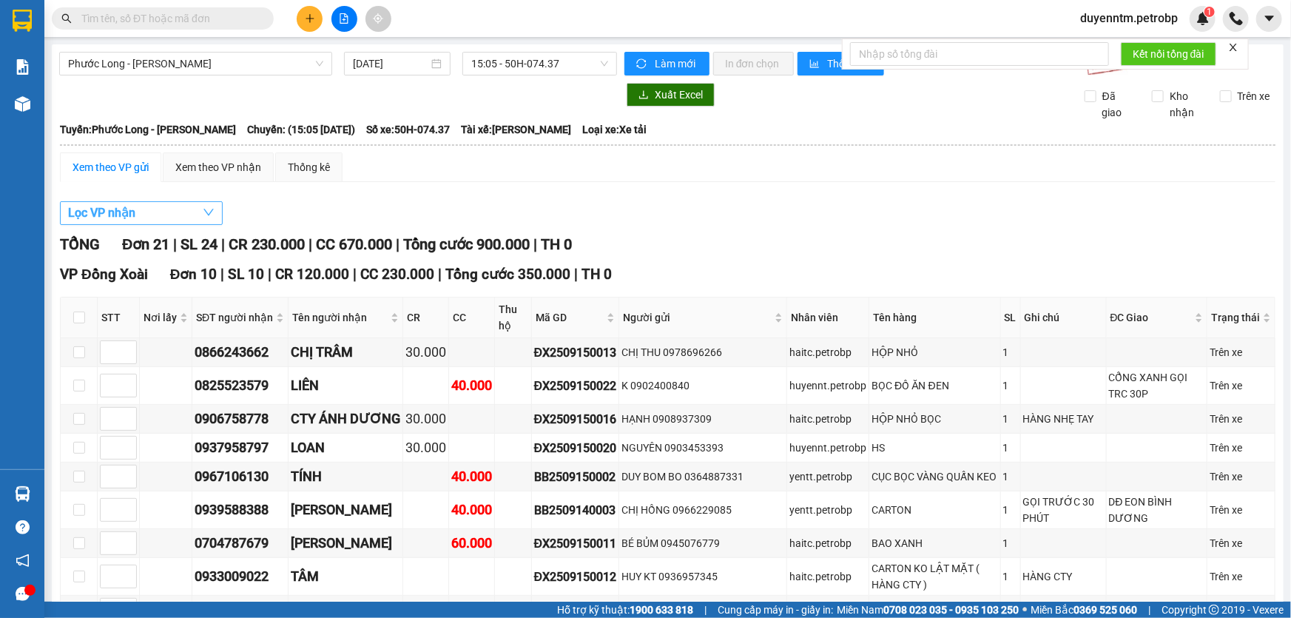
click at [188, 213] on button "Lọc VP nhận" at bounding box center [141, 213] width 163 height 24
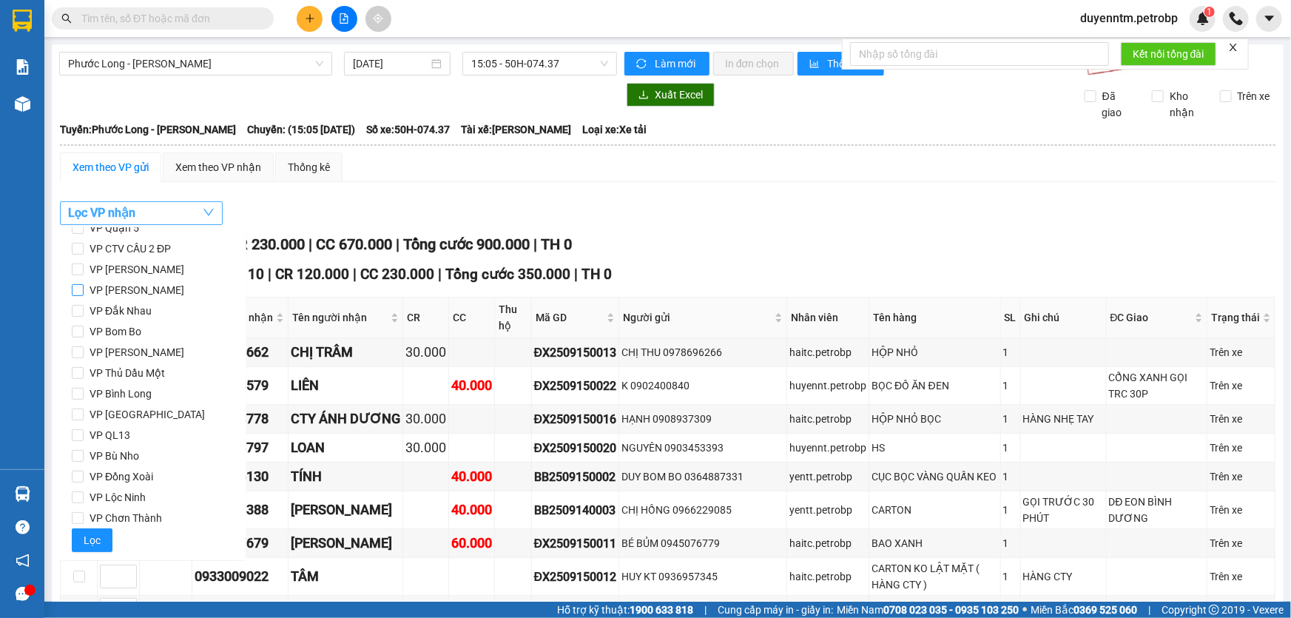
scroll to position [61, 0]
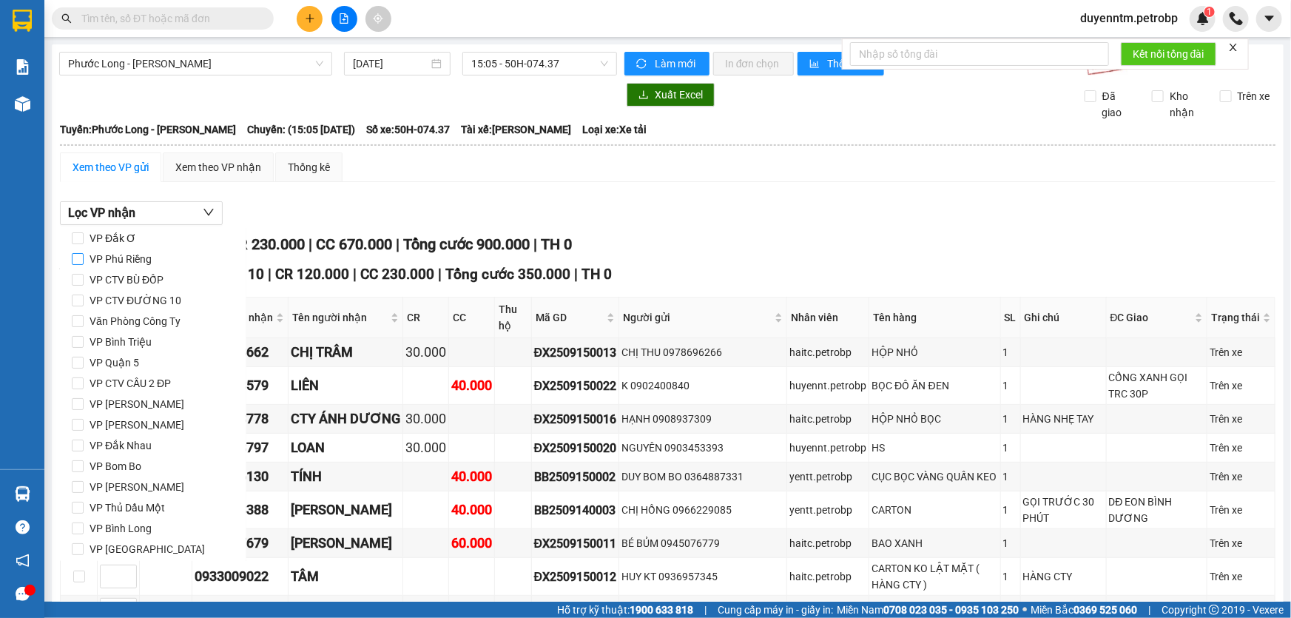
click at [146, 254] on span "VP Phú Riềng" at bounding box center [121, 259] width 74 height 21
click at [84, 254] on input "VP Phú Riềng" at bounding box center [78, 259] width 12 height 12
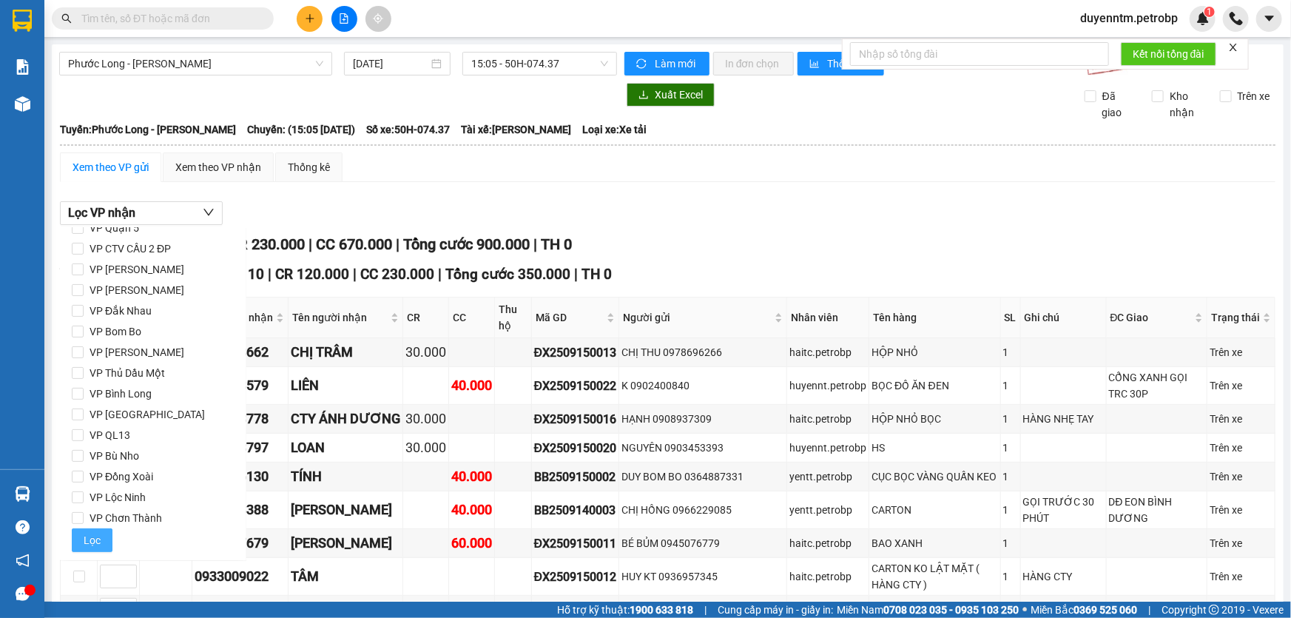
click at [95, 546] on span "Lọc" at bounding box center [92, 540] width 17 height 16
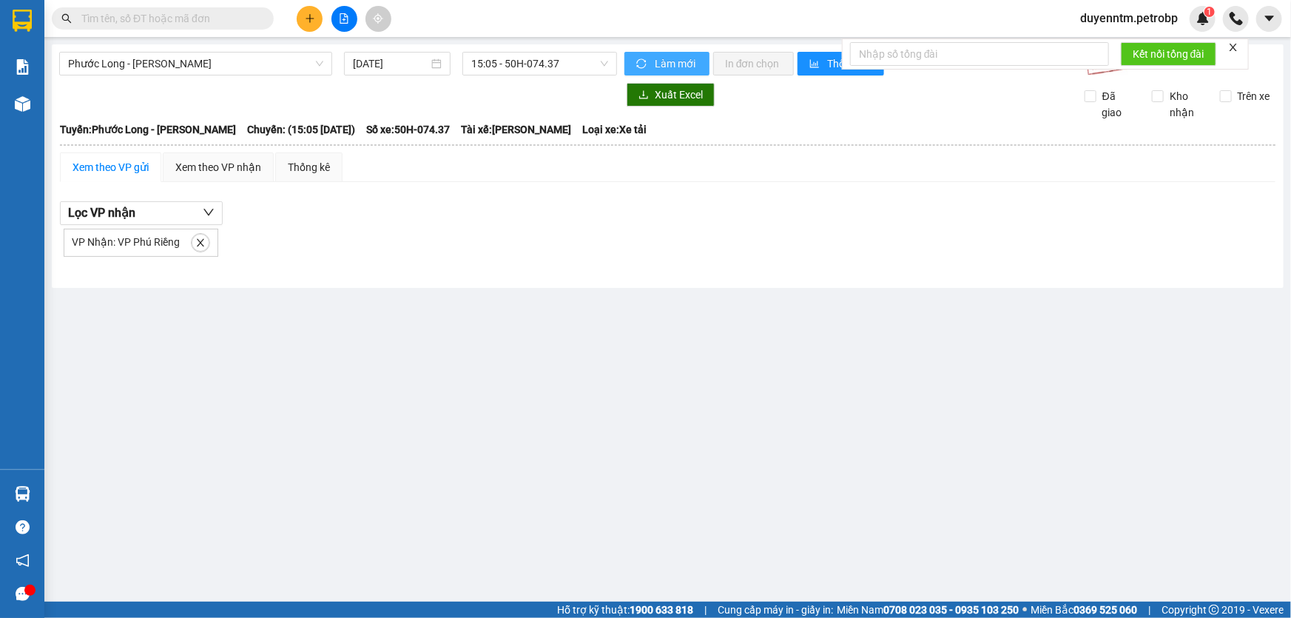
click at [636, 61] on icon "sync" at bounding box center [641, 63] width 10 height 10
click at [200, 245] on icon "close" at bounding box center [200, 242] width 10 height 10
checkbox input "false"
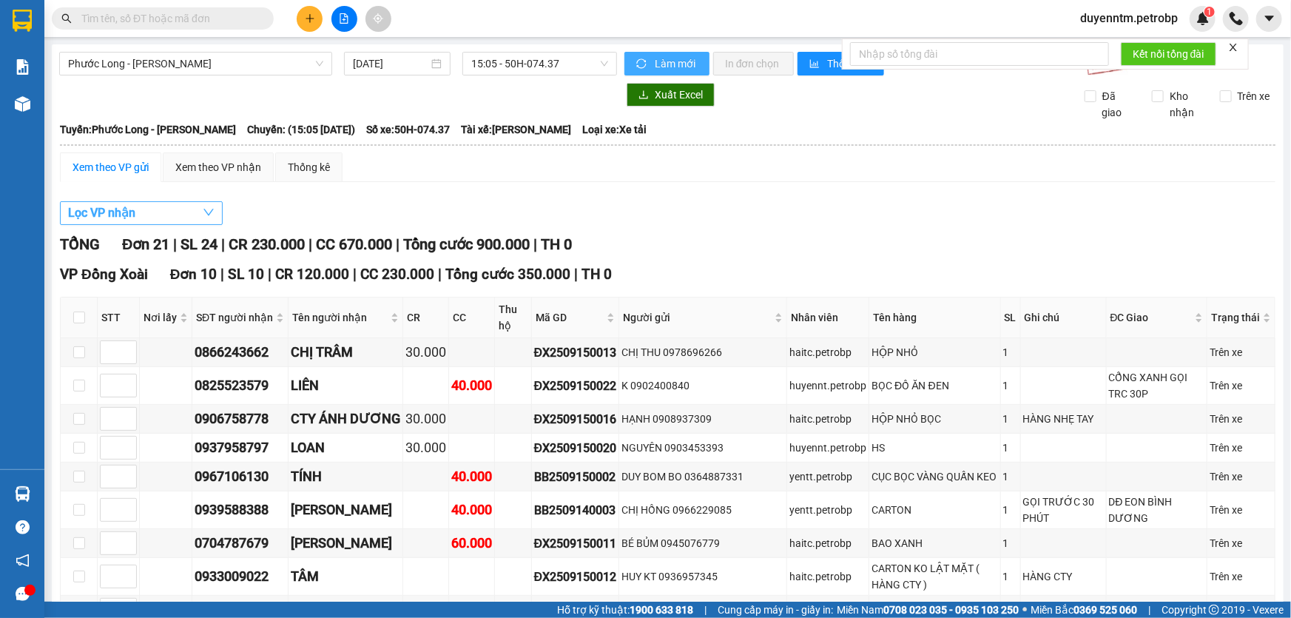
click at [188, 220] on button "Lọc VP nhận" at bounding box center [141, 213] width 163 height 24
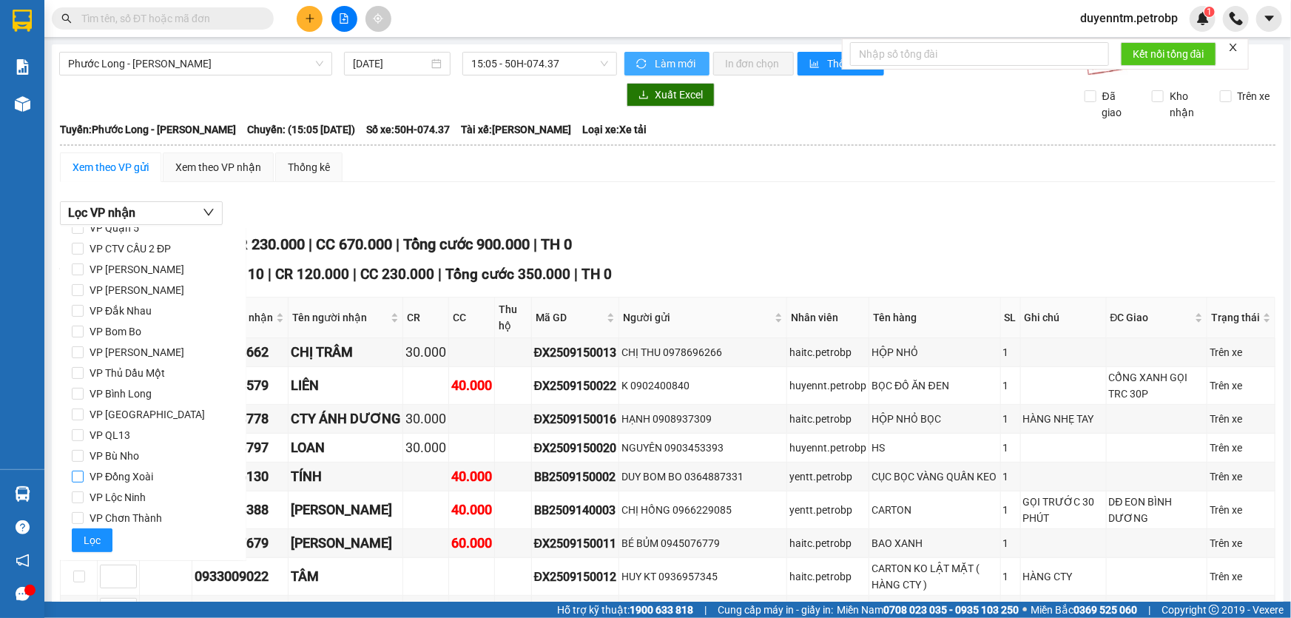
click at [137, 473] on span "VP Đồng Xoài" at bounding box center [121, 476] width 75 height 21
click at [84, 473] on input "VP Đồng Xoài" at bounding box center [78, 476] width 12 height 12
checkbox input "true"
click at [96, 541] on span "Lọc" at bounding box center [92, 540] width 17 height 16
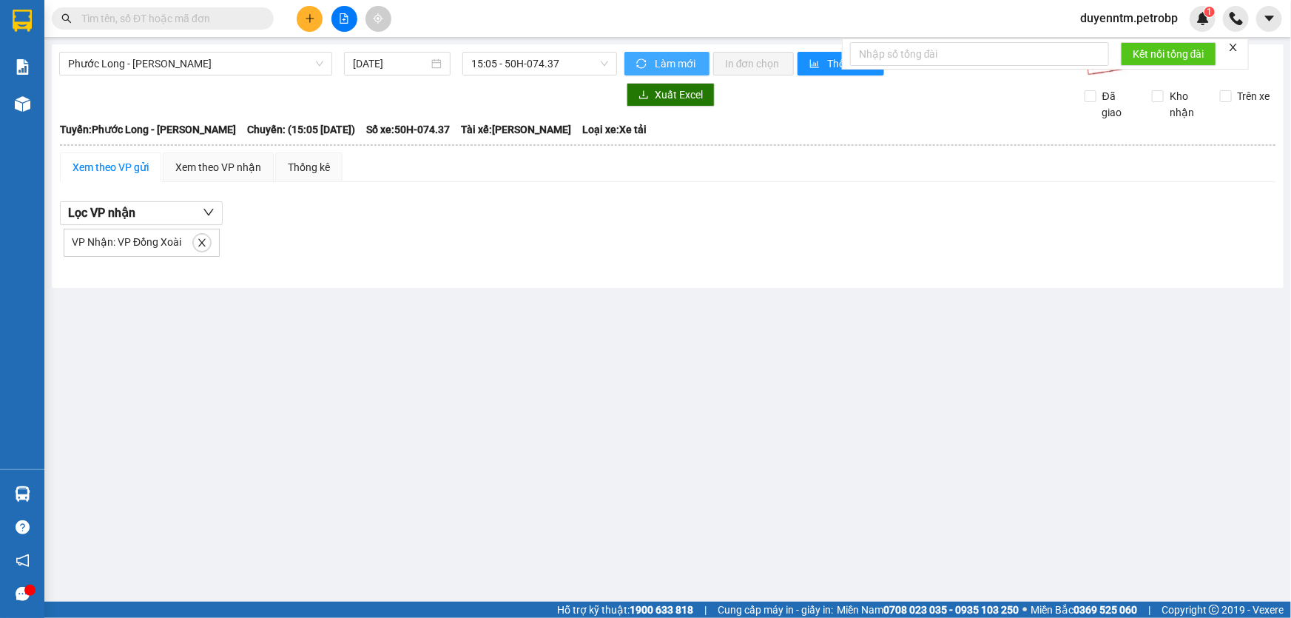
click at [655, 62] on span "Làm mới" at bounding box center [676, 63] width 43 height 16
paste input "LN2509150003"
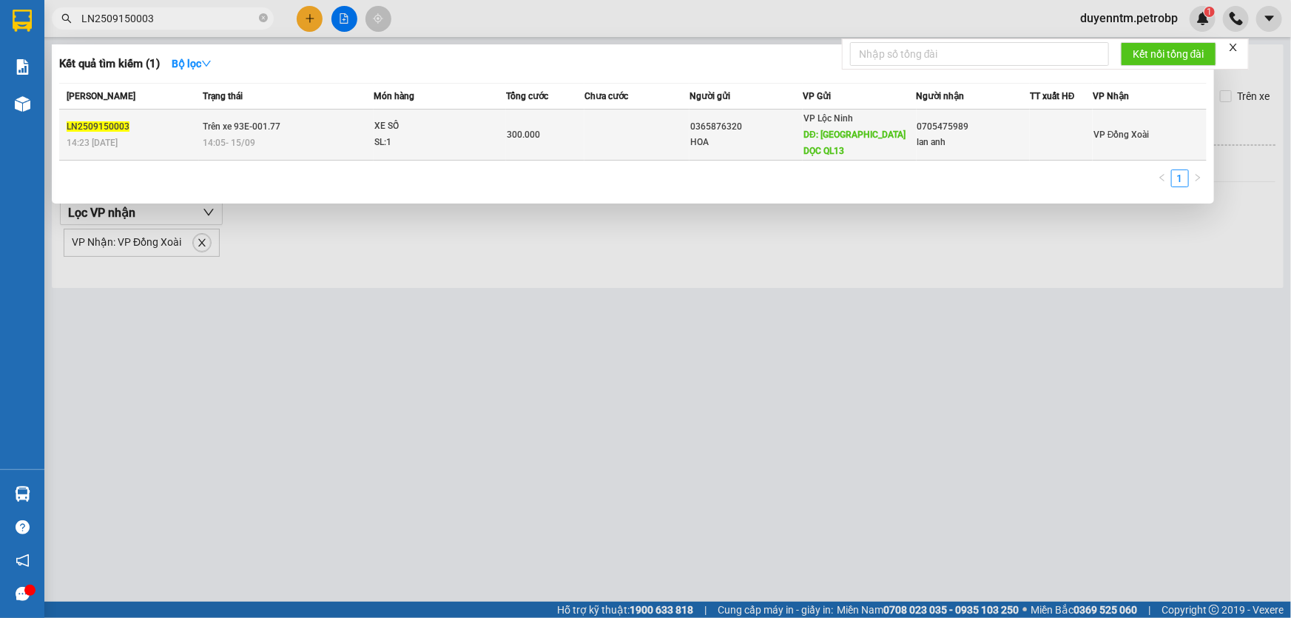
type input "LN2509150003"
click at [244, 129] on span "Trên xe 93E-001.77" at bounding box center [242, 126] width 78 height 10
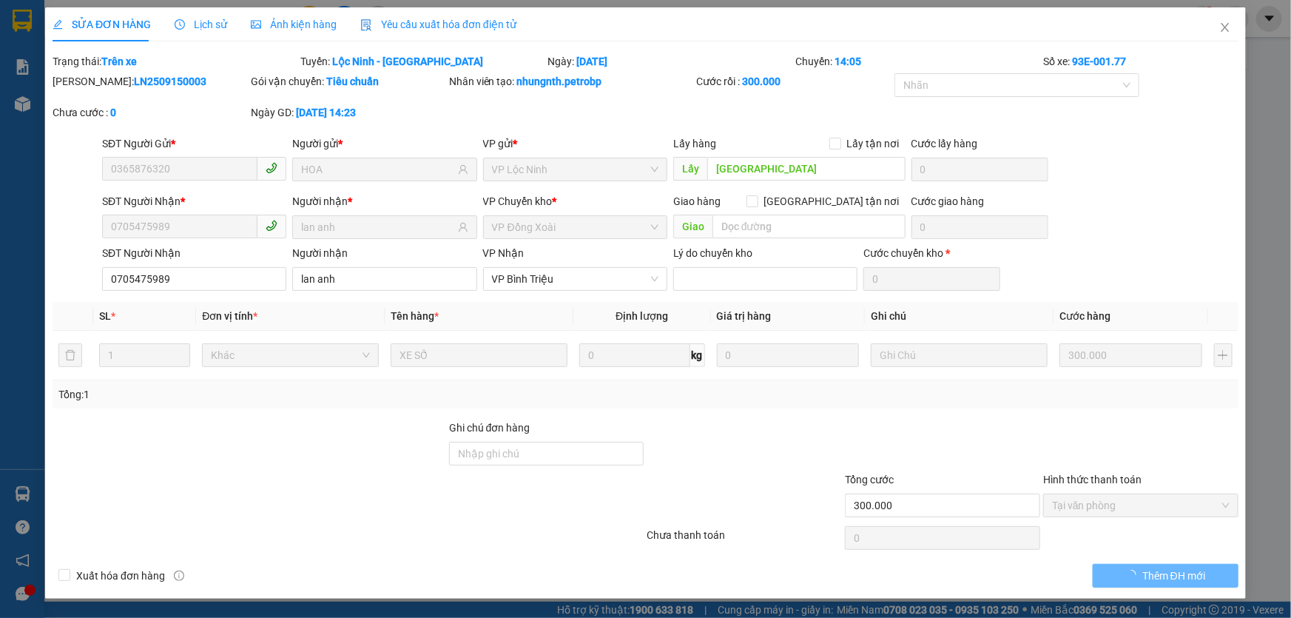
type input "0365876320"
type input "HOA"
type input "[GEOGRAPHIC_DATA]"
type input "0705475989"
type input "lan anh"
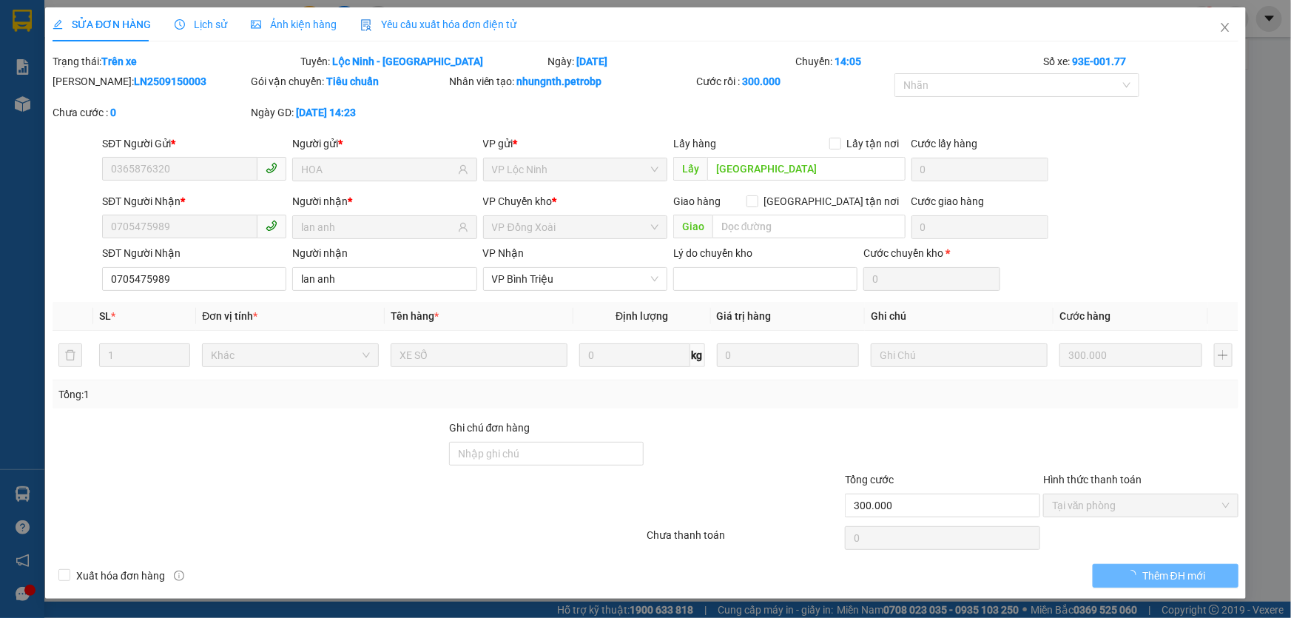
type input "300.000"
click at [178, 21] on icon "clock-circle" at bounding box center [180, 24] width 10 height 10
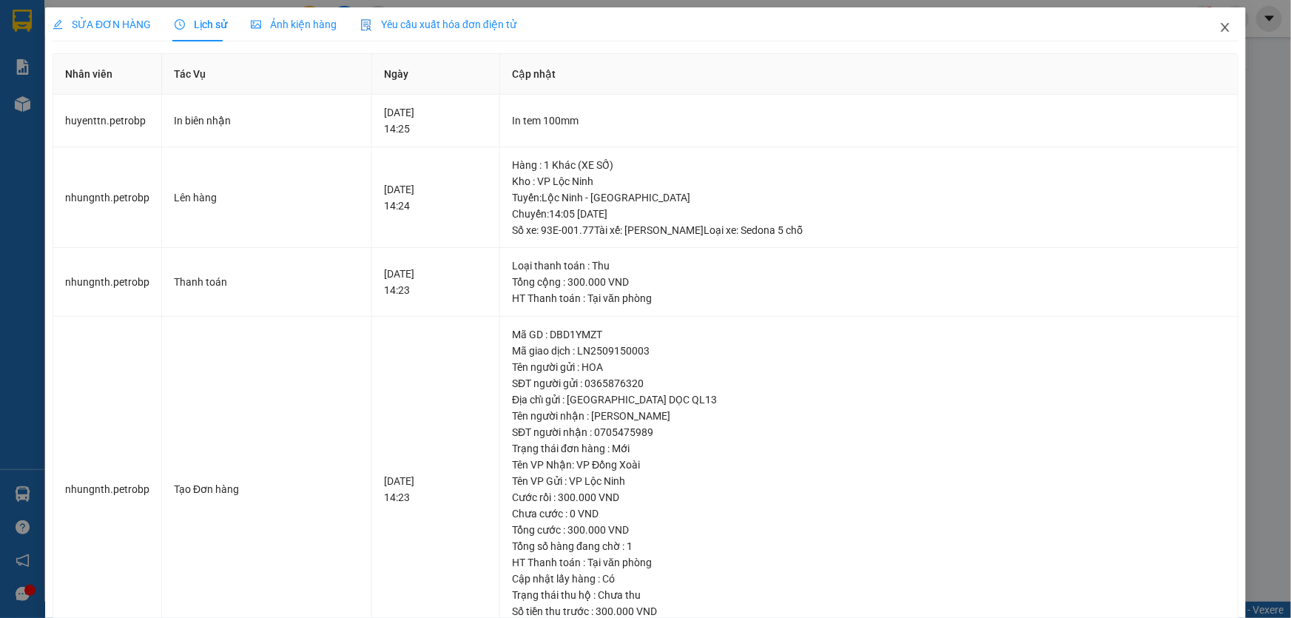
click at [1221, 30] on icon "close" at bounding box center [1225, 27] width 12 height 12
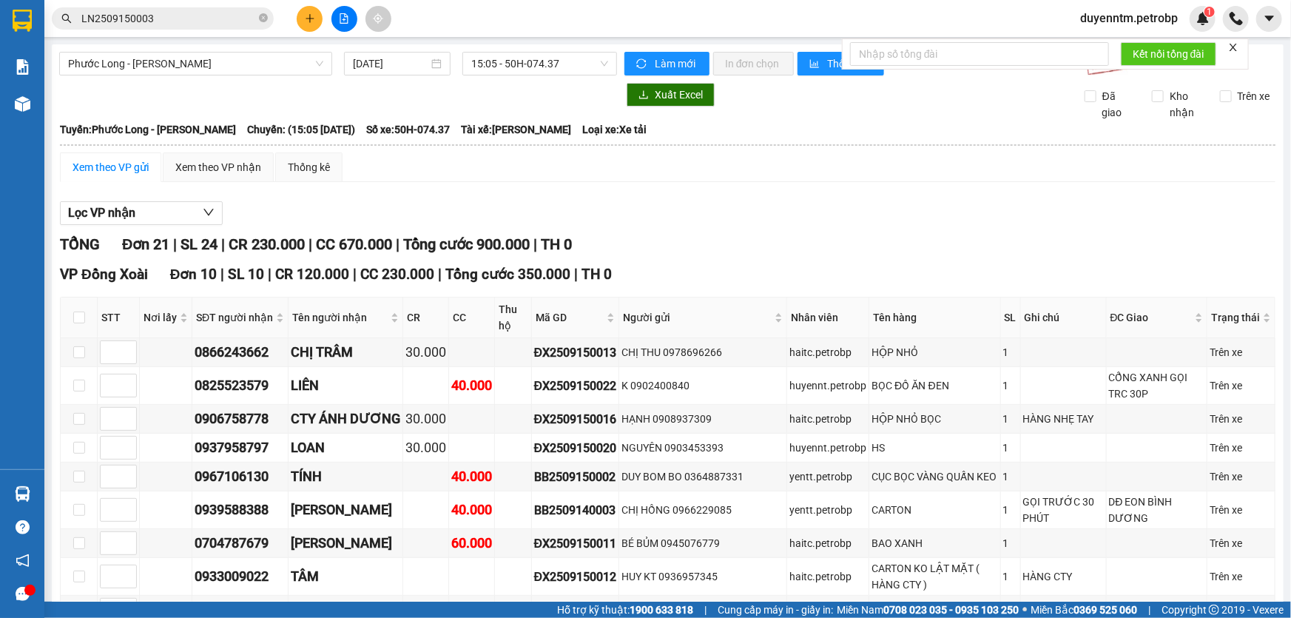
click at [156, 24] on input "LN2509150003" at bounding box center [168, 18] width 175 height 16
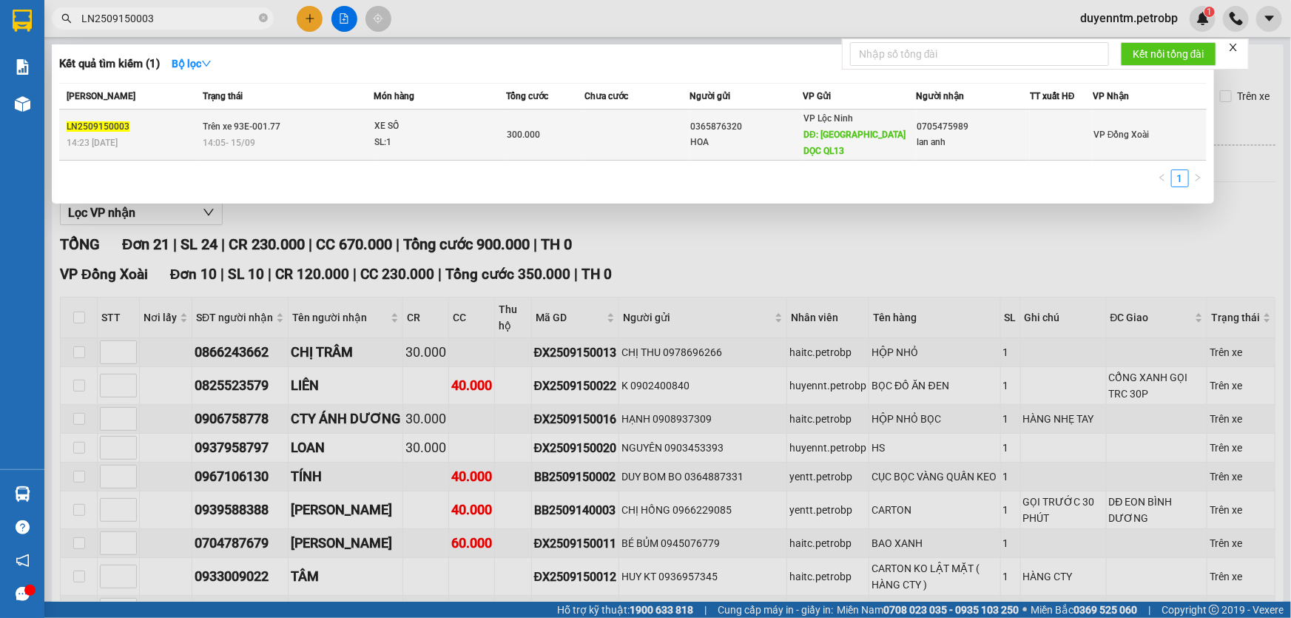
click at [261, 133] on td "Trên xe 93E-001.77 14:05 [DATE]" at bounding box center [286, 134] width 175 height 51
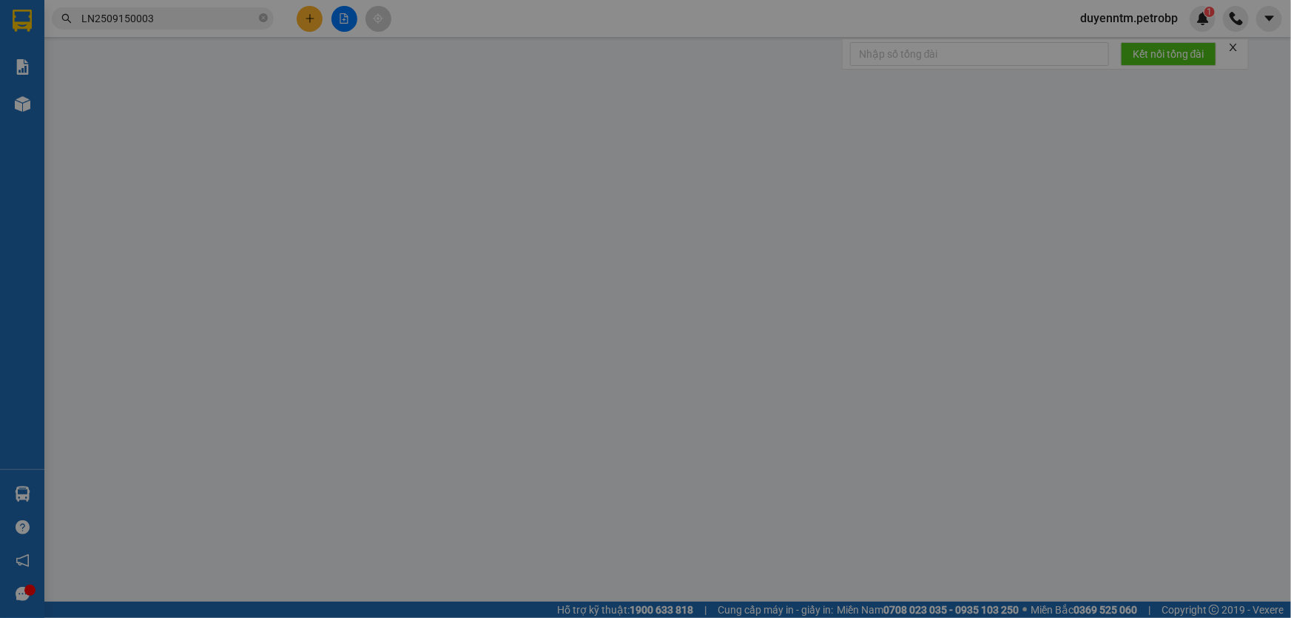
type input "0365876320"
type input "HOA"
type input "[GEOGRAPHIC_DATA]"
type input "0705475989"
type input "lan anh"
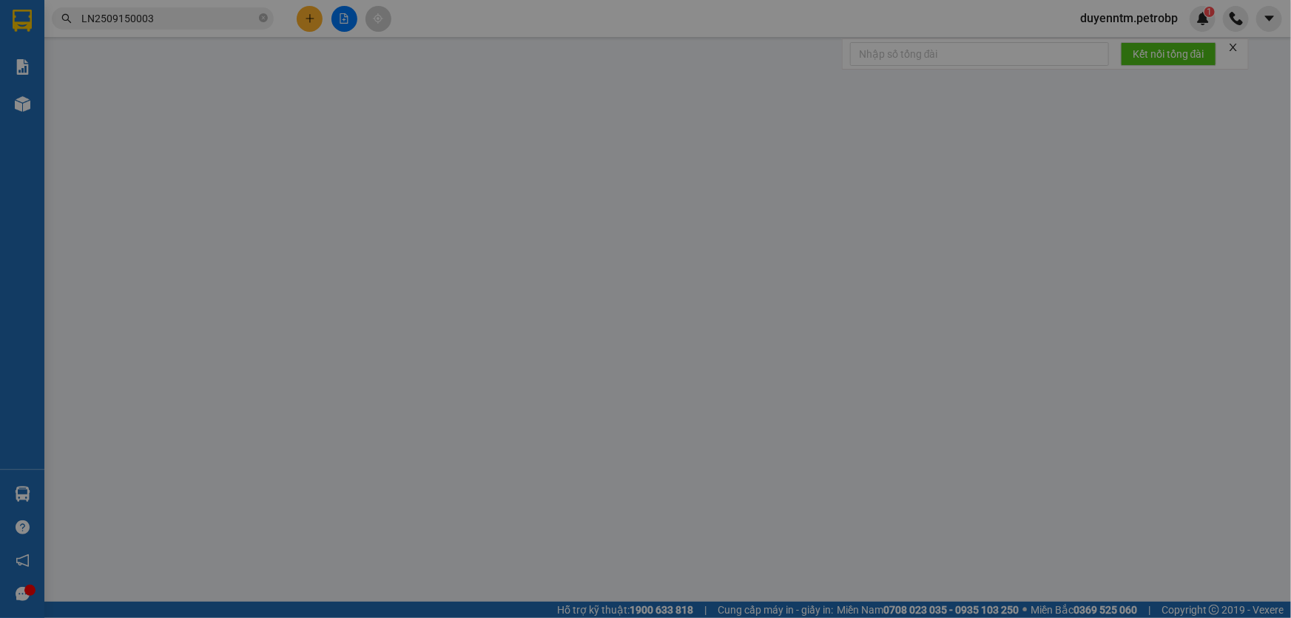
type input "300.000"
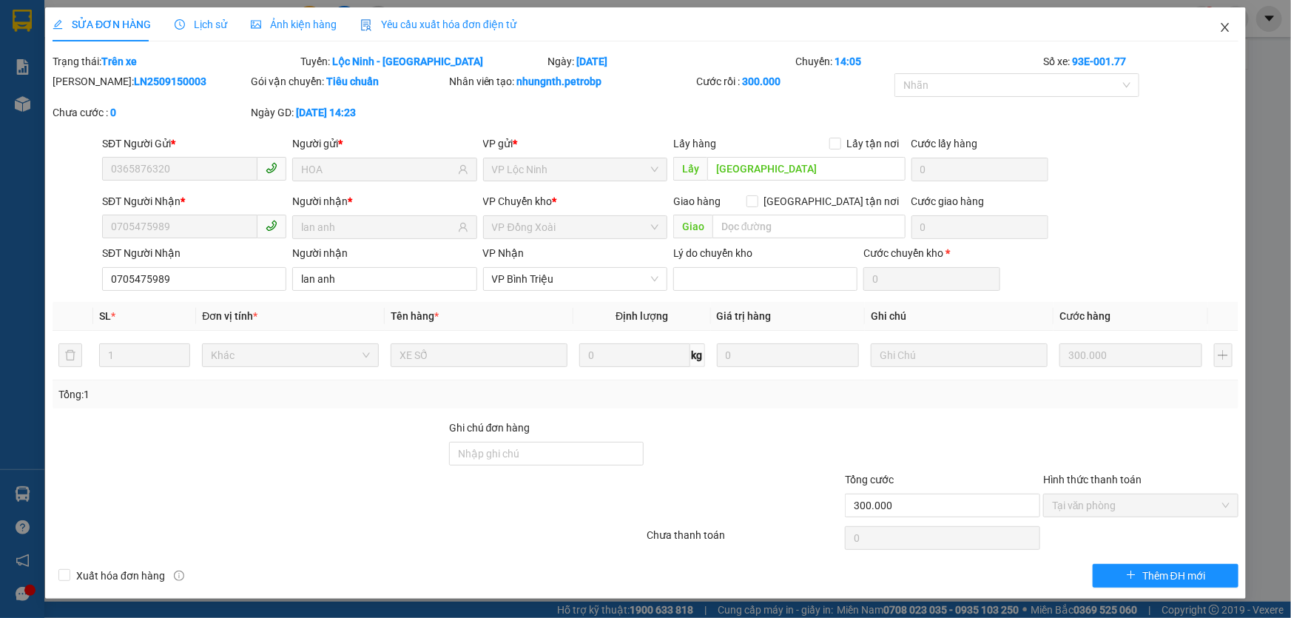
click at [1228, 27] on icon "close" at bounding box center [1225, 27] width 12 height 12
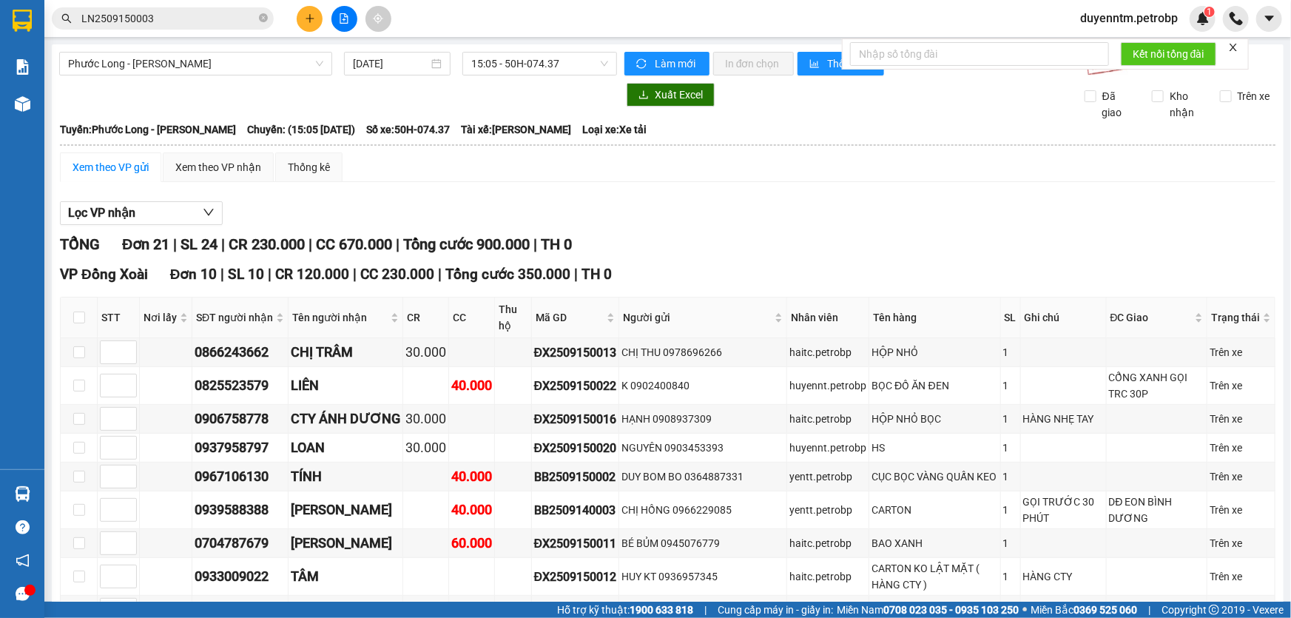
click at [184, 25] on input "LN2509150003" at bounding box center [168, 18] width 175 height 16
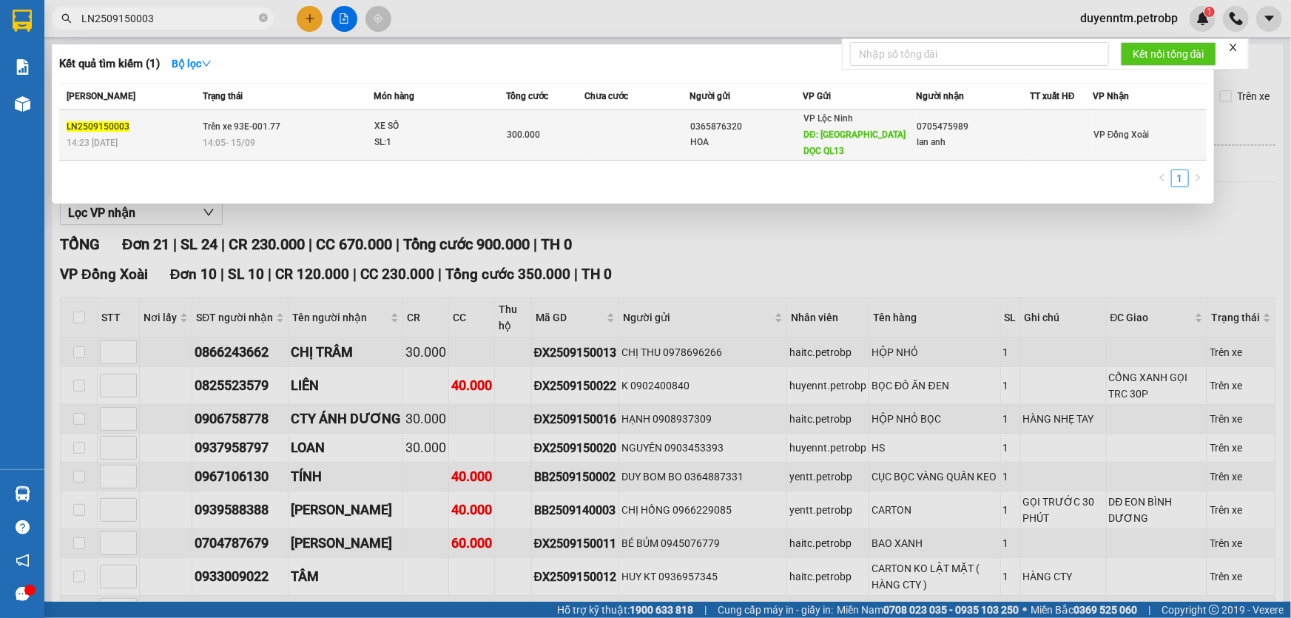
click at [267, 126] on span "Trên xe 93E-001.77" at bounding box center [242, 126] width 78 height 10
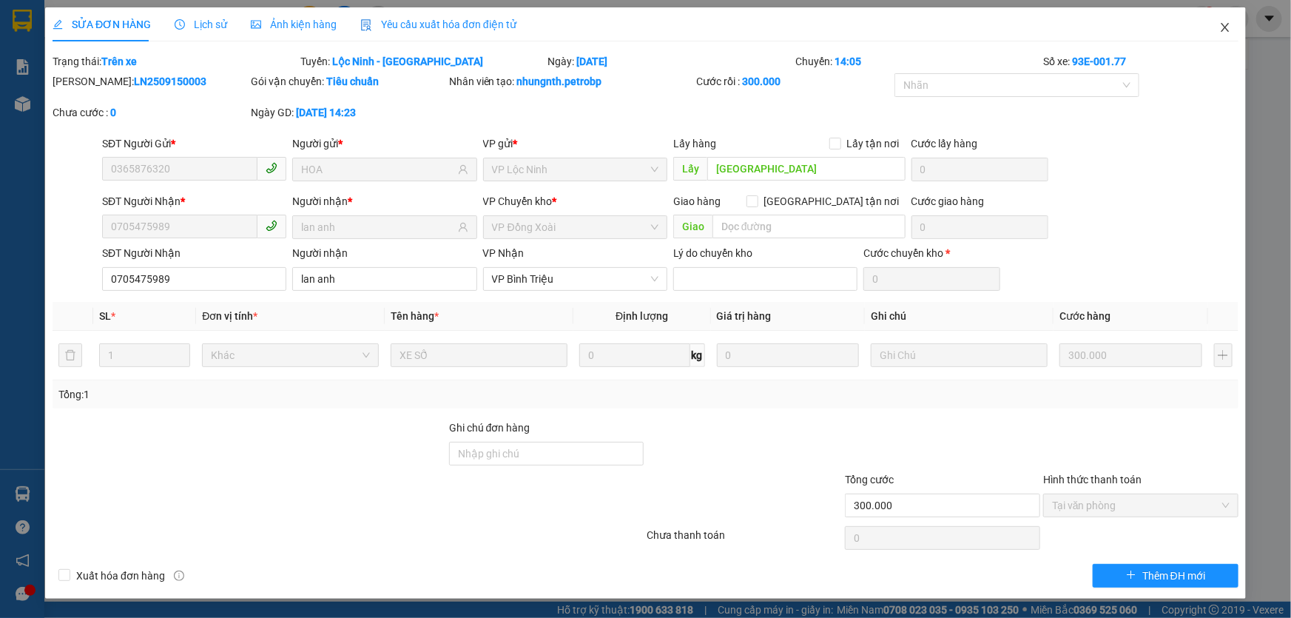
click at [1221, 28] on icon "close" at bounding box center [1225, 27] width 12 height 12
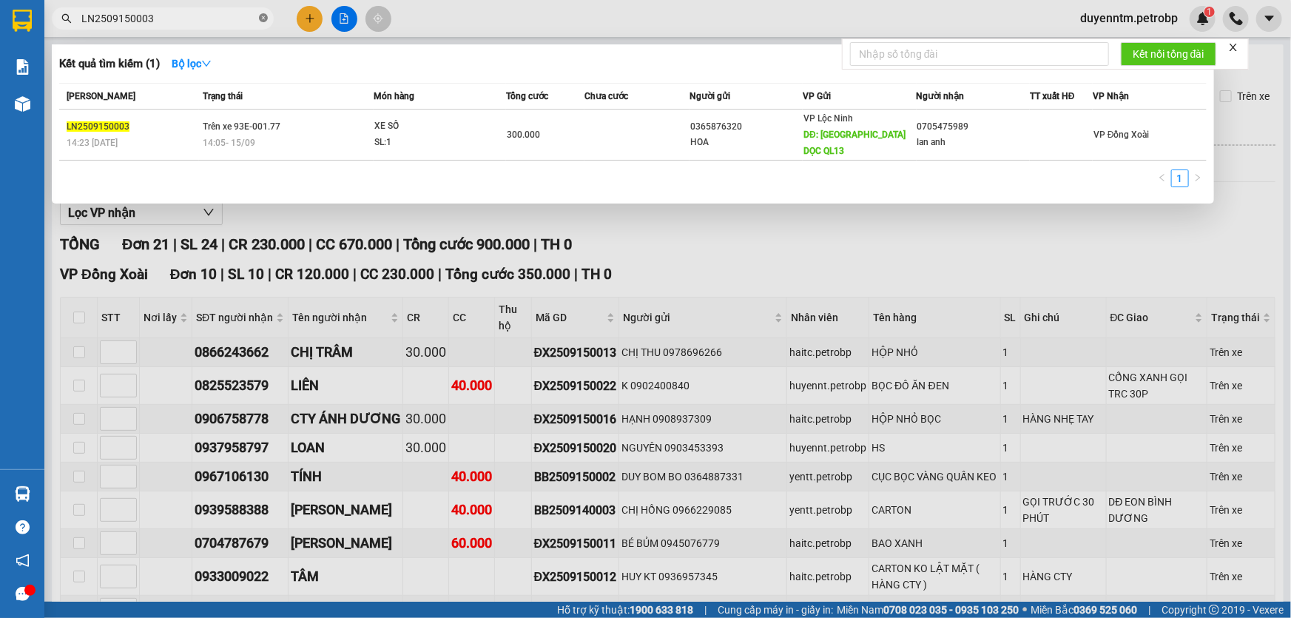
click at [260, 17] on icon "close-circle" at bounding box center [263, 17] width 9 height 9
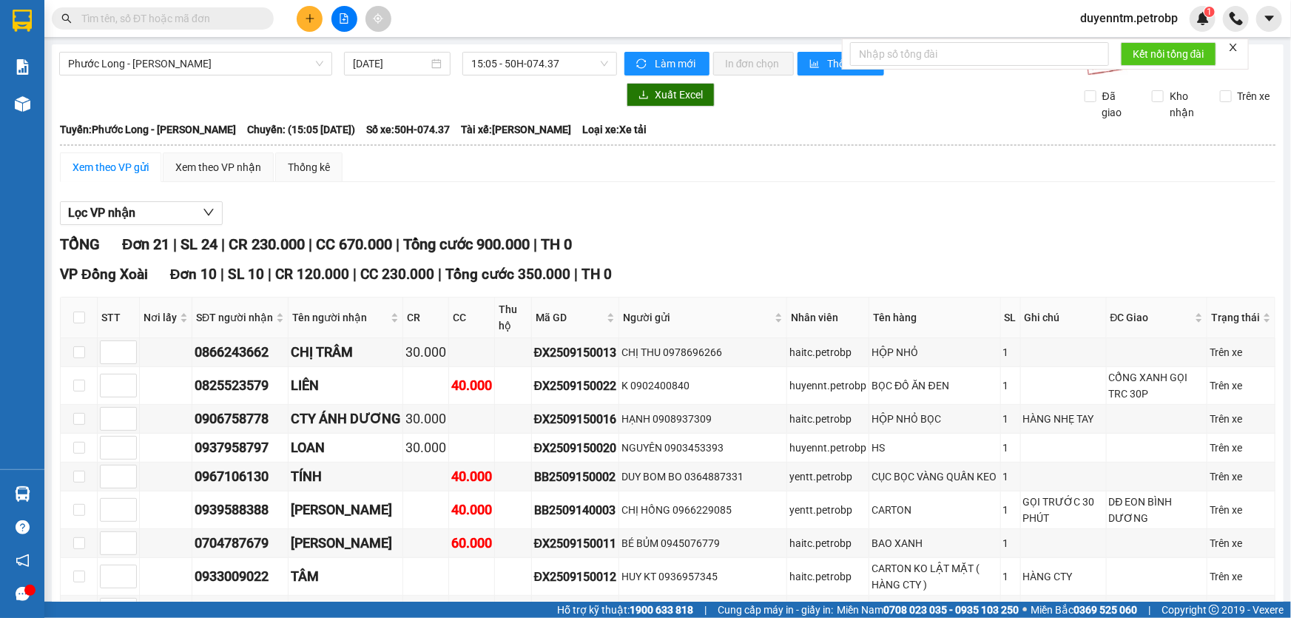
paste input "PB2509150008"
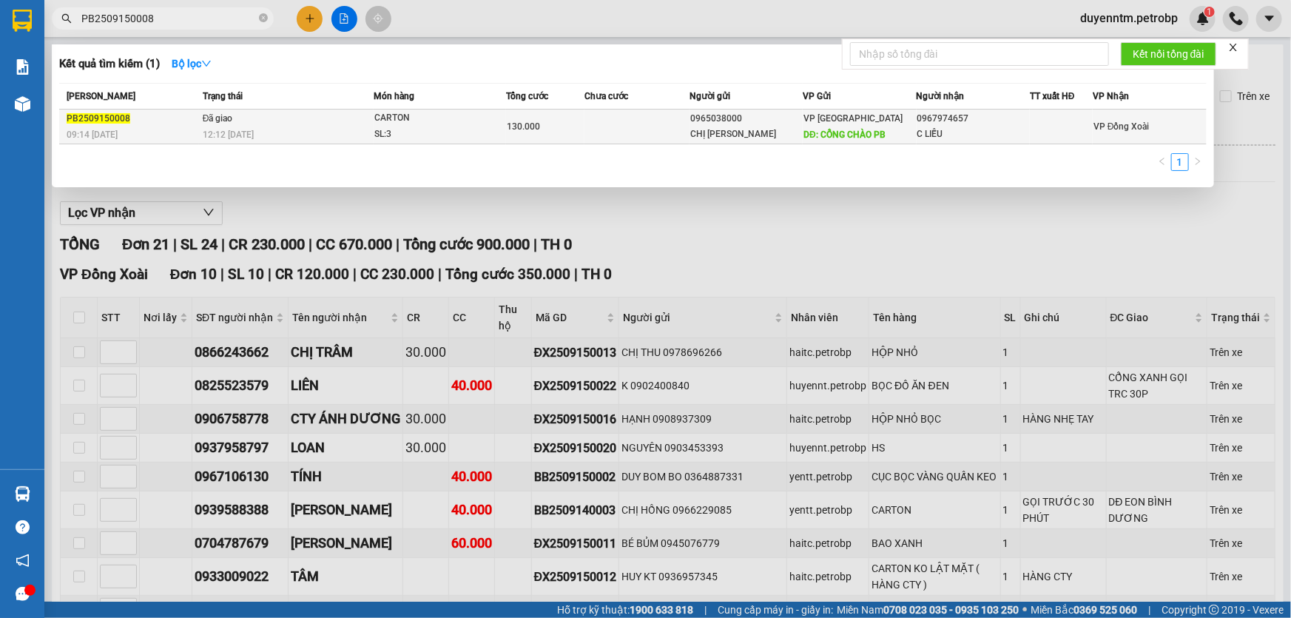
type input "PB2509150008"
click at [222, 118] on span "Đã giao" at bounding box center [218, 118] width 30 height 10
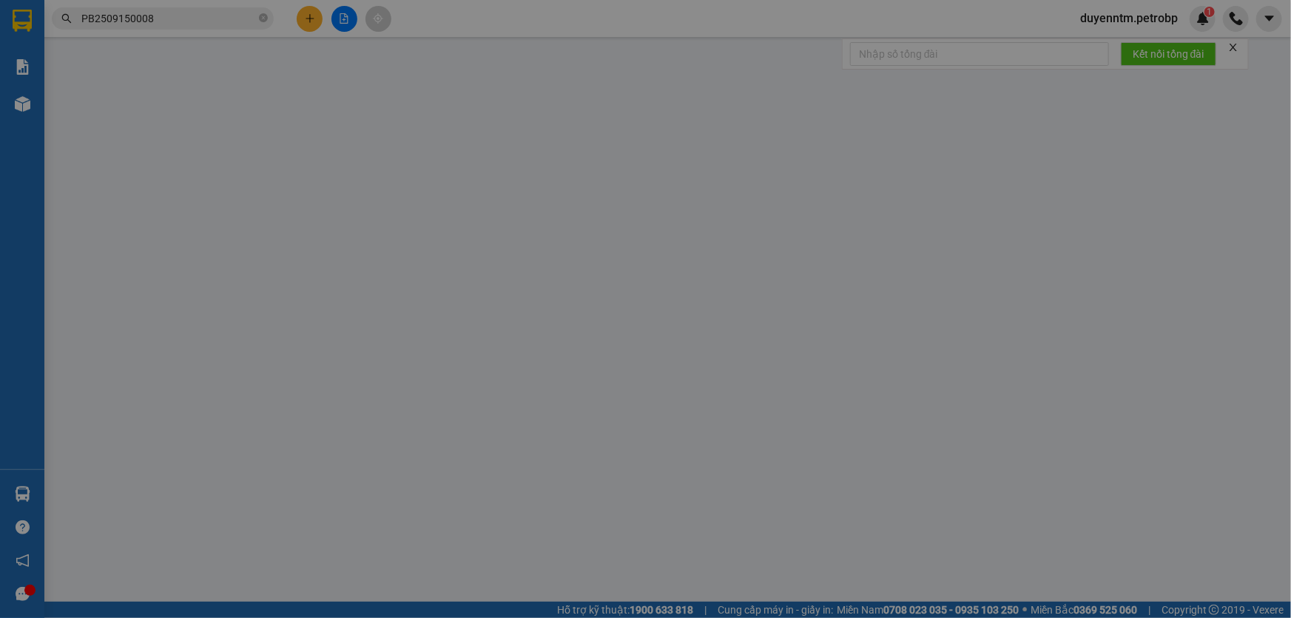
type input "0965038000"
type input "CHỊ [PERSON_NAME]"
type input "CỔNG CHÀO PB"
type input "0967974657"
type input "C LIỄU"
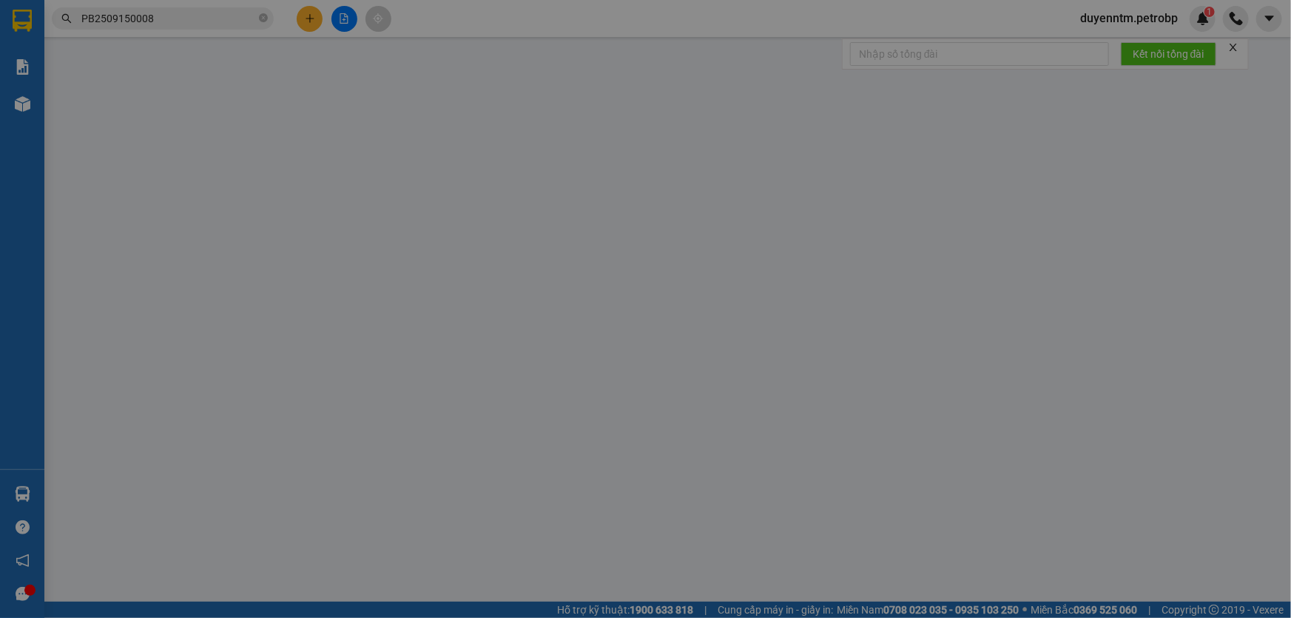
type input "130.000"
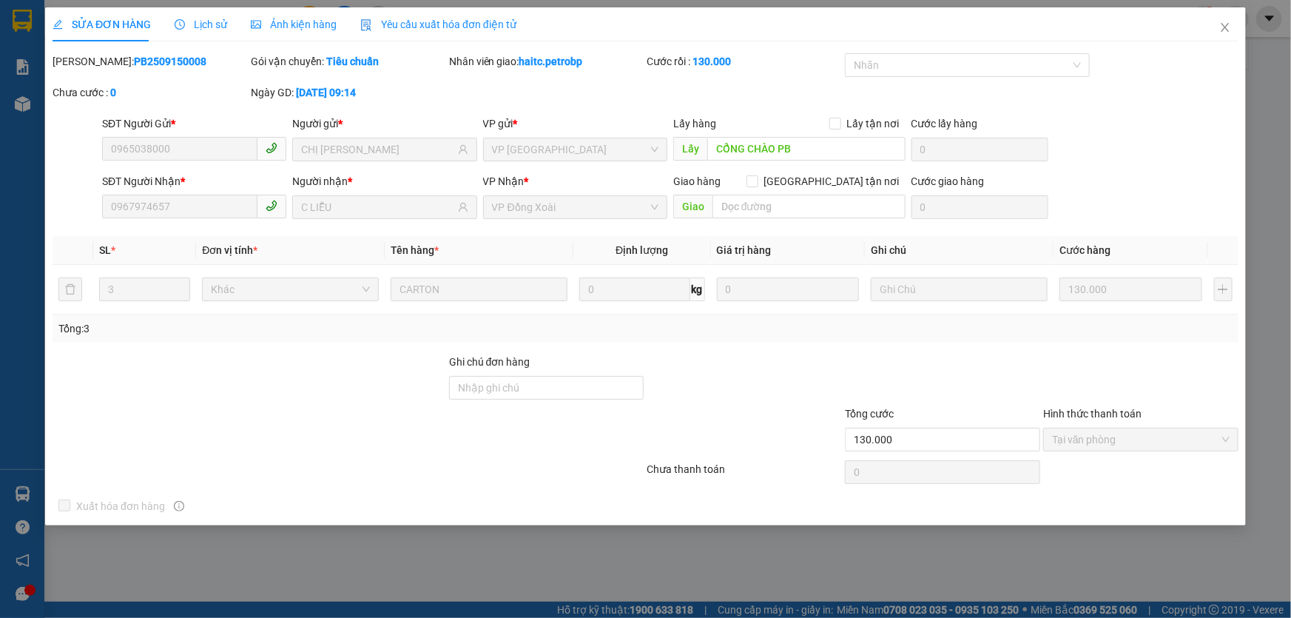
click at [202, 18] on span "Lịch sử" at bounding box center [201, 24] width 53 height 12
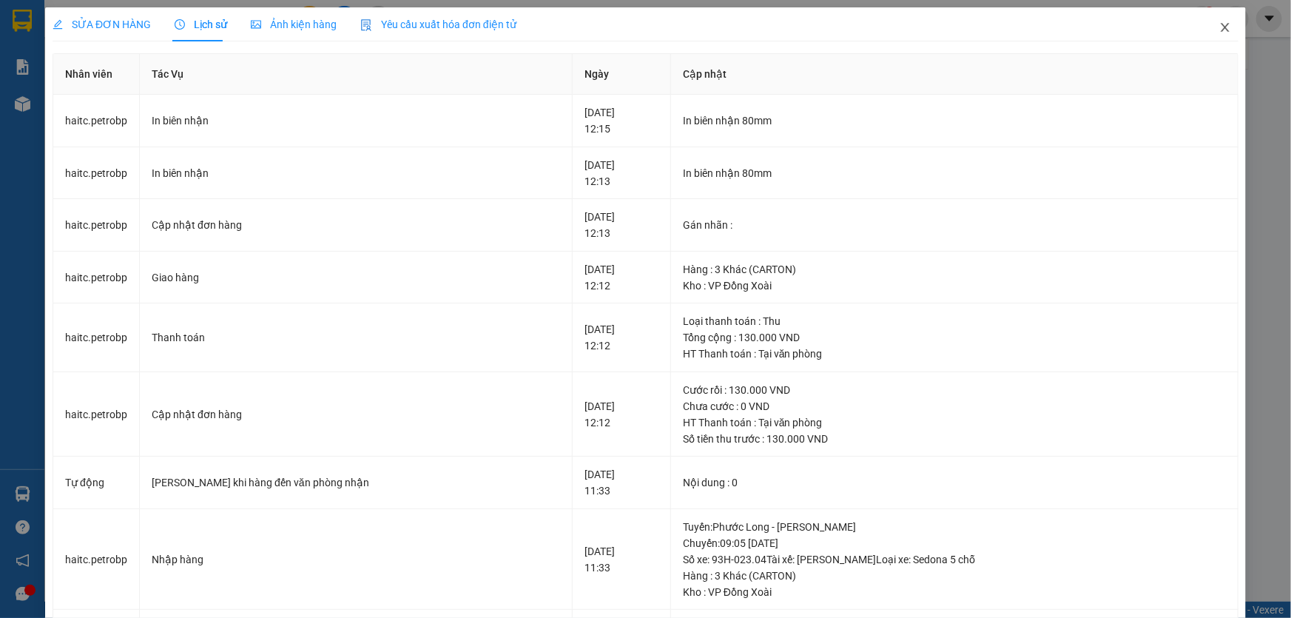
click at [1219, 27] on icon "close" at bounding box center [1225, 27] width 12 height 12
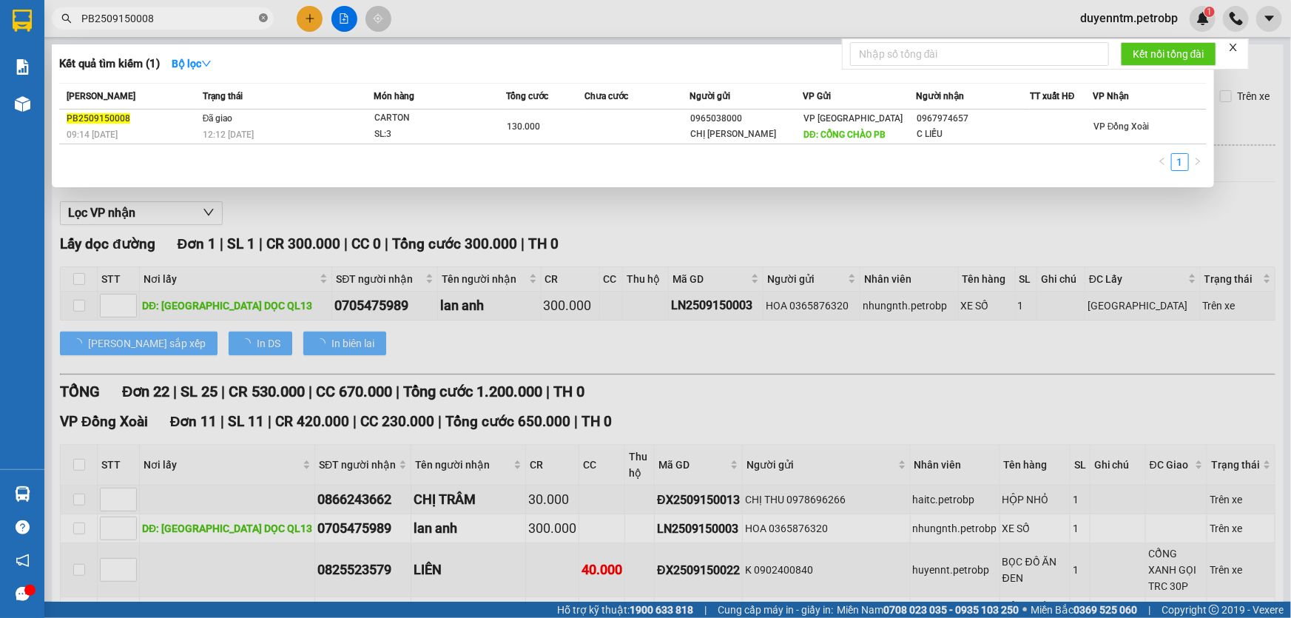
drag, startPoint x: 266, startPoint y: 17, endPoint x: 231, endPoint y: 21, distance: 35.8
click at [266, 17] on icon "close-circle" at bounding box center [263, 17] width 9 height 9
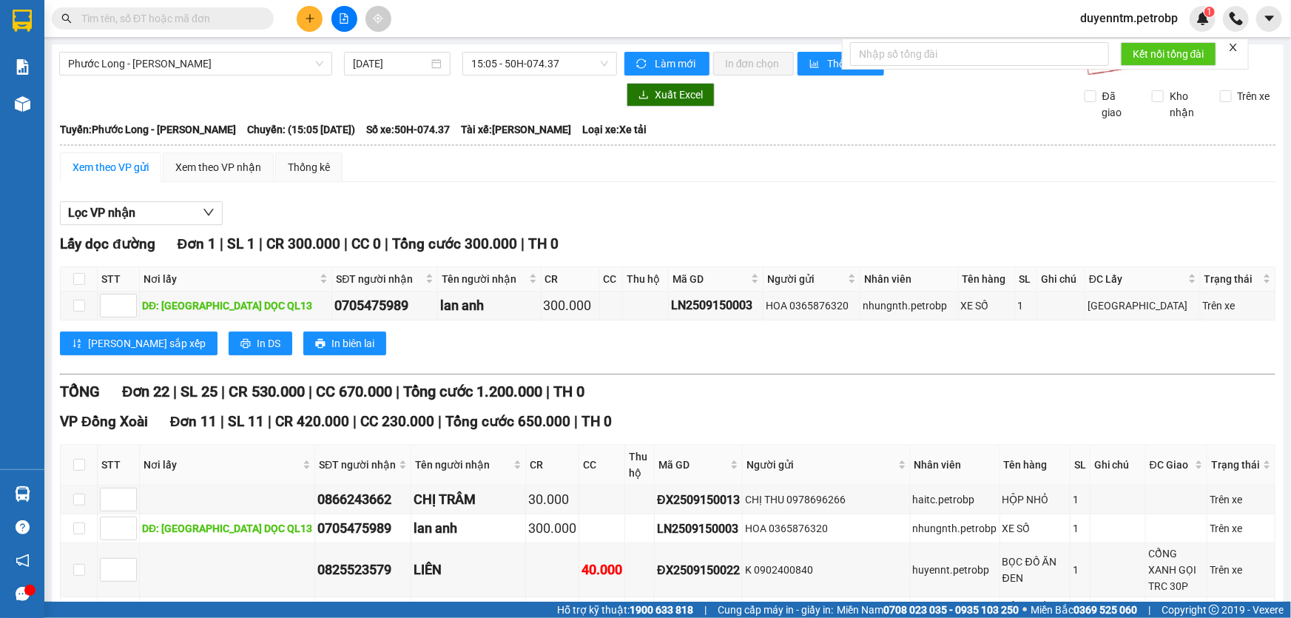
click at [231, 21] on input "text" at bounding box center [168, 18] width 175 height 16
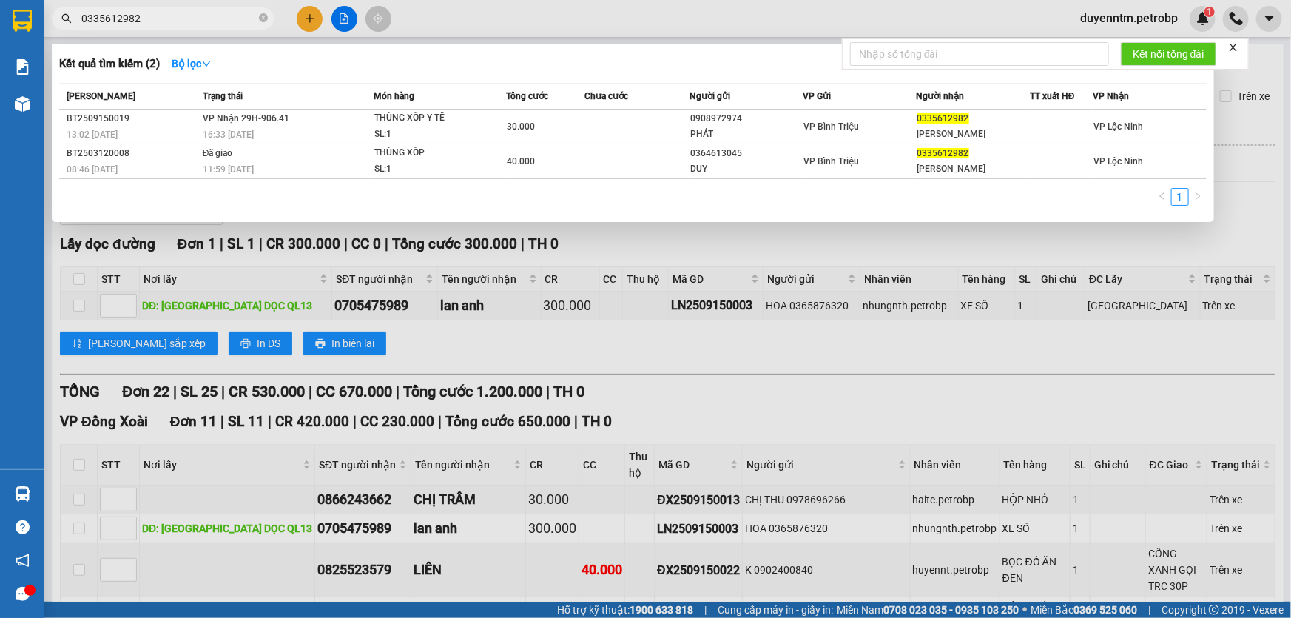
type input "0335612982"
click at [259, 21] on icon "close-circle" at bounding box center [263, 17] width 9 height 9
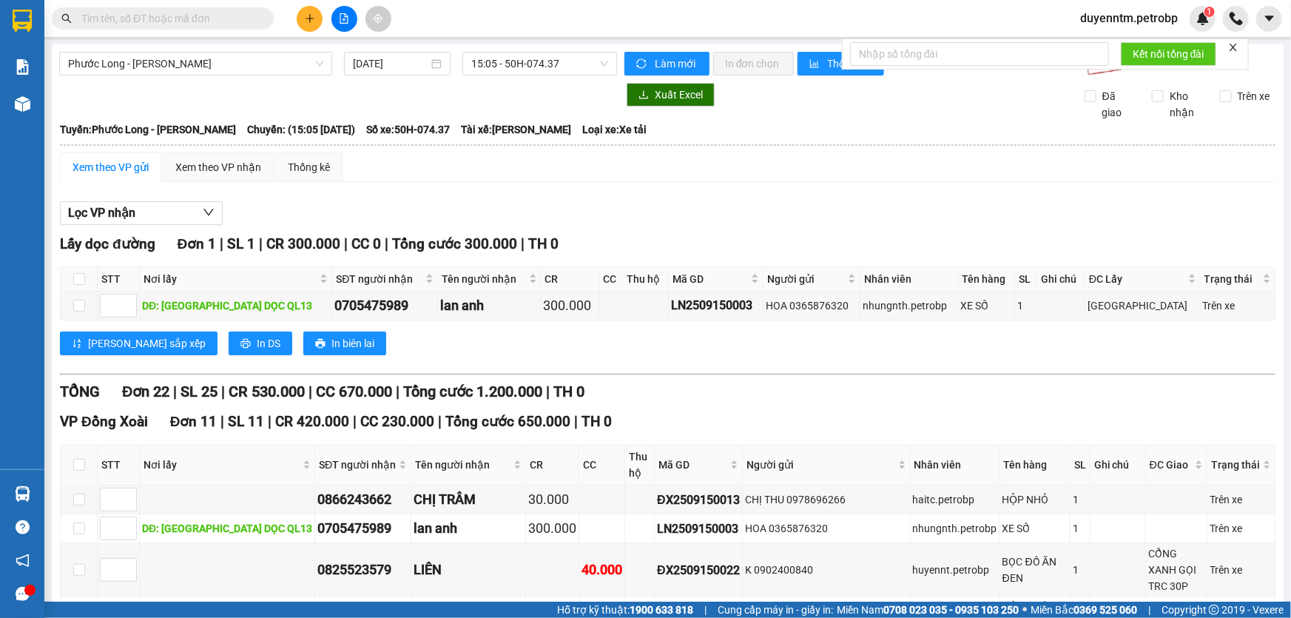
click at [222, 19] on input "text" at bounding box center [168, 18] width 175 height 16
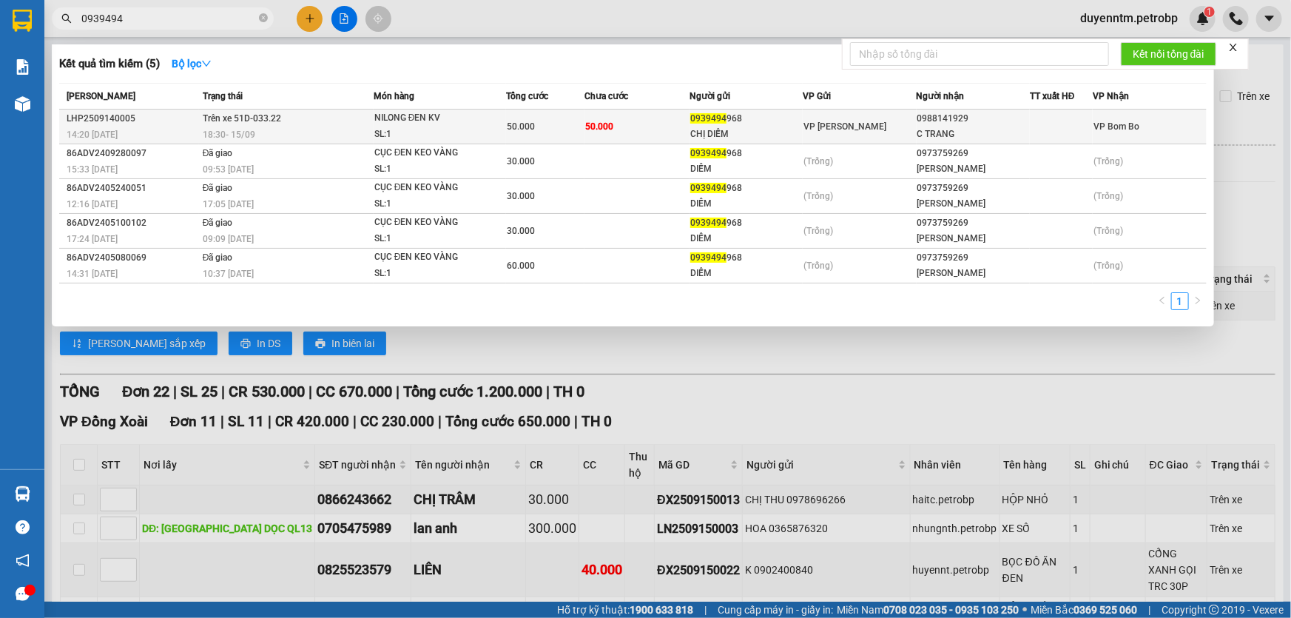
type input "0939494"
click at [407, 122] on div "NILONG ĐEN KV" at bounding box center [429, 118] width 111 height 16
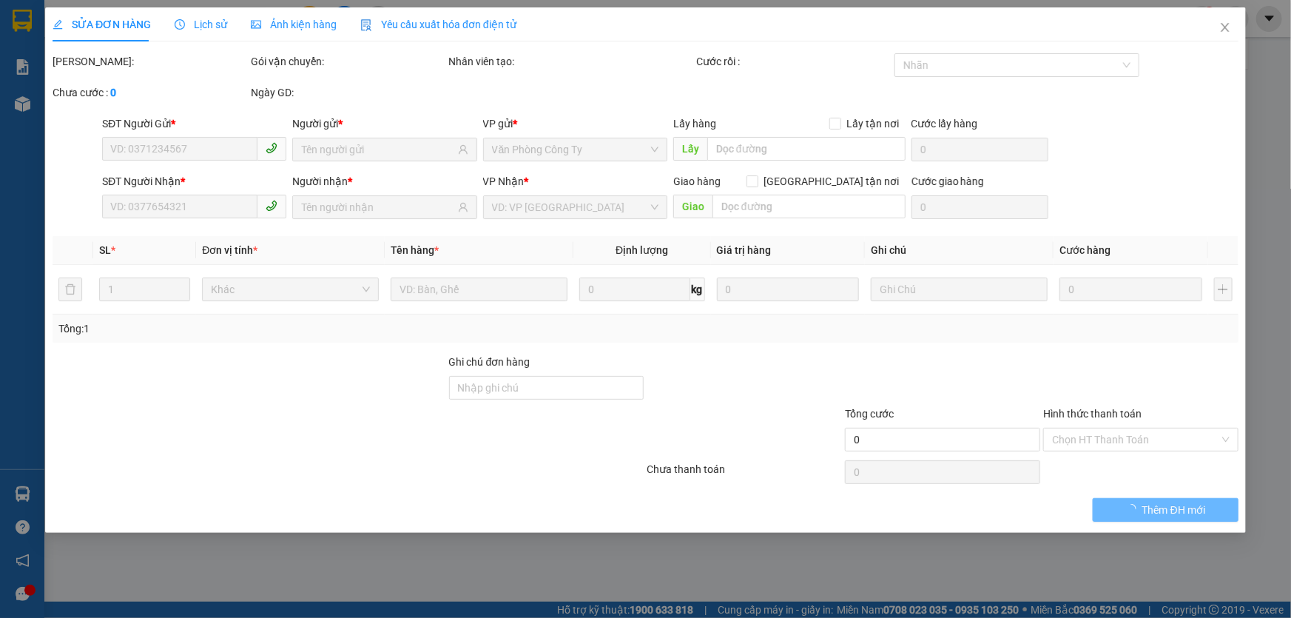
type input "0939494968"
type input "CHỊ DIỄM"
type input "0988141929"
type input "C TRANG"
type input "50.000"
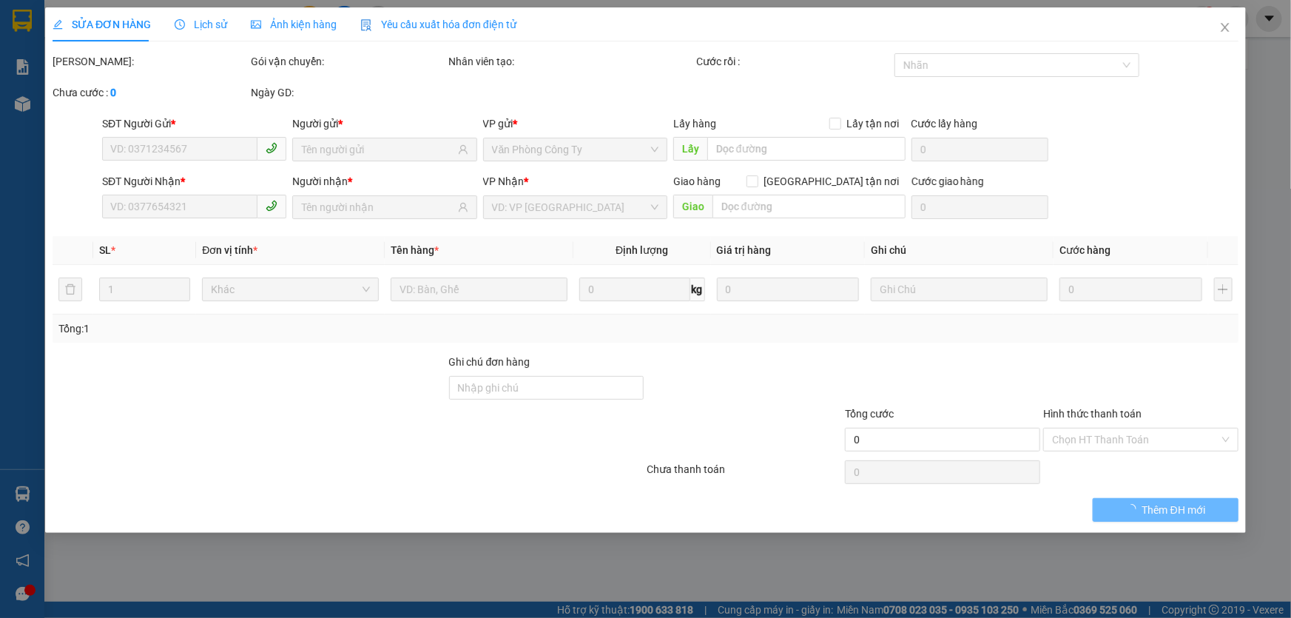
type input "50.000"
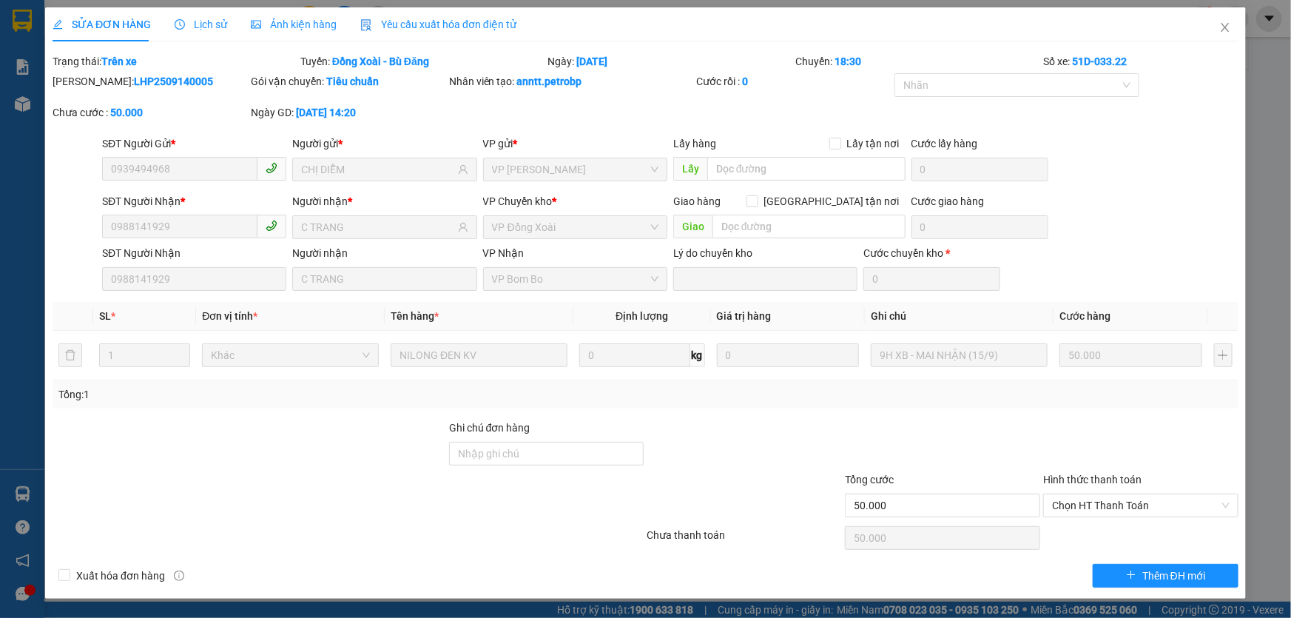
click at [206, 19] on span "Lịch sử" at bounding box center [201, 24] width 53 height 12
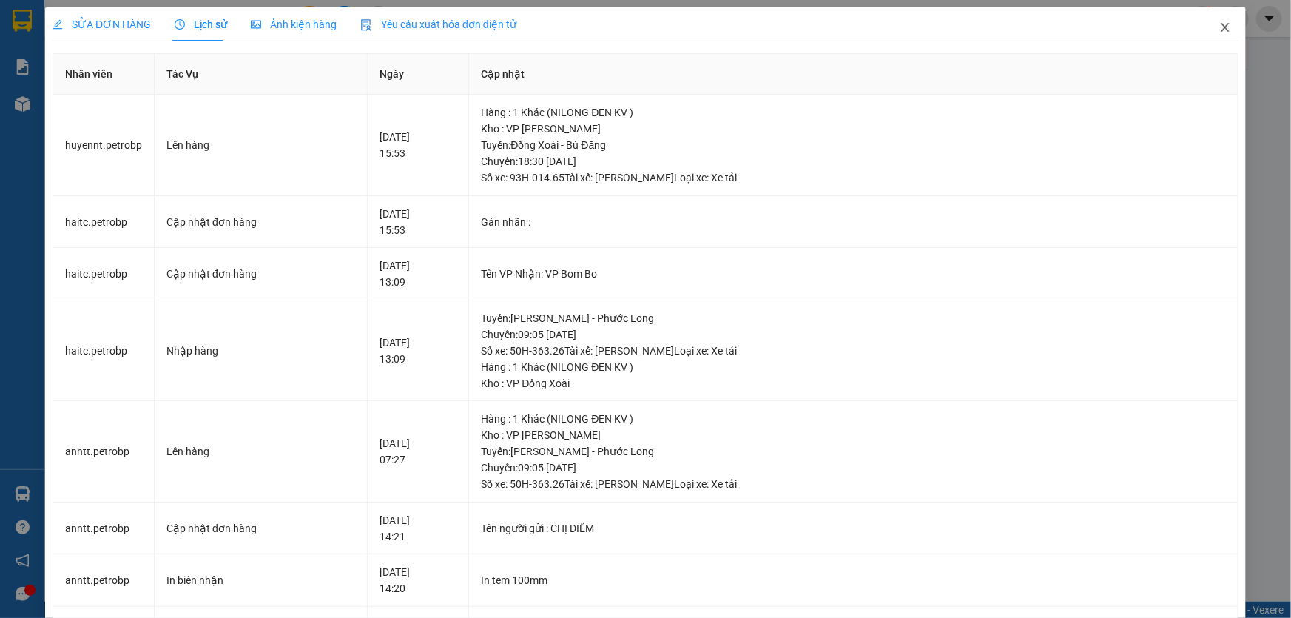
click at [1219, 23] on icon "close" at bounding box center [1225, 27] width 12 height 12
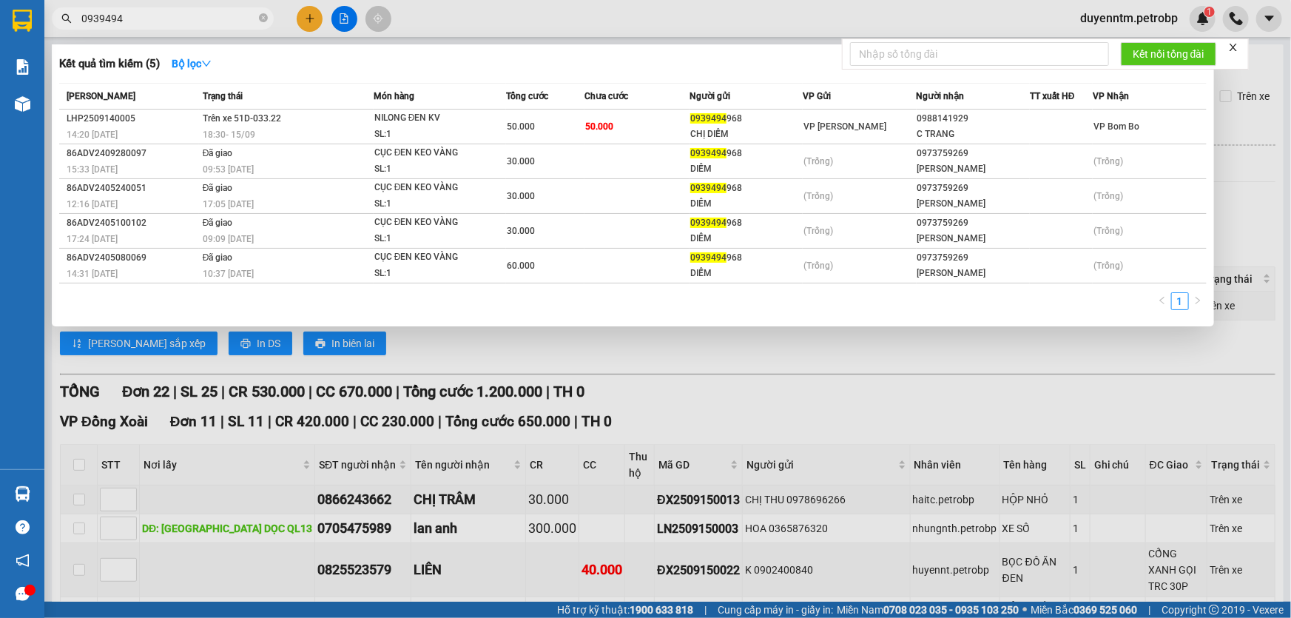
click at [186, 21] on input "0939494" at bounding box center [168, 18] width 175 height 16
click at [264, 15] on icon "close-circle" at bounding box center [263, 17] width 9 height 9
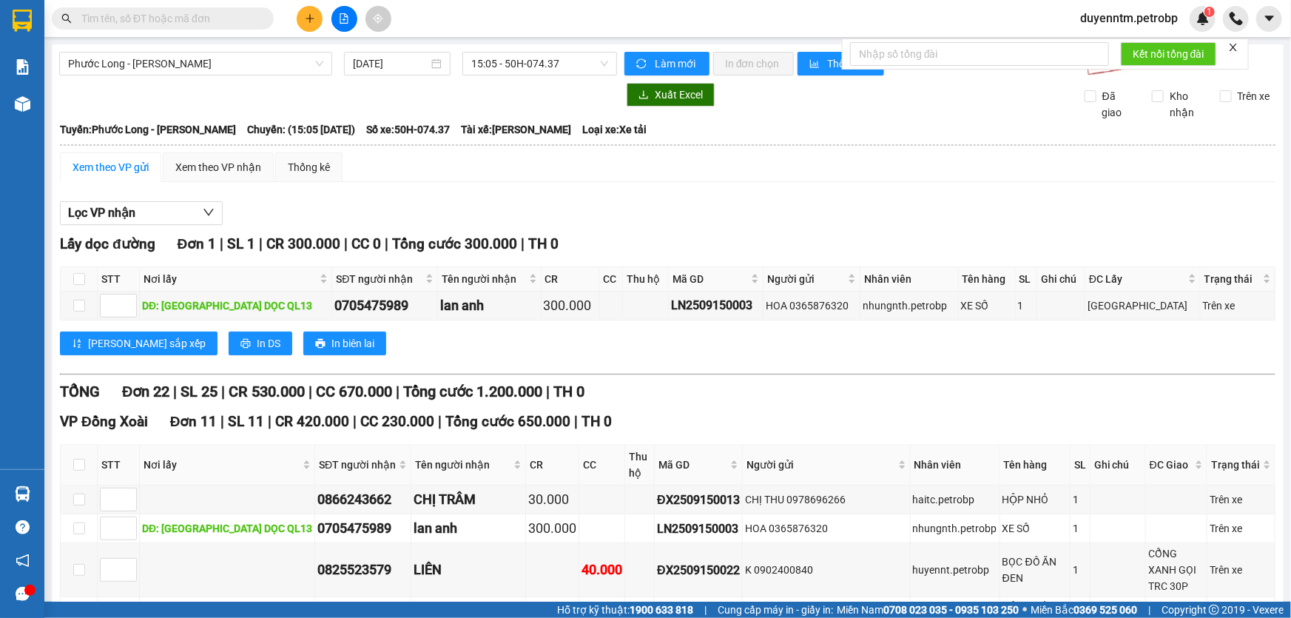
paste input "PB2509150008"
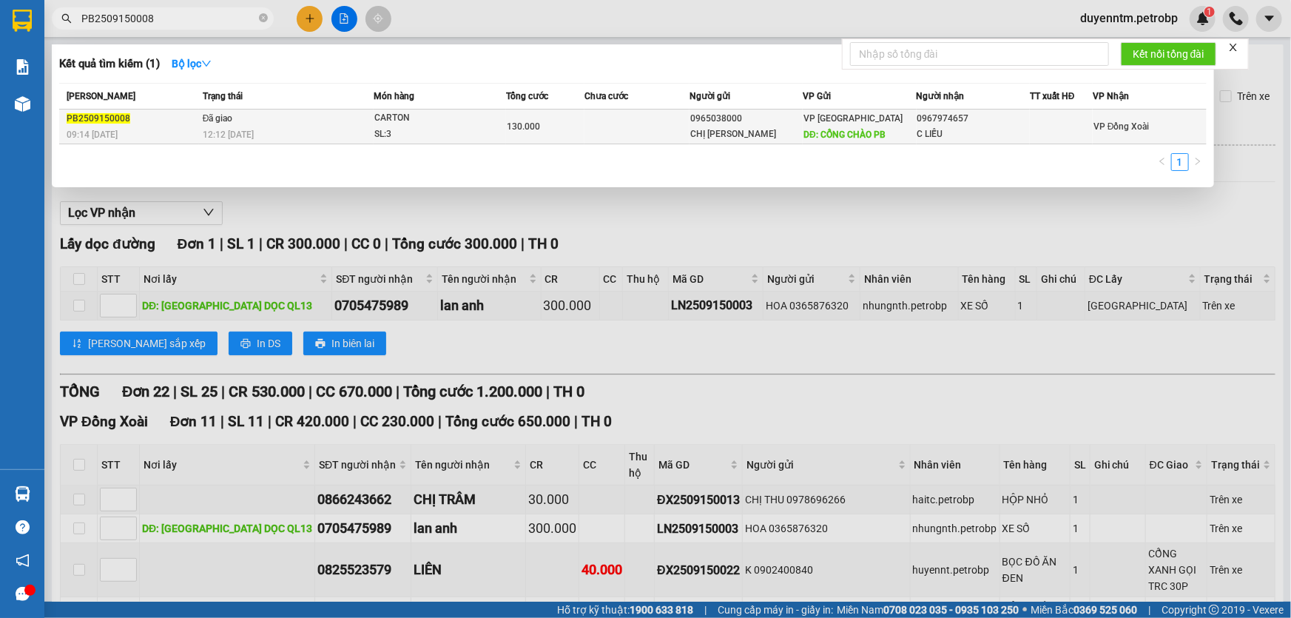
type input "PB2509150008"
click at [387, 115] on div "CARTON" at bounding box center [429, 118] width 111 height 16
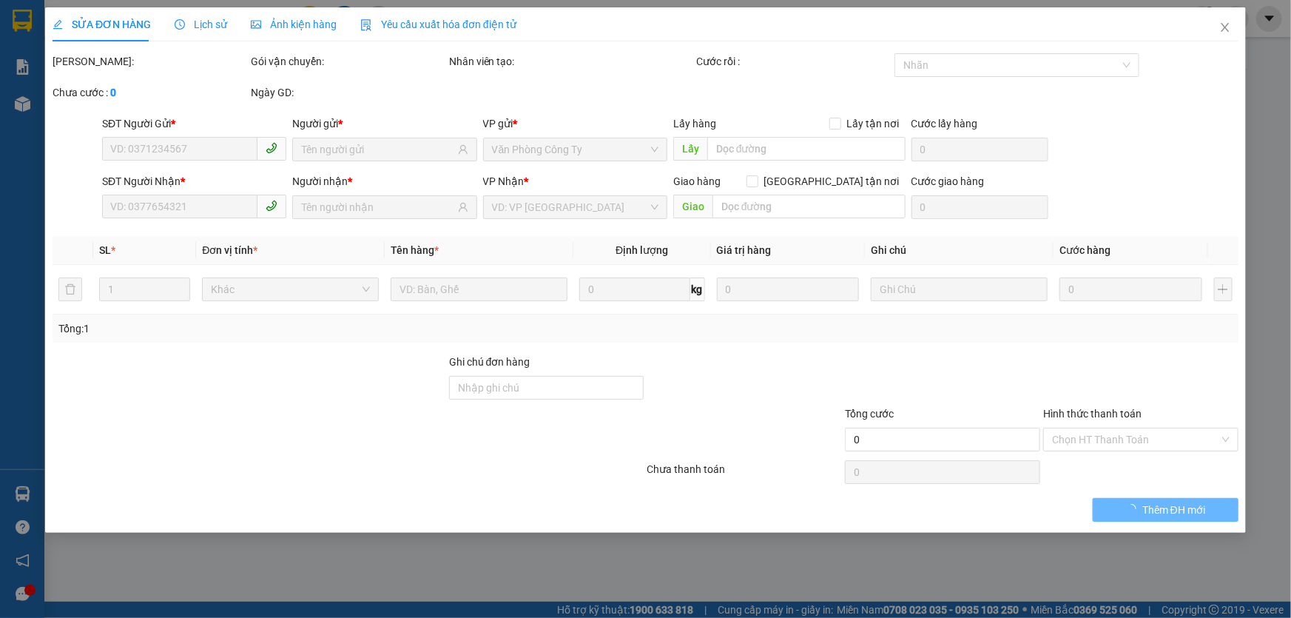
type input "0965038000"
type input "CHỊ [PERSON_NAME]"
type input "CỔNG CHÀO PB"
type input "0967974657"
type input "C LIỄU"
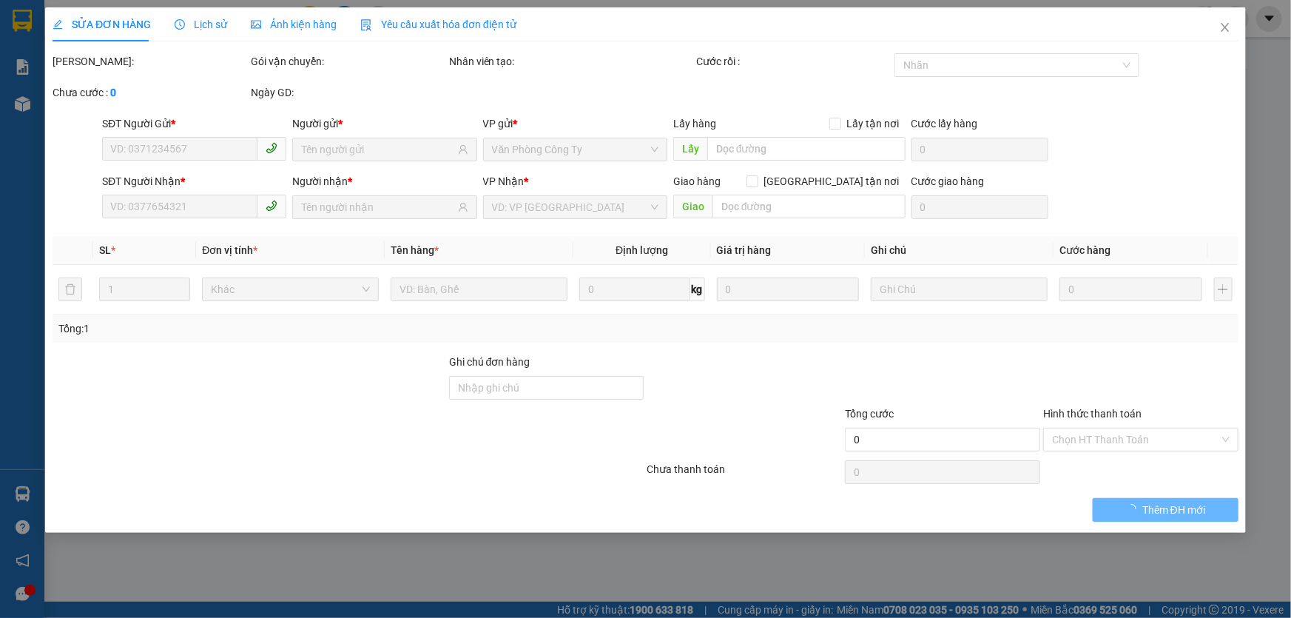
type input "130.000"
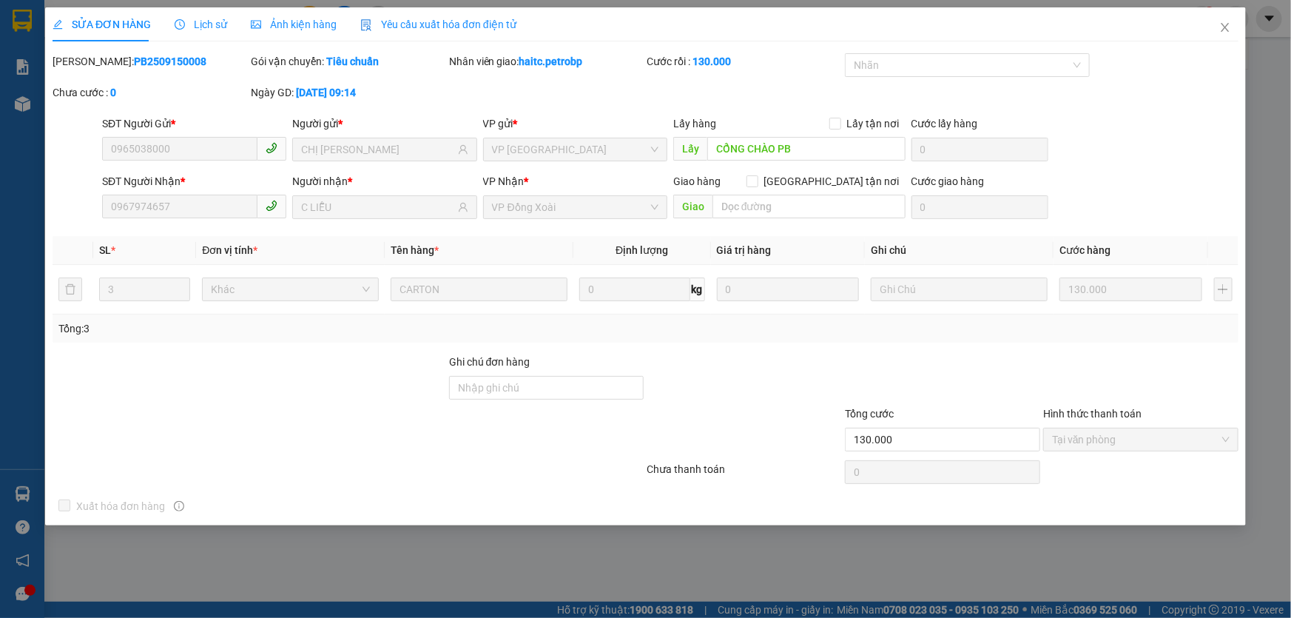
click at [201, 24] on span "Lịch sử" at bounding box center [201, 24] width 53 height 12
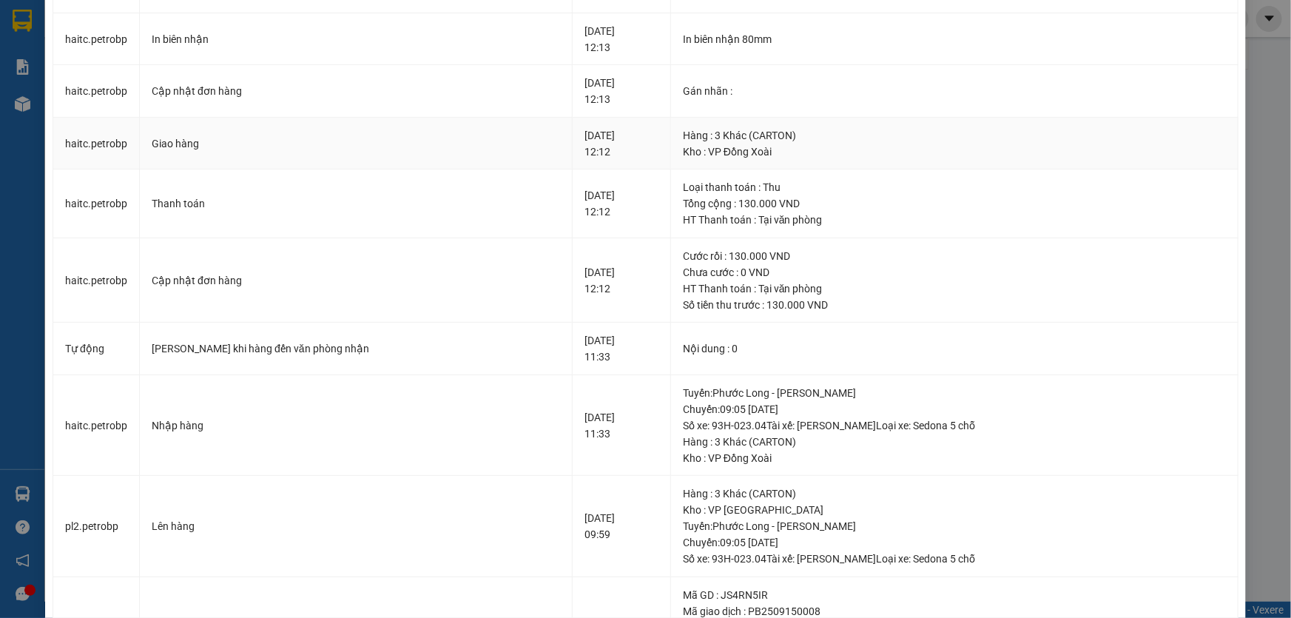
scroll to position [201, 0]
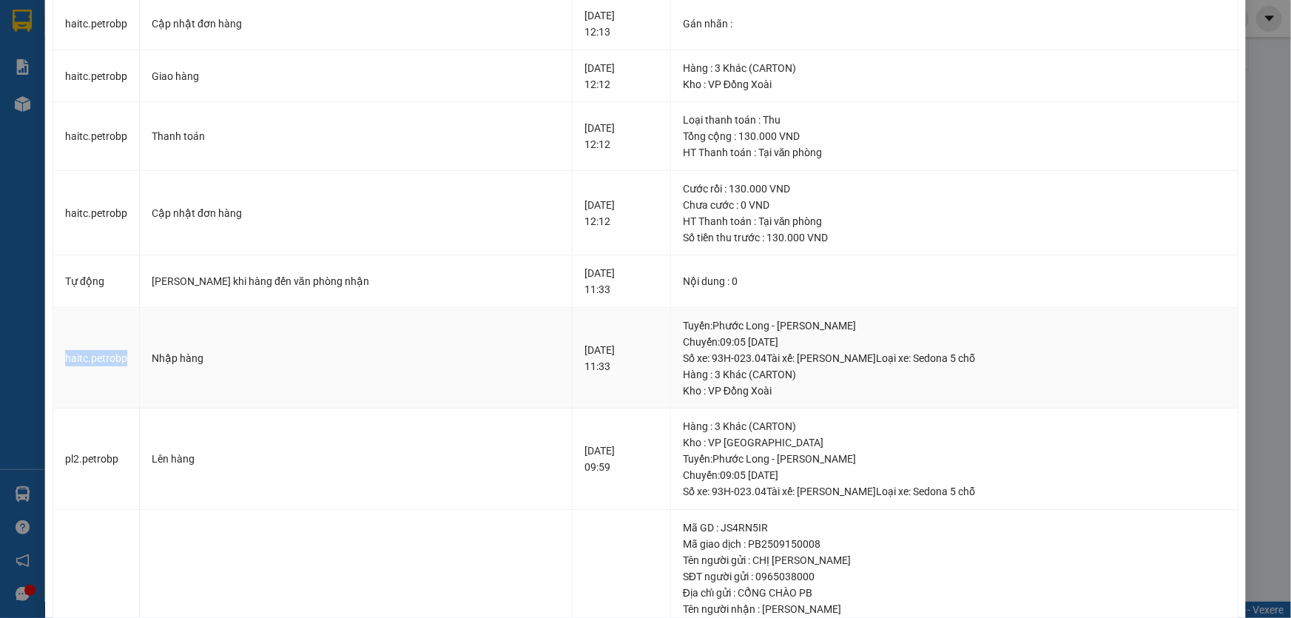
drag, startPoint x: 124, startPoint y: 356, endPoint x: 61, endPoint y: 356, distance: 63.6
click at [61, 356] on td "haitc.petrobp" at bounding box center [96, 358] width 87 height 101
copy td "haitc.petrobp"
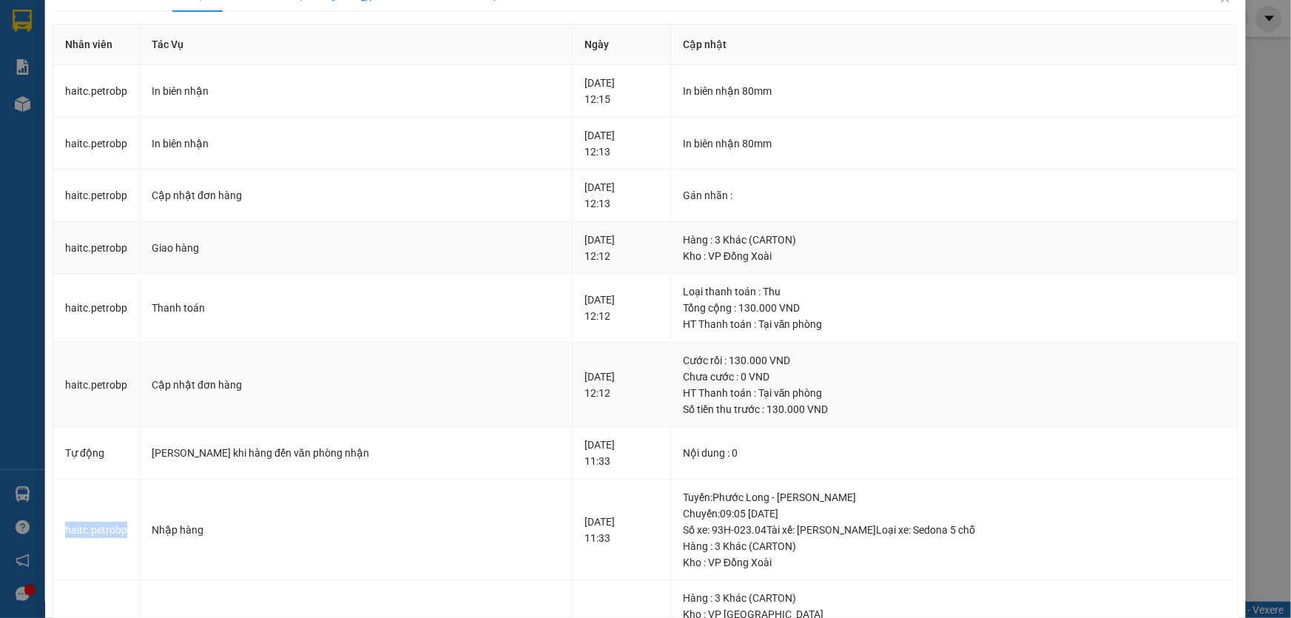
scroll to position [0, 0]
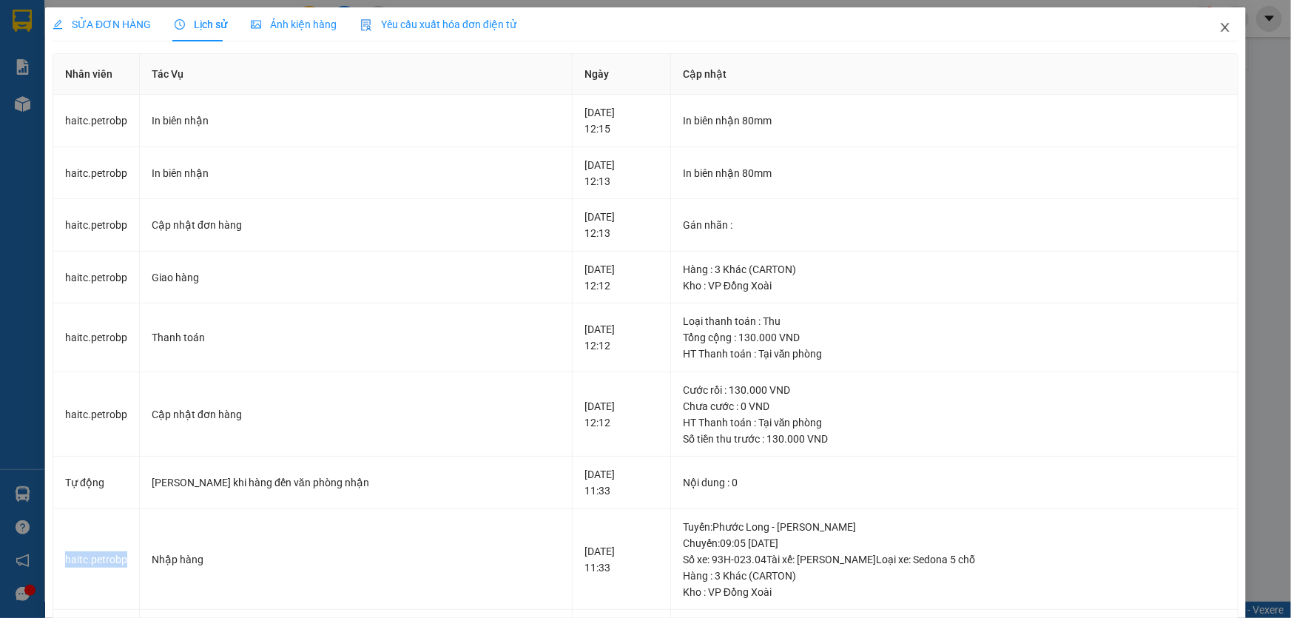
click at [1219, 30] on icon "close" at bounding box center [1225, 27] width 12 height 12
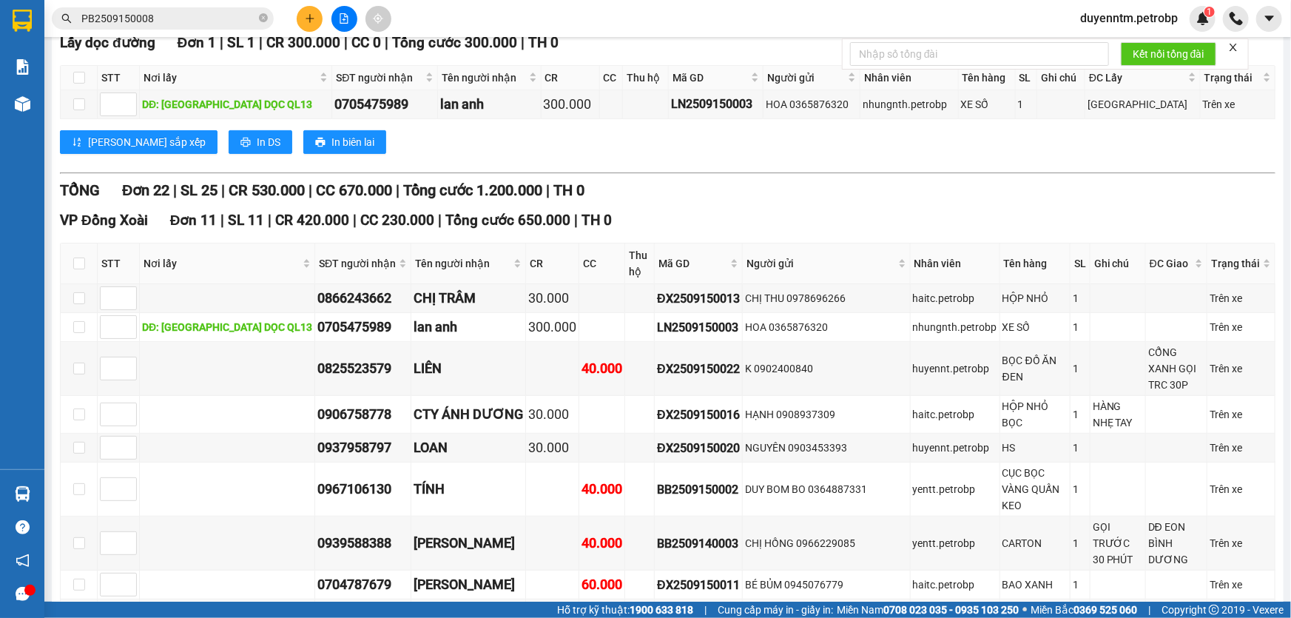
scroll to position [269, 0]
